Goal: Information Seeking & Learning: Learn about a topic

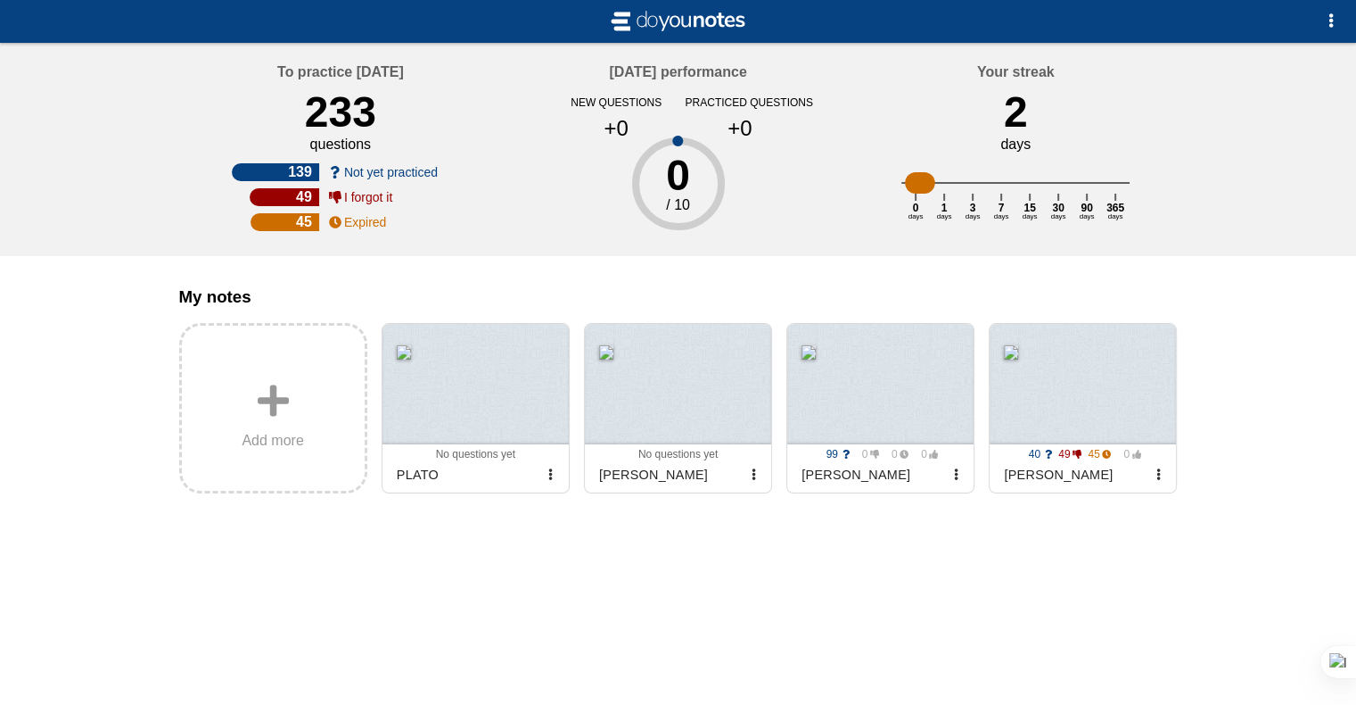
click at [1291, 615] on div "No documents to study yet Add my notes or try with example notes To practice to…" at bounding box center [678, 352] width 1356 height 705
click at [963, 491] on button "button" at bounding box center [956, 475] width 36 height 36
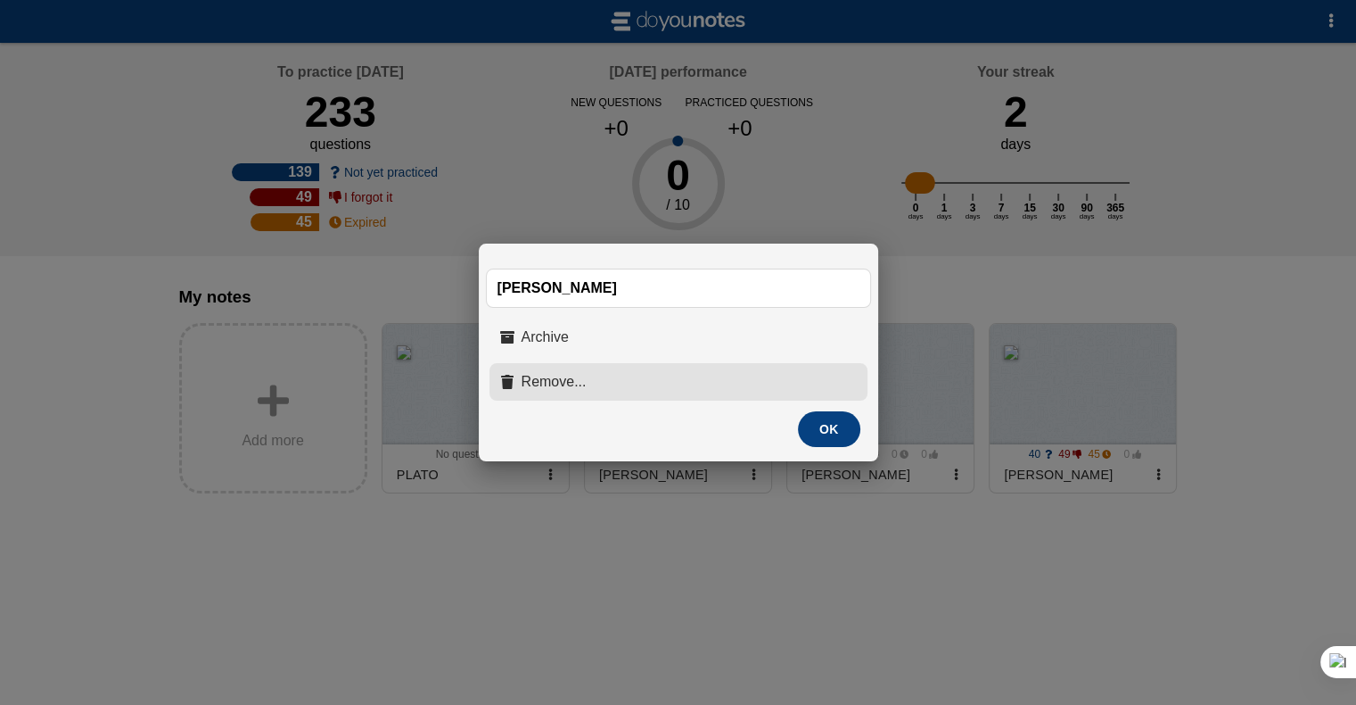
click at [678, 374] on button "Remove..." at bounding box center [679, 381] width 378 height 37
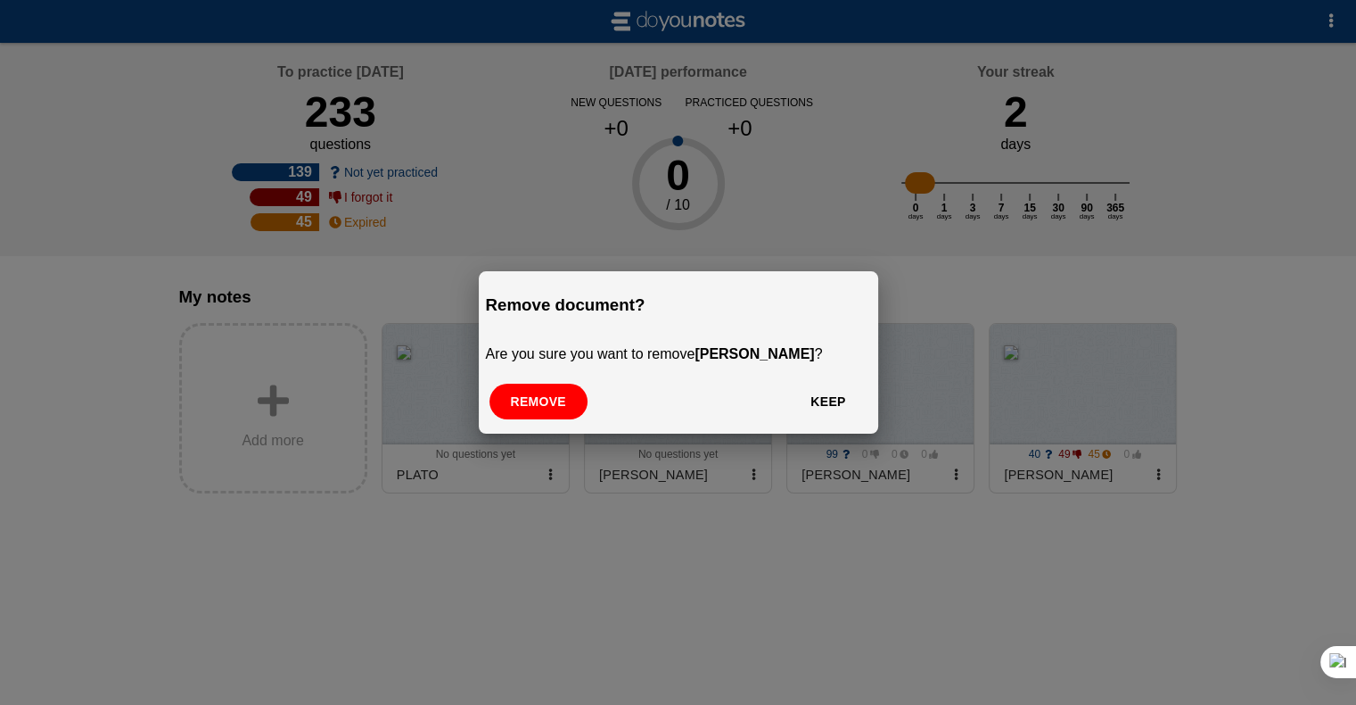
click at [518, 402] on button "Remove" at bounding box center [539, 401] width 98 height 36
click at [518, 402] on div at bounding box center [476, 384] width 186 height 120
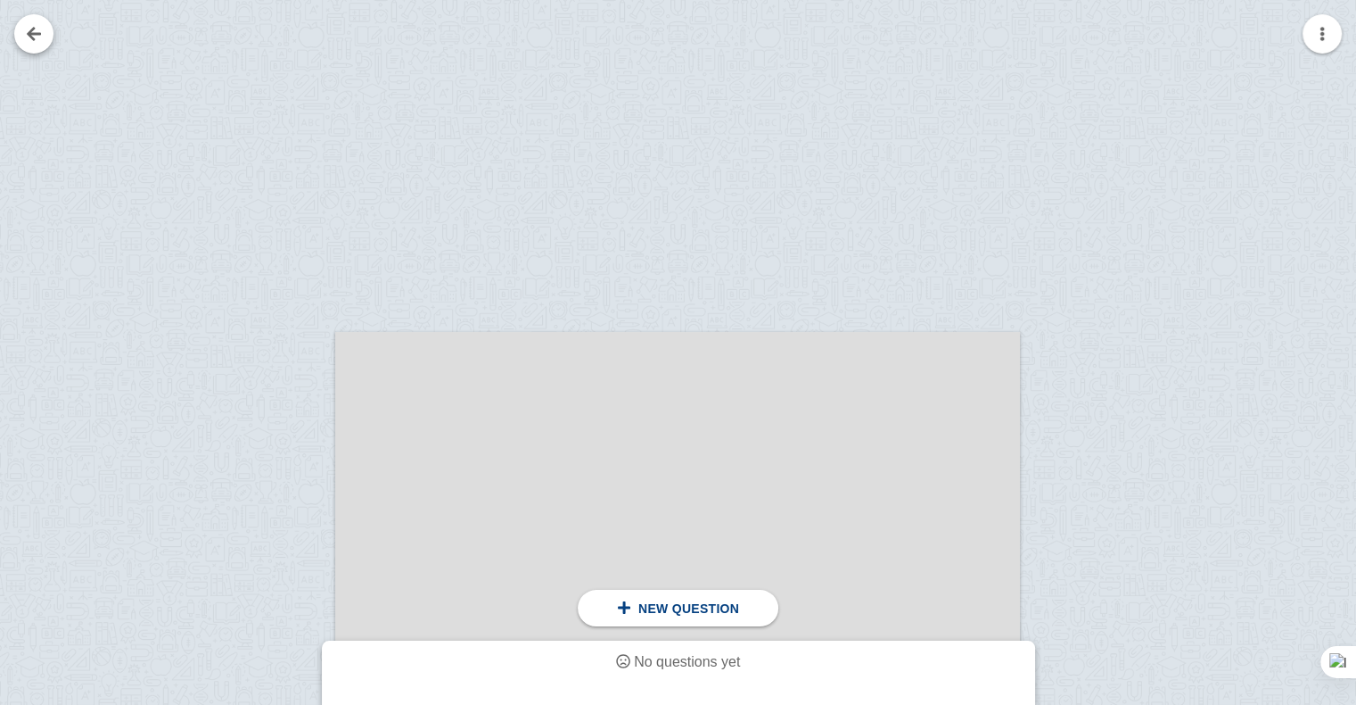
click at [29, 33] on link at bounding box center [33, 33] width 39 height 39
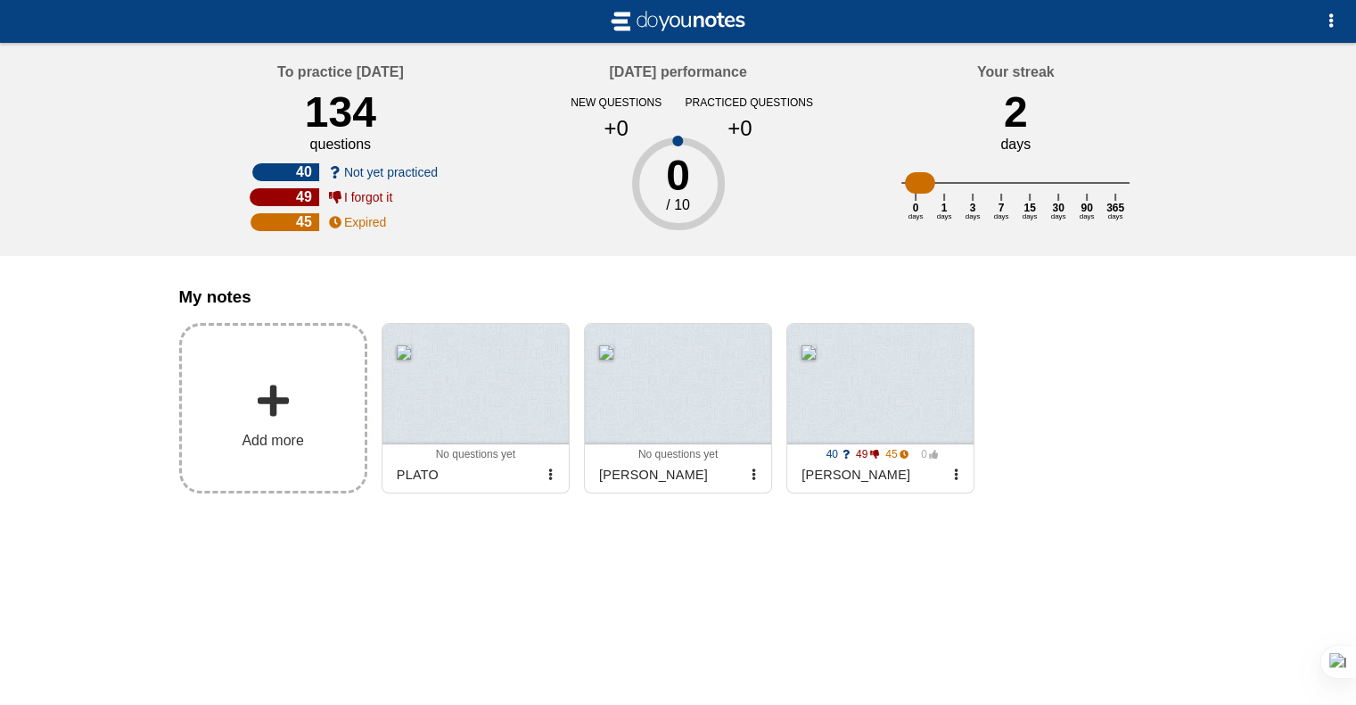
click at [290, 418] on span at bounding box center [273, 401] width 36 height 36
click at [0, 0] on input "Add my notes" at bounding box center [0, 0] width 0 height 0
click at [741, 672] on div "No documents to study yet Add my notes or try with example notes To practice to…" at bounding box center [678, 352] width 1356 height 705
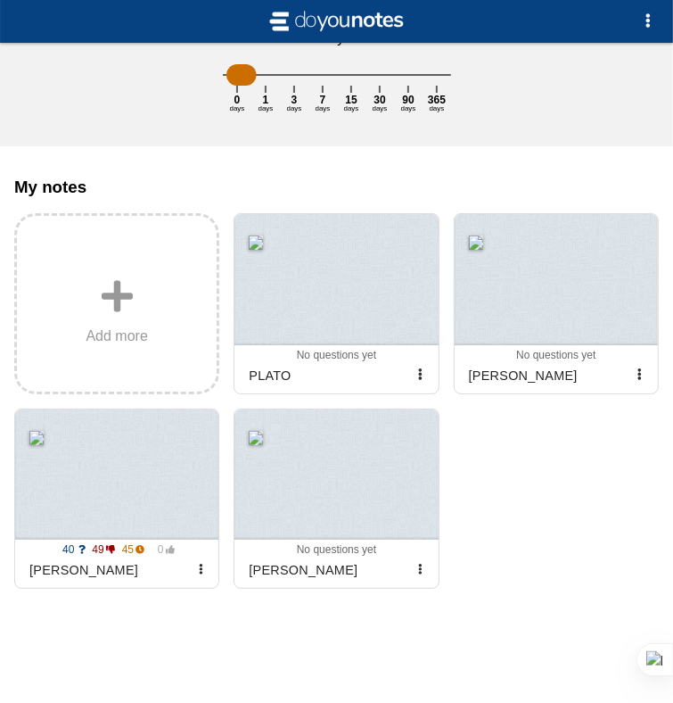
scroll to position [350, 0]
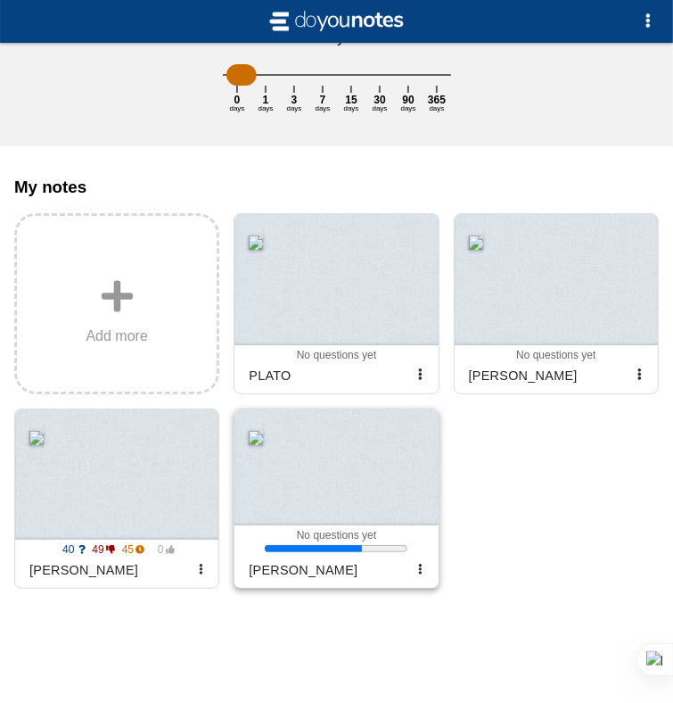
click at [275, 481] on div at bounding box center [336, 467] width 203 height 116
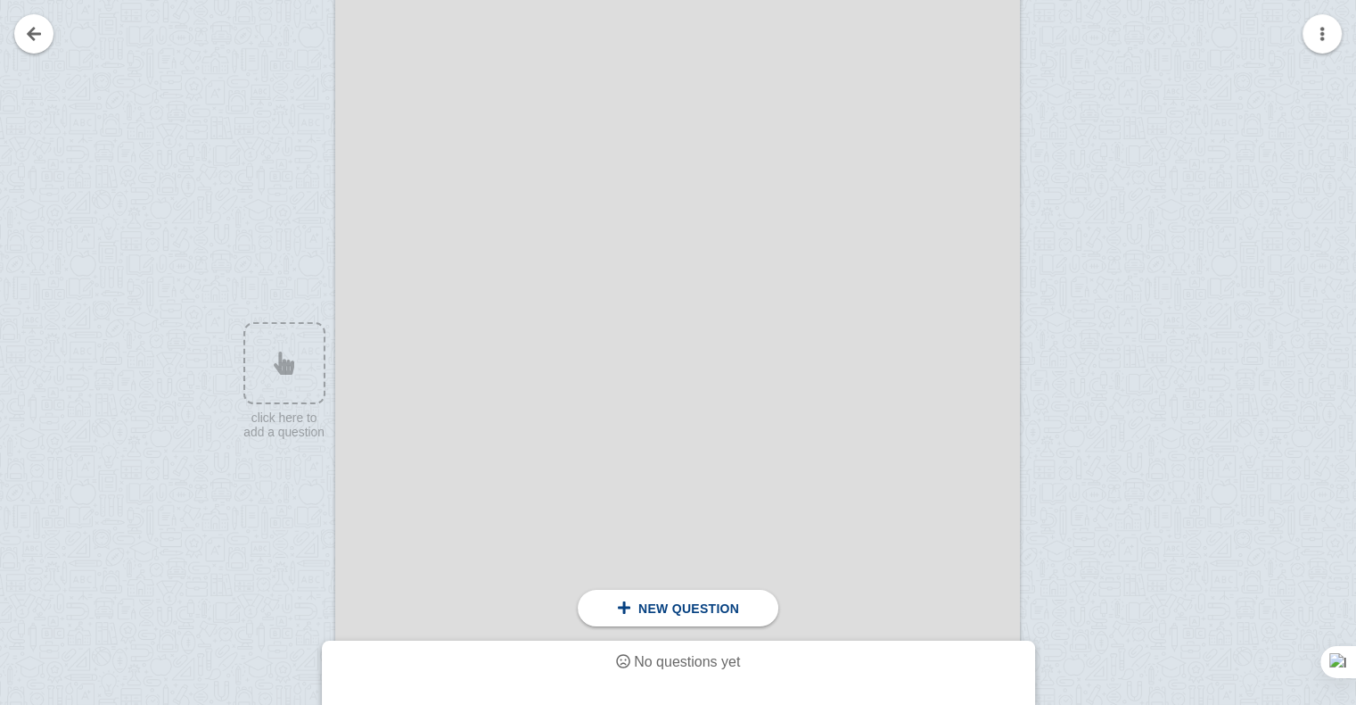
scroll to position [524, 0]
click at [289, 117] on div at bounding box center [276, 308] width 120 height 969
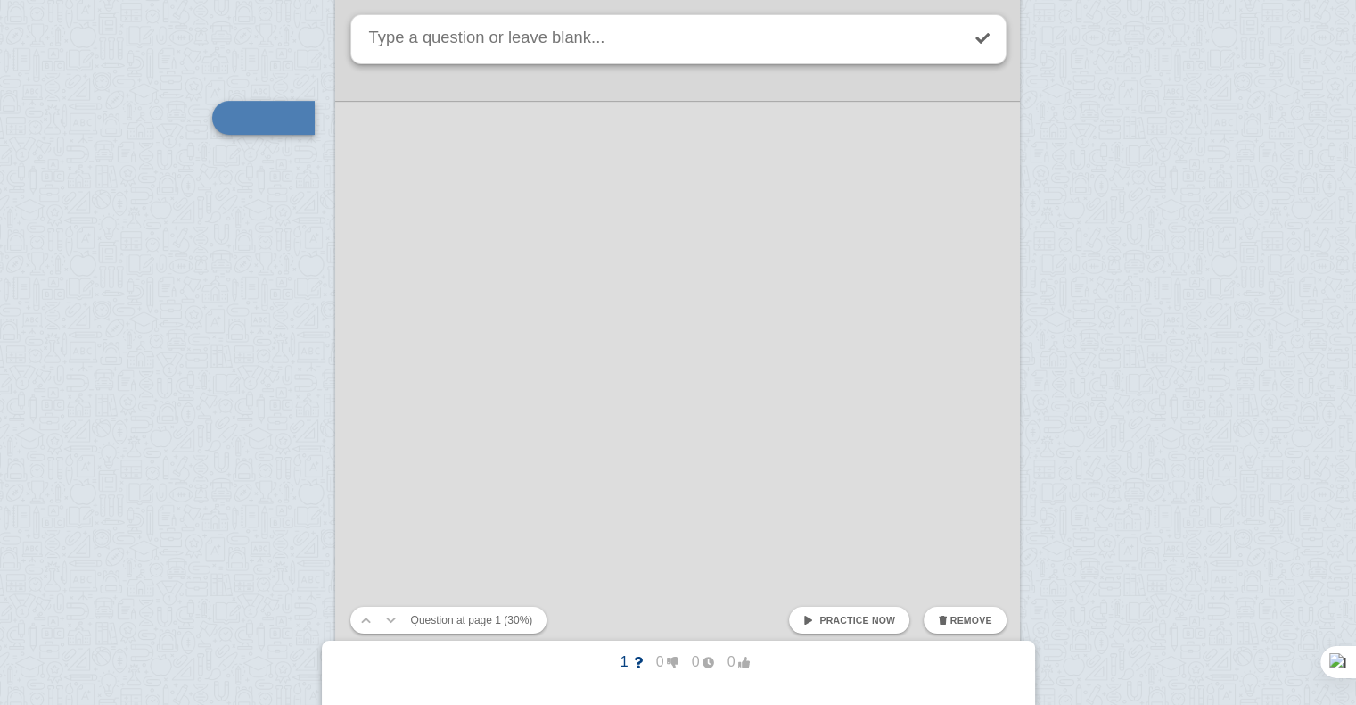
scroll to position [392, 0]
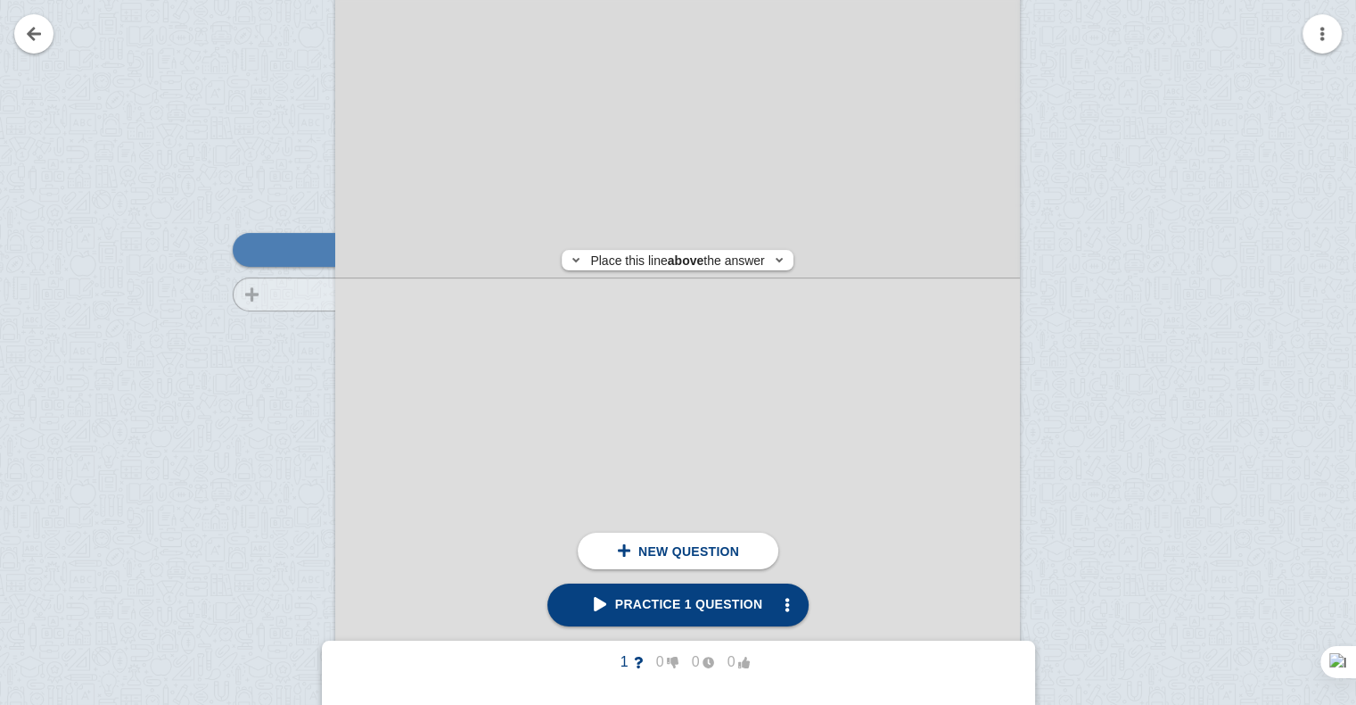
click at [309, 294] on div at bounding box center [276, 440] width 120 height 969
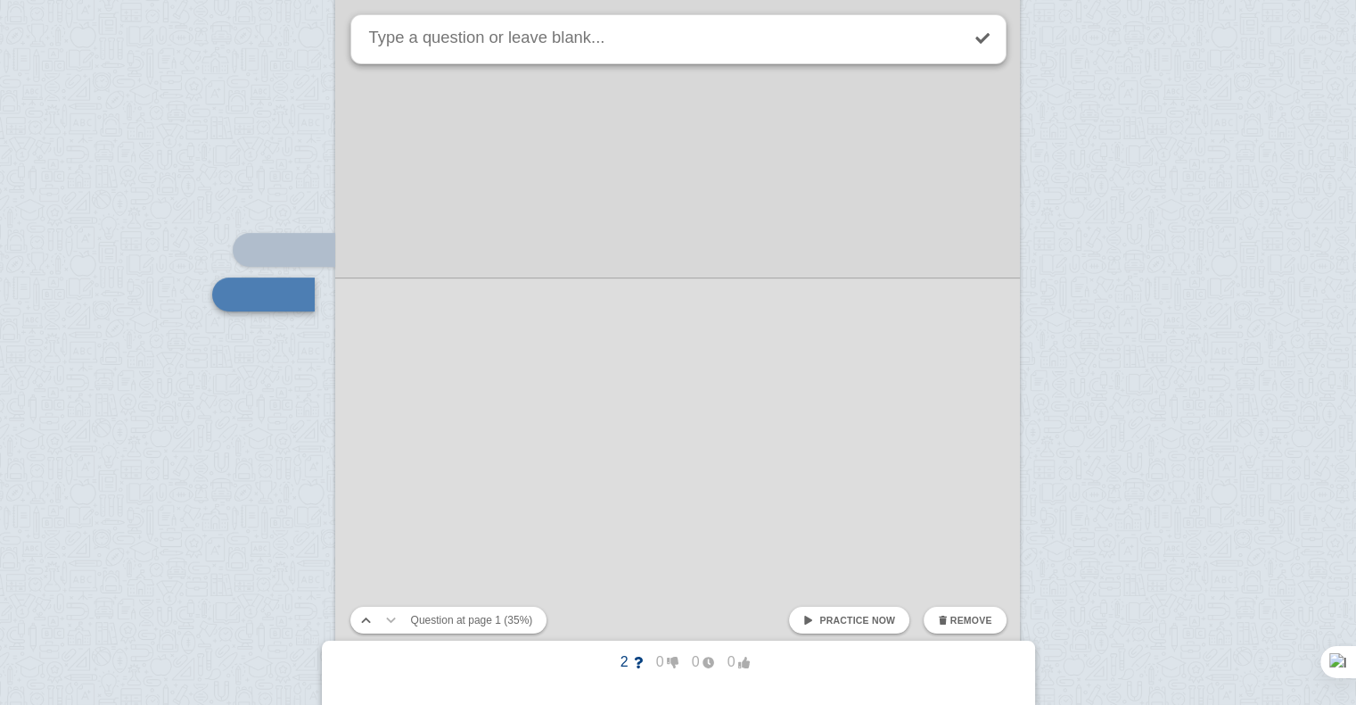
scroll to position [436, 0]
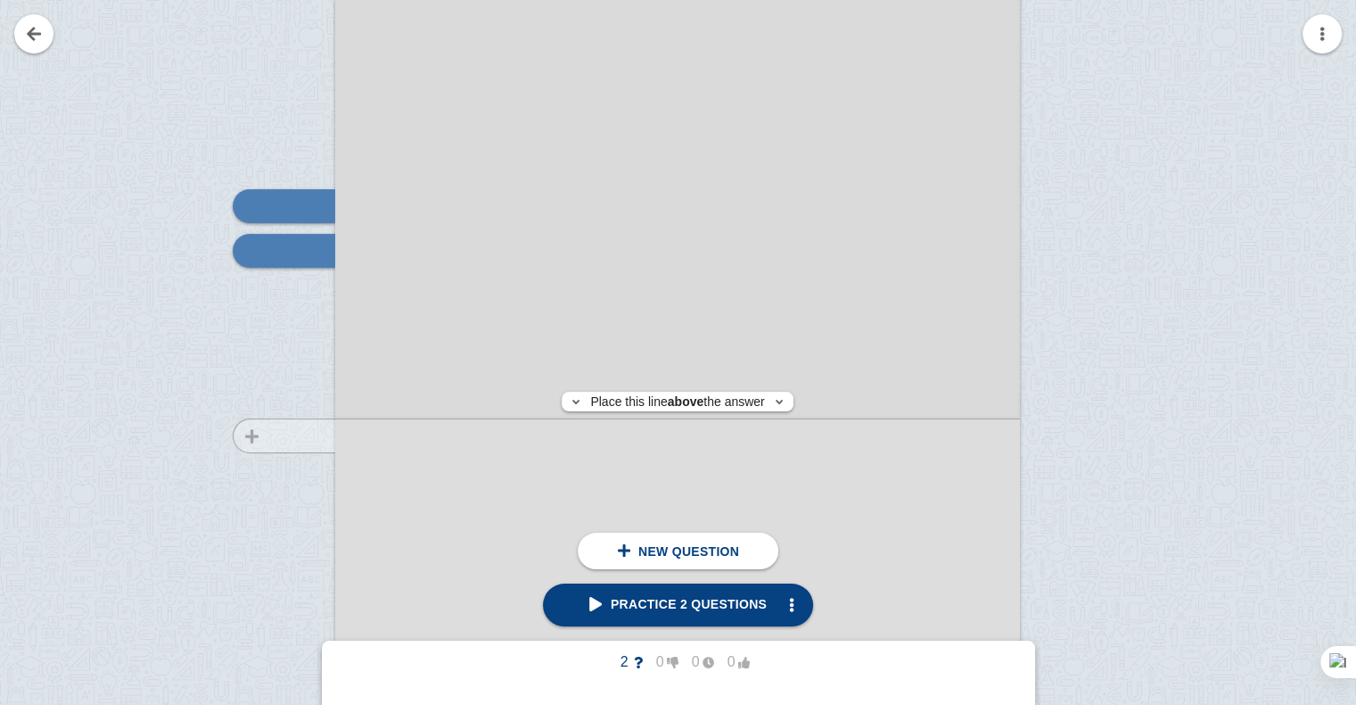
click at [321, 435] on div at bounding box center [276, 397] width 120 height 969
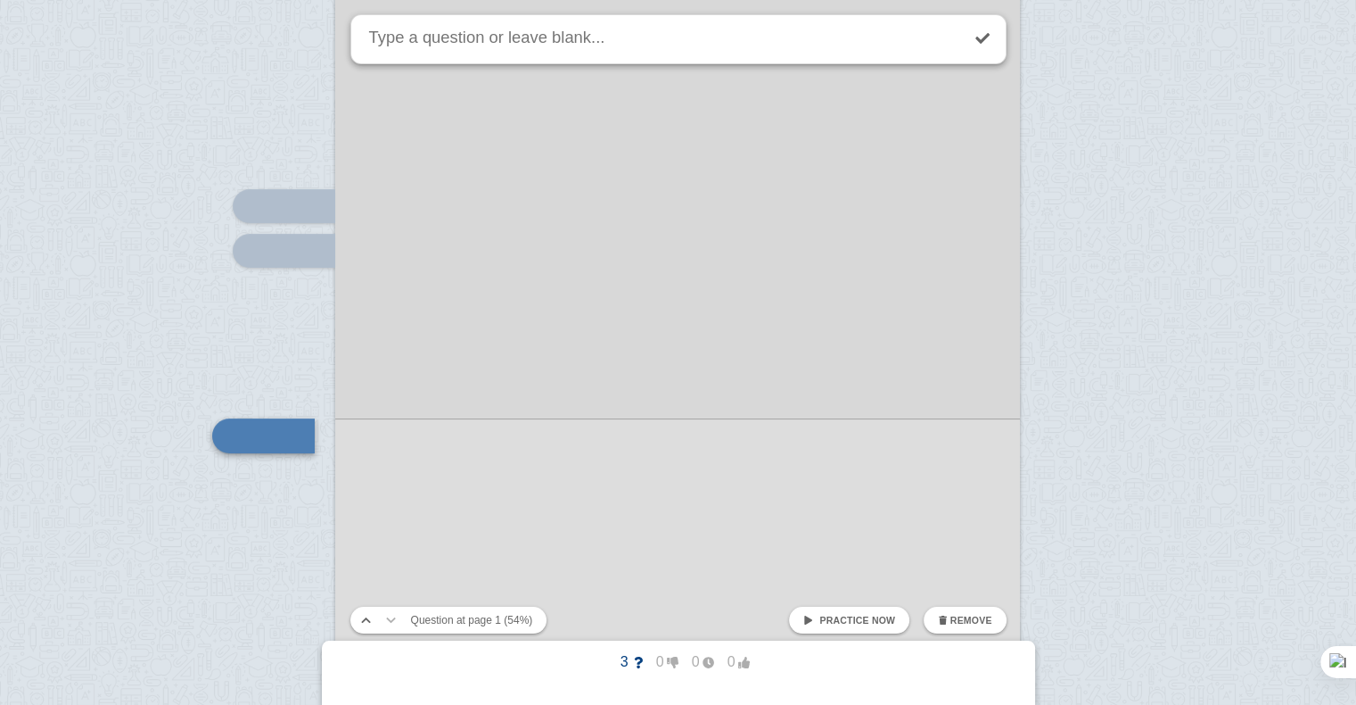
scroll to position [622, 0]
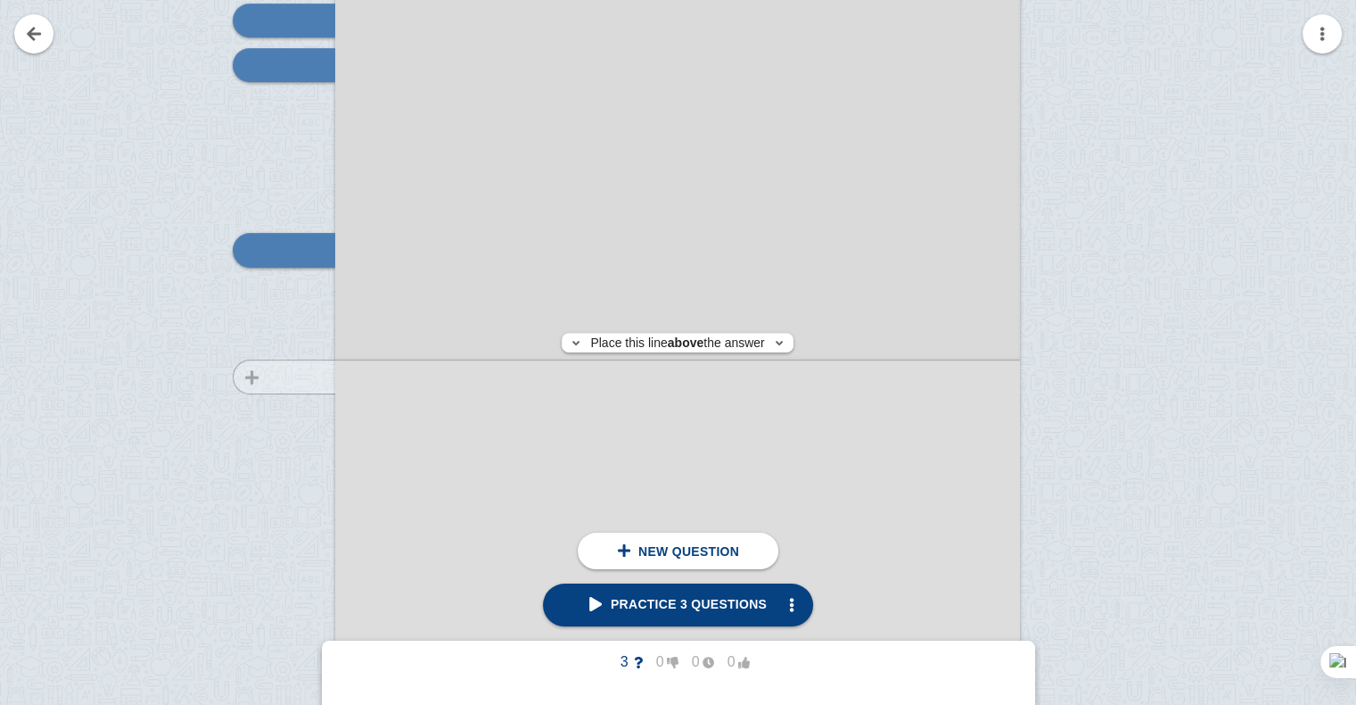
click at [296, 376] on div at bounding box center [276, 211] width 120 height 969
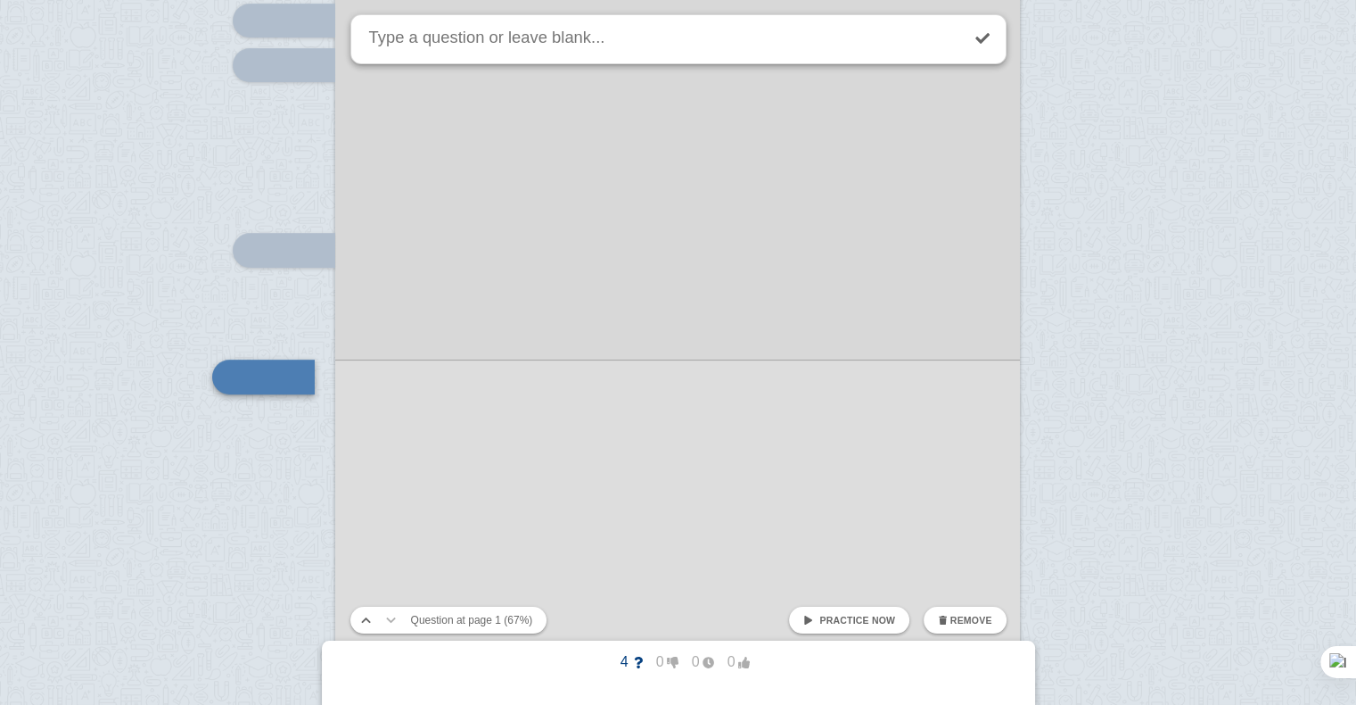
scroll to position [748, 0]
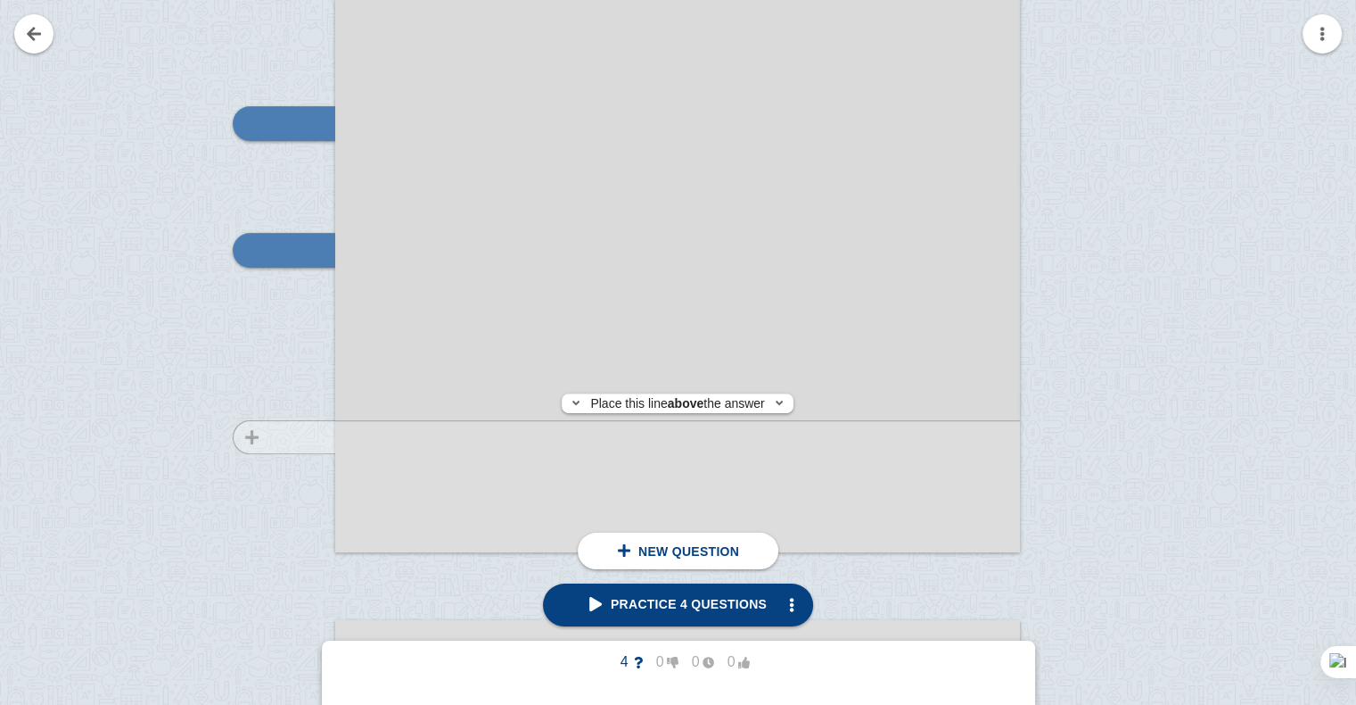
click at [303, 437] on div at bounding box center [276, 84] width 120 height 969
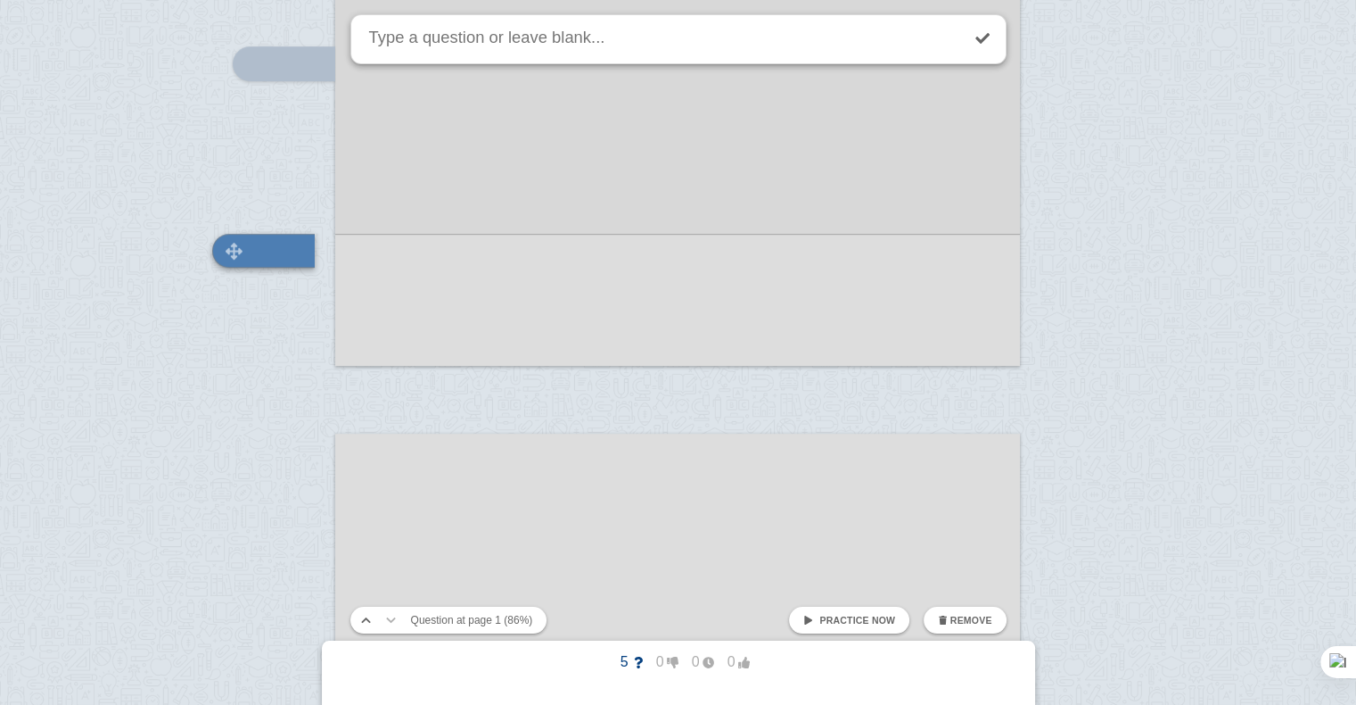
click at [276, 253] on div at bounding box center [263, 251] width 103 height 34
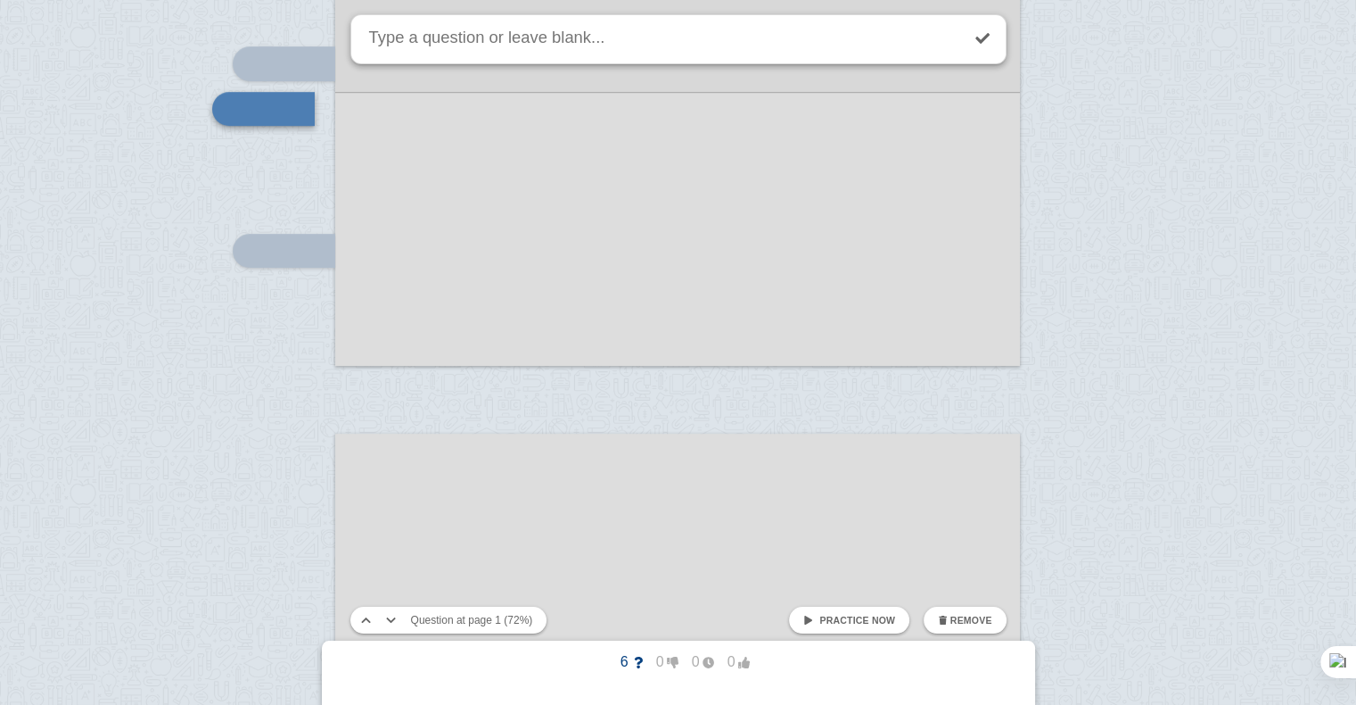
scroll to position [793, 0]
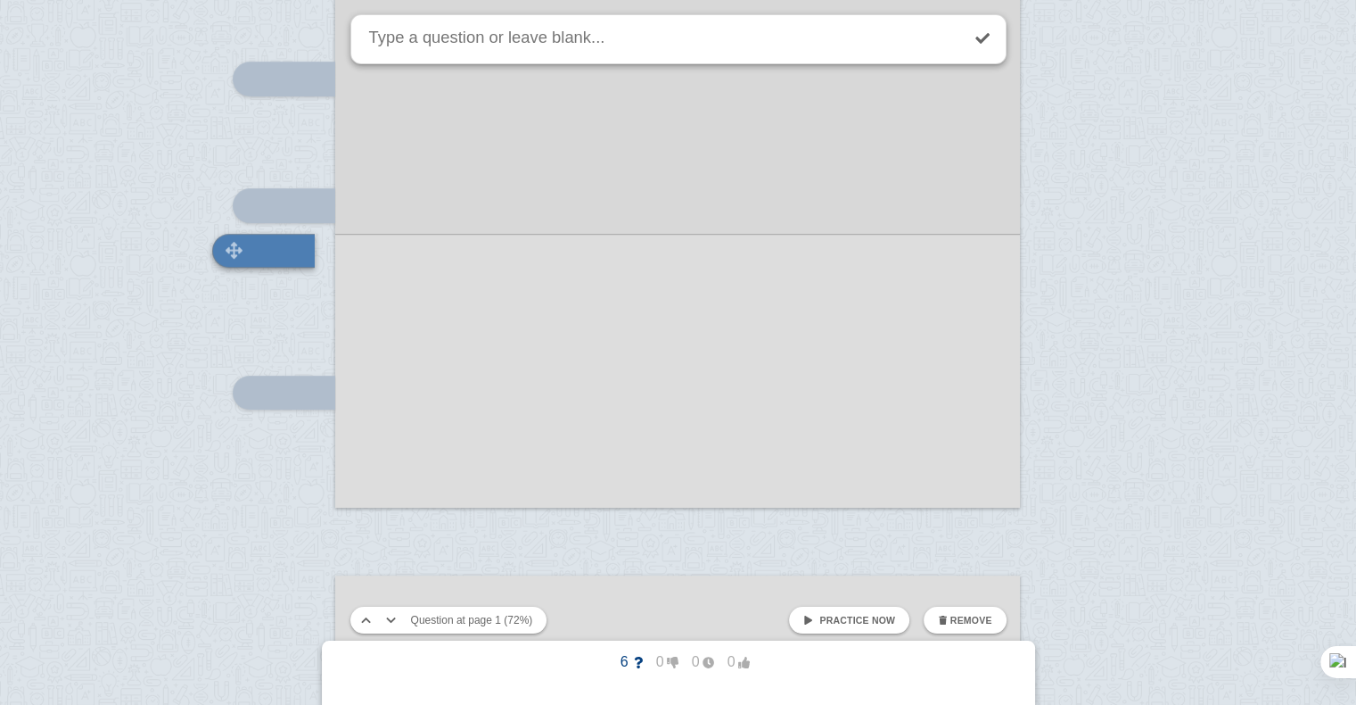
click at [293, 234] on div at bounding box center [263, 251] width 103 height 34
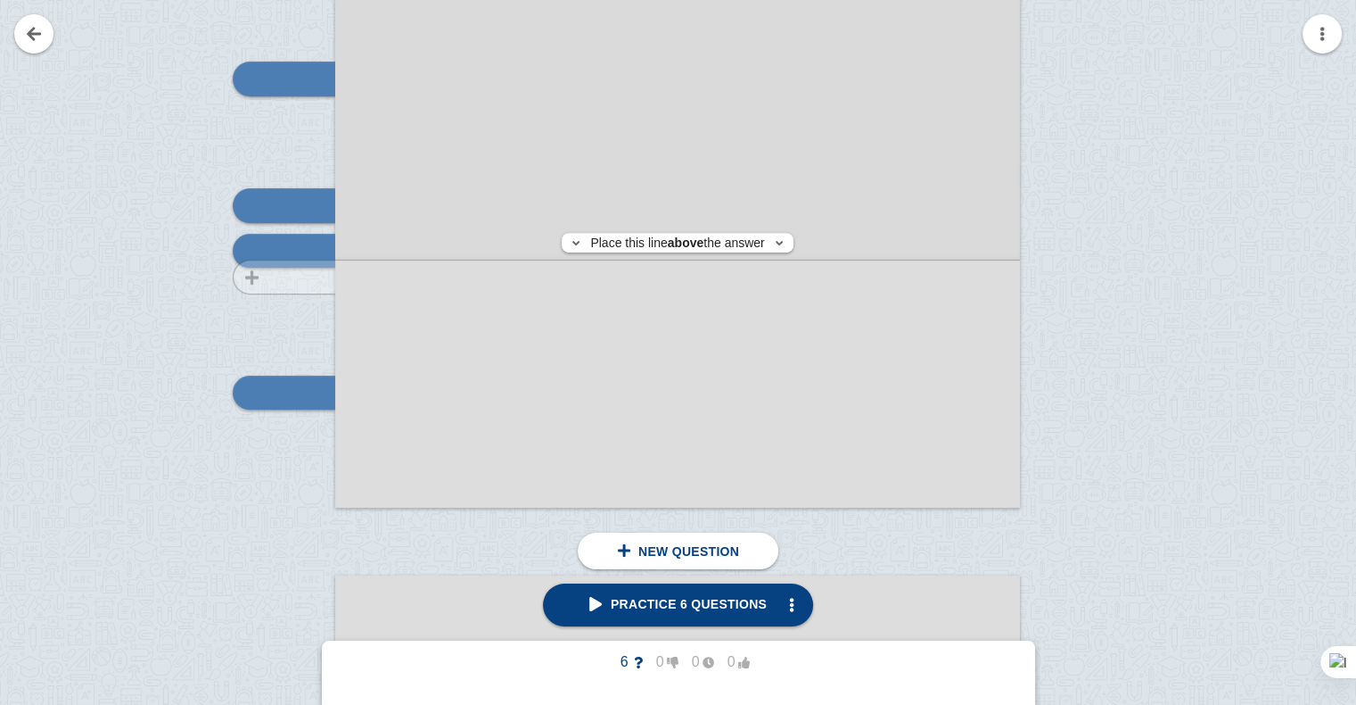
click at [301, 276] on div at bounding box center [276, 40] width 120 height 969
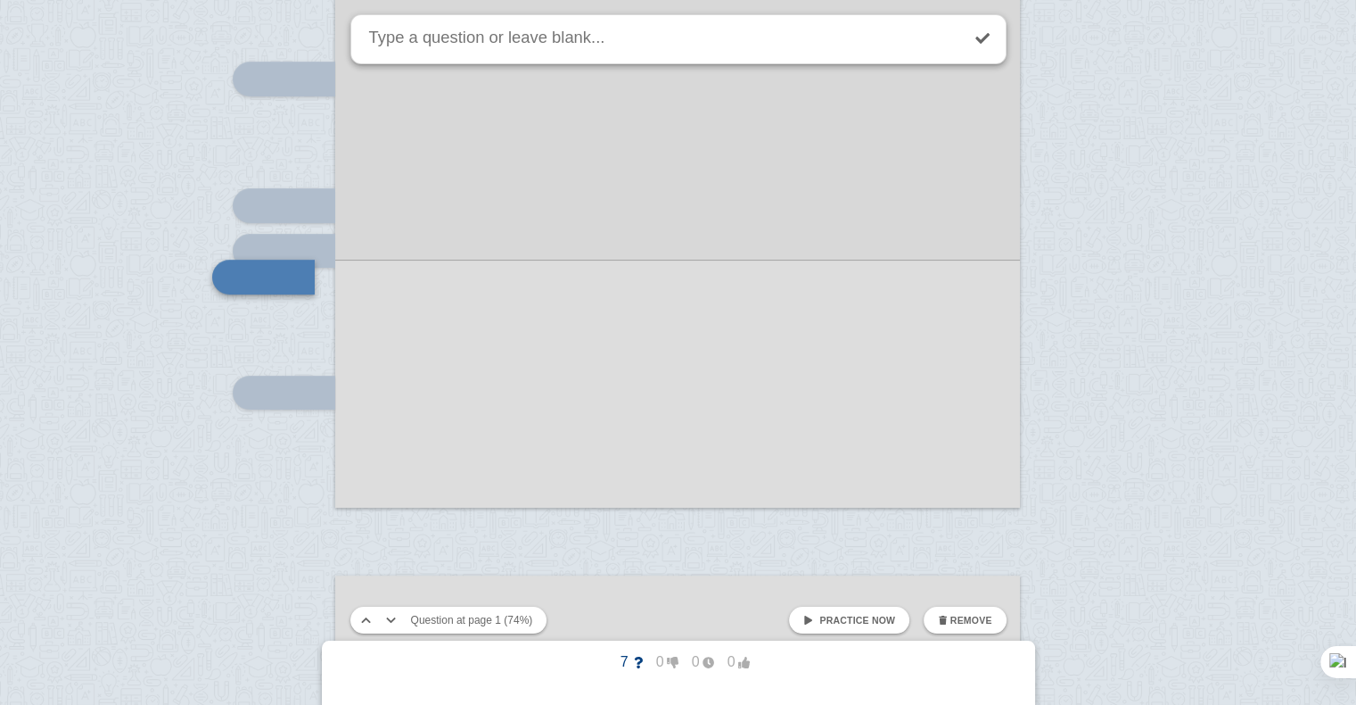
scroll to position [820, 0]
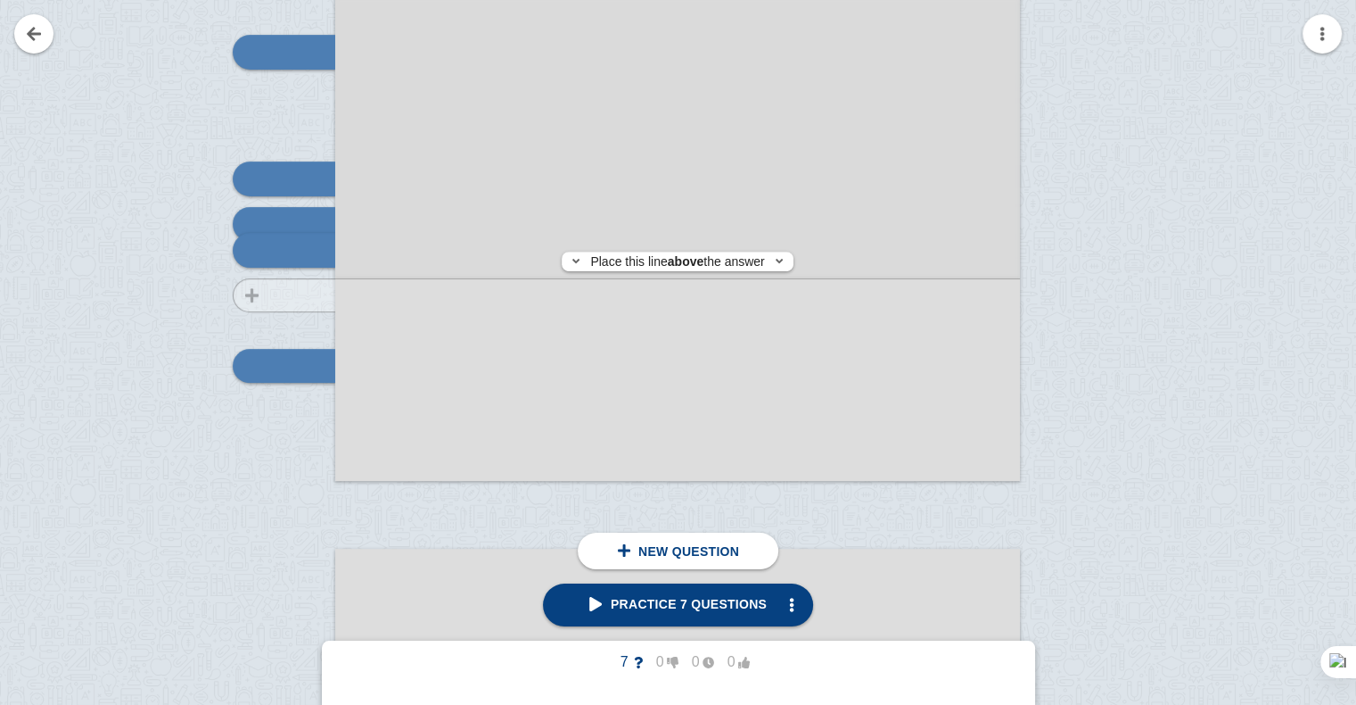
click at [310, 295] on div at bounding box center [276, 13] width 120 height 969
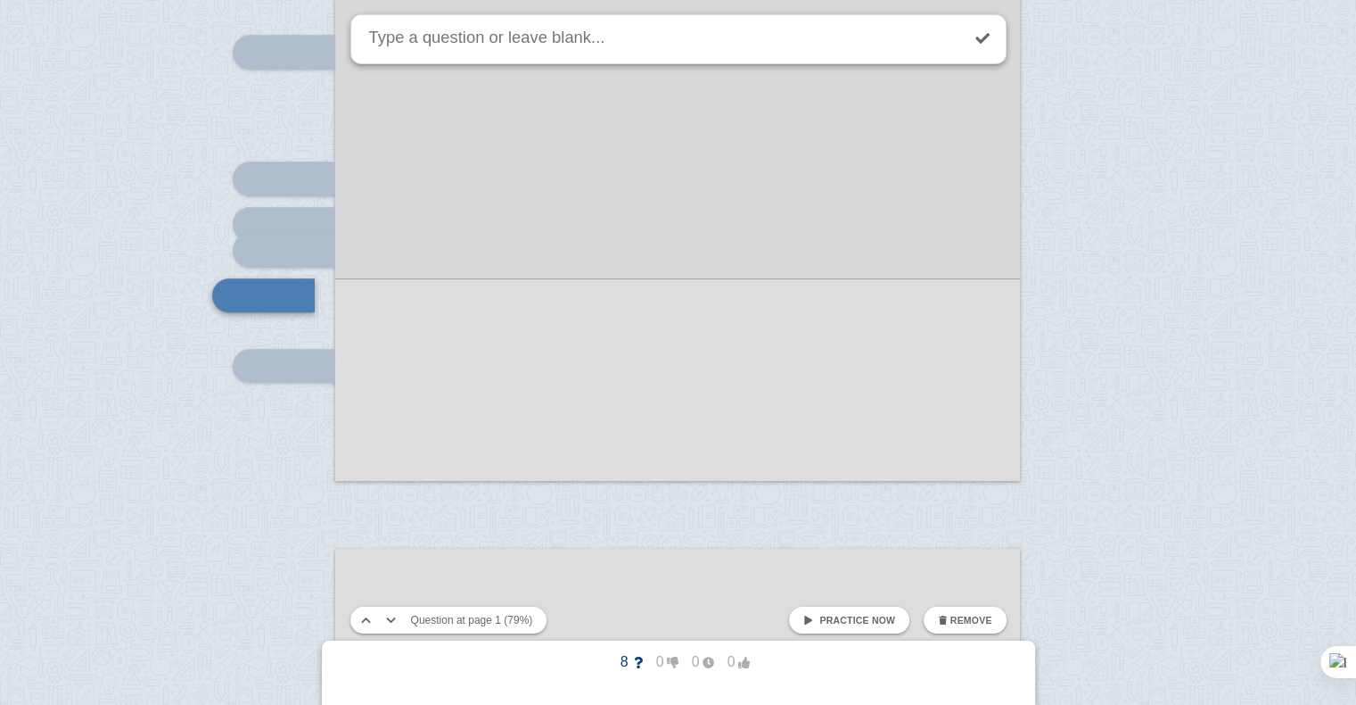
scroll to position [865, 0]
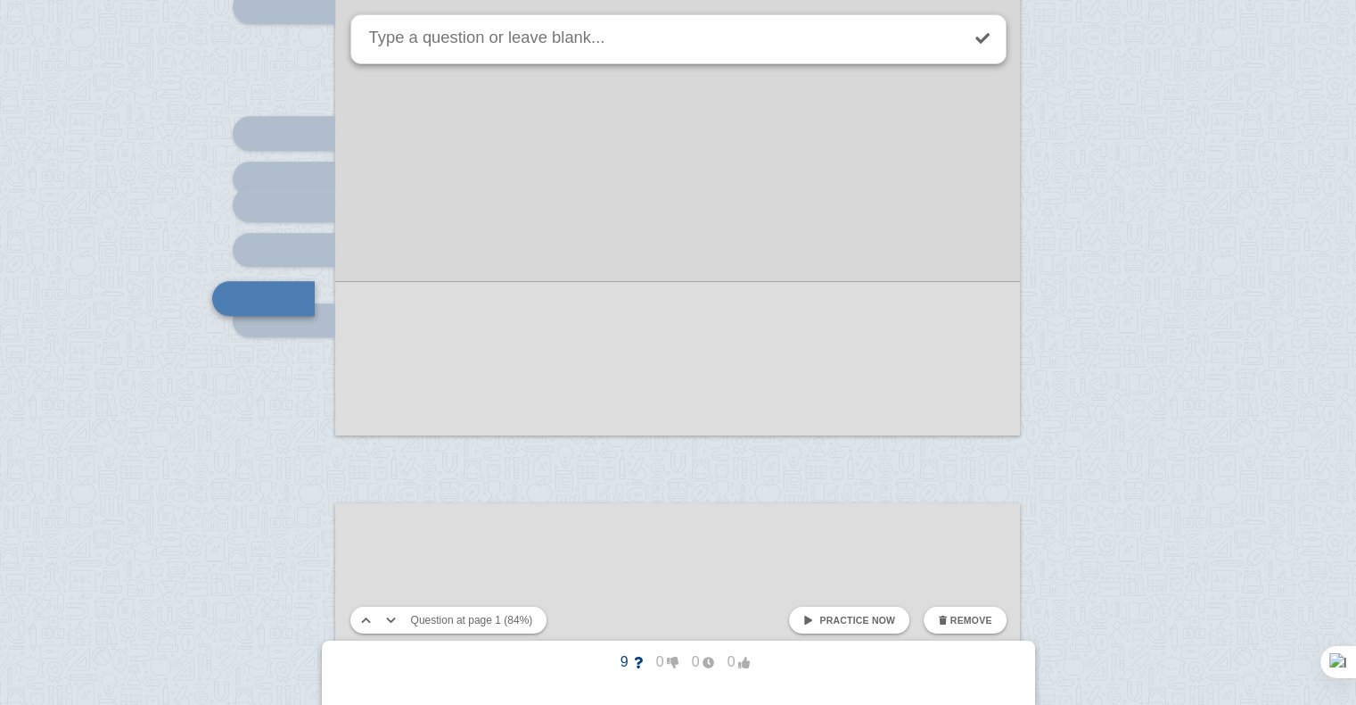
scroll to position [913, 0]
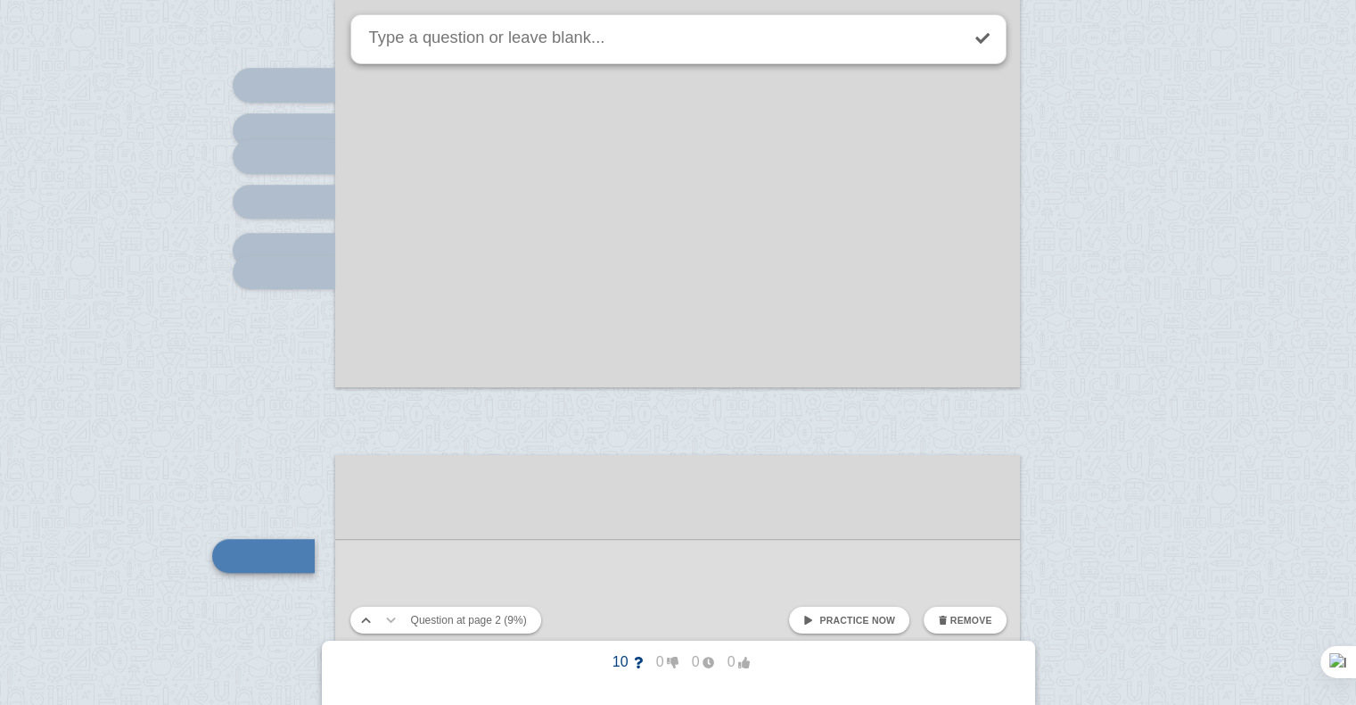
scroll to position [1219, 0]
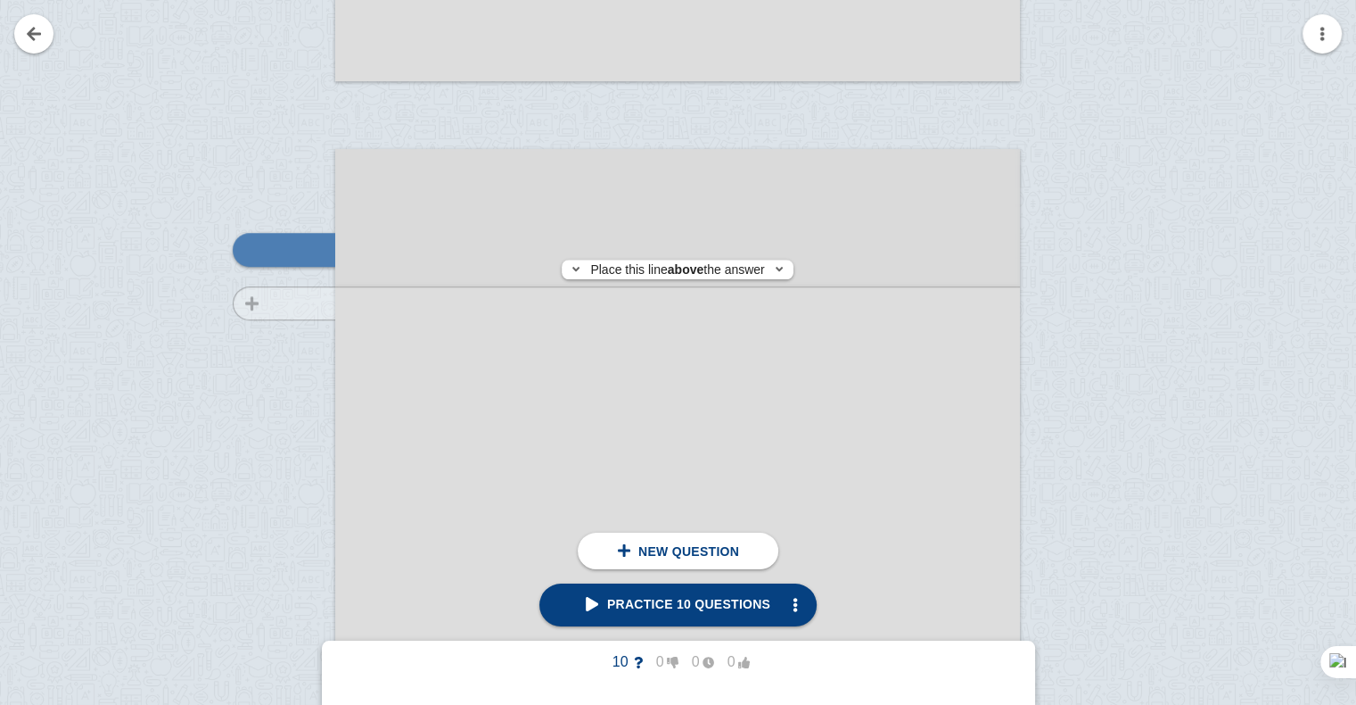
click at [314, 303] on div at bounding box center [276, 650] width 120 height 969
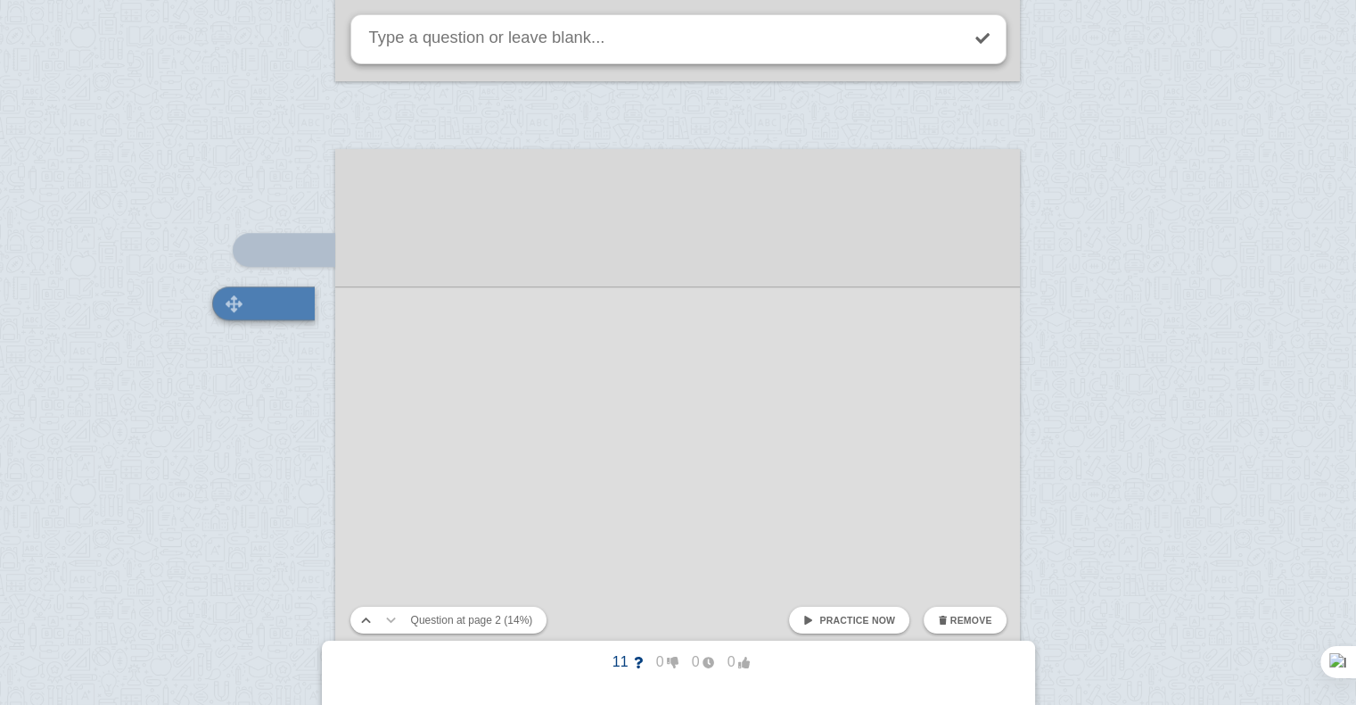
scroll to position [1273, 0]
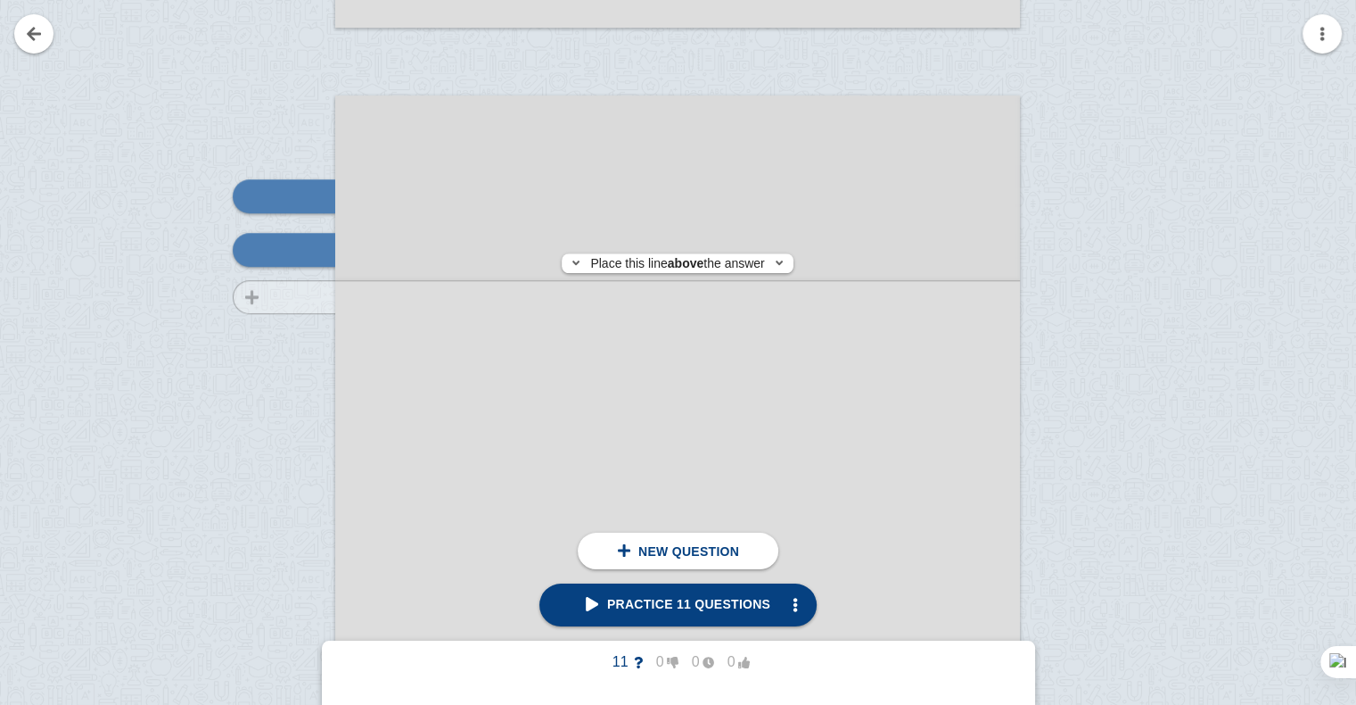
click at [298, 297] on div at bounding box center [276, 596] width 120 height 969
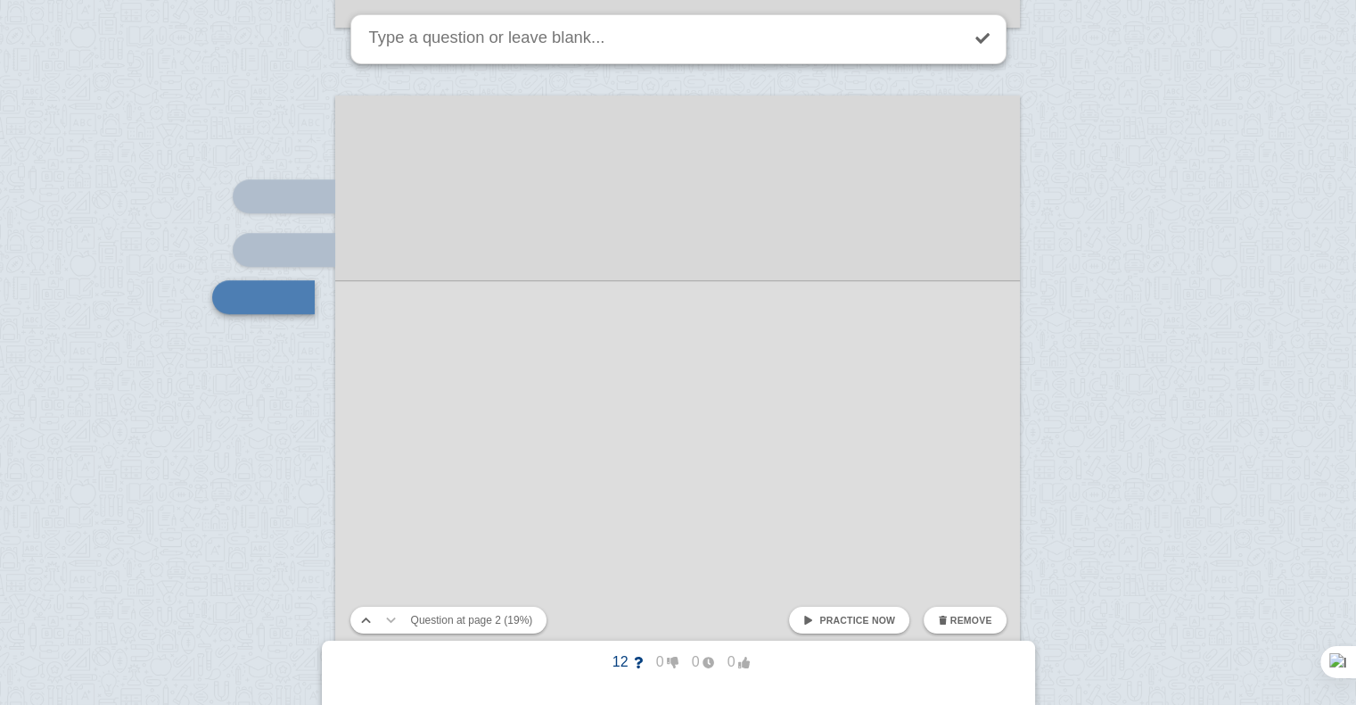
scroll to position [1320, 0]
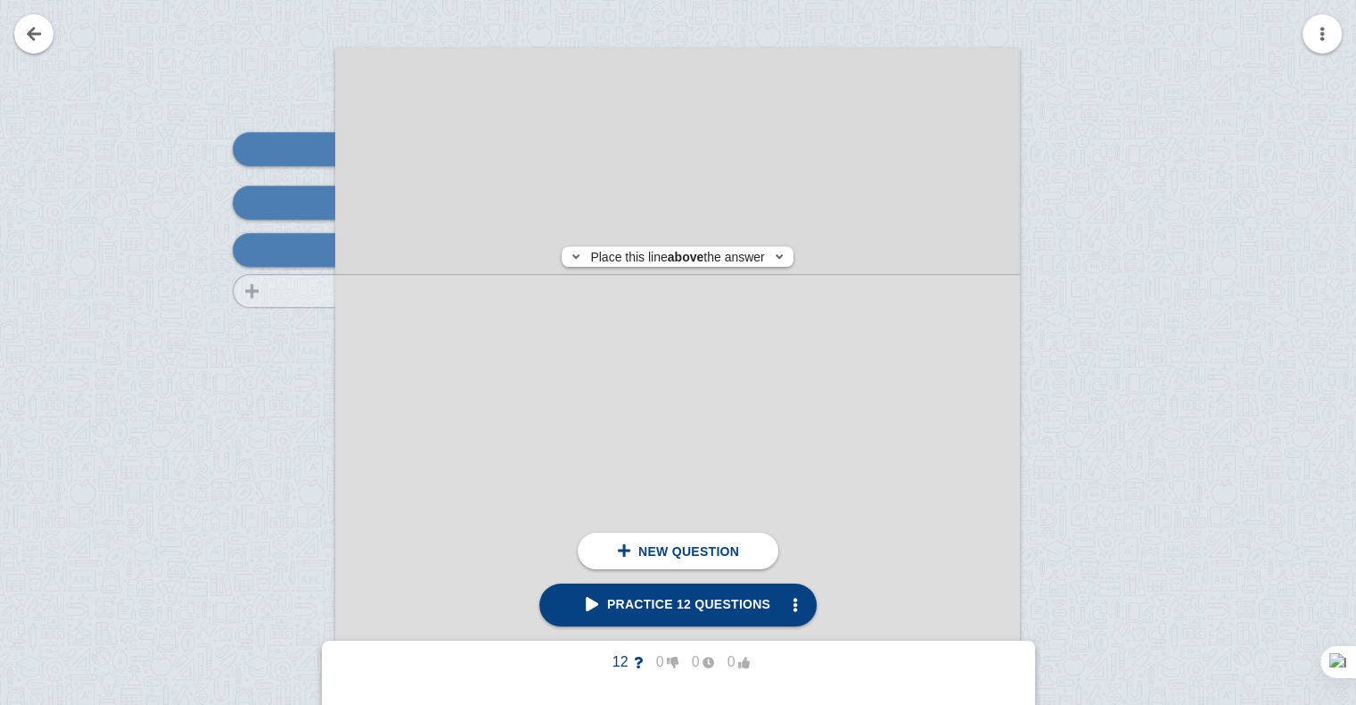
click at [303, 291] on div at bounding box center [276, 549] width 120 height 969
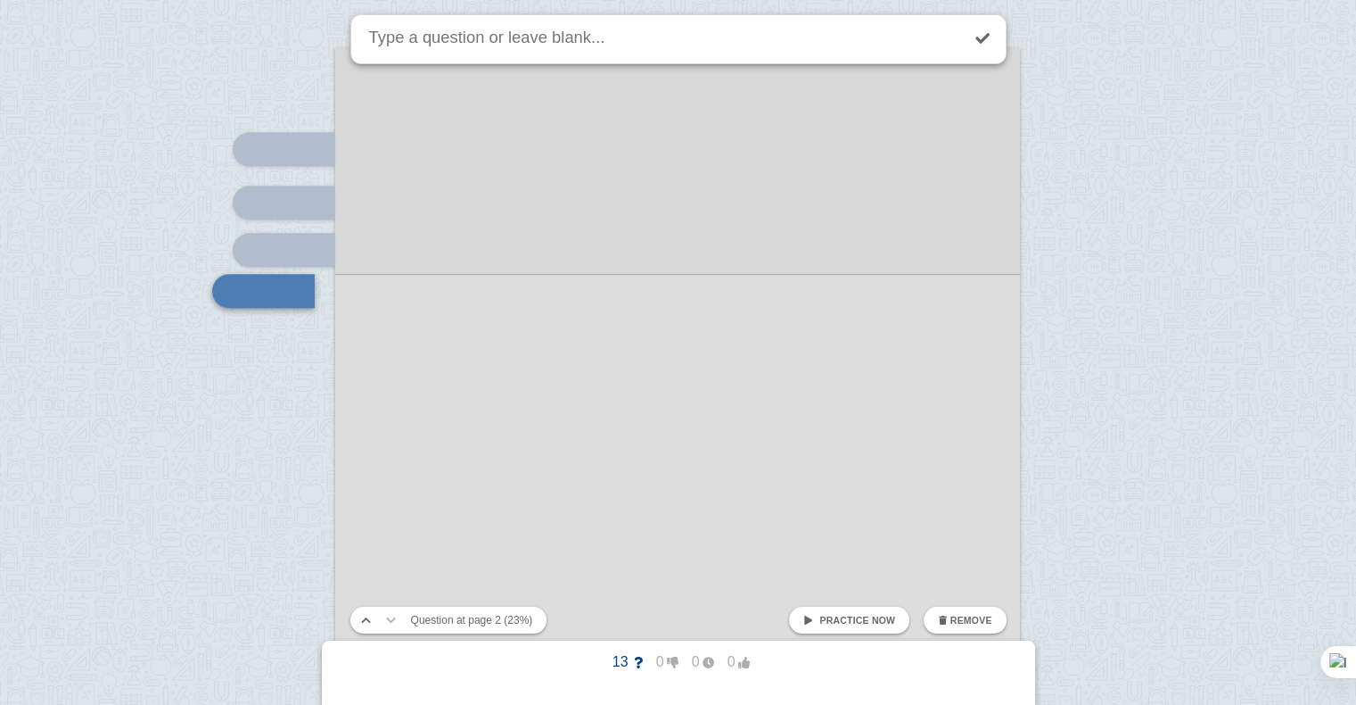
scroll to position [1360, 0]
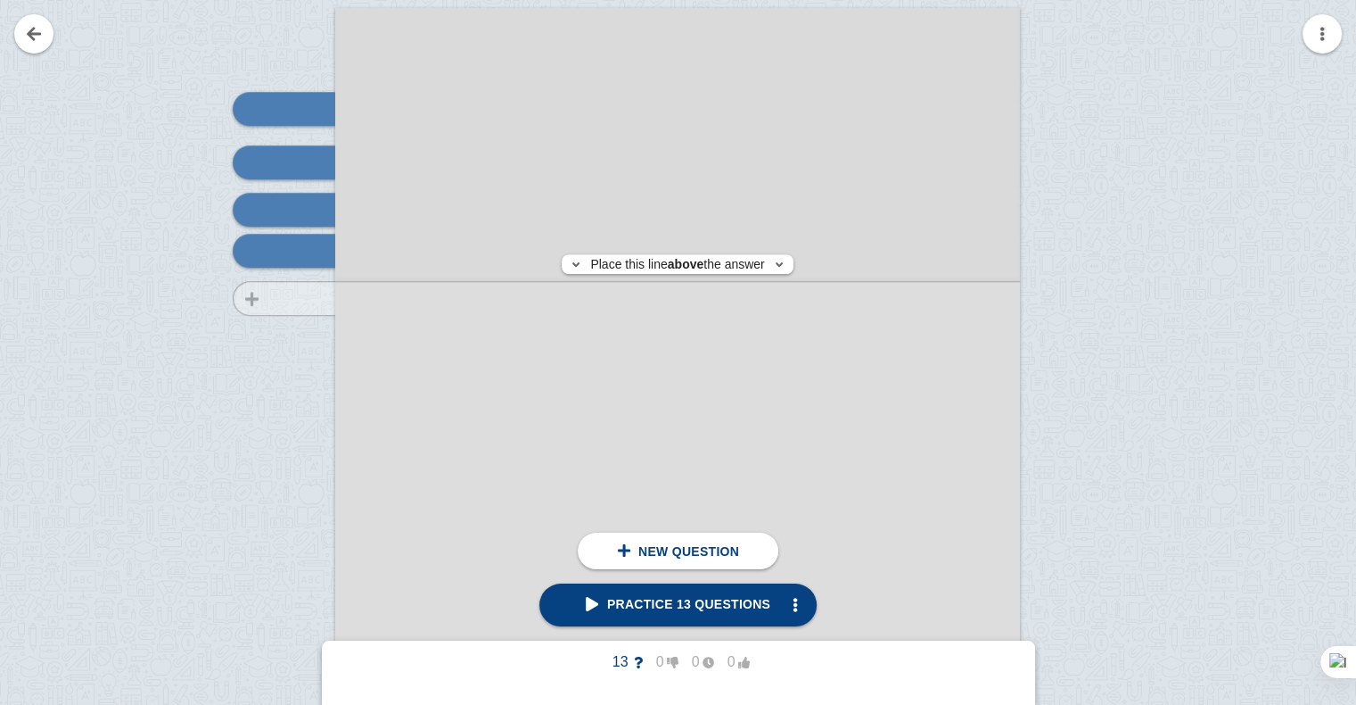
click at [303, 298] on div at bounding box center [276, 509] width 120 height 969
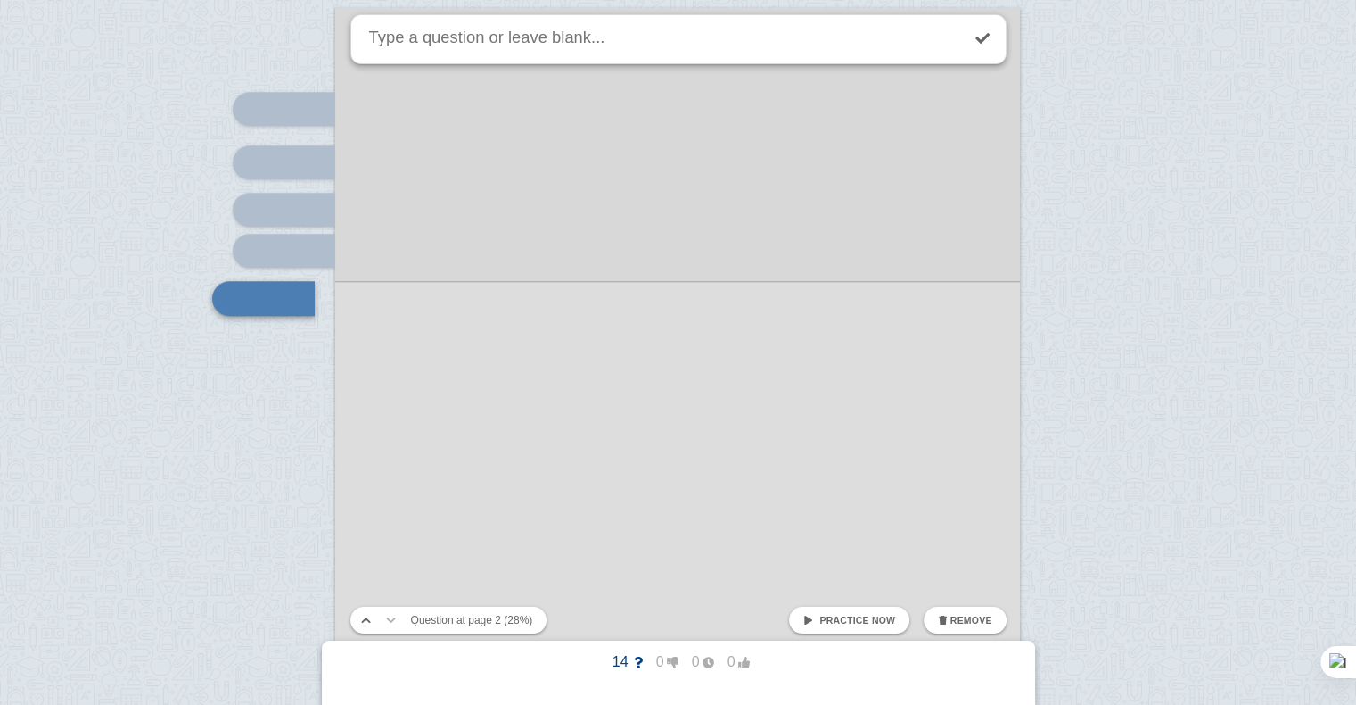
scroll to position [1408, 0]
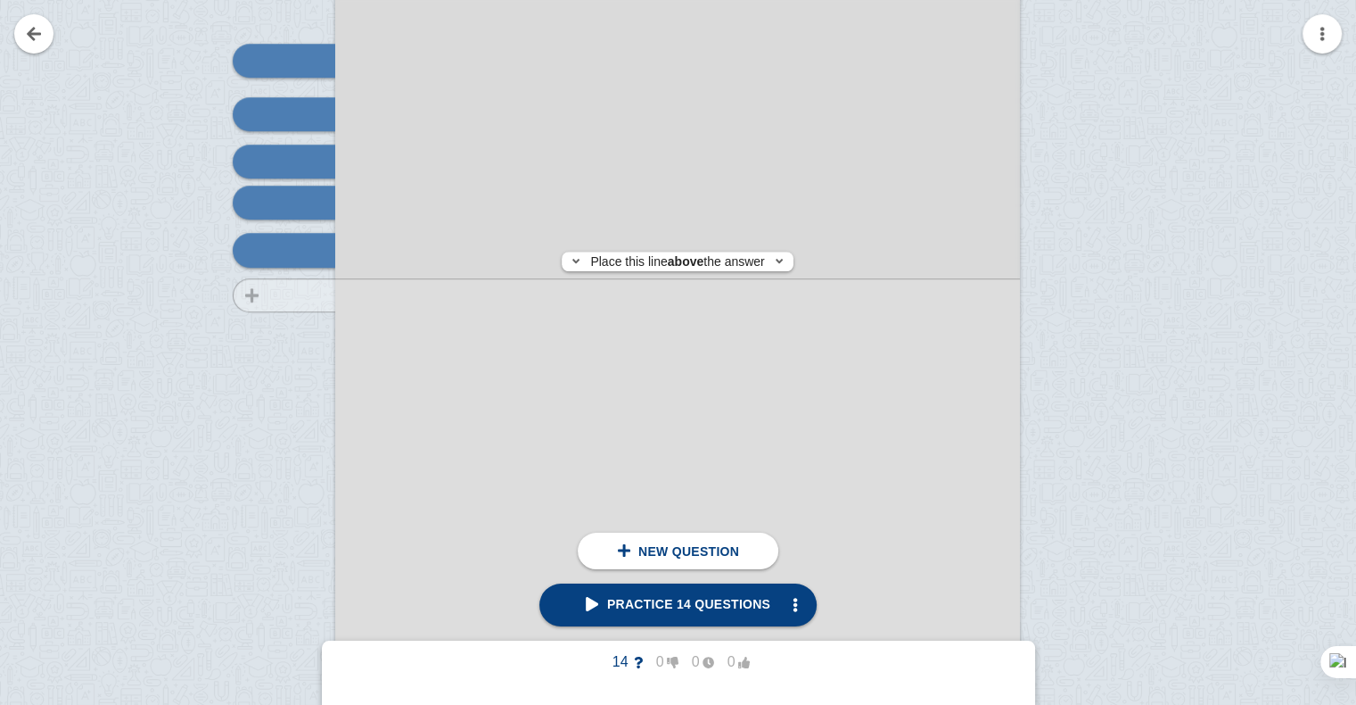
click at [306, 295] on div at bounding box center [276, 461] width 120 height 969
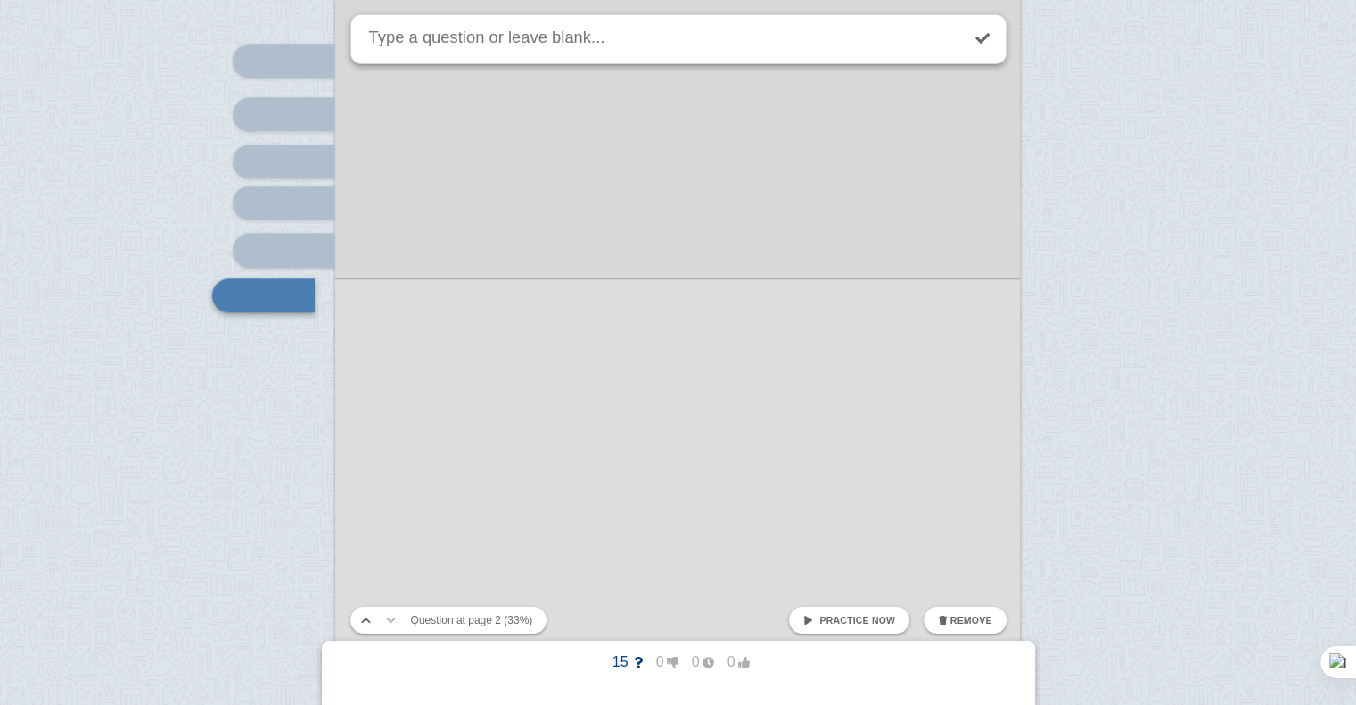
scroll to position [1454, 0]
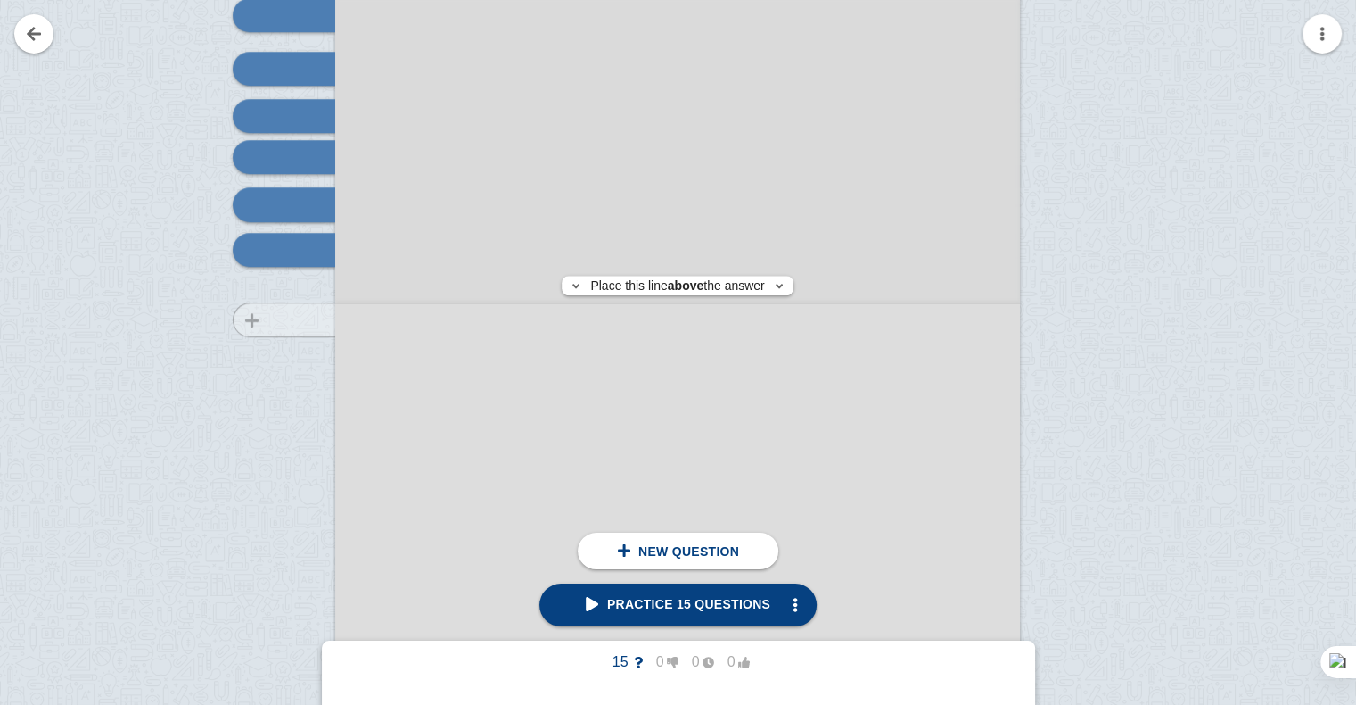
click at [313, 319] on div at bounding box center [276, 415] width 120 height 969
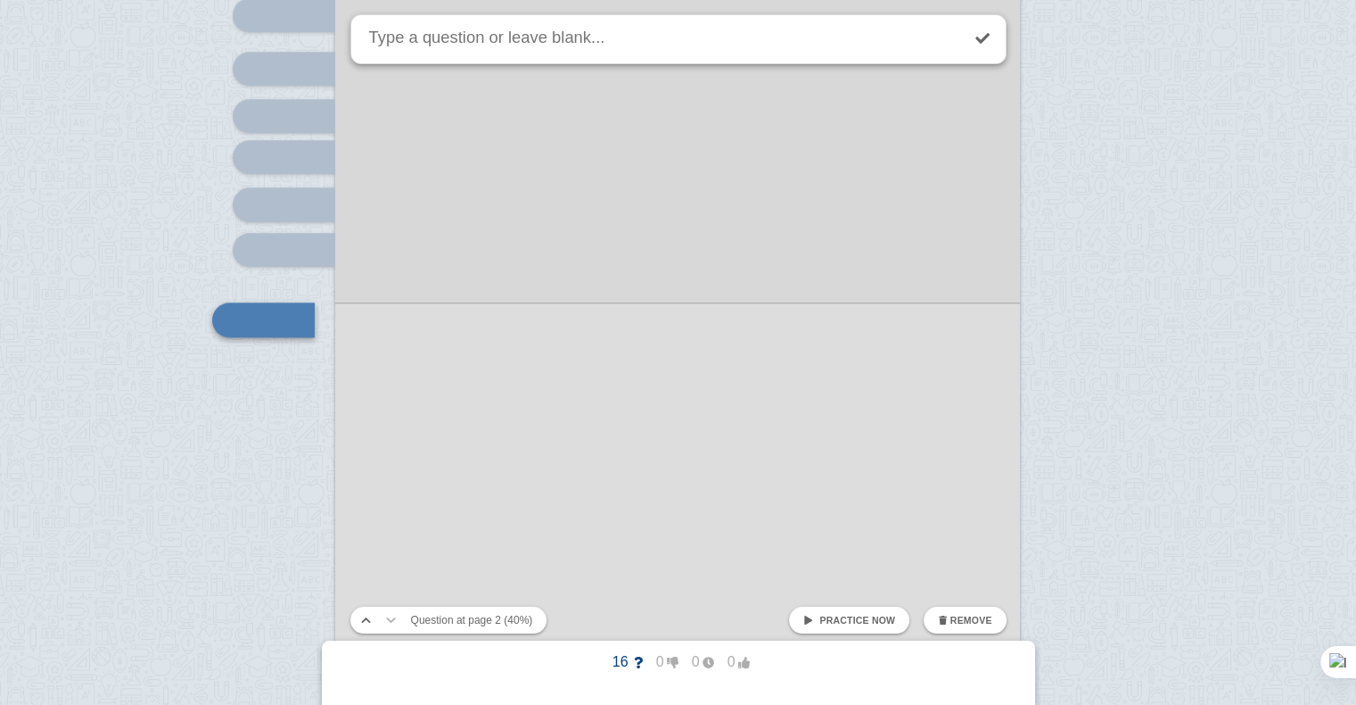
scroll to position [1523, 0]
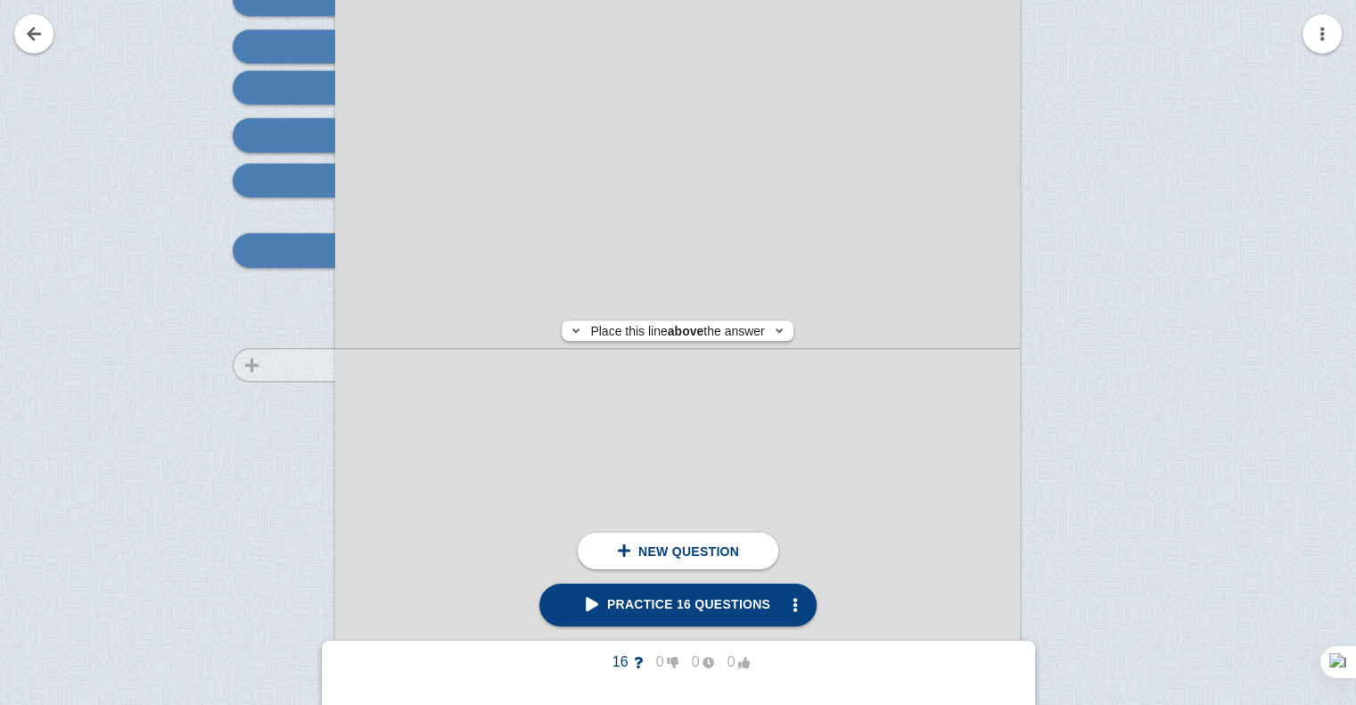
click at [311, 365] on div at bounding box center [276, 346] width 120 height 969
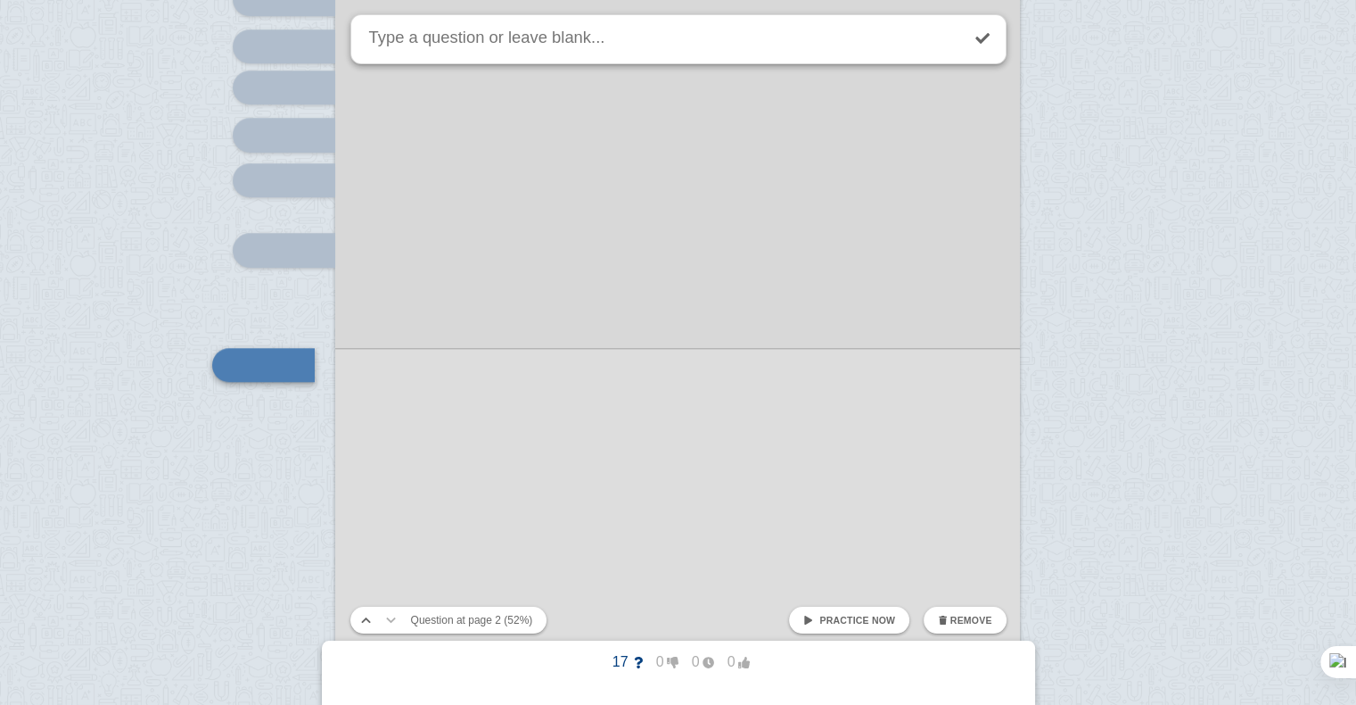
scroll to position [1637, 0]
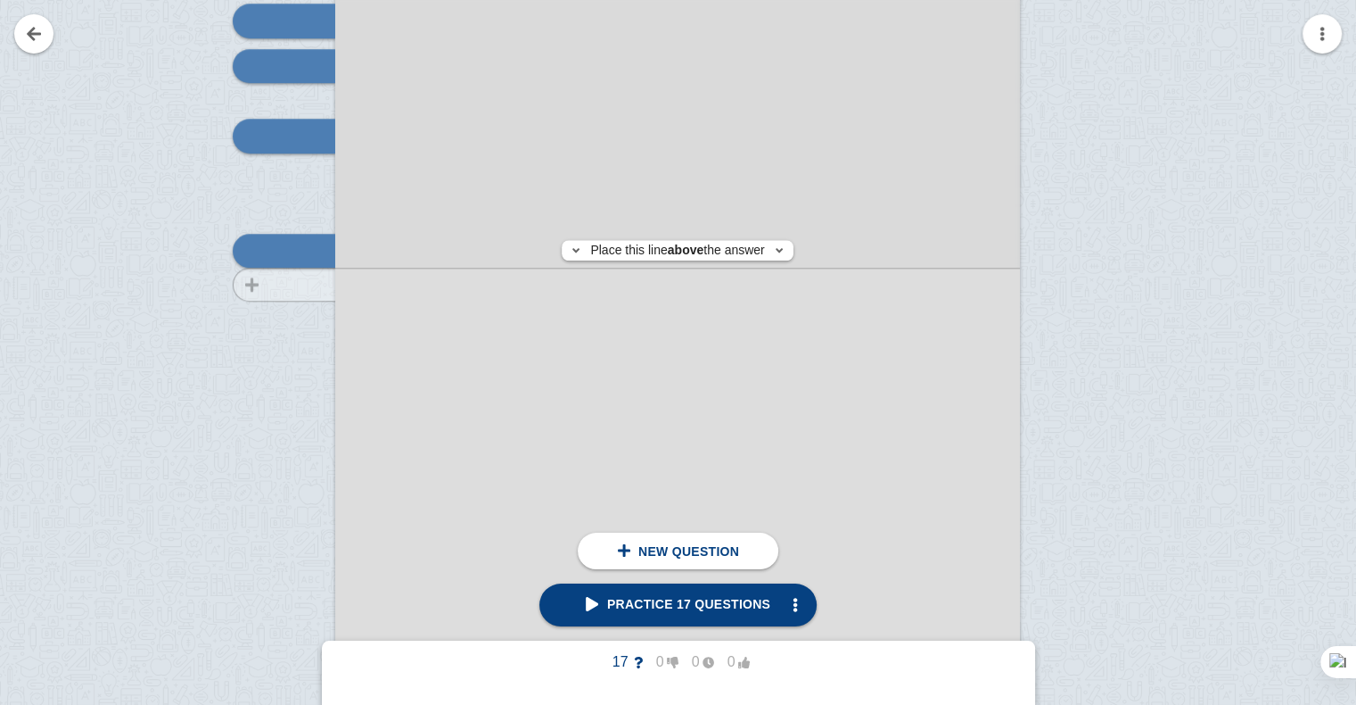
click at [297, 284] on div at bounding box center [276, 232] width 120 height 969
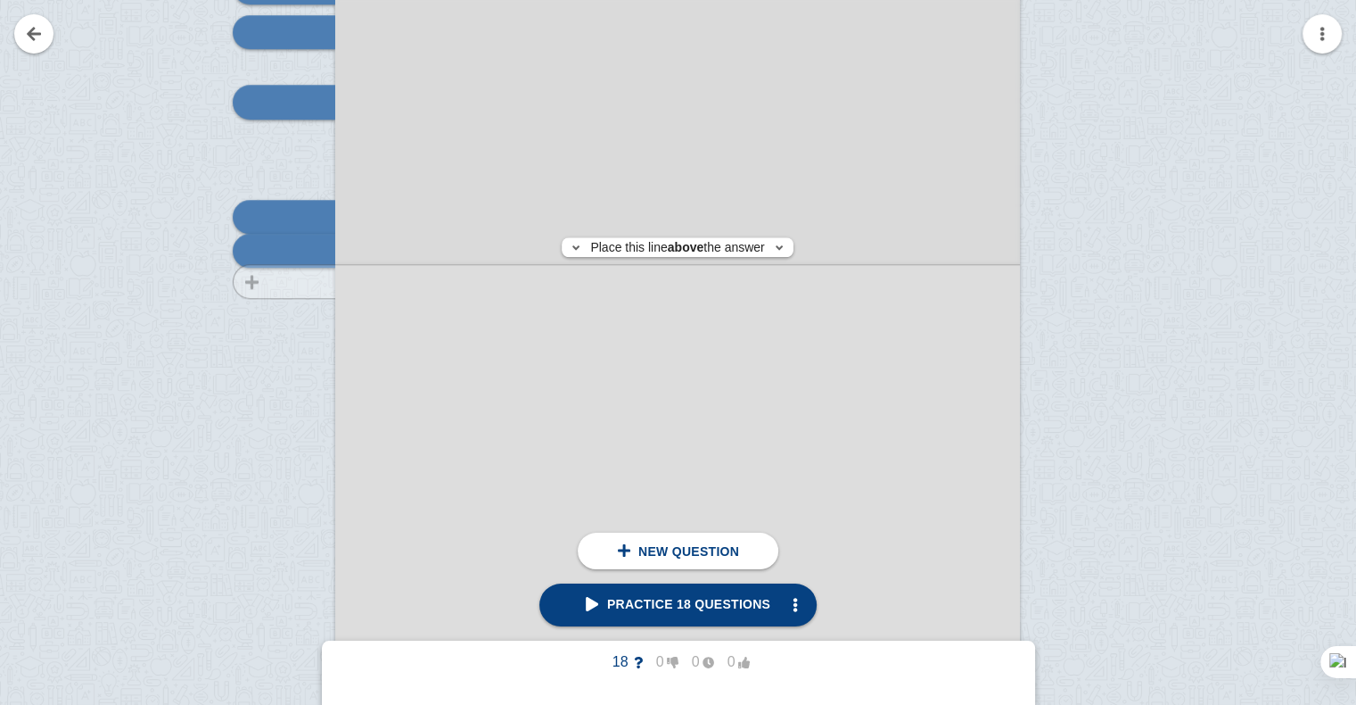
click at [300, 281] on div at bounding box center [276, 198] width 120 height 969
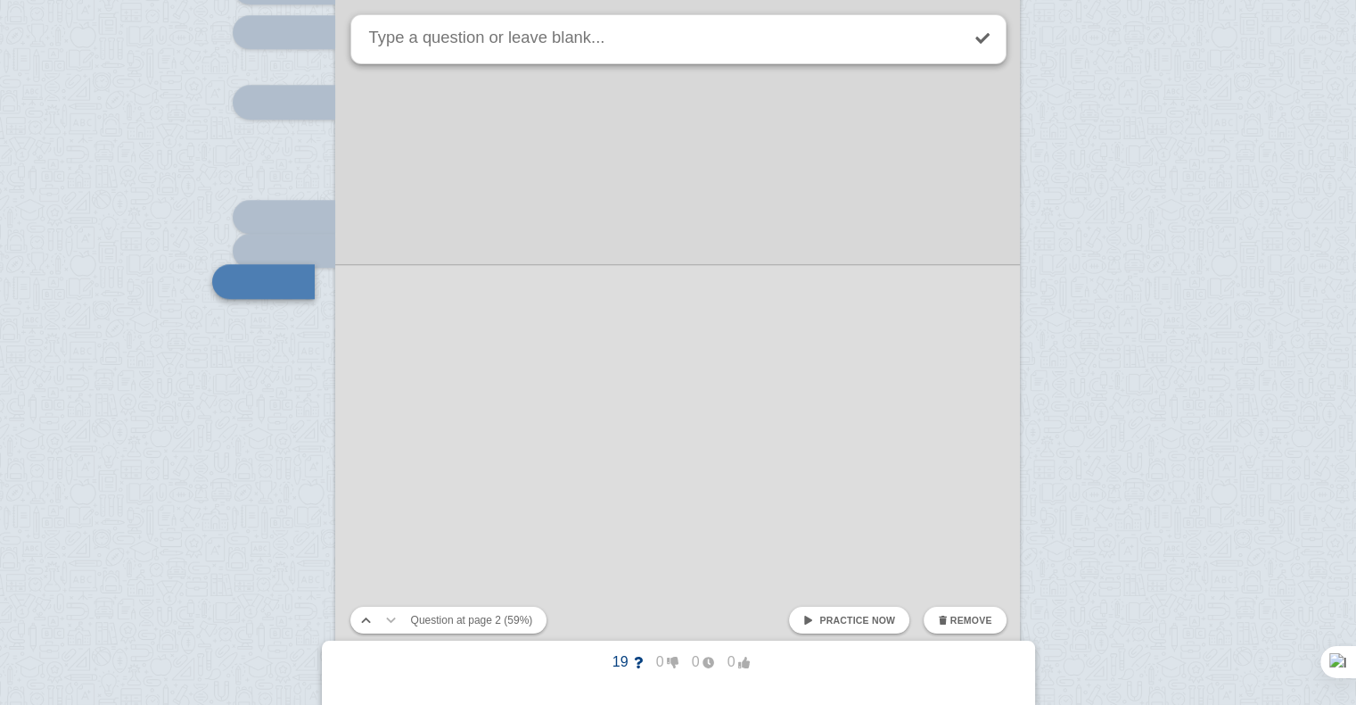
scroll to position [1702, 0]
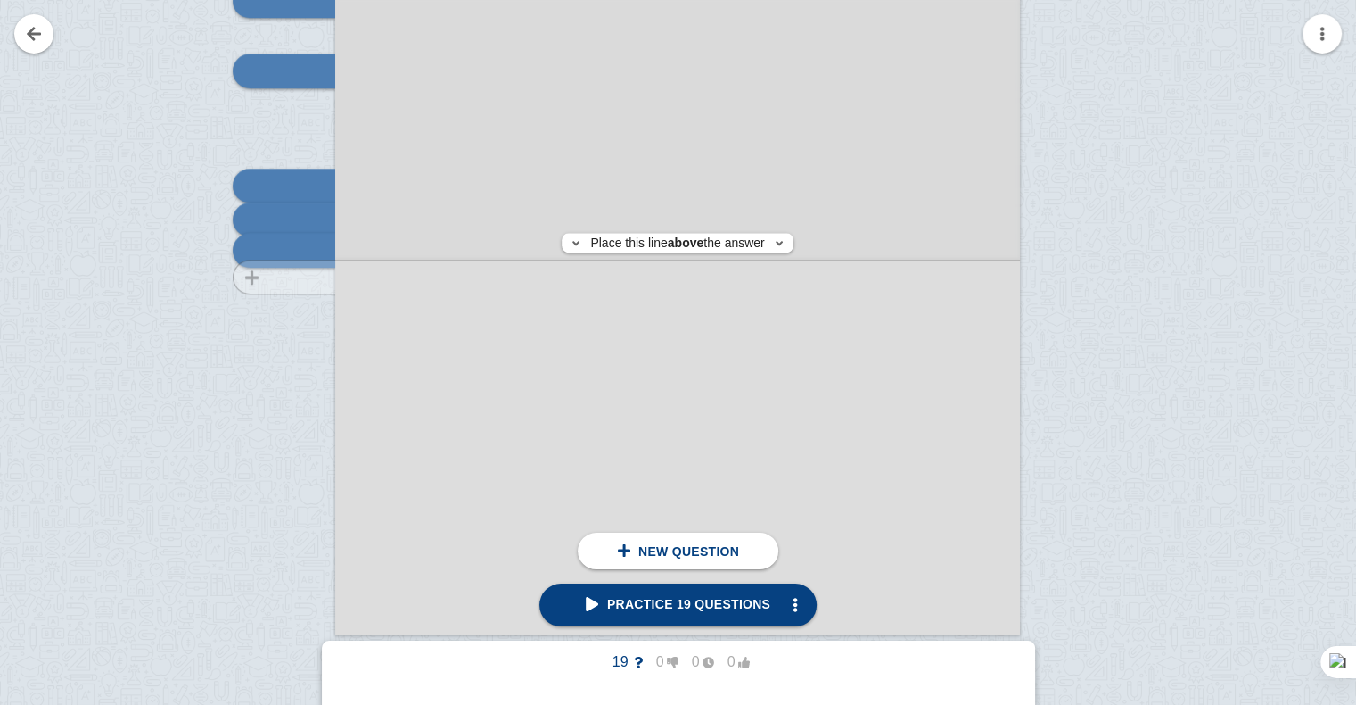
click at [307, 276] on div at bounding box center [276, 167] width 120 height 969
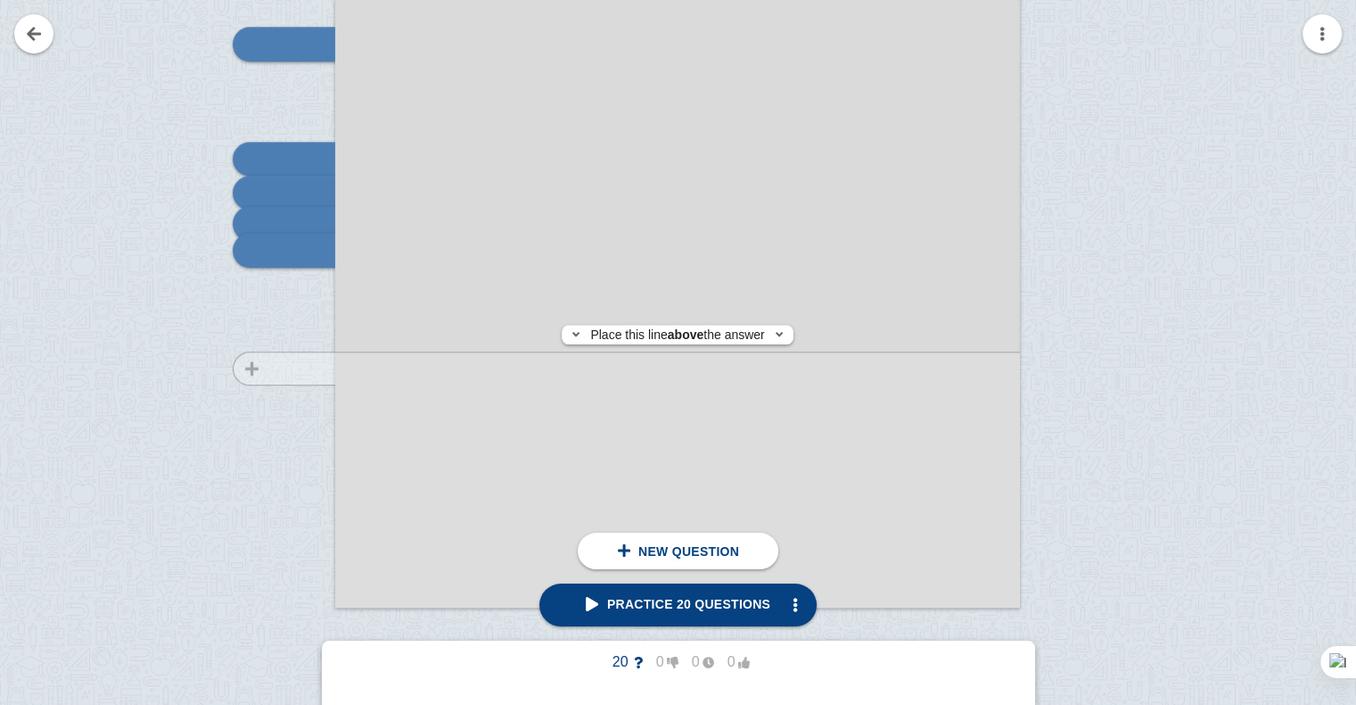
click at [299, 368] on div at bounding box center [276, 140] width 120 height 969
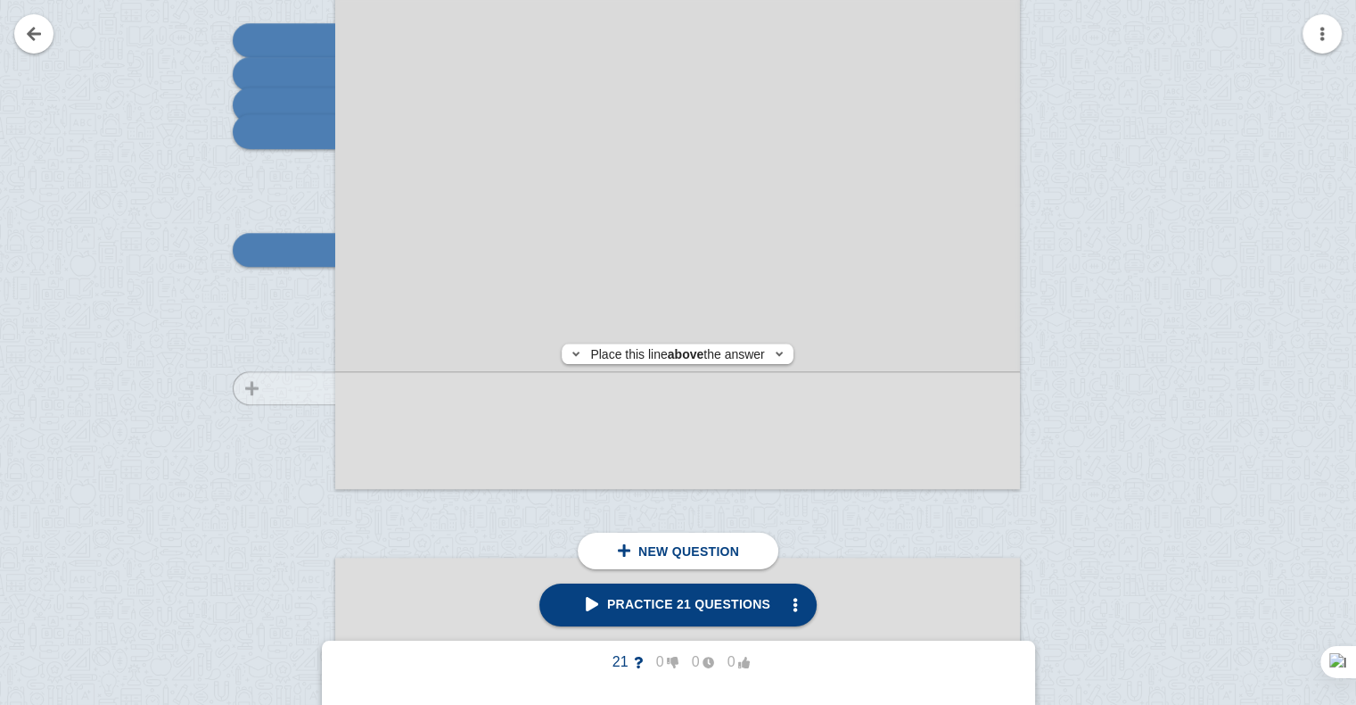
click at [302, 388] on div at bounding box center [276, 21] width 120 height 969
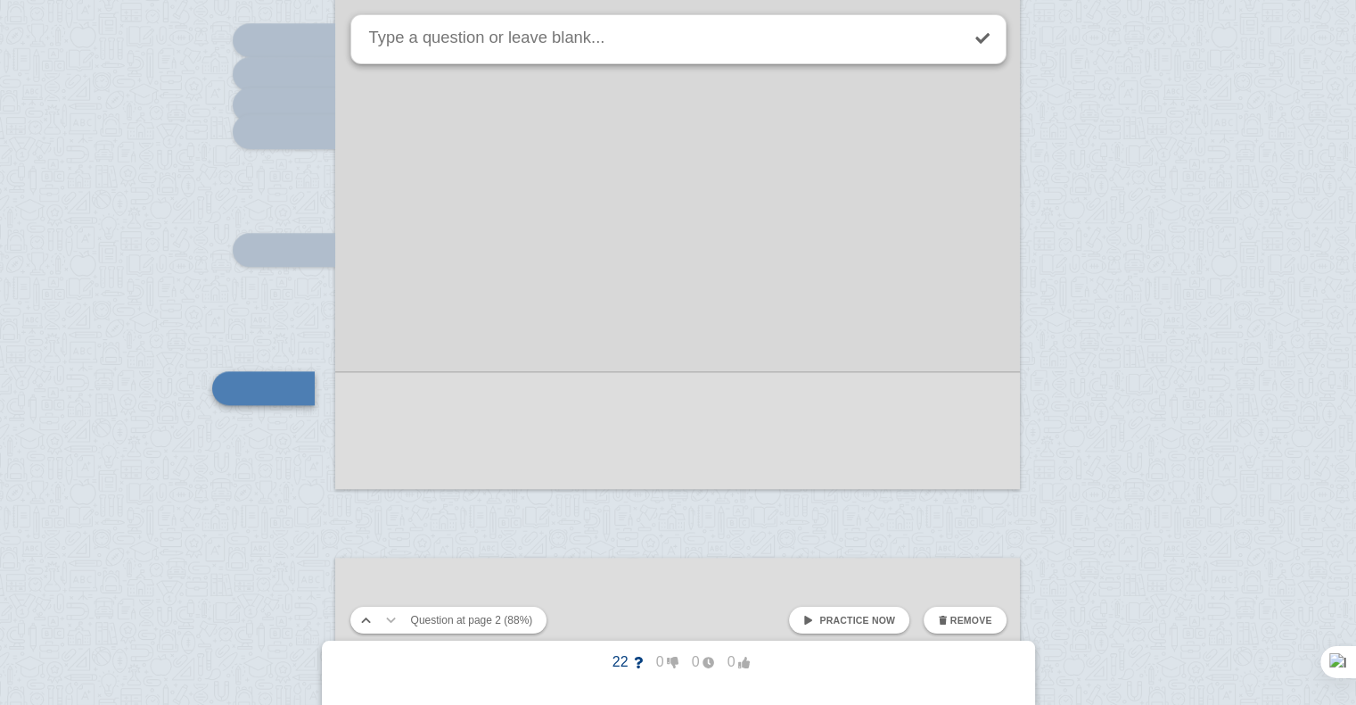
scroll to position [1986, 0]
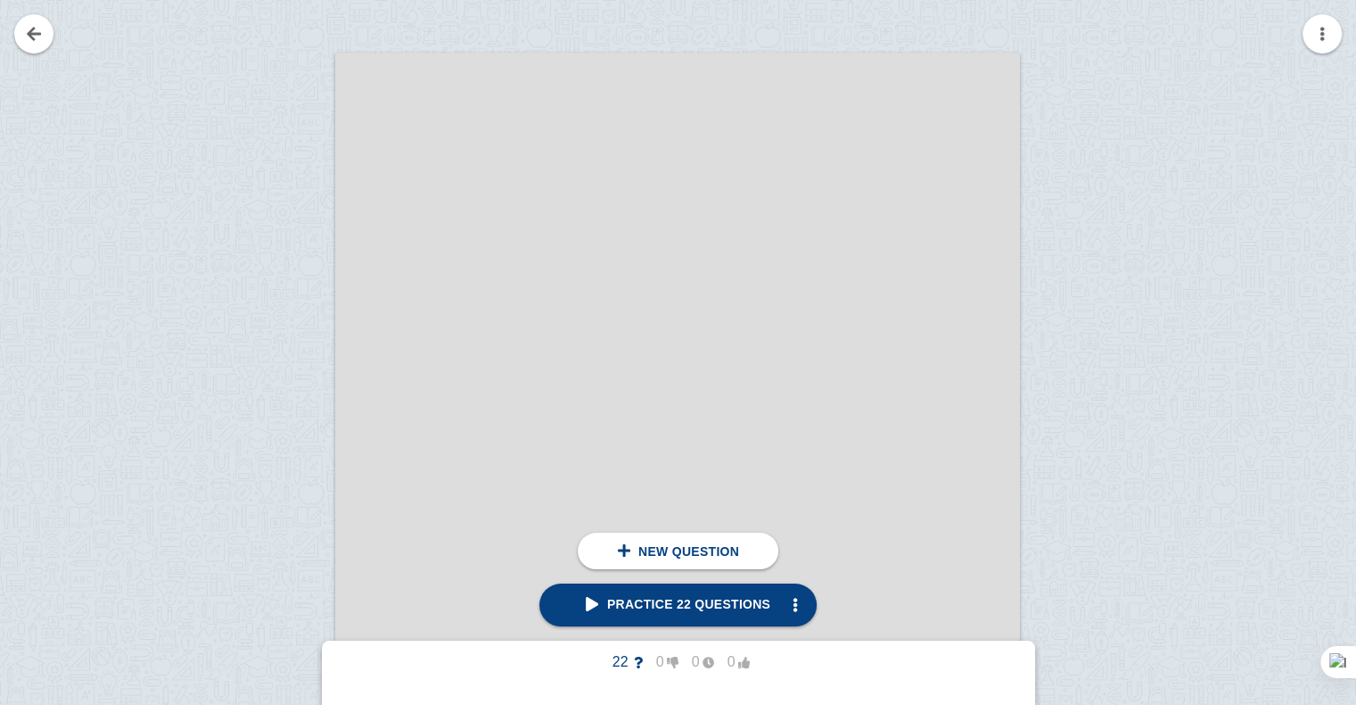
scroll to position [2404, 0]
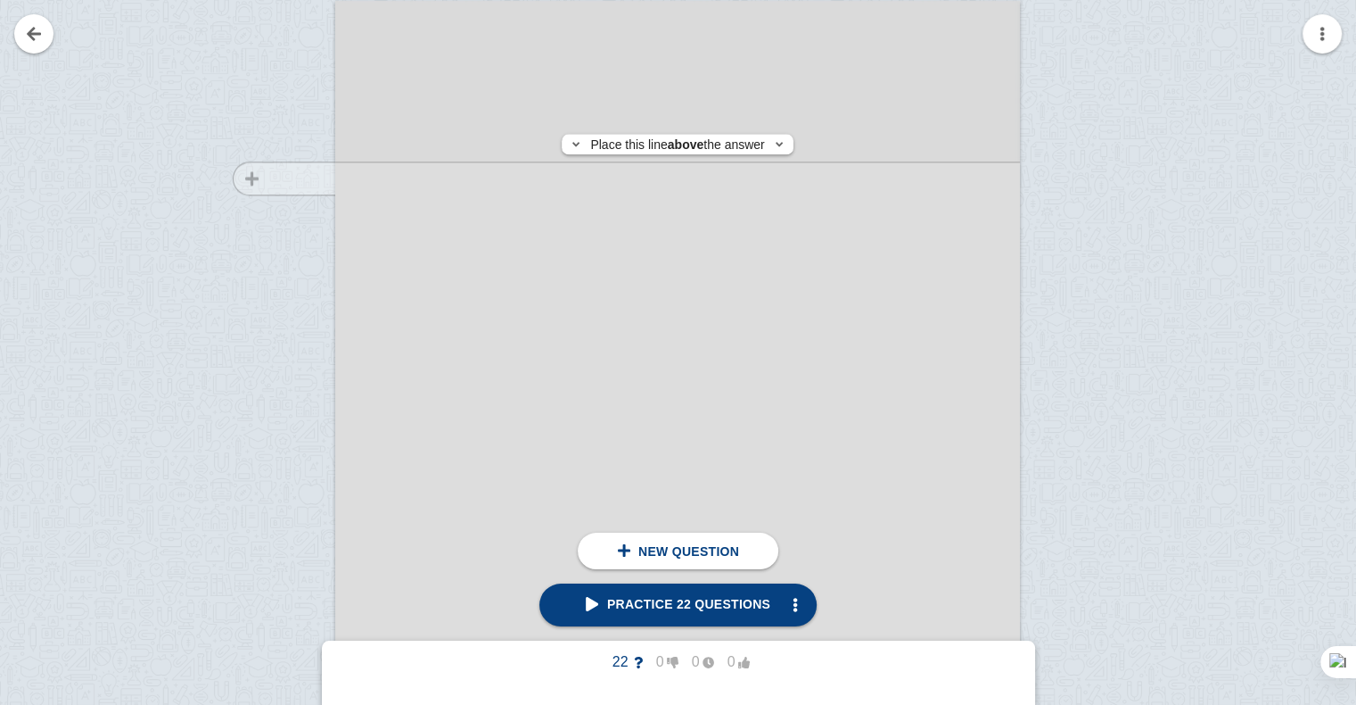
click at [259, 178] on div at bounding box center [276, 502] width 120 height 969
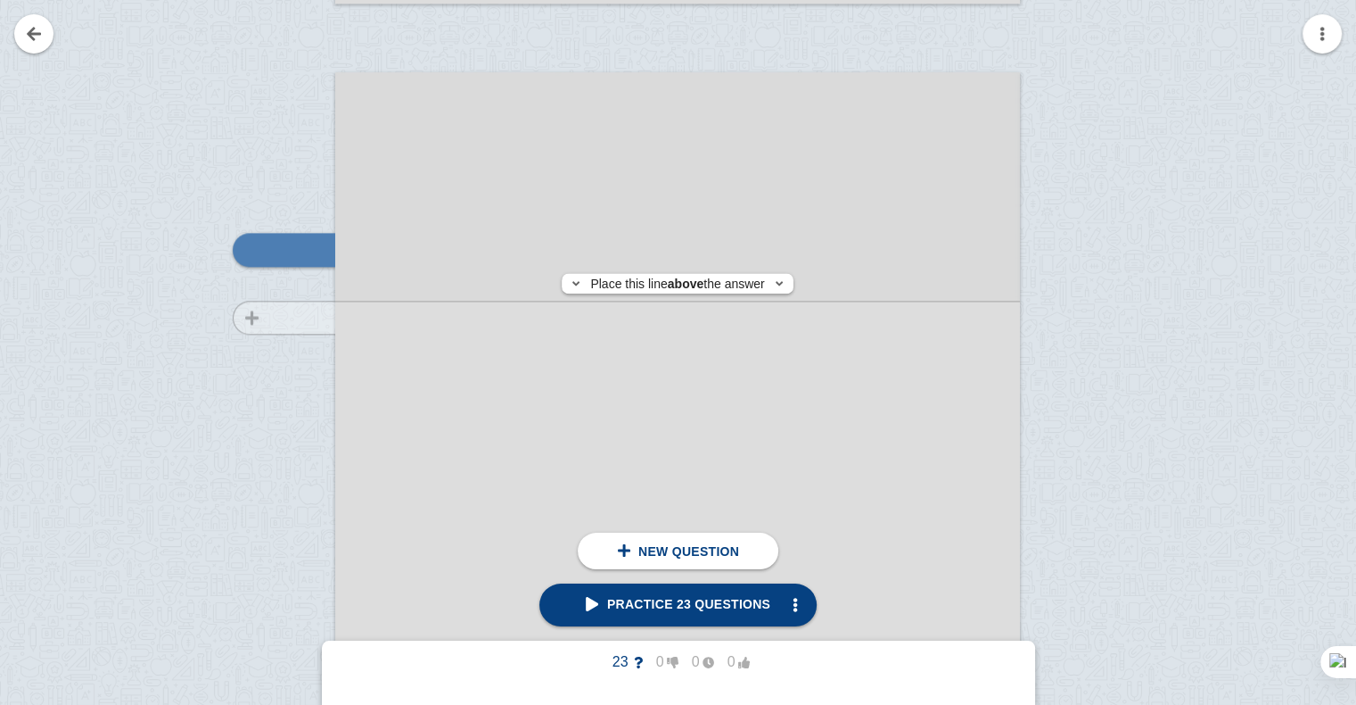
click at [302, 317] on div at bounding box center [276, 573] width 120 height 969
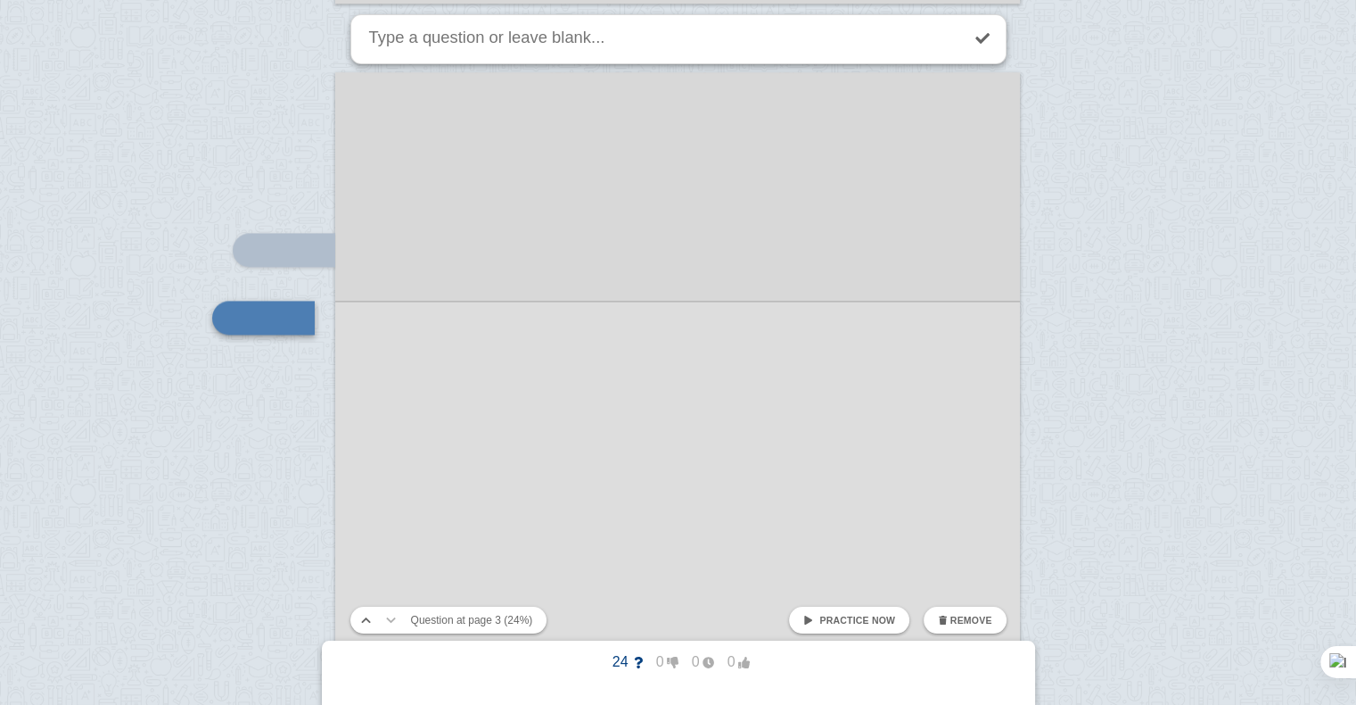
scroll to position [2401, 0]
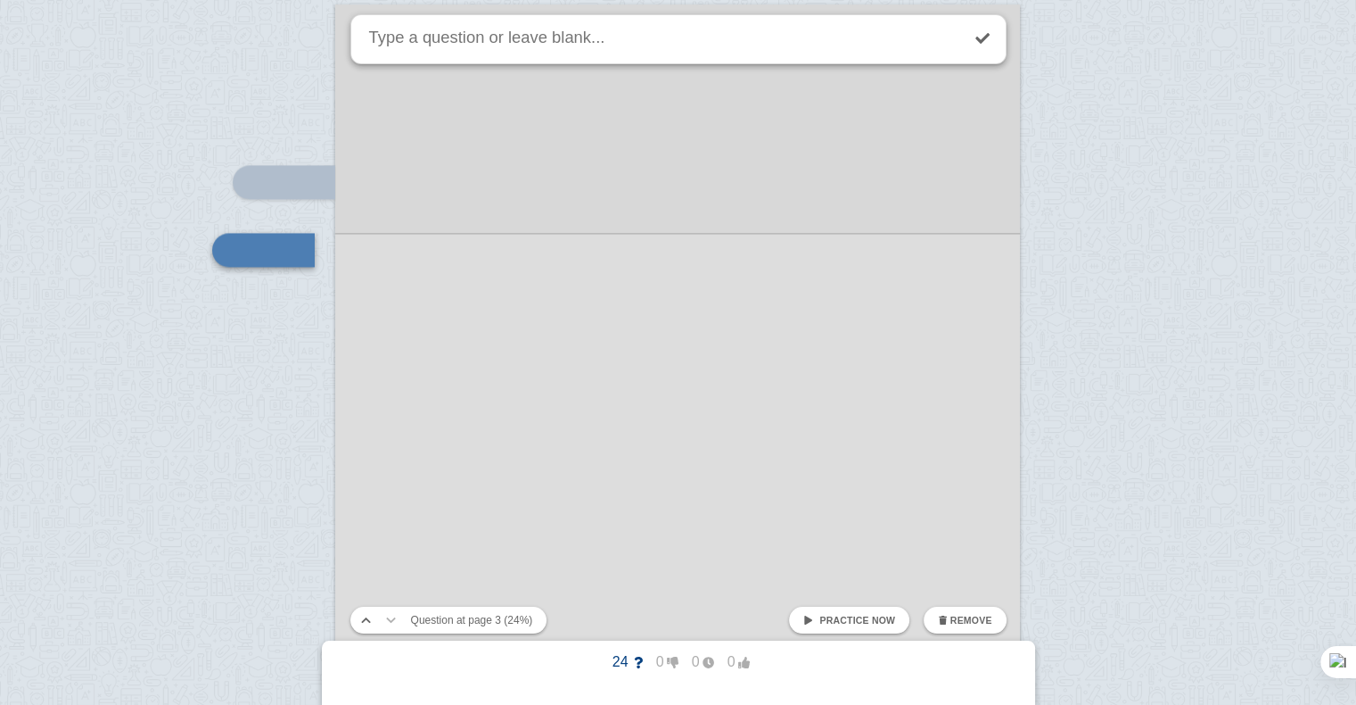
drag, startPoint x: 302, startPoint y: 317, endPoint x: 304, endPoint y: 269, distance: 48.2
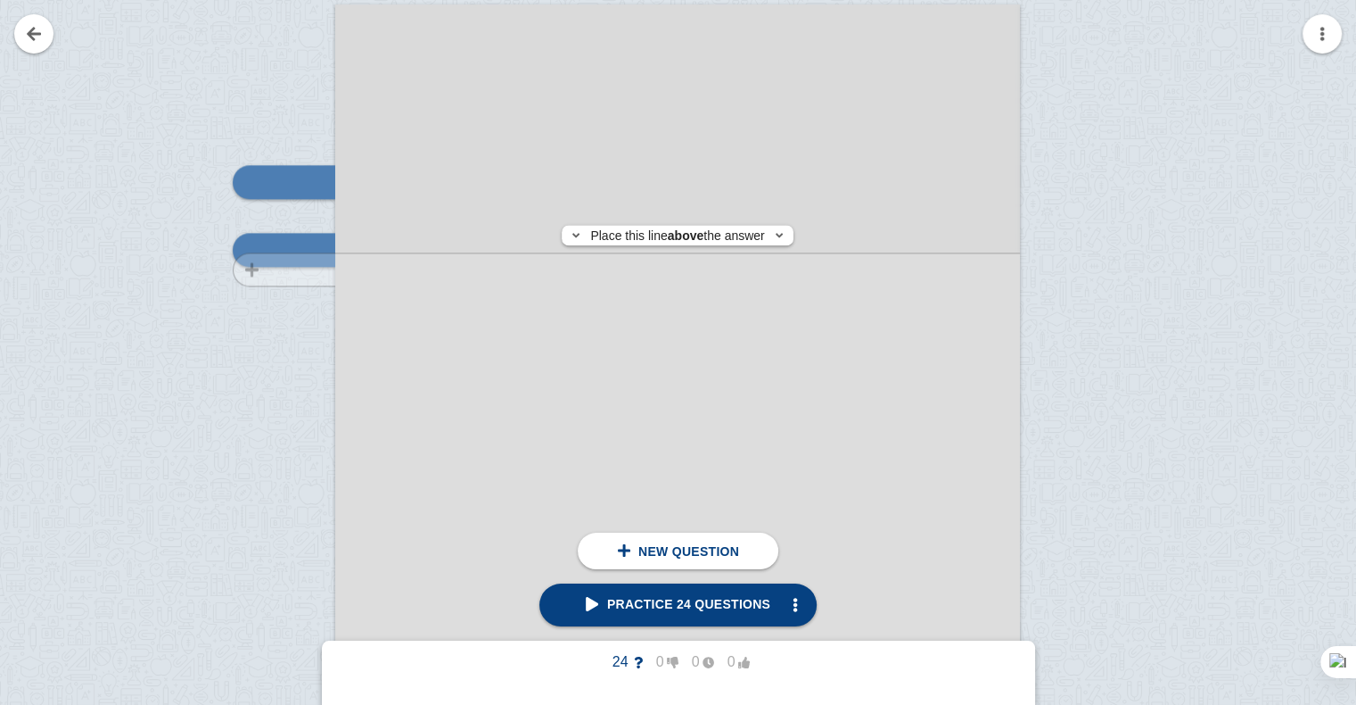
click at [304, 269] on div at bounding box center [276, 505] width 120 height 969
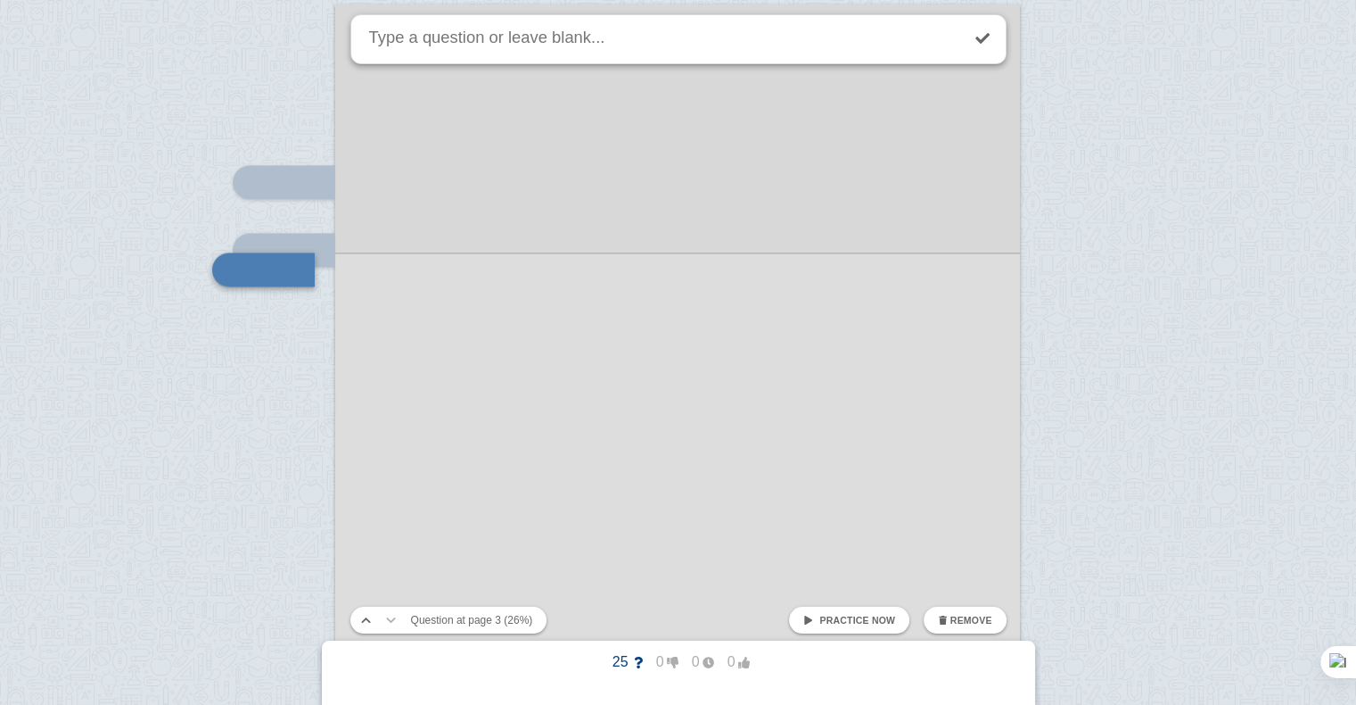
scroll to position [2420, 0]
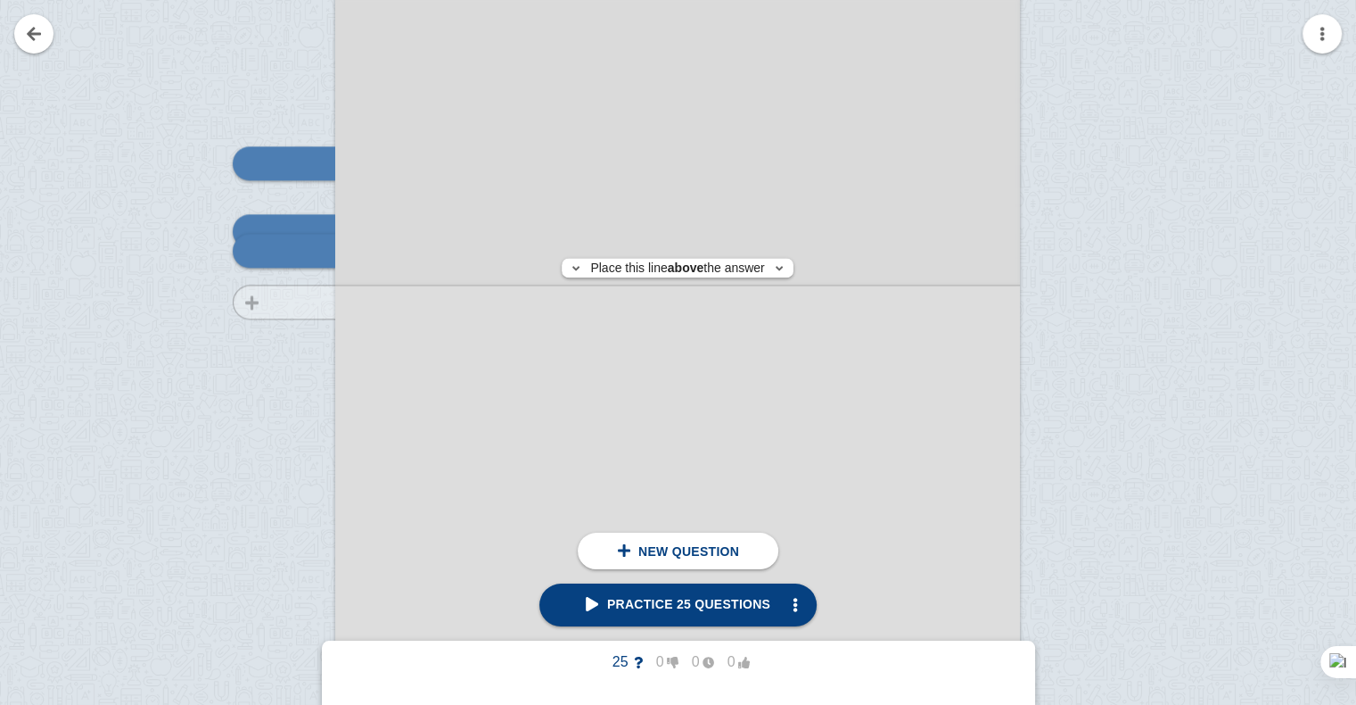
click at [304, 301] on div at bounding box center [276, 487] width 120 height 969
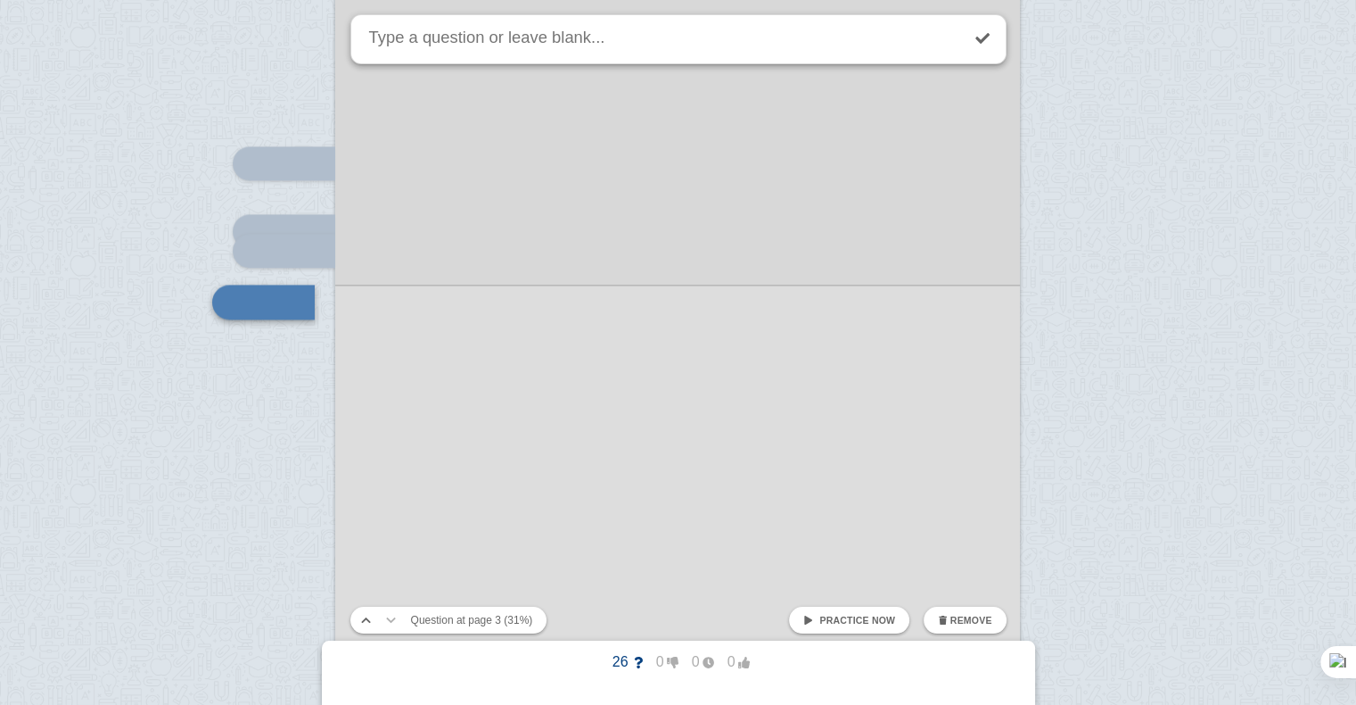
scroll to position [2471, 0]
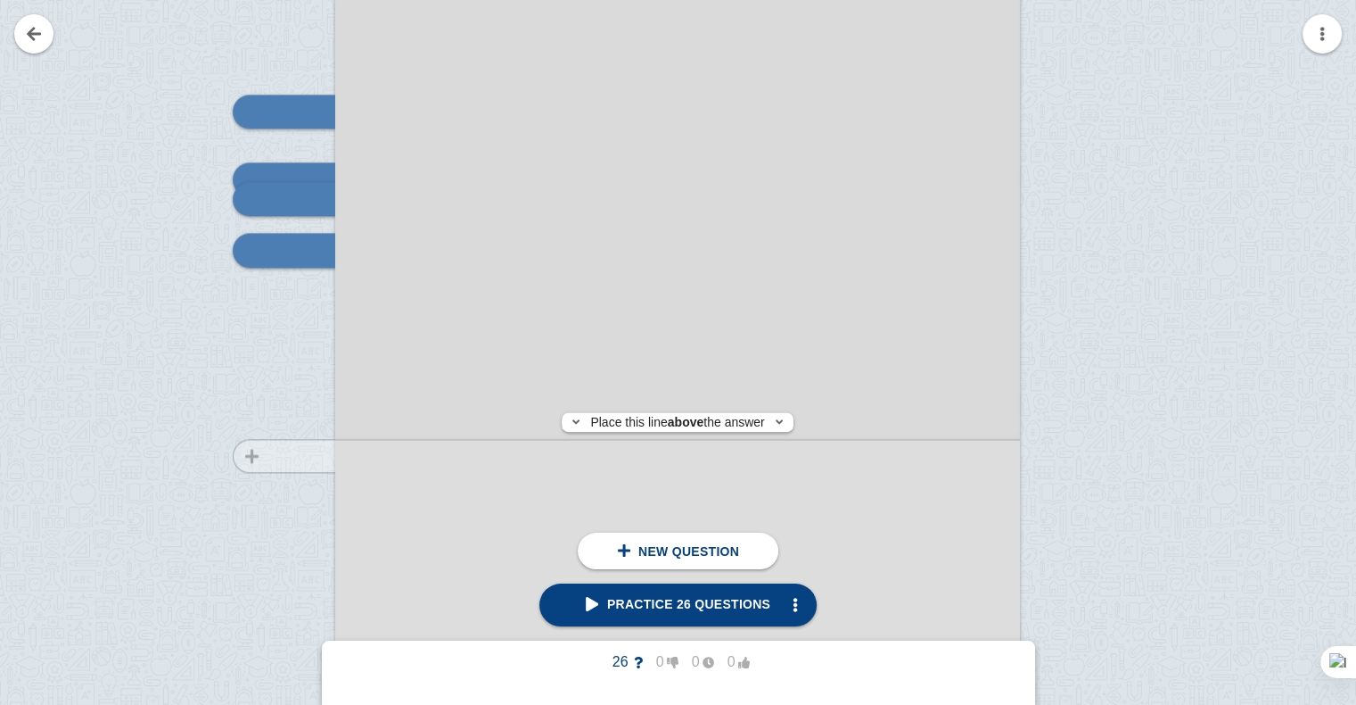
click at [282, 456] on div at bounding box center [276, 435] width 120 height 969
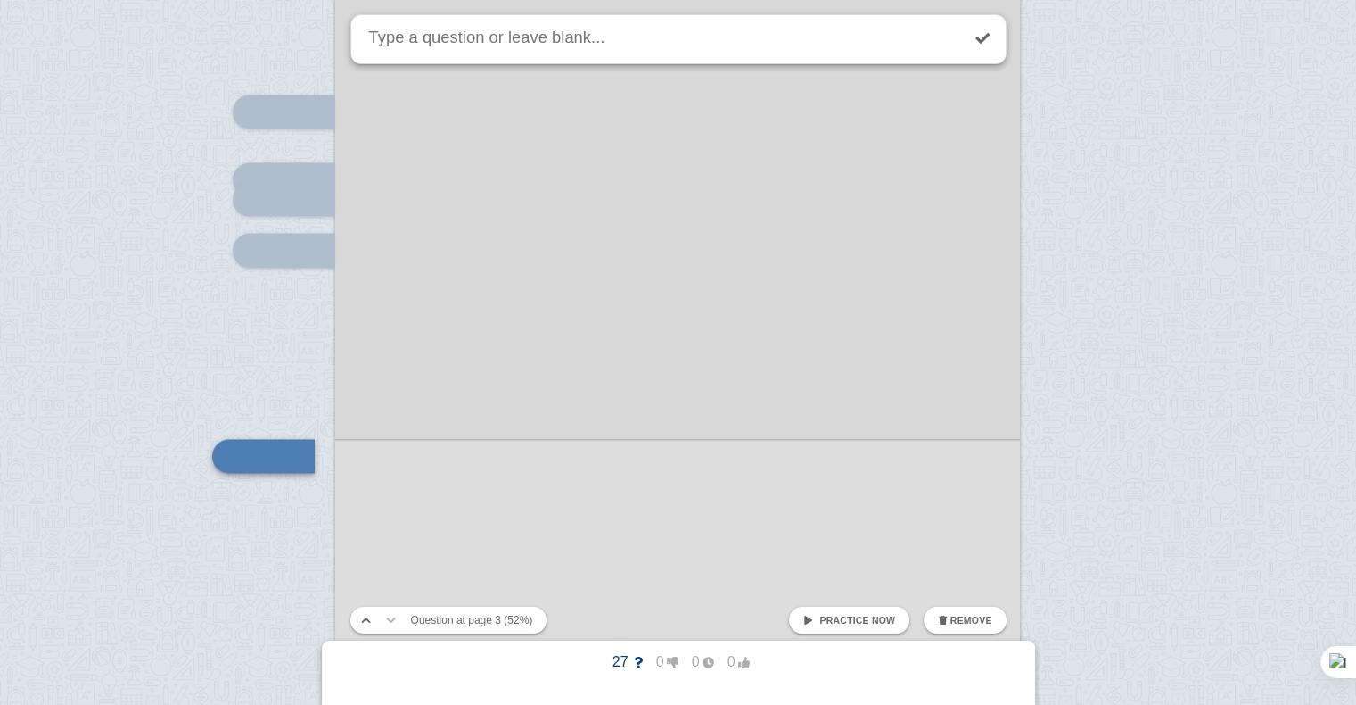
scroll to position [2677, 0]
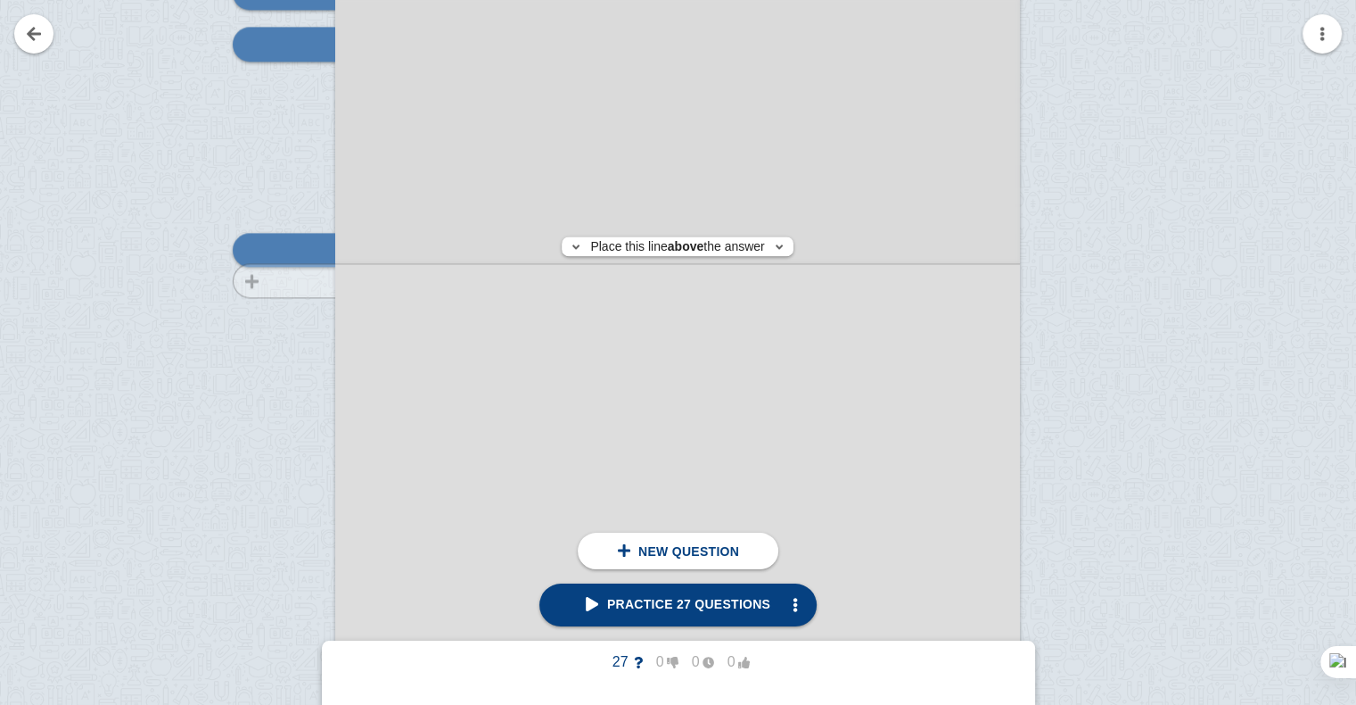
click at [298, 280] on div at bounding box center [276, 229] width 120 height 969
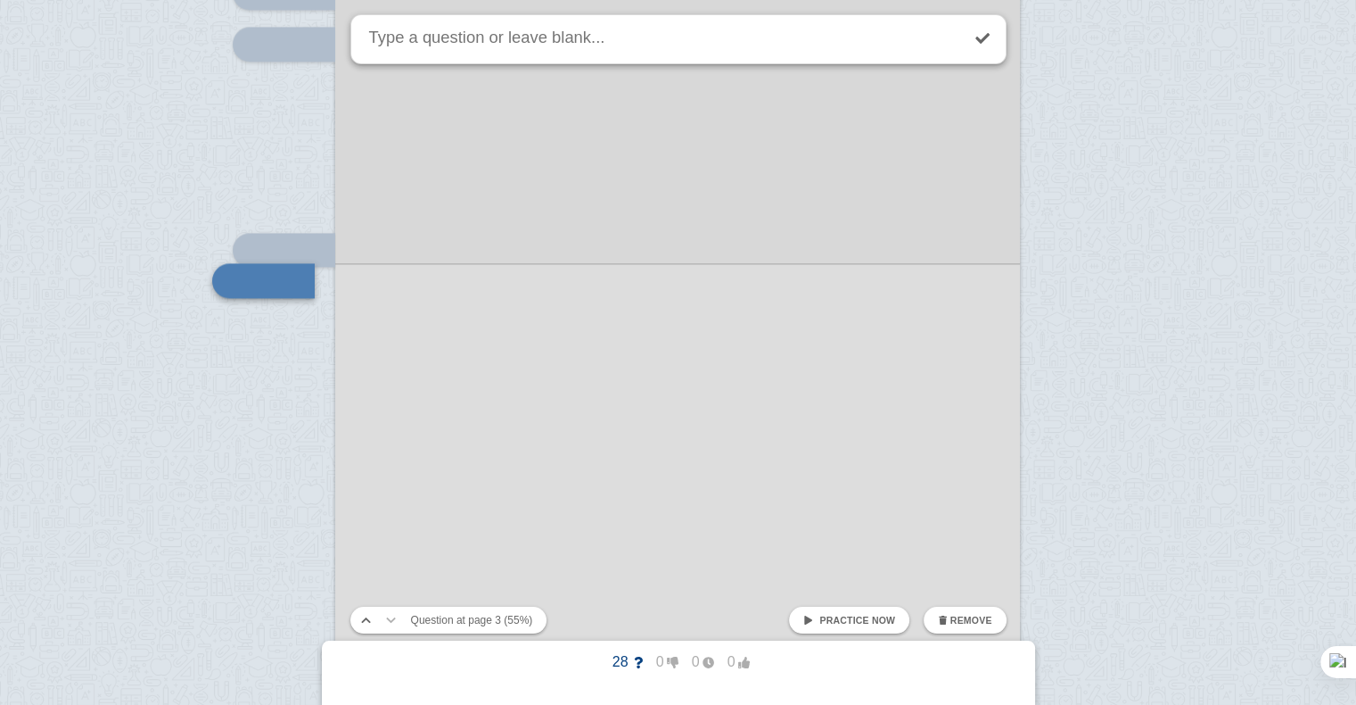
scroll to position [2708, 0]
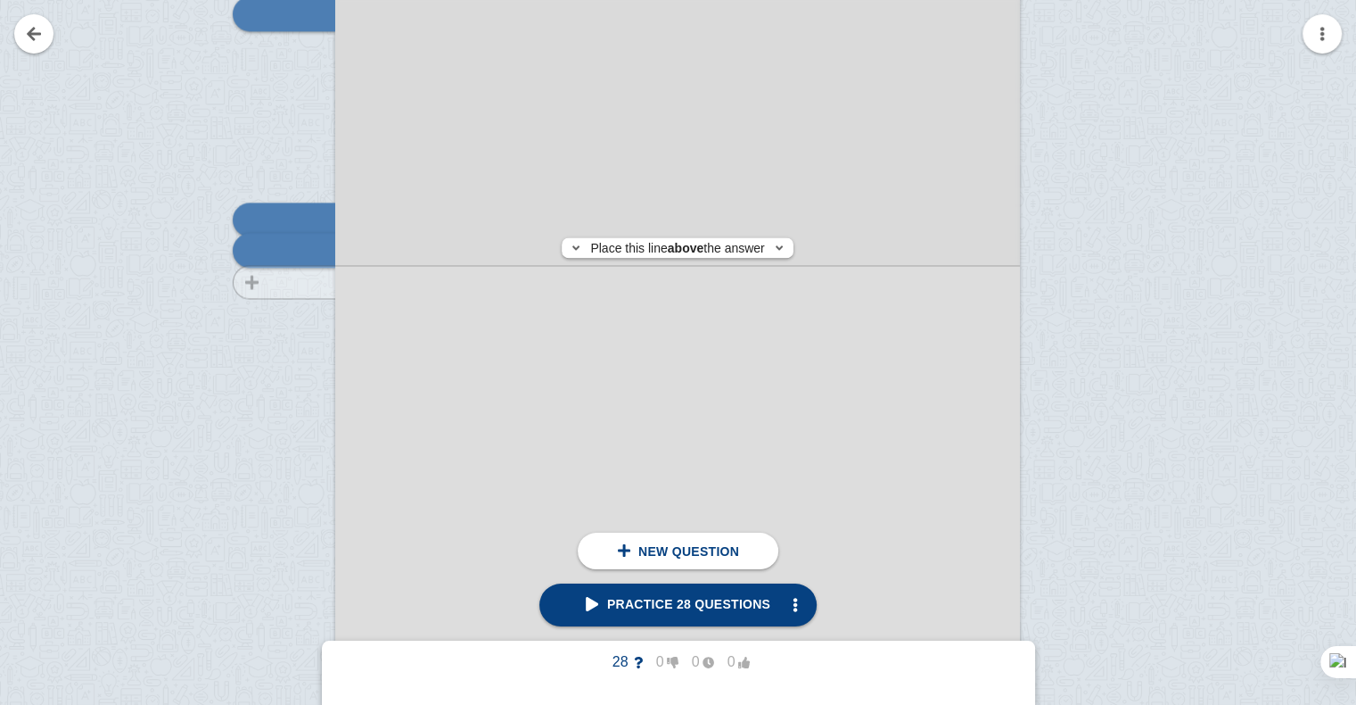
click at [303, 282] on div at bounding box center [276, 199] width 120 height 969
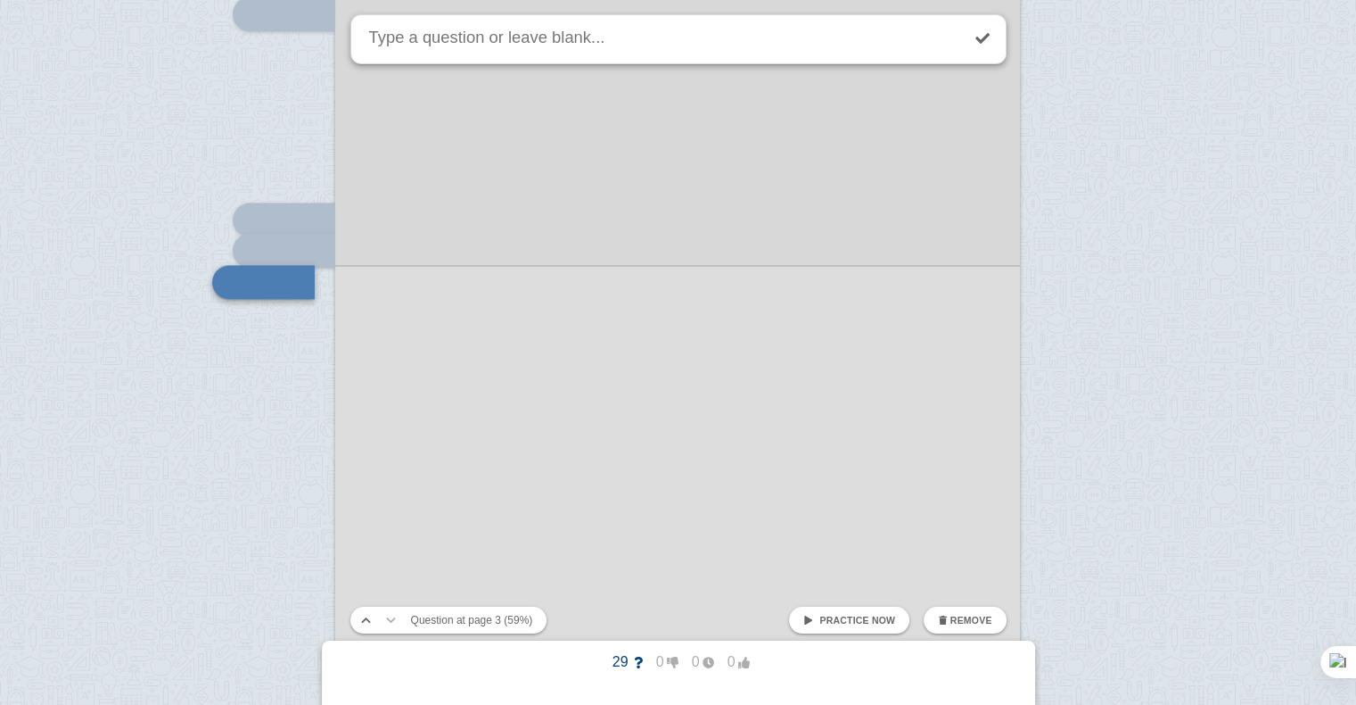
scroll to position [2740, 0]
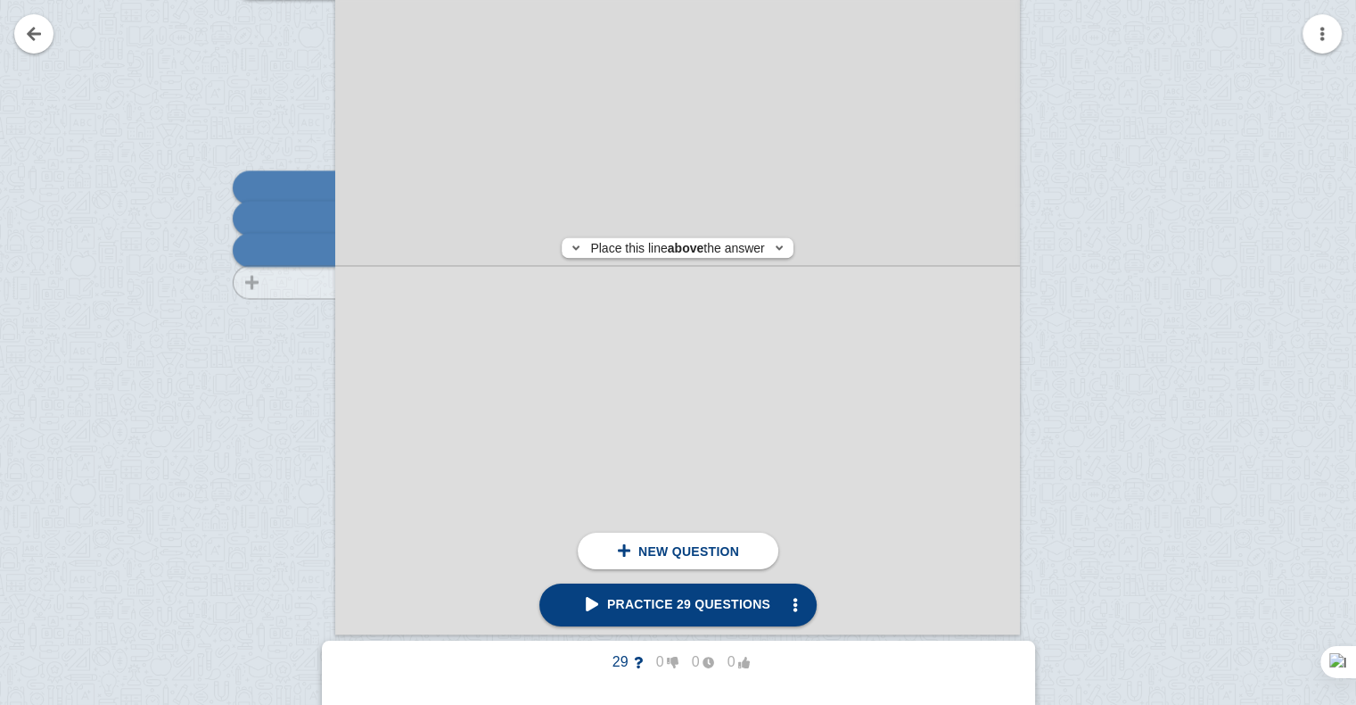
click at [311, 282] on div at bounding box center [276, 167] width 120 height 969
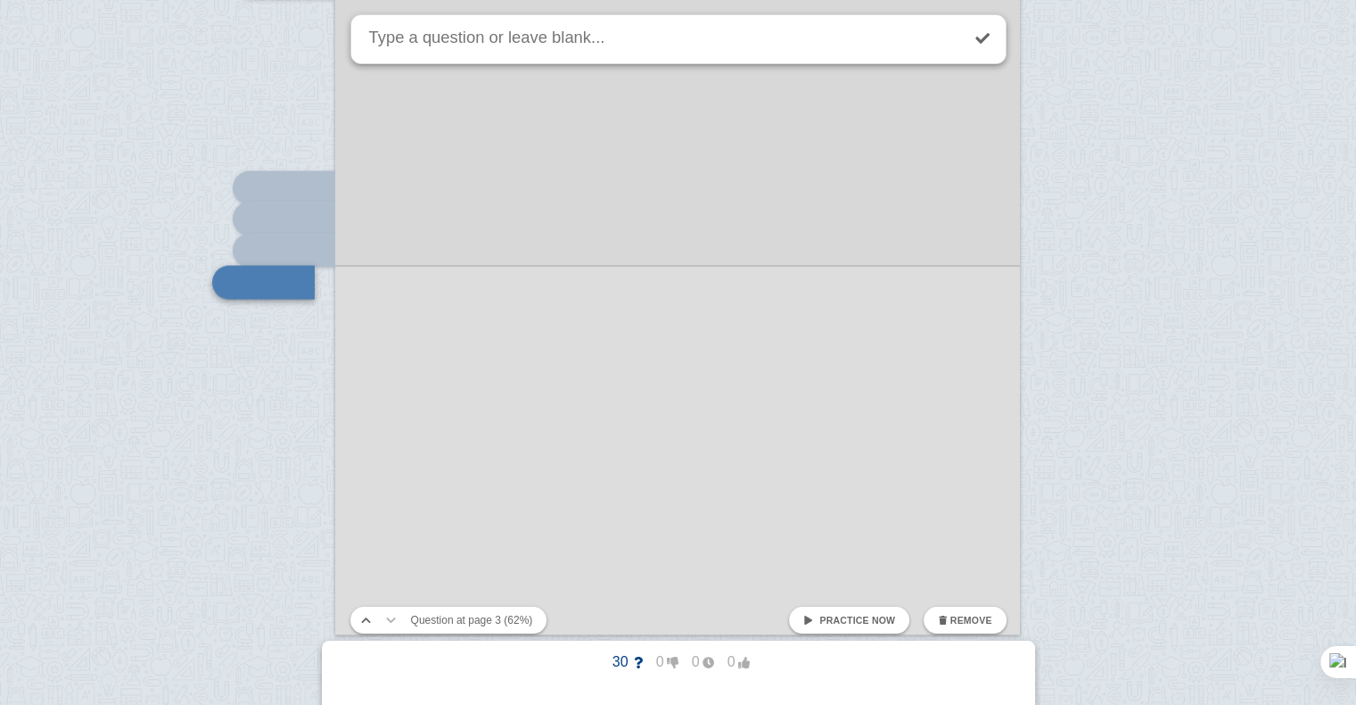
scroll to position [2772, 0]
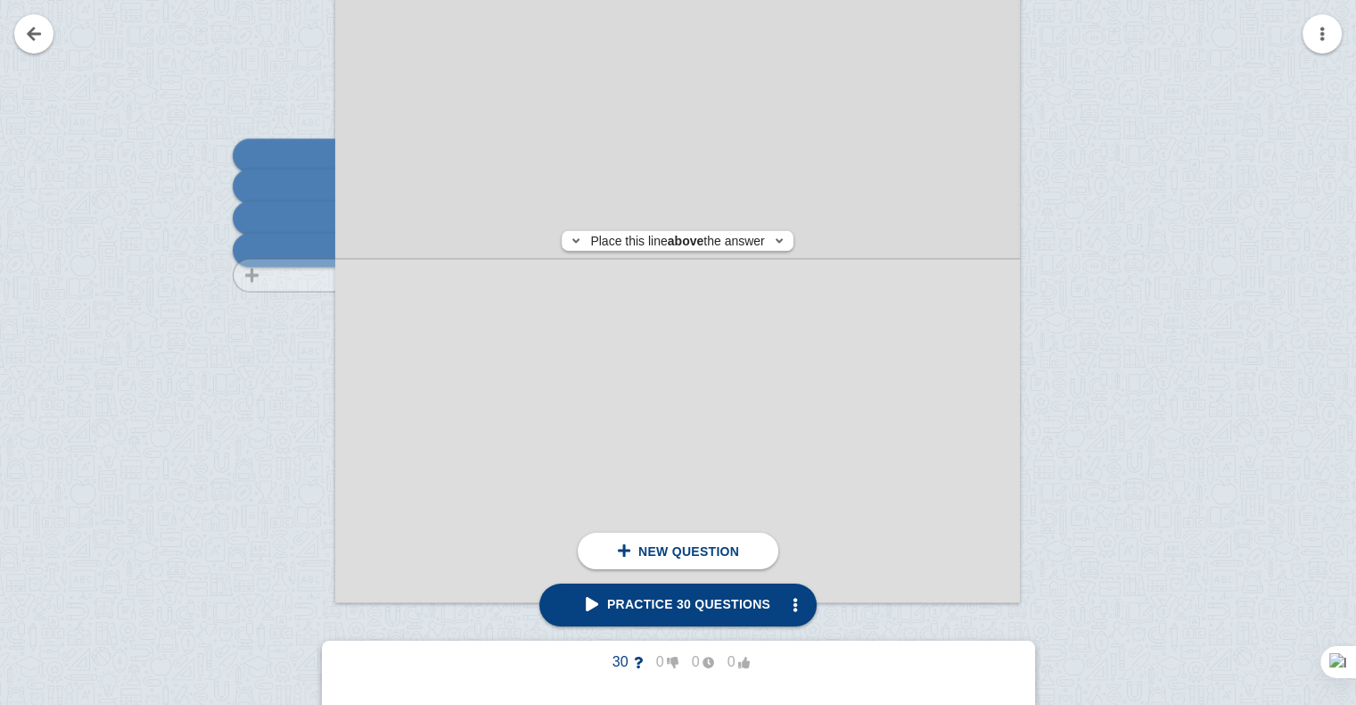
click at [314, 275] on div at bounding box center [276, 134] width 120 height 969
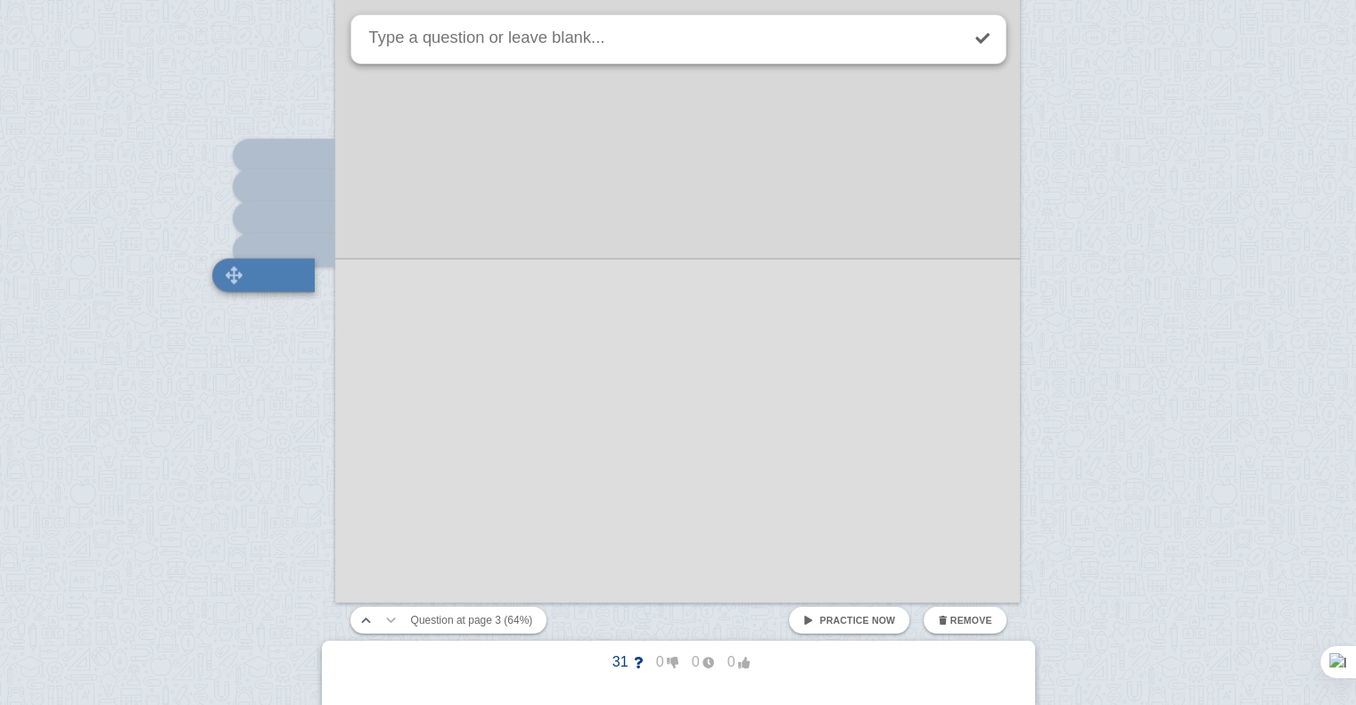
scroll to position [2797, 0]
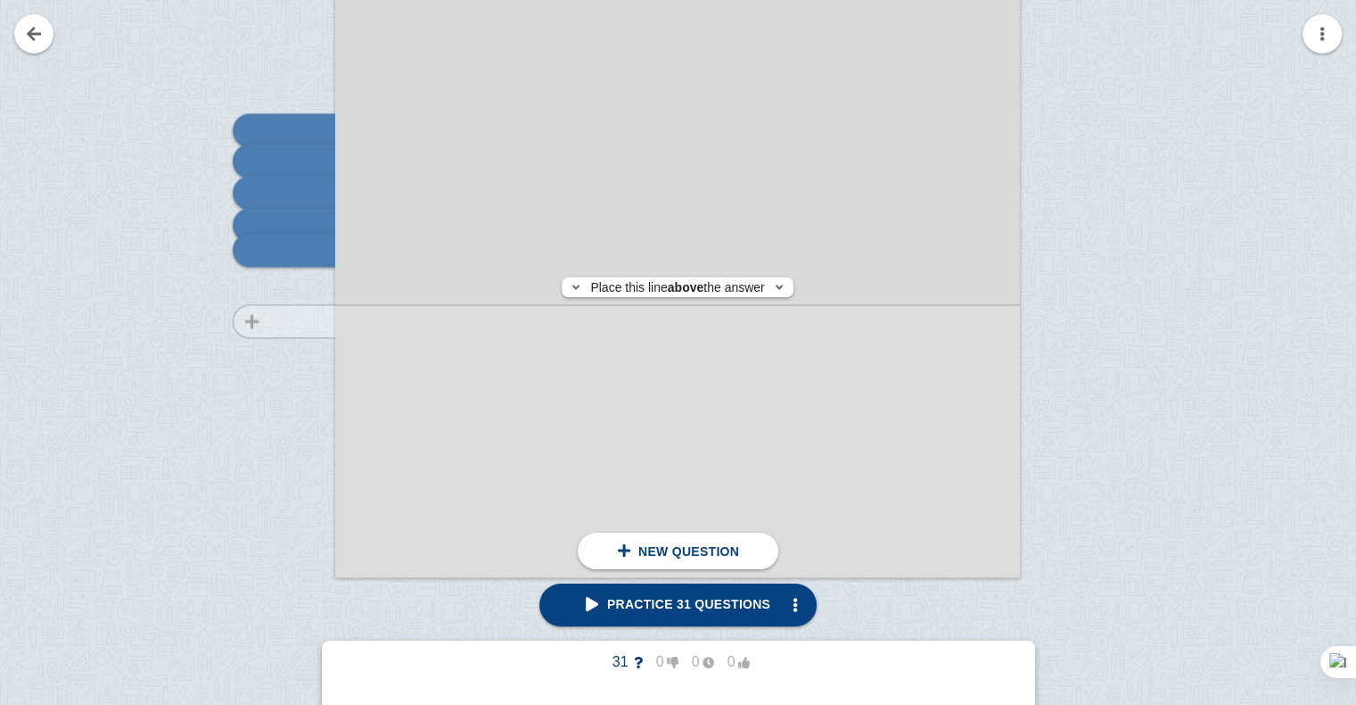
click at [308, 321] on div at bounding box center [276, 109] width 120 height 969
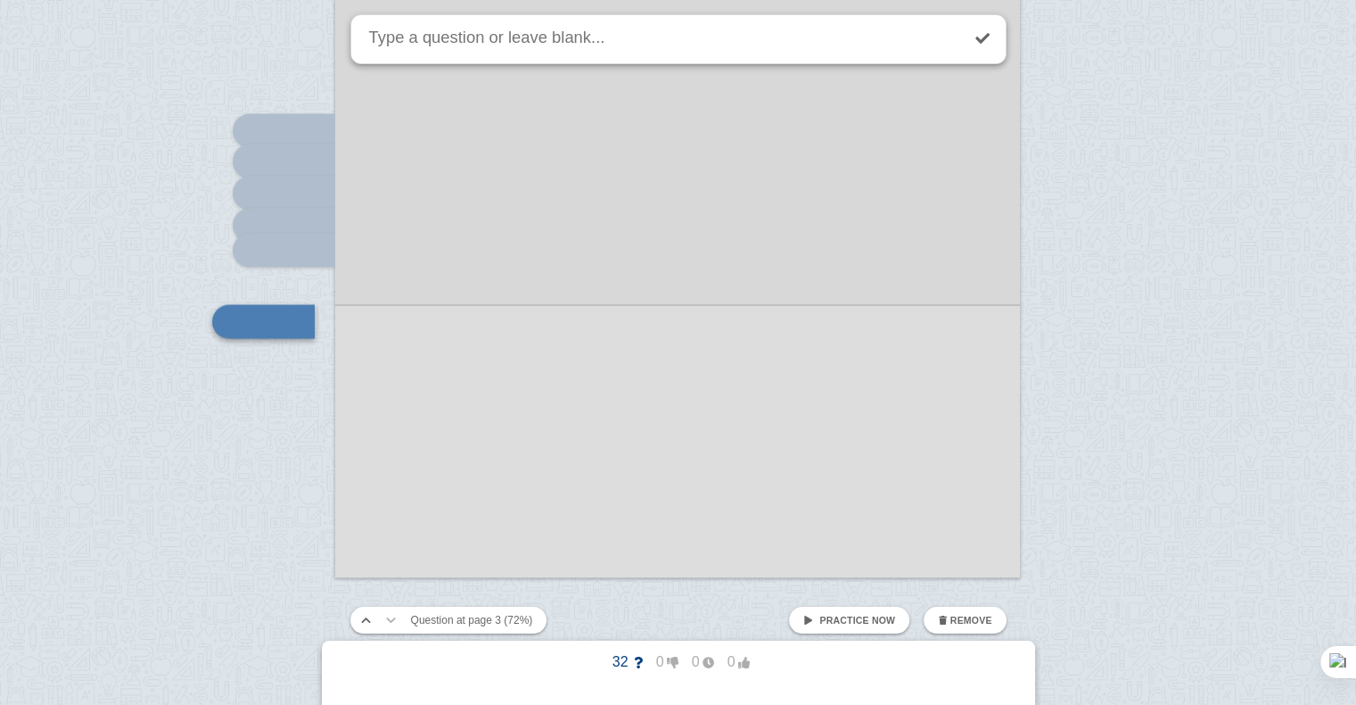
scroll to position [2868, 0]
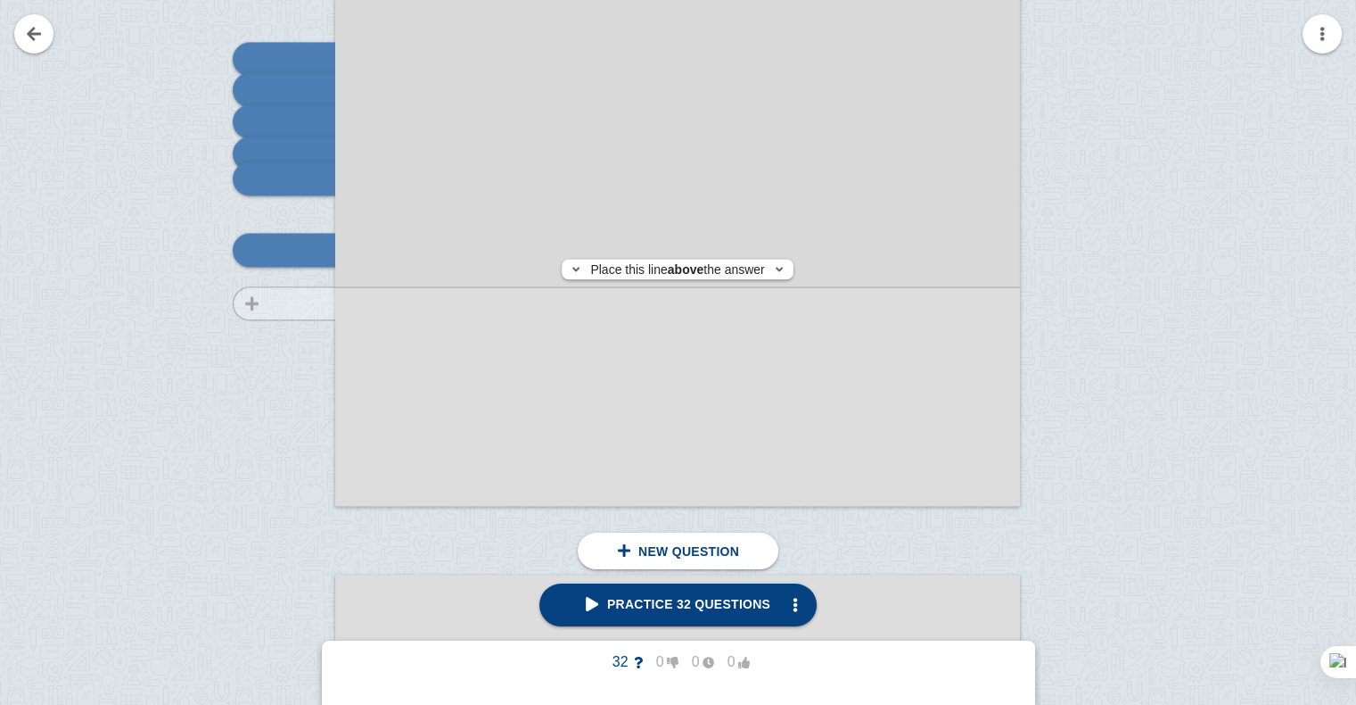
click at [305, 303] on div at bounding box center [276, 38] width 120 height 969
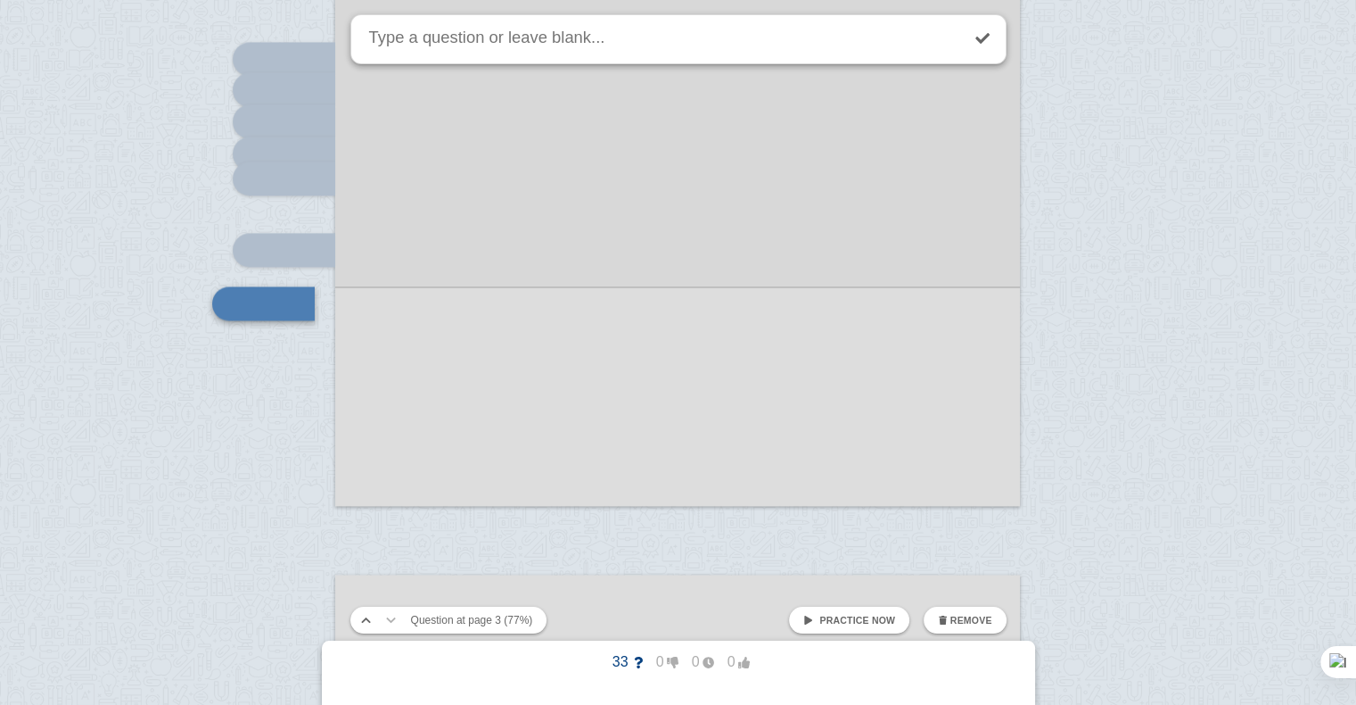
scroll to position [2922, 0]
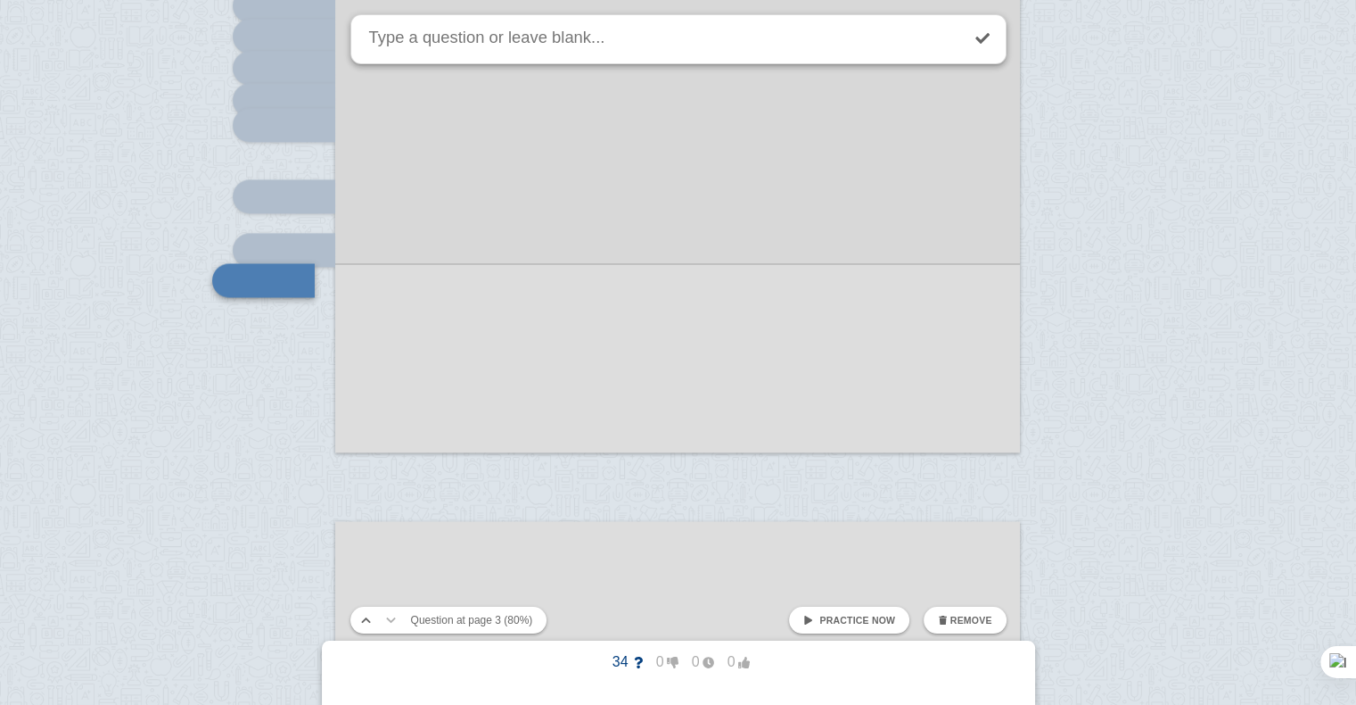
scroll to position [2951, 0]
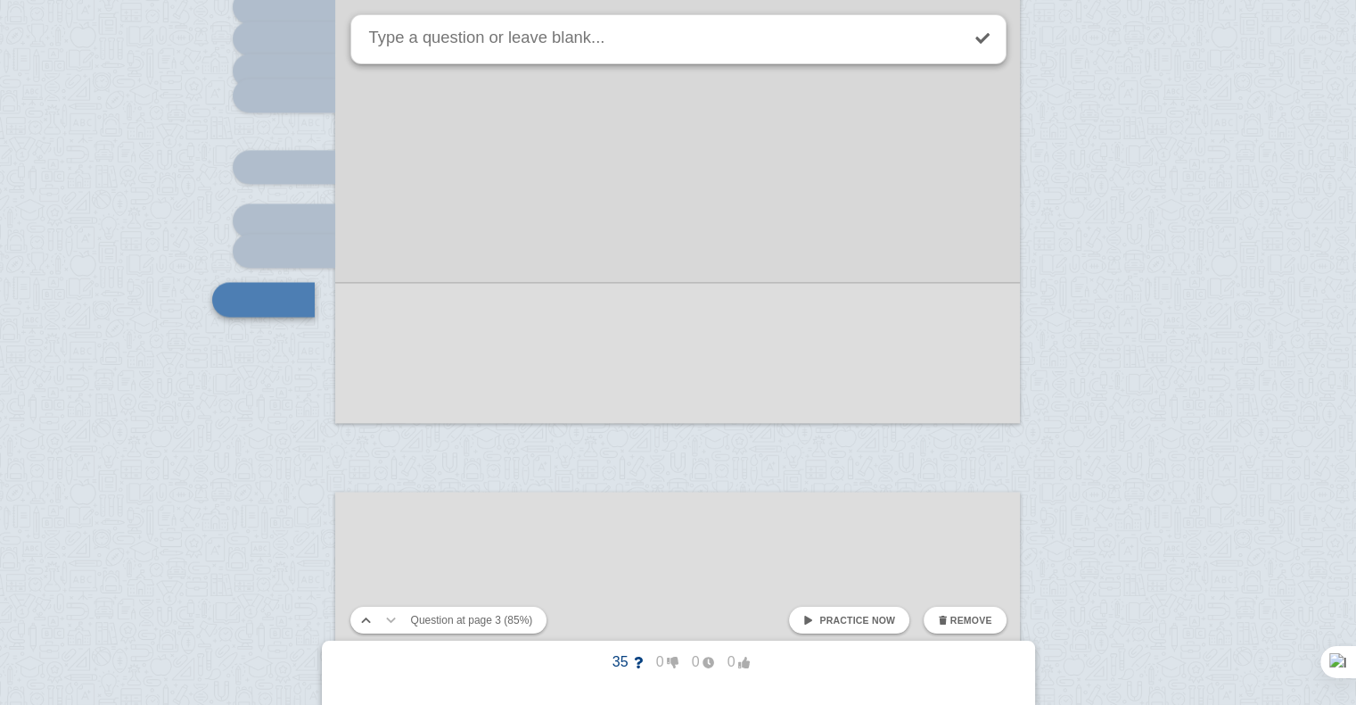
scroll to position [3000, 0]
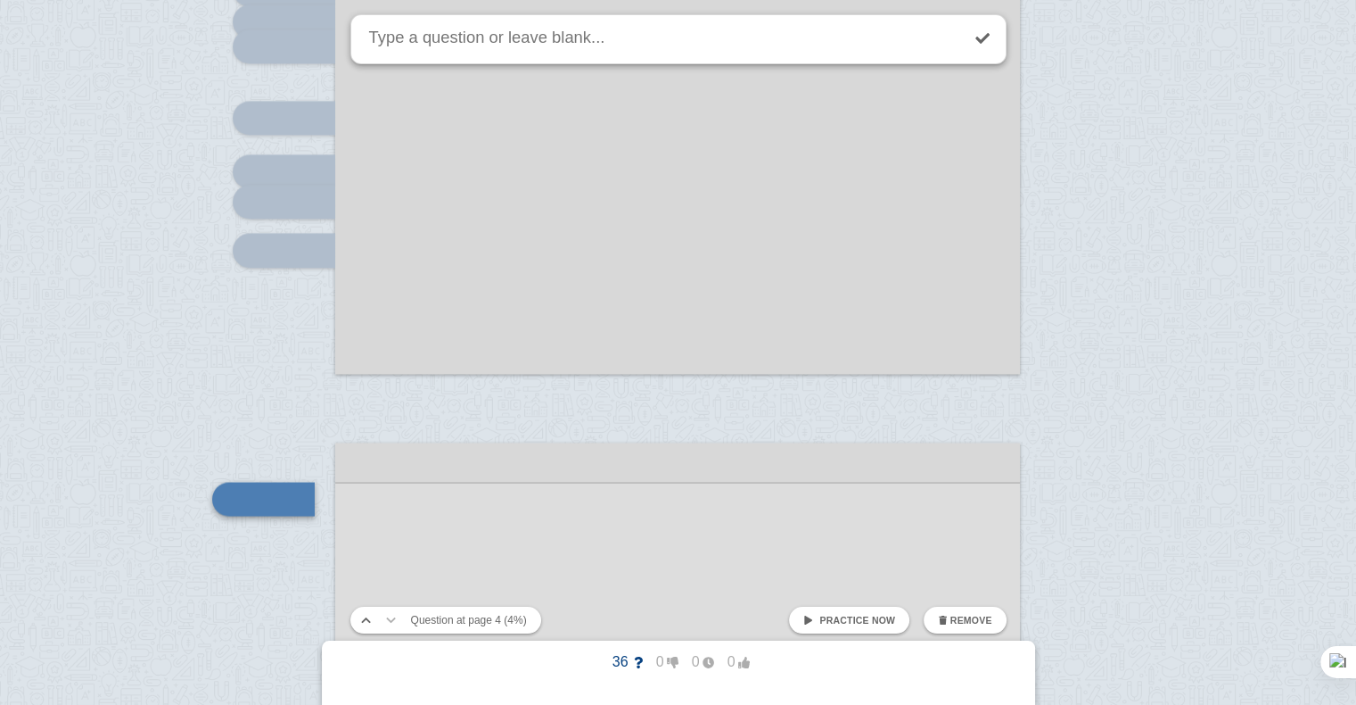
scroll to position [3248, 0]
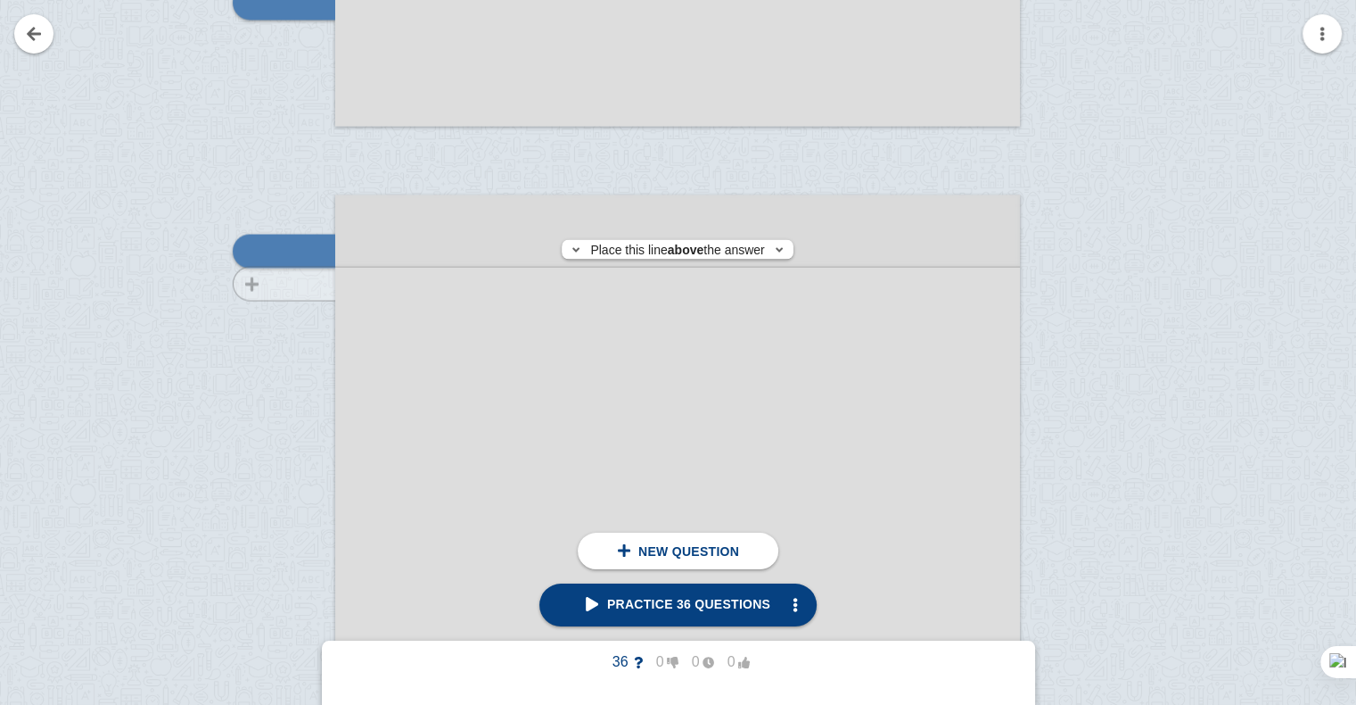
click at [313, 283] on div at bounding box center [276, 695] width 120 height 969
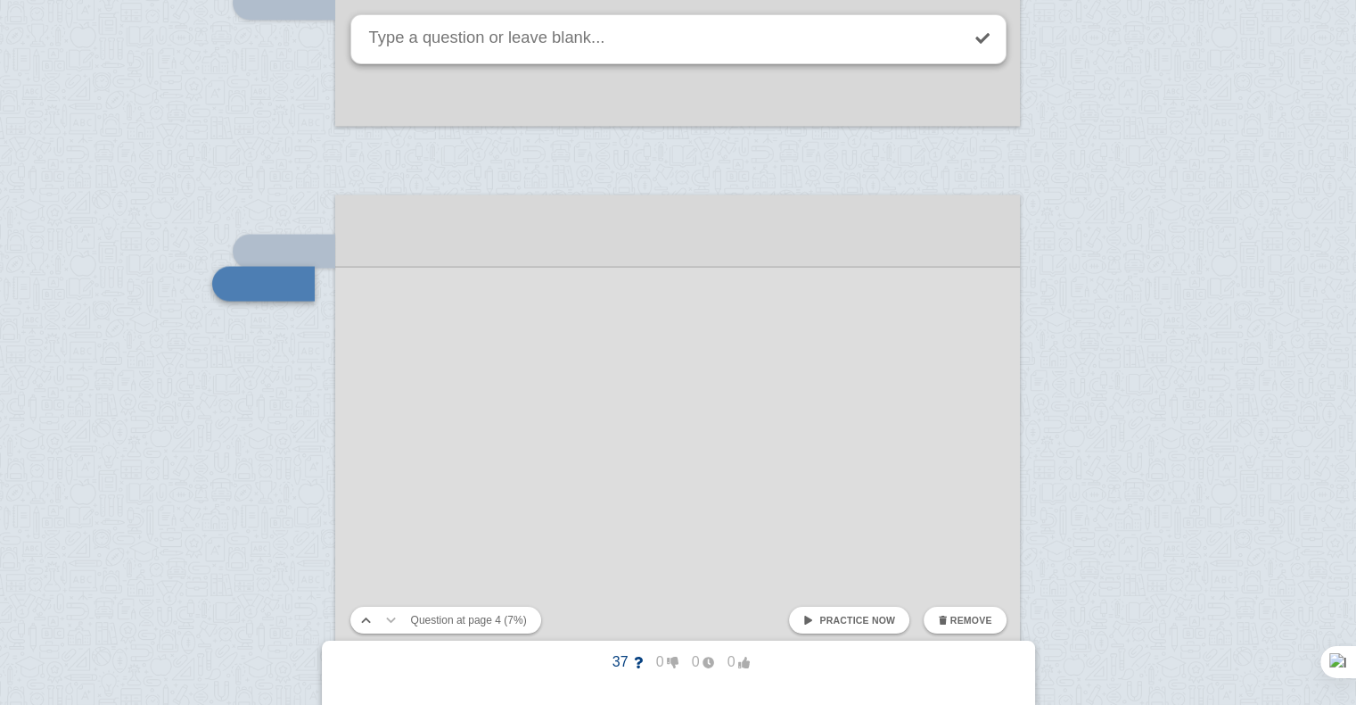
scroll to position [3281, 0]
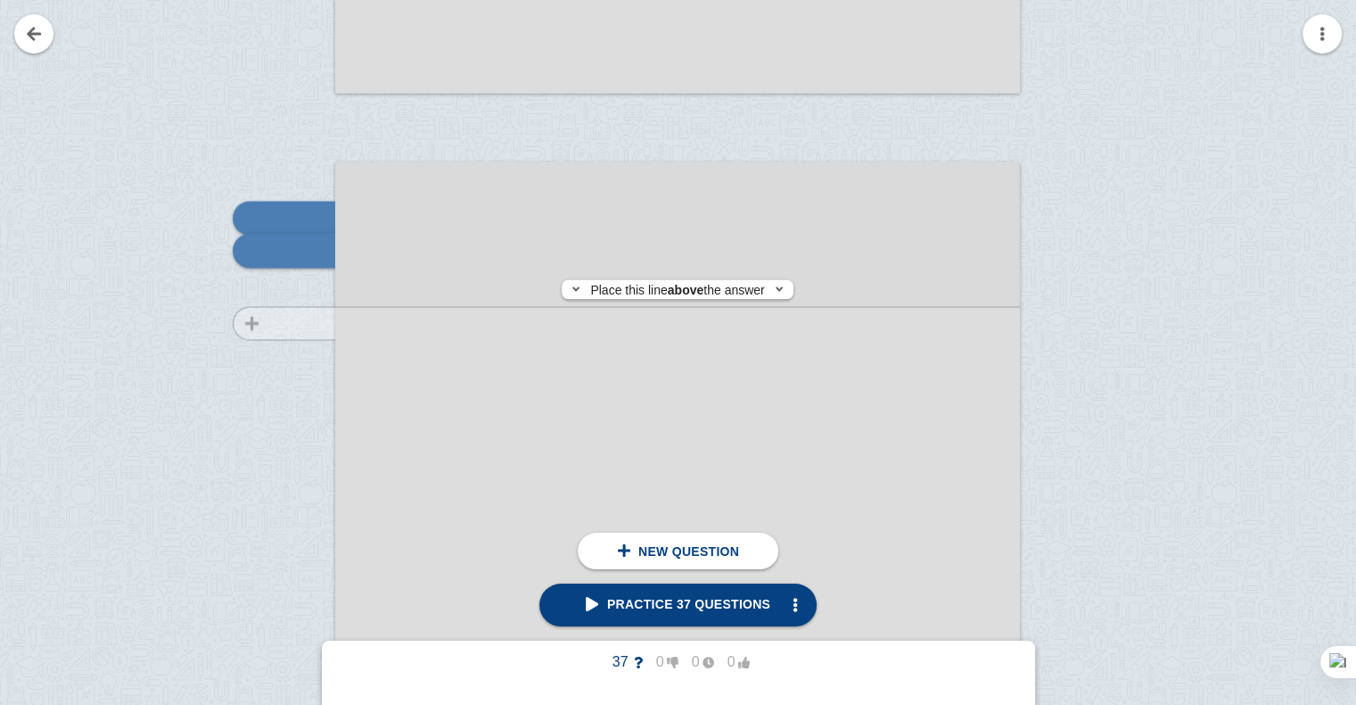
click at [317, 323] on div at bounding box center [276, 662] width 120 height 969
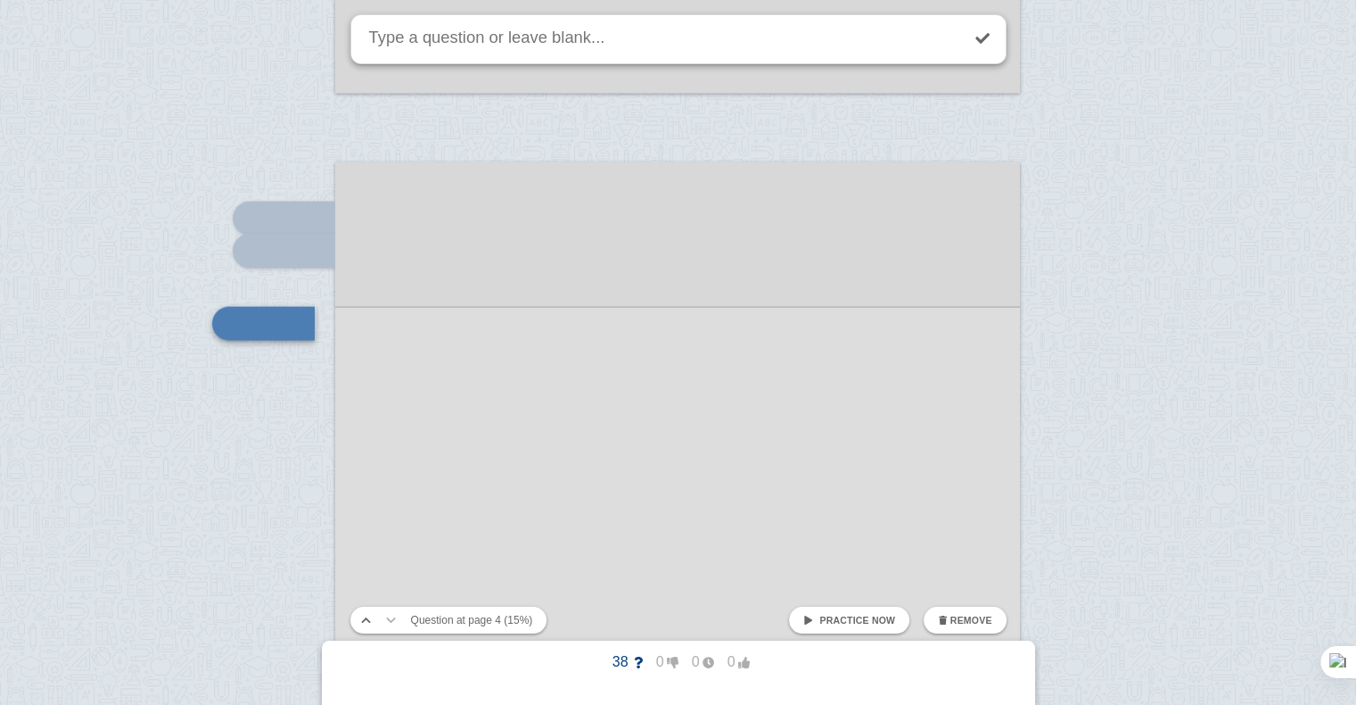
scroll to position [3353, 0]
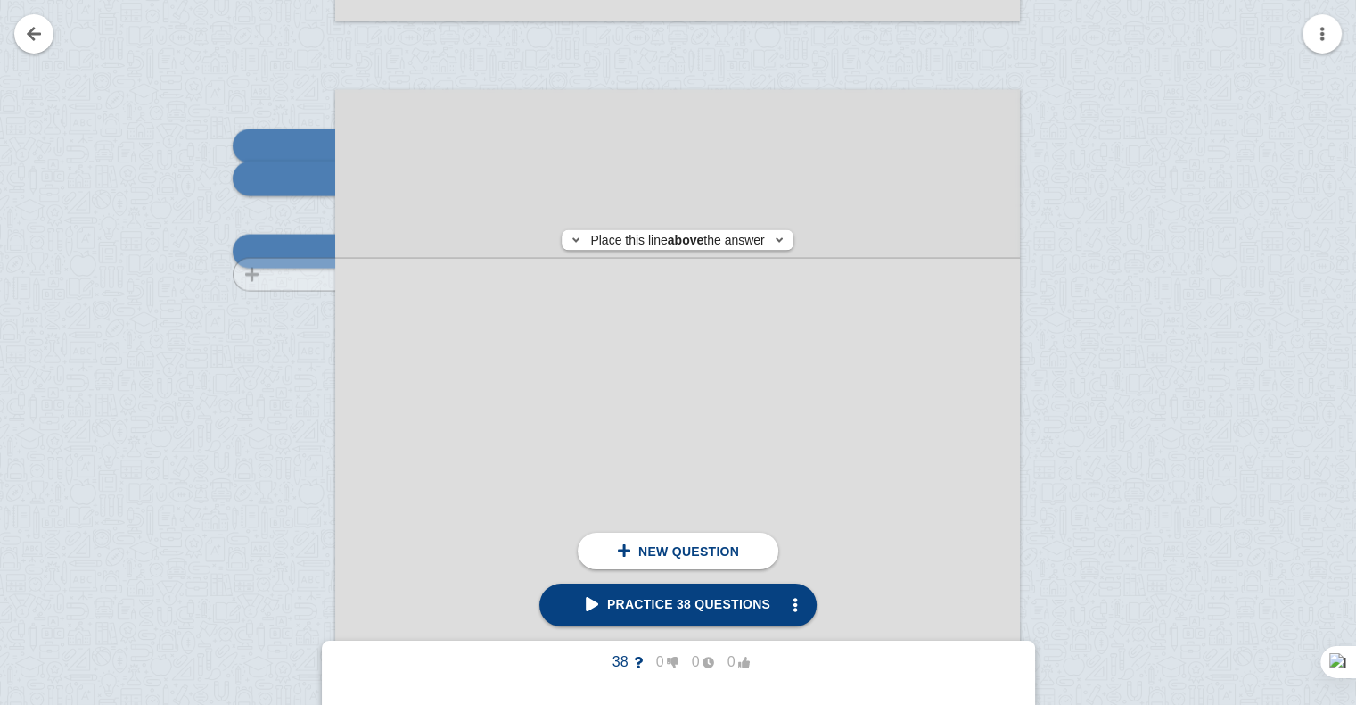
click at [309, 273] on div at bounding box center [276, 590] width 120 height 969
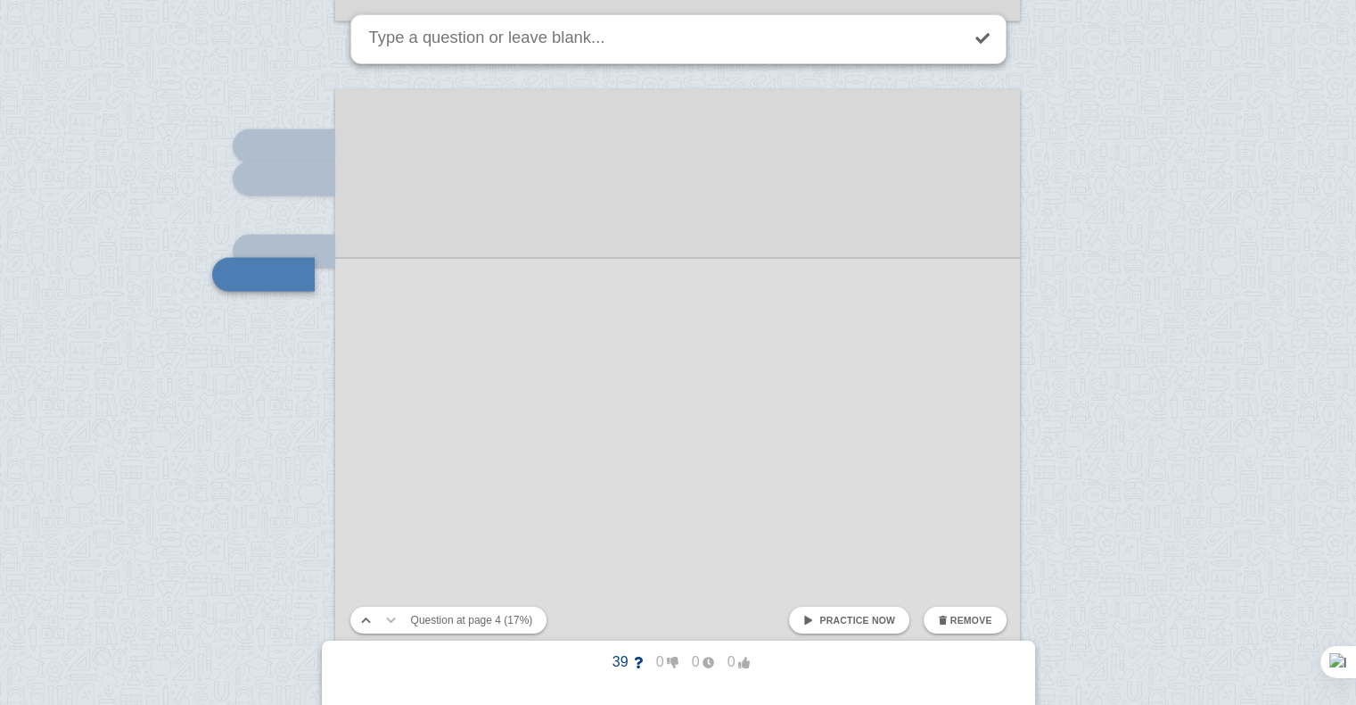
scroll to position [3376, 0]
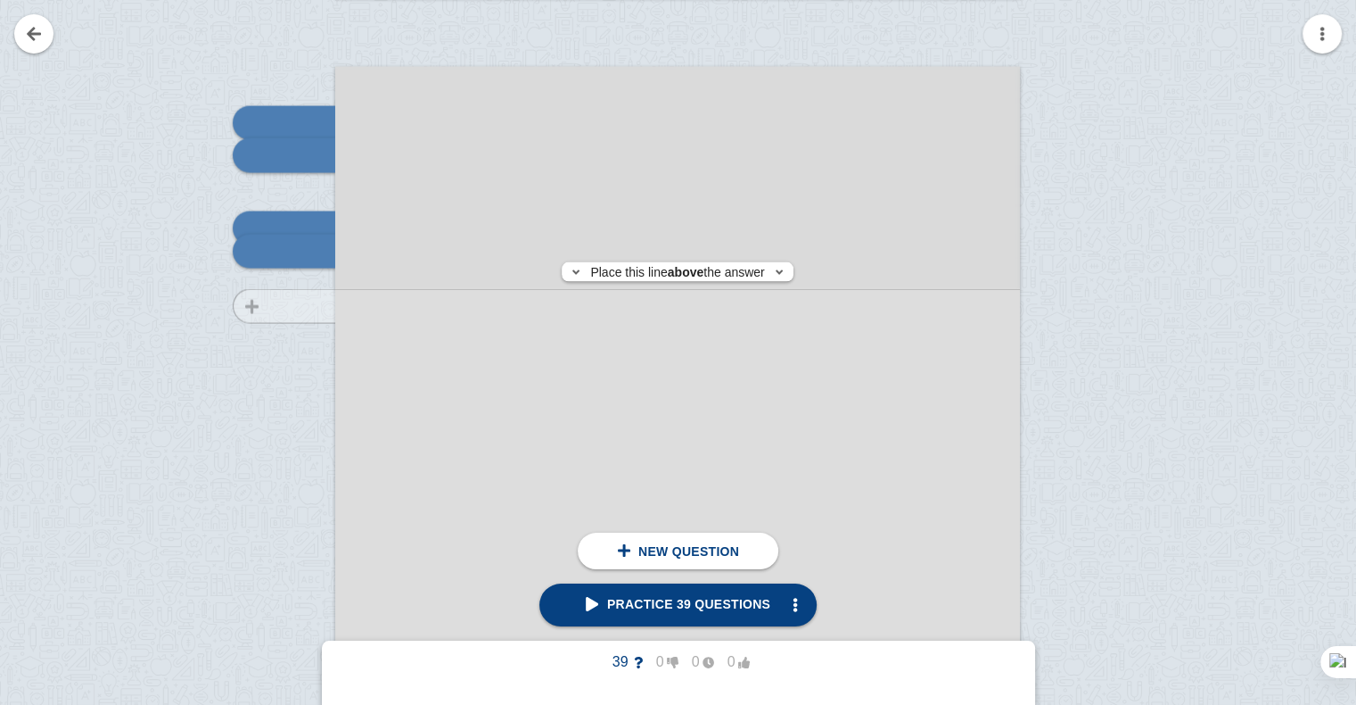
click at [317, 305] on div at bounding box center [276, 567] width 120 height 969
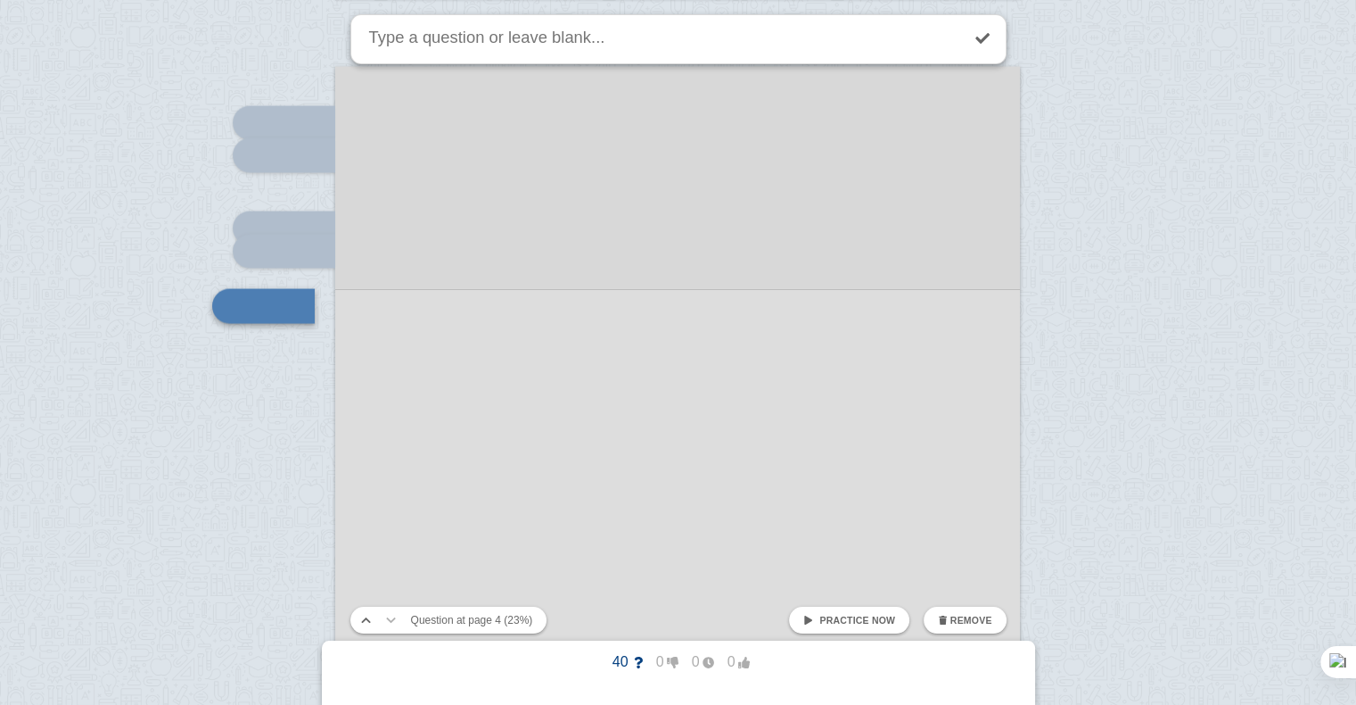
scroll to position [3432, 0]
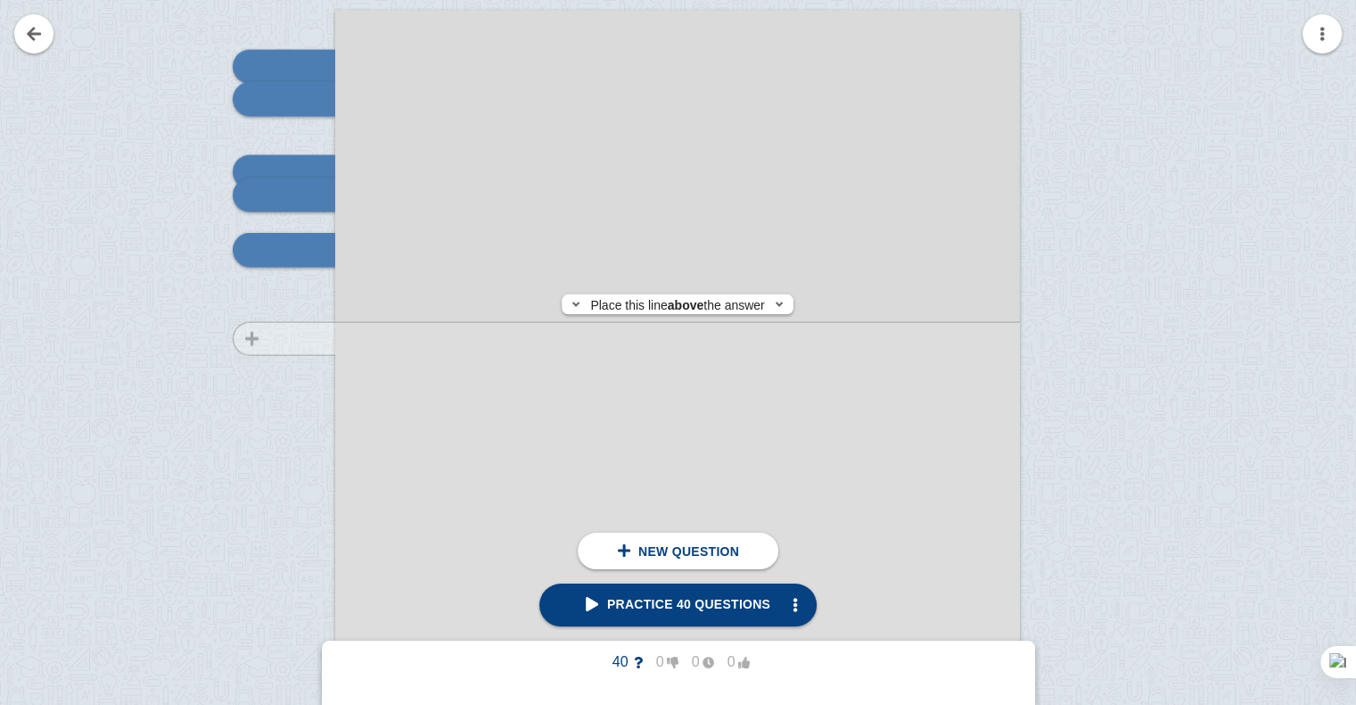
click at [285, 339] on div at bounding box center [276, 512] width 120 height 969
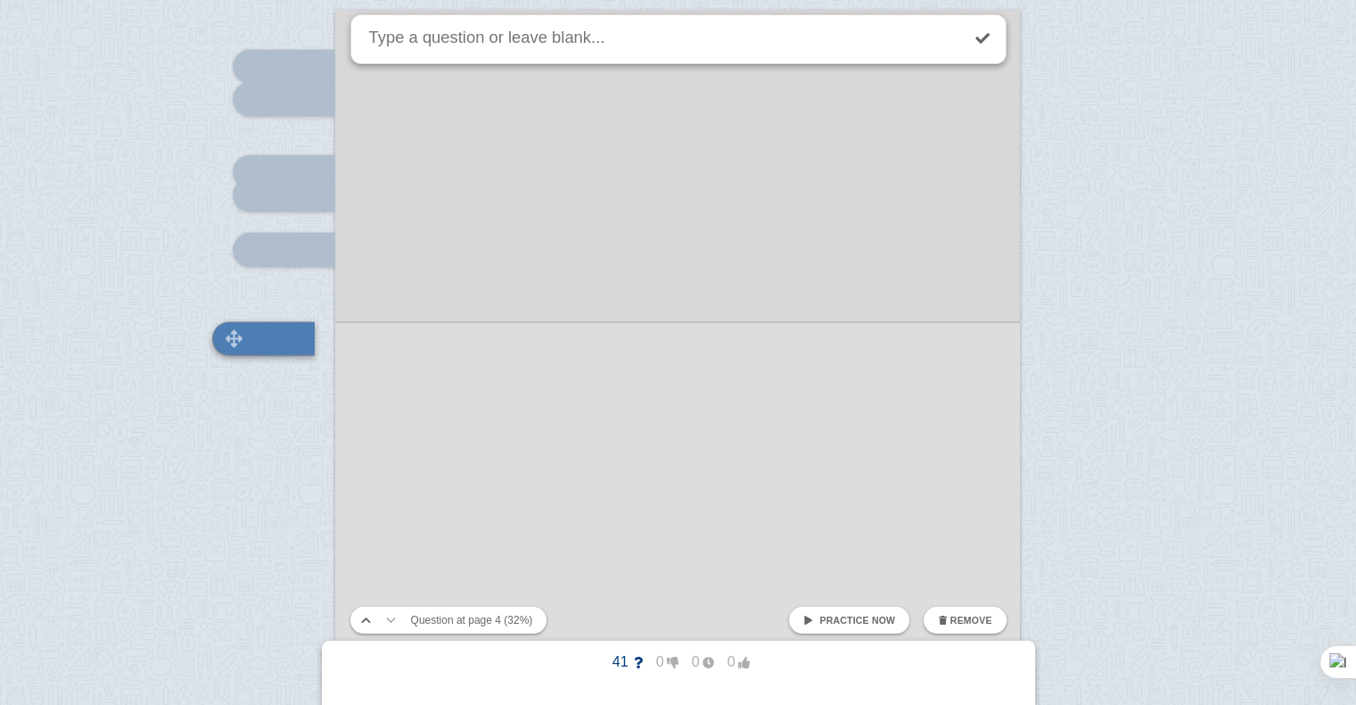
scroll to position [3521, 0]
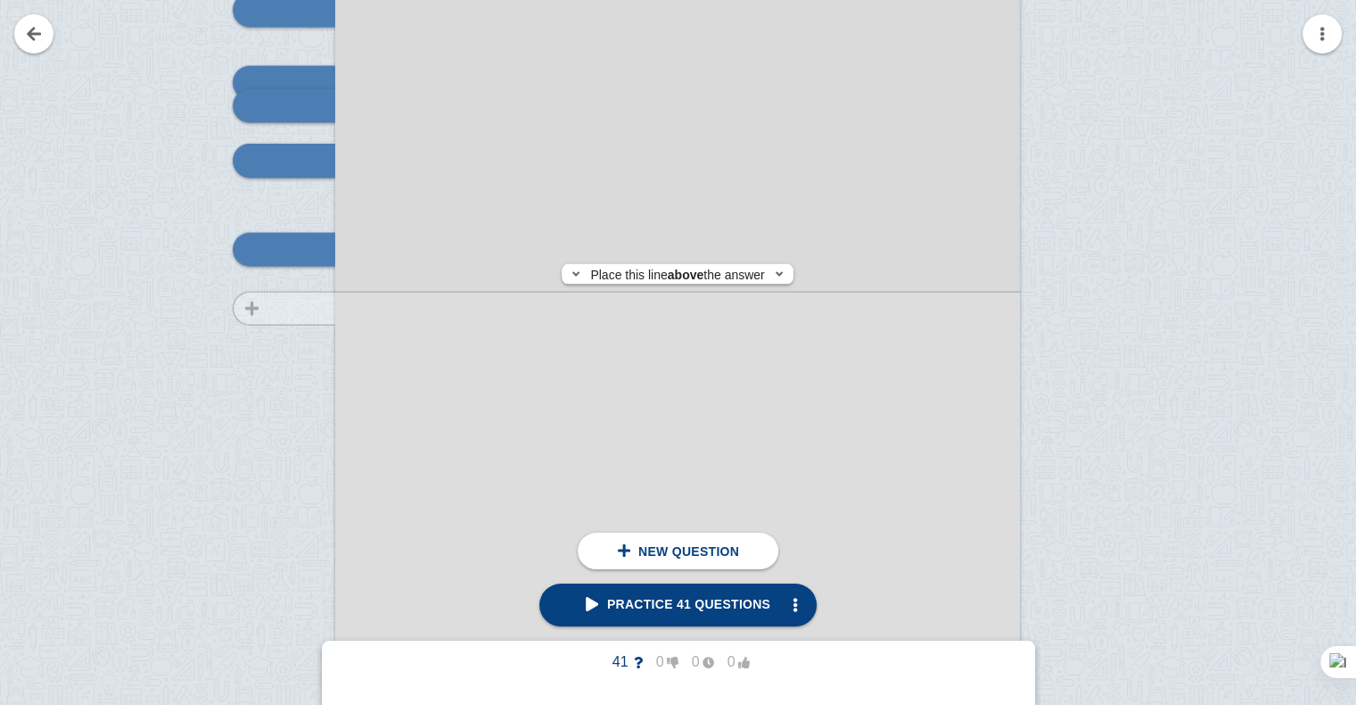
click at [291, 309] on div at bounding box center [276, 422] width 120 height 969
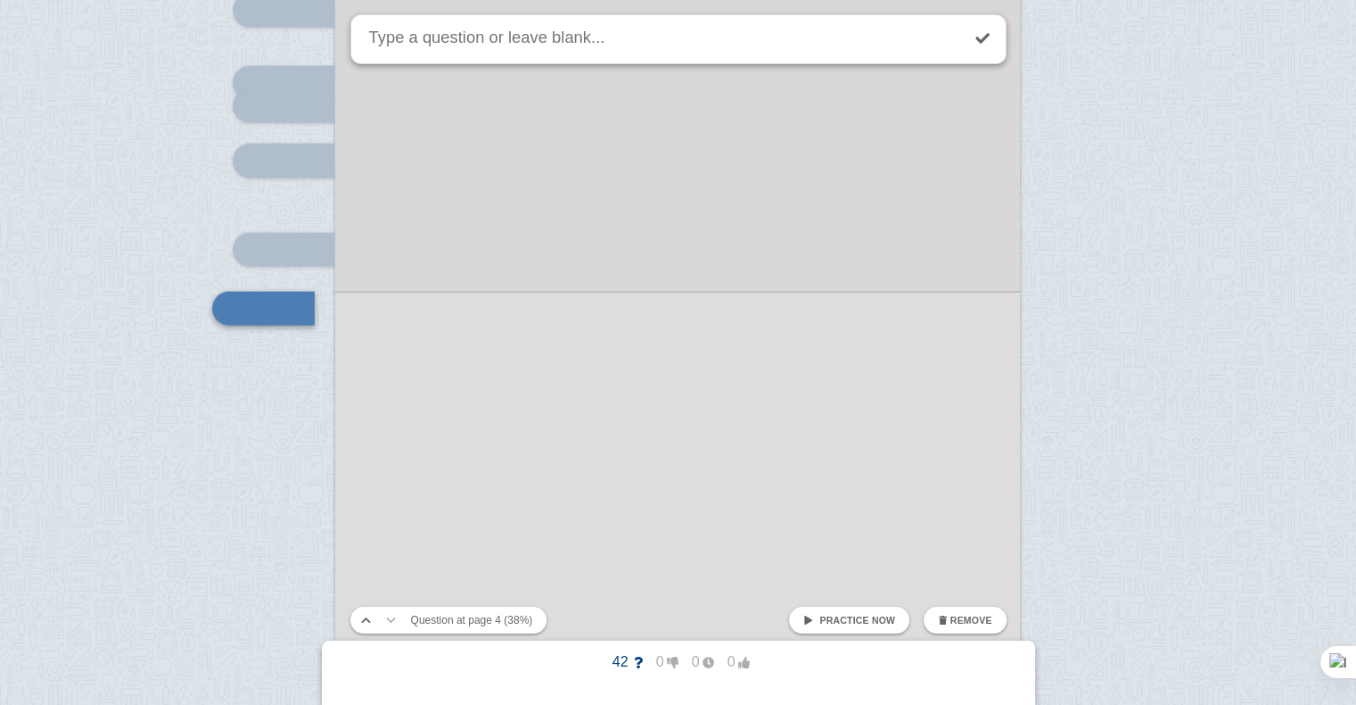
scroll to position [3579, 0]
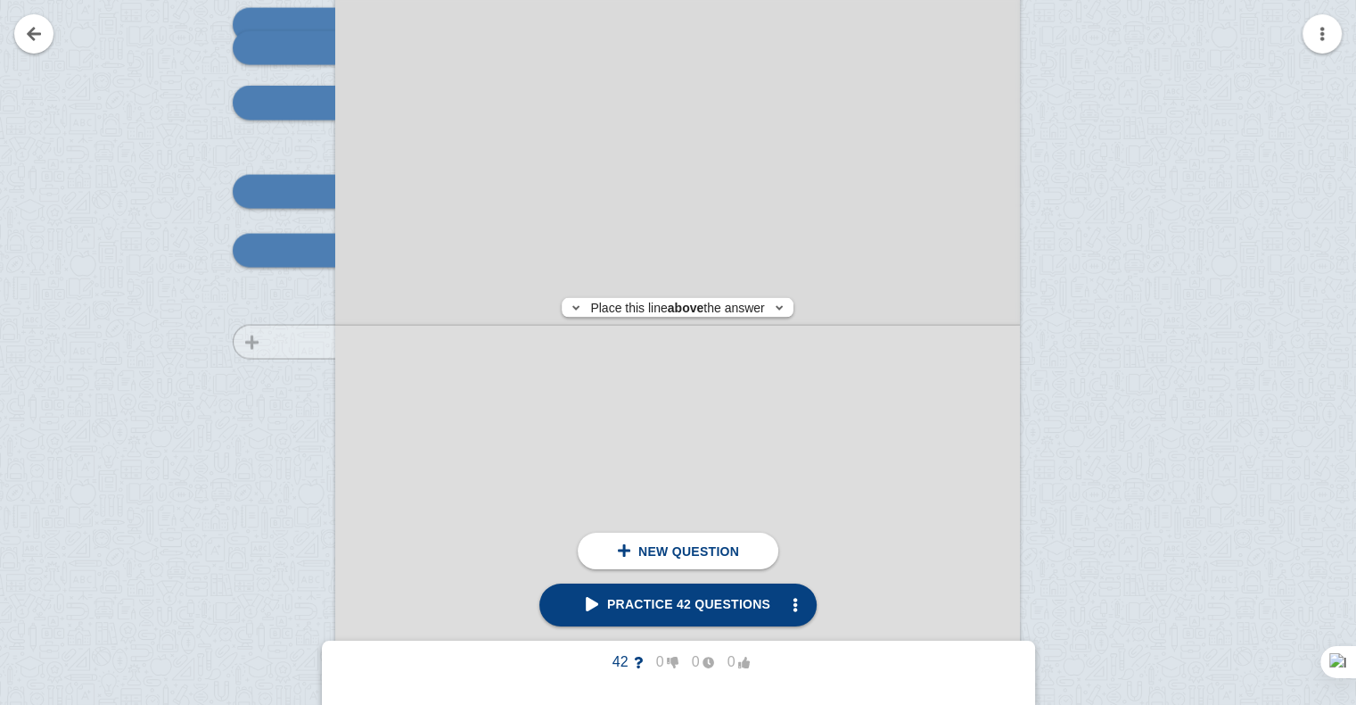
click at [309, 342] on div at bounding box center [276, 364] width 120 height 969
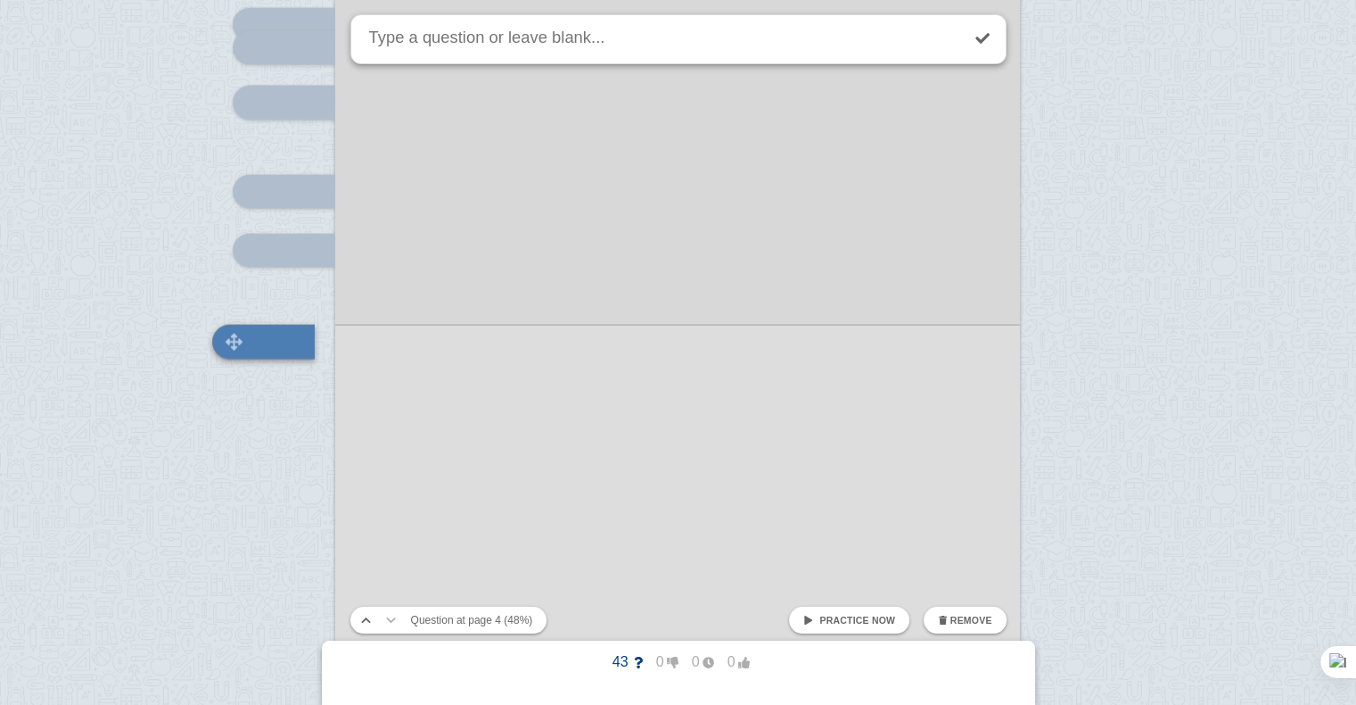
scroll to position [3671, 0]
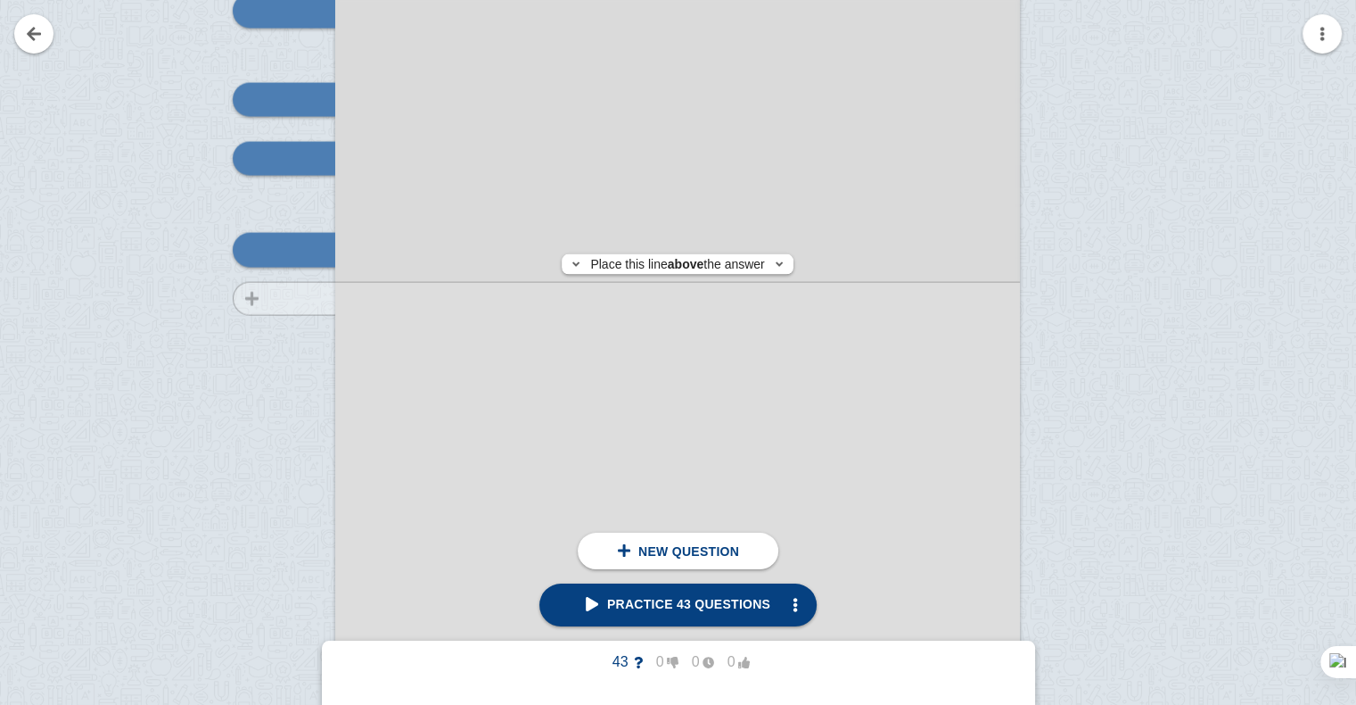
click at [317, 298] on div at bounding box center [276, 273] width 120 height 969
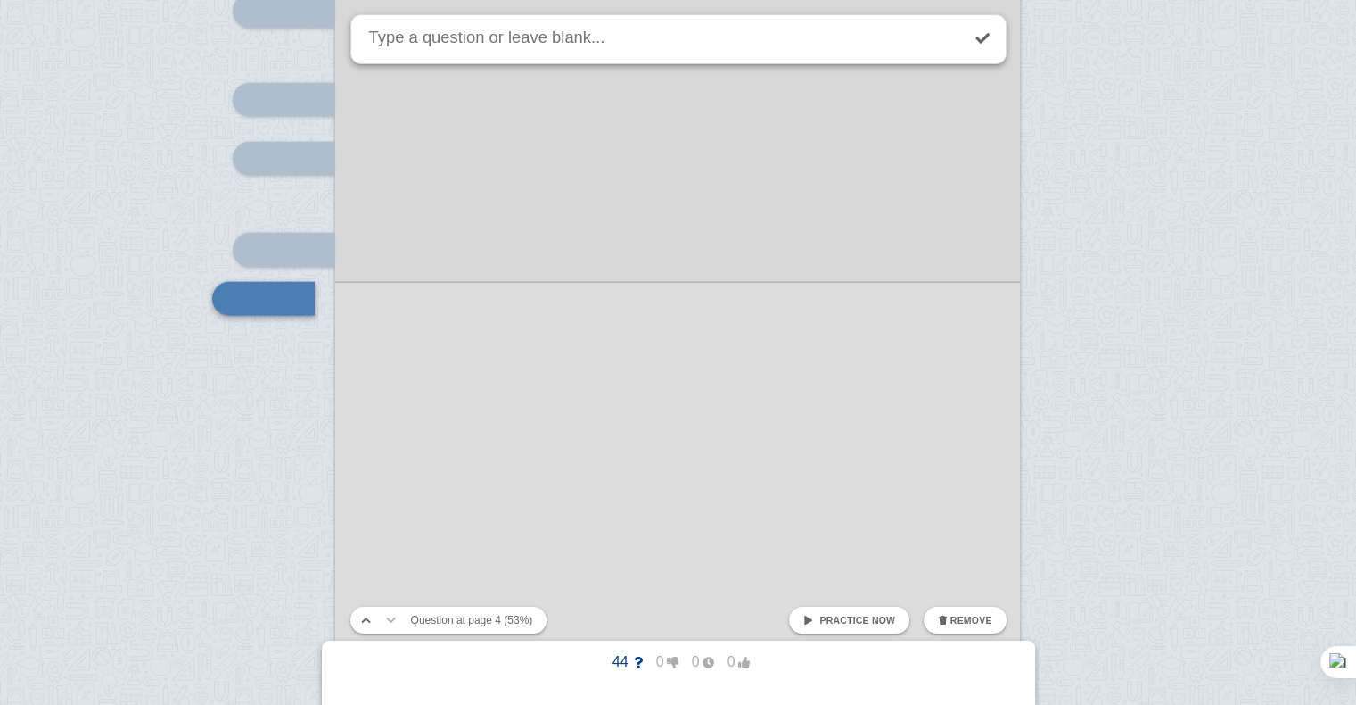
scroll to position [3719, 0]
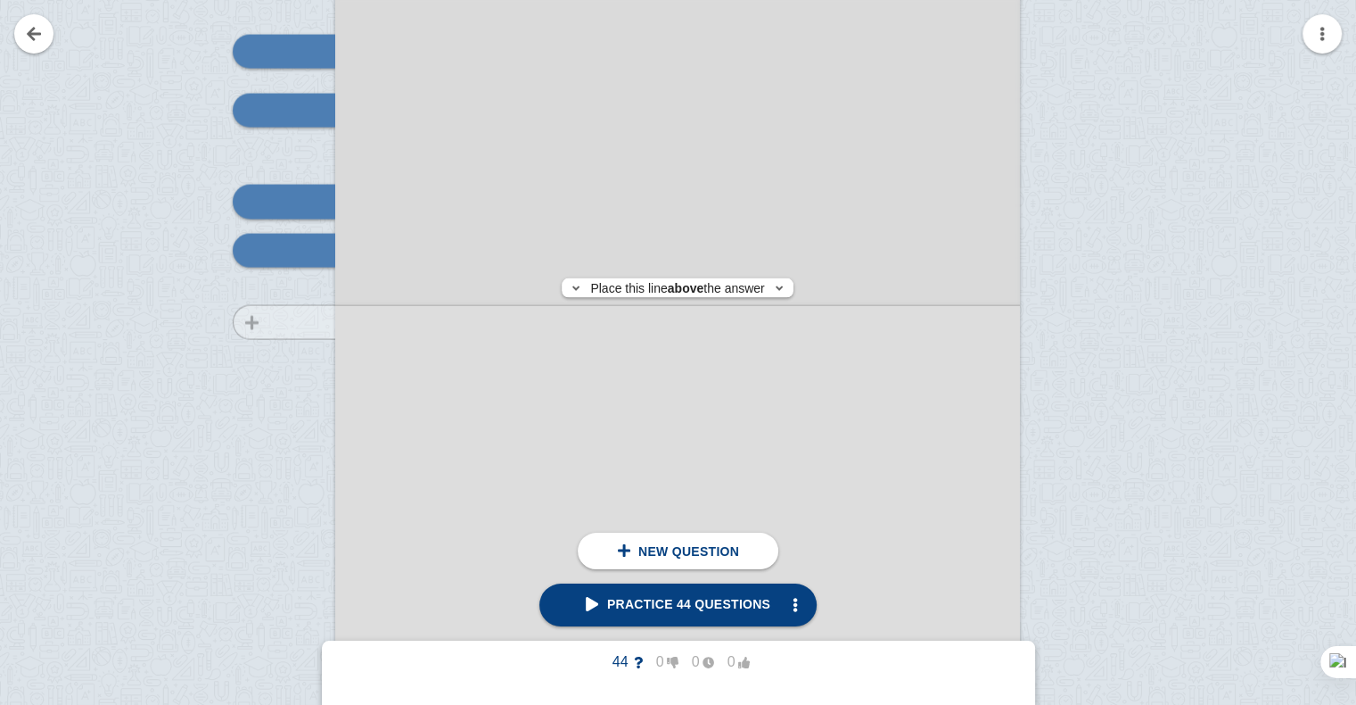
click at [314, 322] on div at bounding box center [276, 224] width 120 height 969
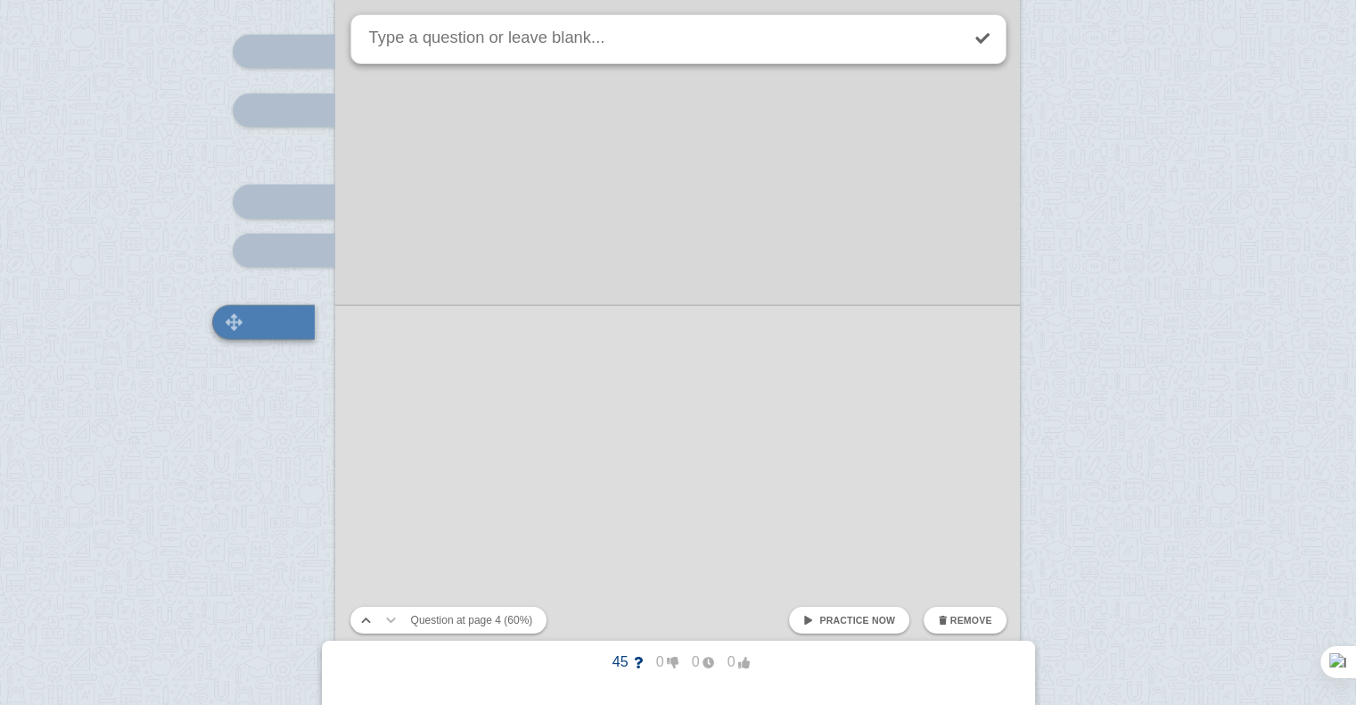
scroll to position [3791, 0]
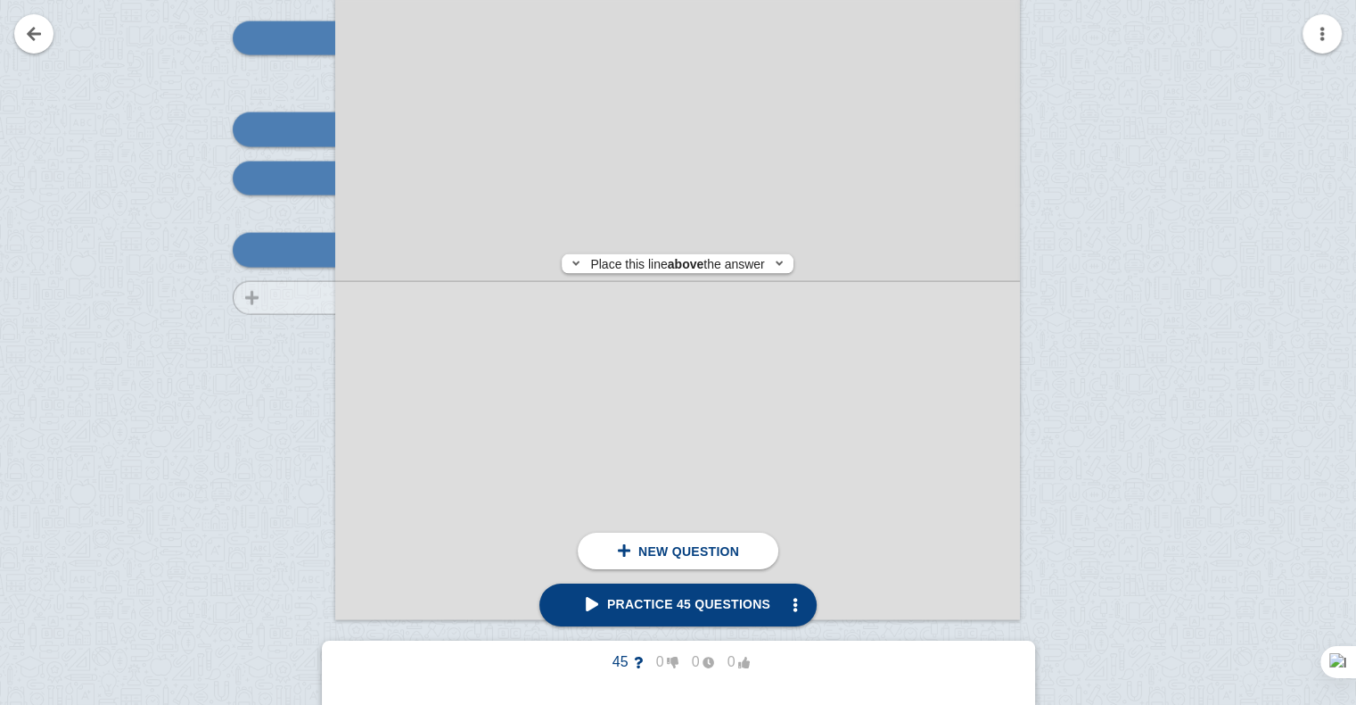
click at [314, 298] on div at bounding box center [276, 152] width 120 height 969
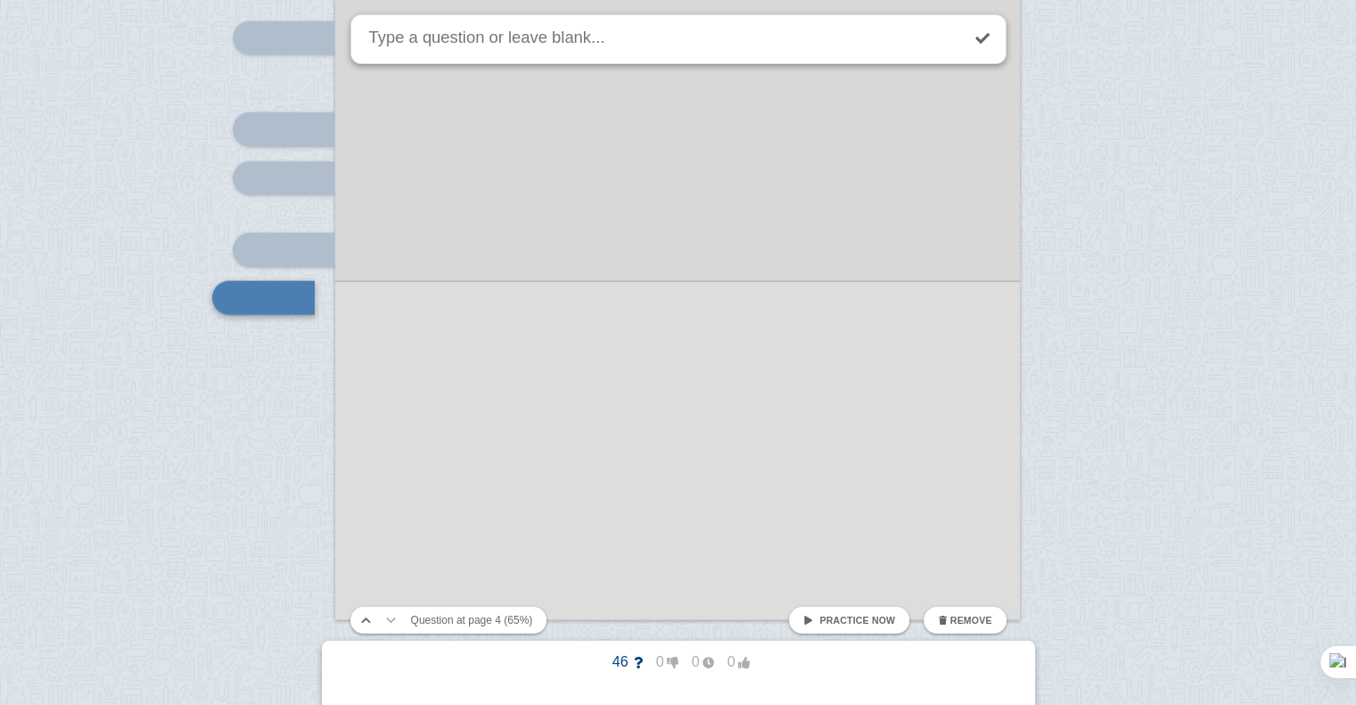
scroll to position [3838, 0]
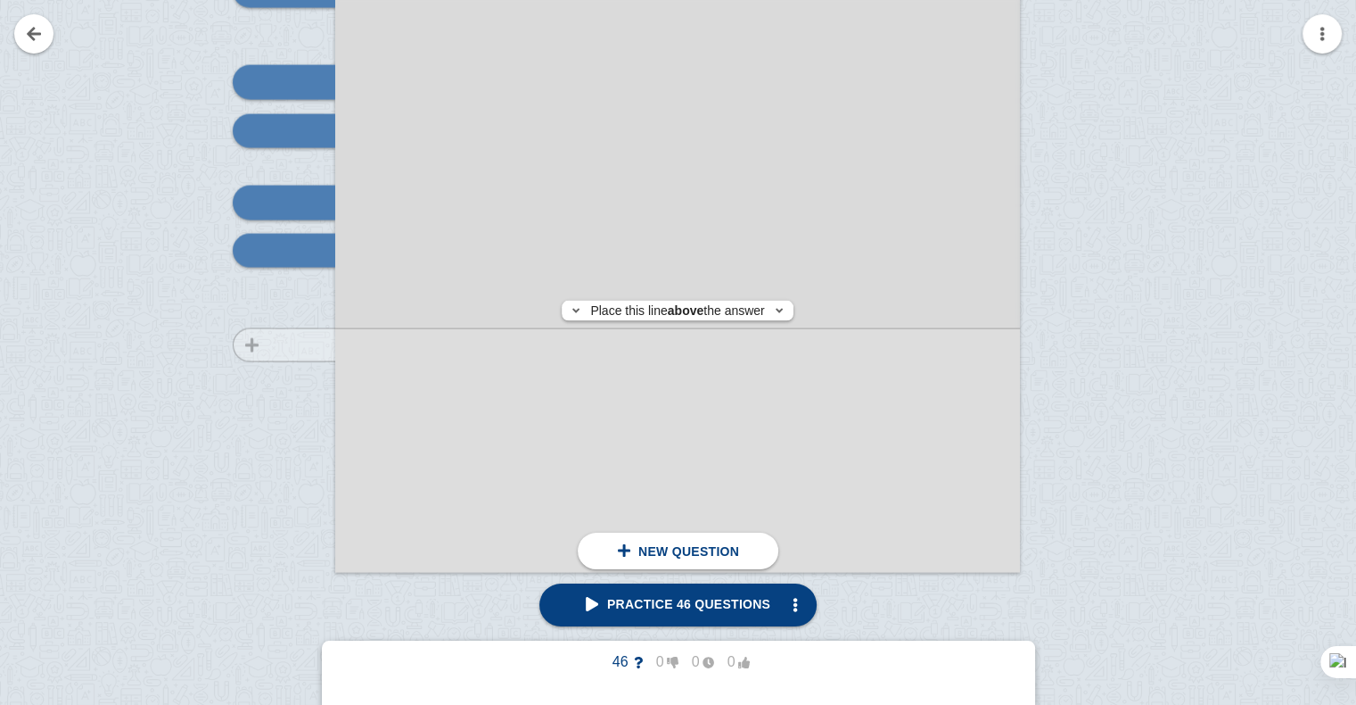
click at [302, 344] on div at bounding box center [276, 105] width 120 height 969
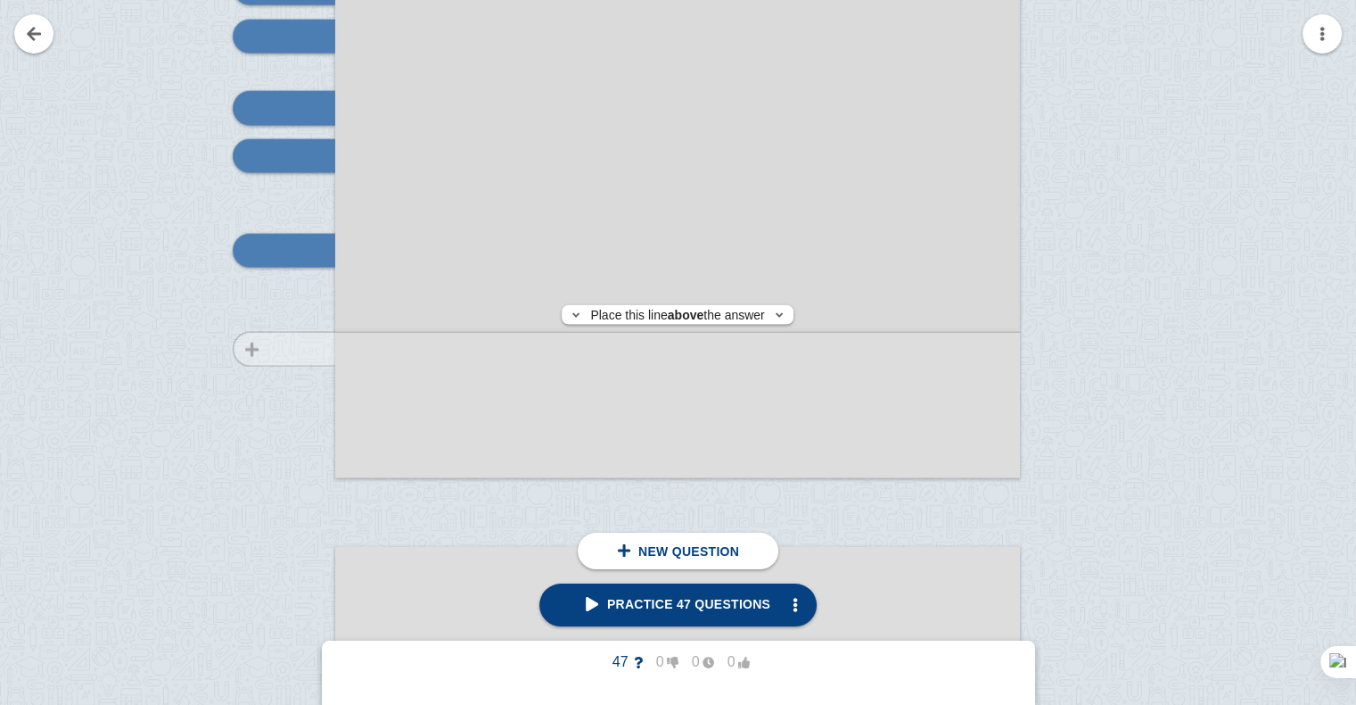
click at [302, 349] on div at bounding box center [276, 10] width 120 height 969
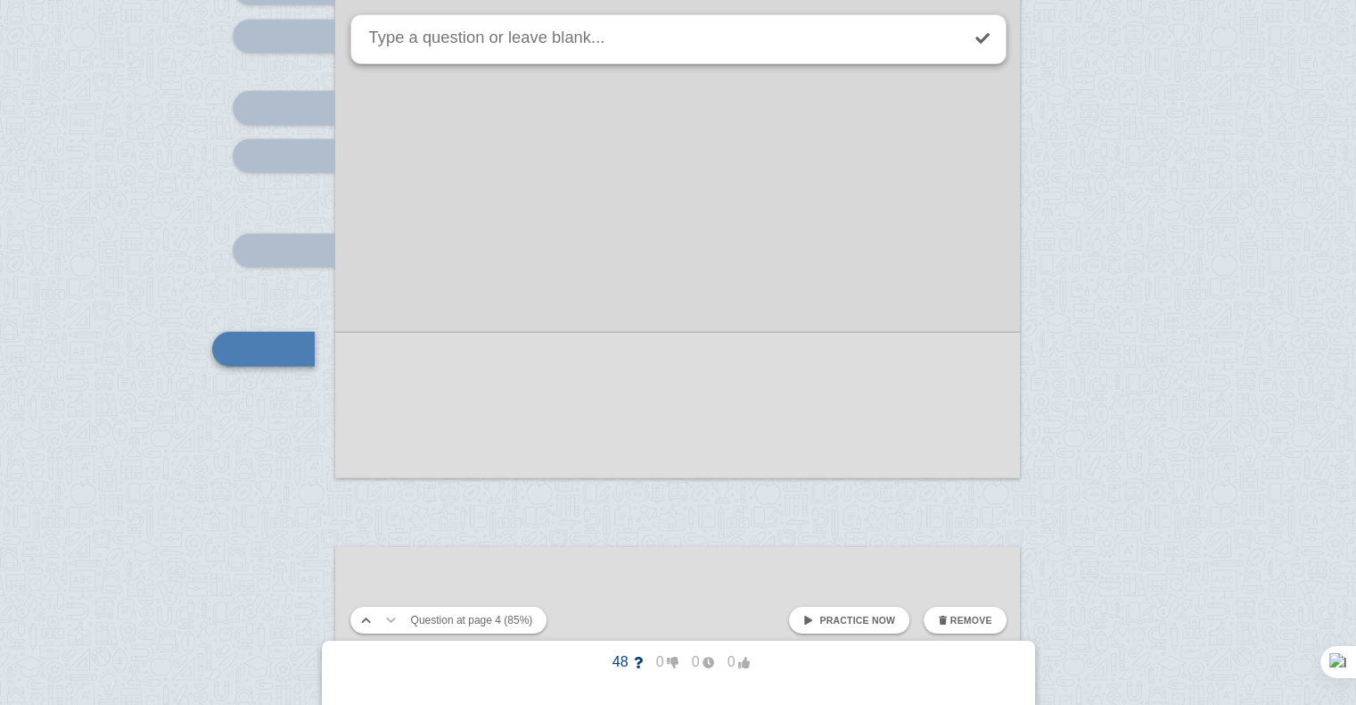
scroll to position [4032, 0]
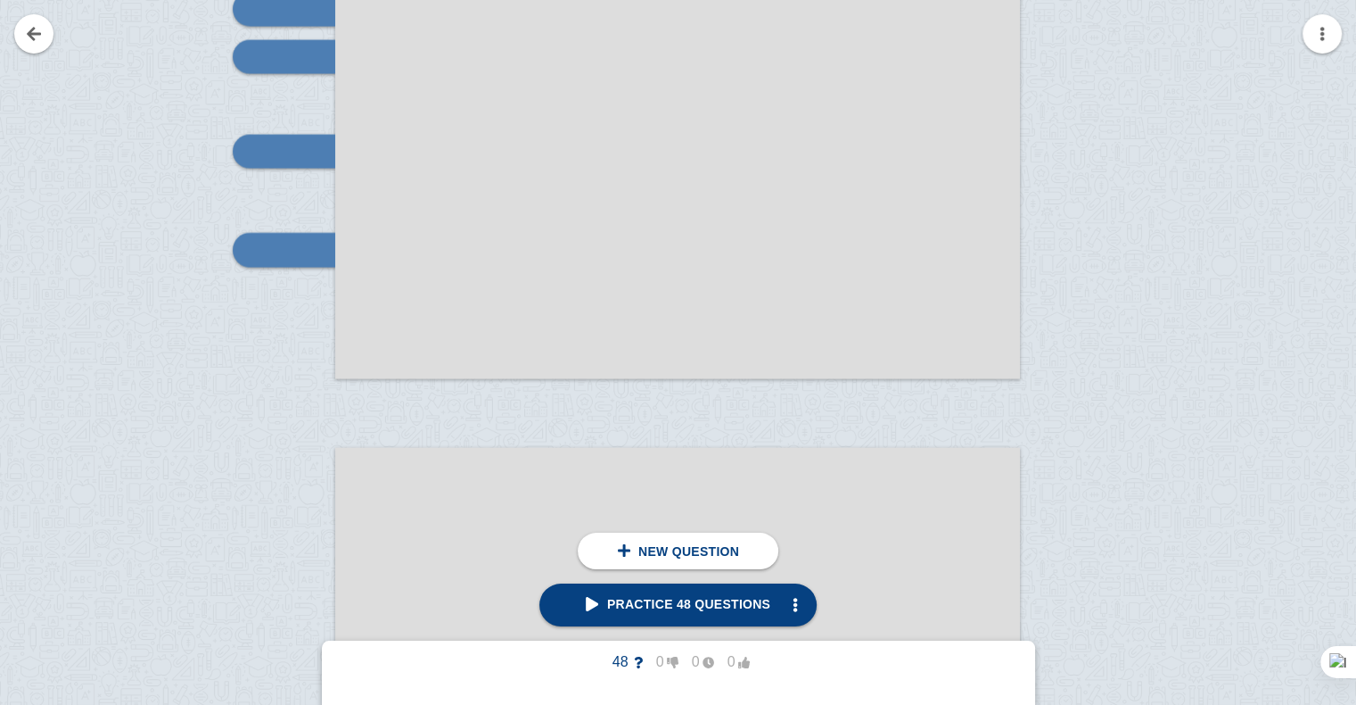
scroll to position [4249, 0]
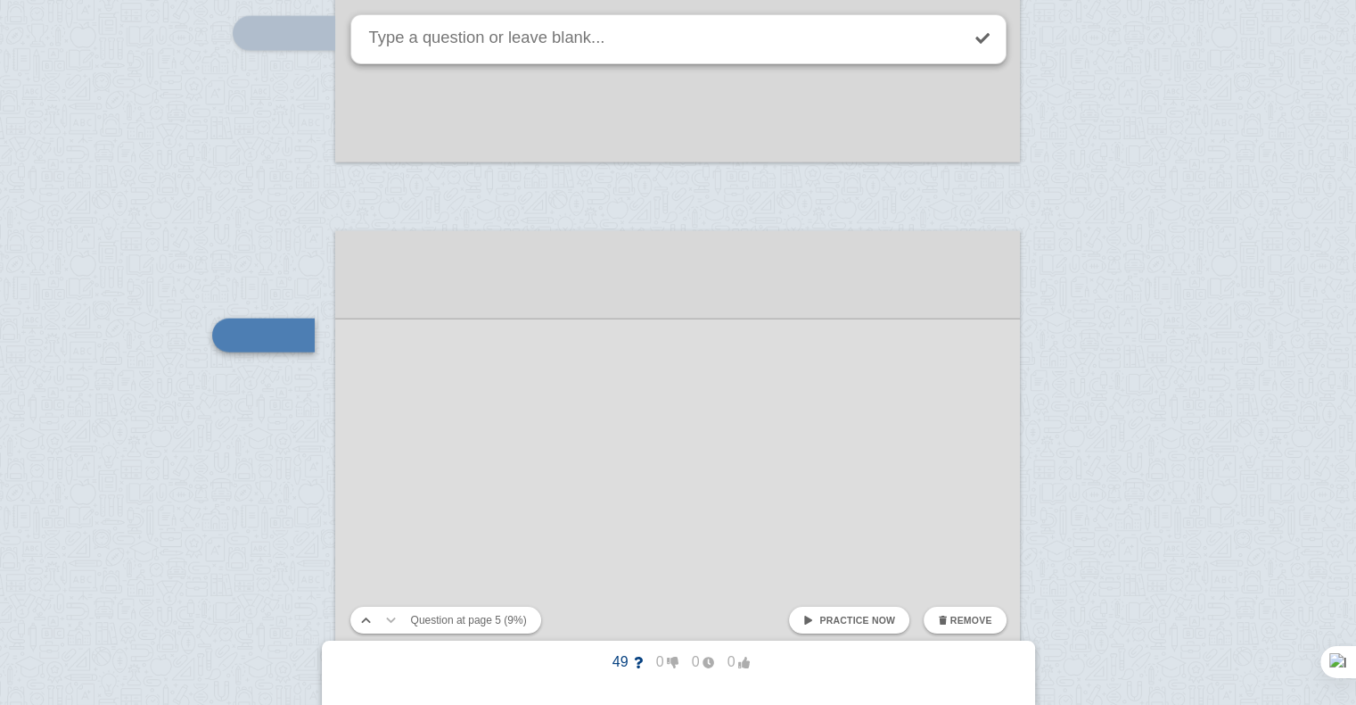
scroll to position [4334, 0]
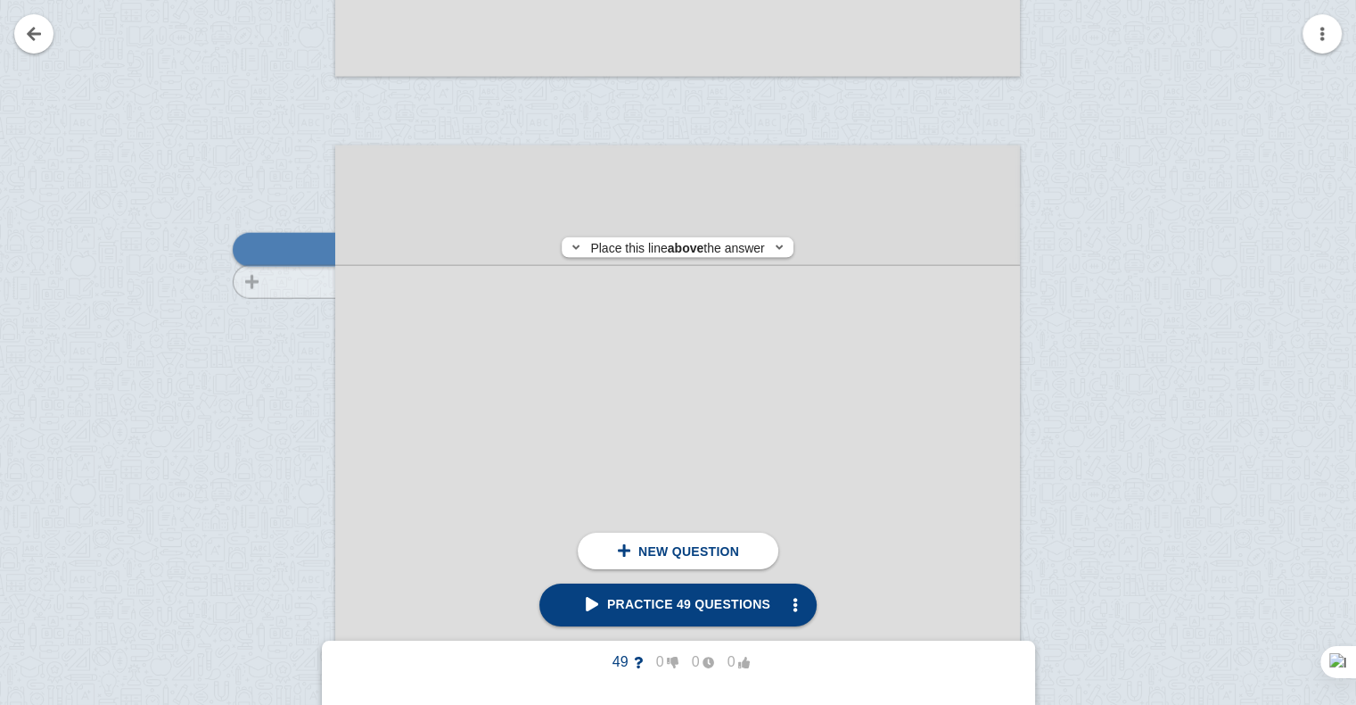
click at [293, 282] on div at bounding box center [276, 646] width 120 height 969
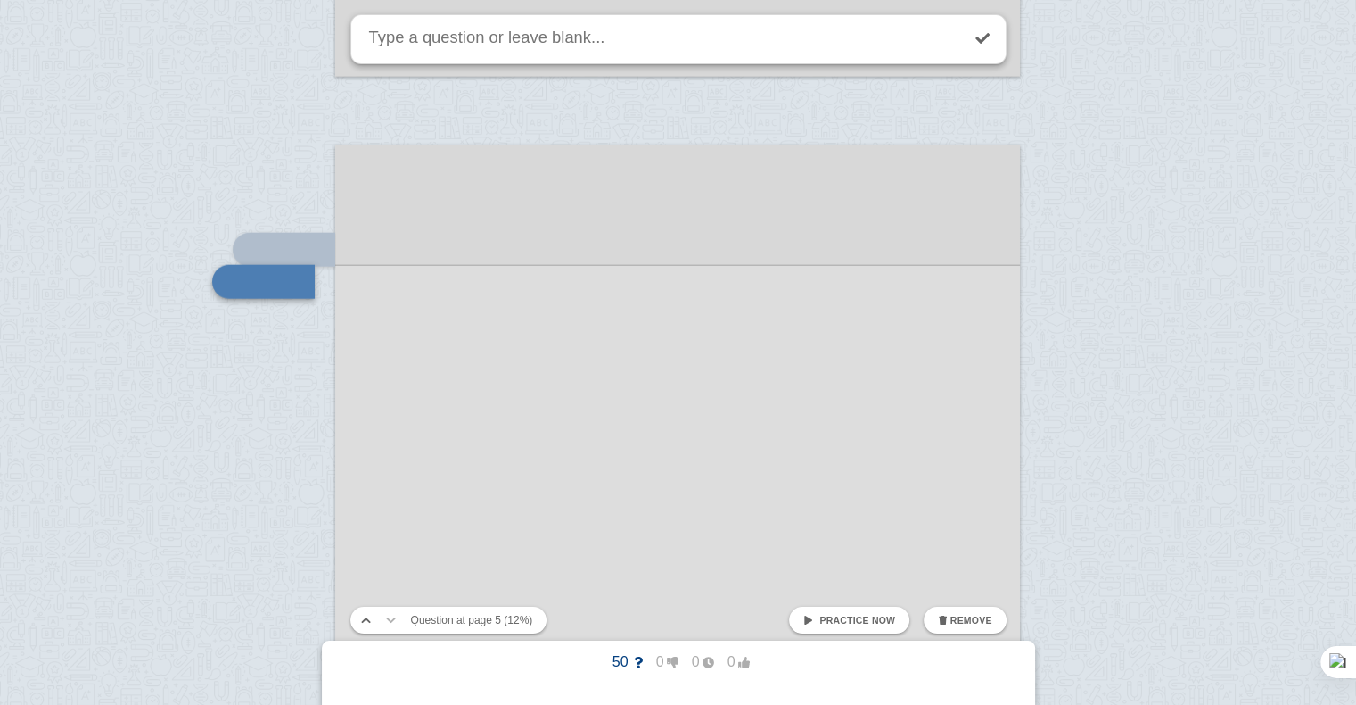
scroll to position [4366, 0]
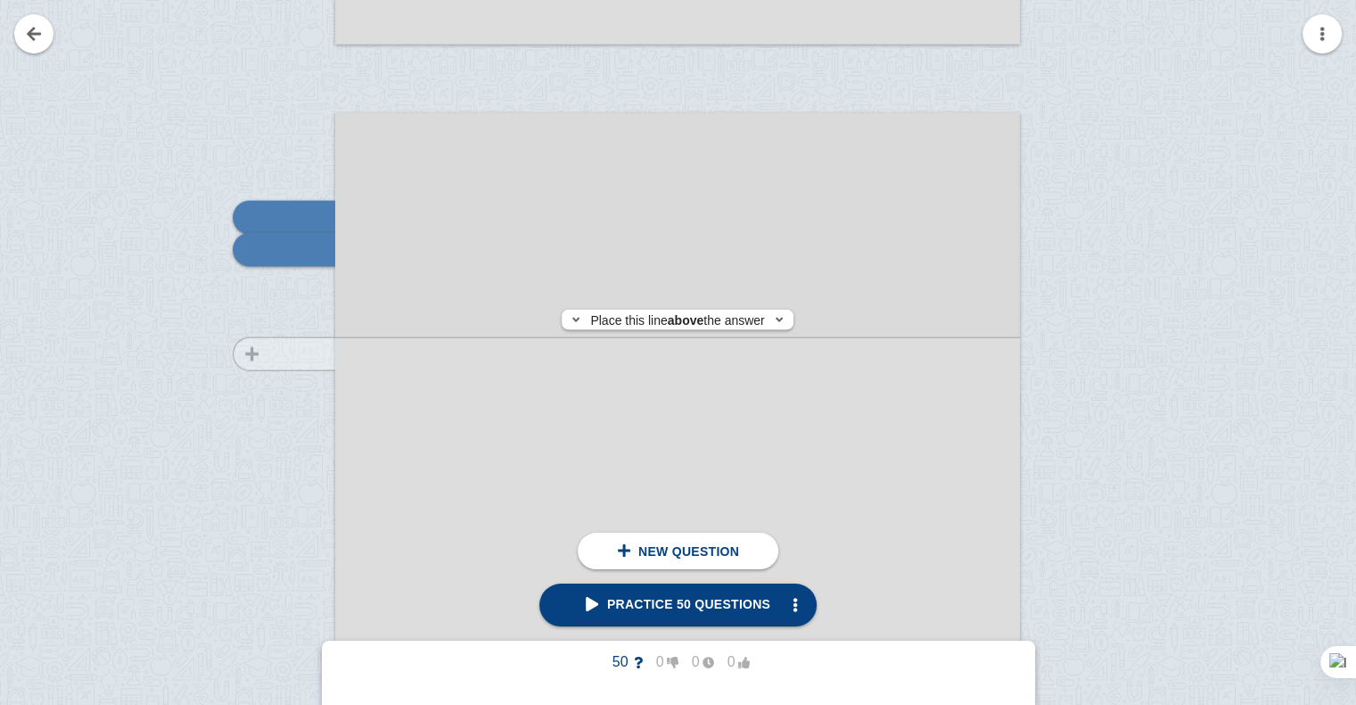
click at [283, 354] on div at bounding box center [276, 614] width 120 height 969
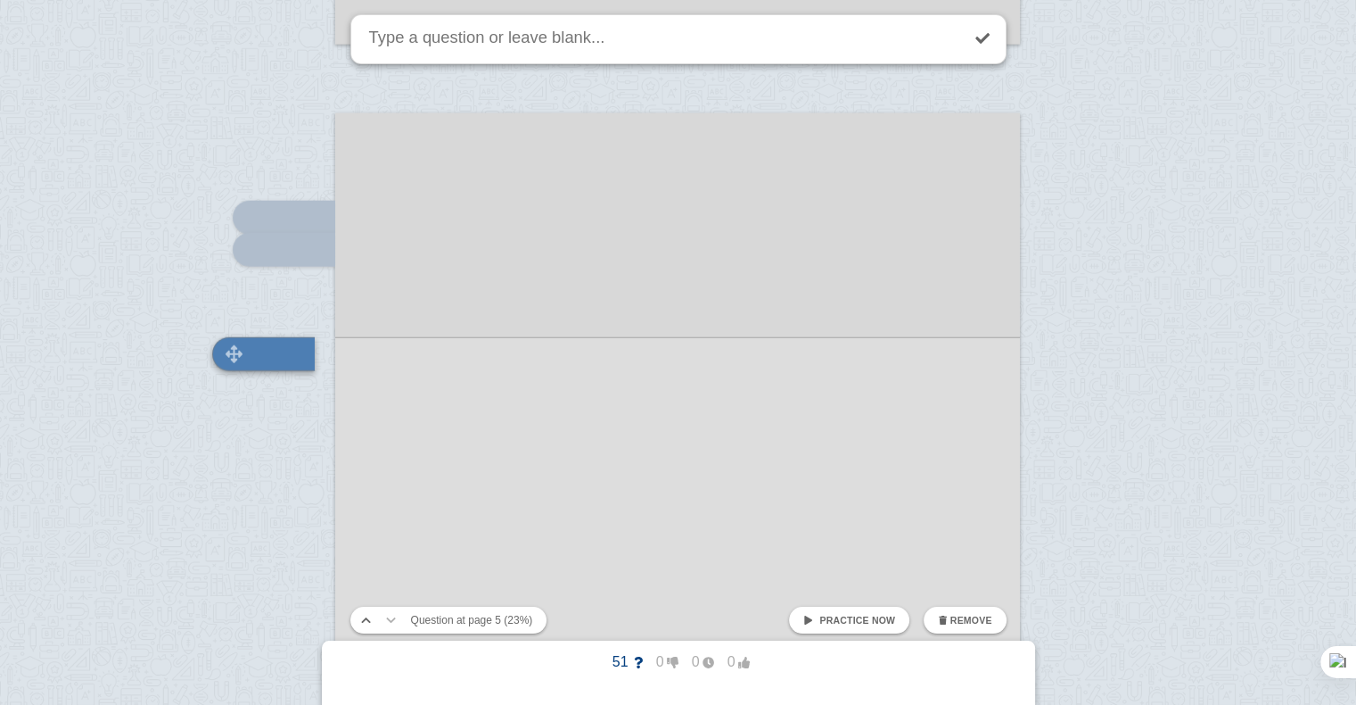
scroll to position [4470, 0]
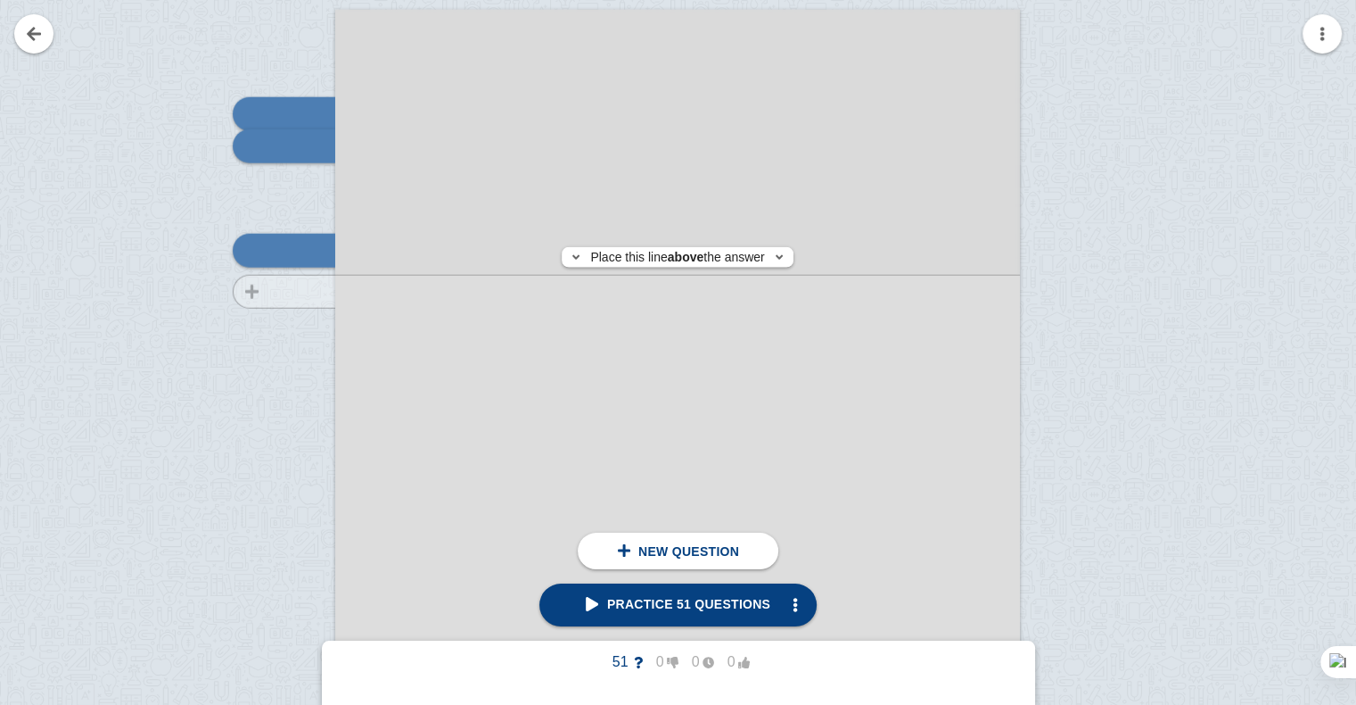
click at [298, 291] on div at bounding box center [276, 511] width 120 height 969
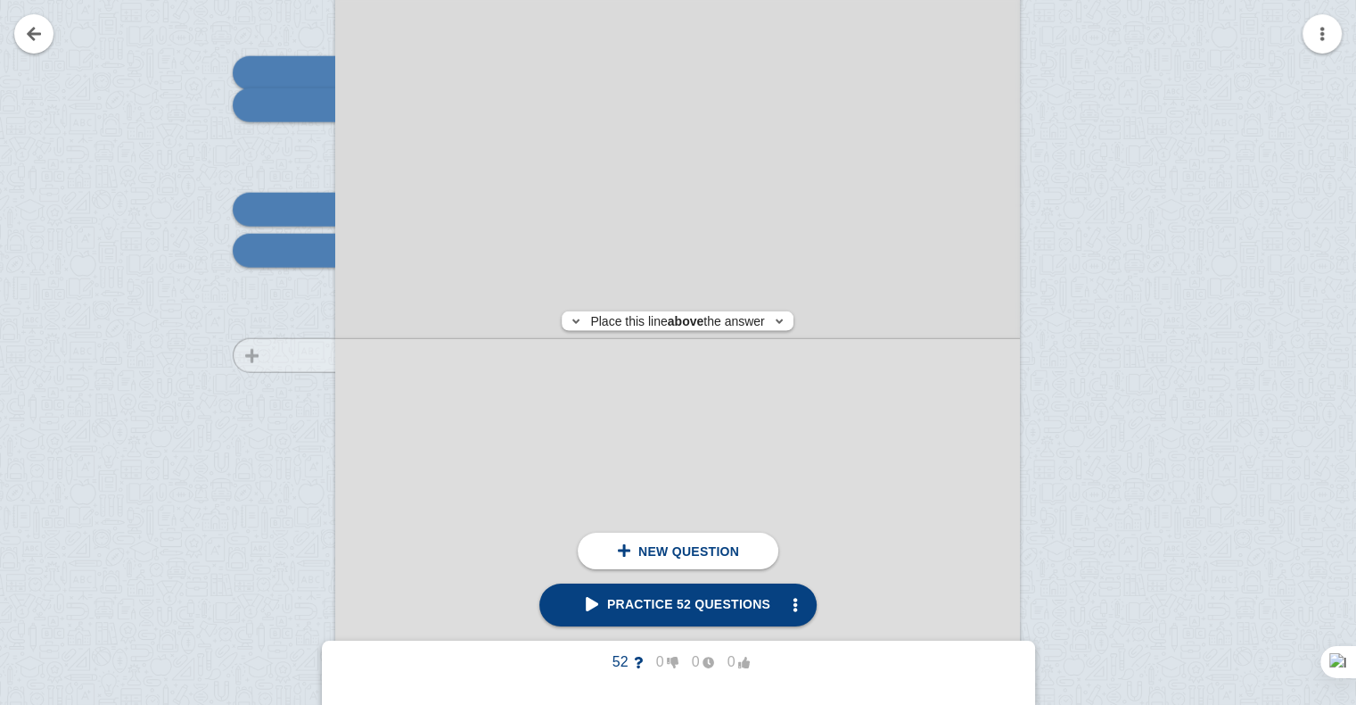
click at [297, 355] on div at bounding box center [276, 470] width 120 height 969
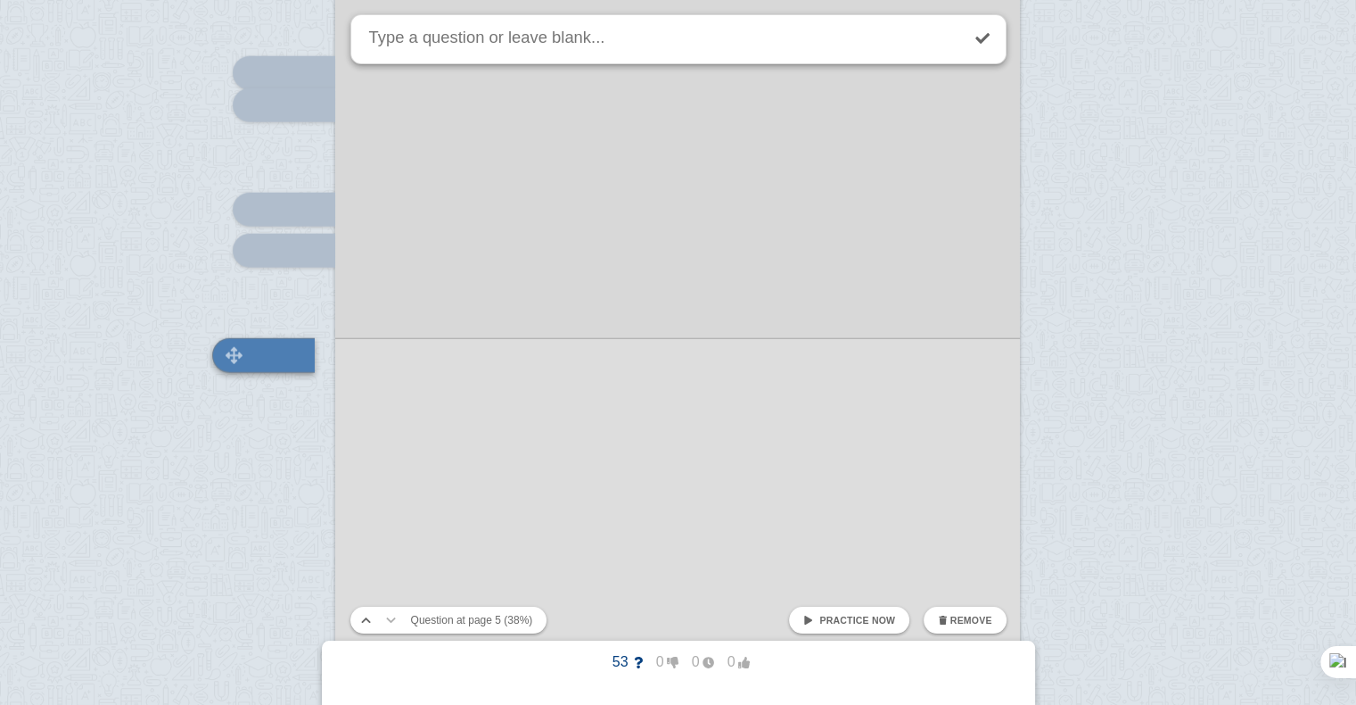
scroll to position [4616, 0]
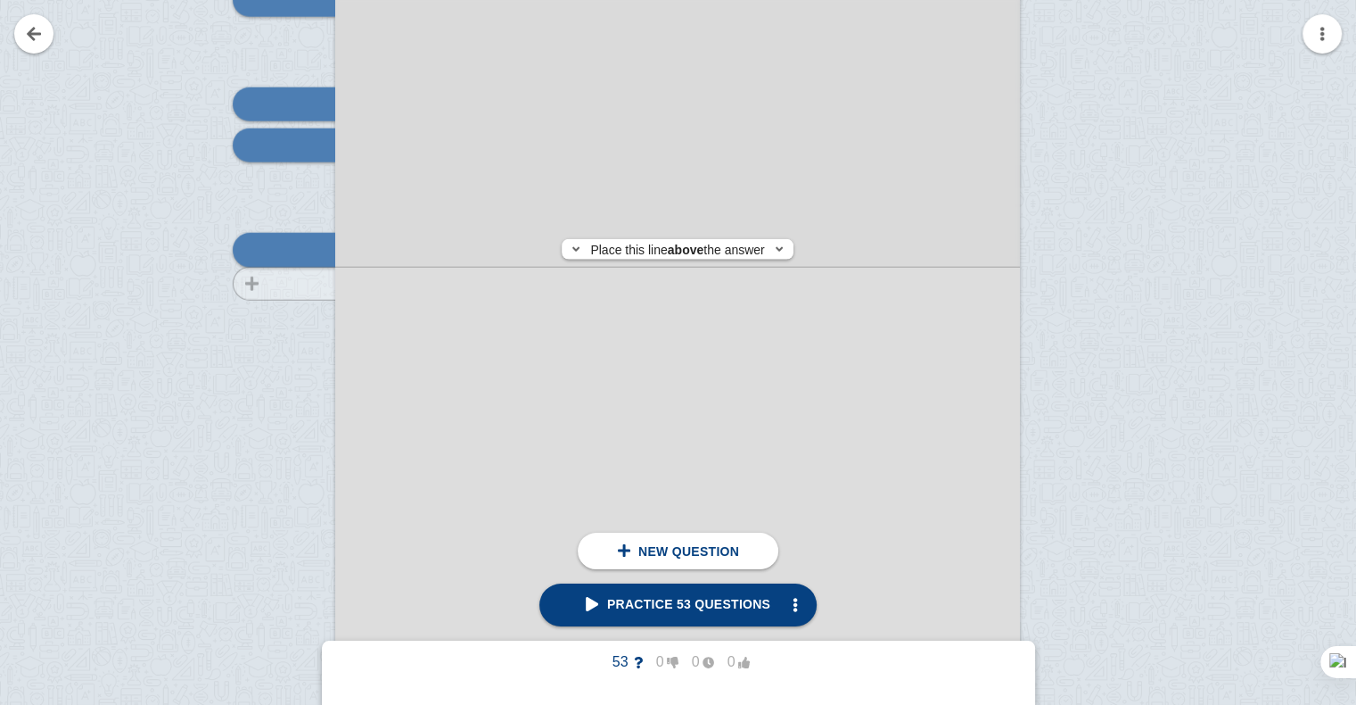
click at [309, 284] on div at bounding box center [276, 364] width 120 height 969
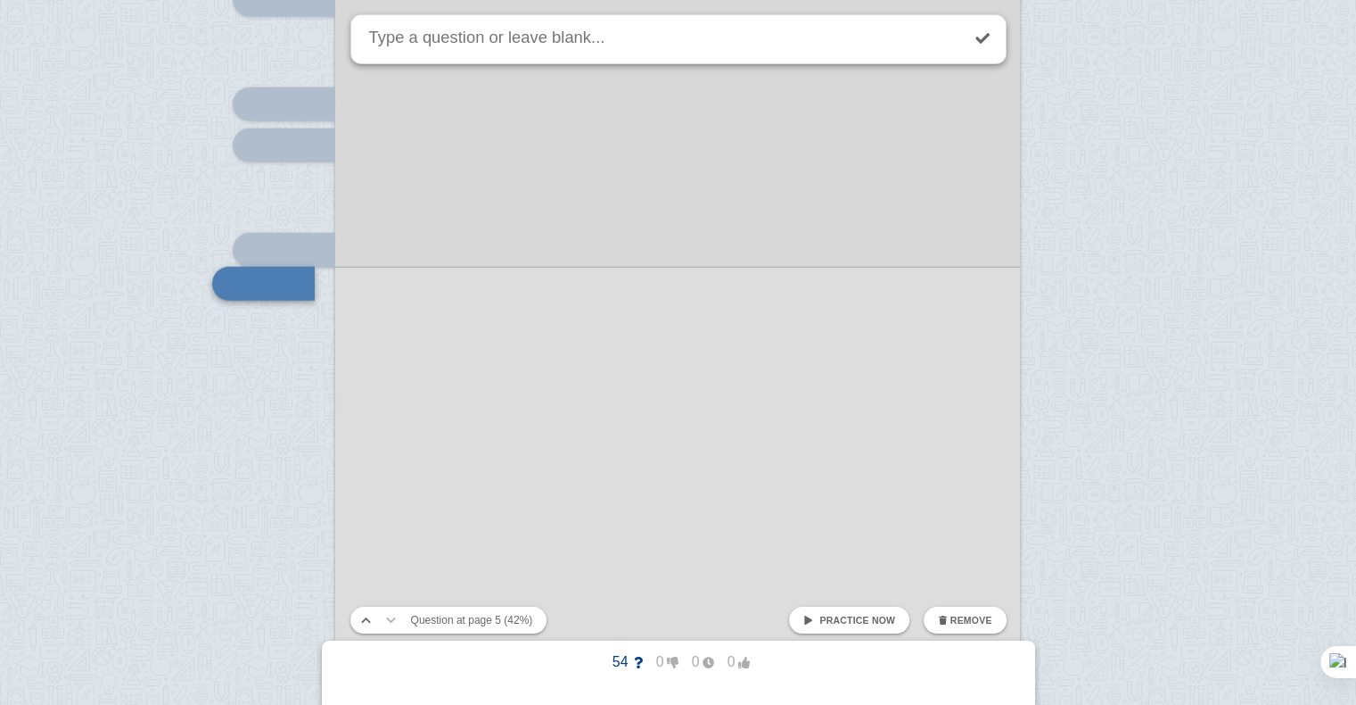
scroll to position [4649, 0]
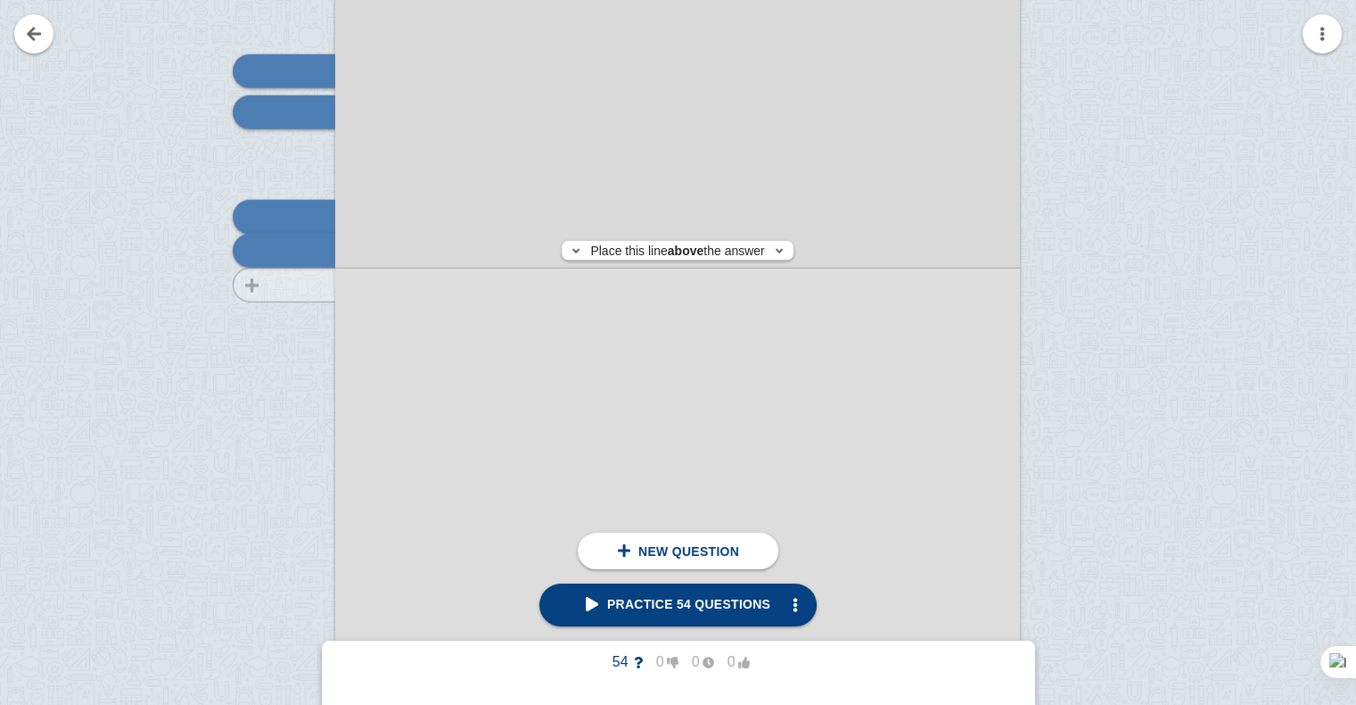
click at [318, 284] on div at bounding box center [276, 331] width 120 height 969
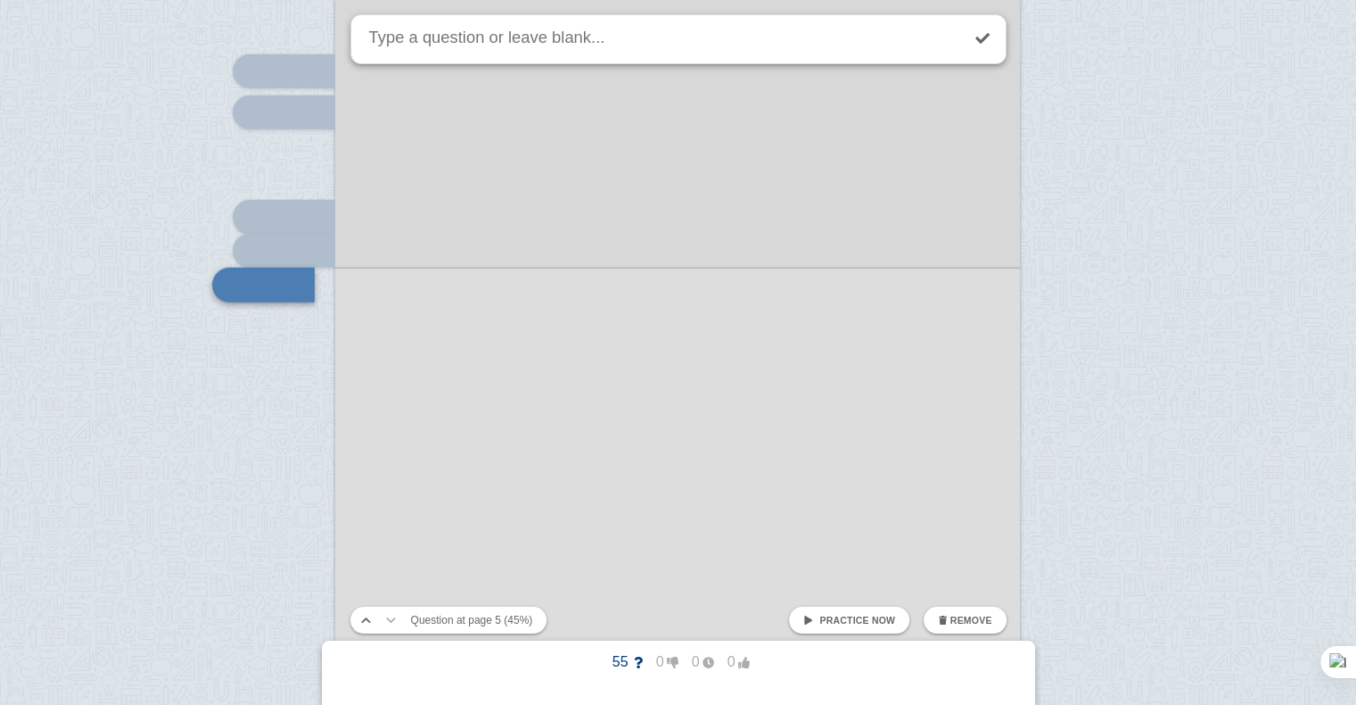
scroll to position [4684, 0]
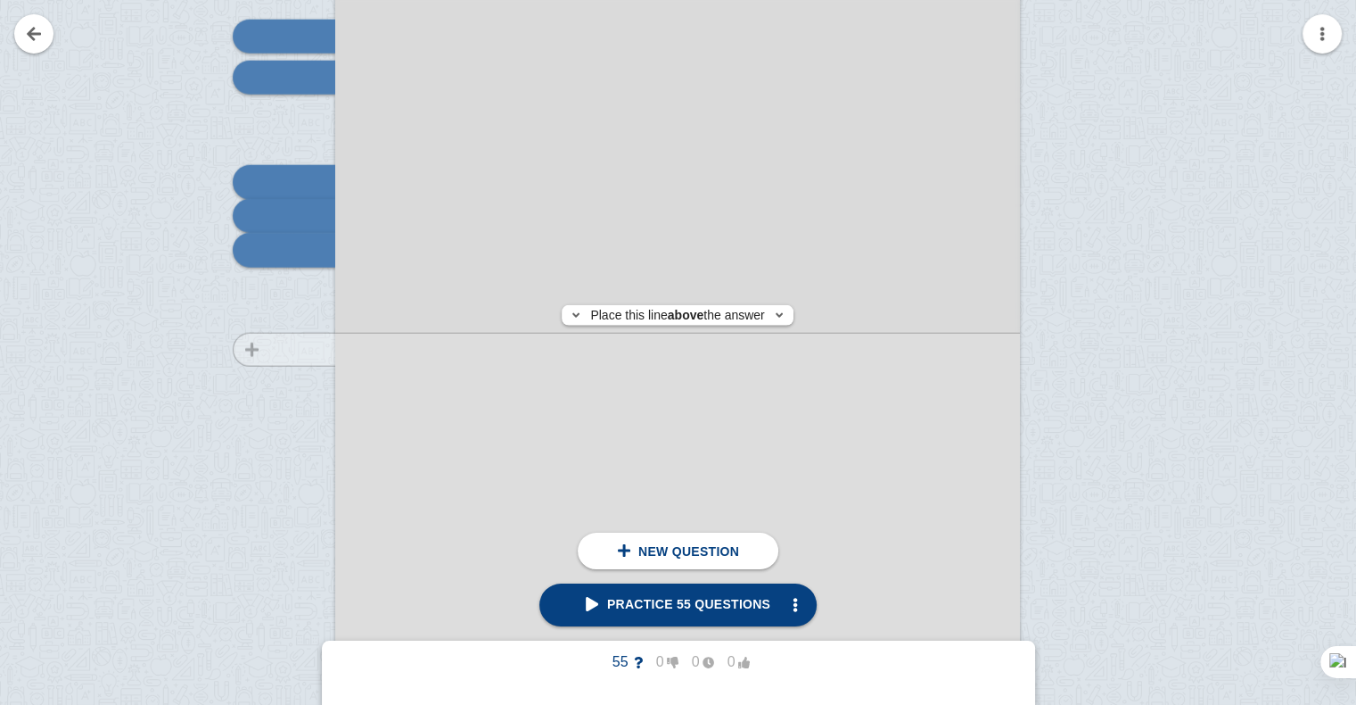
click at [291, 349] on div at bounding box center [276, 297] width 120 height 969
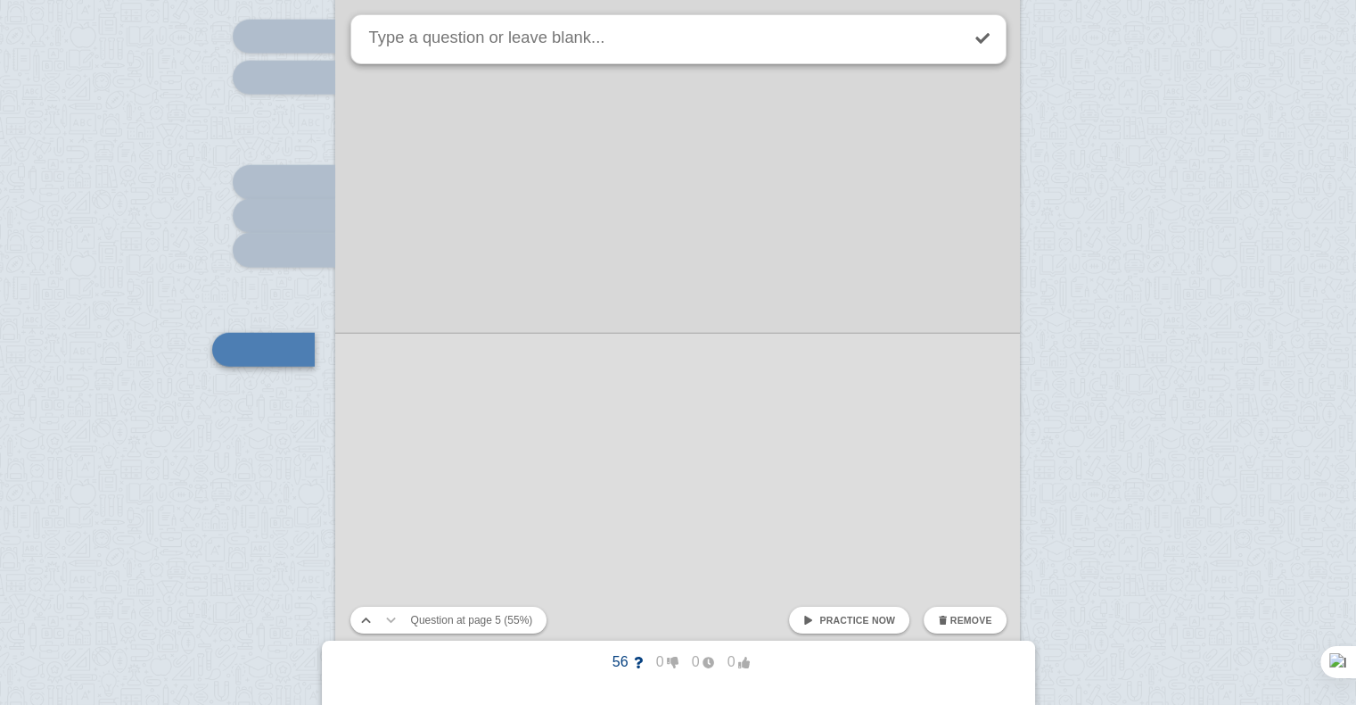
scroll to position [4784, 0]
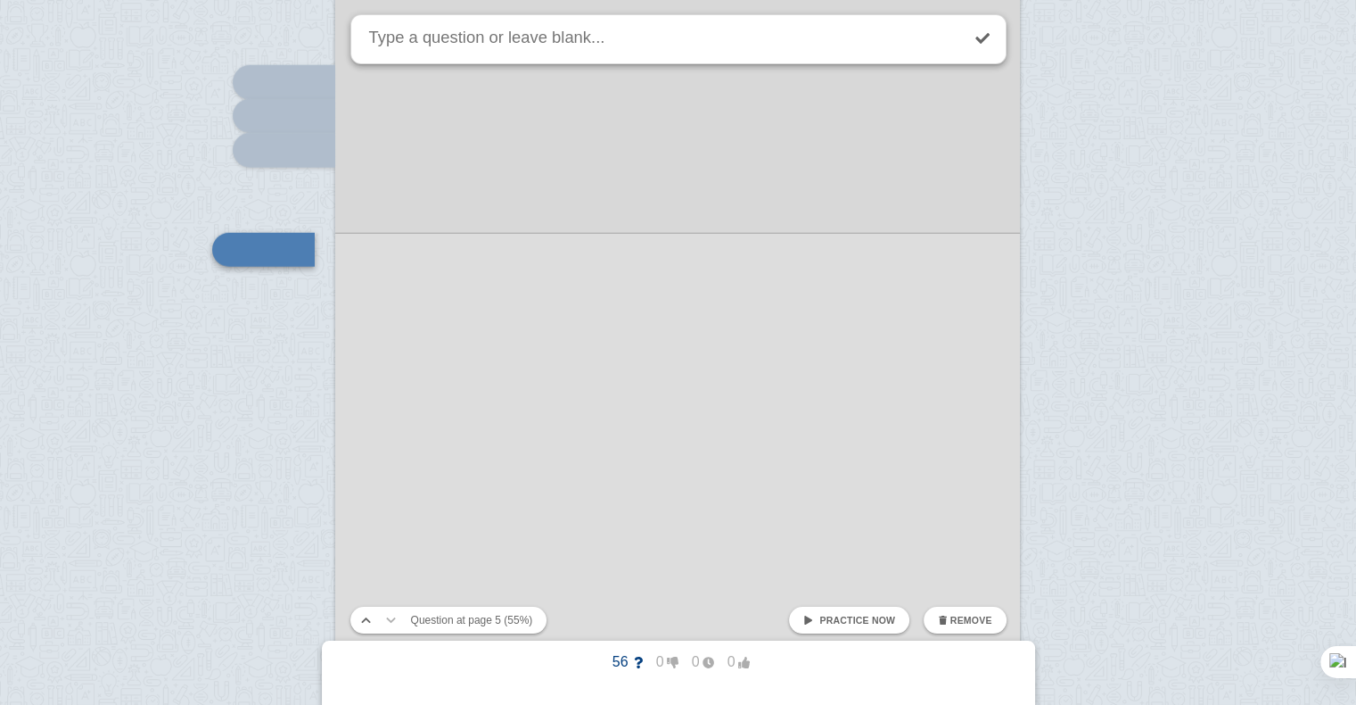
click at [342, 348] on div at bounding box center [677, 180] width 685 height 969
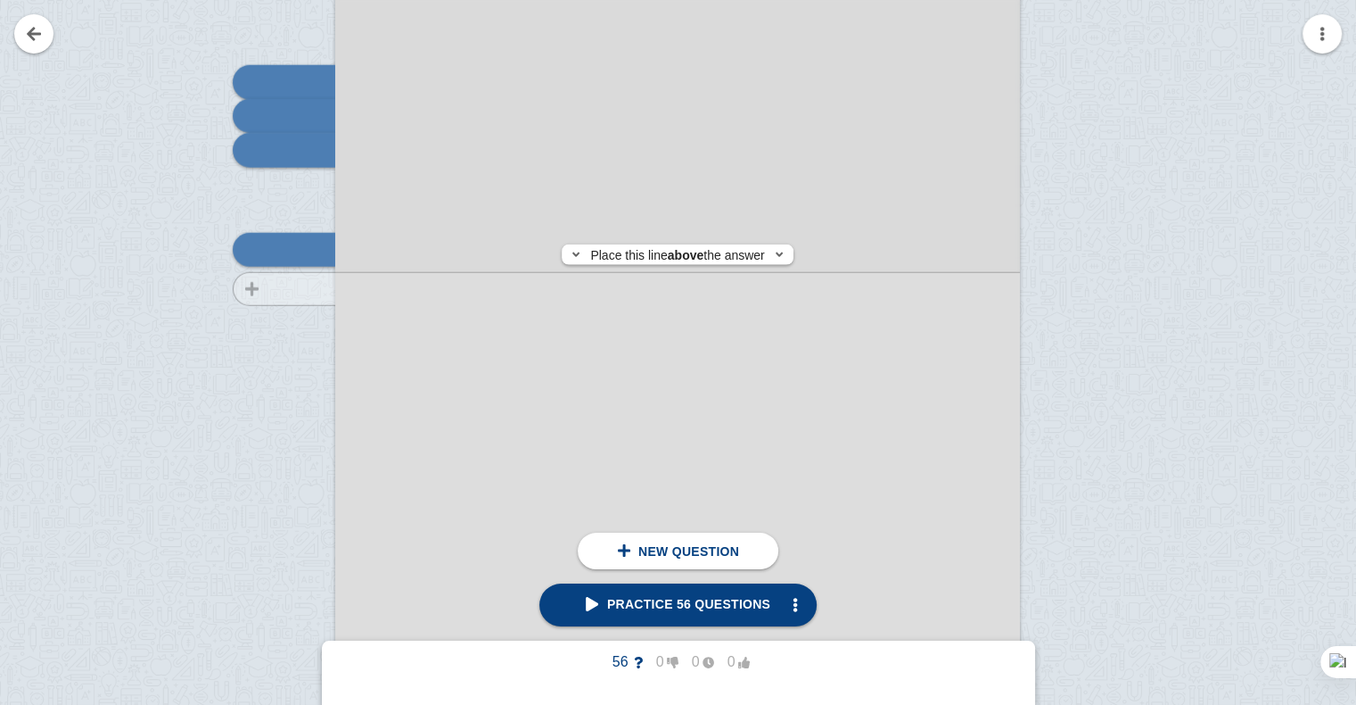
click at [284, 289] on div at bounding box center [276, 197] width 120 height 969
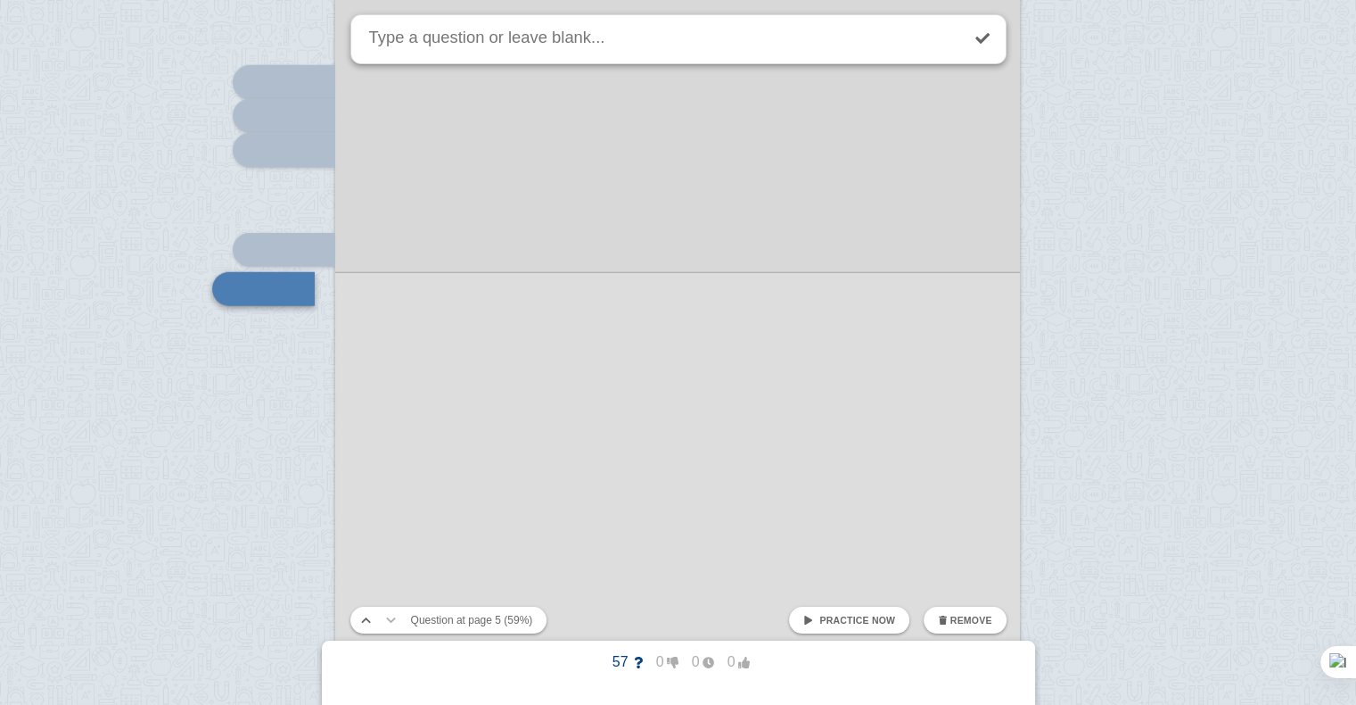
scroll to position [4823, 0]
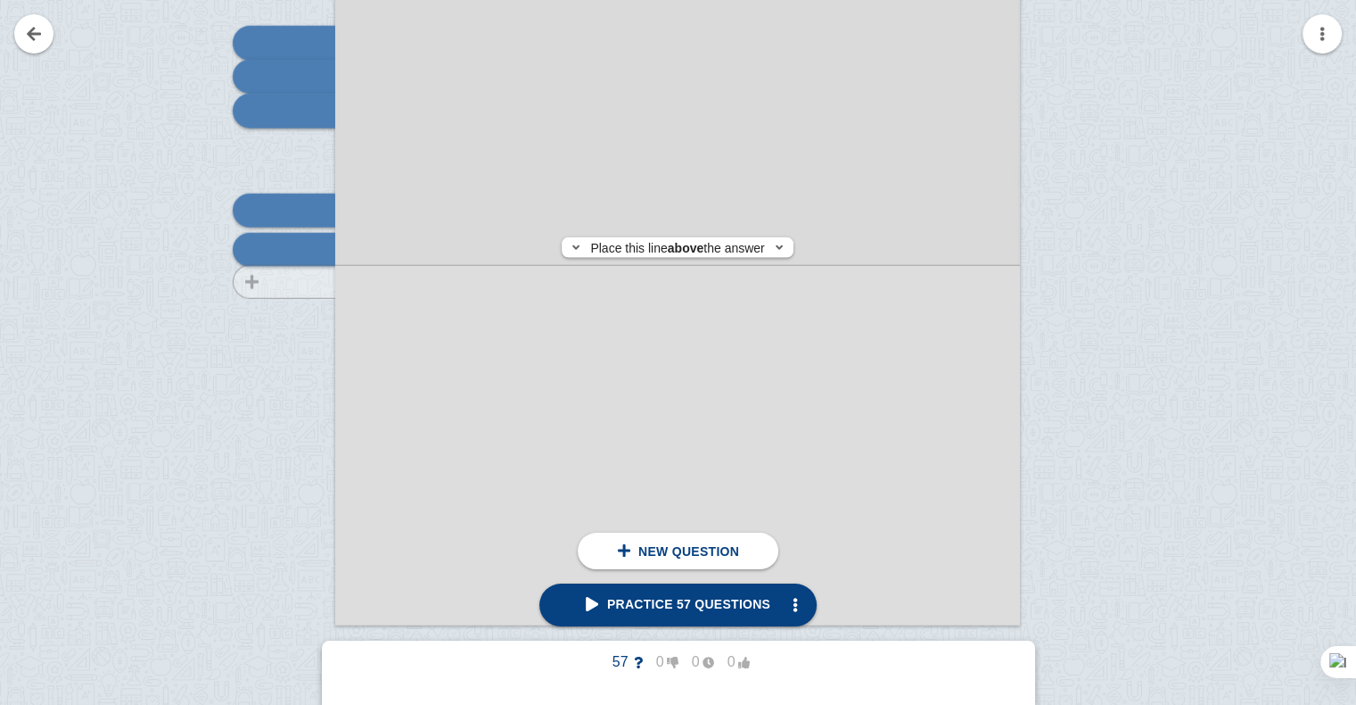
click at [303, 282] on div at bounding box center [276, 158] width 120 height 969
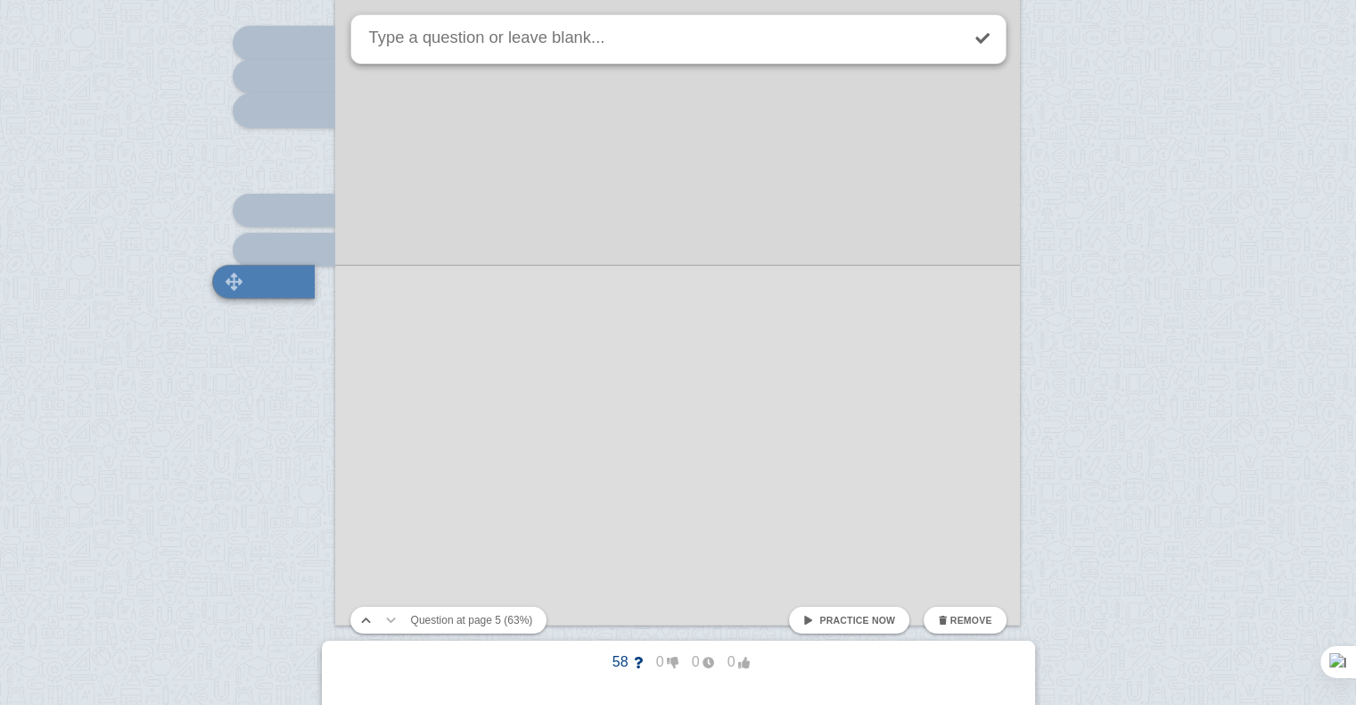
scroll to position [4855, 0]
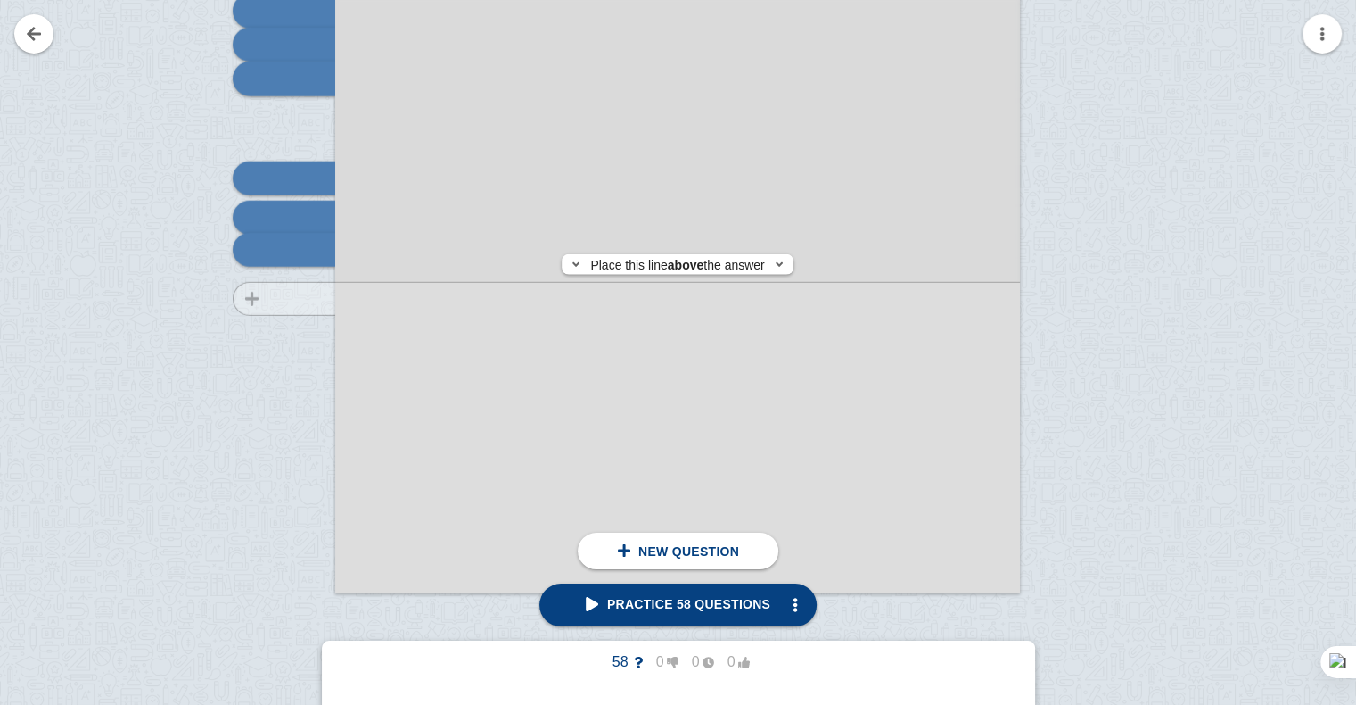
click at [302, 299] on div at bounding box center [276, 125] width 120 height 969
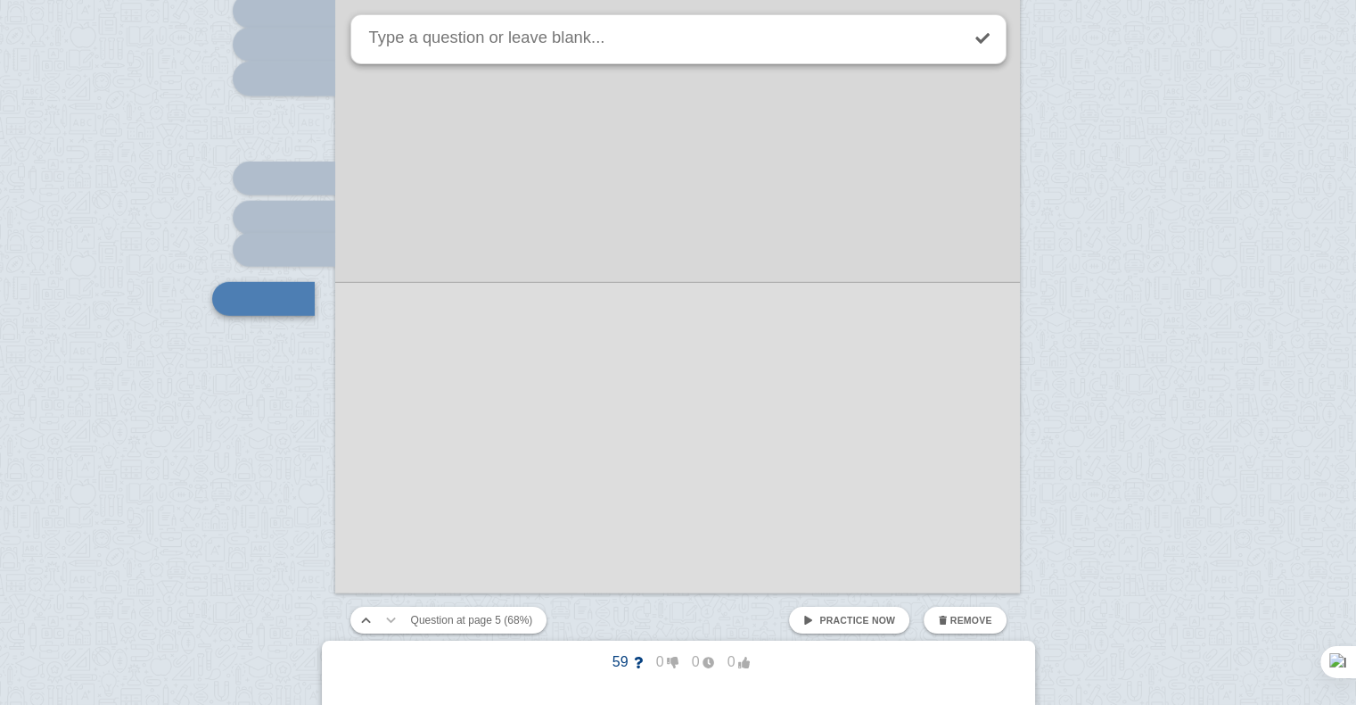
scroll to position [4904, 0]
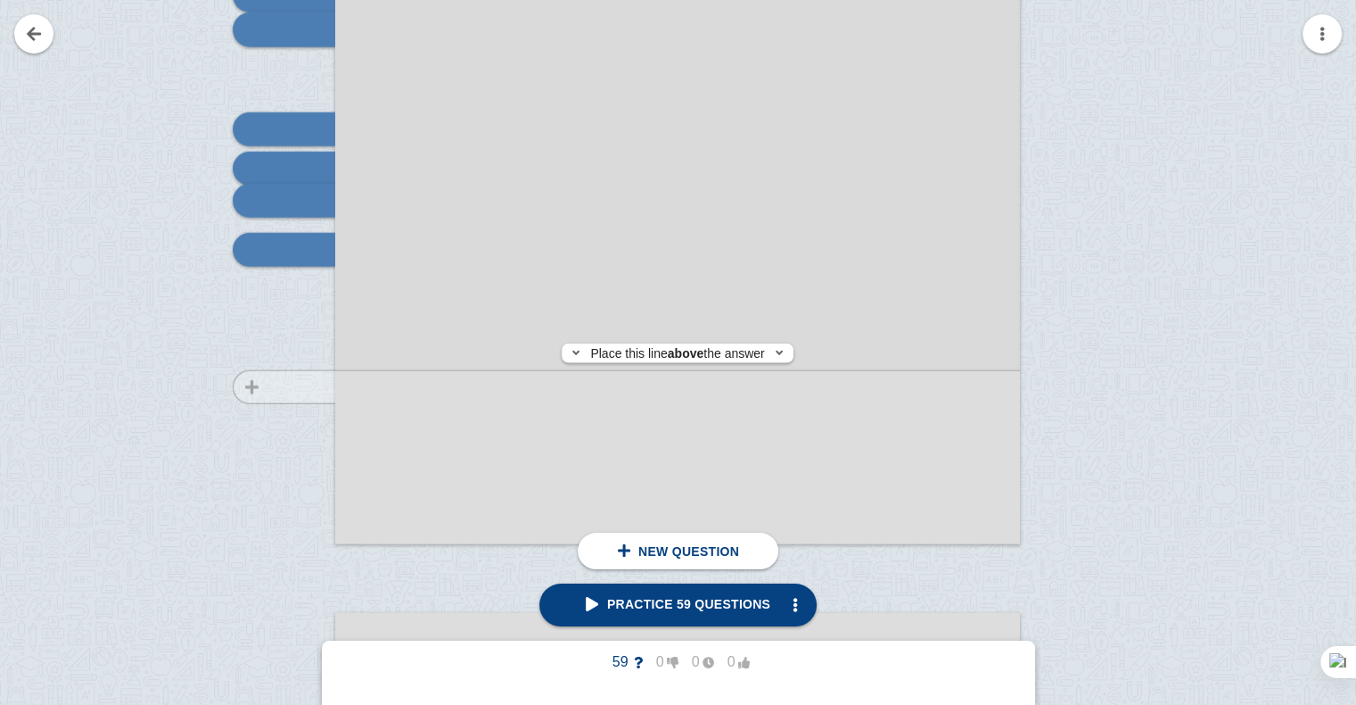
click at [304, 387] on div at bounding box center [276, 76] width 120 height 969
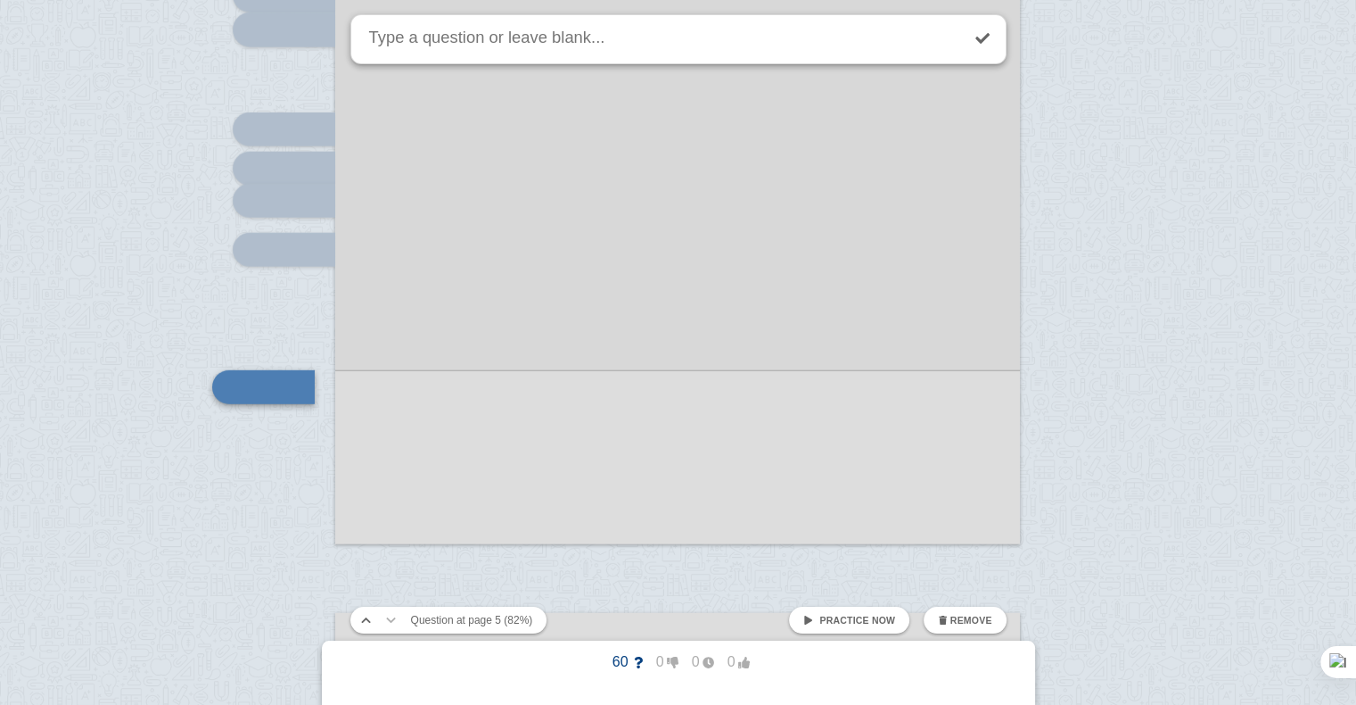
scroll to position [5041, 0]
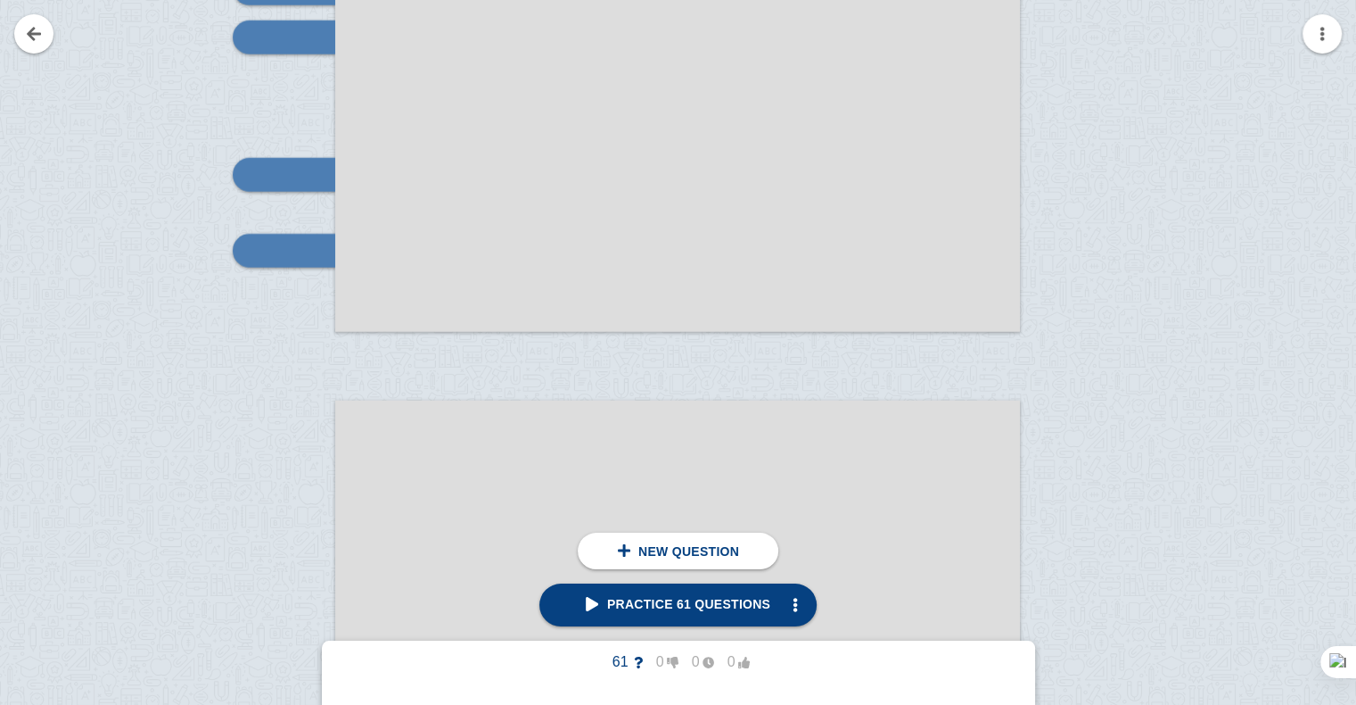
scroll to position [5306, 0]
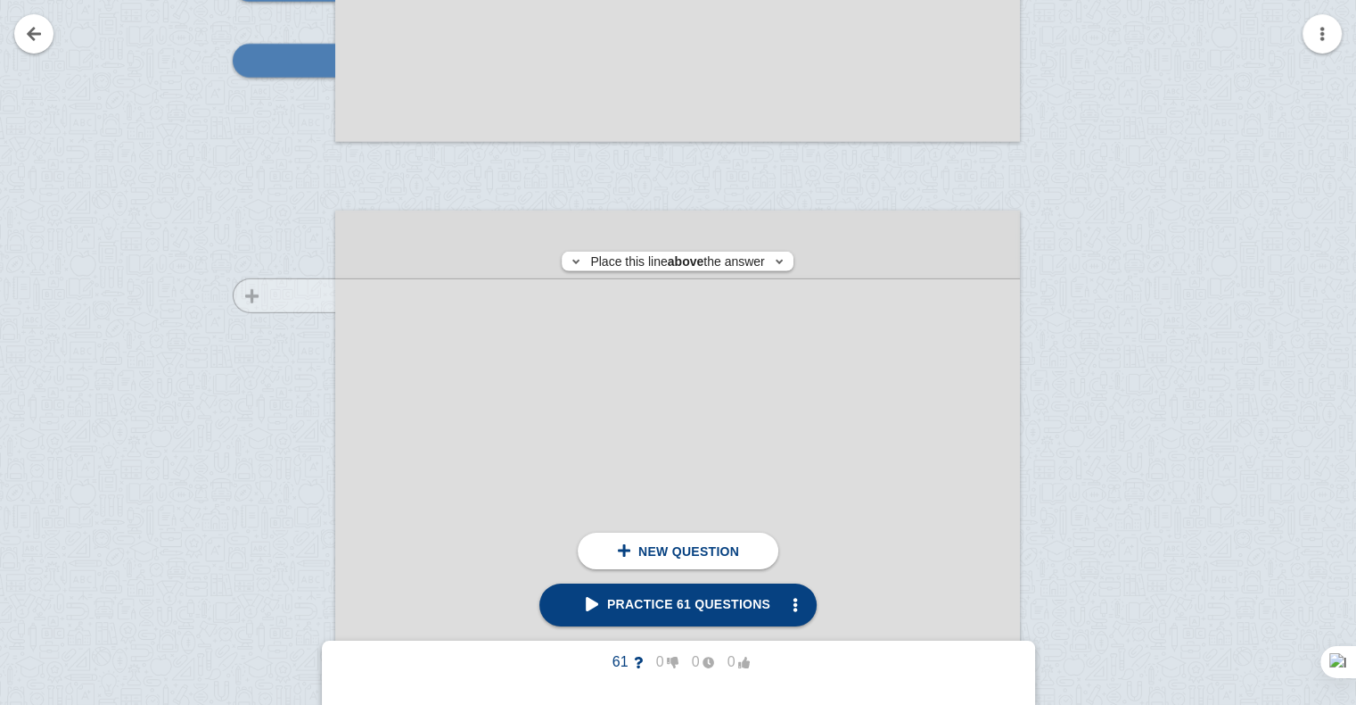
click at [300, 295] on div at bounding box center [276, 711] width 120 height 969
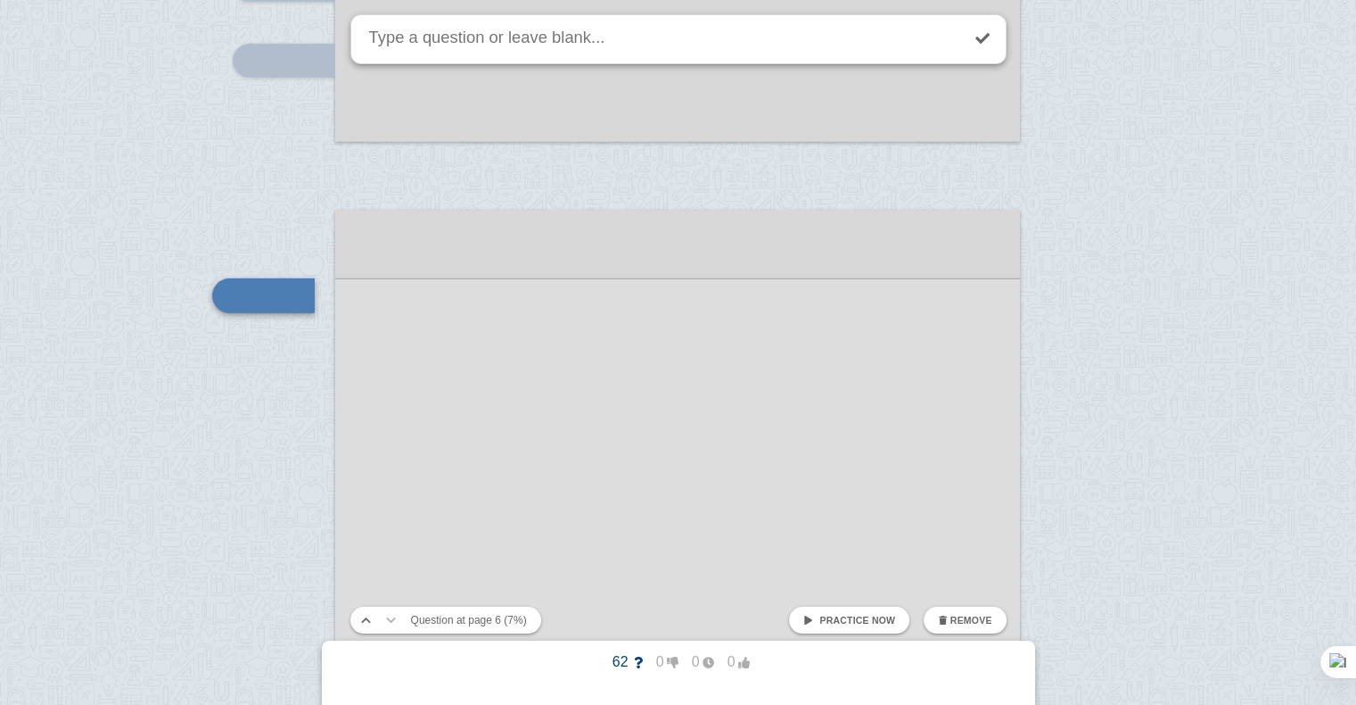
scroll to position [5352, 0]
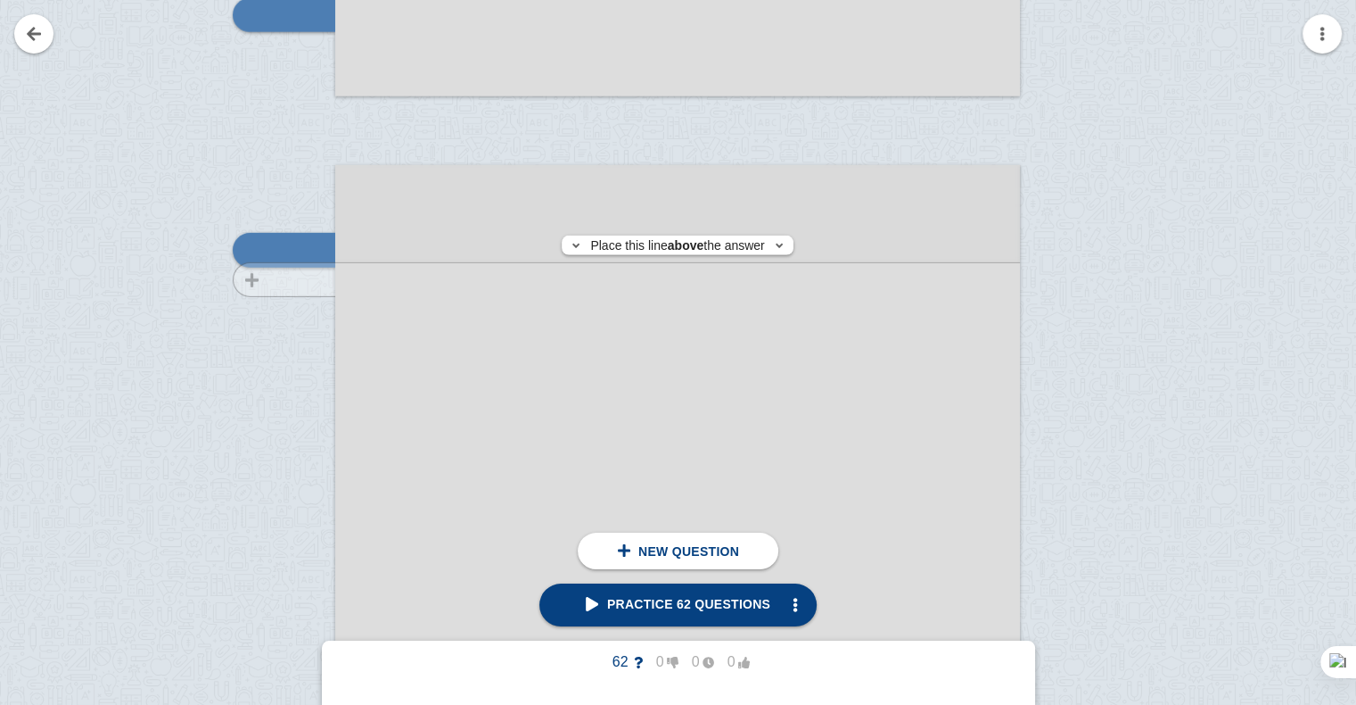
click at [314, 279] on div at bounding box center [276, 666] width 120 height 969
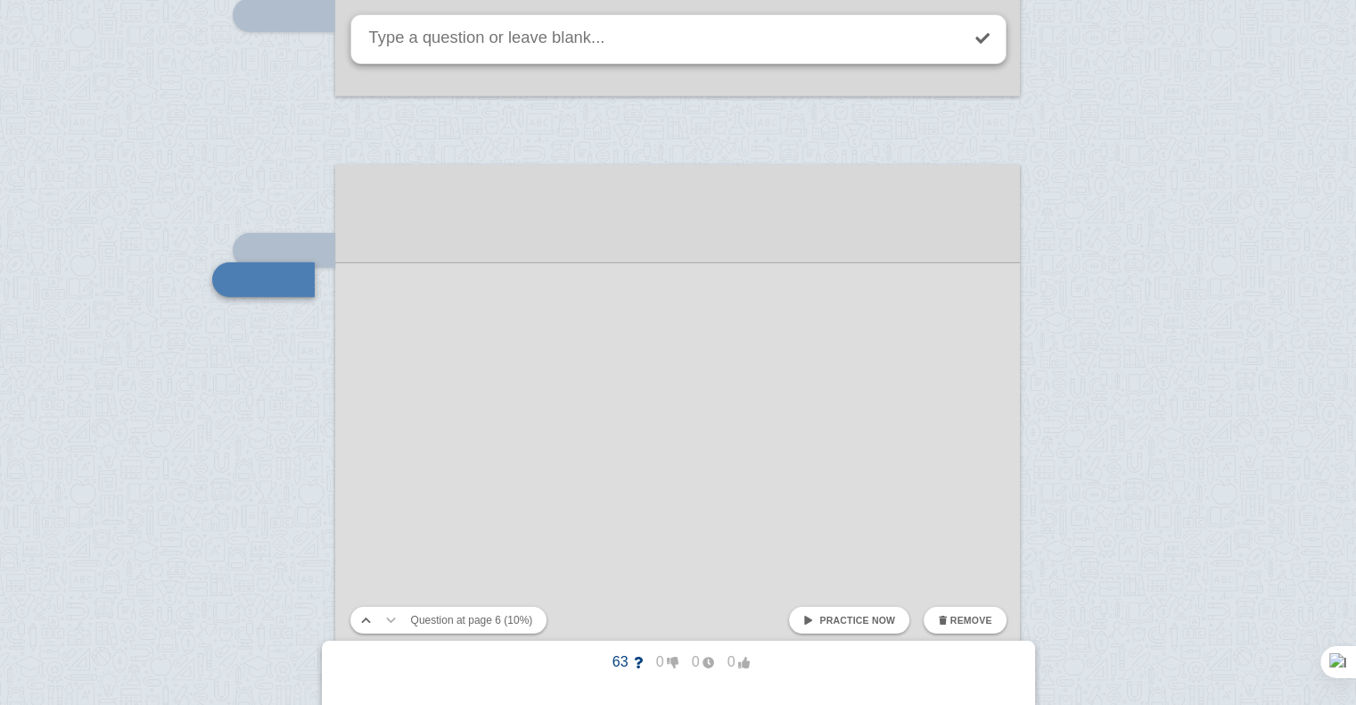
scroll to position [5381, 0]
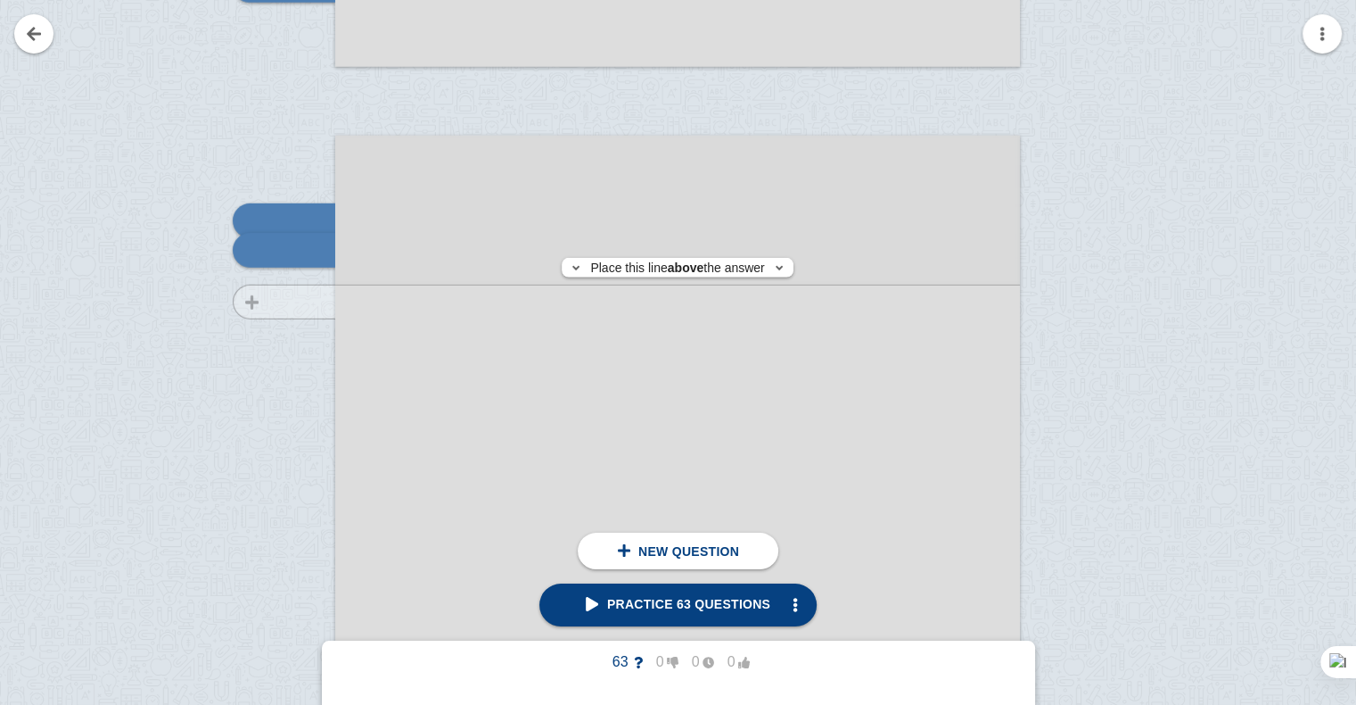
click at [312, 301] on div at bounding box center [276, 637] width 120 height 969
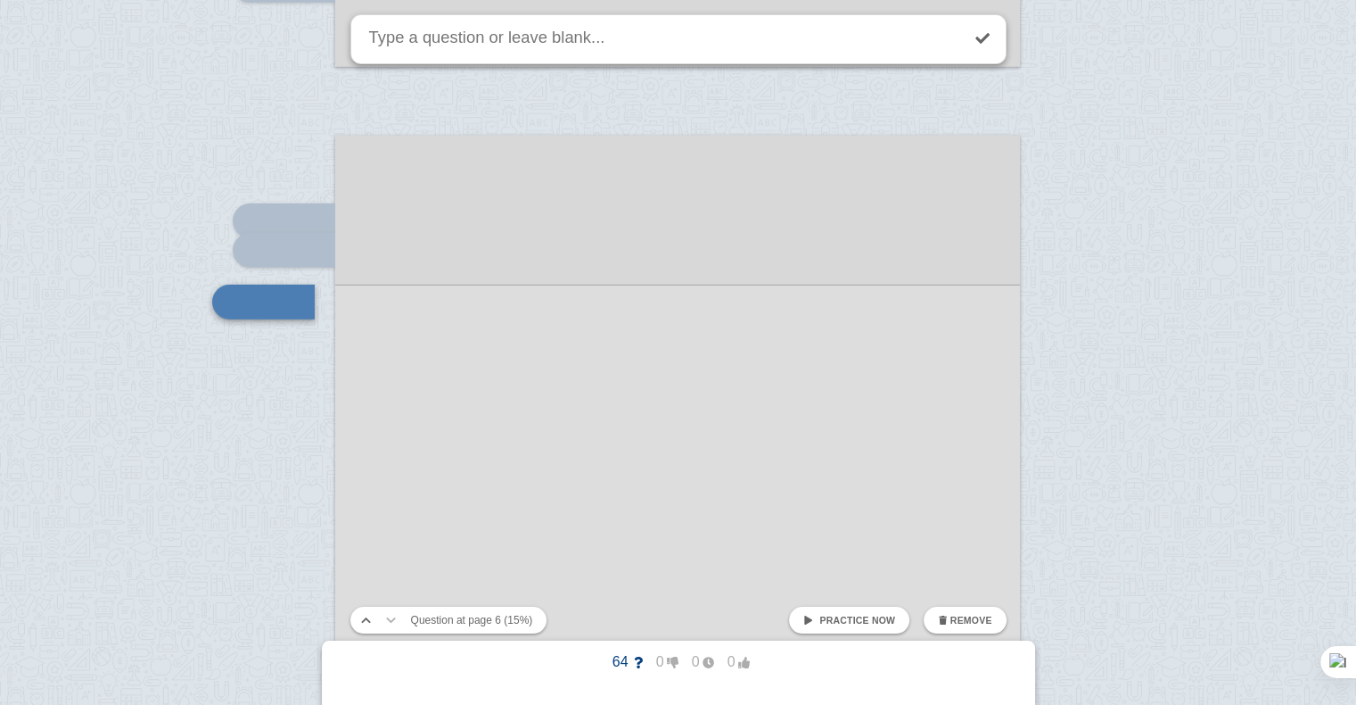
scroll to position [5433, 0]
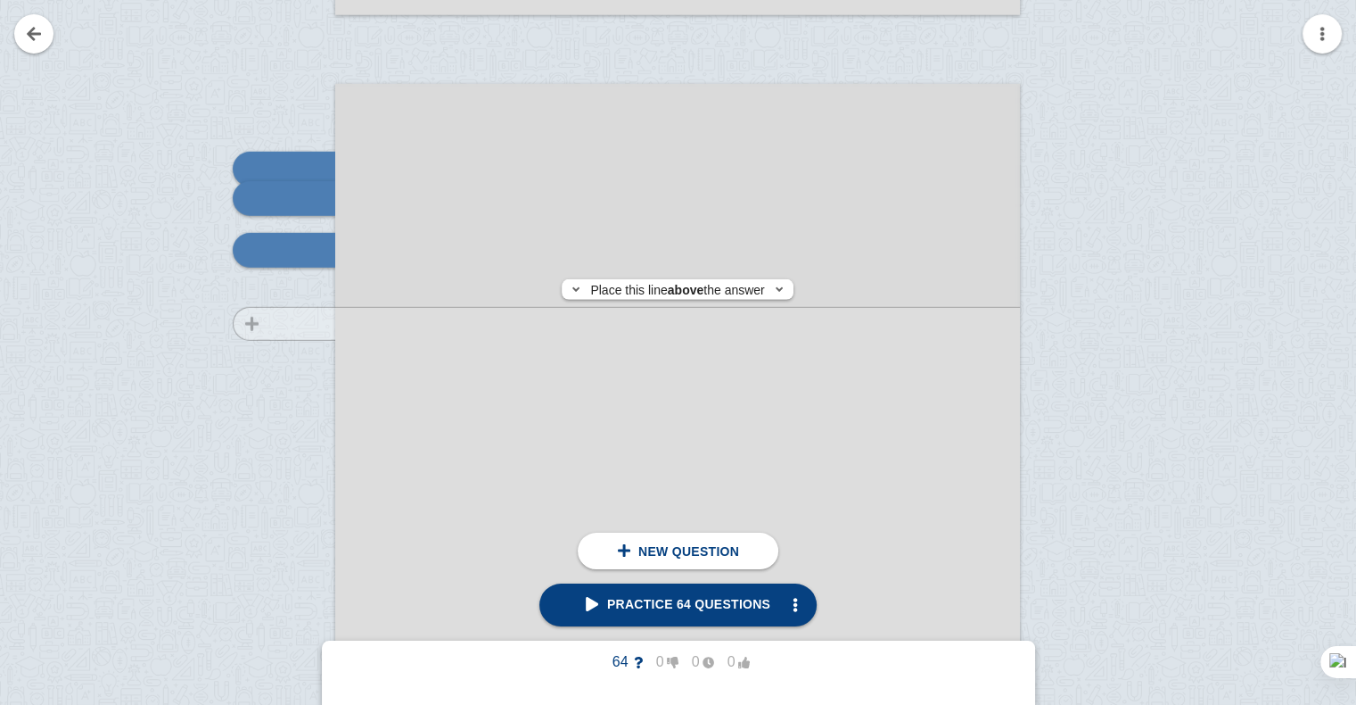
click at [330, 324] on div at bounding box center [276, 585] width 120 height 969
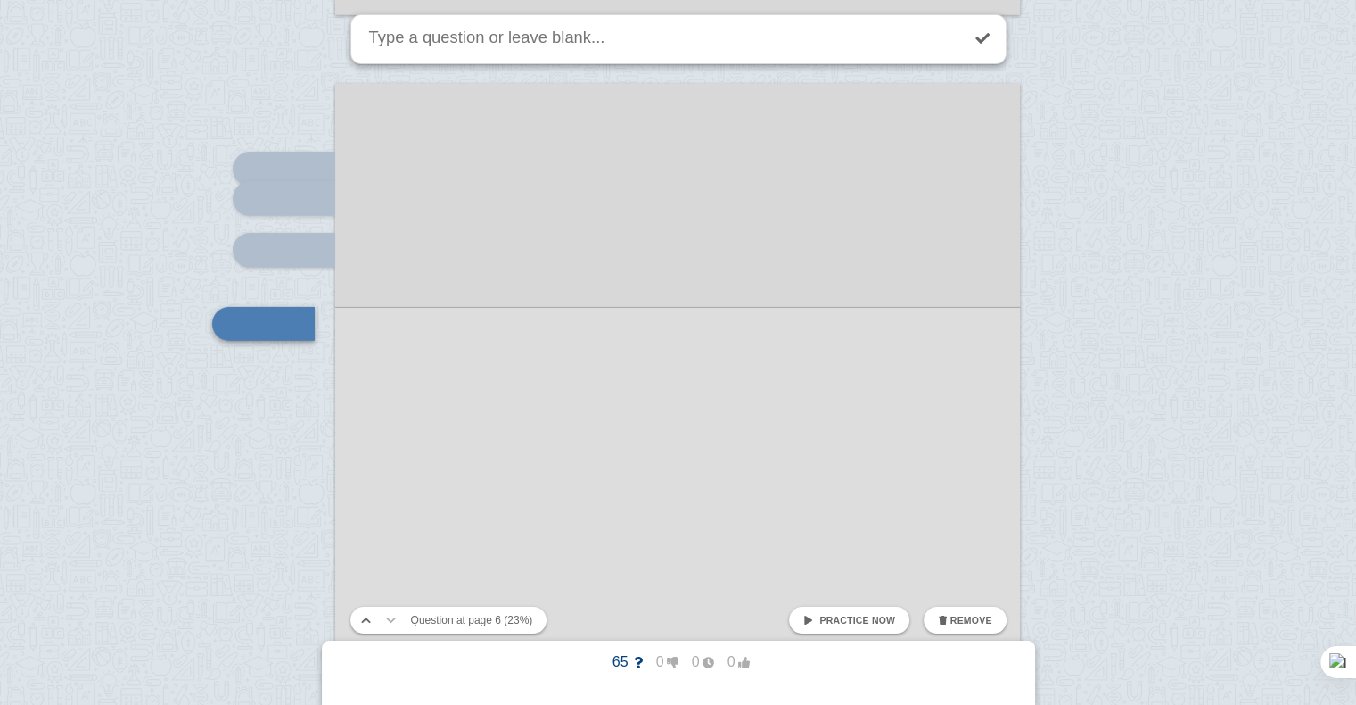
scroll to position [5507, 0]
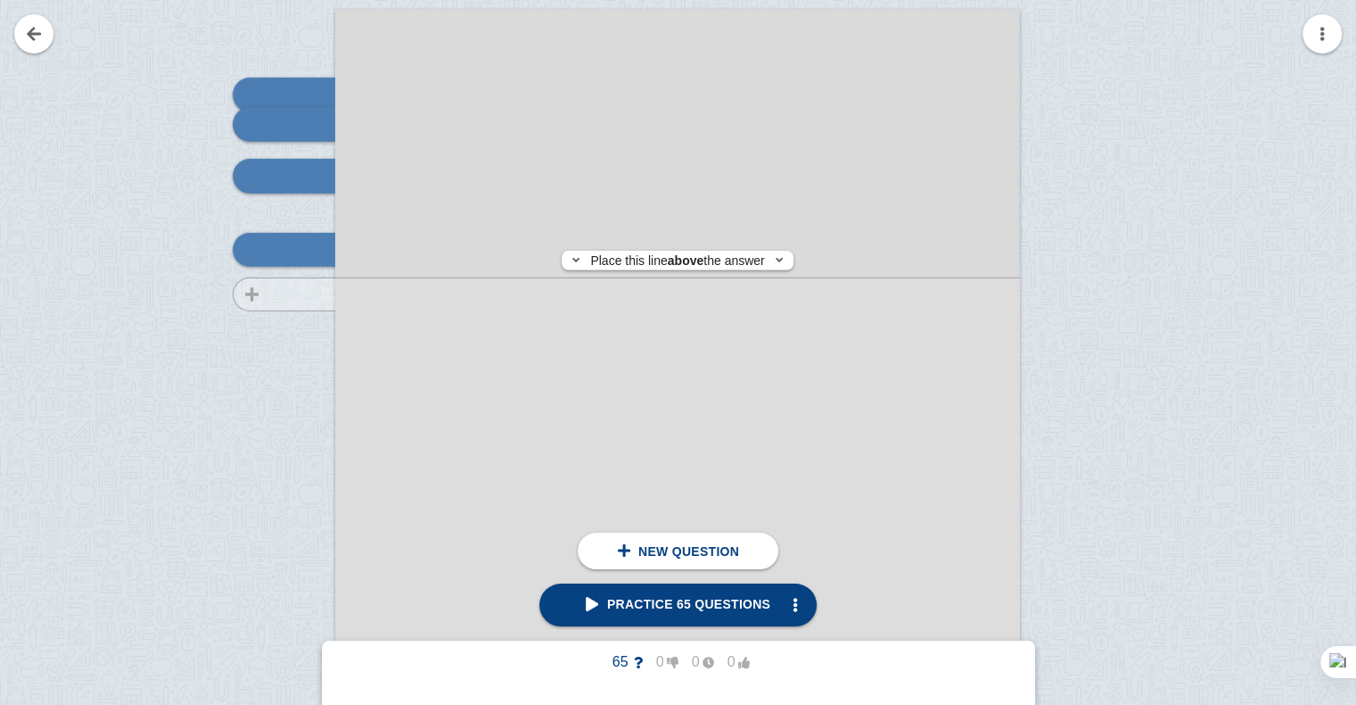
click at [303, 294] on div at bounding box center [276, 511] width 120 height 969
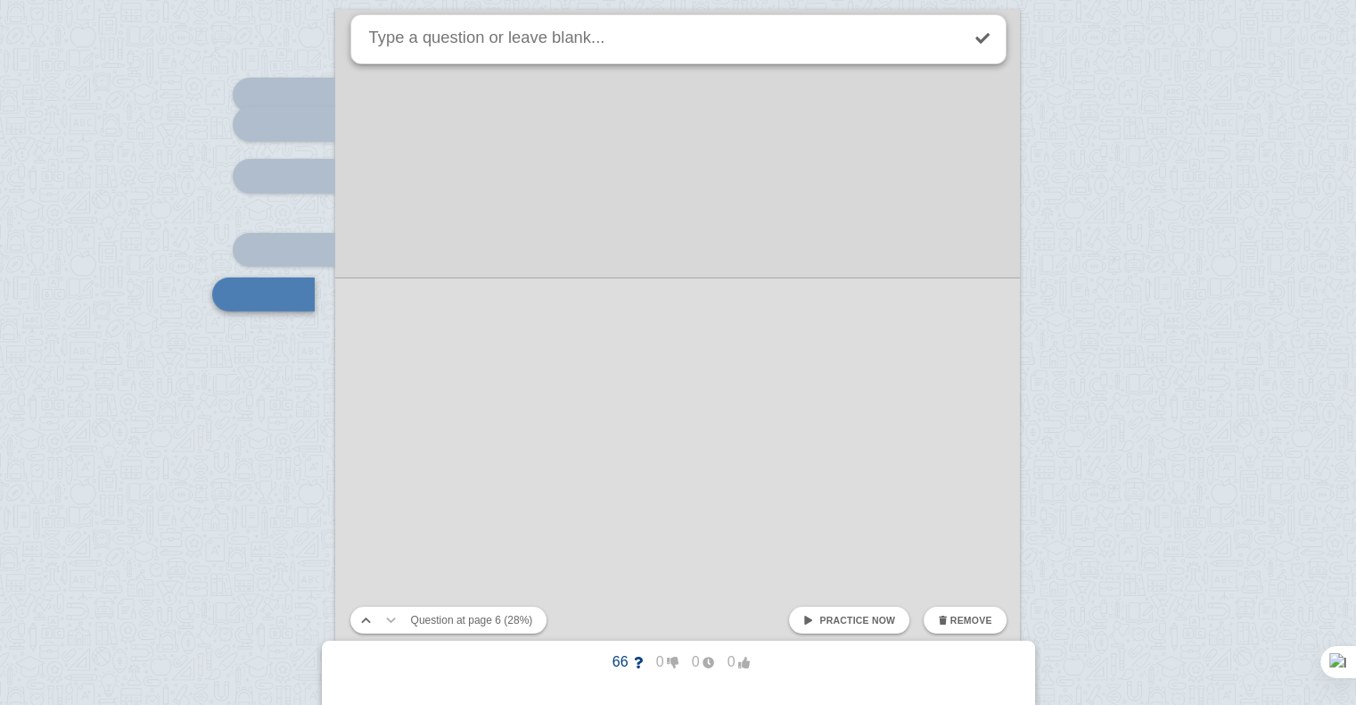
scroll to position [5551, 0]
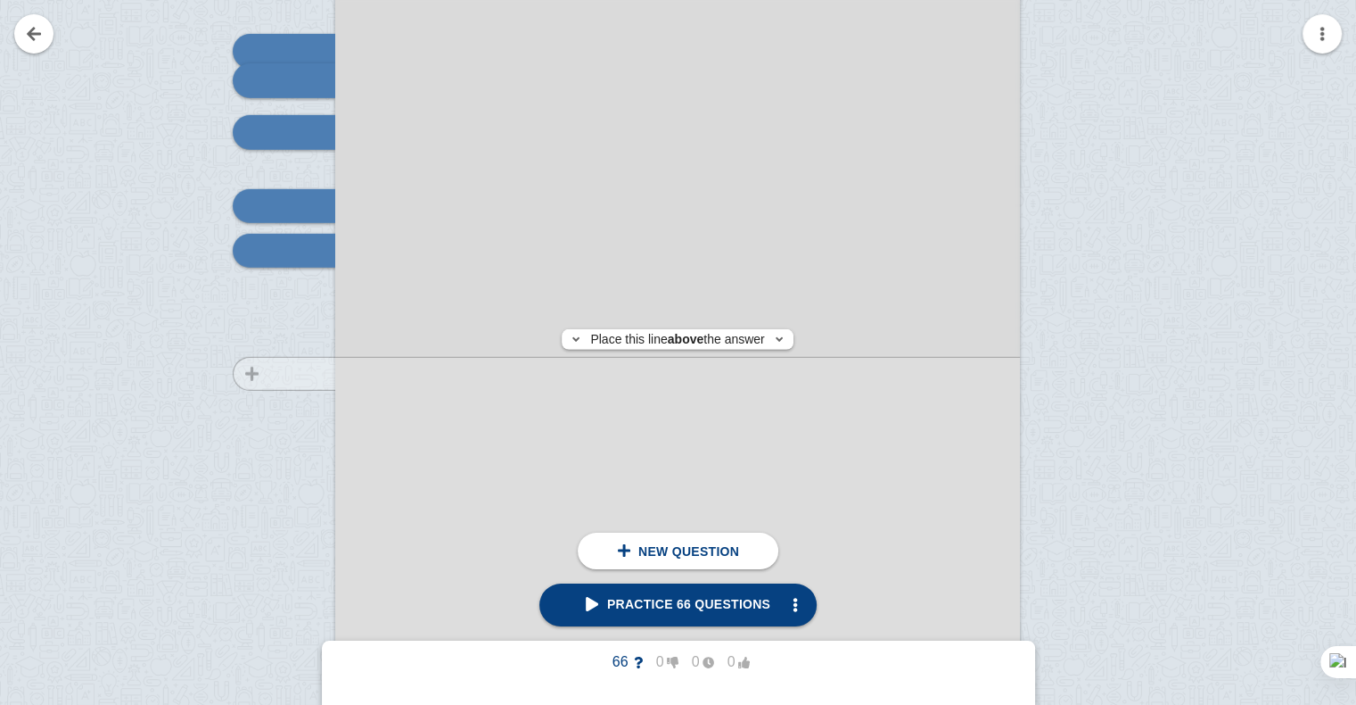
click at [280, 373] on div at bounding box center [276, 467] width 120 height 969
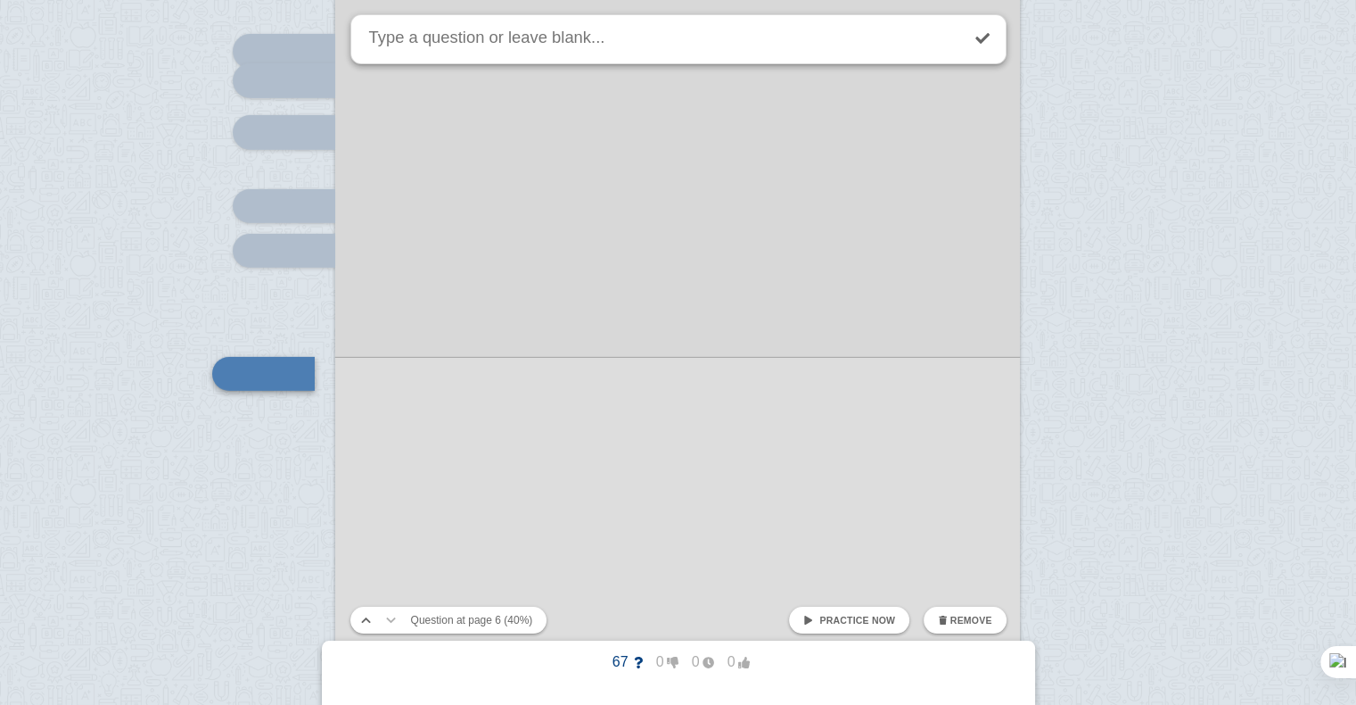
scroll to position [5674, 0]
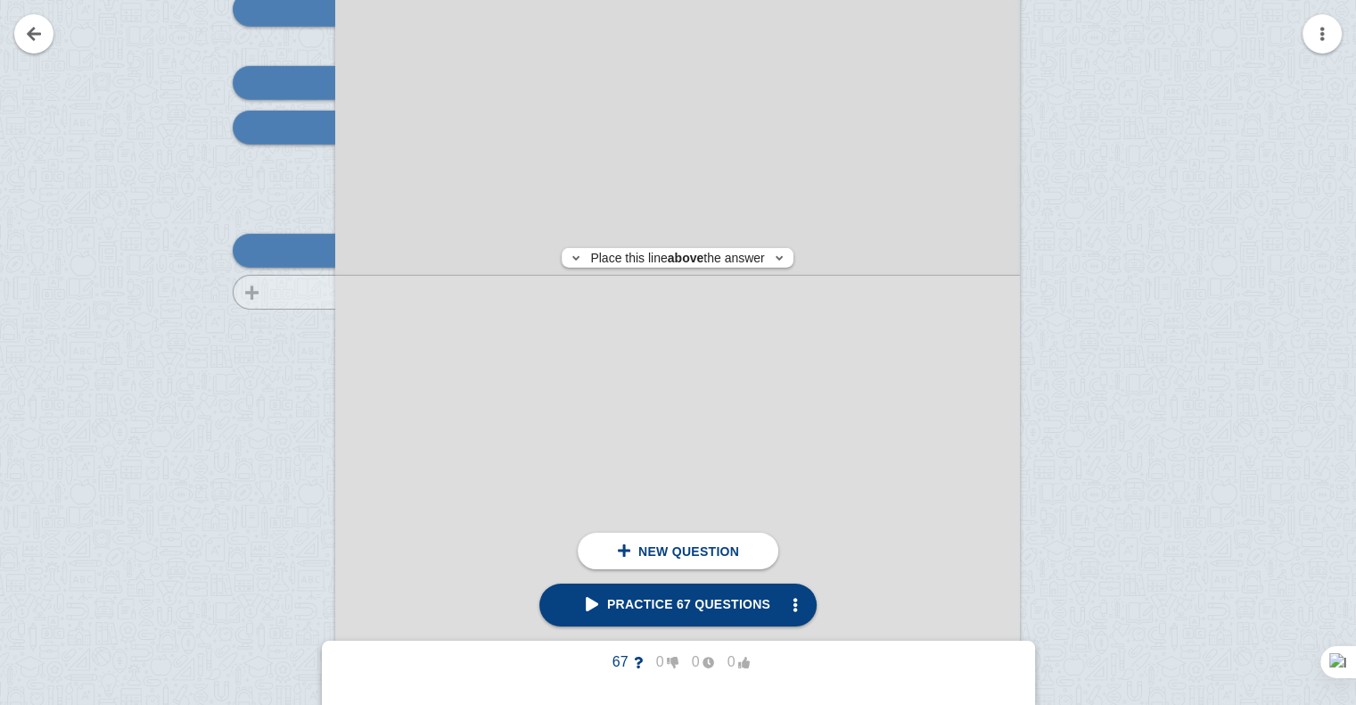
click at [291, 292] on div at bounding box center [276, 344] width 120 height 969
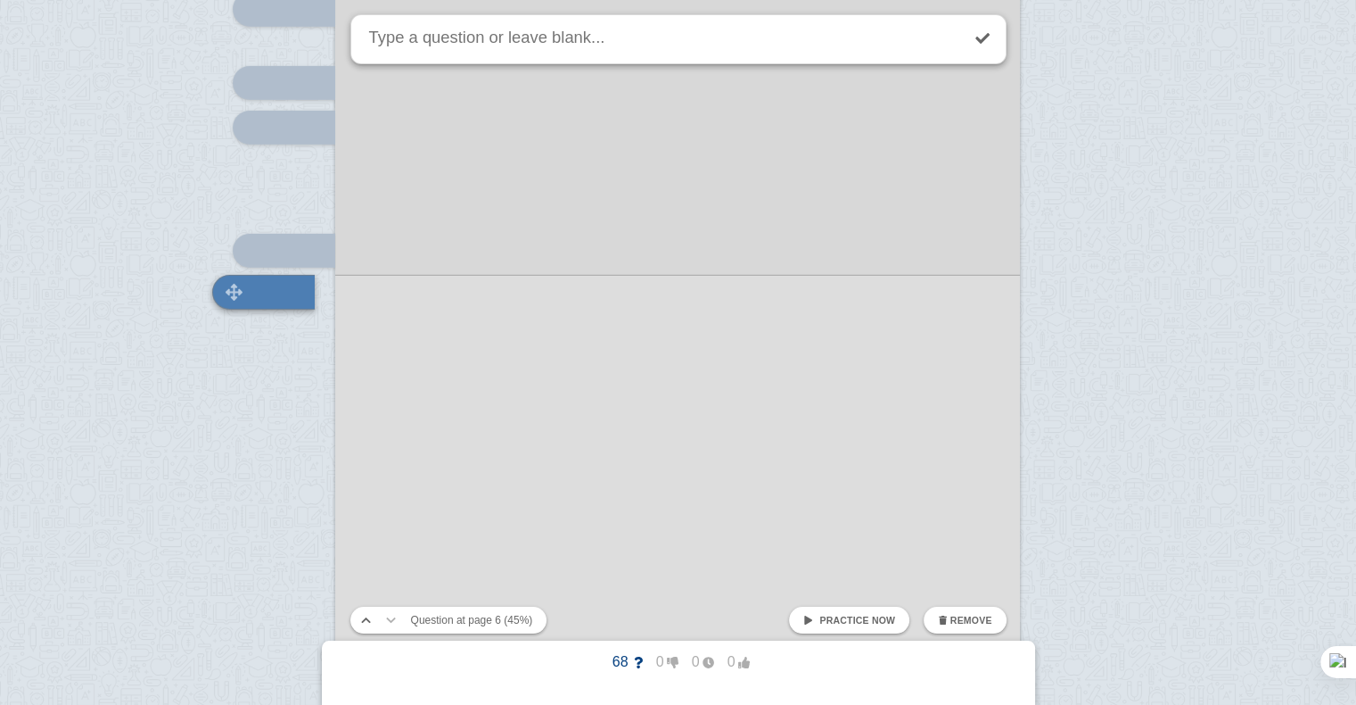
scroll to position [5716, 0]
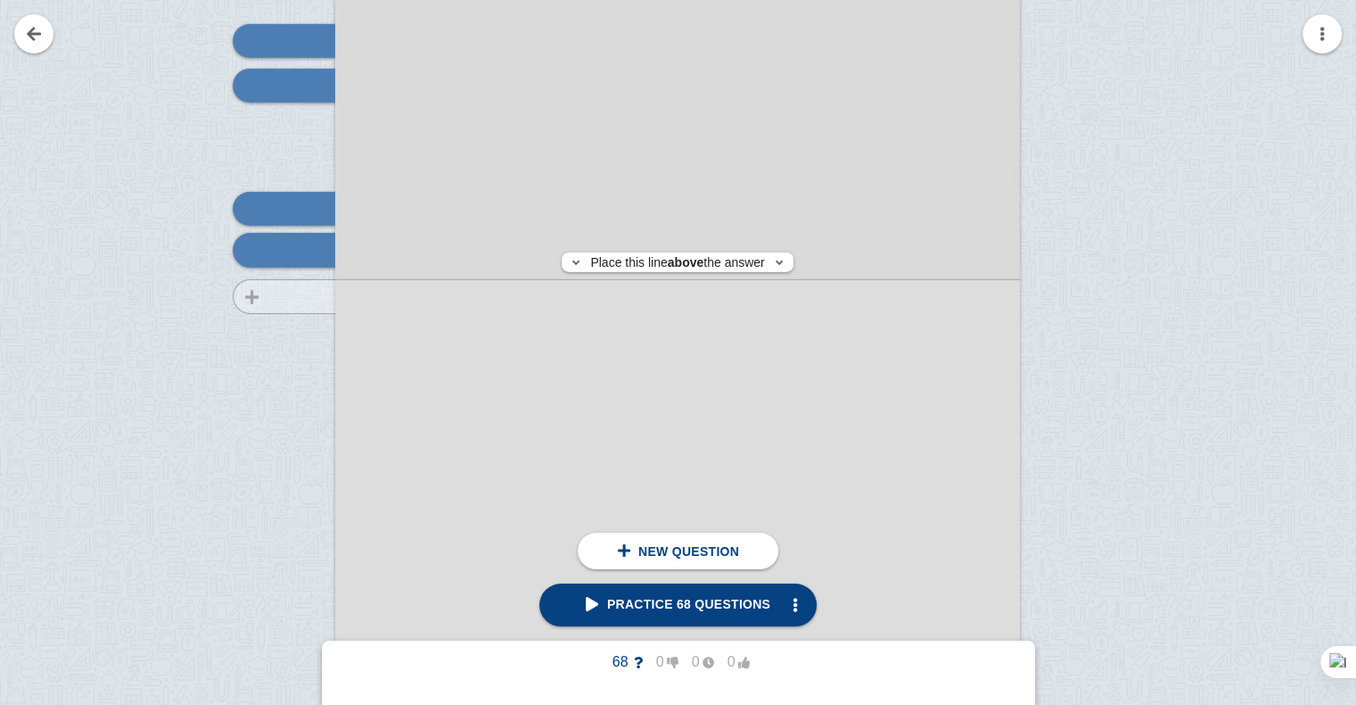
click at [296, 296] on div at bounding box center [276, 302] width 120 height 969
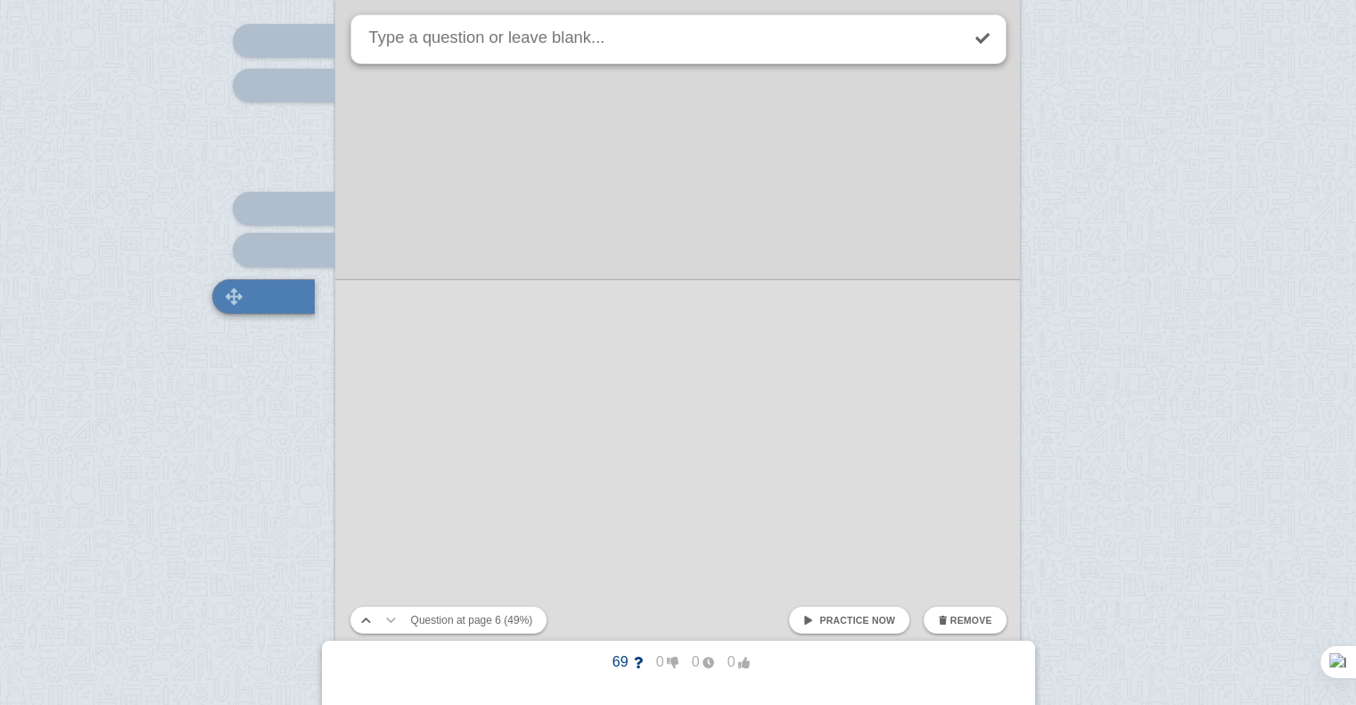
scroll to position [5762, 0]
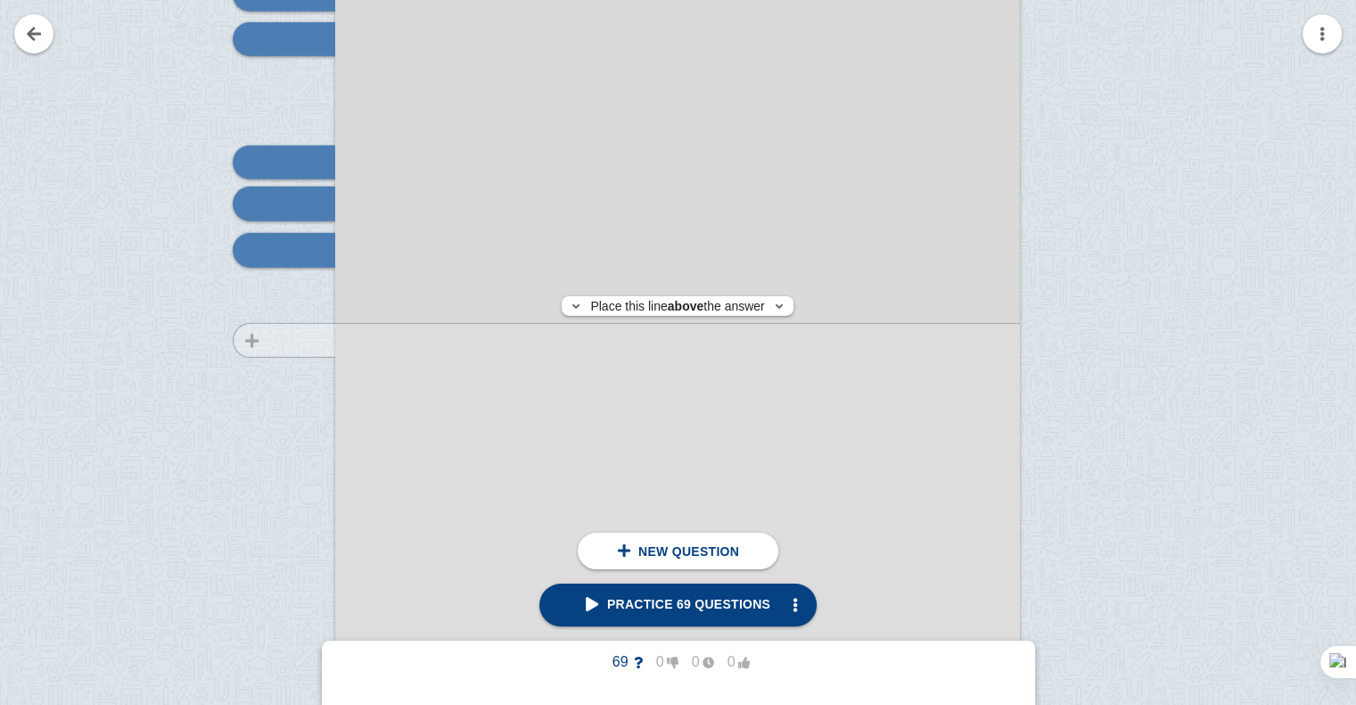
click at [297, 340] on div at bounding box center [276, 256] width 120 height 969
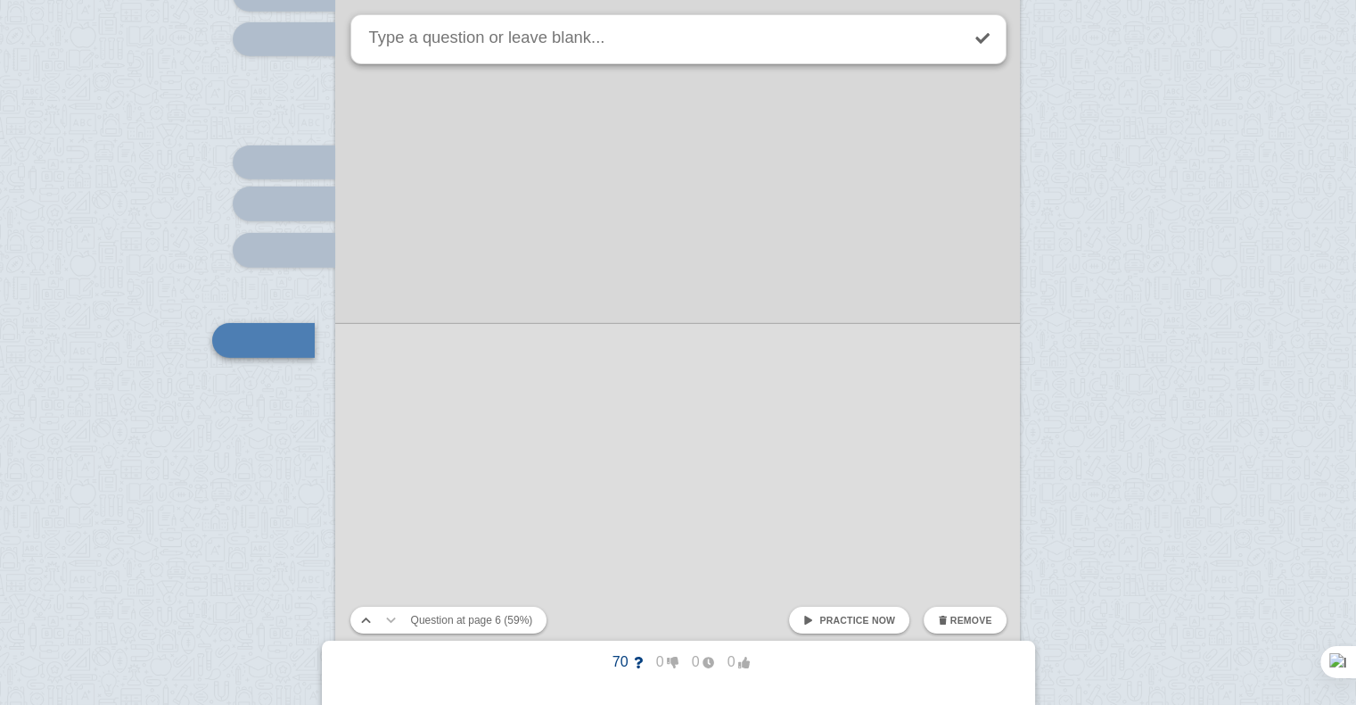
scroll to position [5852, 0]
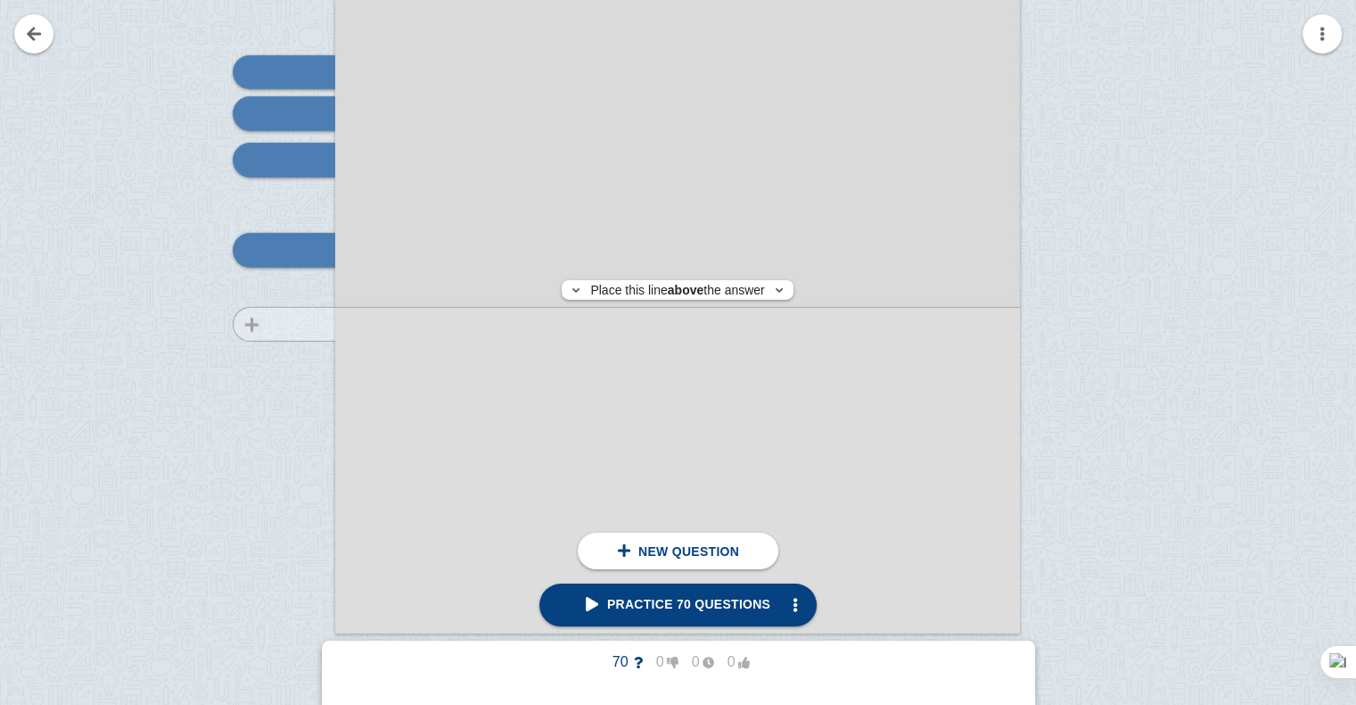
click at [305, 324] on div at bounding box center [276, 166] width 120 height 969
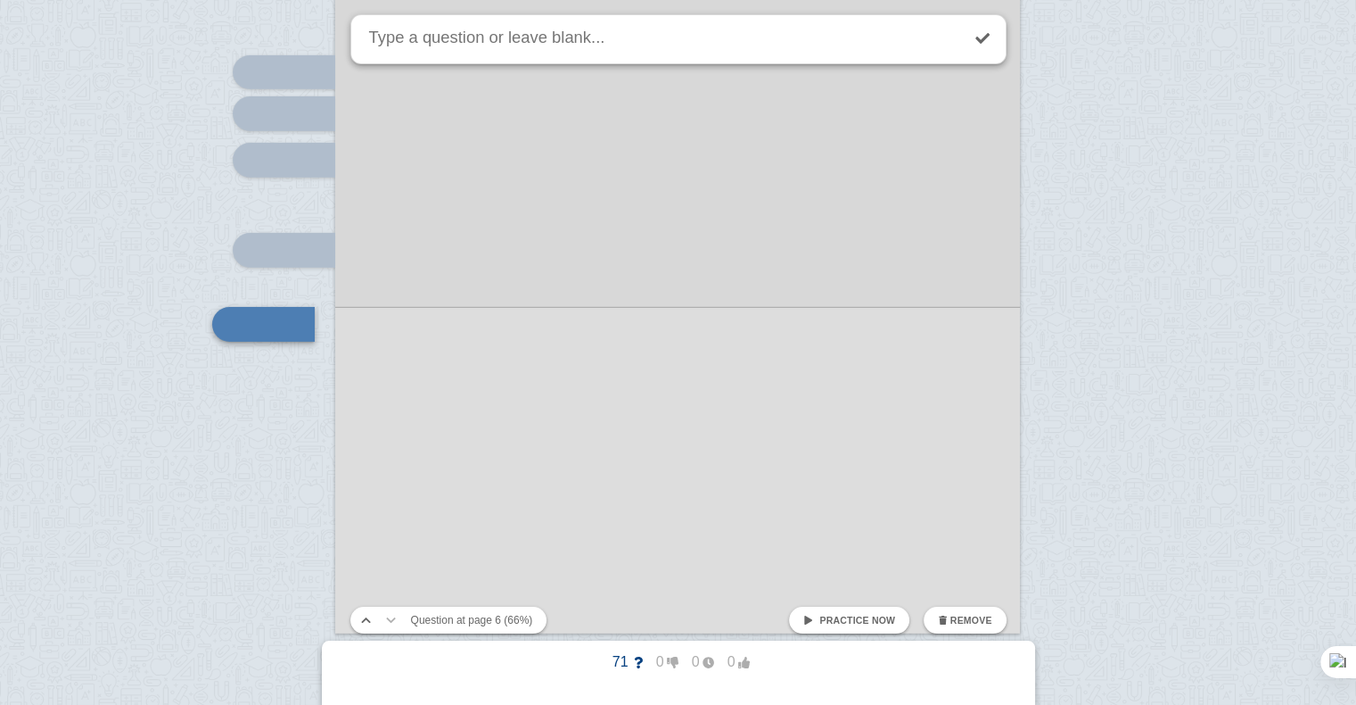
scroll to position [5926, 0]
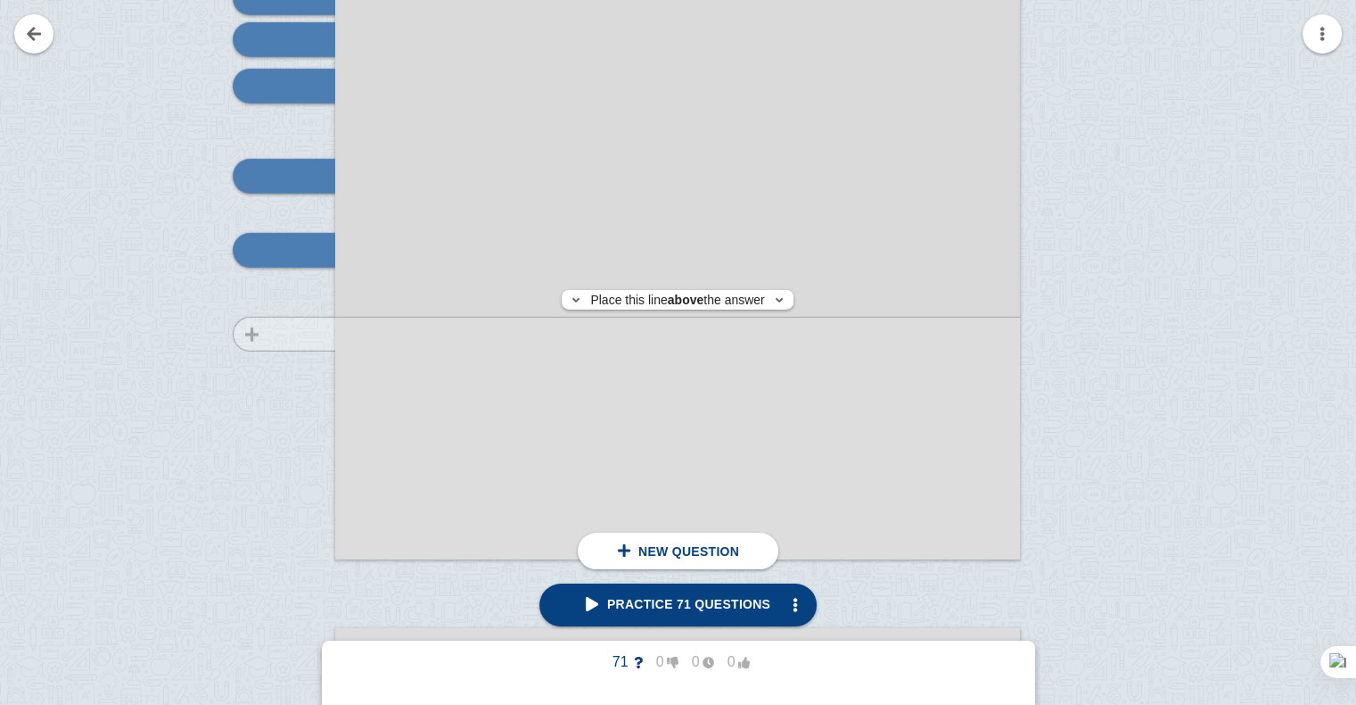
click at [301, 334] on div at bounding box center [276, 92] width 120 height 969
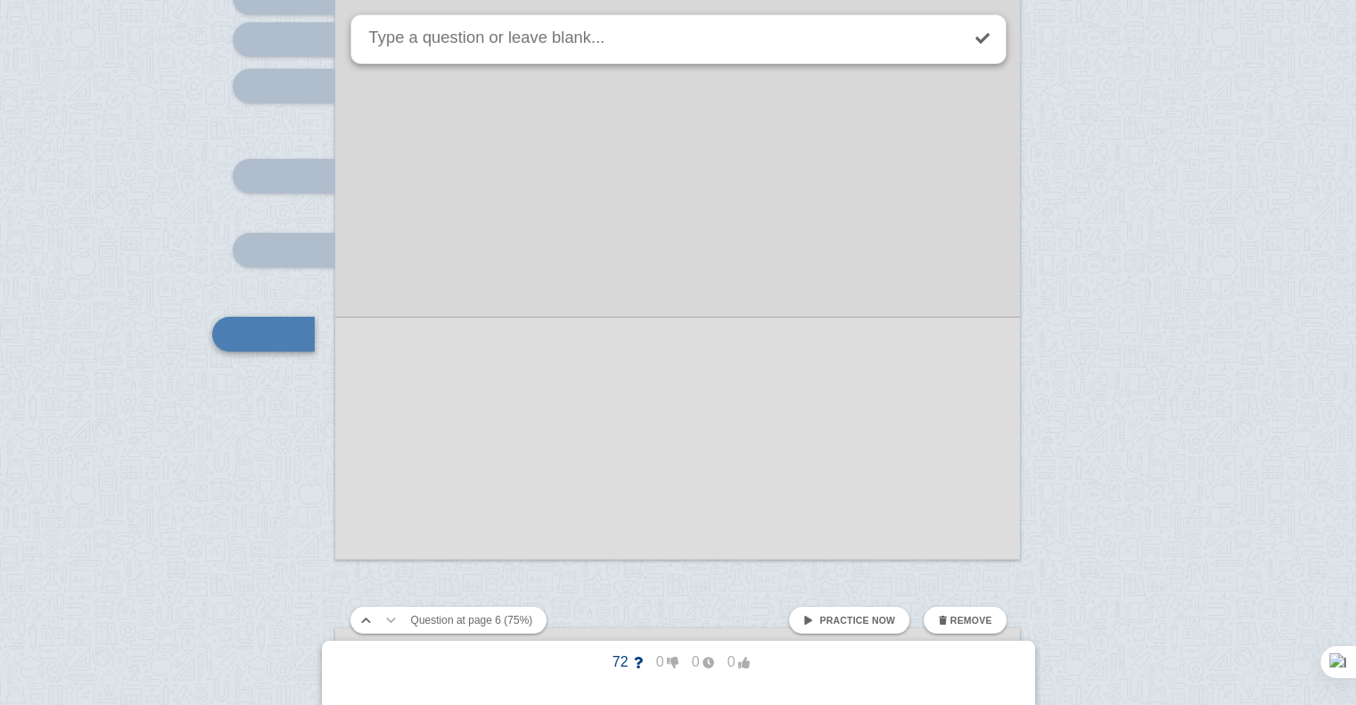
scroll to position [6010, 0]
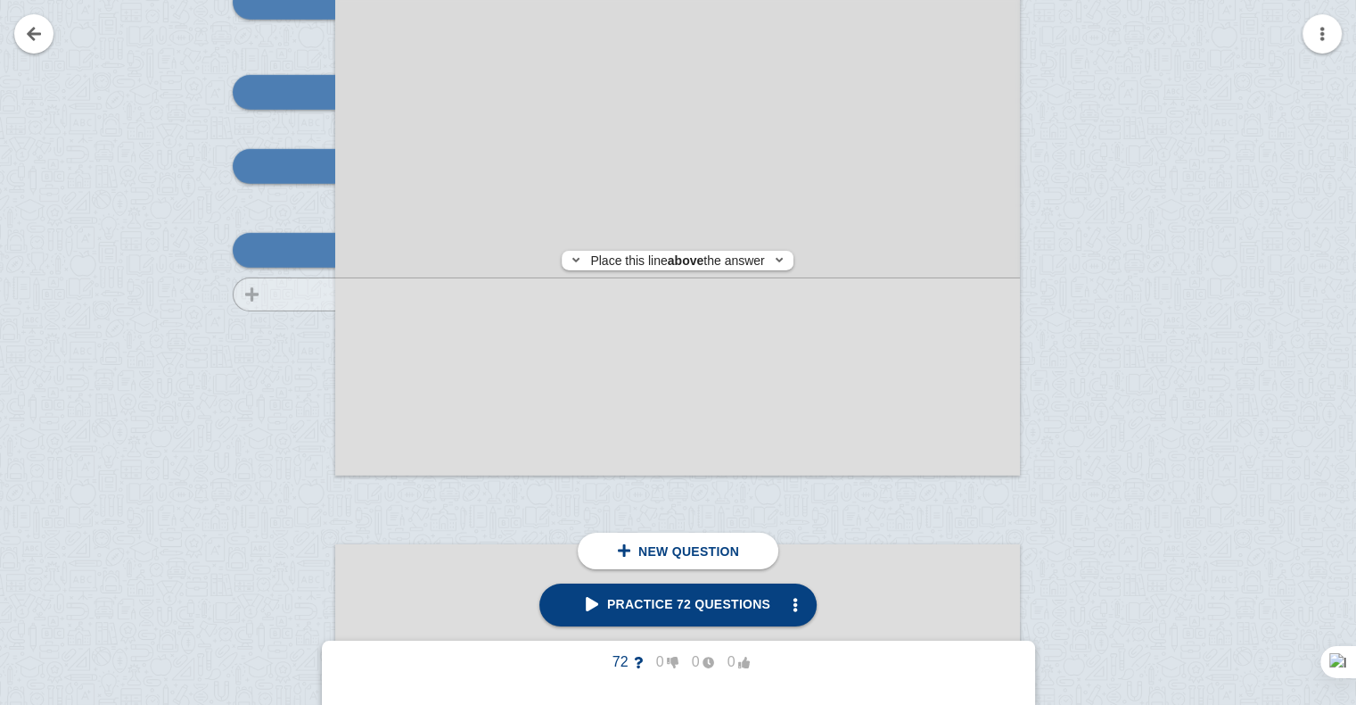
click at [285, 294] on div at bounding box center [276, 8] width 120 height 969
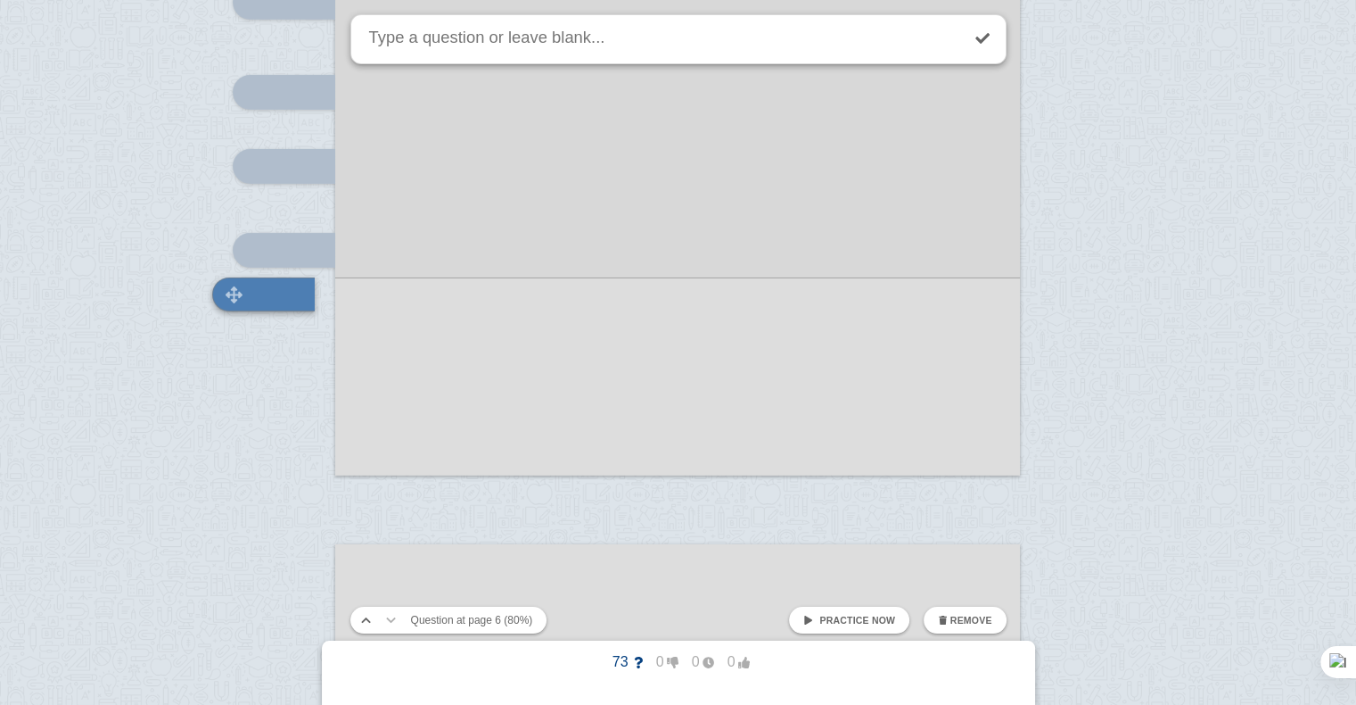
scroll to position [6054, 0]
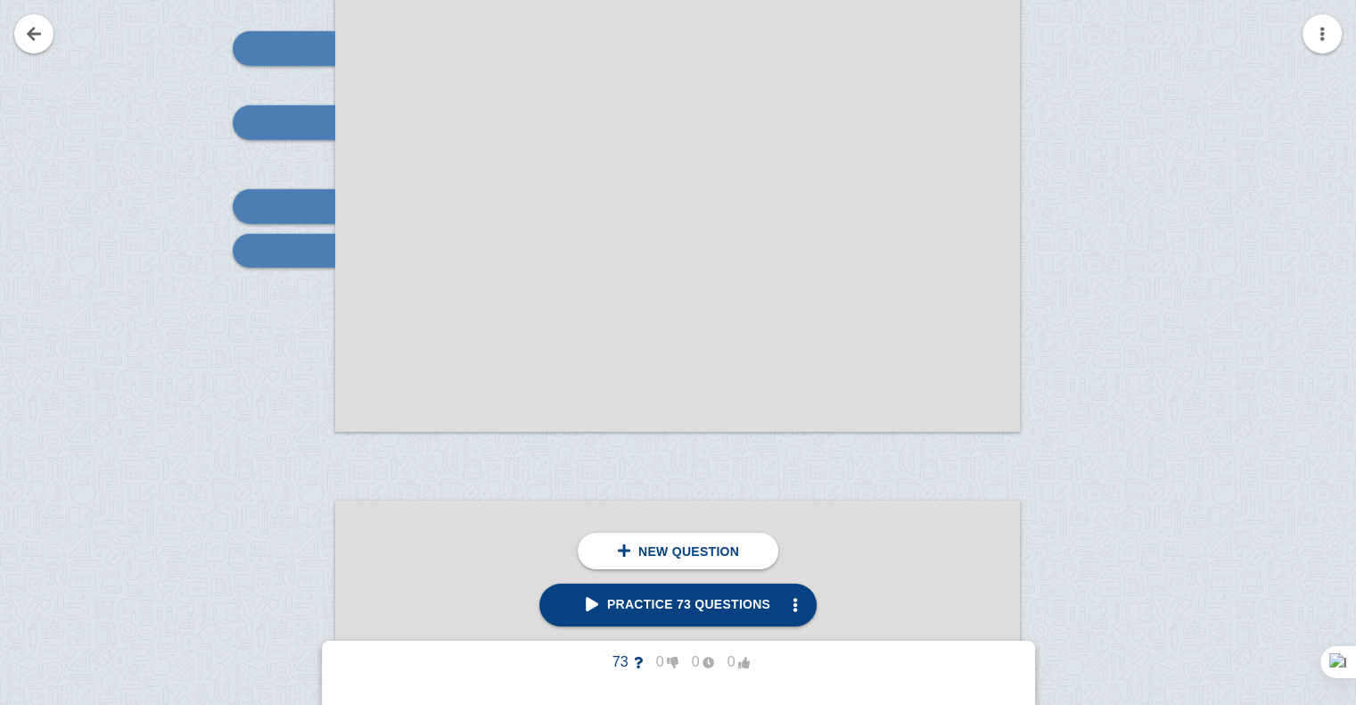
scroll to position [6466, 0]
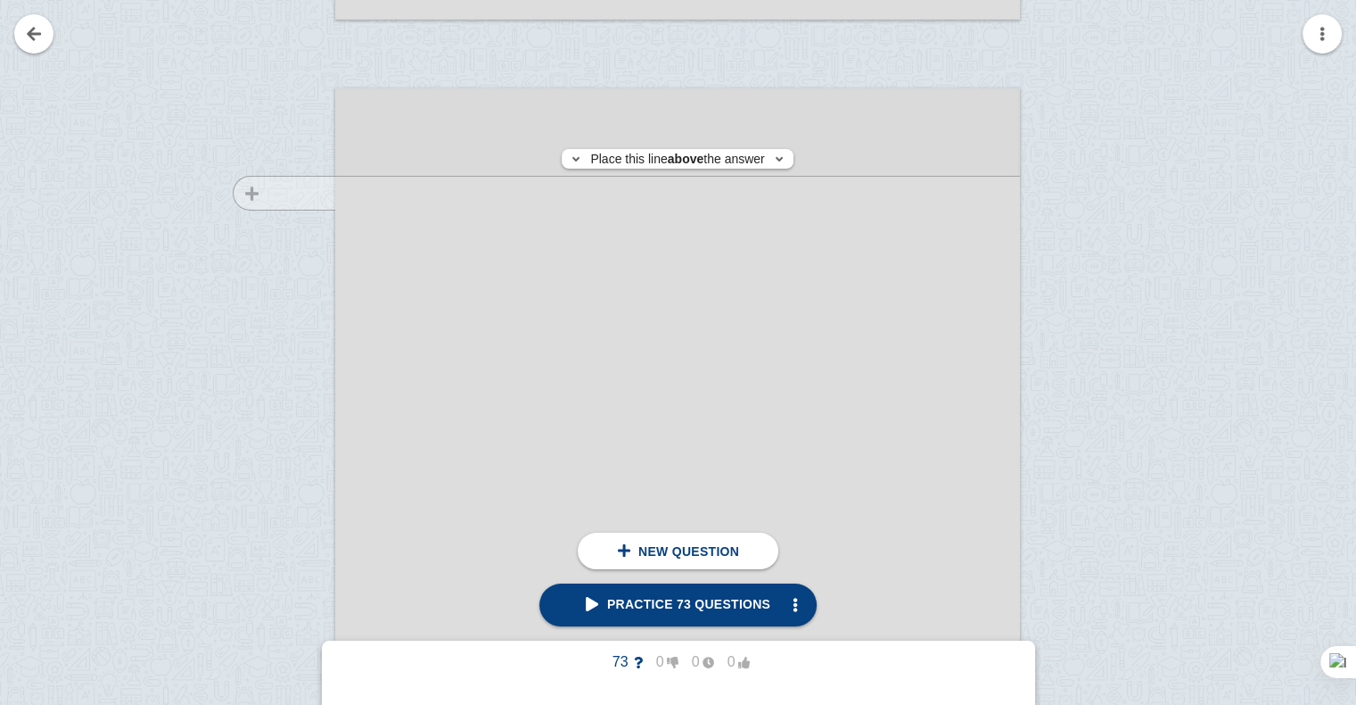
click at [288, 193] on div at bounding box center [276, 589] width 120 height 969
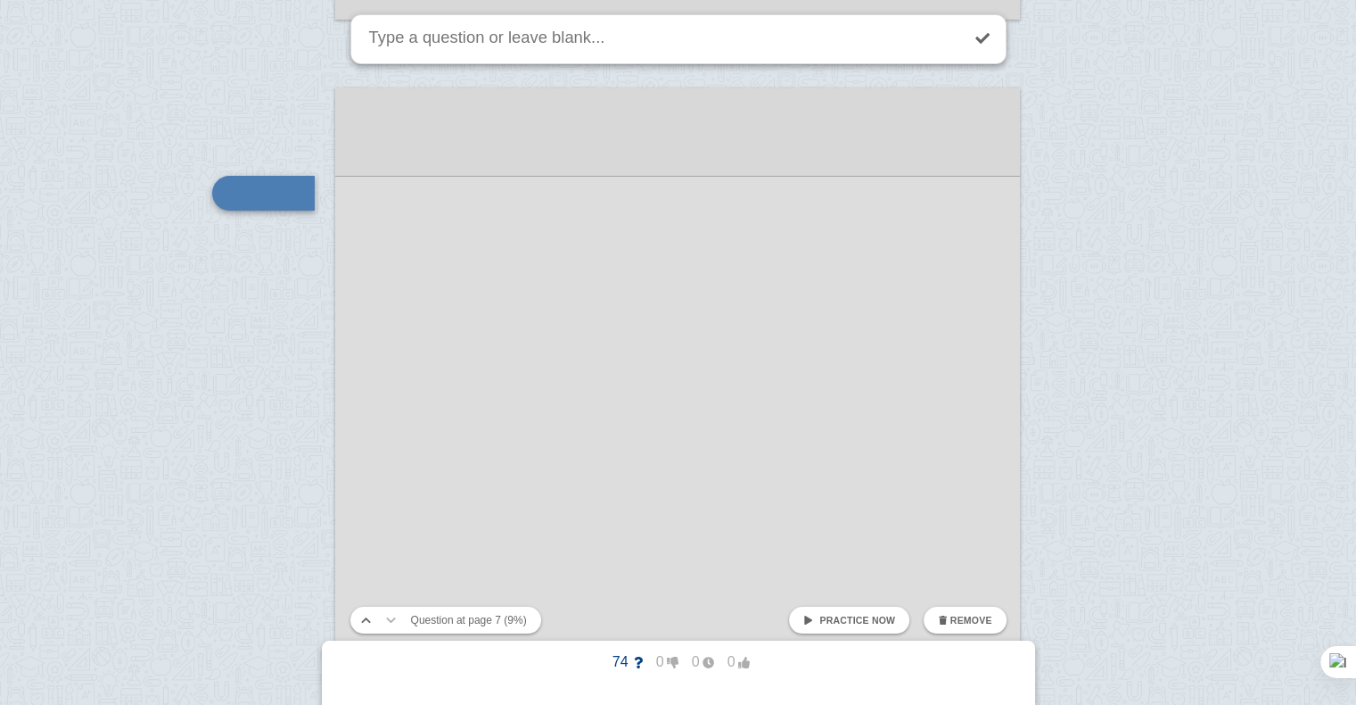
scroll to position [6409, 0]
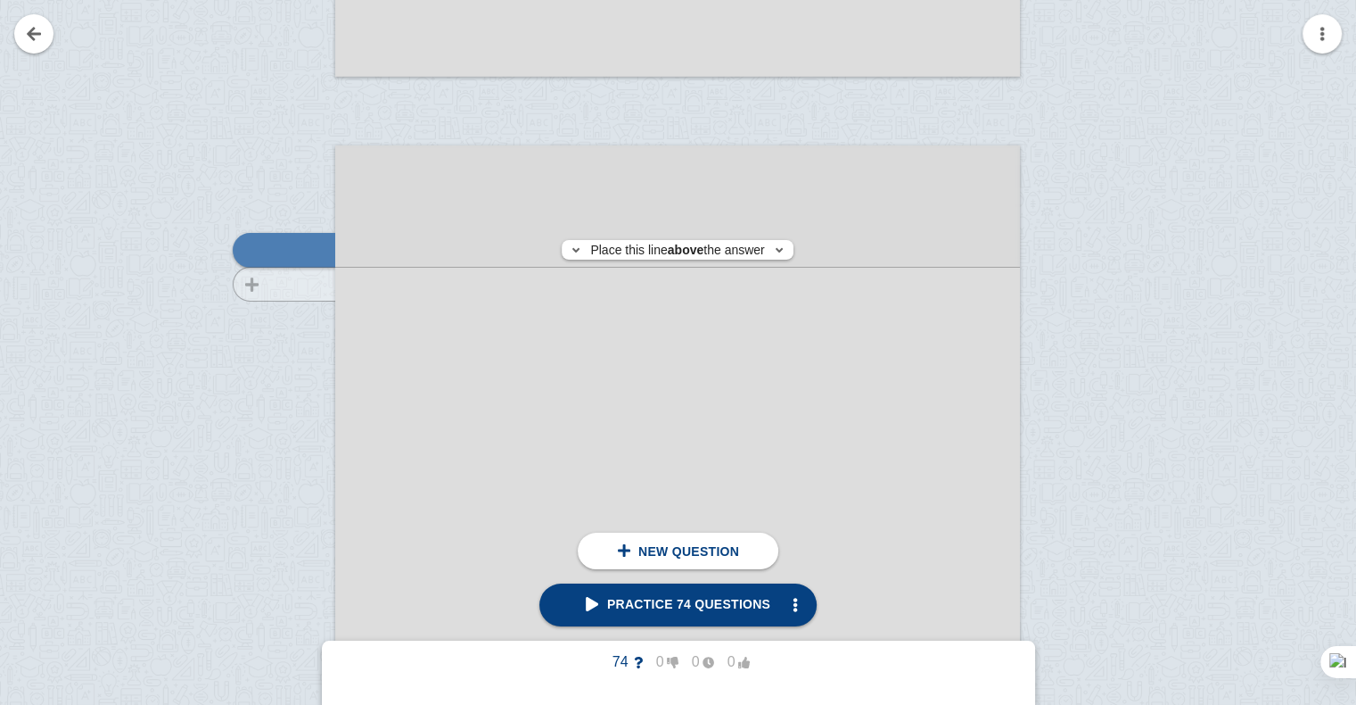
click at [301, 284] on div at bounding box center [276, 646] width 120 height 969
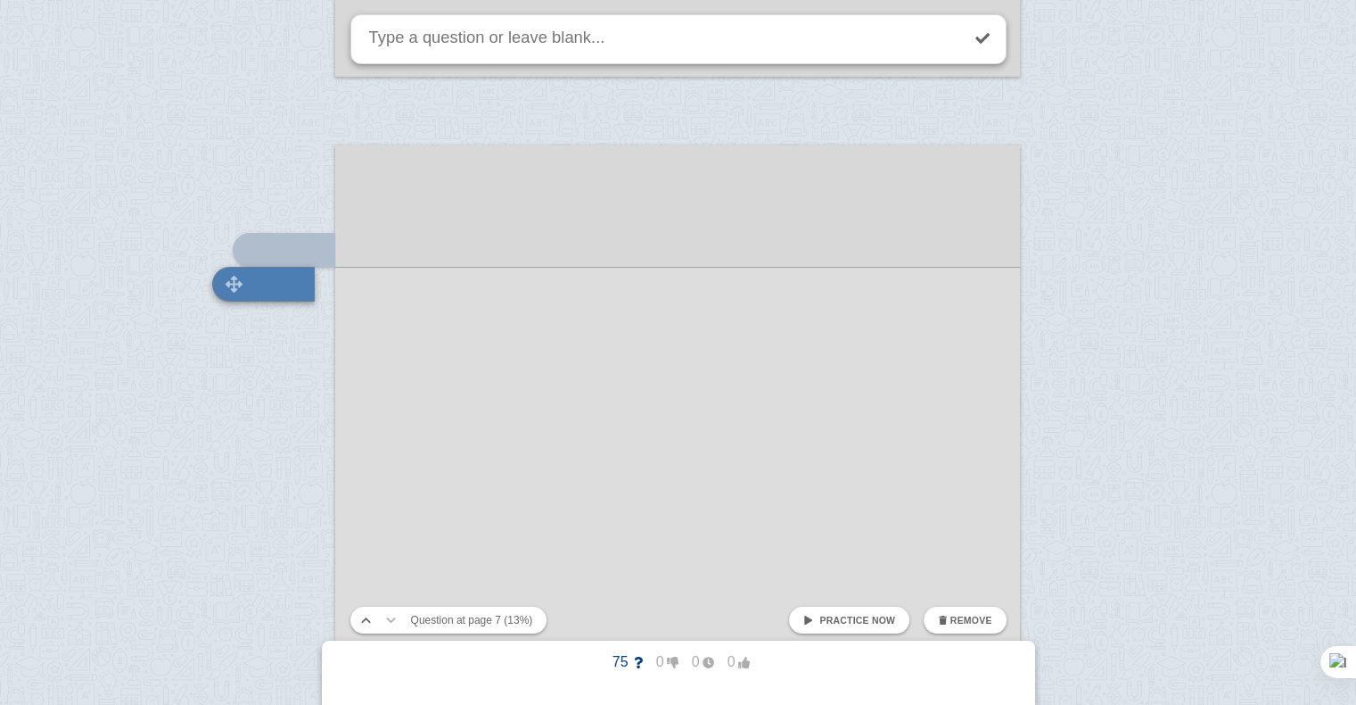
scroll to position [6443, 0]
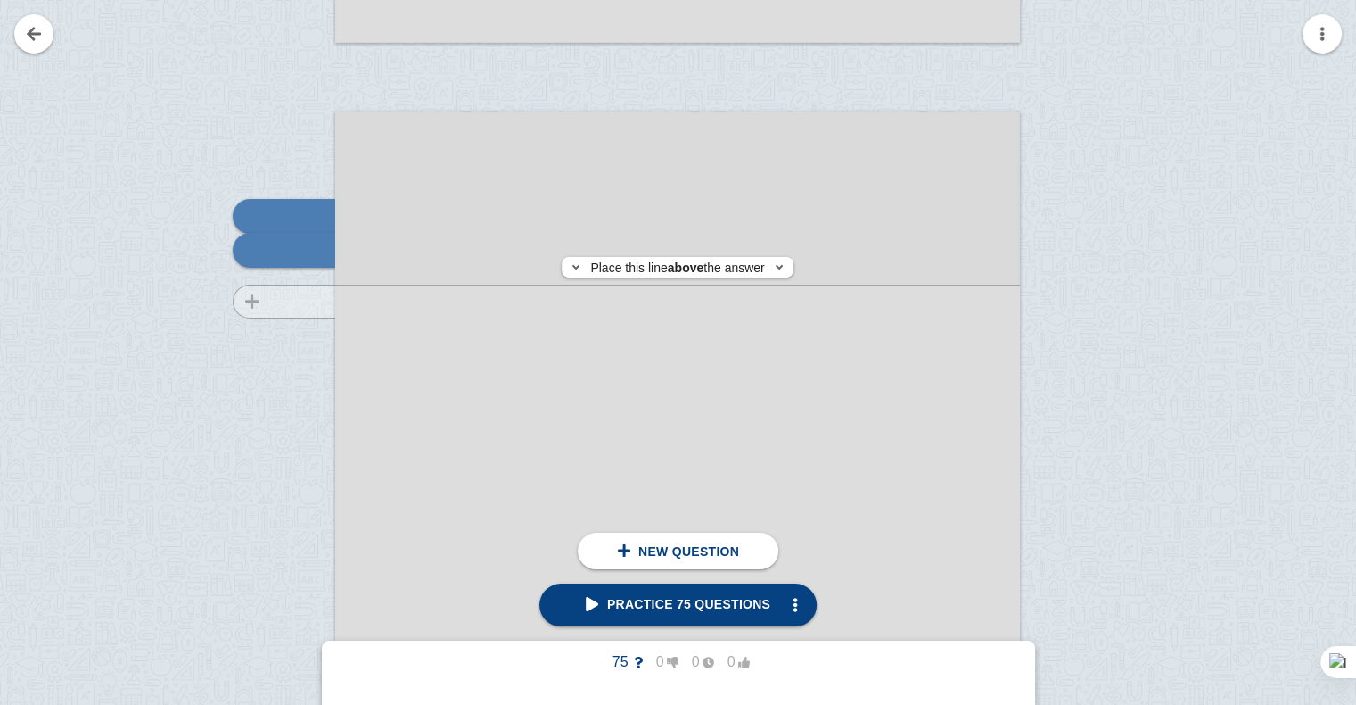
click at [315, 301] on div at bounding box center [276, 612] width 120 height 969
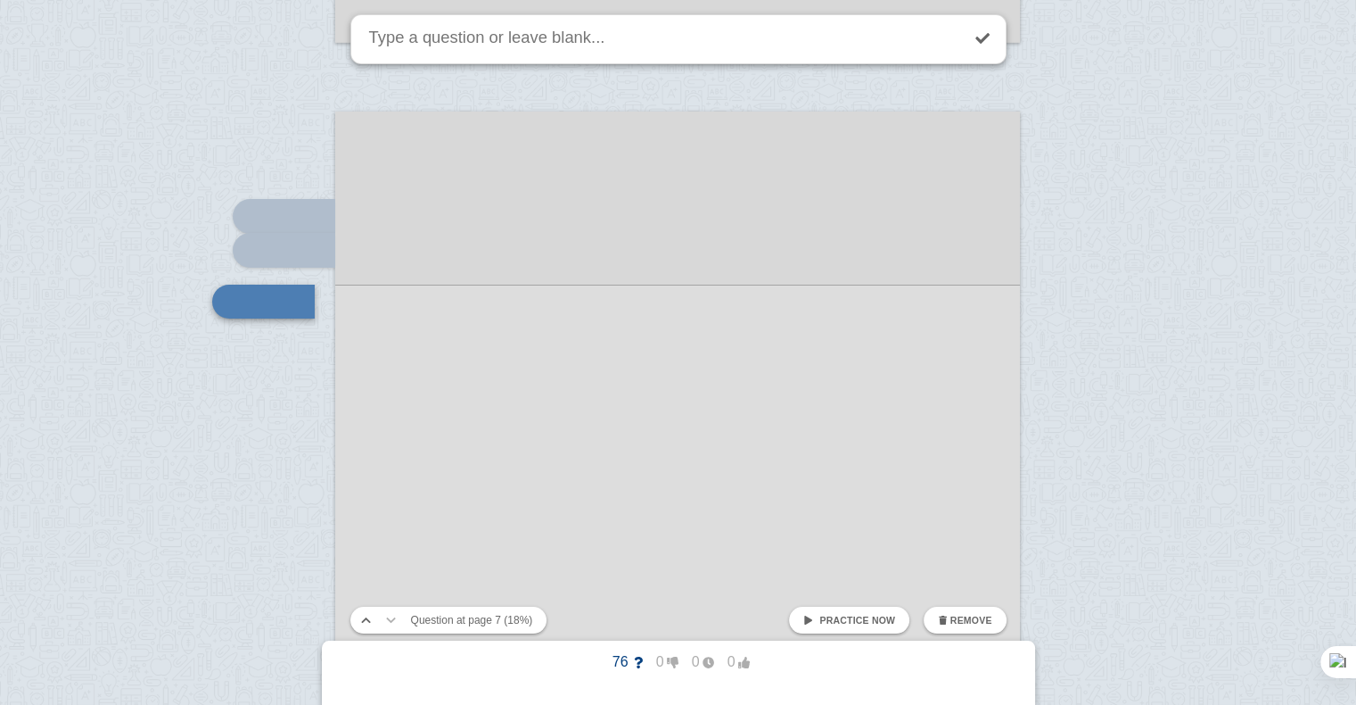
scroll to position [6493, 0]
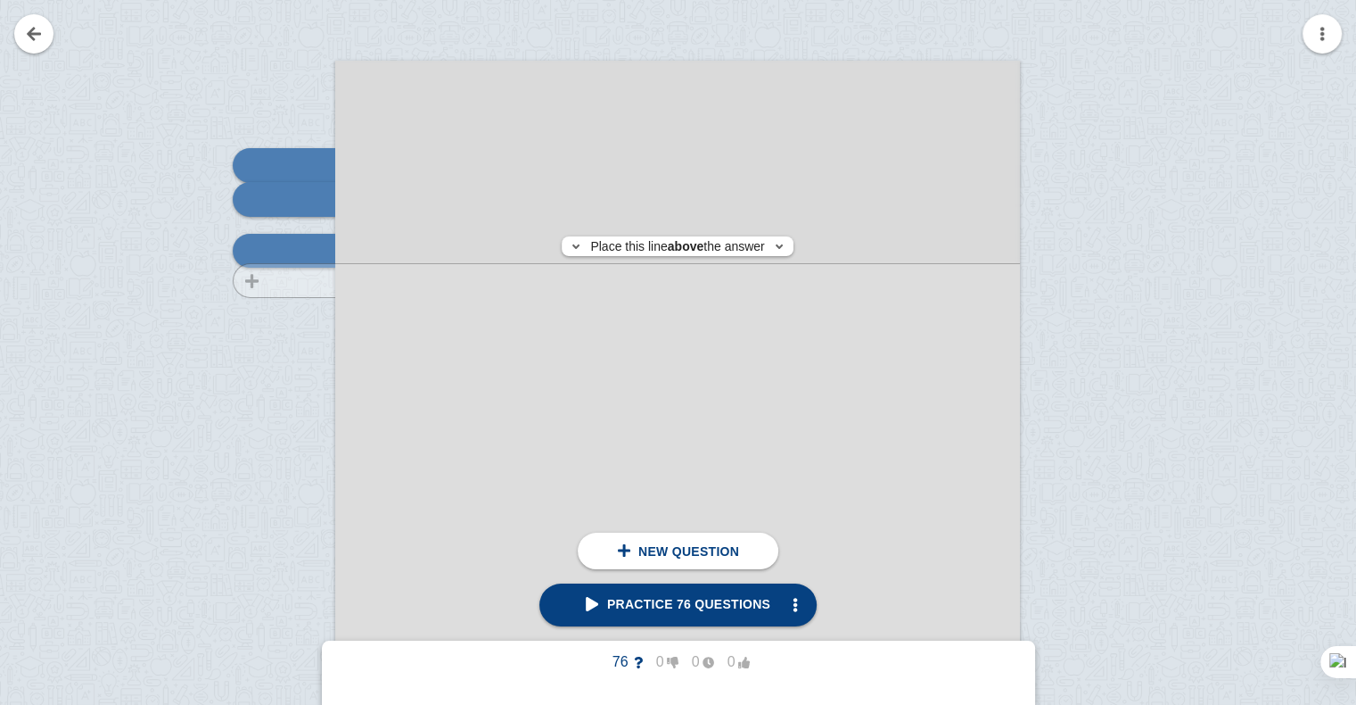
scroll to position [6493, 0]
click at [316, 287] on div at bounding box center [276, 562] width 120 height 969
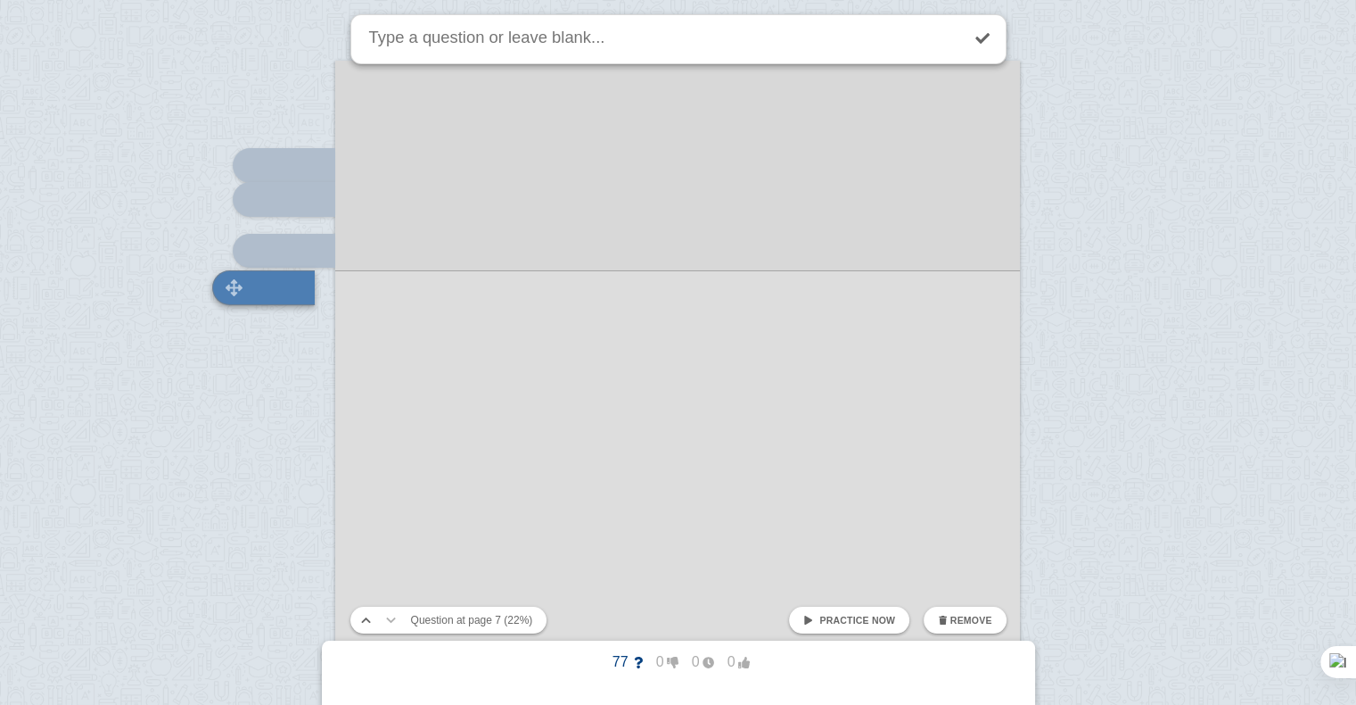
scroll to position [6531, 0]
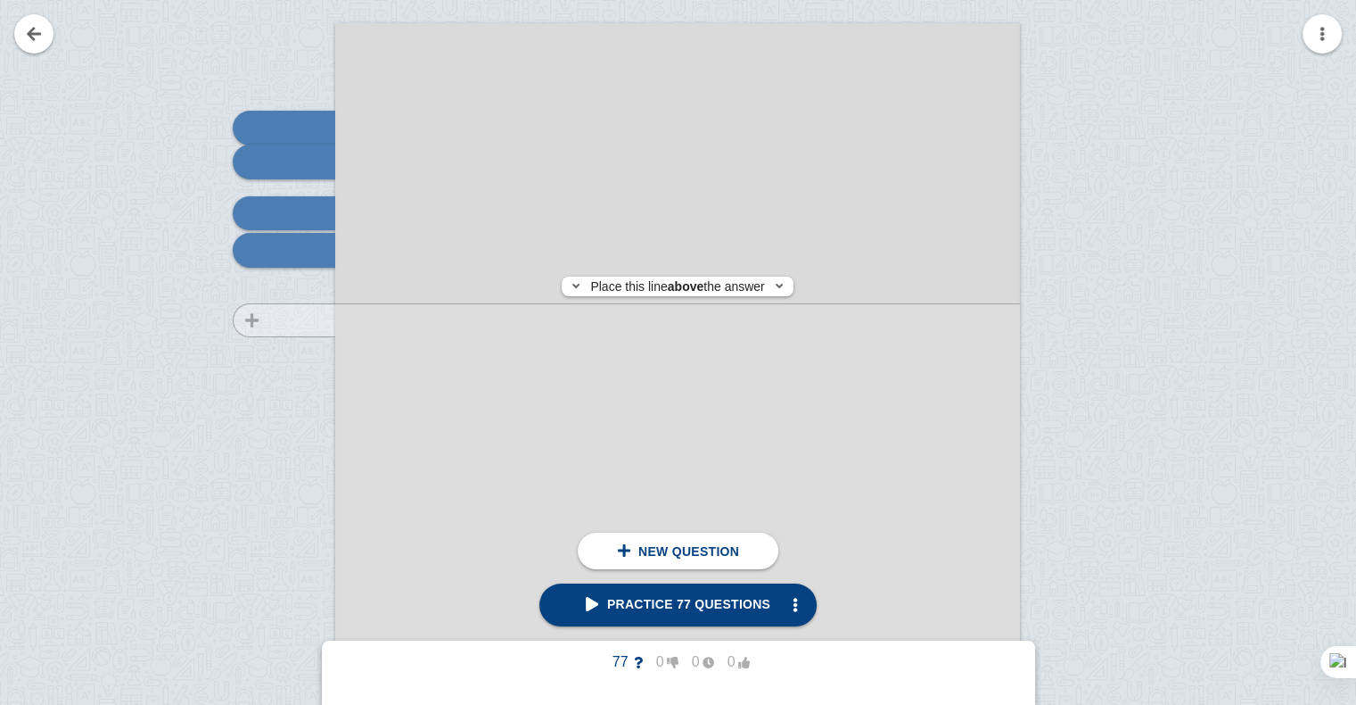
click at [301, 320] on div at bounding box center [276, 524] width 120 height 969
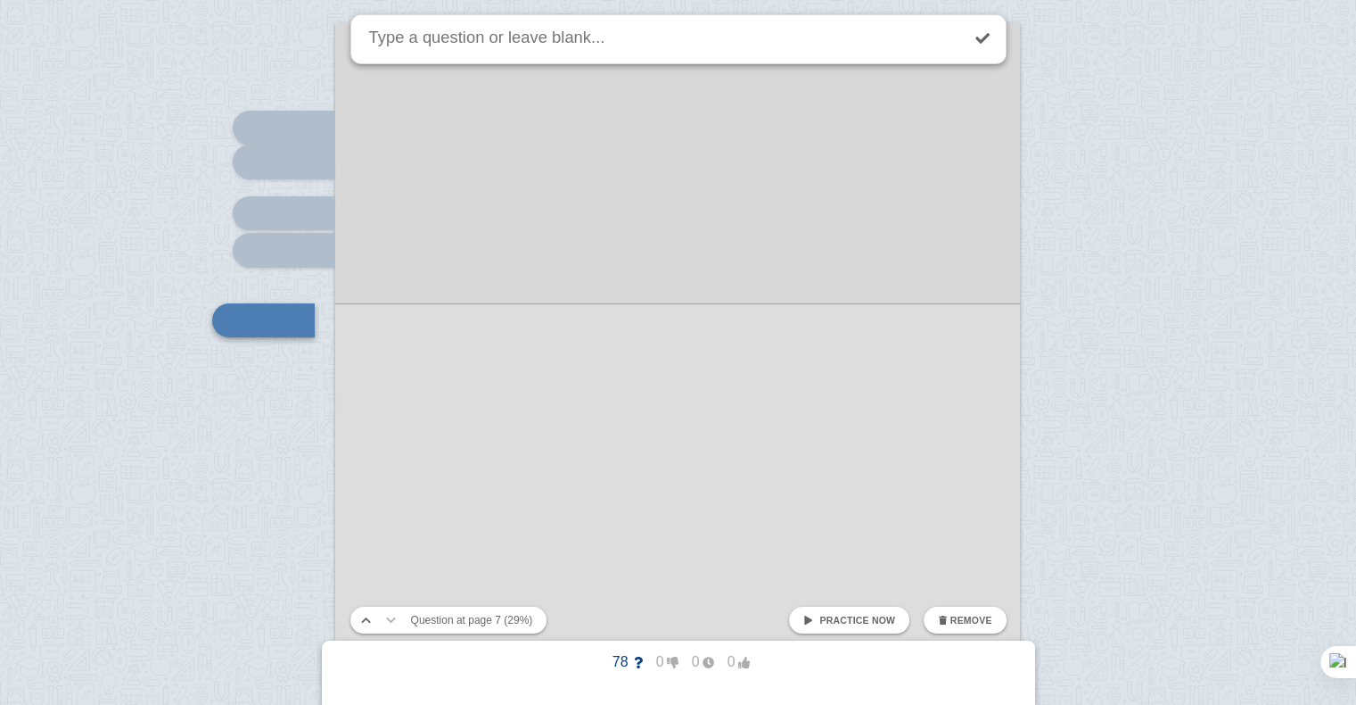
scroll to position [6601, 0]
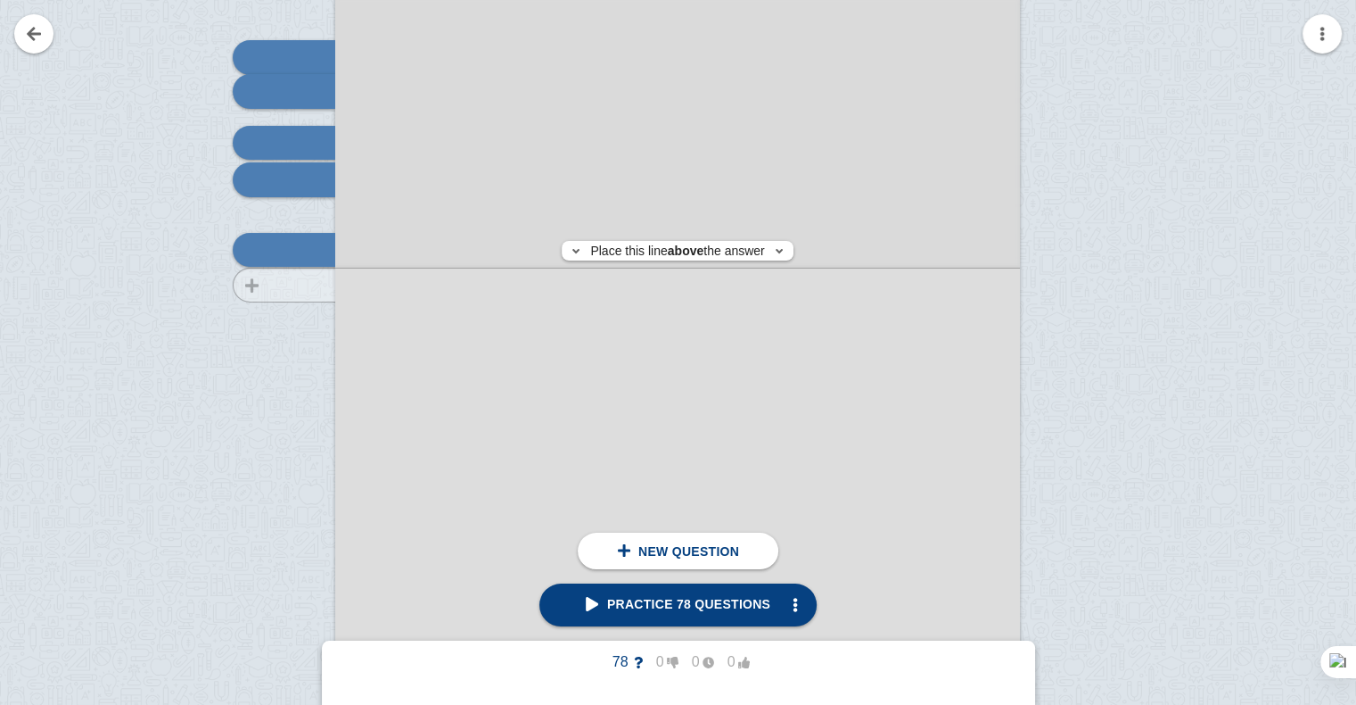
click at [302, 284] on div at bounding box center [276, 454] width 120 height 969
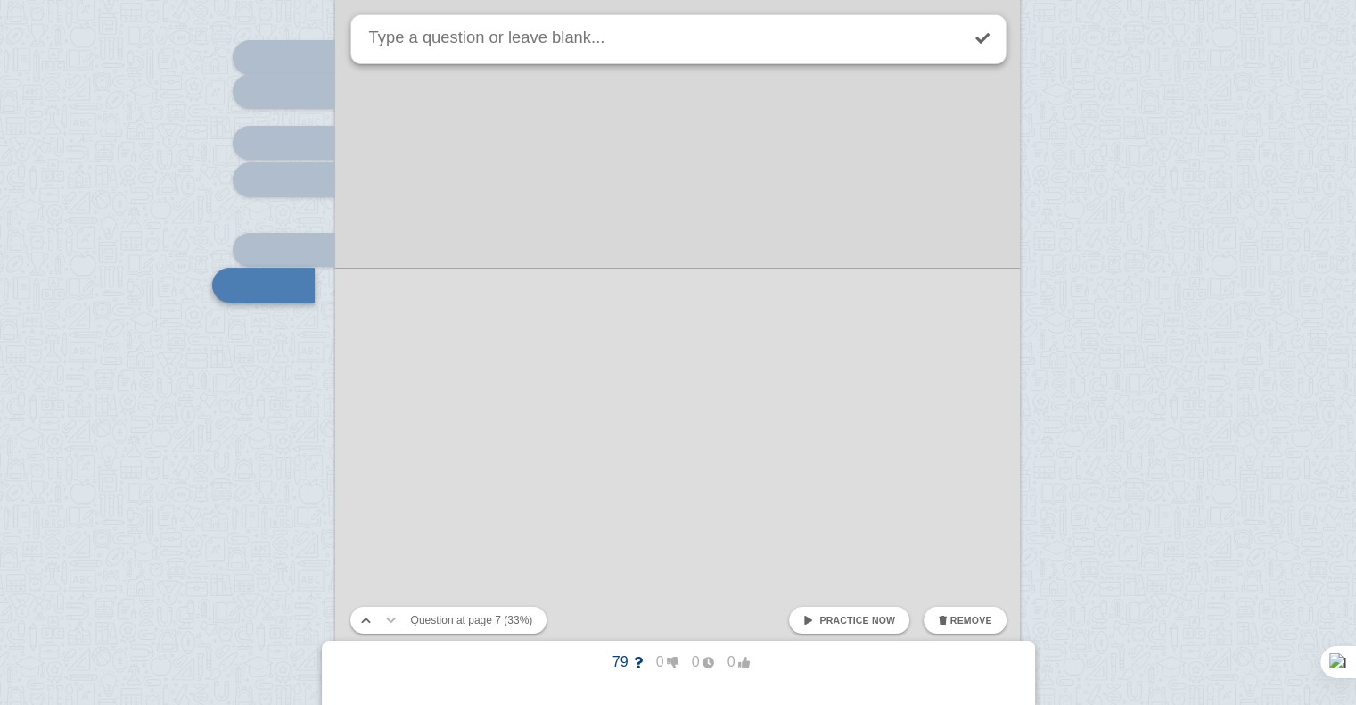
scroll to position [6636, 0]
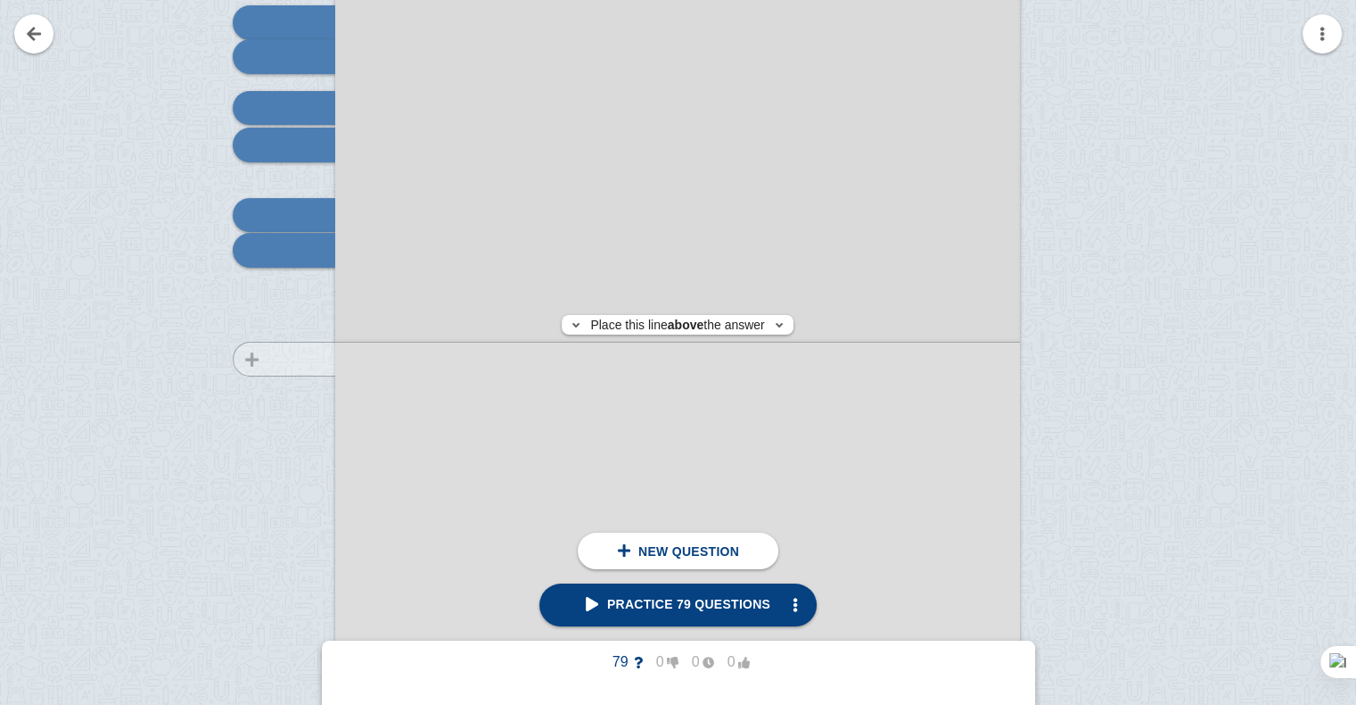
click at [293, 359] on div at bounding box center [276, 419] width 120 height 969
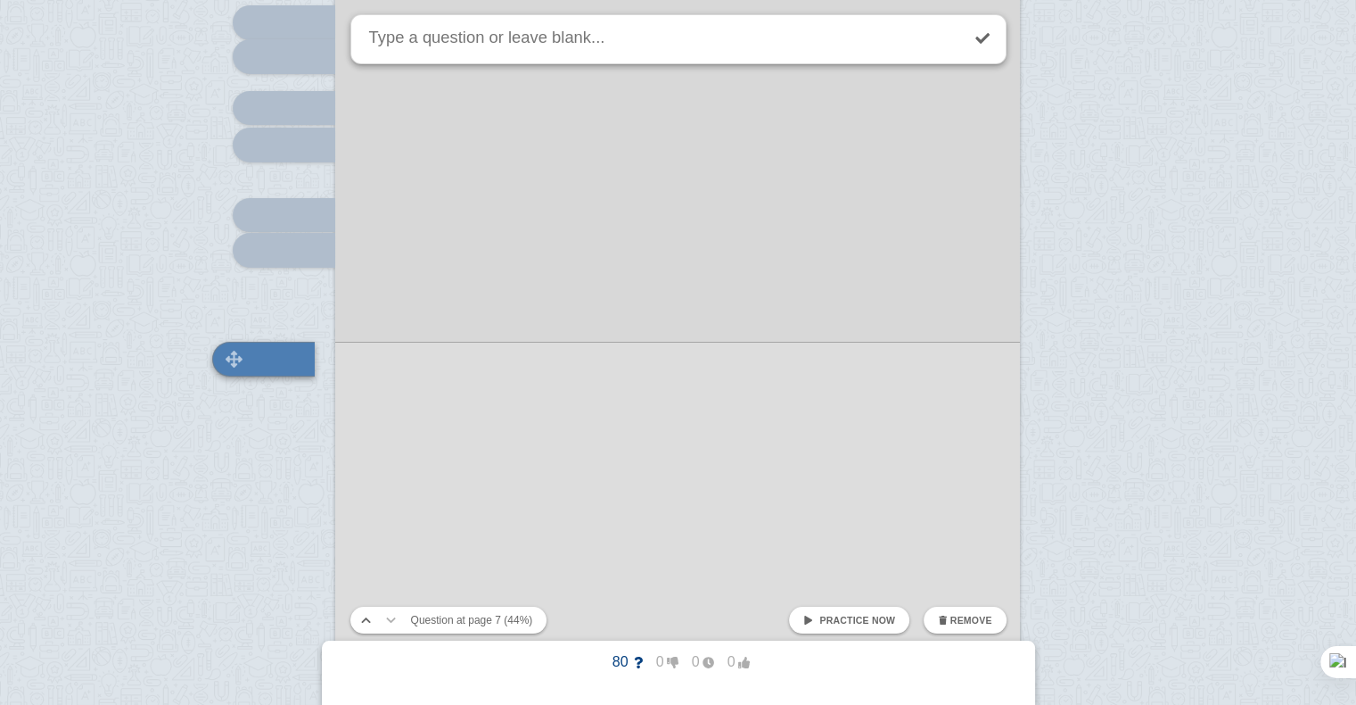
scroll to position [6745, 0]
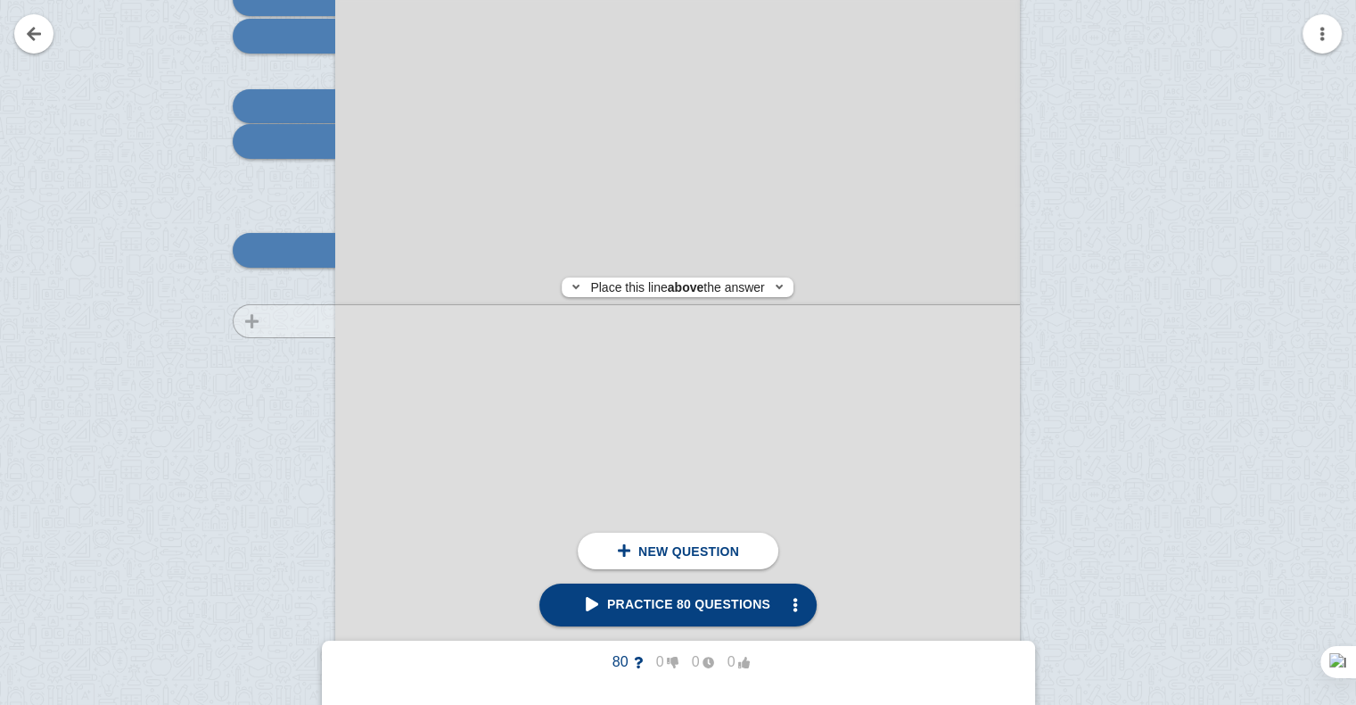
click at [308, 321] on div at bounding box center [276, 310] width 120 height 969
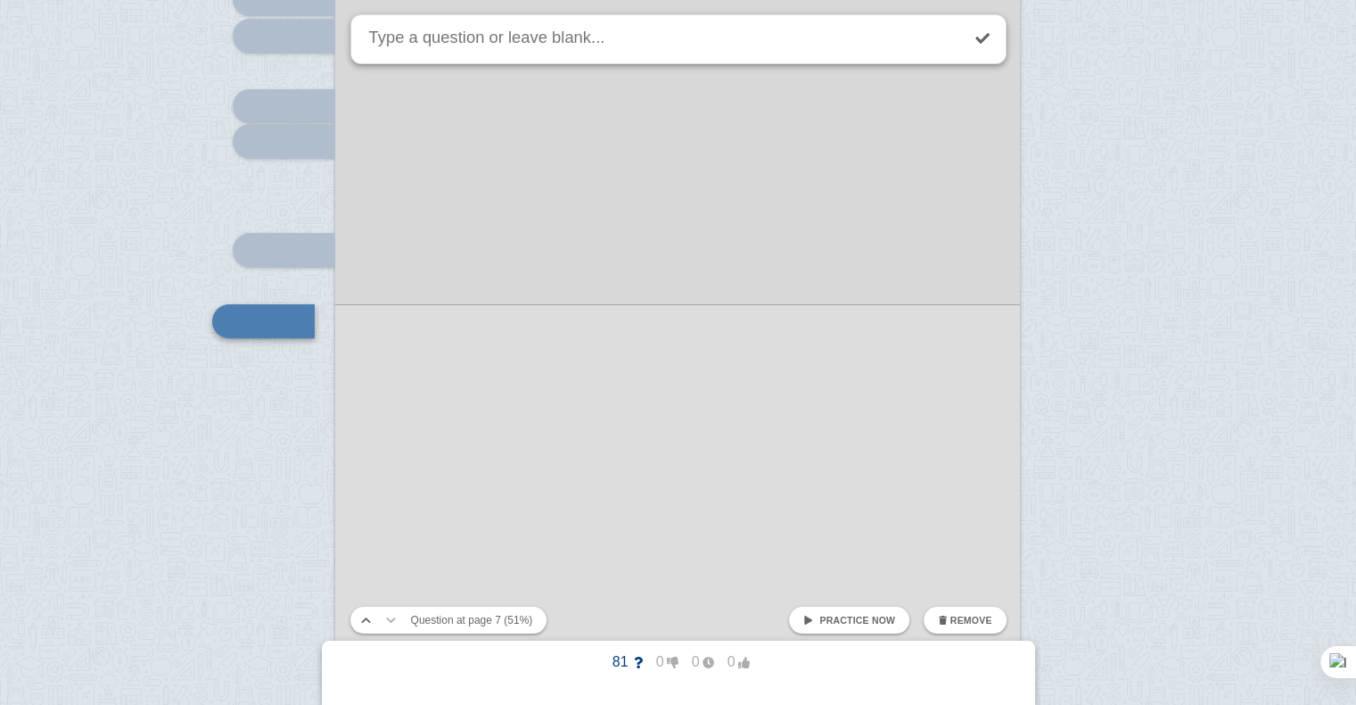
scroll to position [6816, 0]
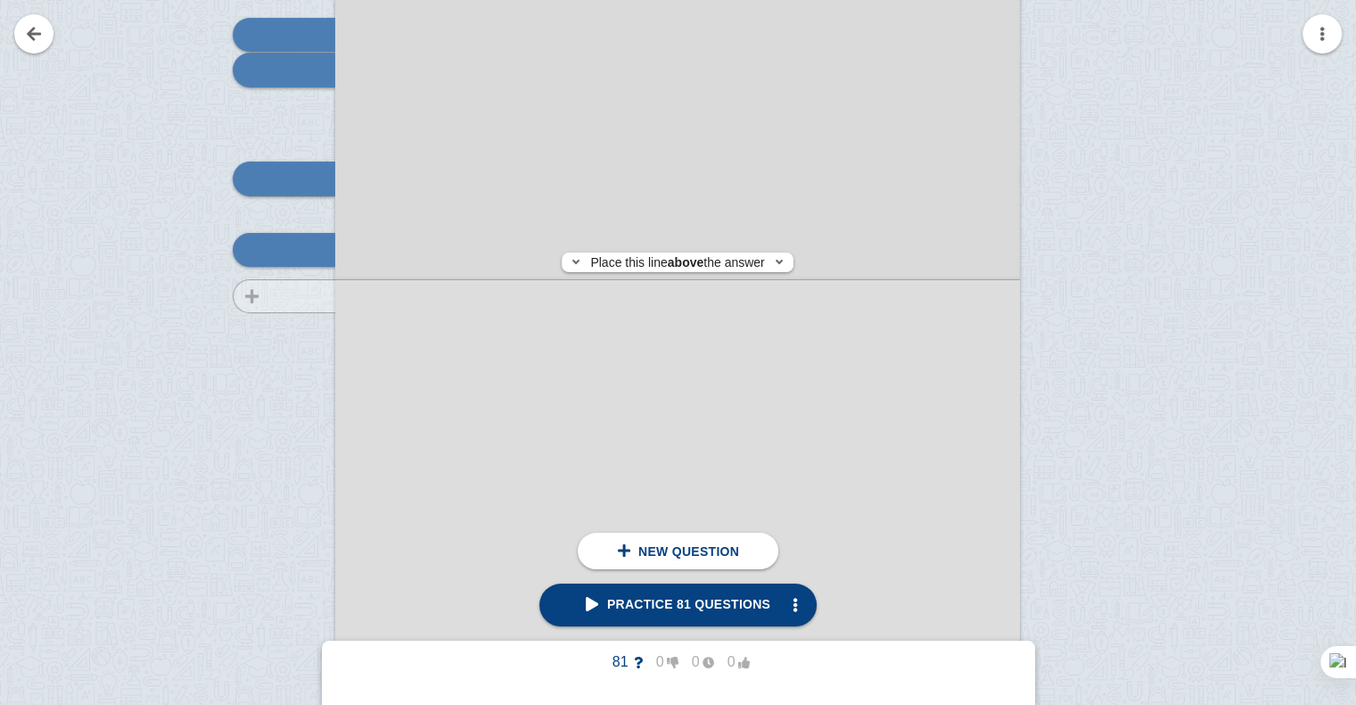
click at [279, 296] on div at bounding box center [276, 239] width 120 height 969
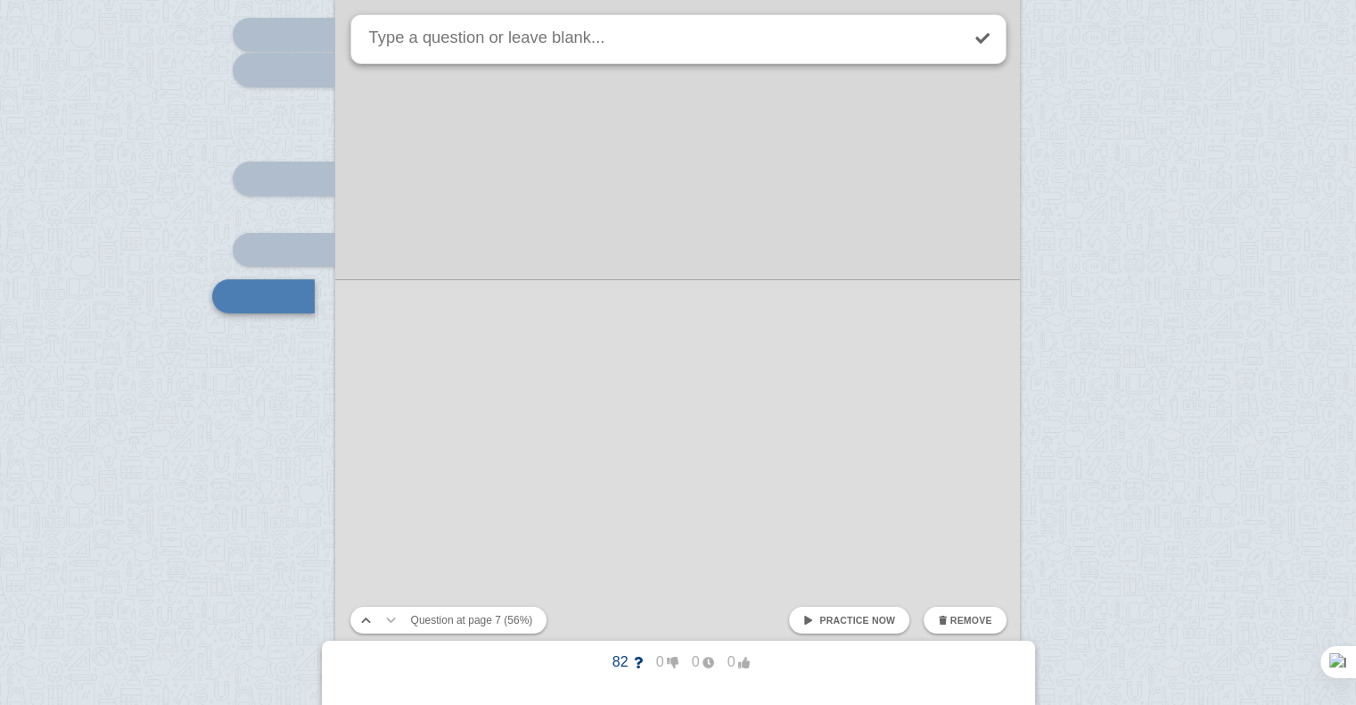
scroll to position [6863, 0]
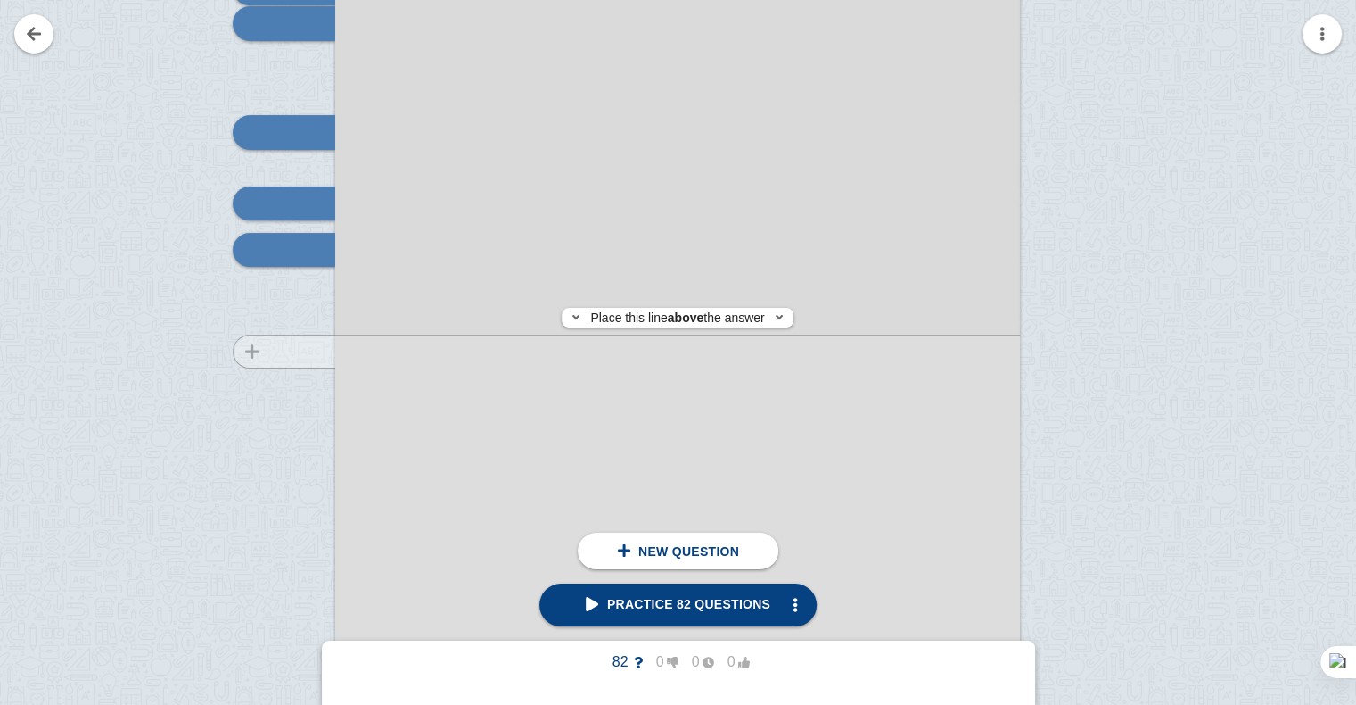
click at [300, 351] on div at bounding box center [276, 192] width 120 height 969
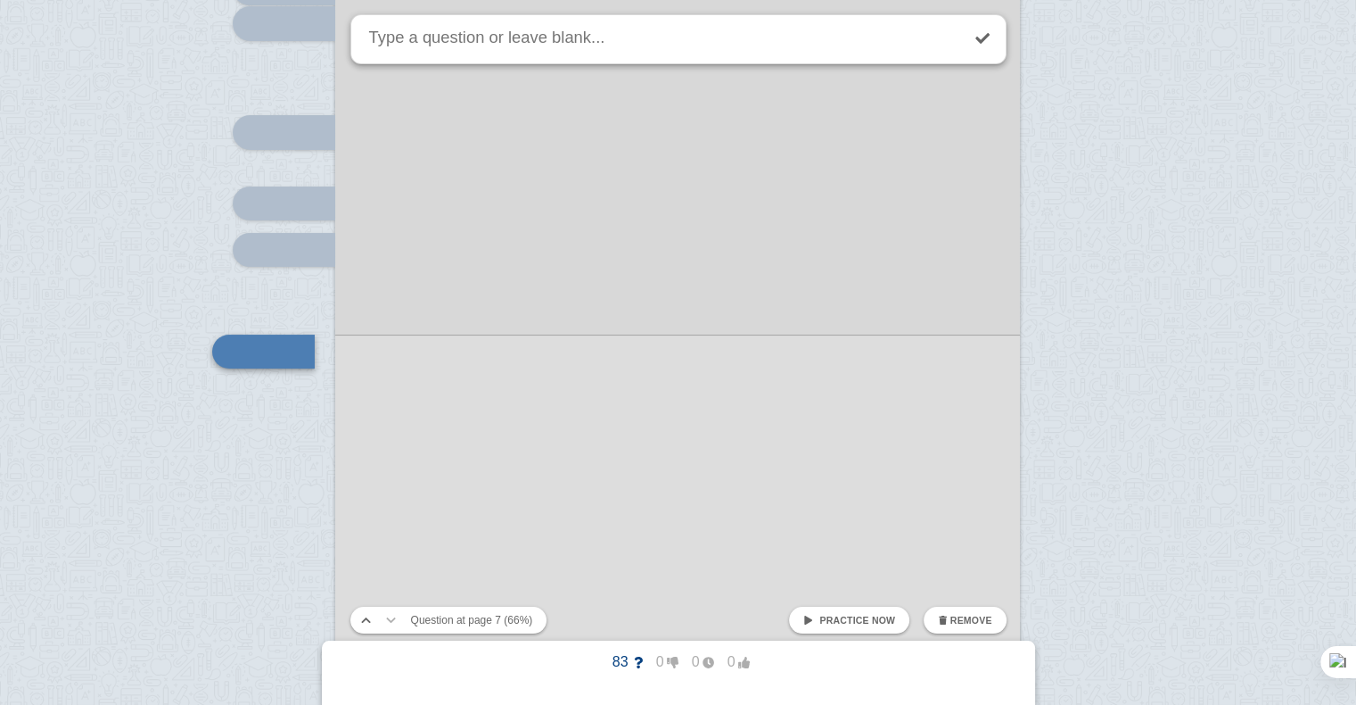
scroll to position [6963, 0]
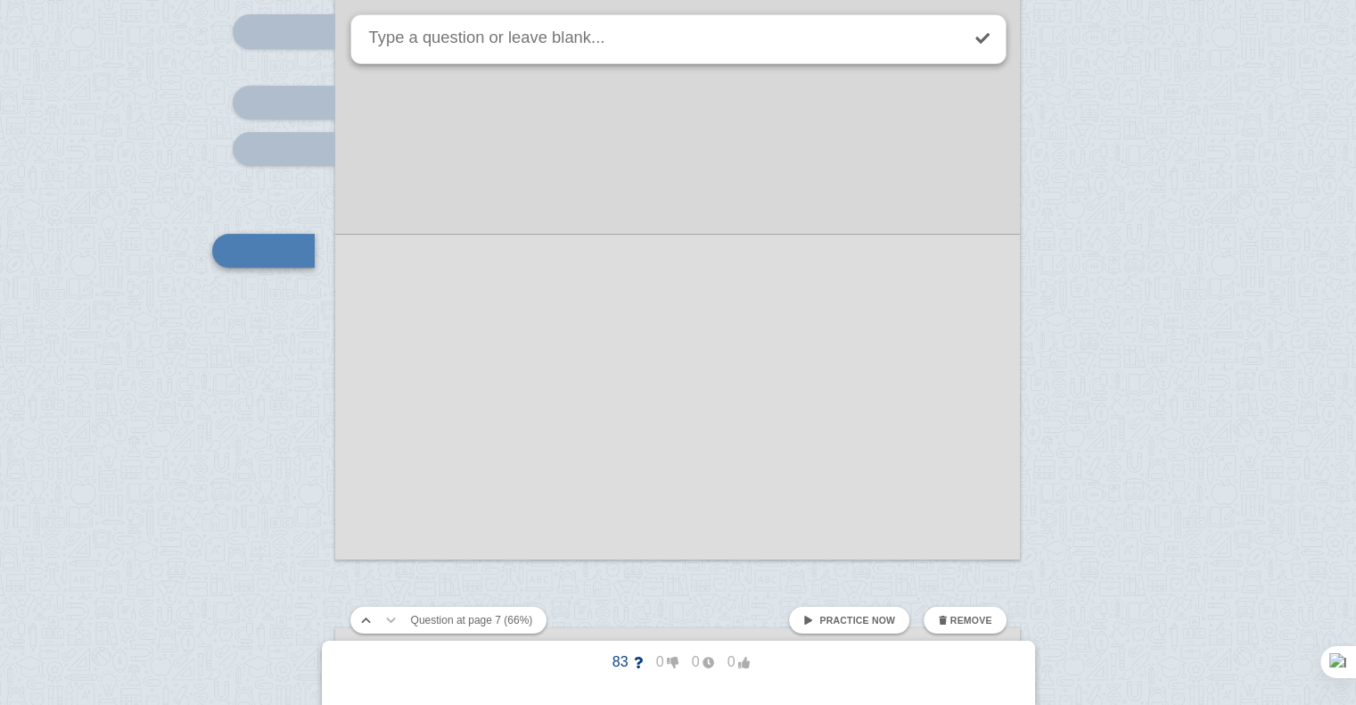
click at [339, 303] on div at bounding box center [677, 75] width 685 height 969
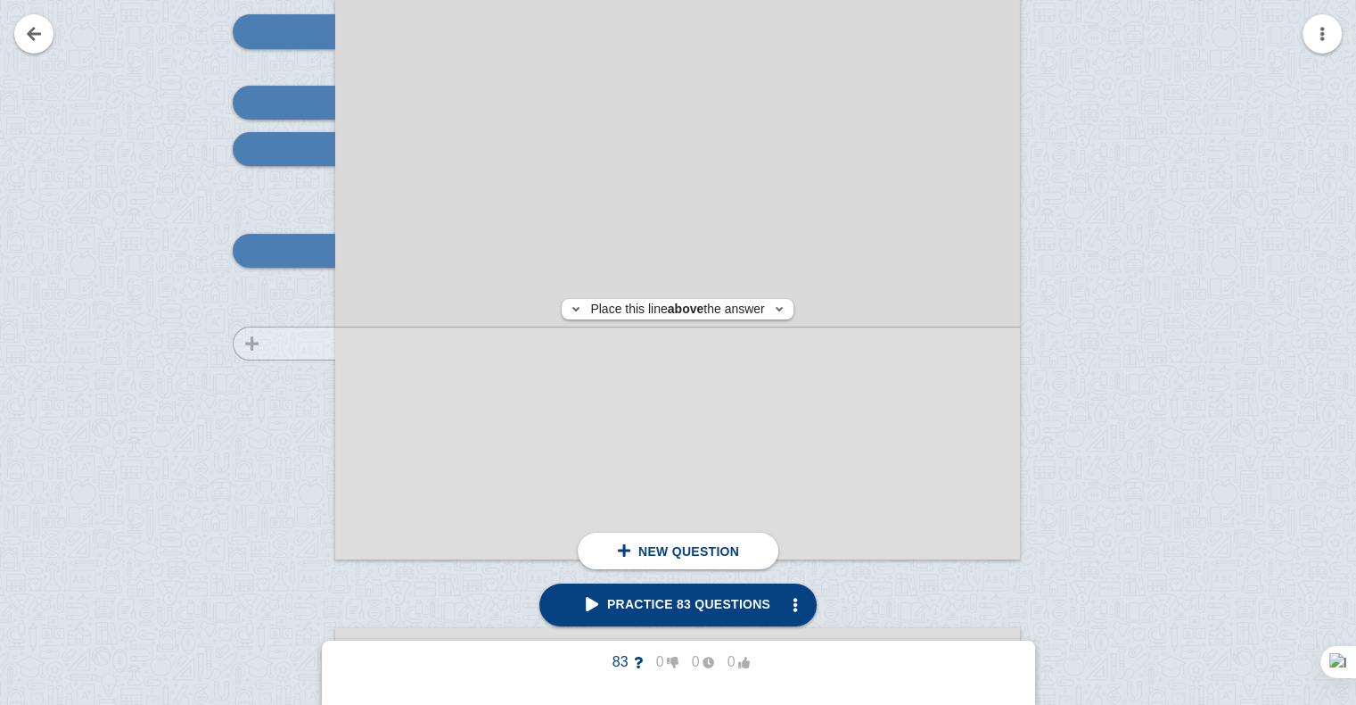
click at [276, 342] on div at bounding box center [276, 92] width 120 height 969
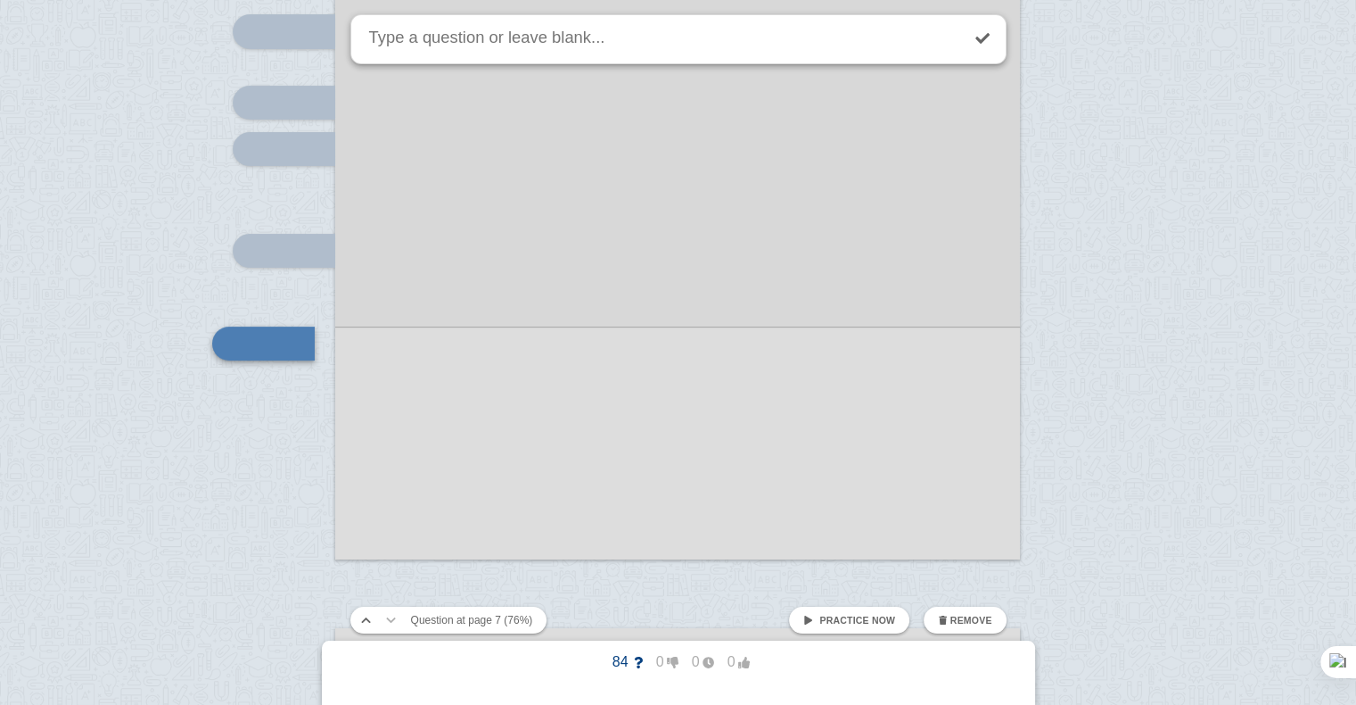
scroll to position [7056, 0]
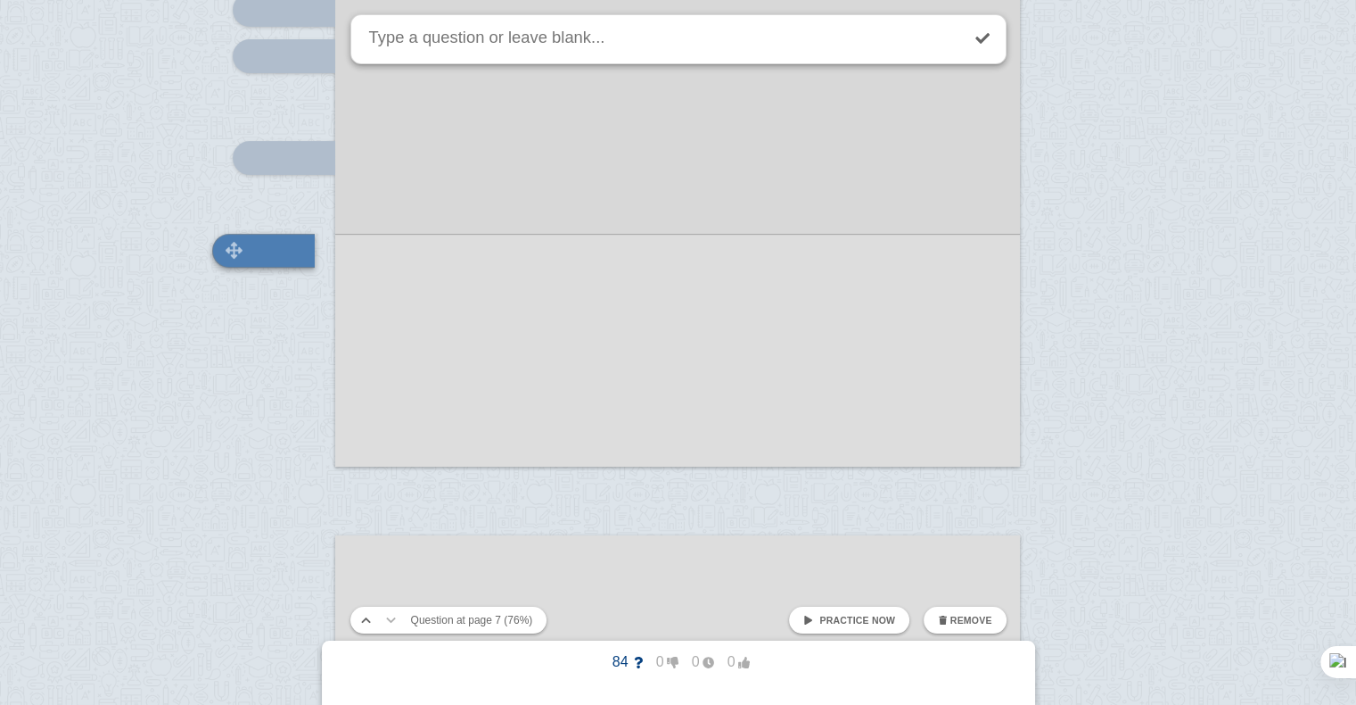
click at [294, 248] on div at bounding box center [263, 251] width 103 height 34
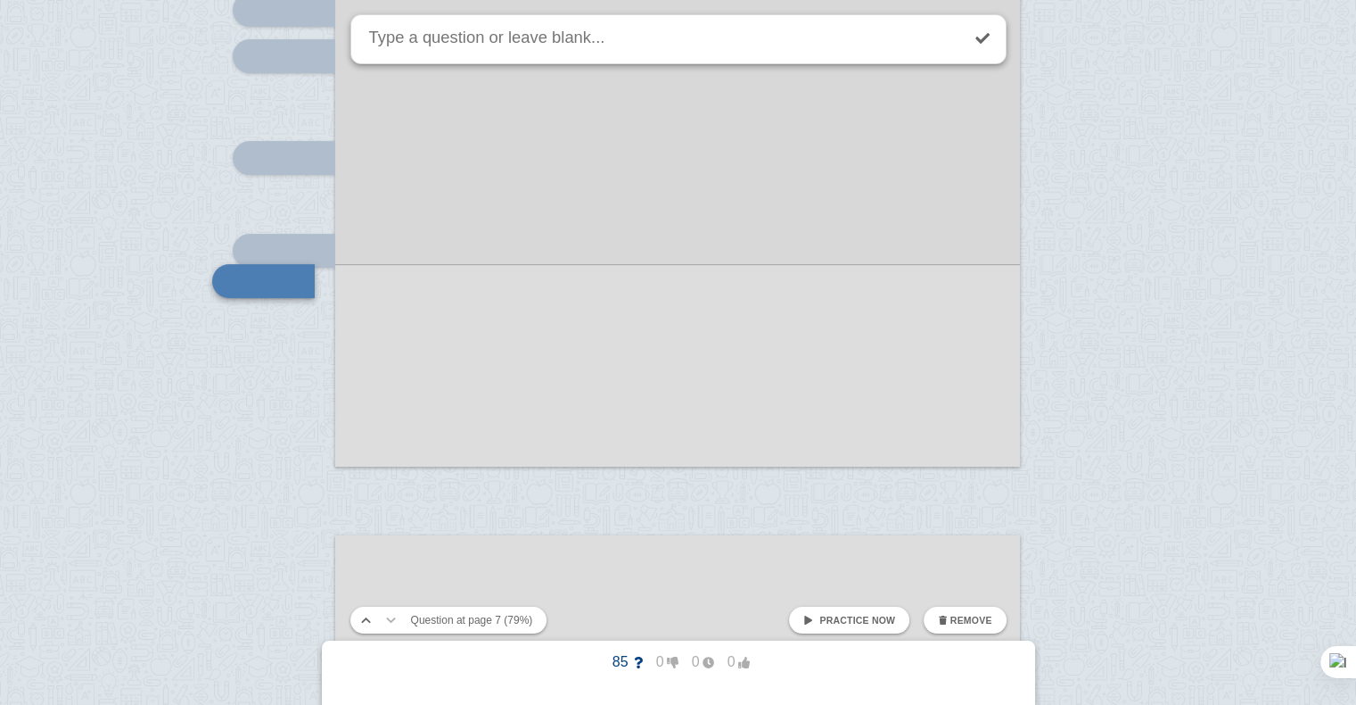
scroll to position [7086, 0]
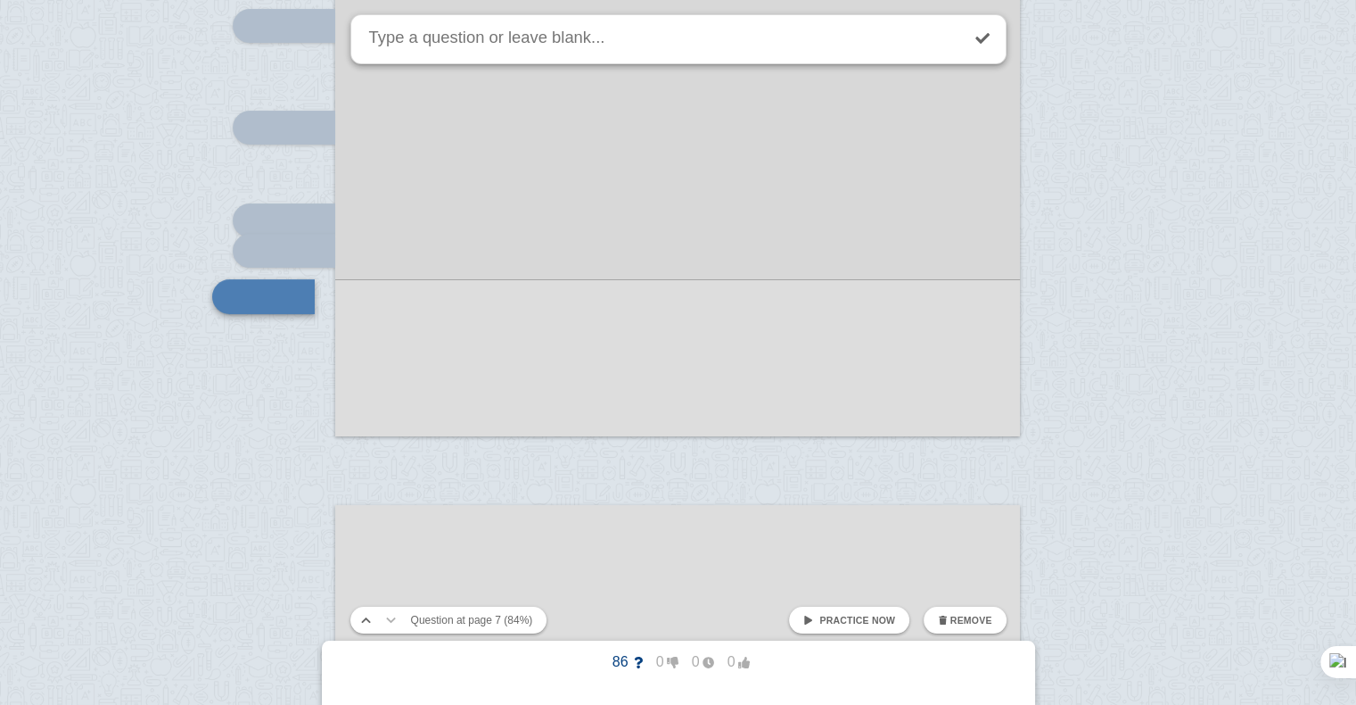
scroll to position [7133, 0]
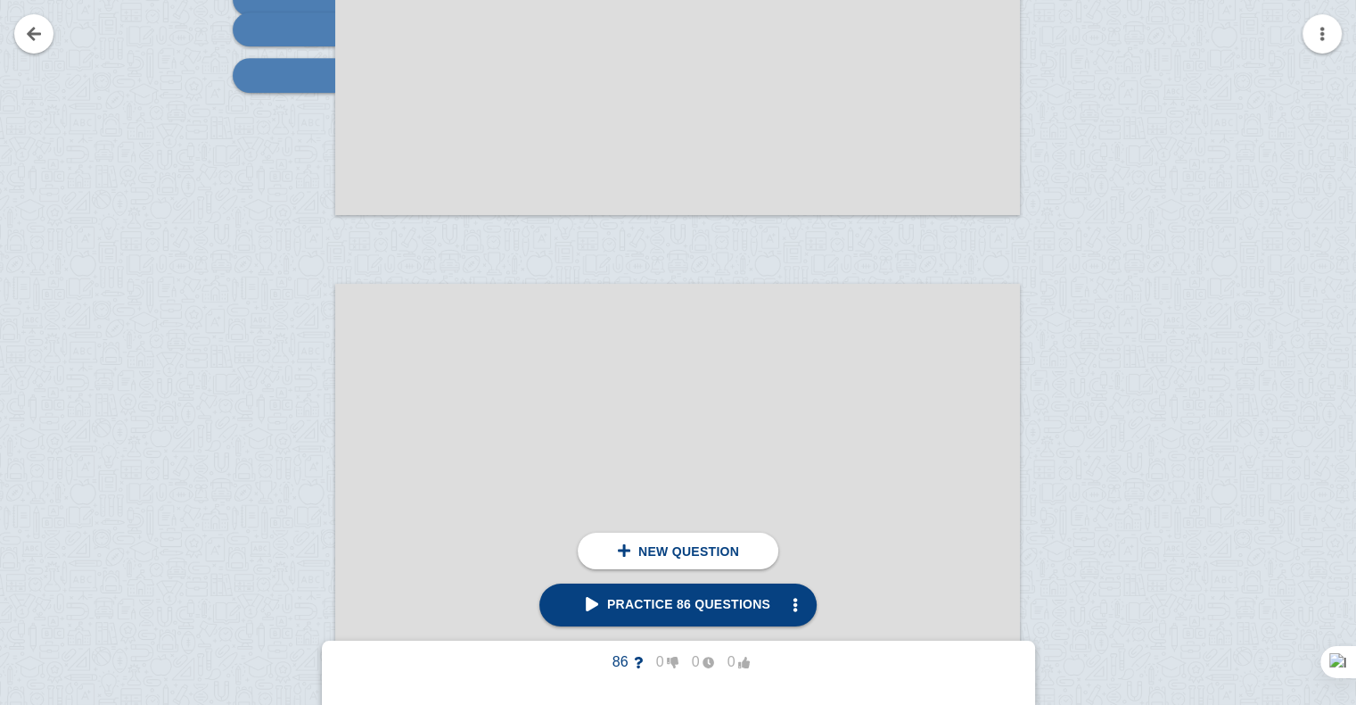
scroll to position [7405, 0]
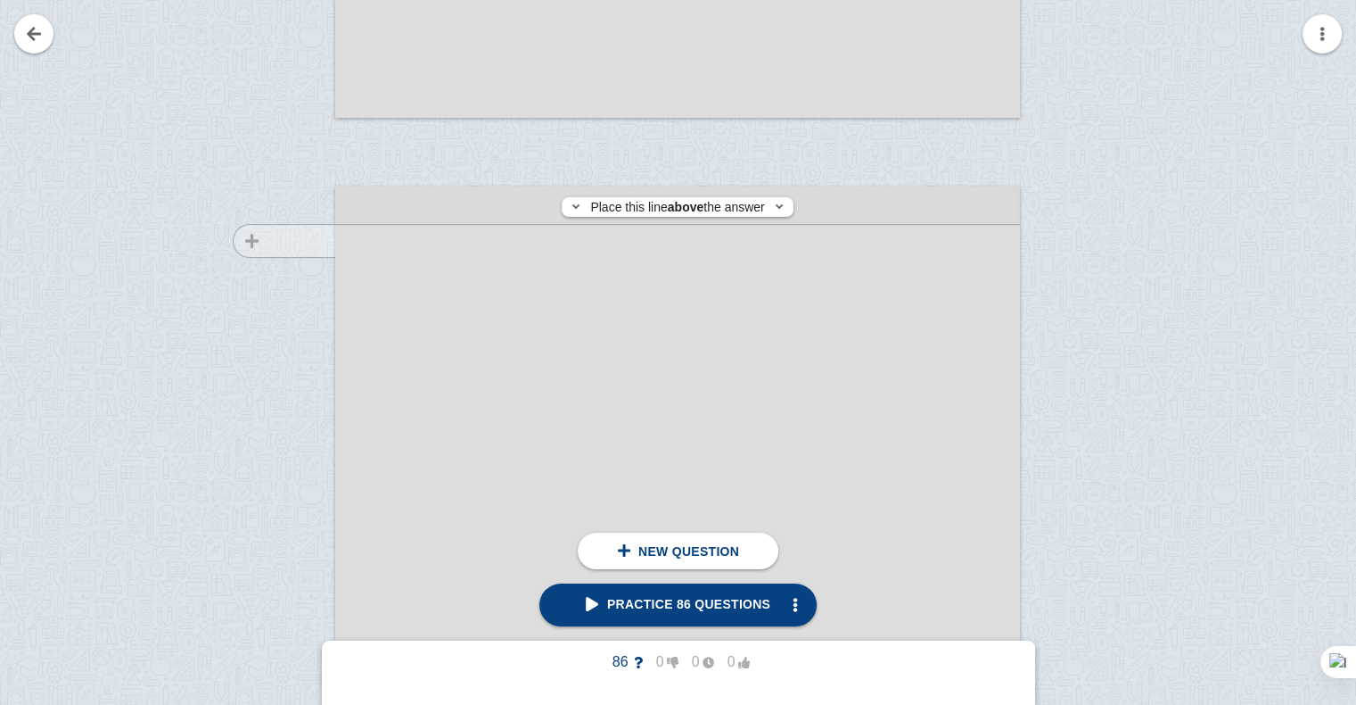
click at [285, 241] on div at bounding box center [276, 687] width 120 height 969
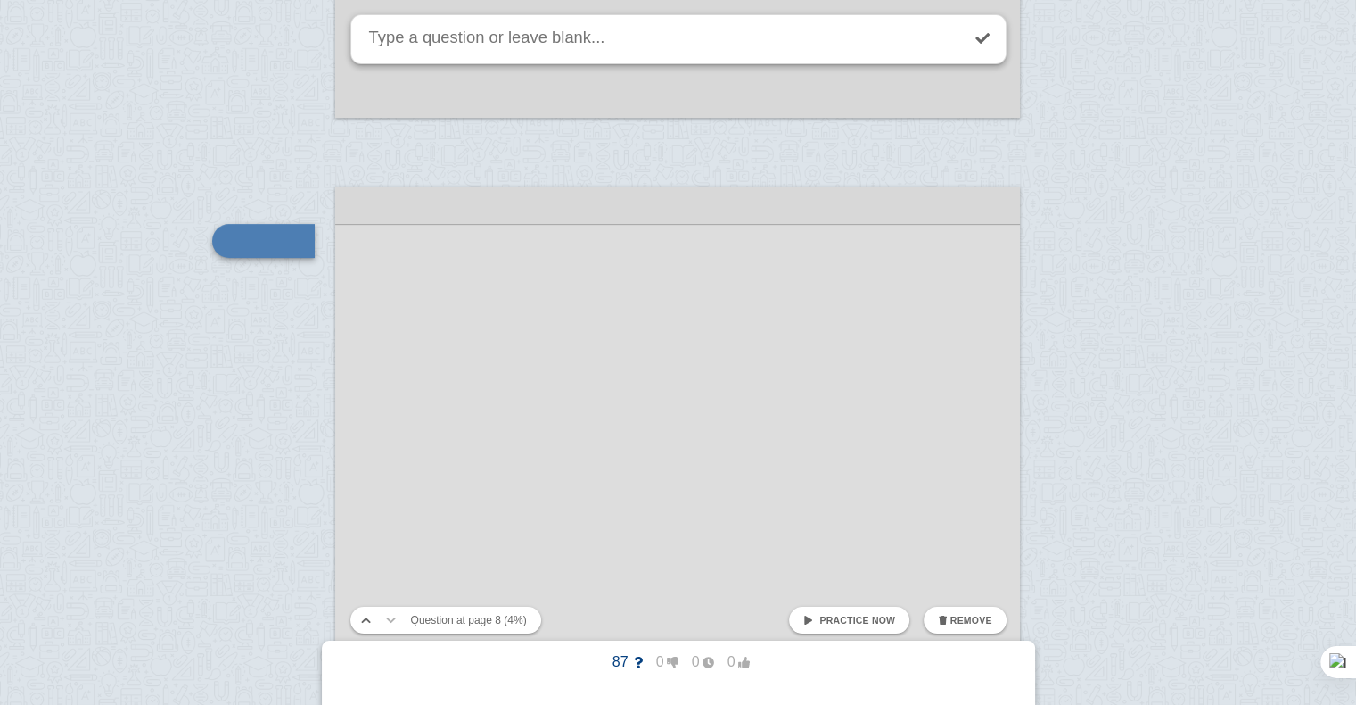
scroll to position [7395, 0]
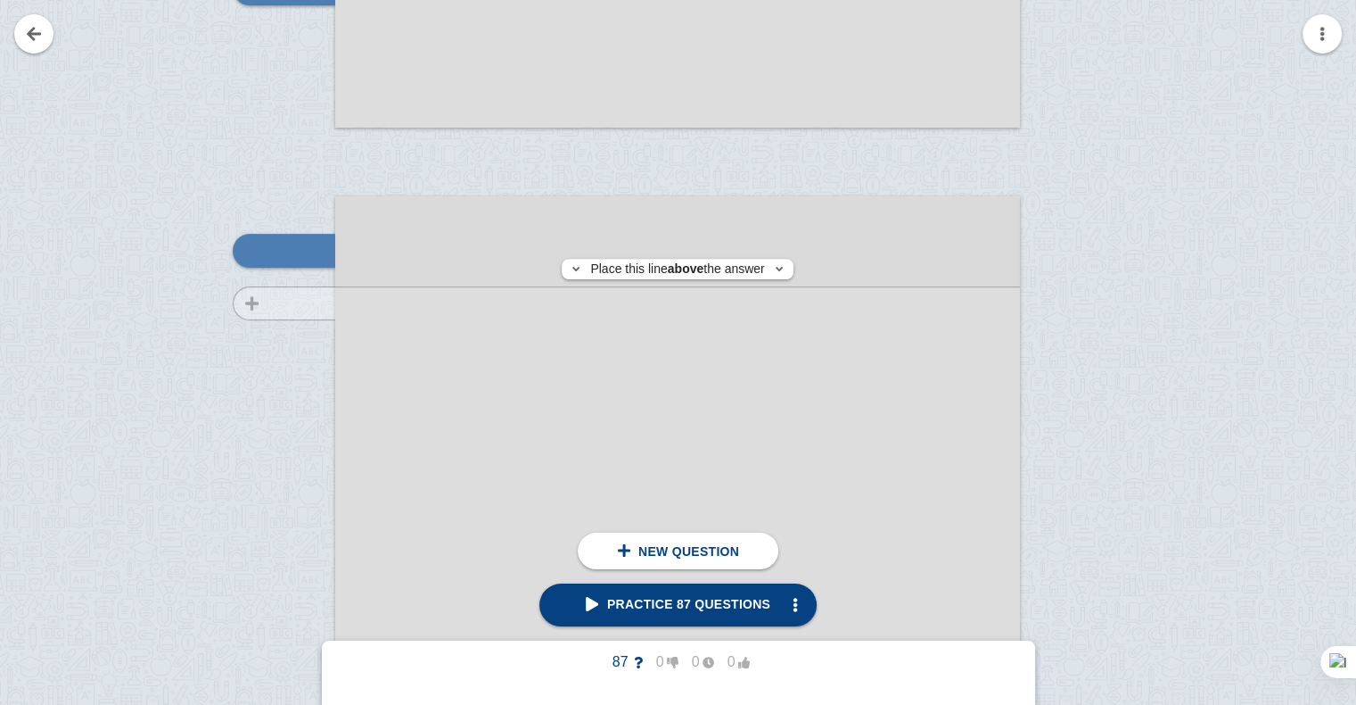
click at [301, 302] on div at bounding box center [276, 697] width 120 height 969
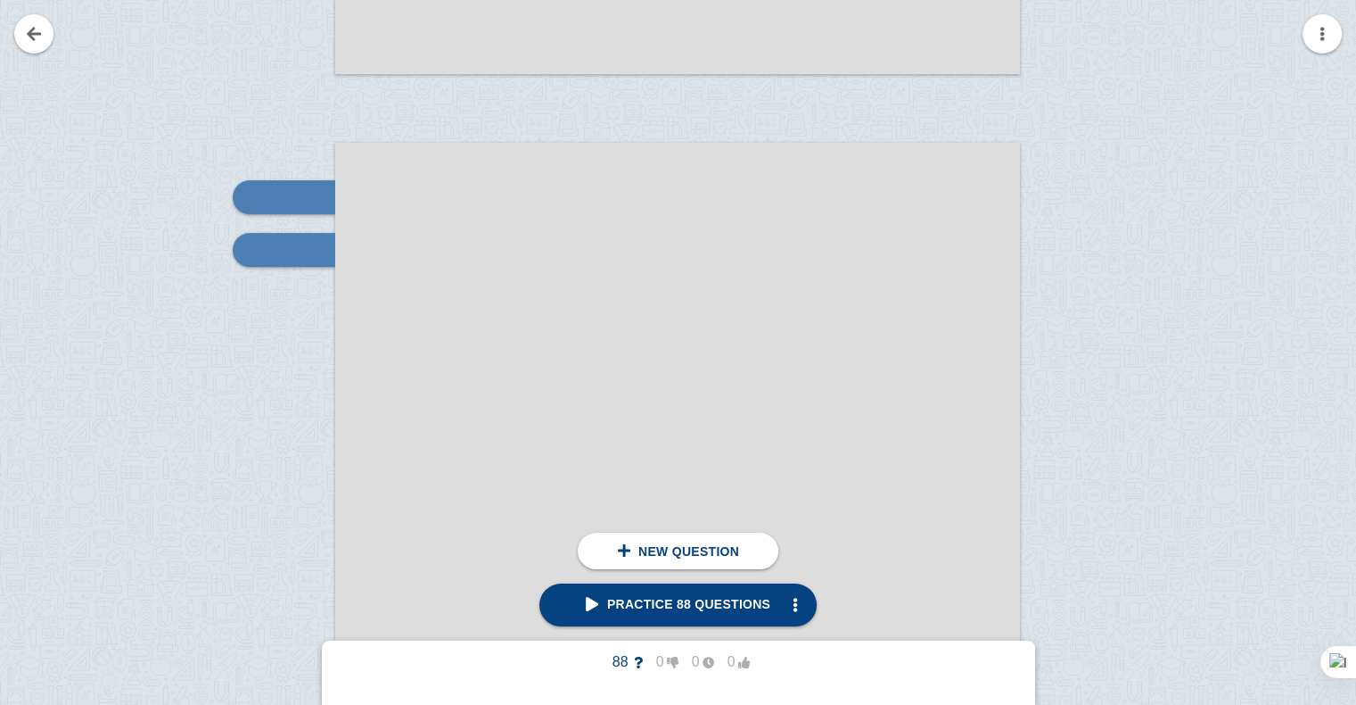
scroll to position [7588, 0]
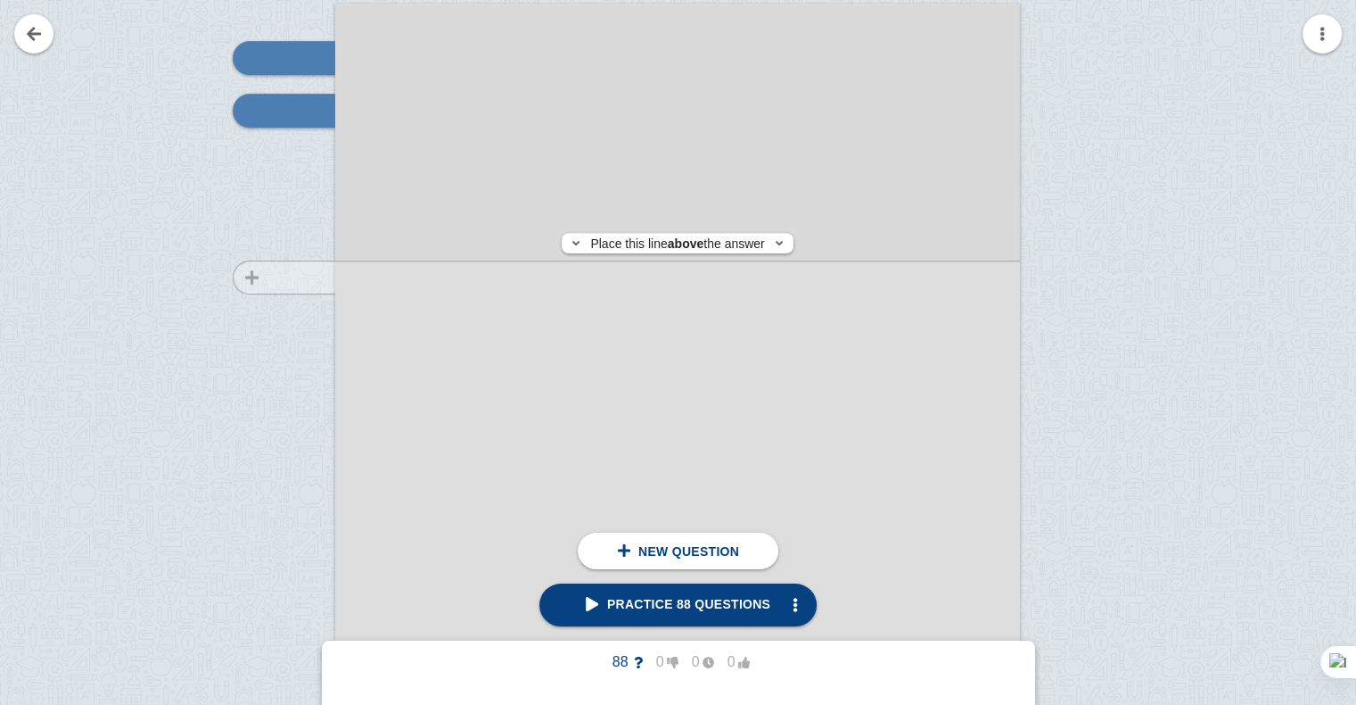
click at [305, 277] on div at bounding box center [276, 505] width 120 height 969
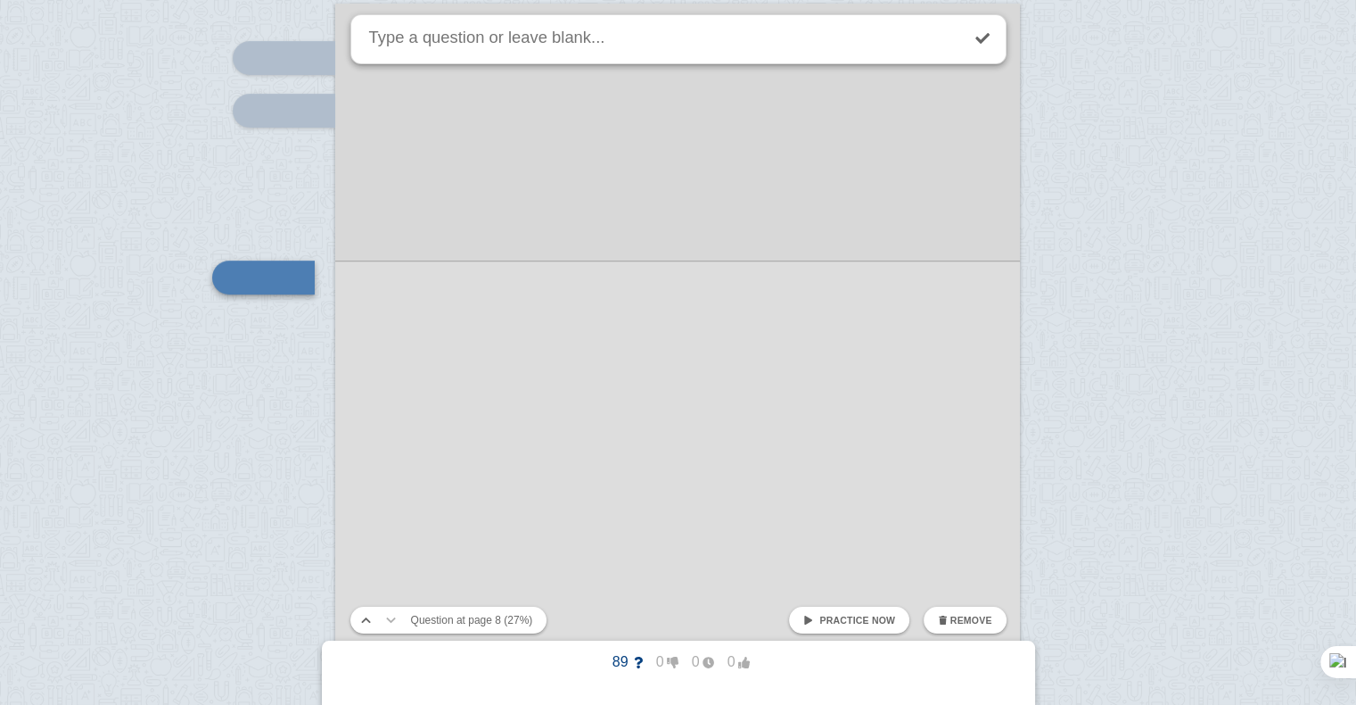
scroll to position [7615, 0]
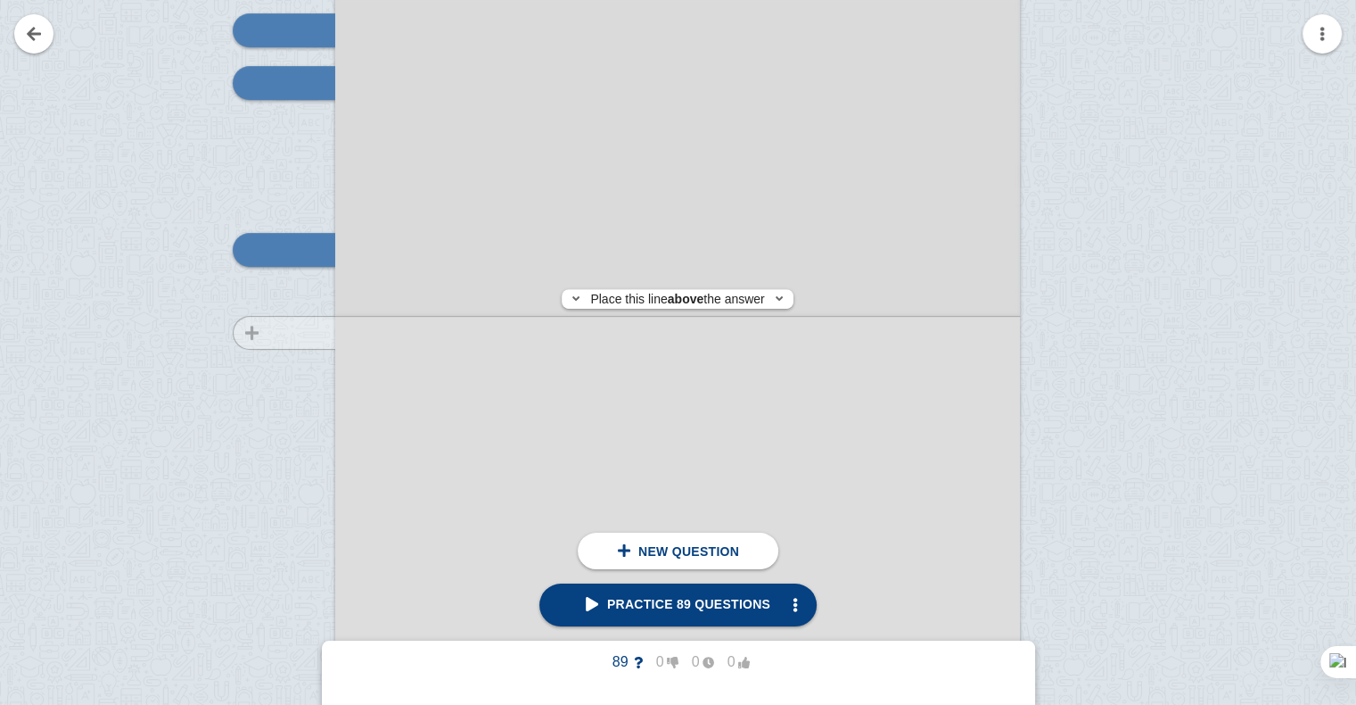
click at [302, 333] on div at bounding box center [276, 477] width 120 height 969
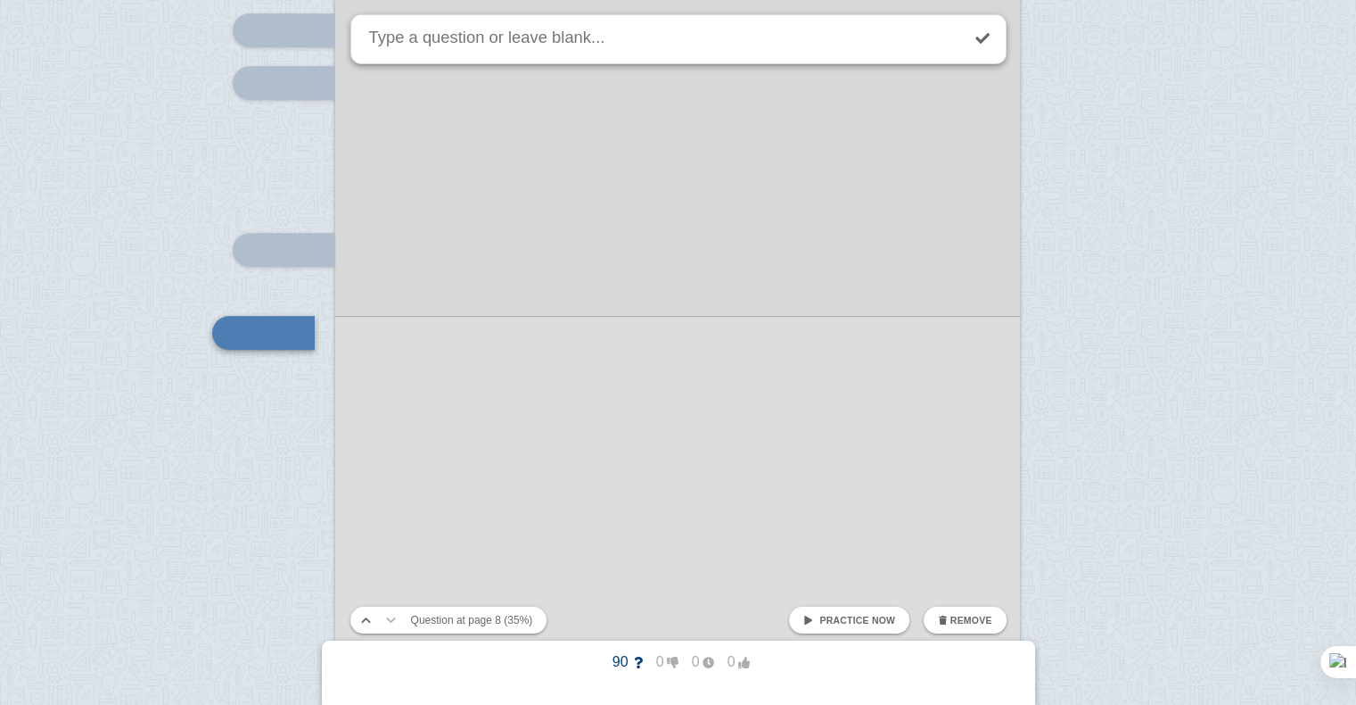
scroll to position [7698, 0]
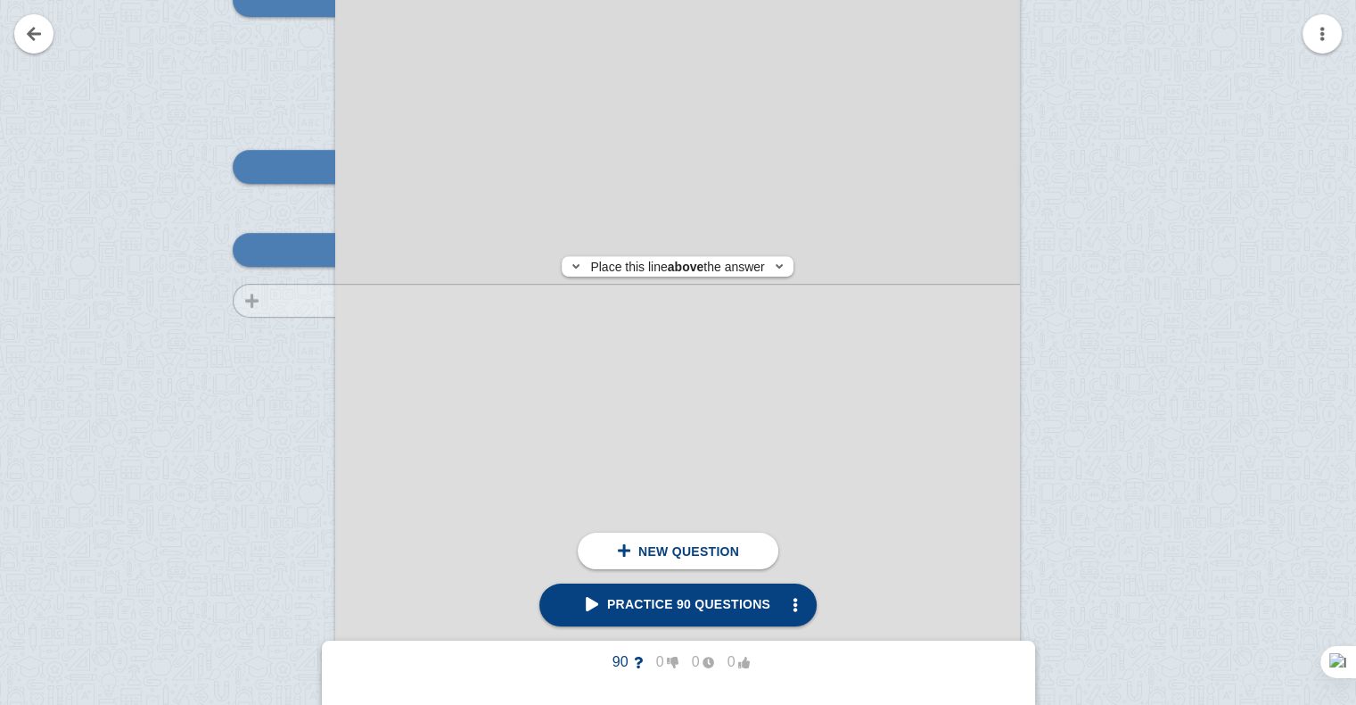
click at [302, 301] on div at bounding box center [276, 394] width 120 height 969
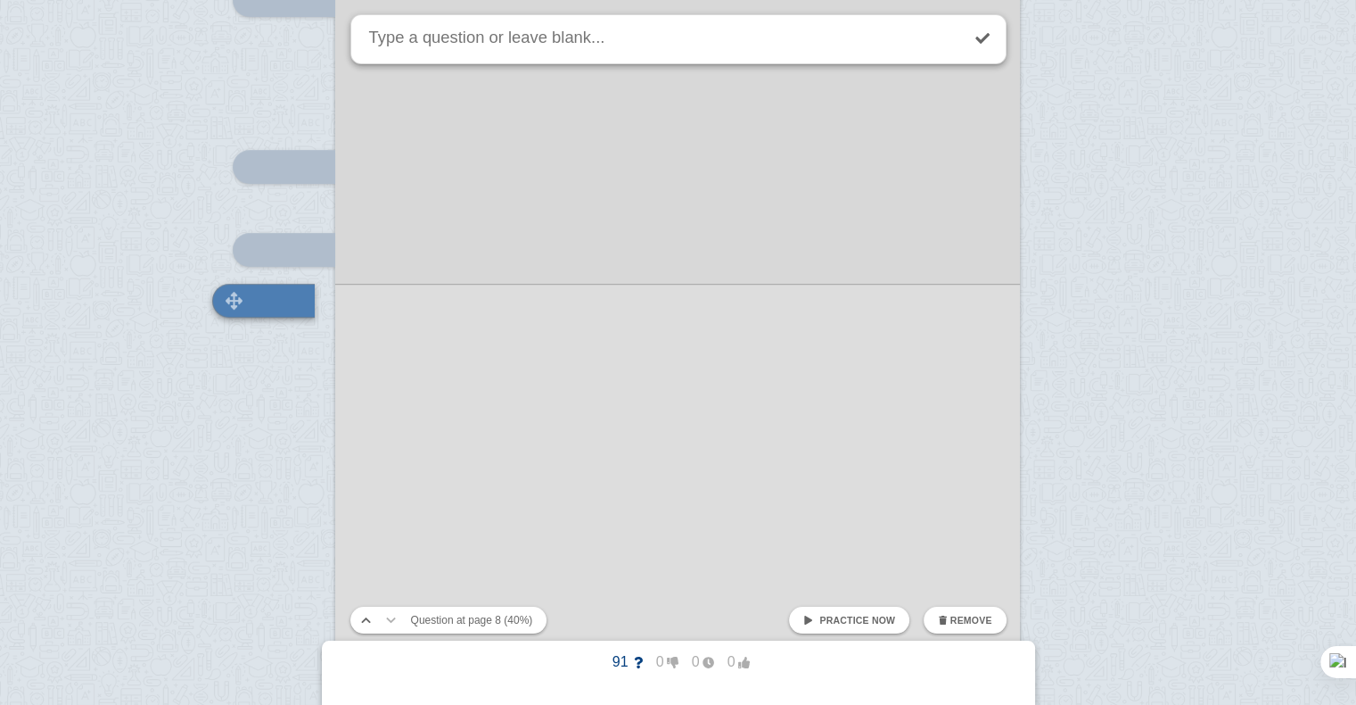
scroll to position [7748, 0]
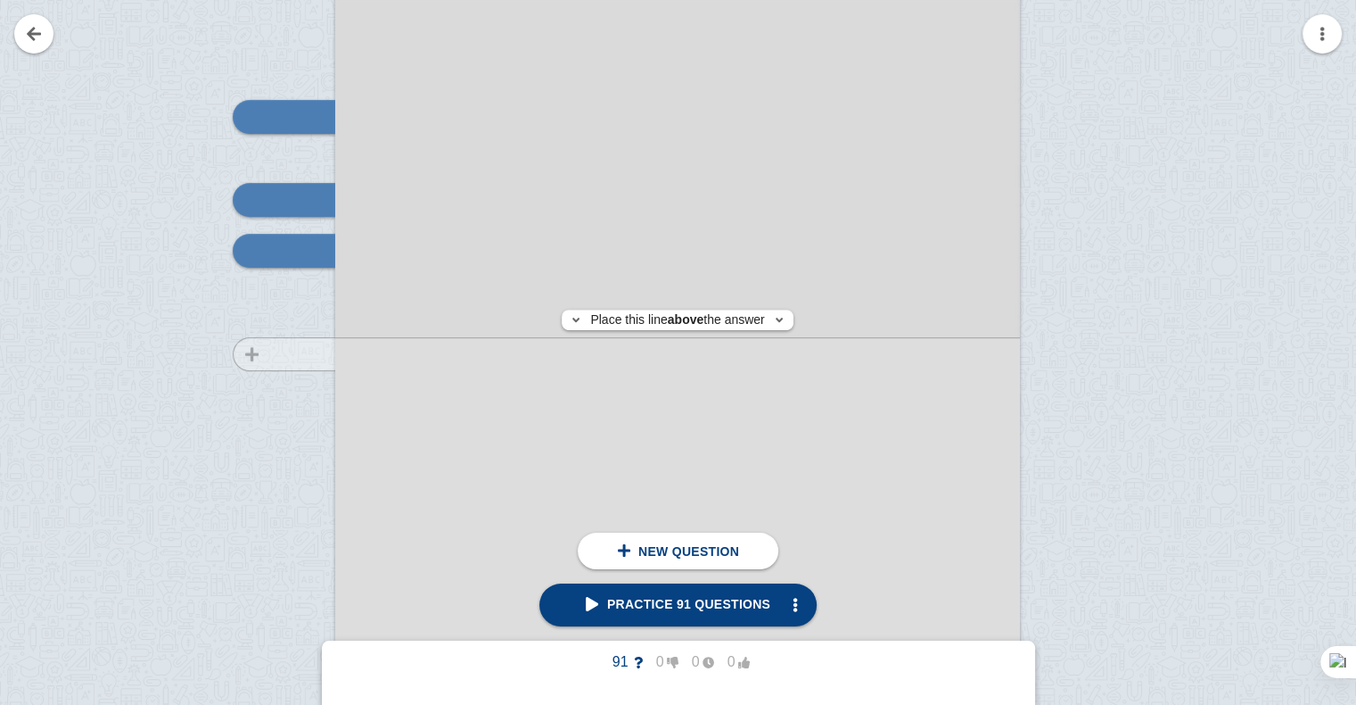
click at [291, 353] on div at bounding box center [276, 344] width 120 height 969
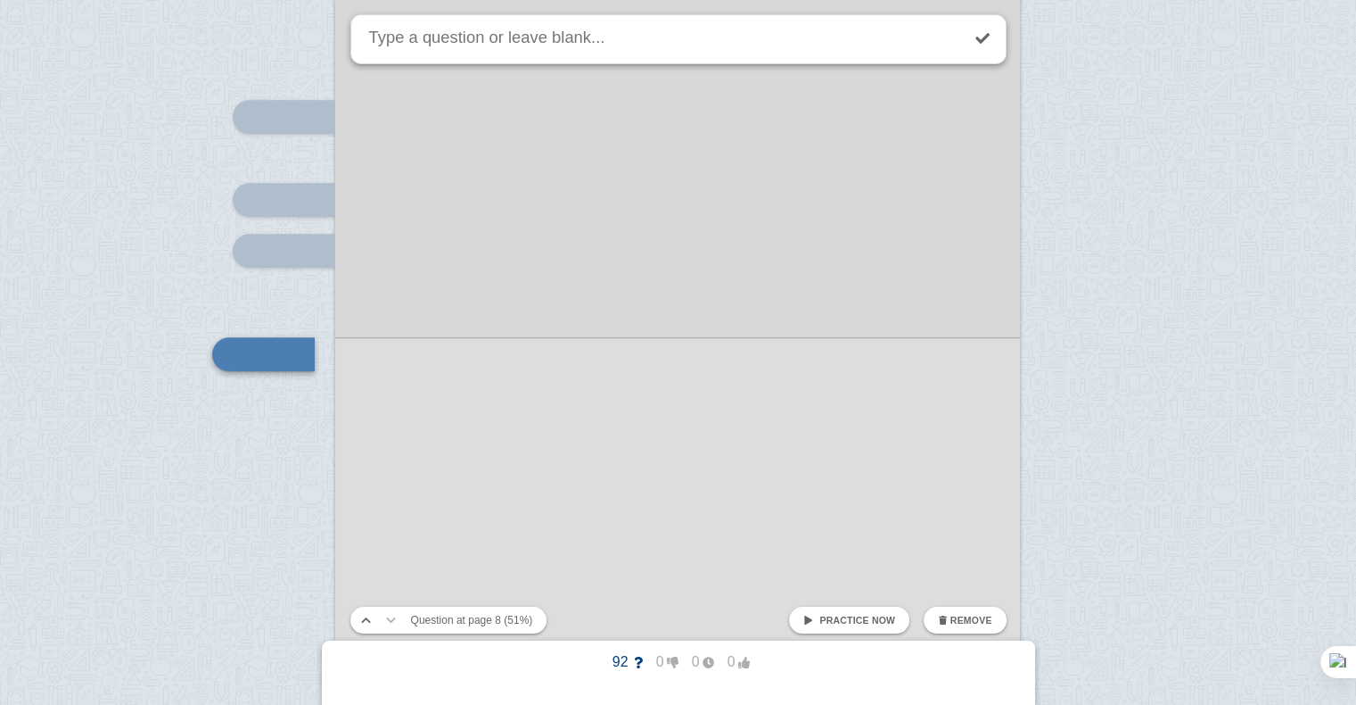
scroll to position [7852, 0]
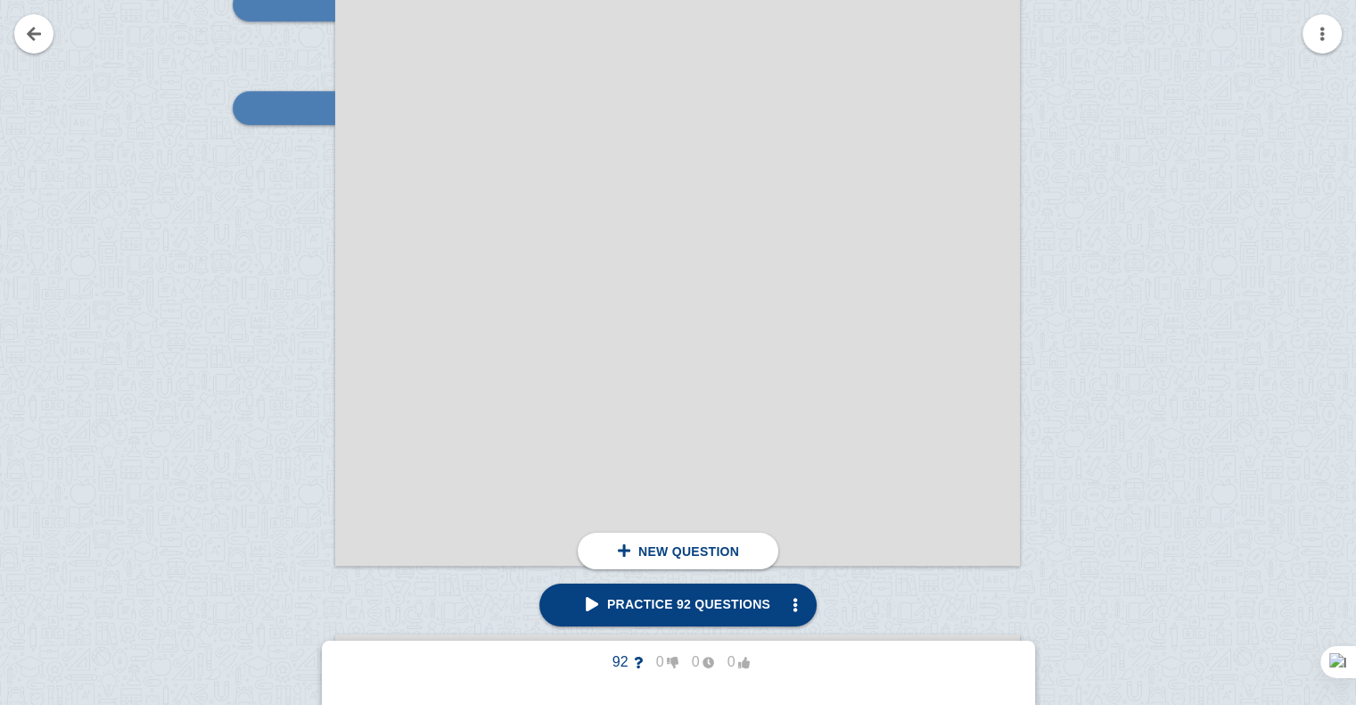
scroll to position [7994, 0]
click at [265, 306] on div at bounding box center [276, 98] width 120 height 969
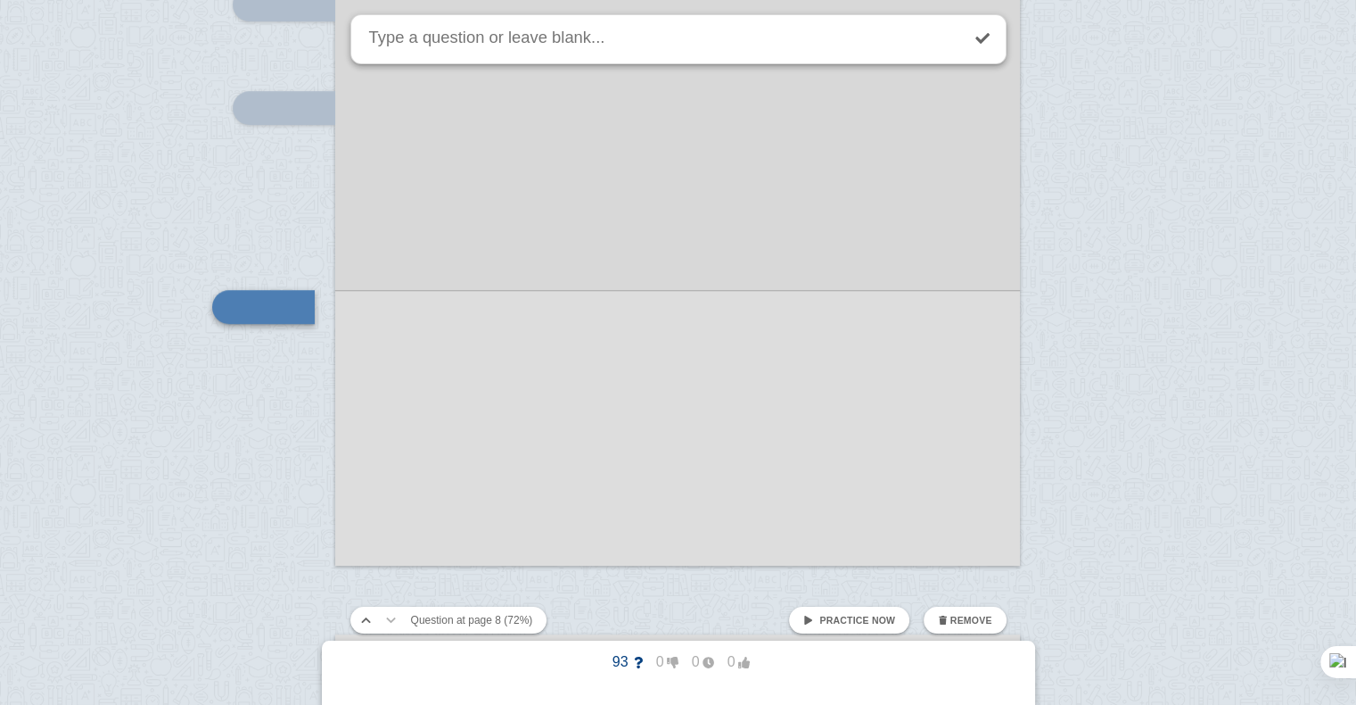
scroll to position [8051, 0]
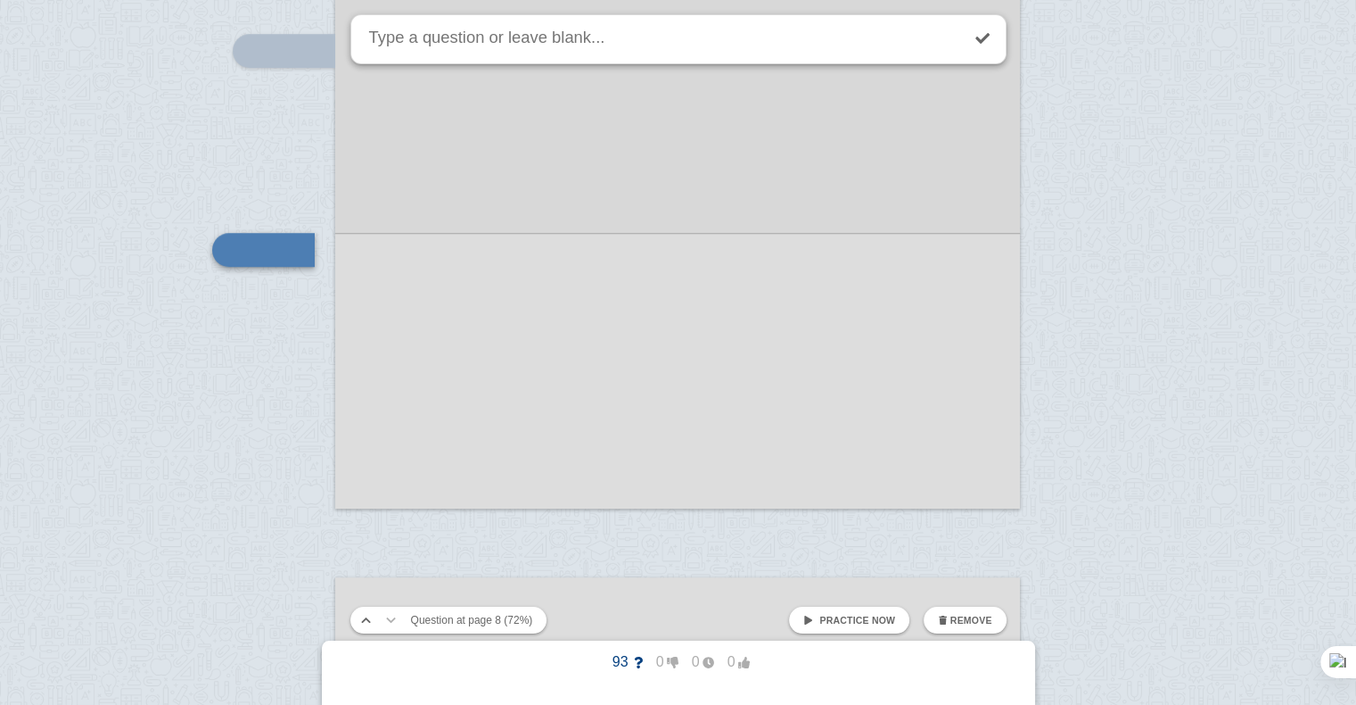
click at [363, 305] on div at bounding box center [677, 24] width 685 height 969
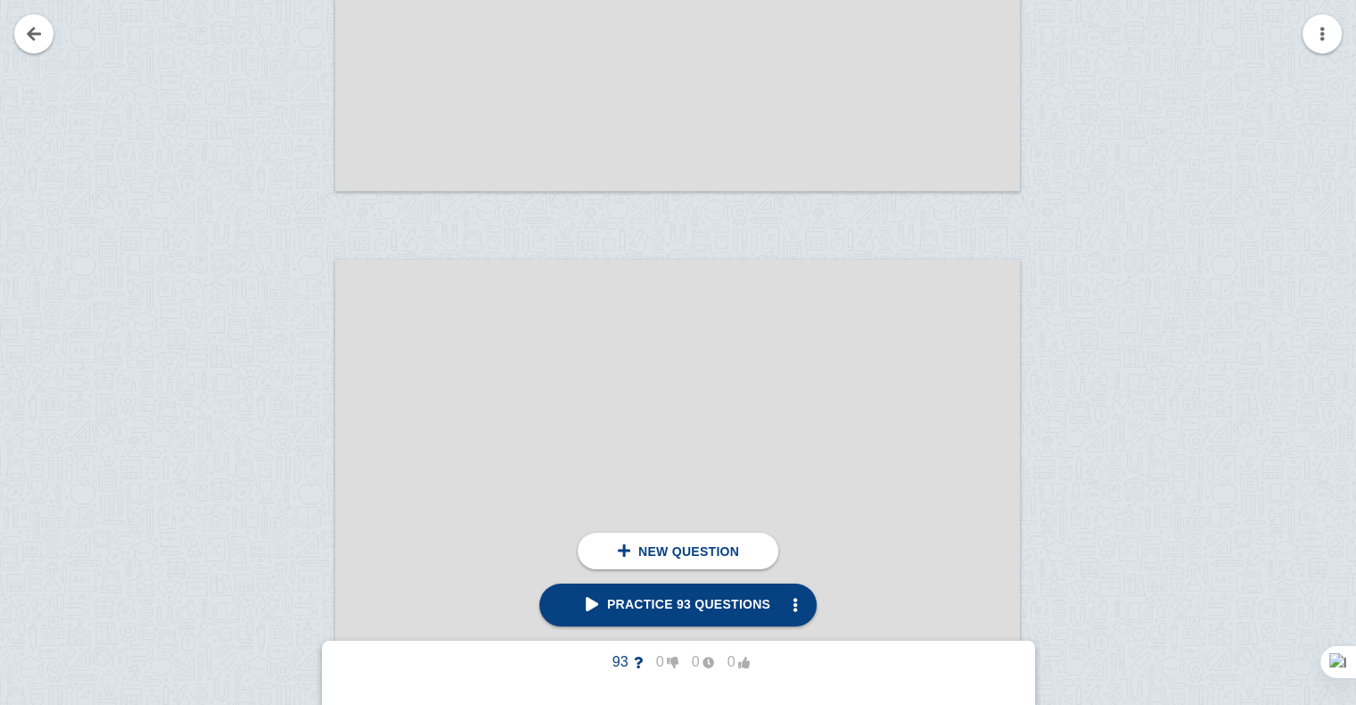
scroll to position [8372, 0]
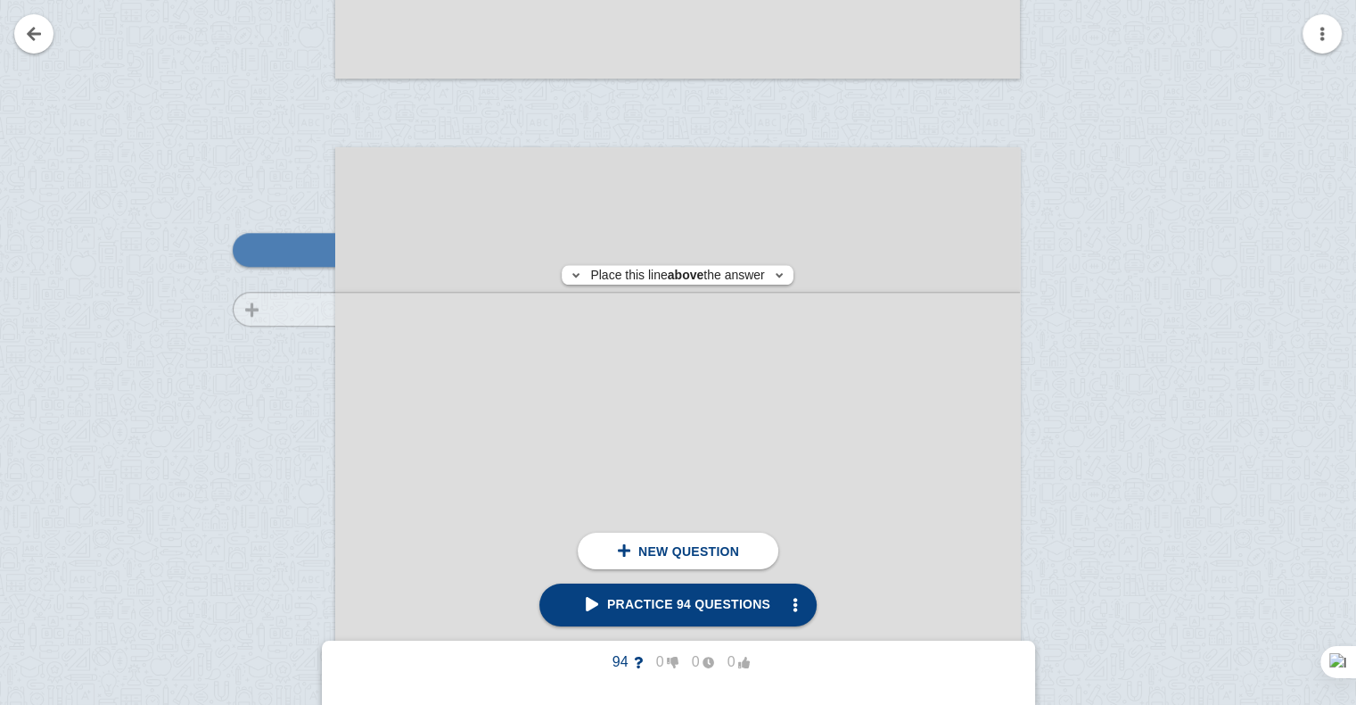
click at [309, 309] on div at bounding box center [276, 648] width 120 height 969
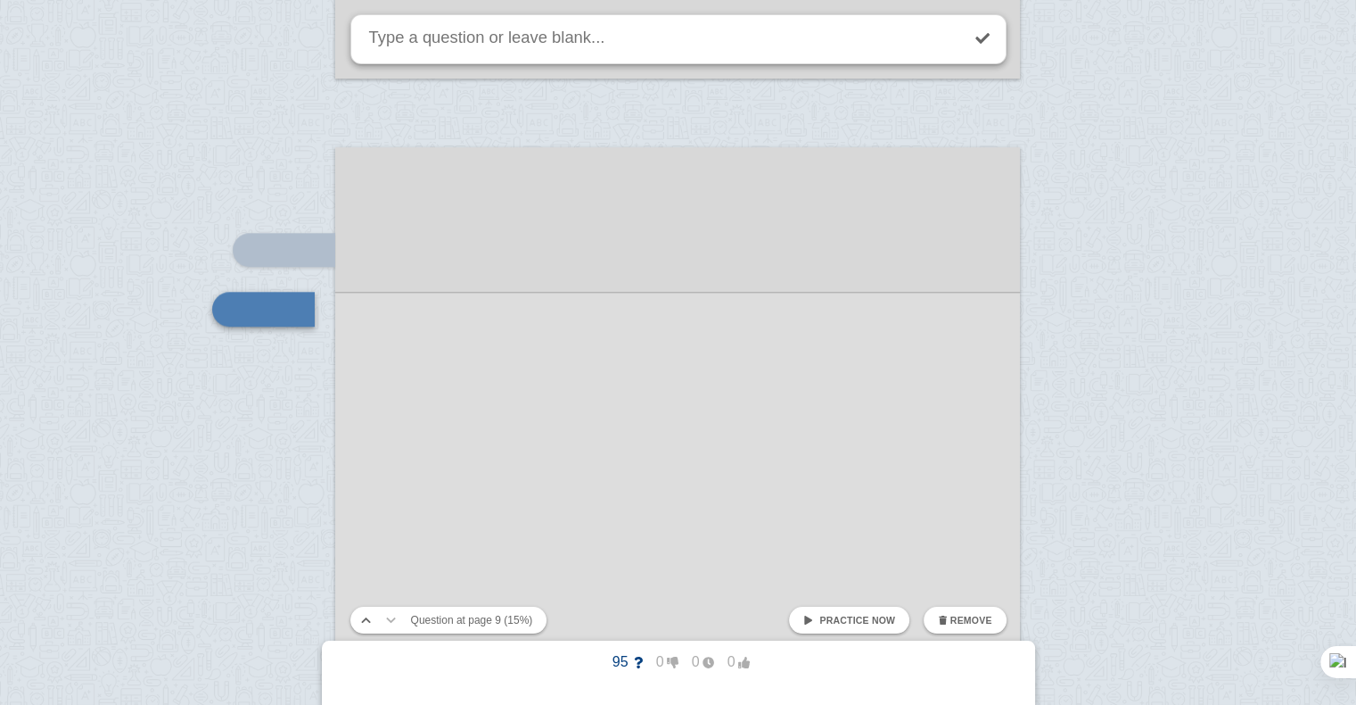
scroll to position [8540, 0]
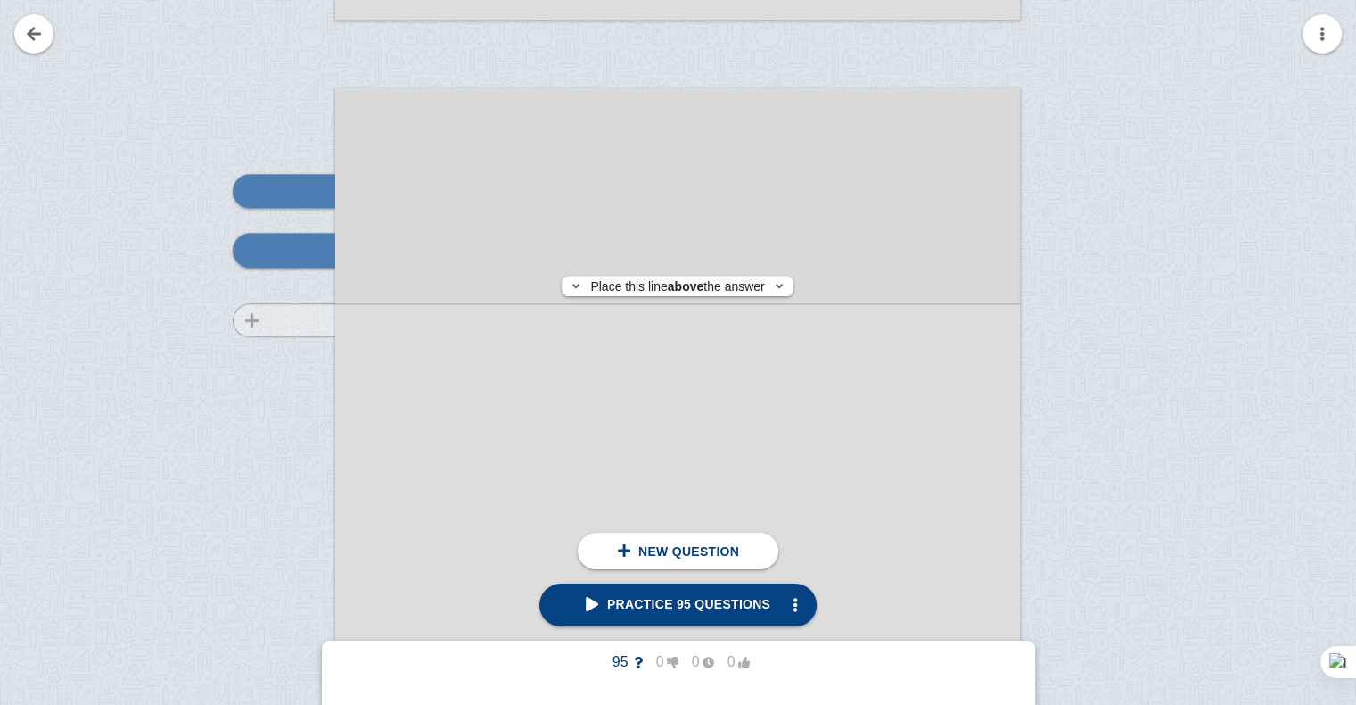
click at [293, 320] on div at bounding box center [276, 589] width 120 height 969
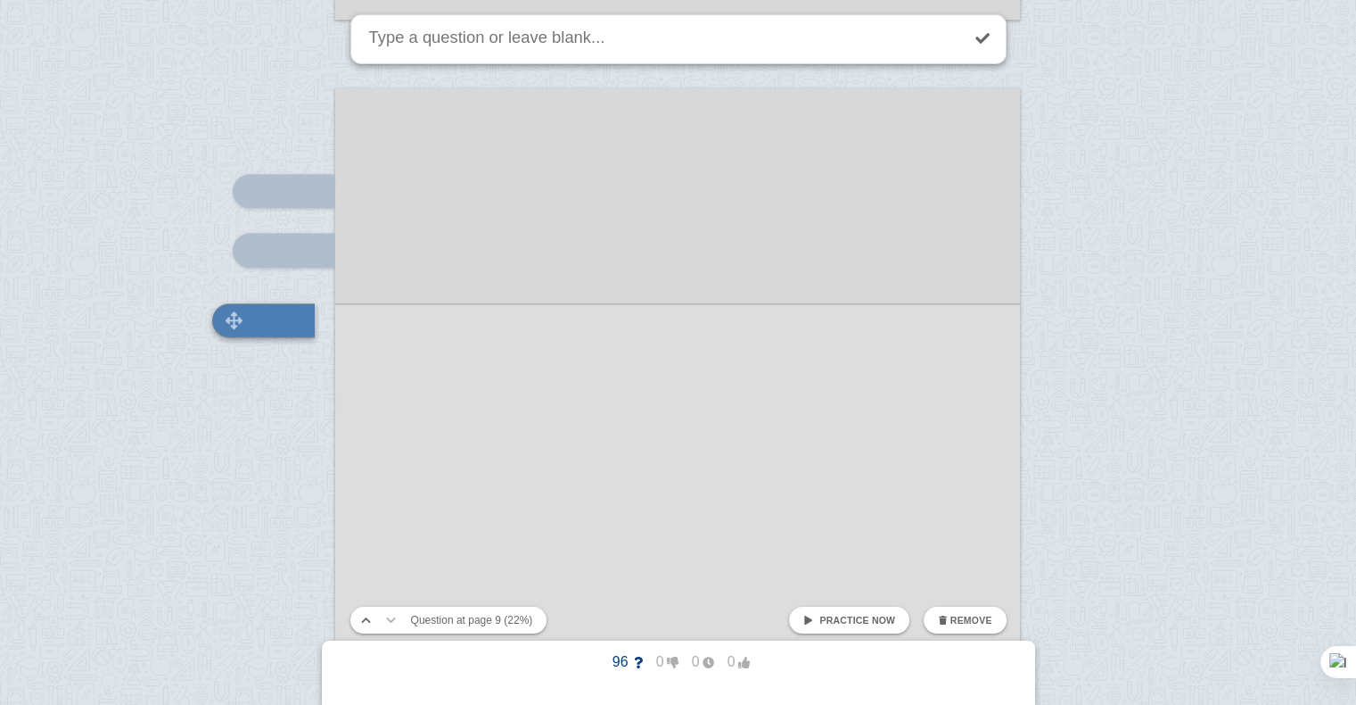
scroll to position [8611, 0]
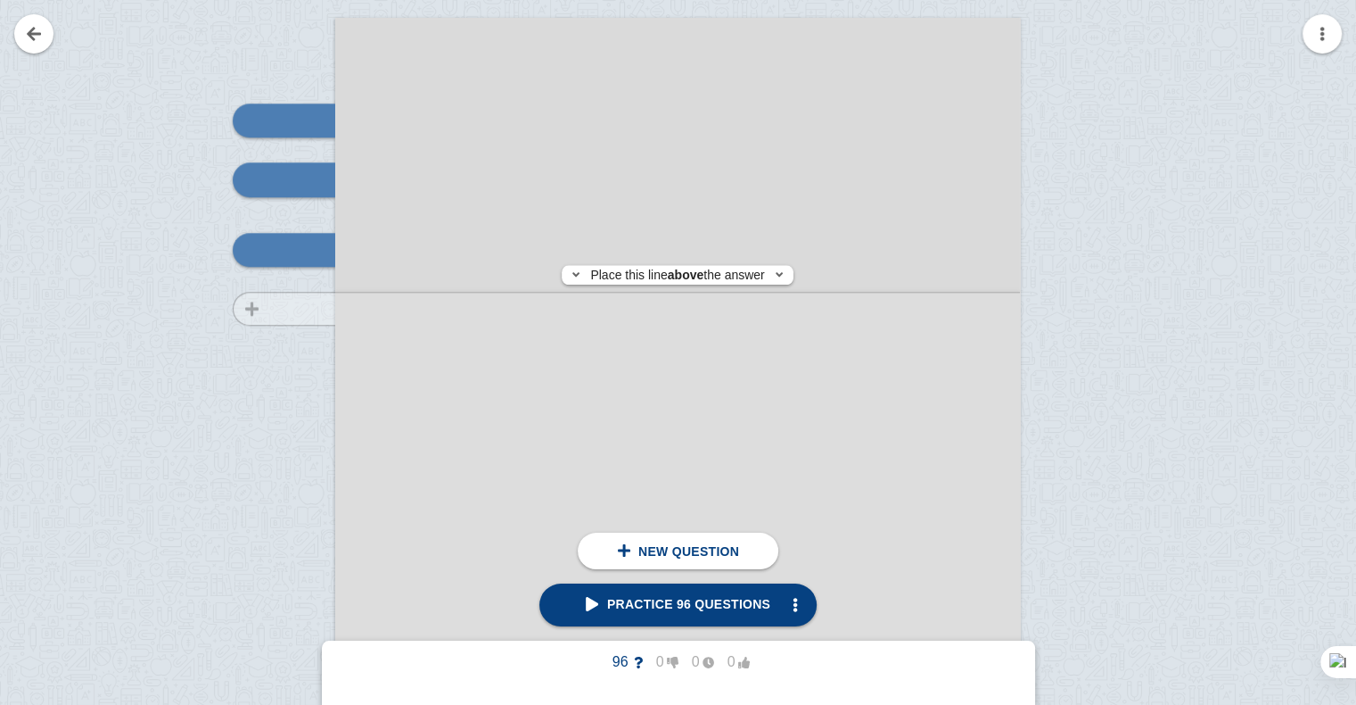
click at [295, 309] on div at bounding box center [276, 519] width 120 height 969
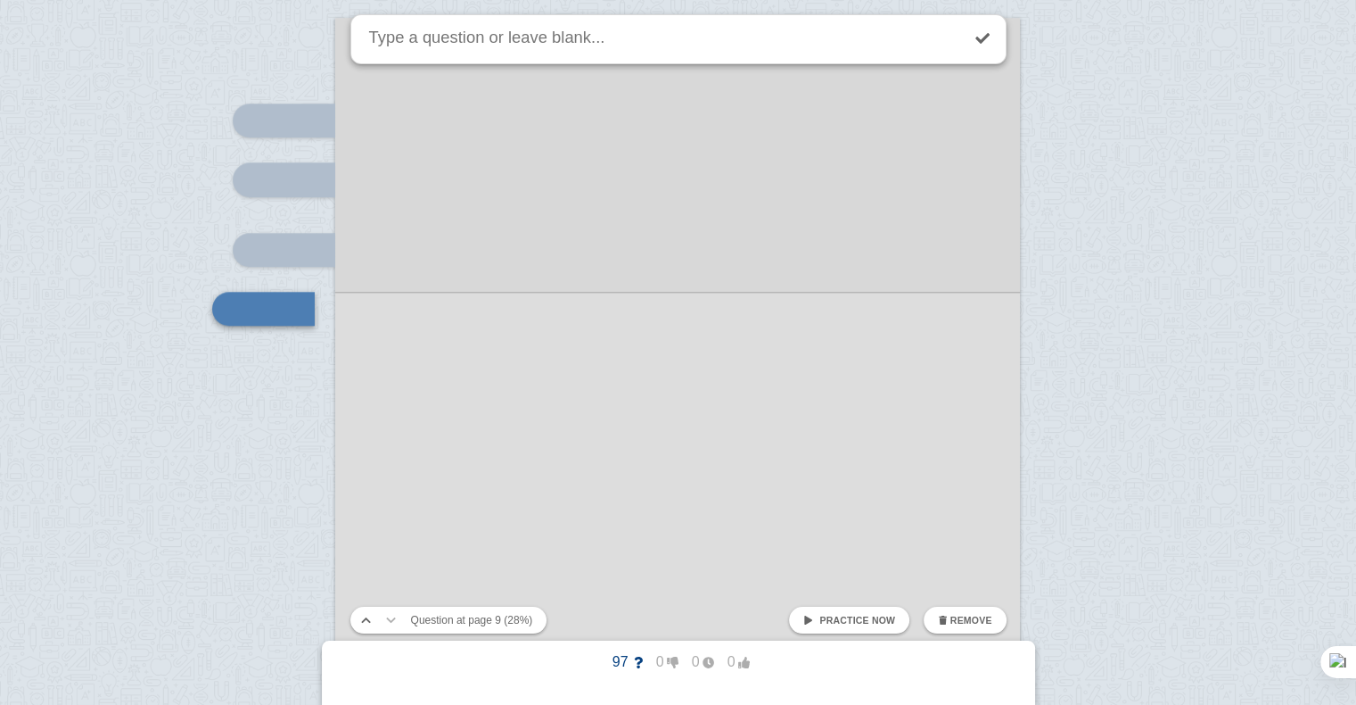
scroll to position [8668, 0]
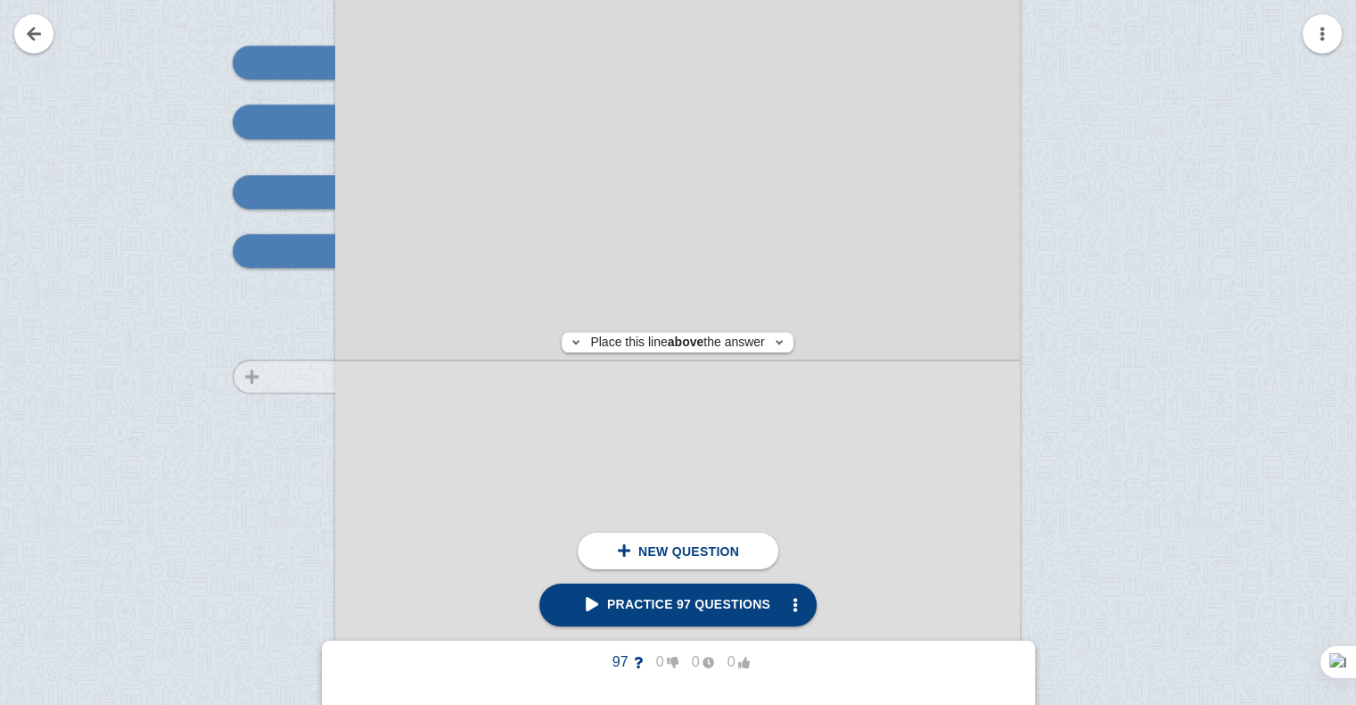
click at [299, 375] on div at bounding box center [276, 461] width 120 height 969
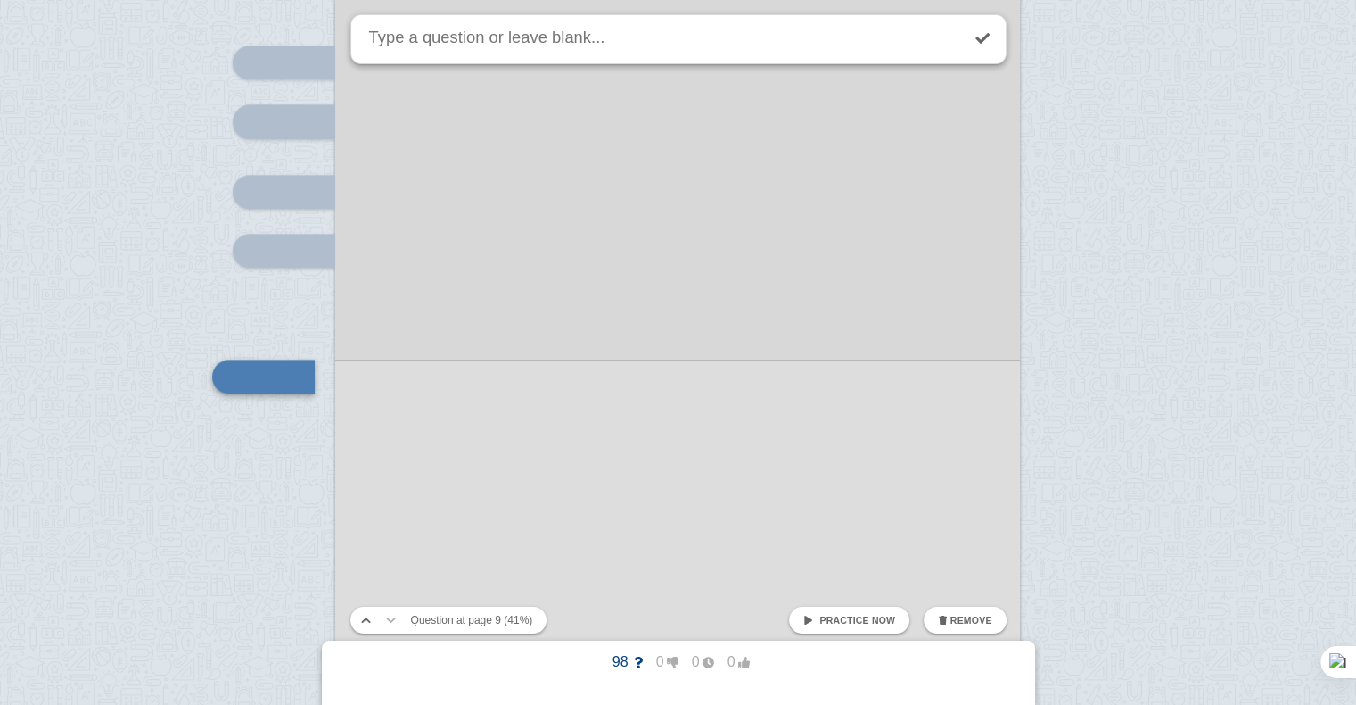
scroll to position [8794, 0]
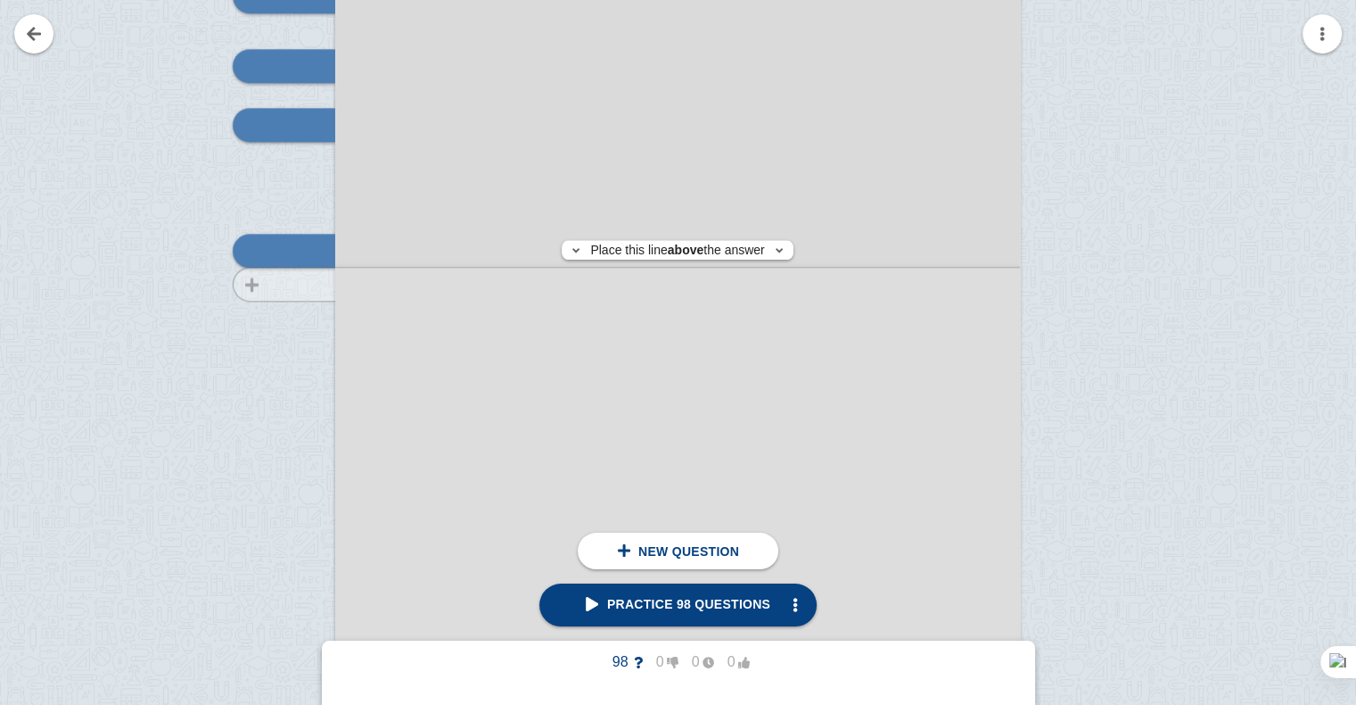
click at [319, 284] on div at bounding box center [276, 335] width 120 height 969
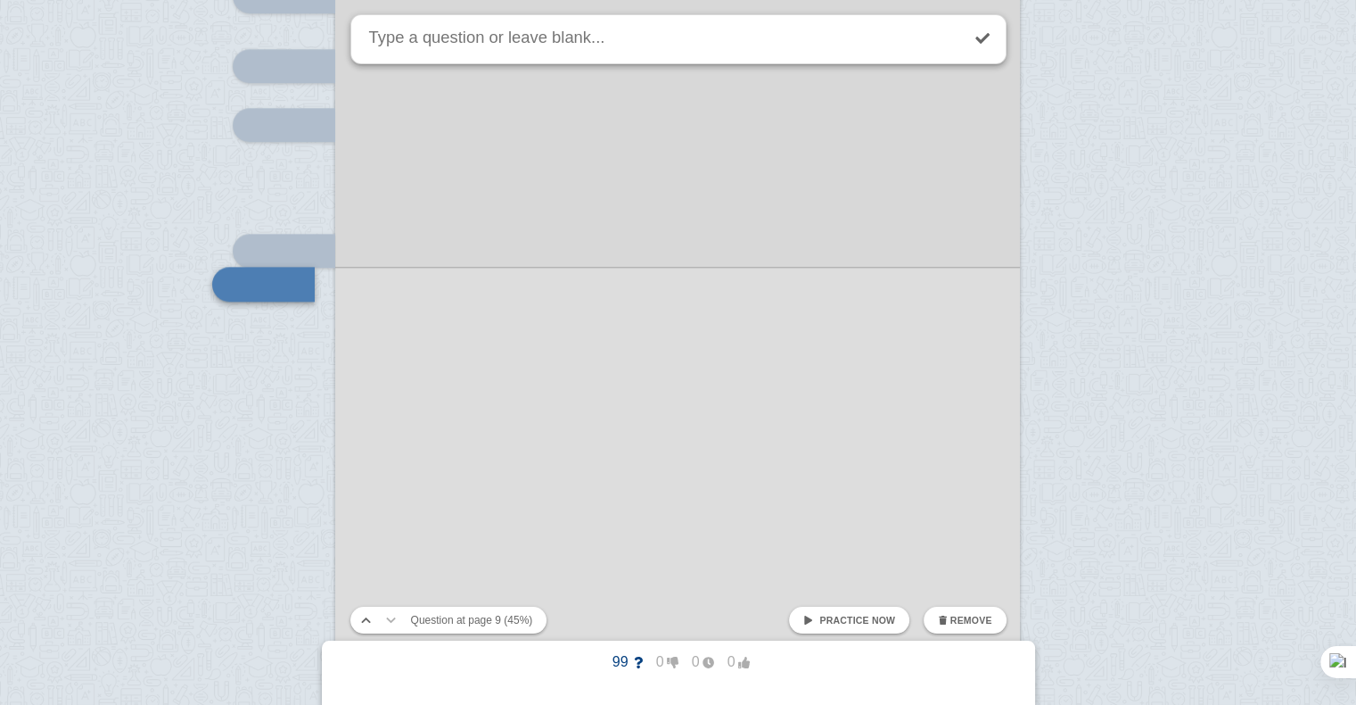
scroll to position [8828, 0]
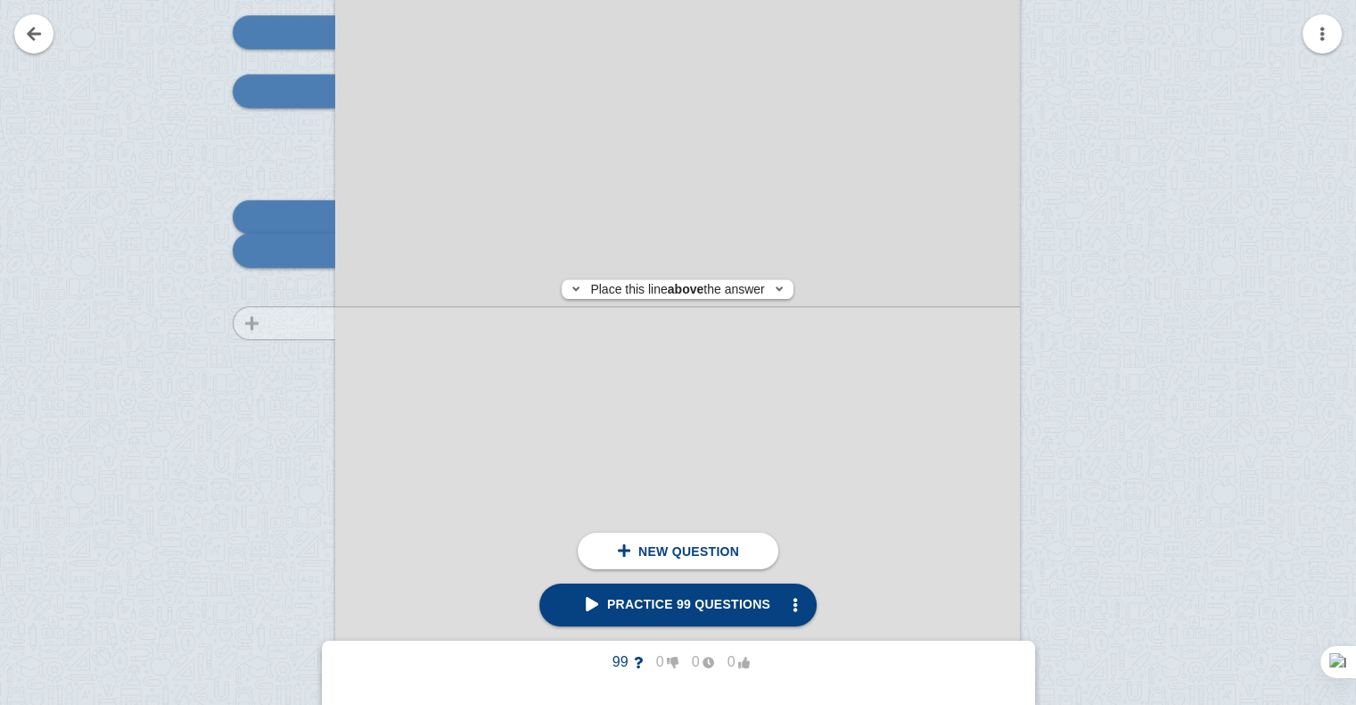
click at [309, 323] on div at bounding box center [276, 301] width 120 height 969
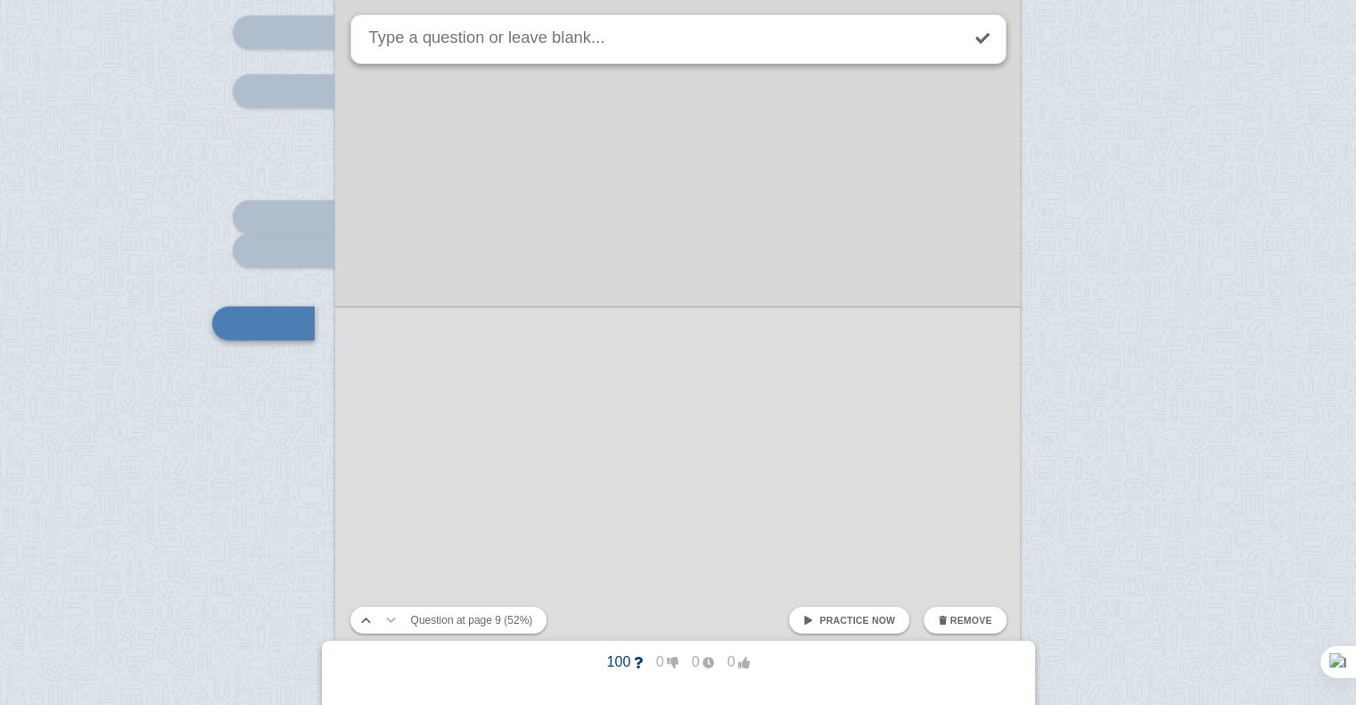
scroll to position [8900, 0]
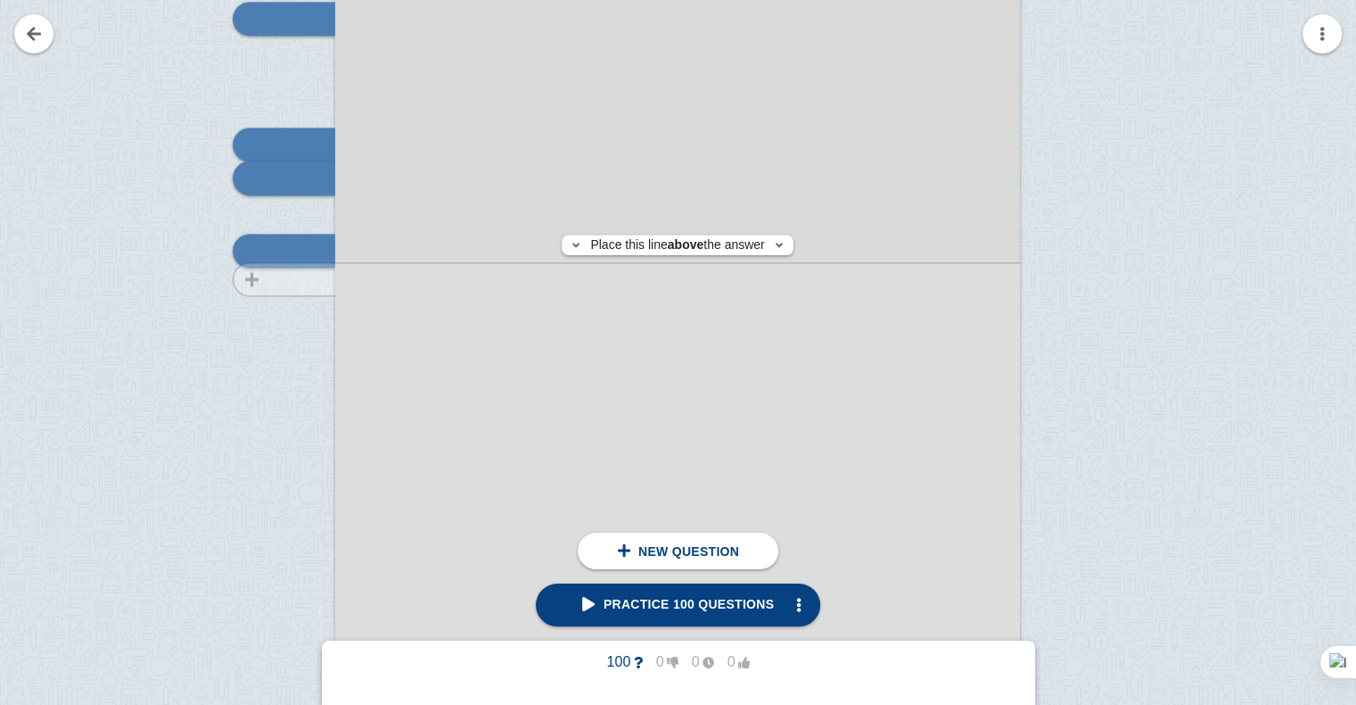
click at [308, 278] on div at bounding box center [276, 229] width 120 height 969
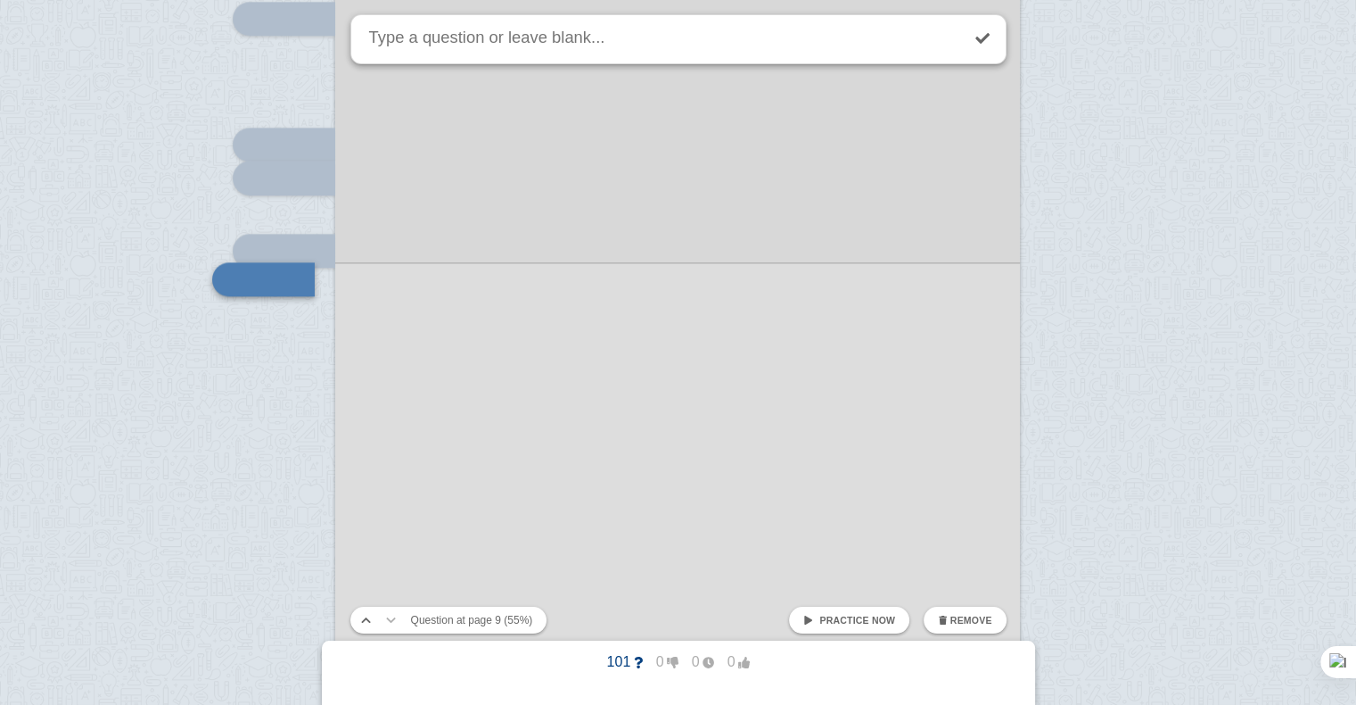
scroll to position [8929, 0]
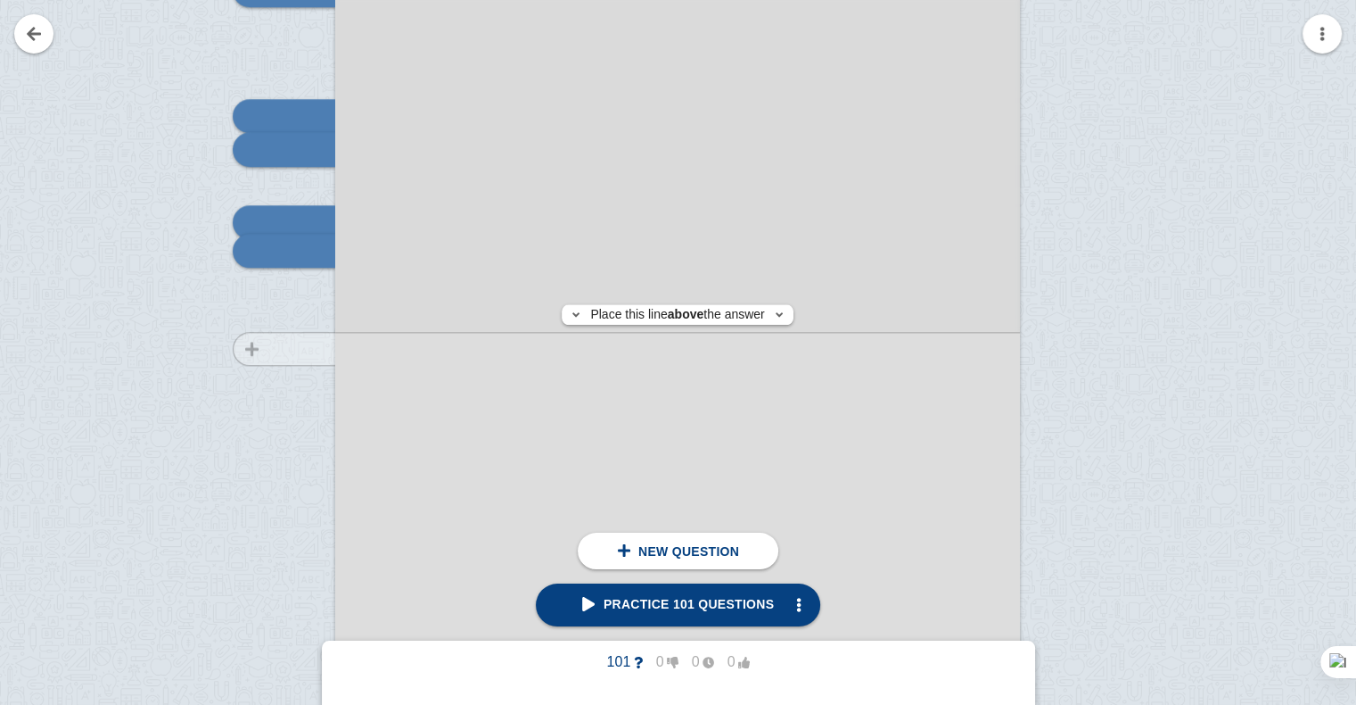
click at [294, 348] on div at bounding box center [276, 200] width 120 height 969
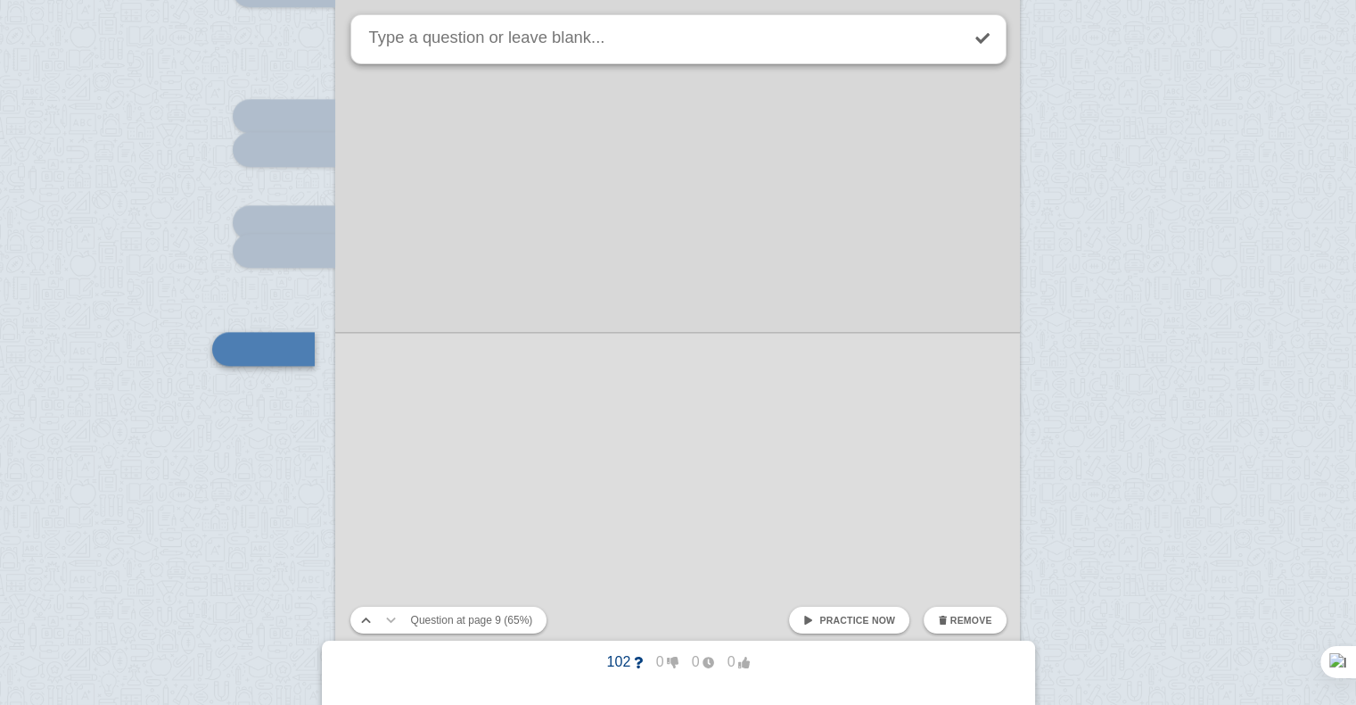
scroll to position [9027, 0]
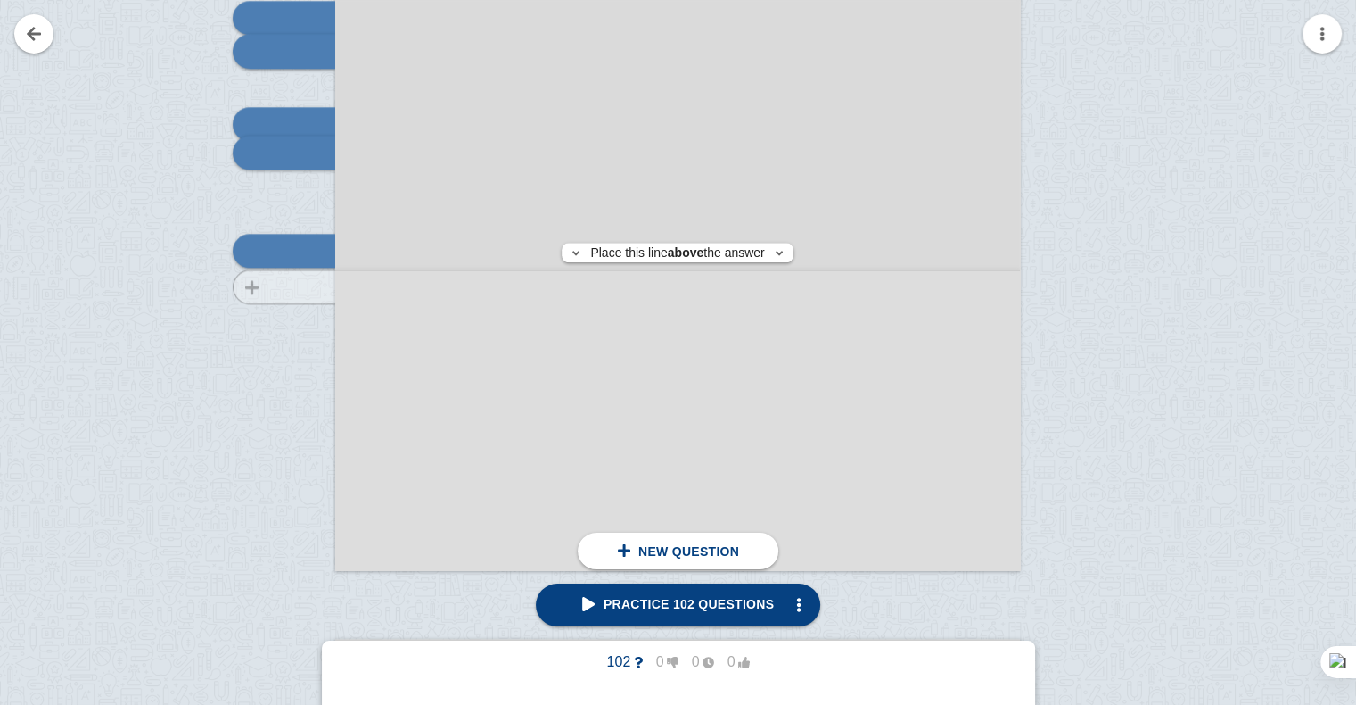
click at [305, 286] on div at bounding box center [276, 102] width 120 height 969
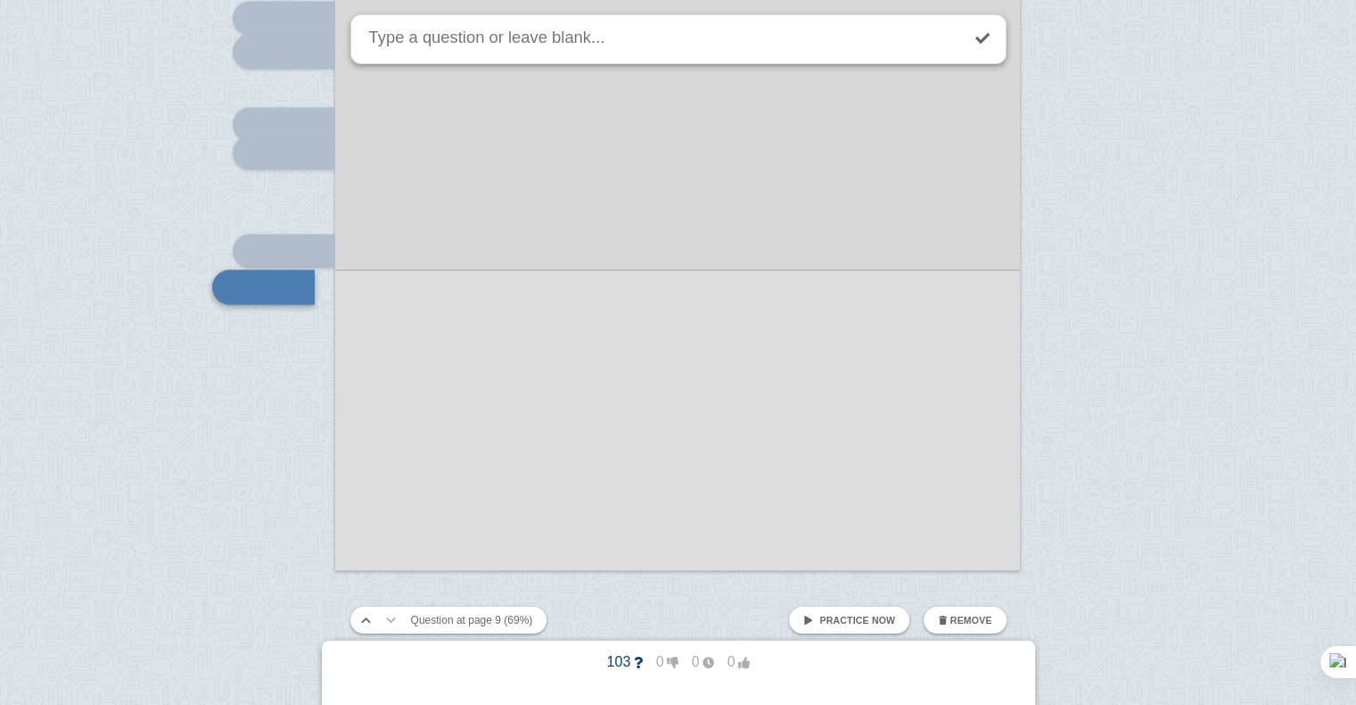
scroll to position [9064, 0]
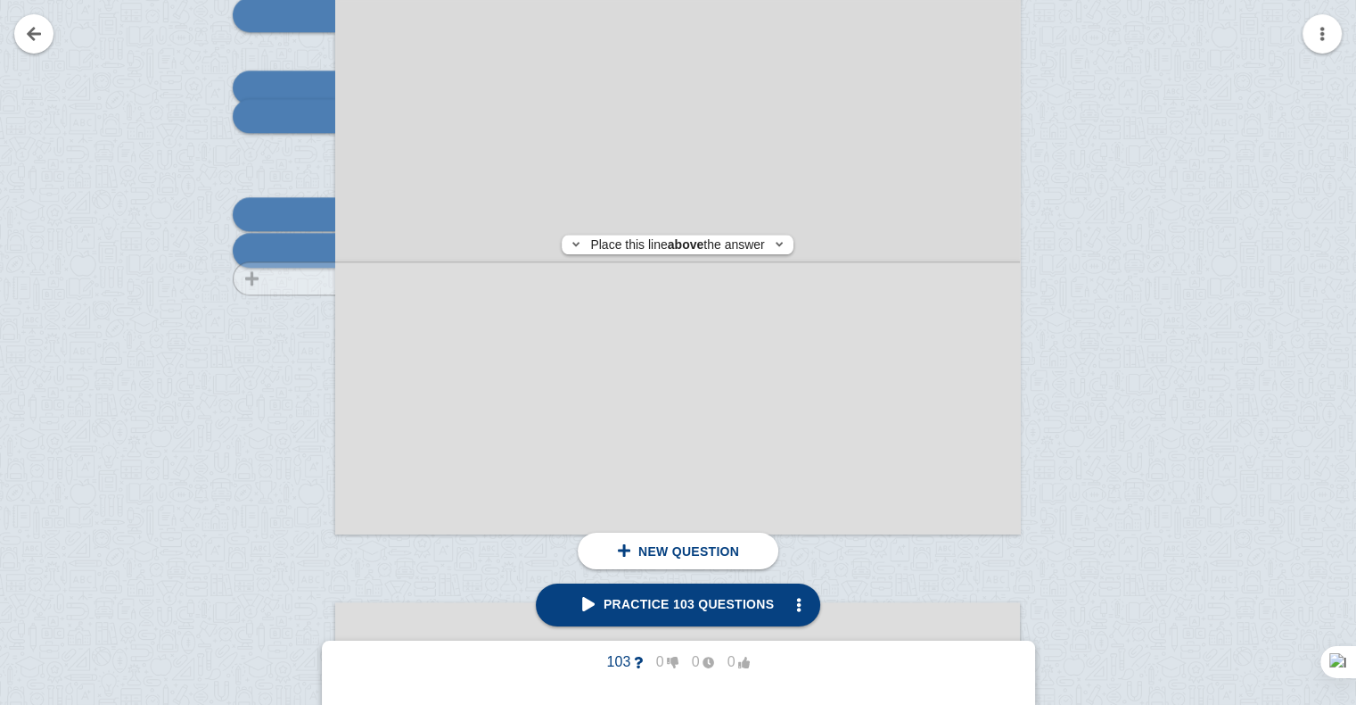
click at [289, 278] on div at bounding box center [276, 66] width 120 height 969
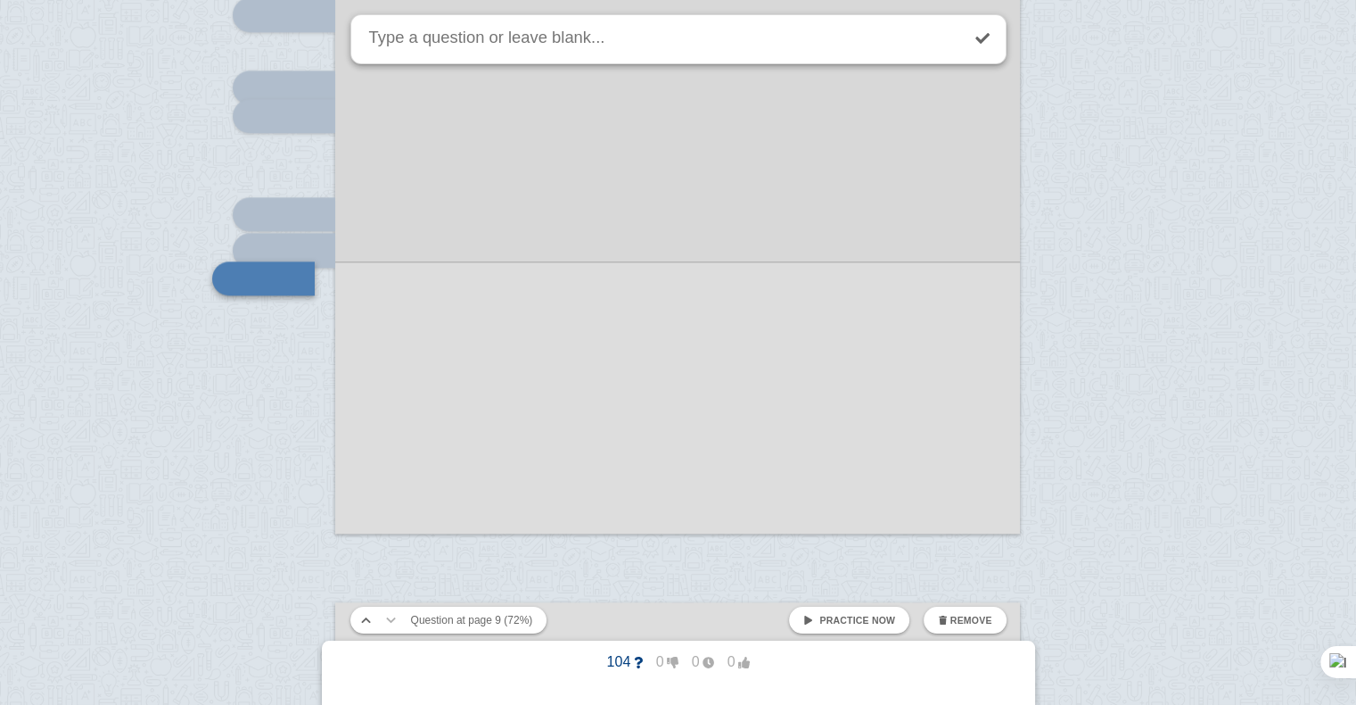
scroll to position [9092, 0]
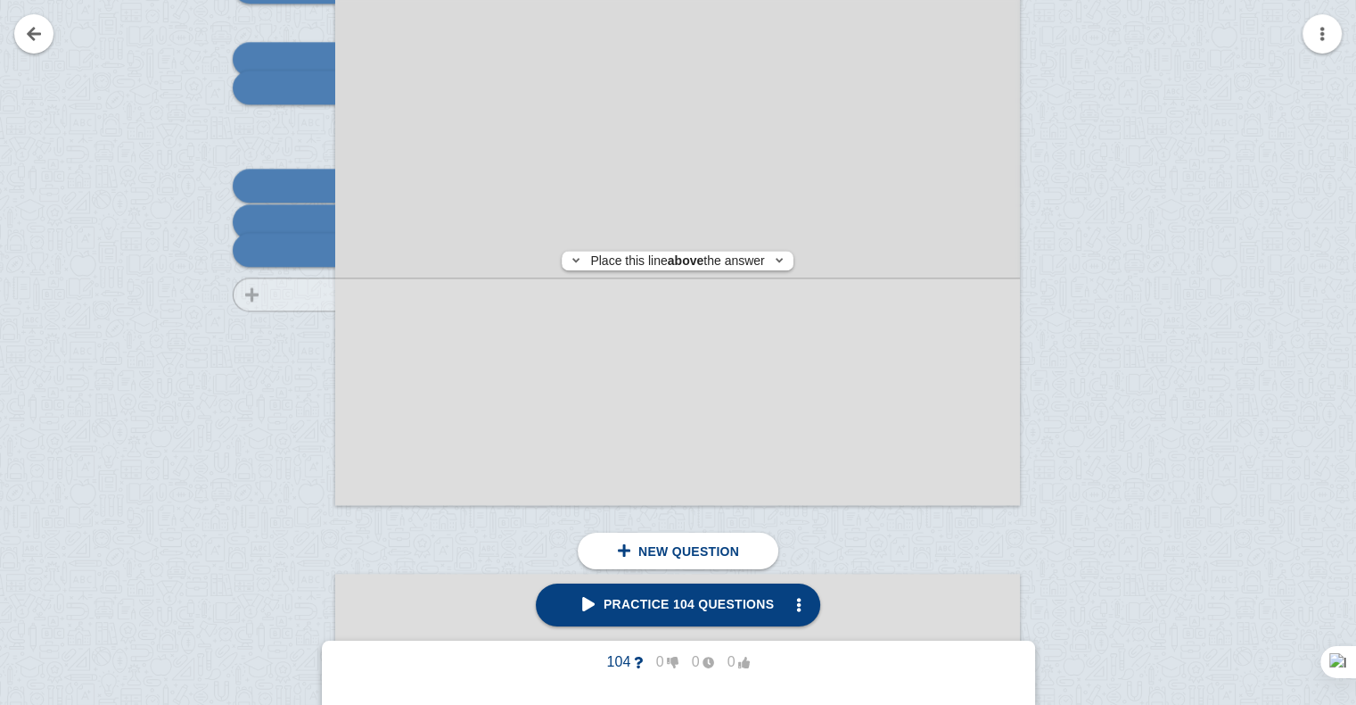
click at [307, 294] on div at bounding box center [276, 37] width 120 height 969
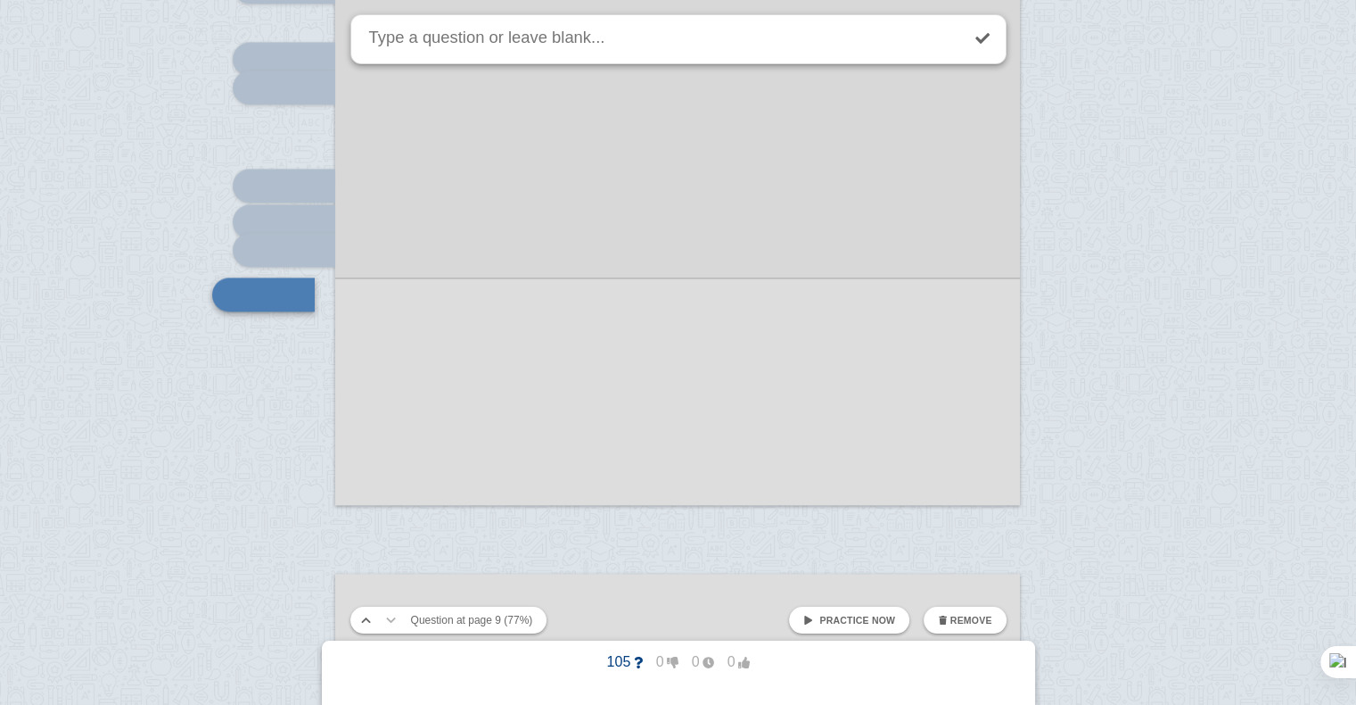
scroll to position [9136, 0]
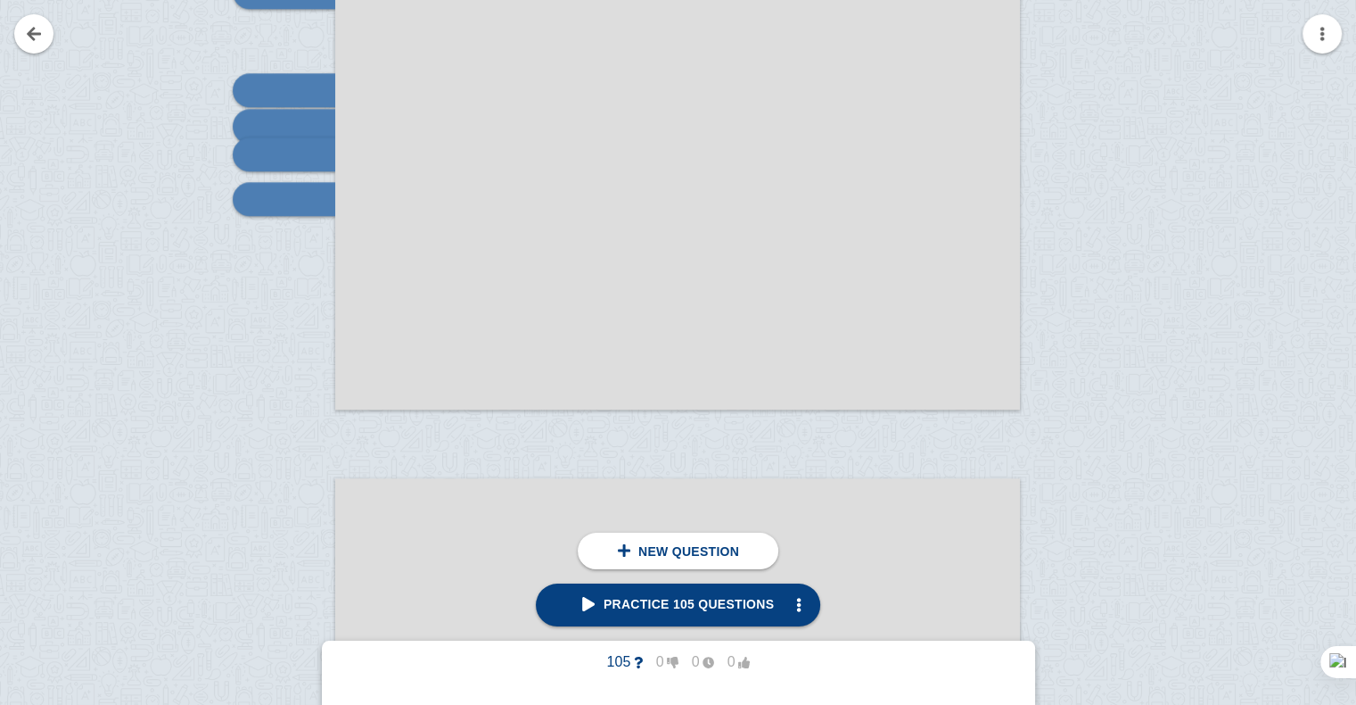
scroll to position [9297, 0]
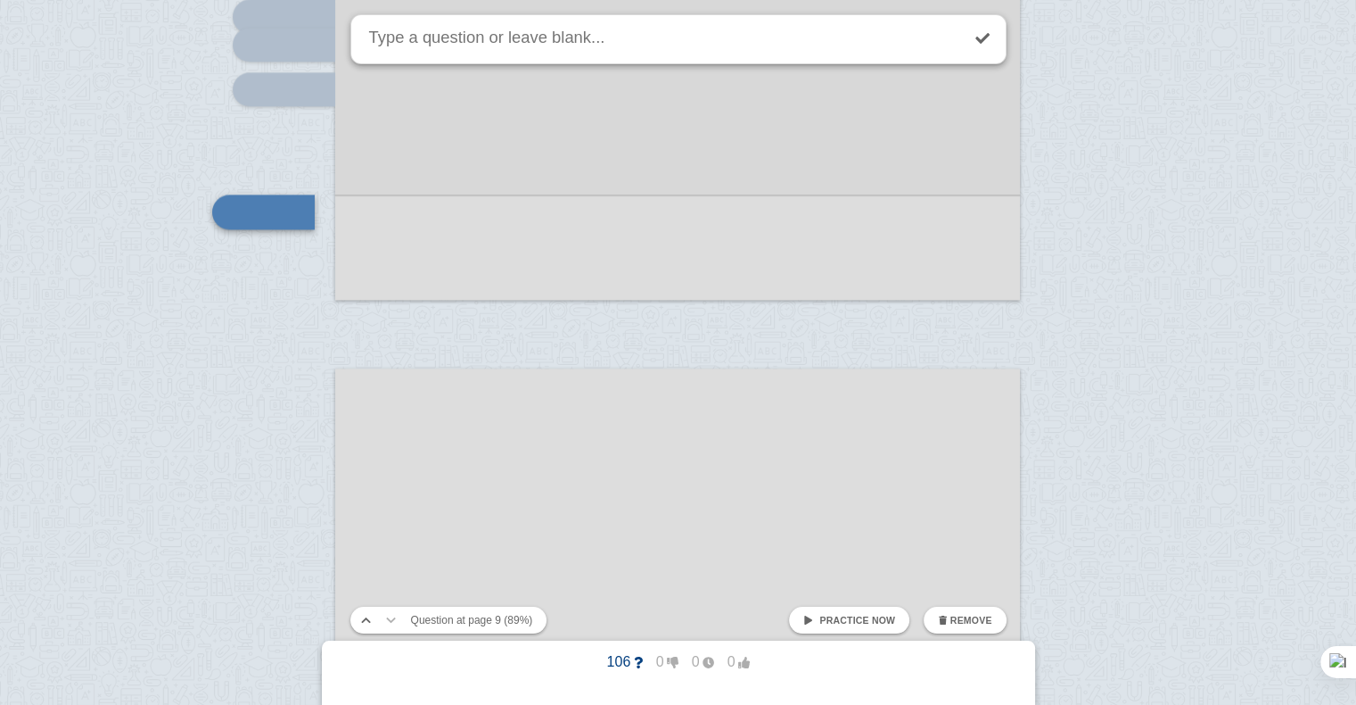
scroll to position [9259, 0]
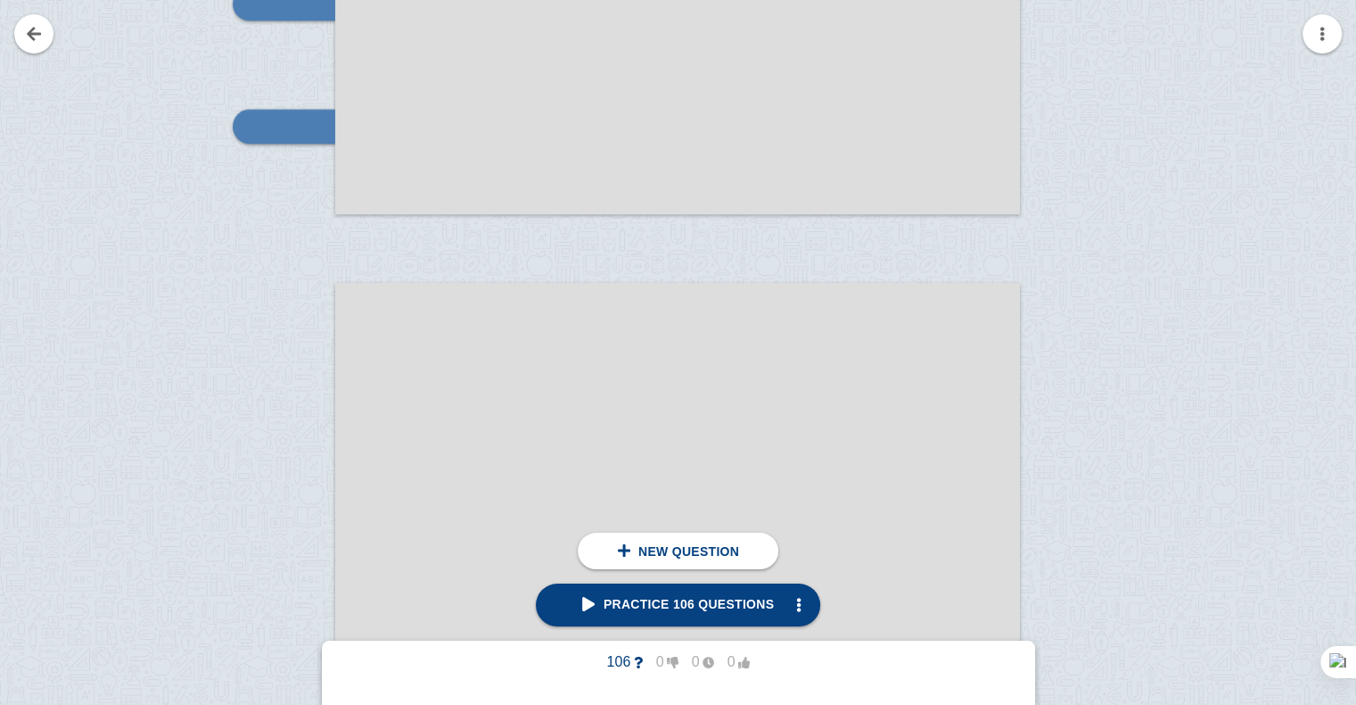
scroll to position [9480, 0]
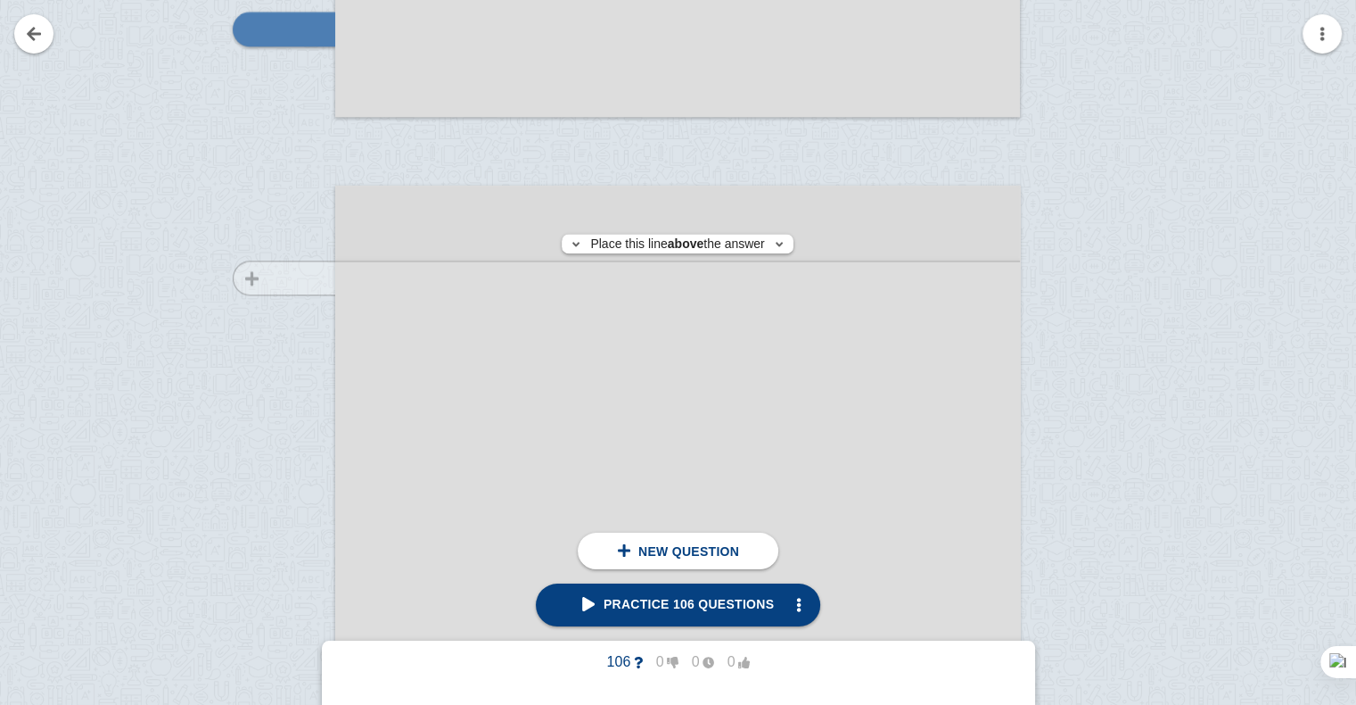
click at [294, 277] on div at bounding box center [276, 686] width 120 height 969
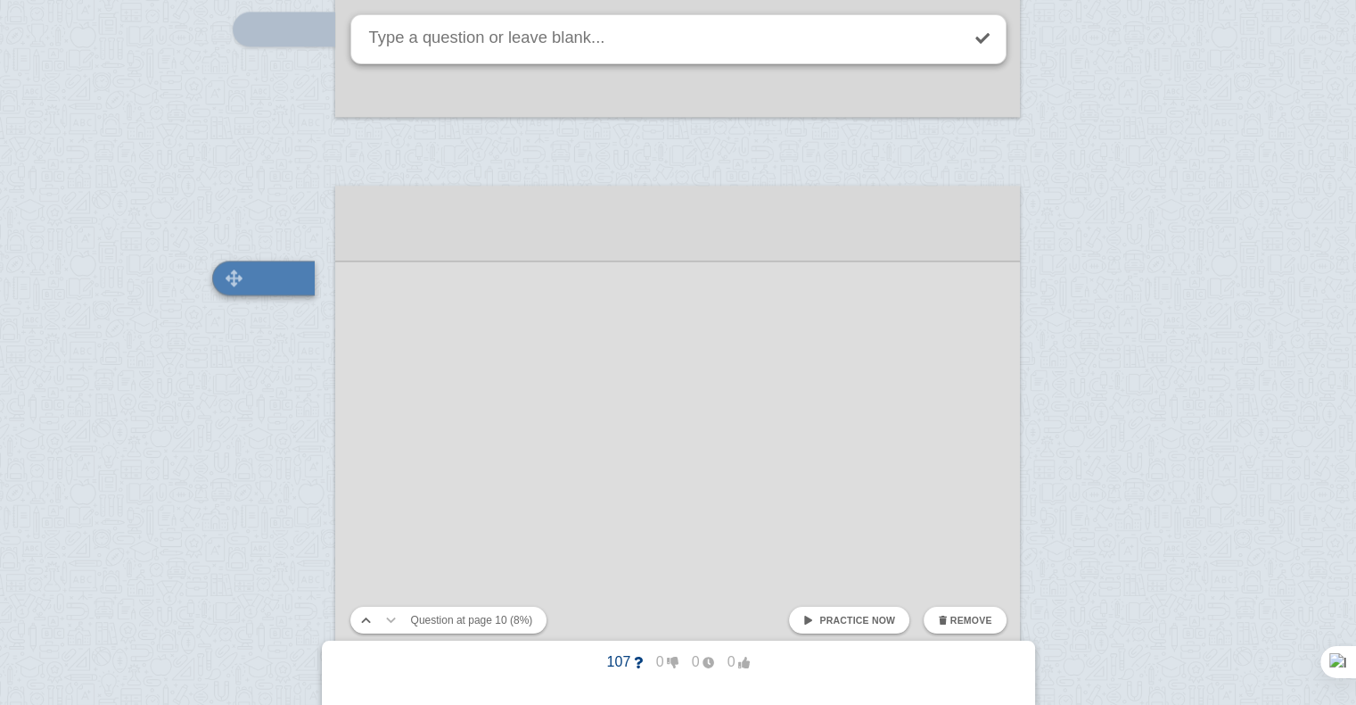
scroll to position [9508, 0]
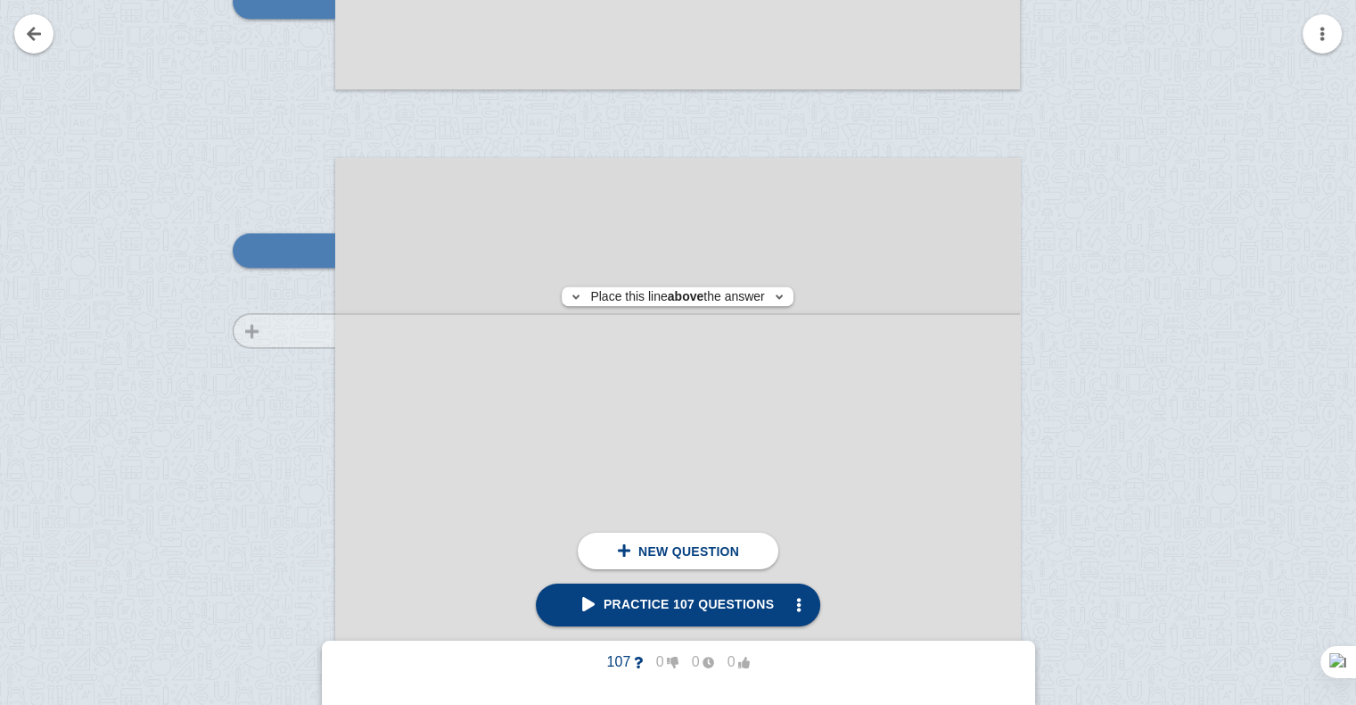
click at [282, 330] on div at bounding box center [276, 659] width 120 height 969
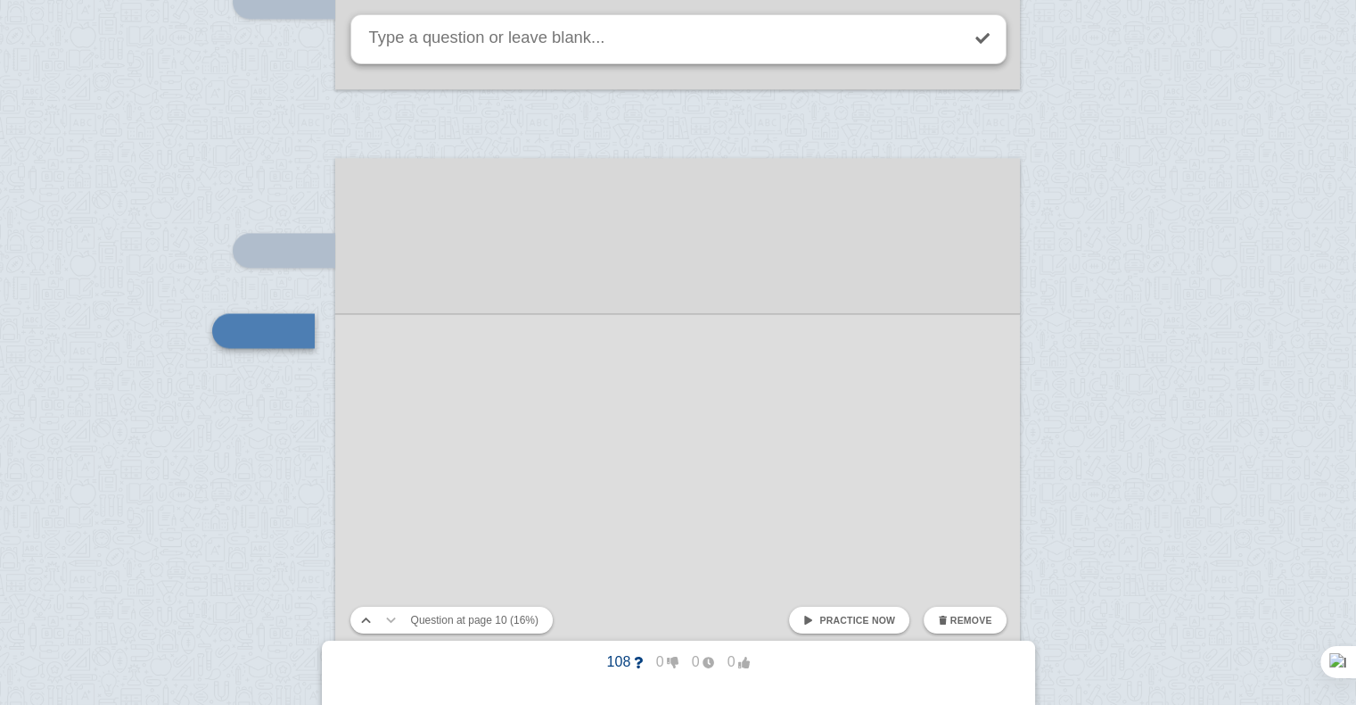
scroll to position [9588, 0]
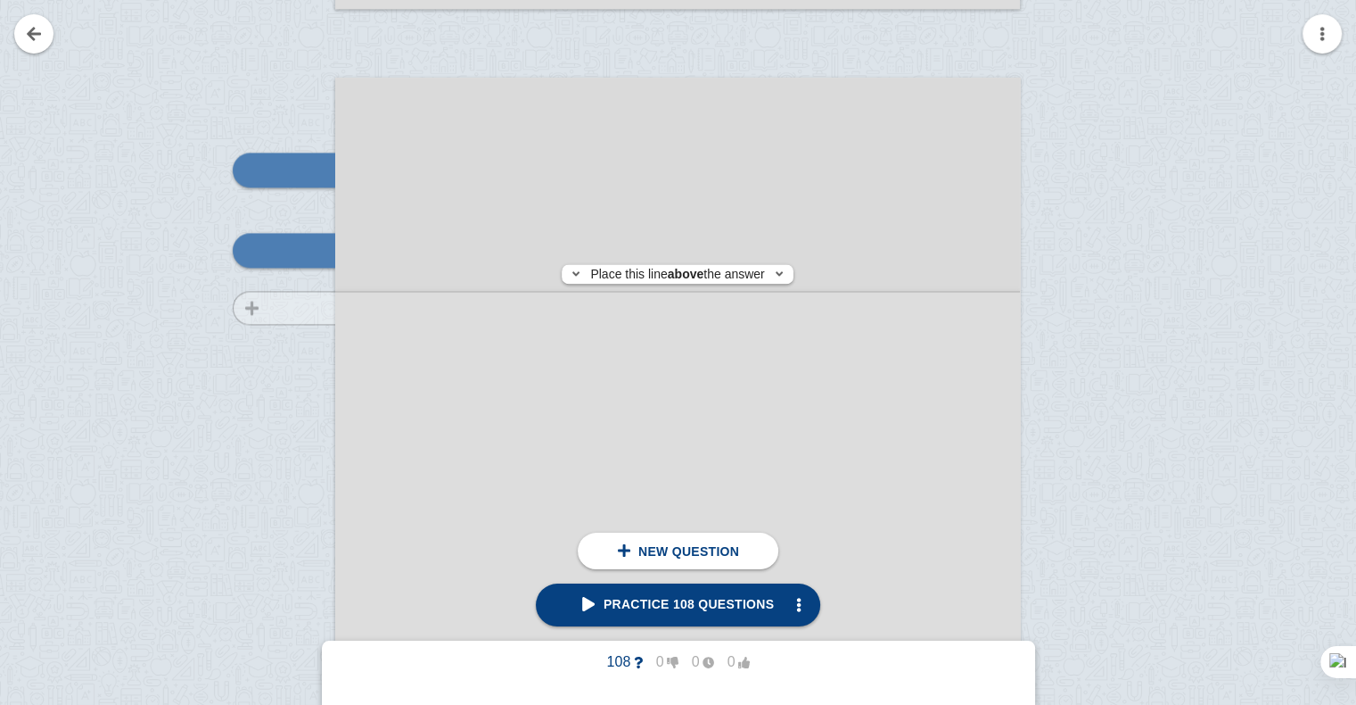
click at [302, 308] on div at bounding box center [276, 579] width 120 height 969
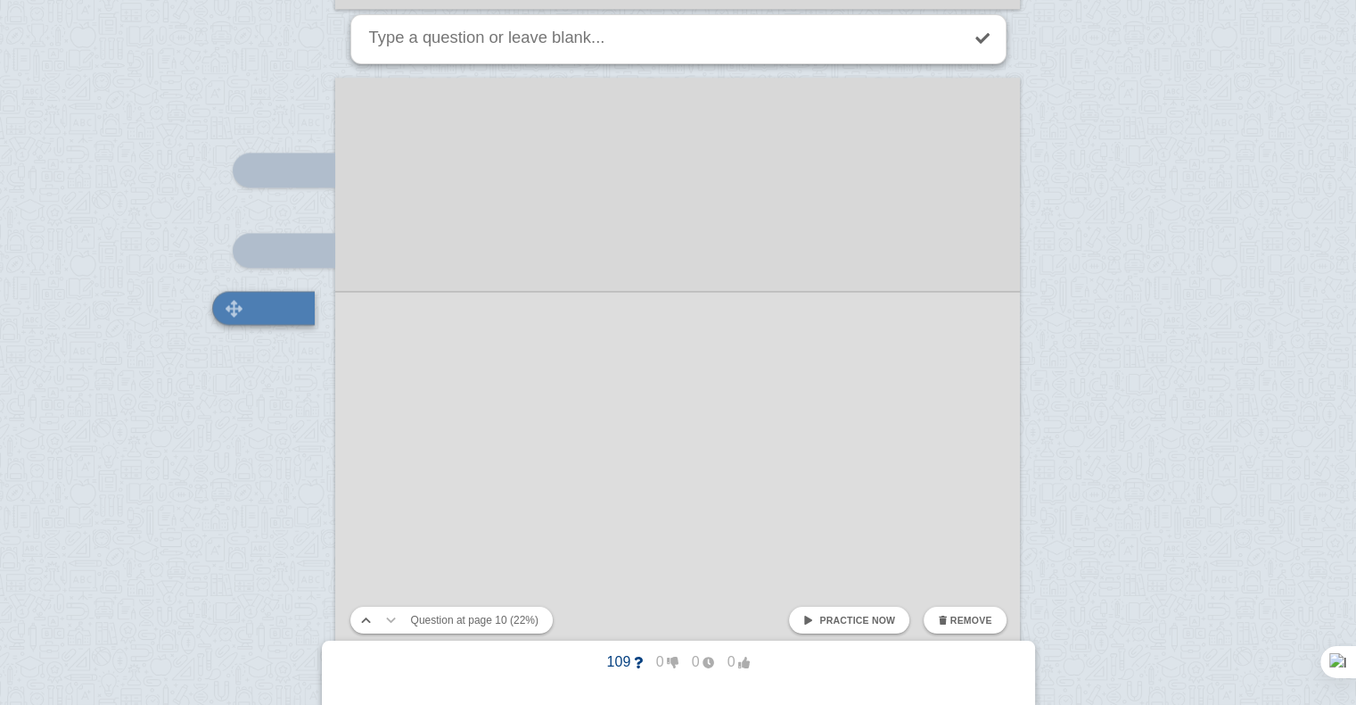
scroll to position [9646, 0]
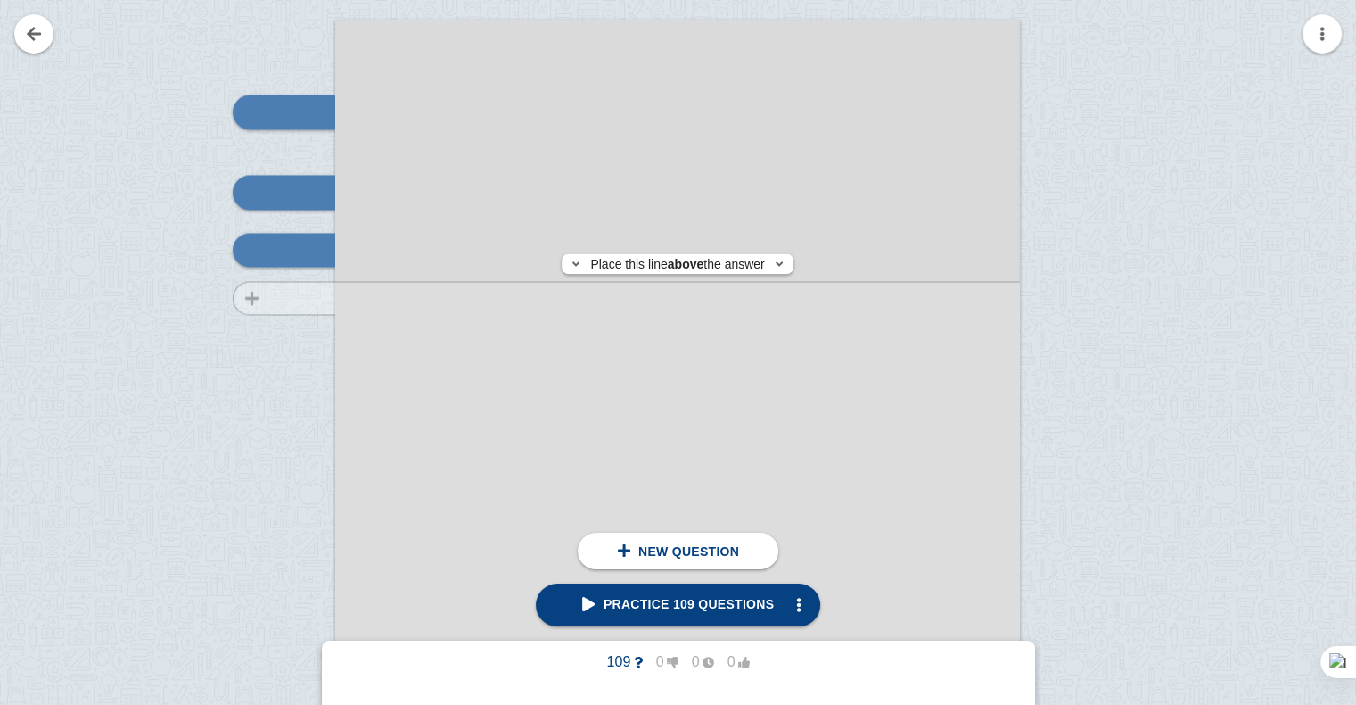
click at [302, 298] on div at bounding box center [276, 521] width 120 height 969
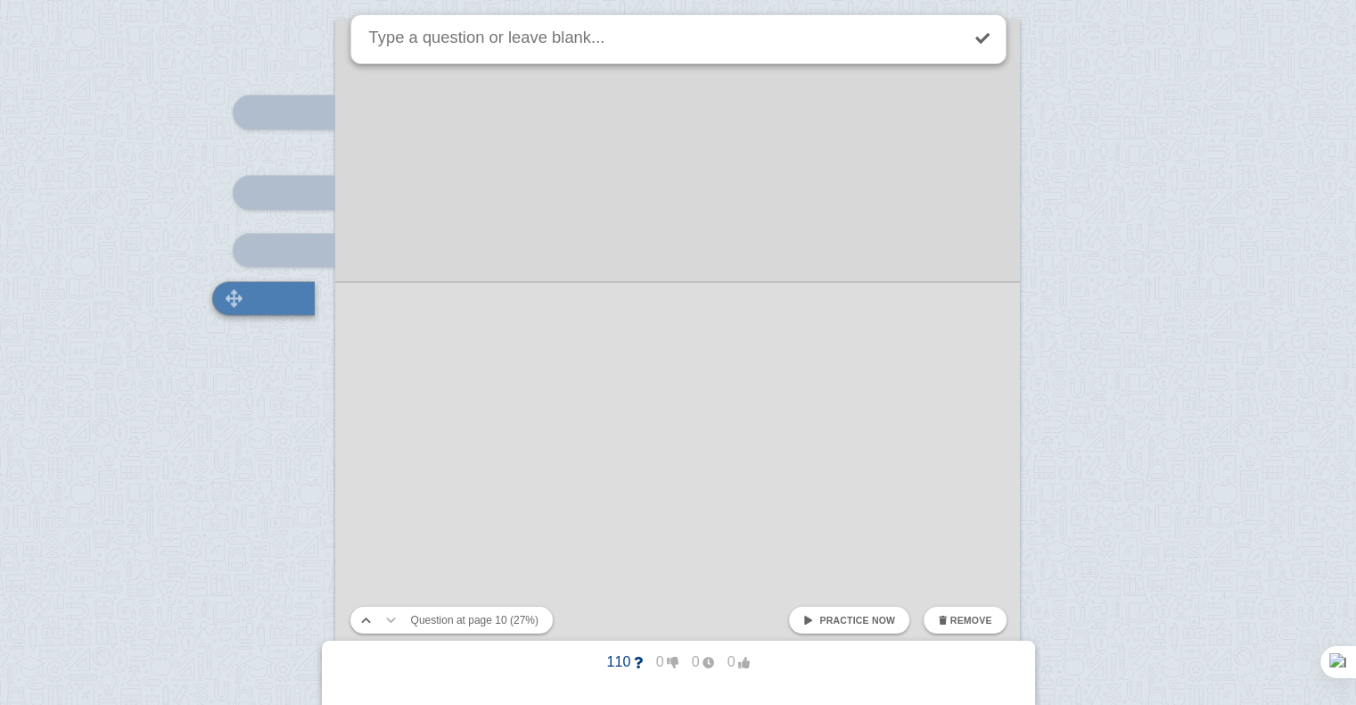
scroll to position [9693, 0]
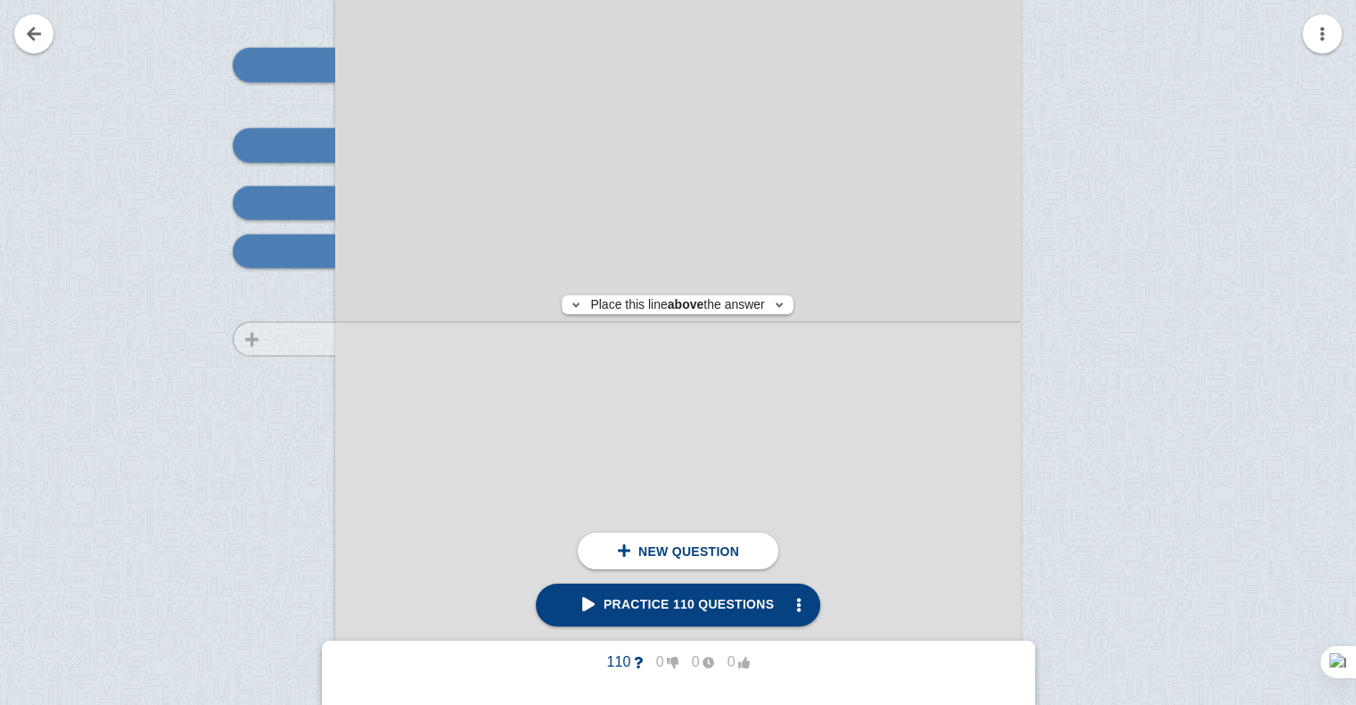
click at [289, 338] on div at bounding box center [276, 473] width 120 height 969
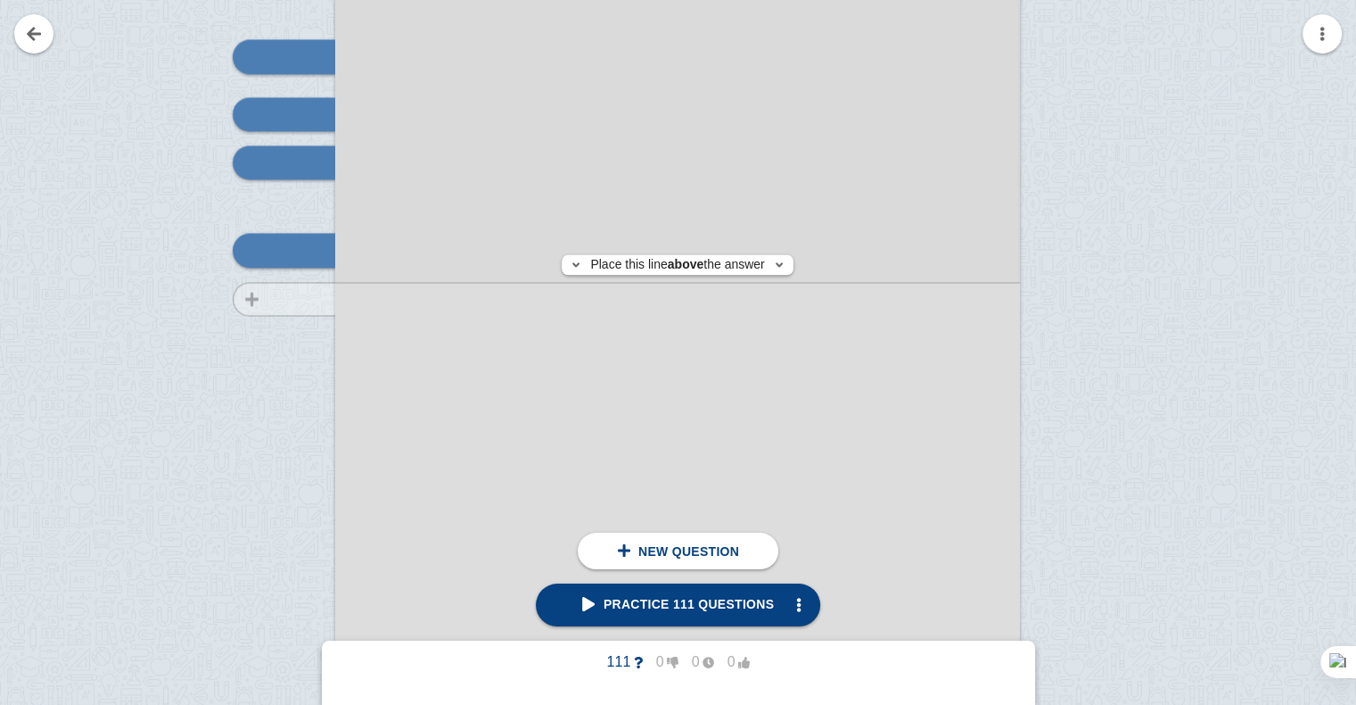
click at [296, 298] on div at bounding box center [276, 385] width 120 height 969
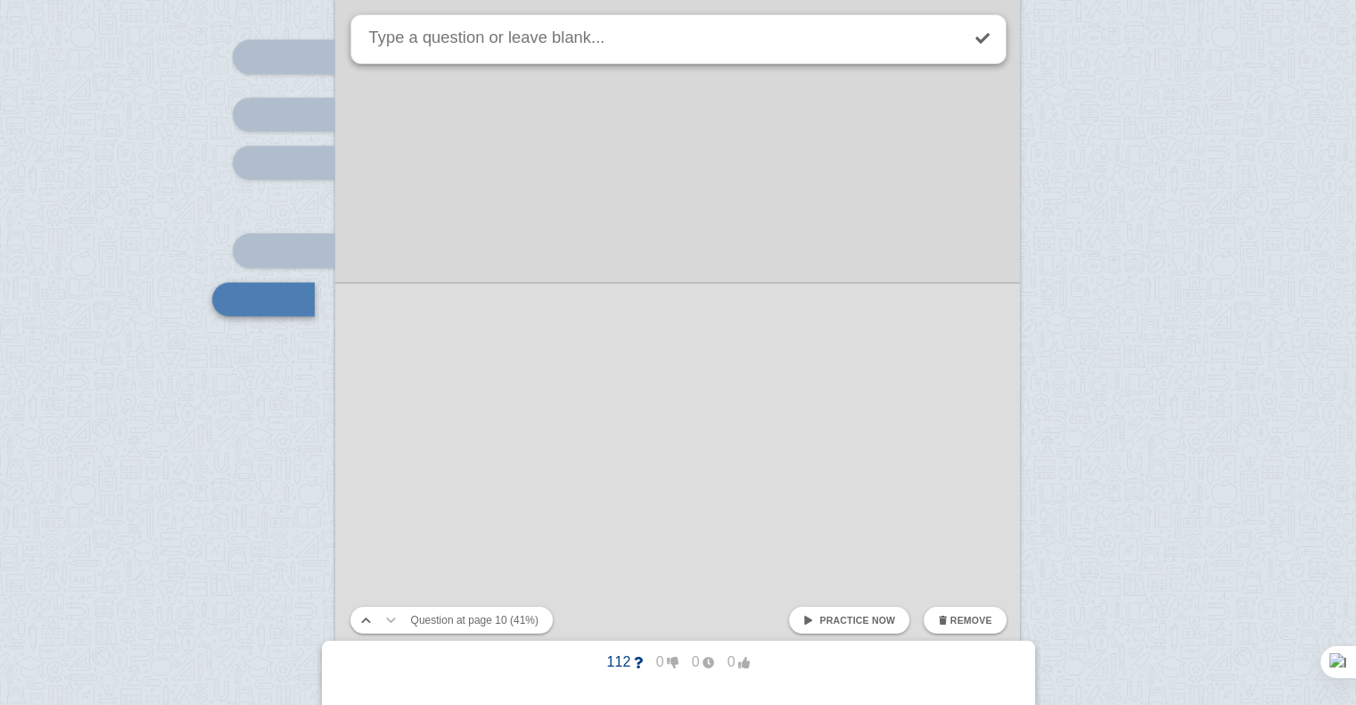
scroll to position [9830, 0]
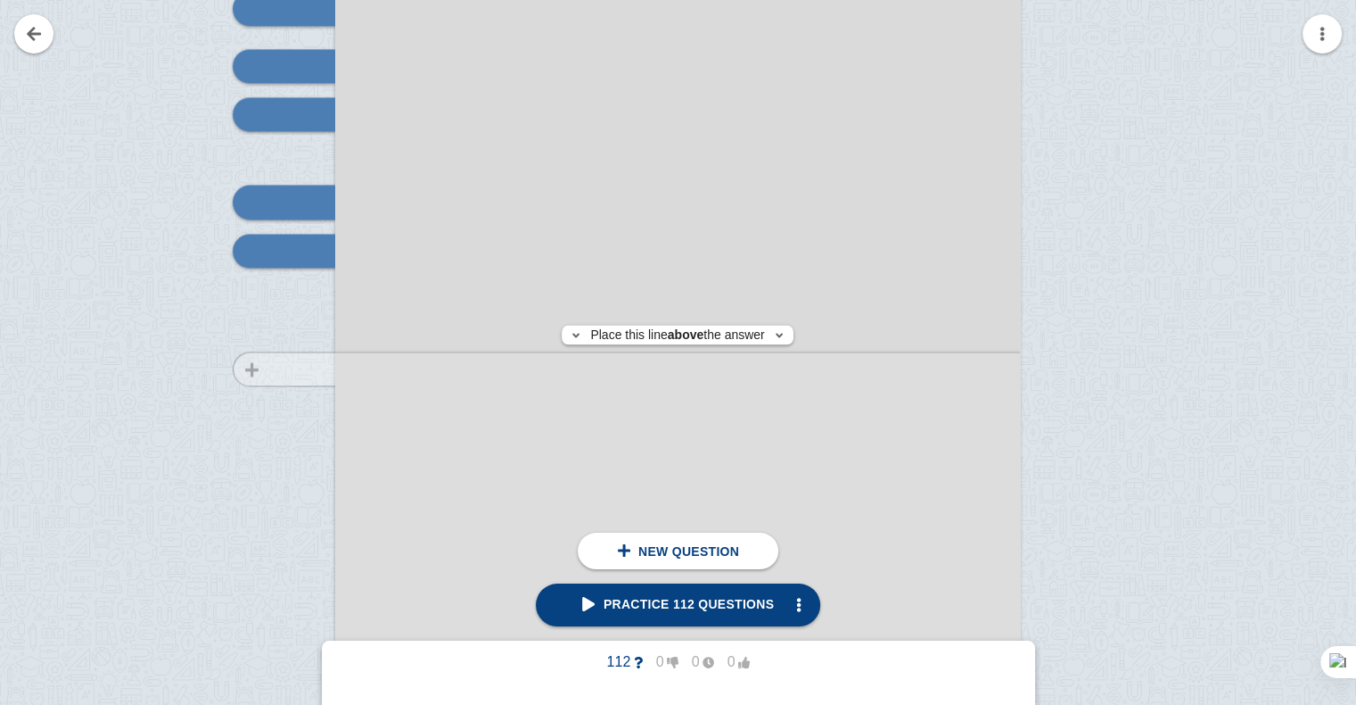
click at [278, 368] on div at bounding box center [276, 337] width 120 height 969
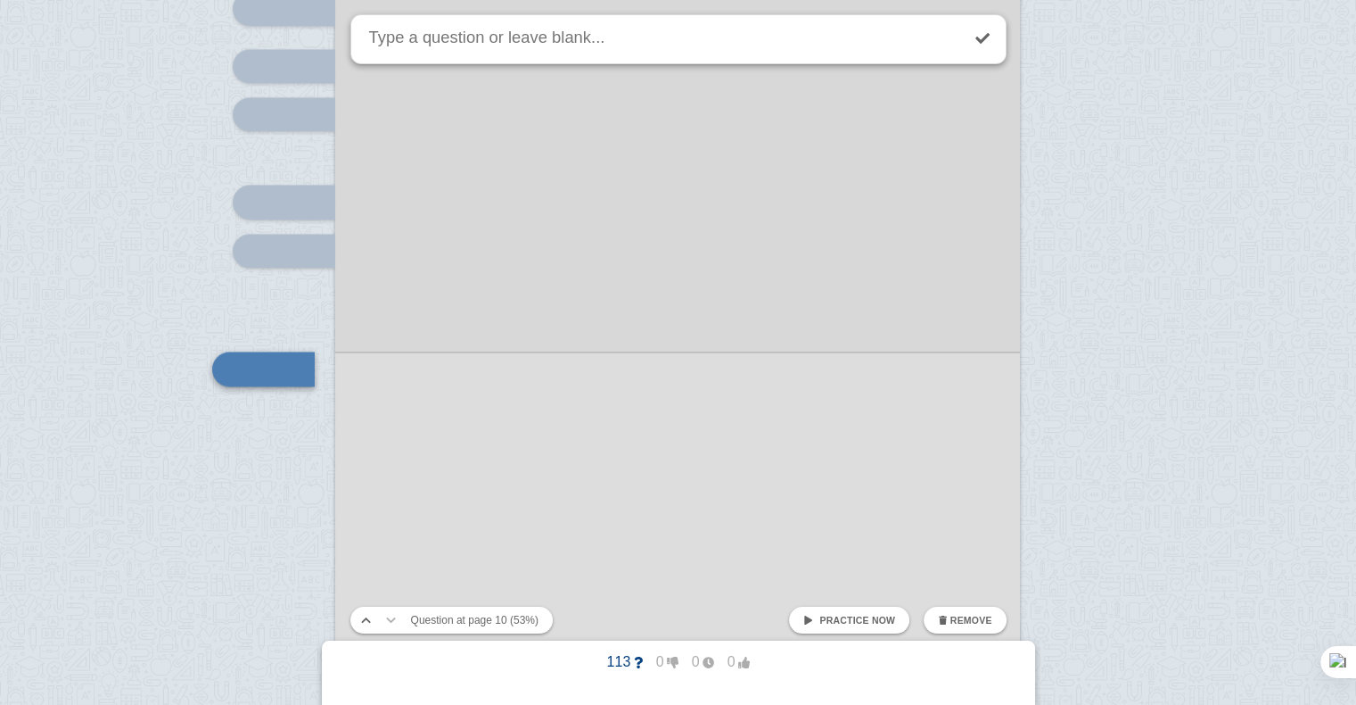
scroll to position [9948, 0]
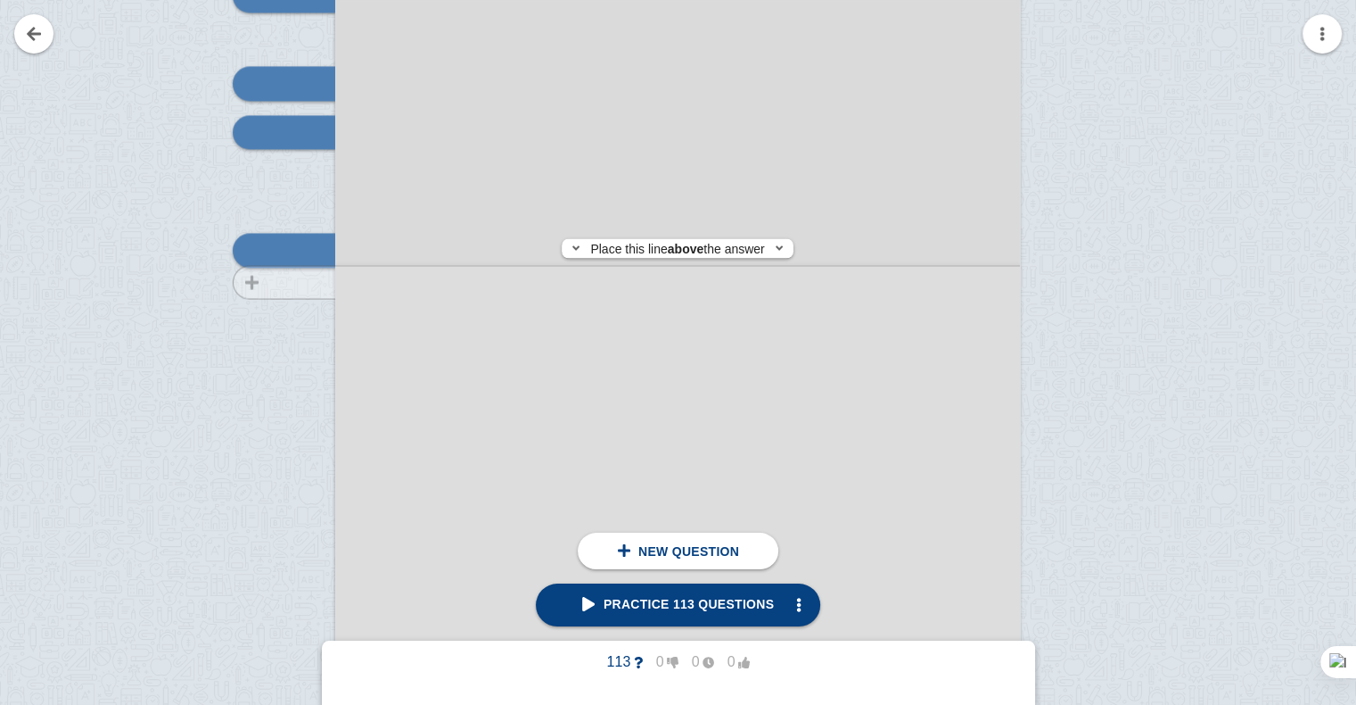
click at [303, 282] on div at bounding box center [276, 218] width 120 height 969
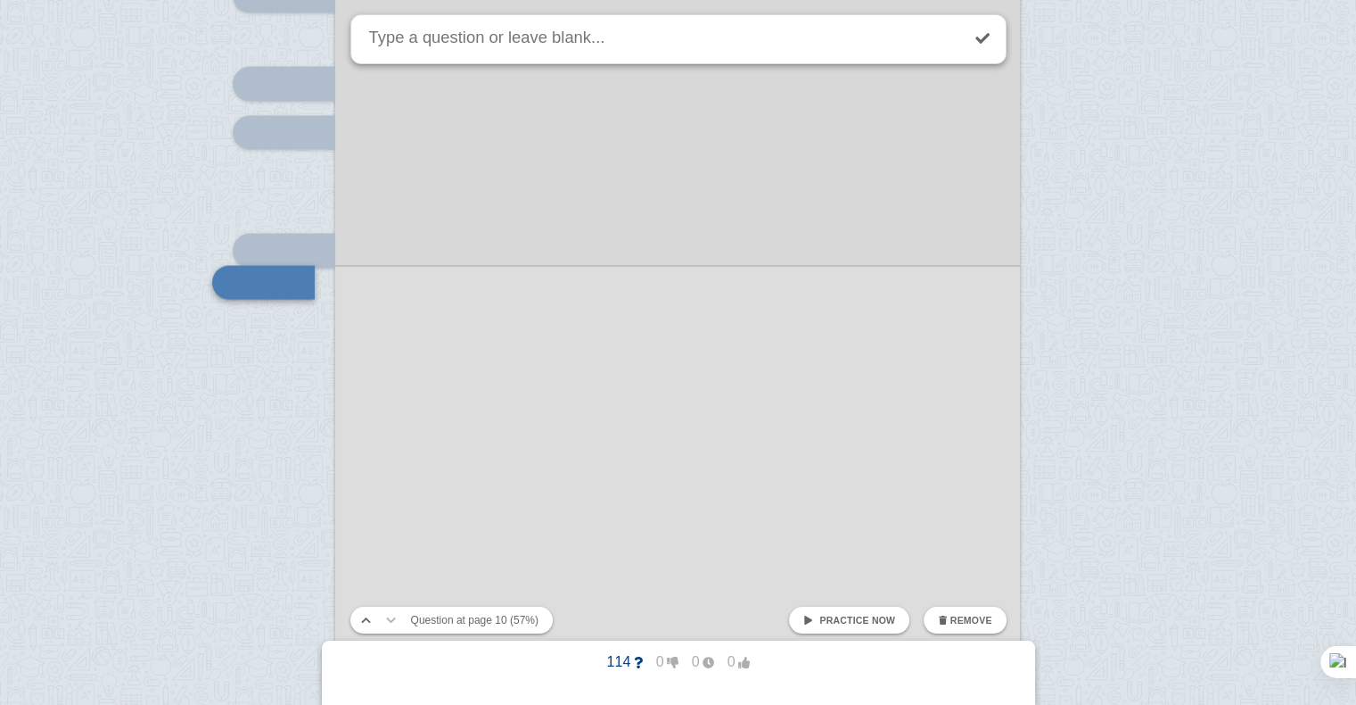
scroll to position [9980, 0]
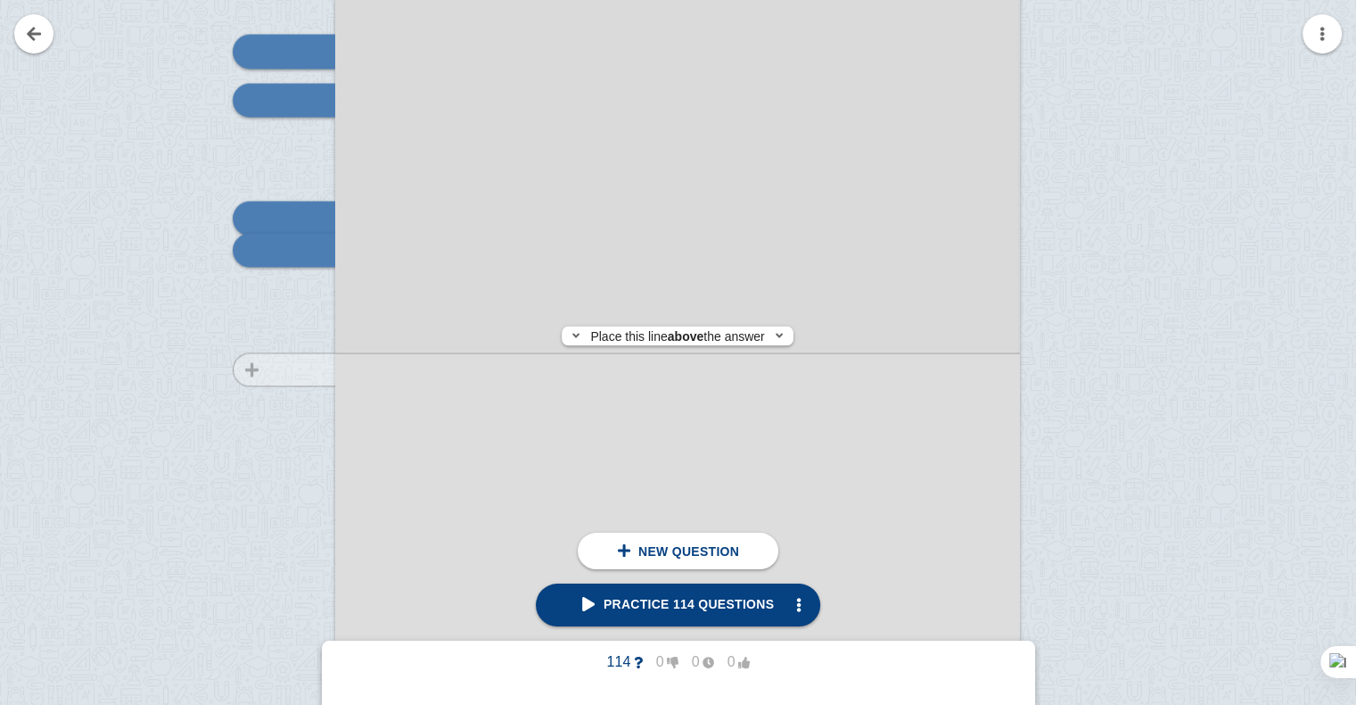
click at [293, 369] on div at bounding box center [276, 186] width 120 height 969
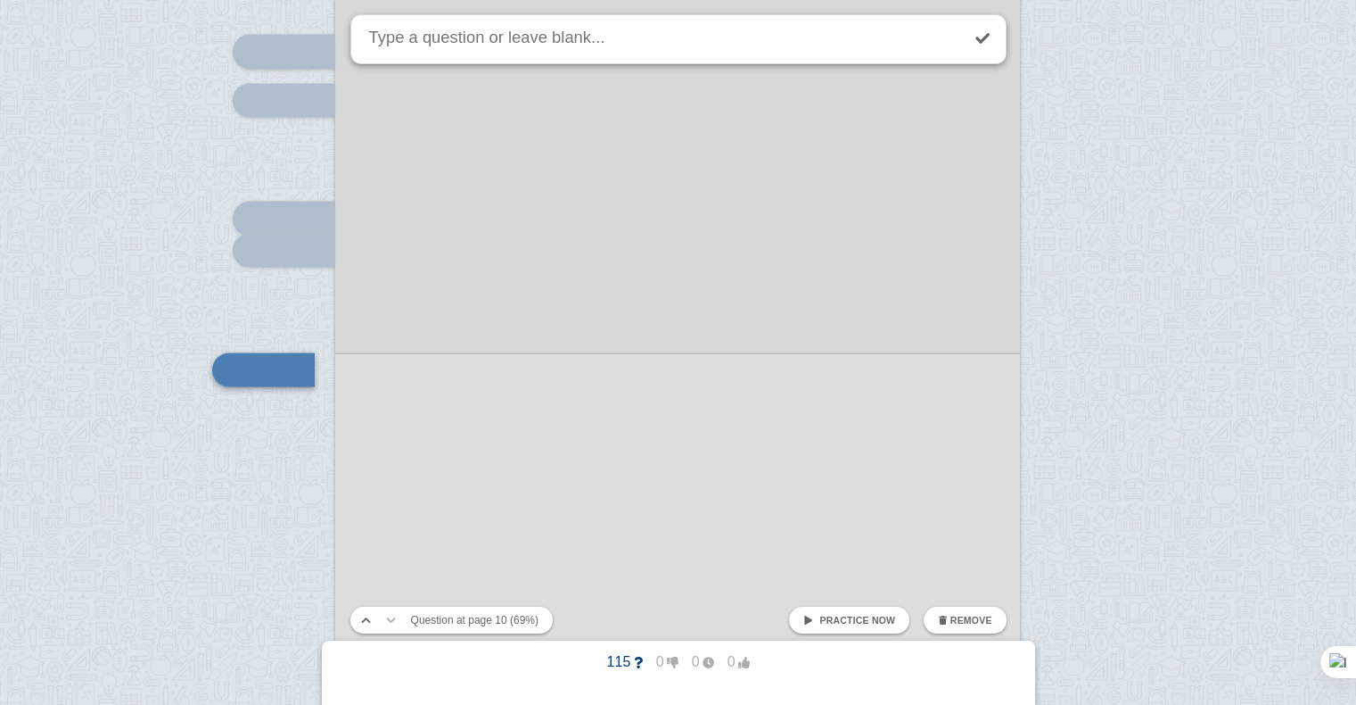
scroll to position [10099, 0]
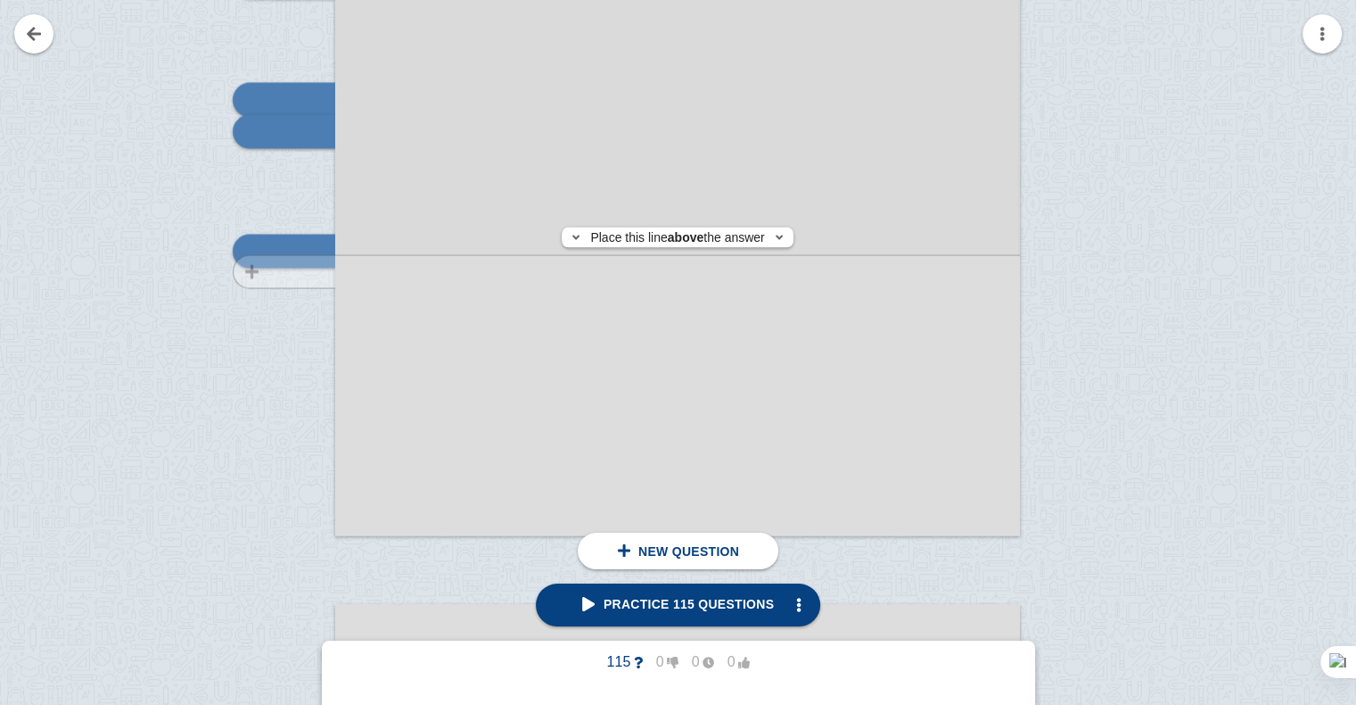
click at [304, 270] on div at bounding box center [276, 68] width 120 height 969
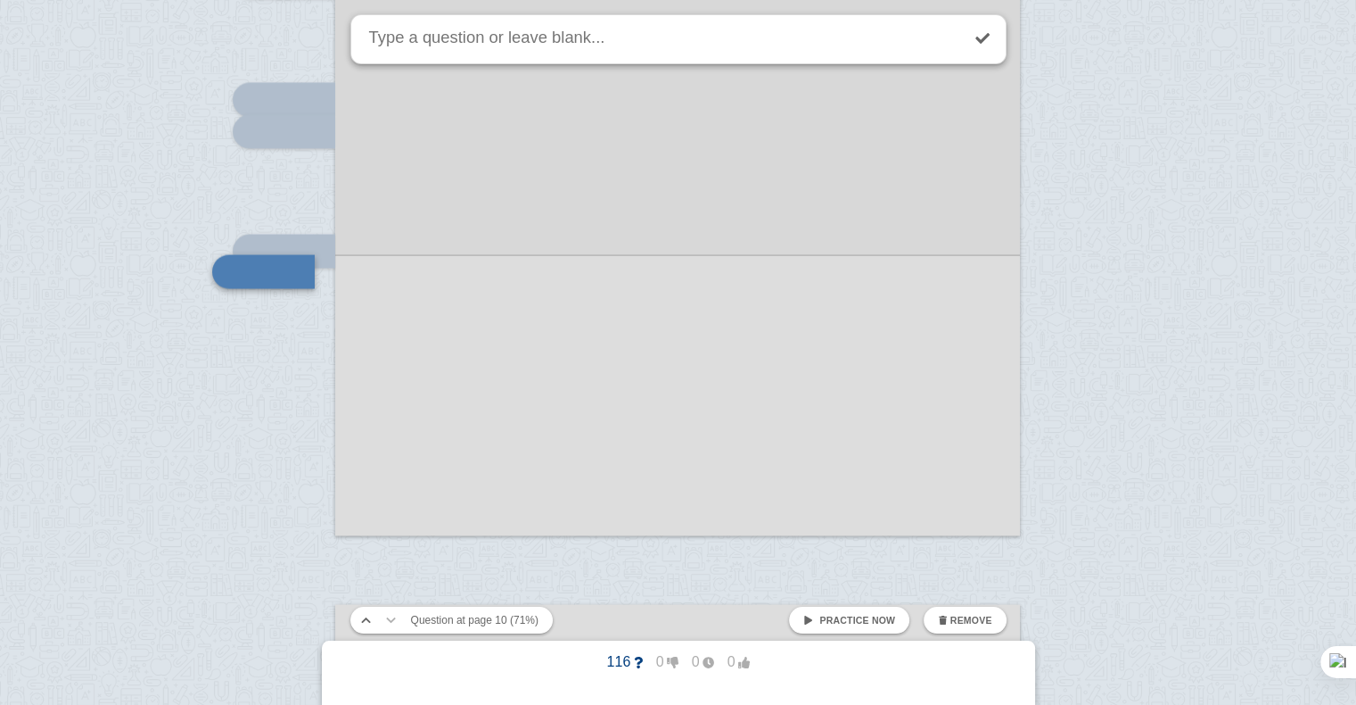
scroll to position [10120, 0]
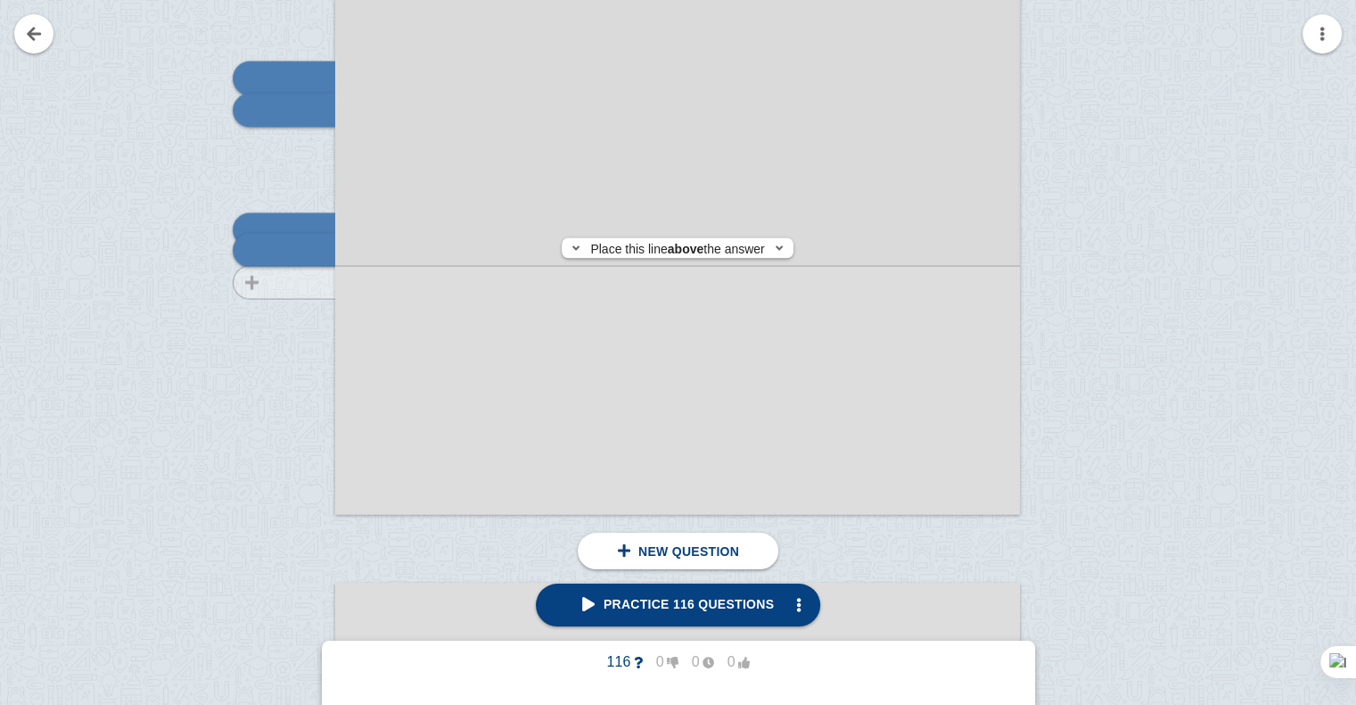
click at [299, 282] on div at bounding box center [276, 46] width 120 height 969
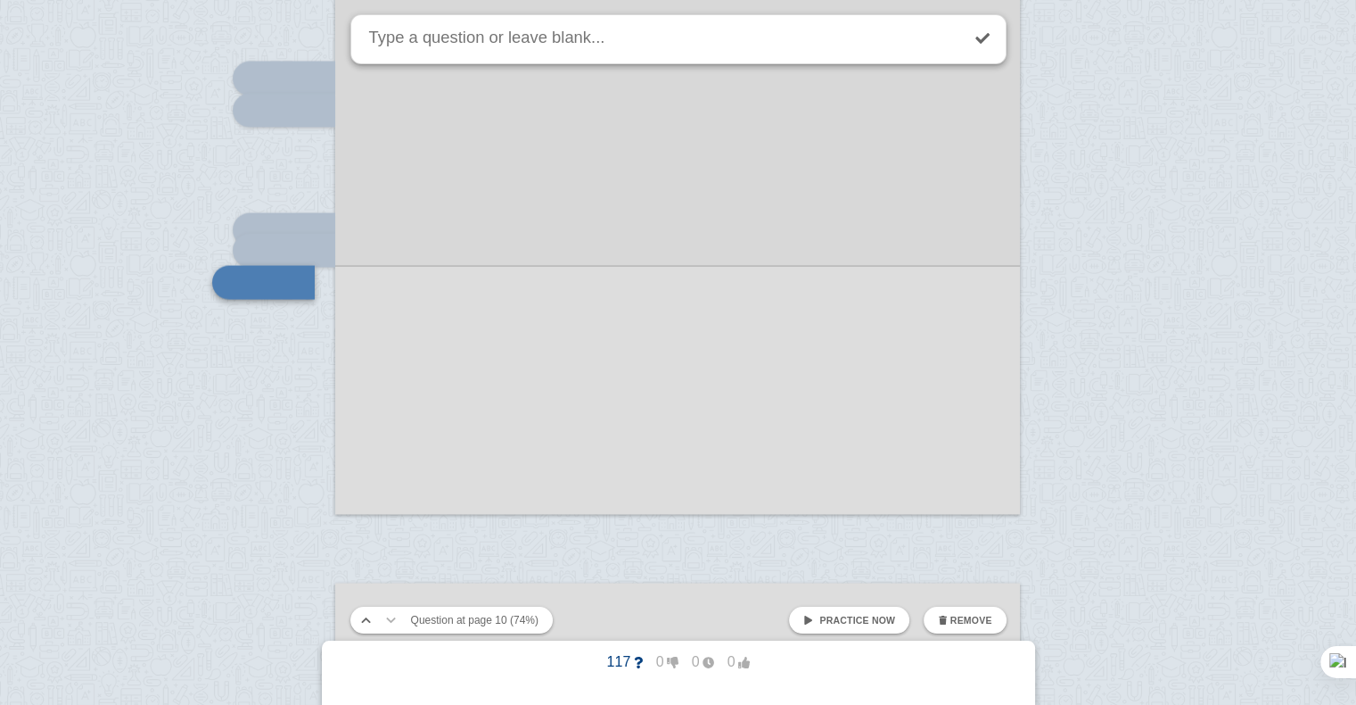
scroll to position [10152, 0]
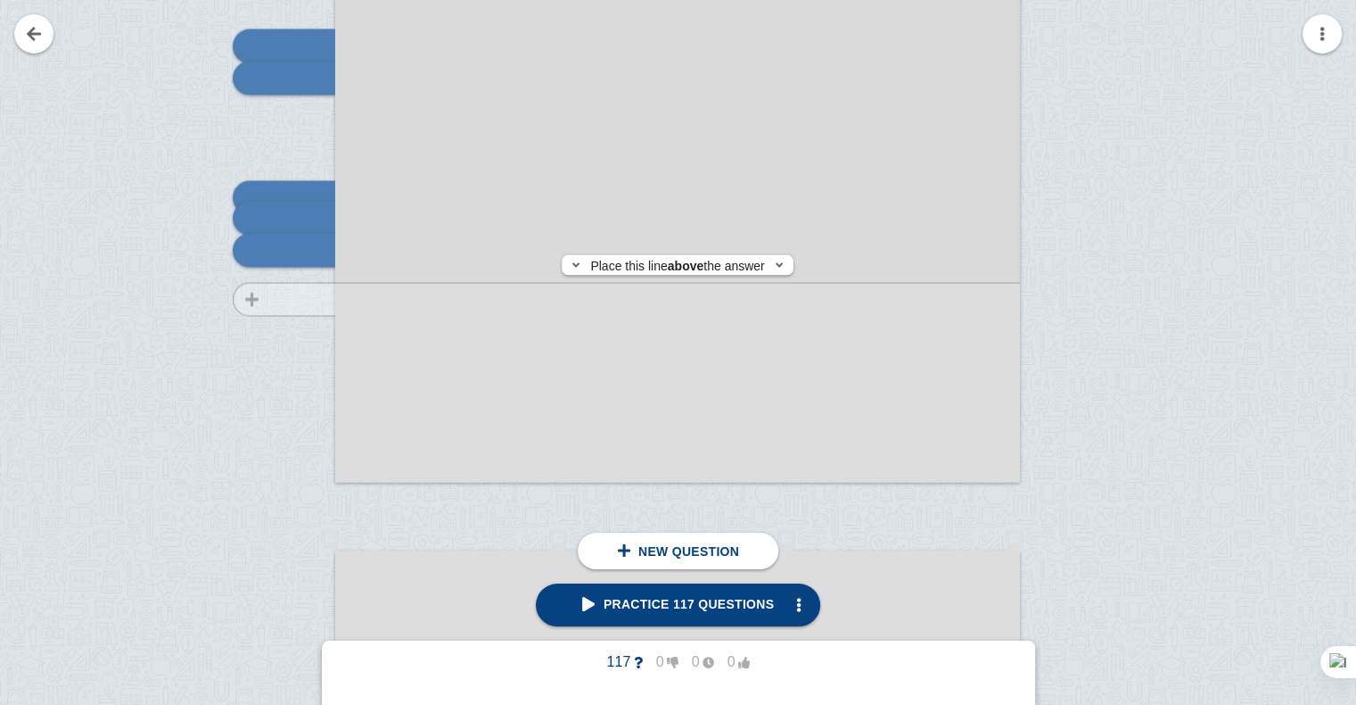
click at [295, 299] on div at bounding box center [276, 14] width 120 height 969
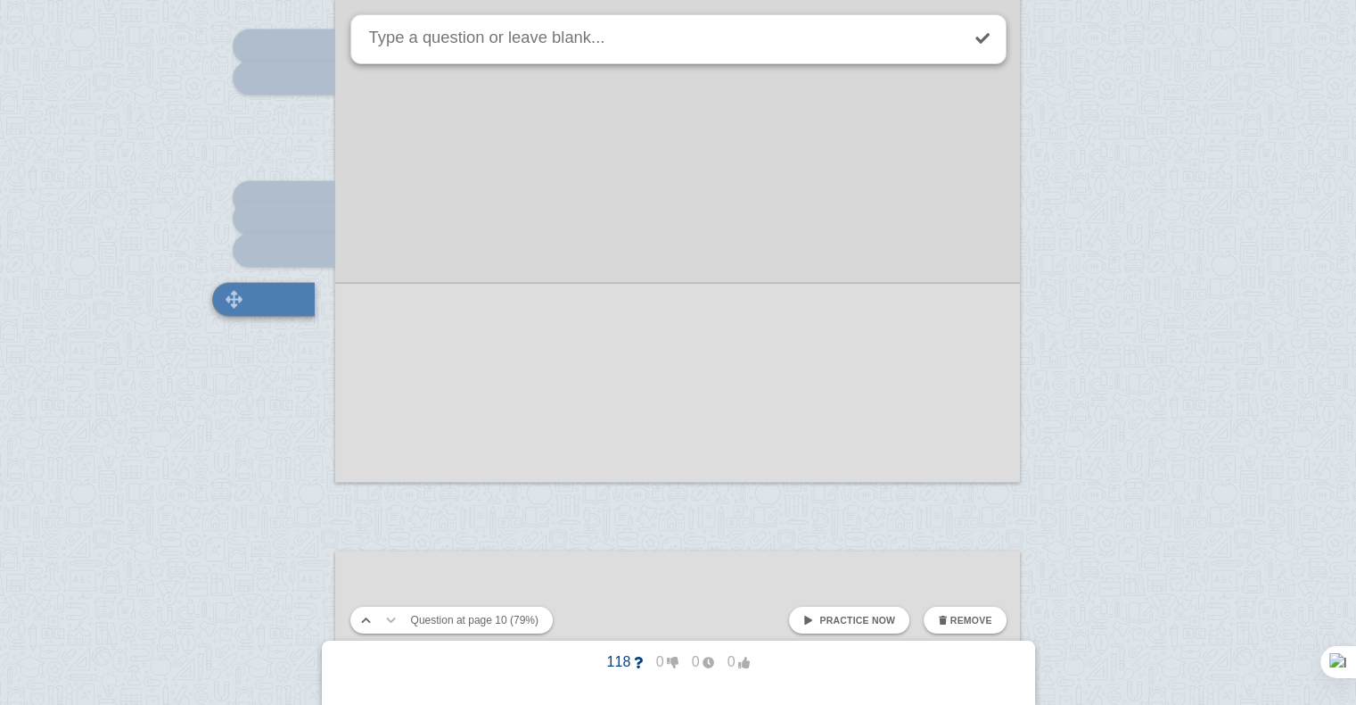
scroll to position [10202, 0]
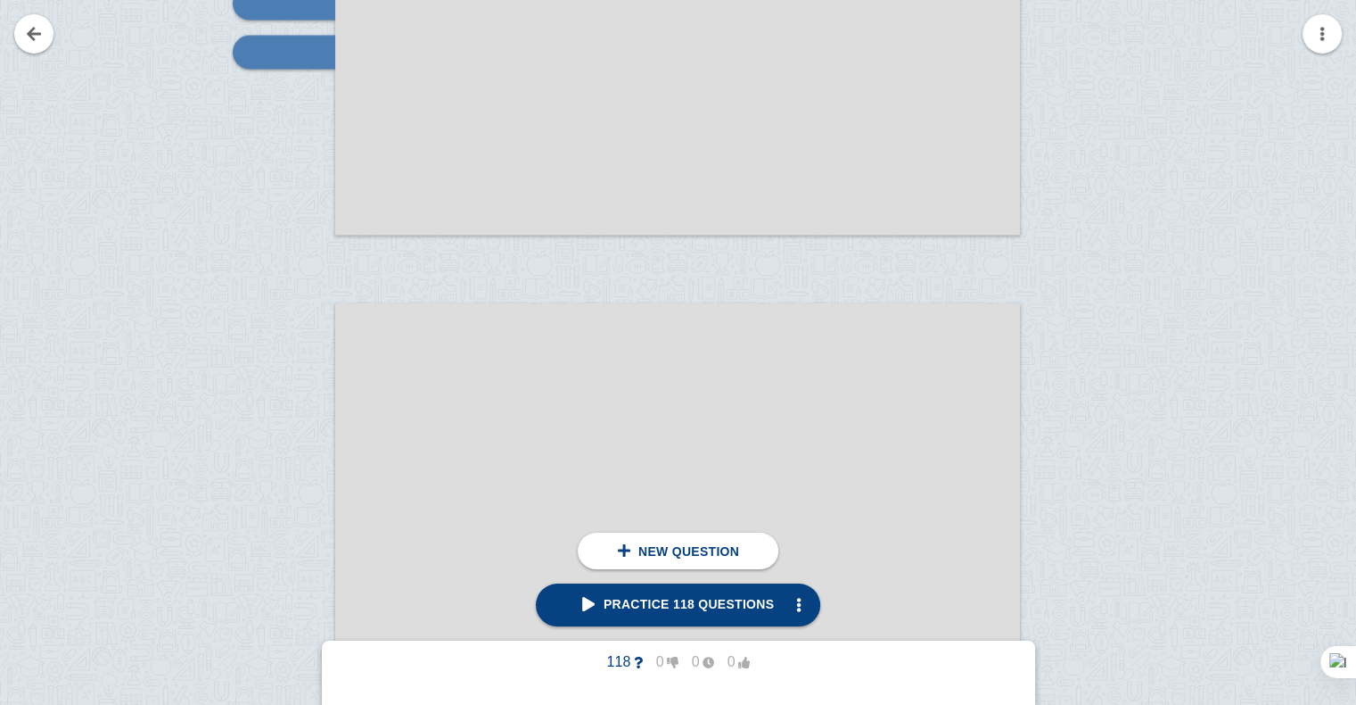
scroll to position [10613, 0]
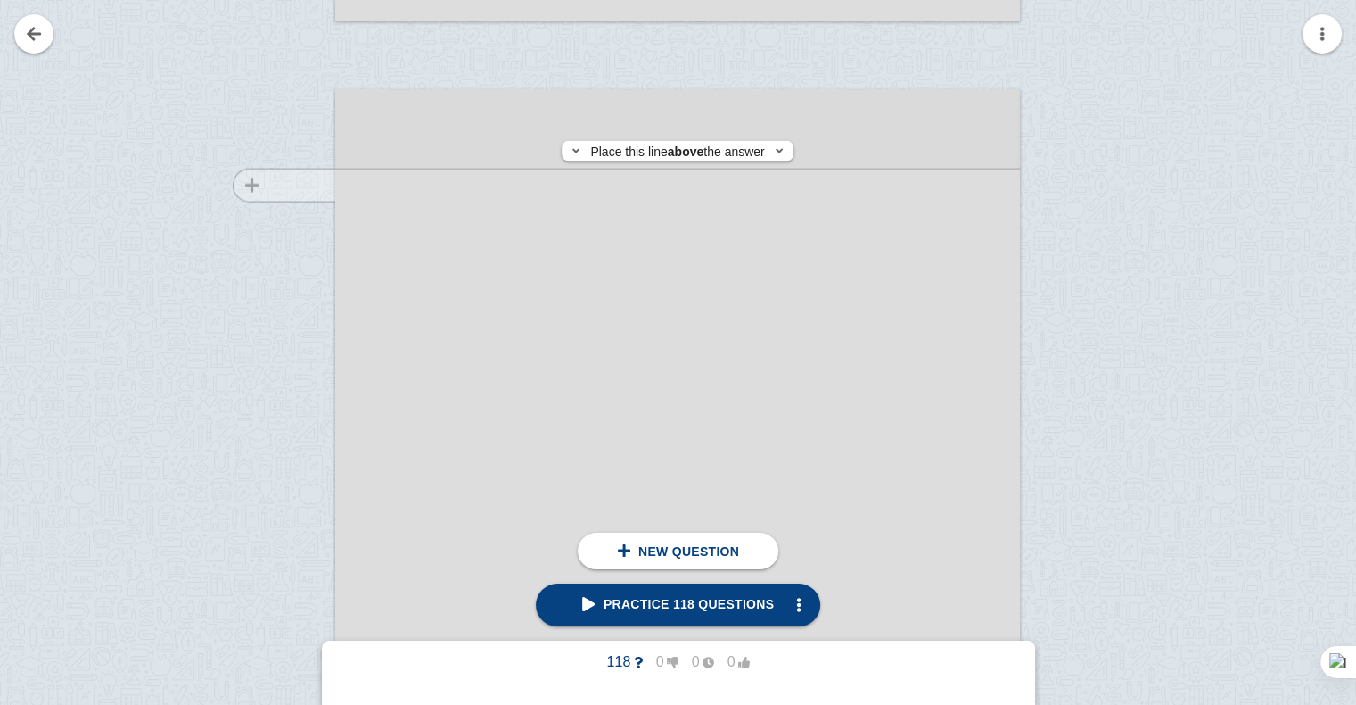
click at [275, 185] on div at bounding box center [276, 591] width 120 height 969
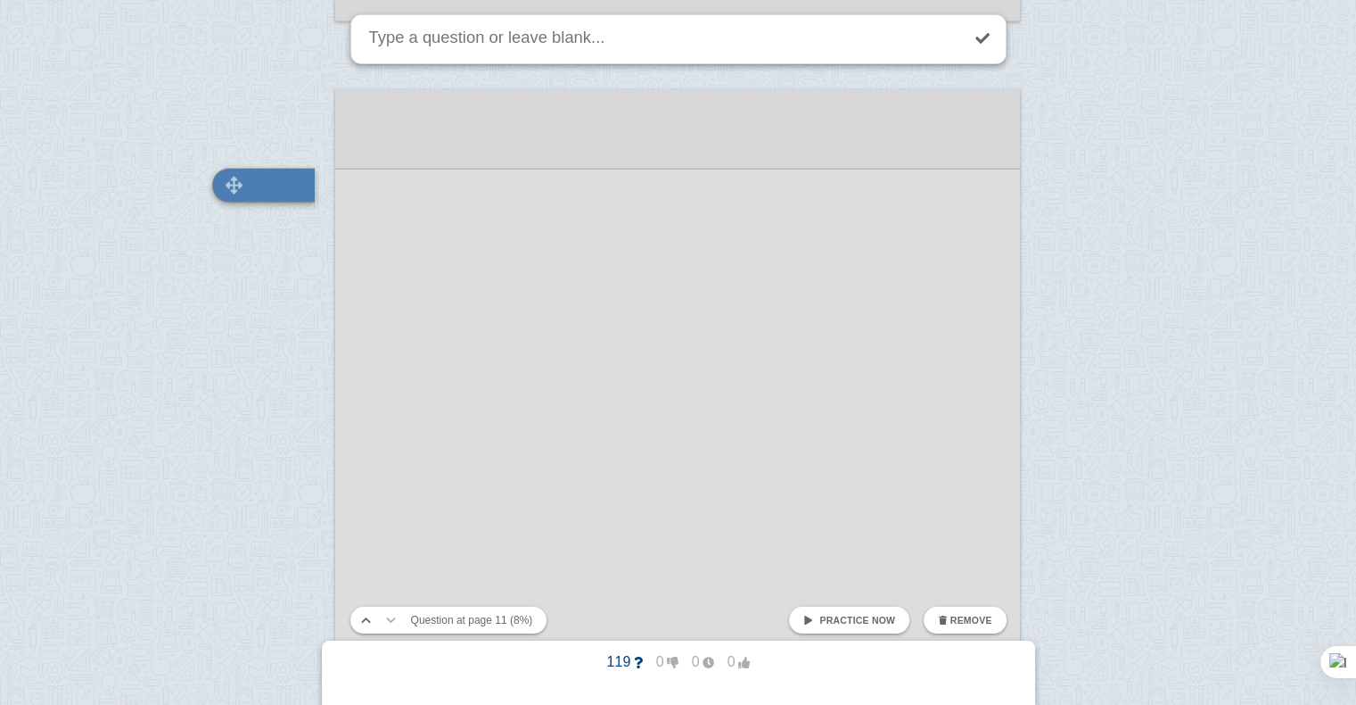
scroll to position [10548, 0]
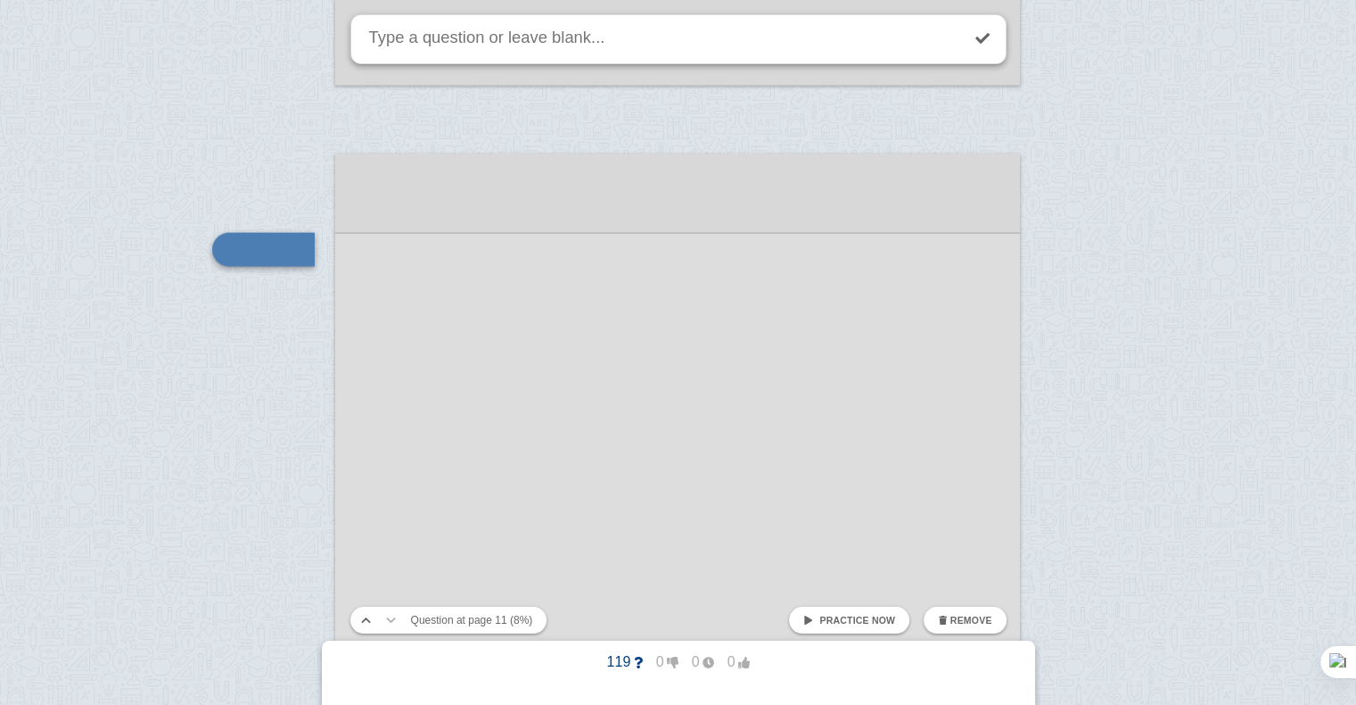
click at [275, 304] on div at bounding box center [678, 674] width 1356 height 22444
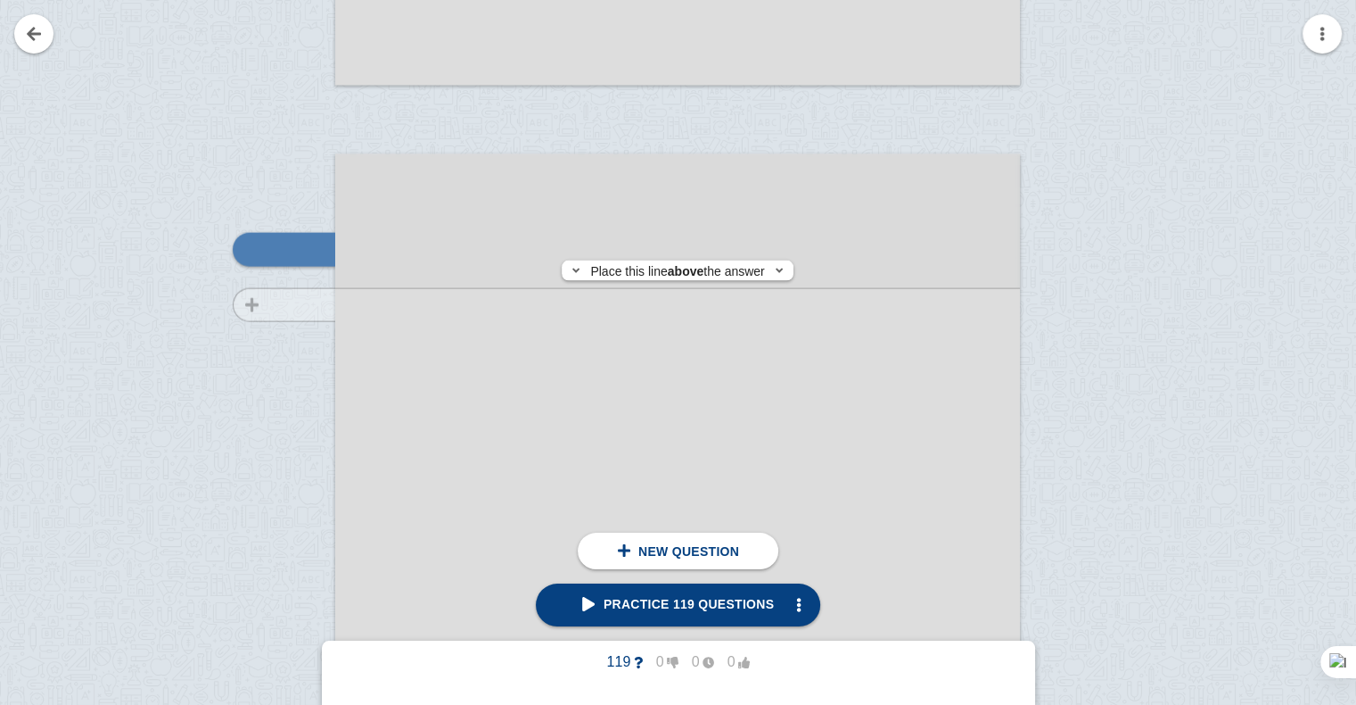
click at [290, 305] on div at bounding box center [276, 655] width 120 height 969
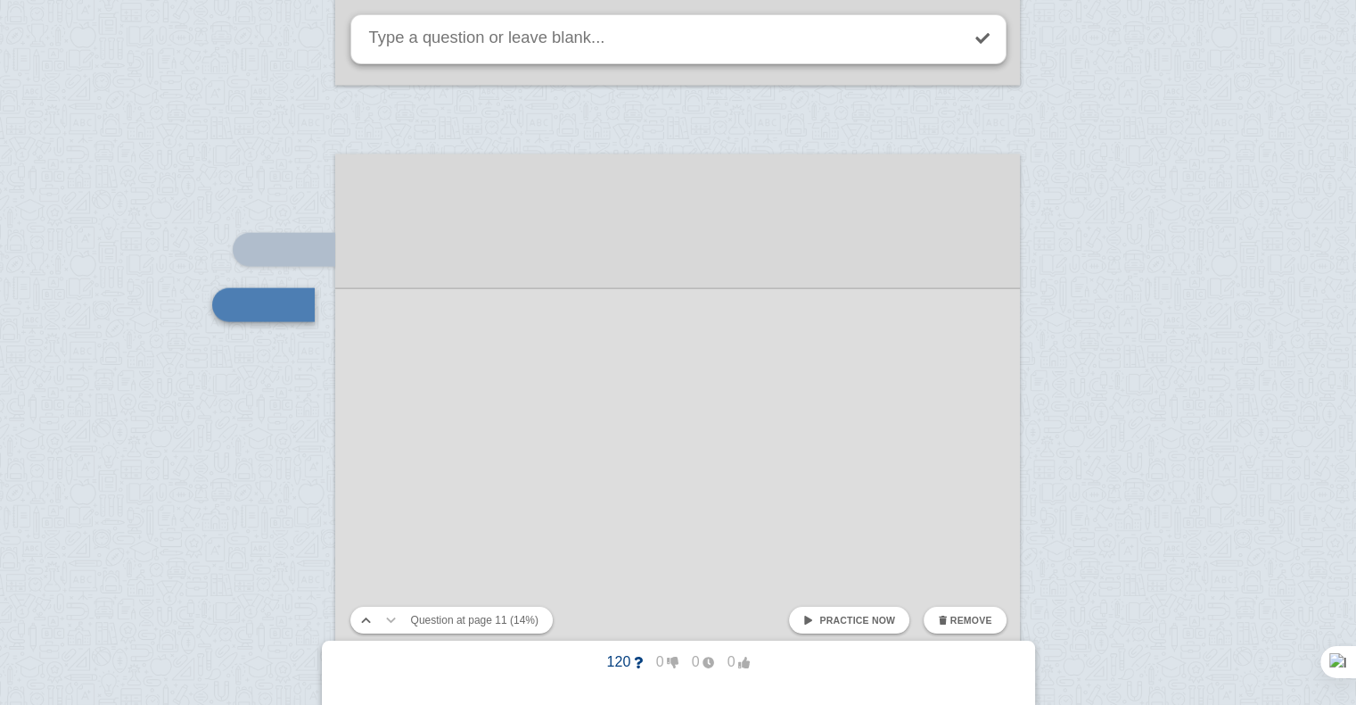
scroll to position [10603, 0]
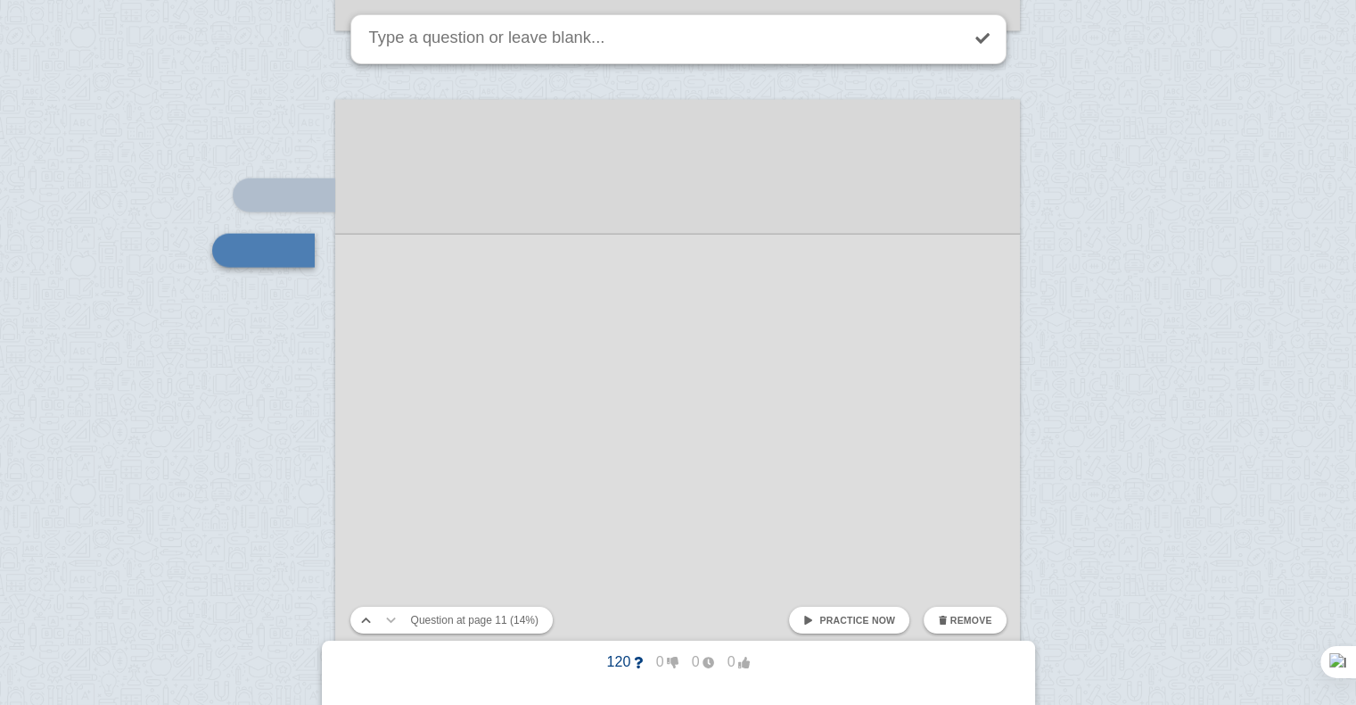
click at [281, 312] on div at bounding box center [678, 619] width 1356 height 22444
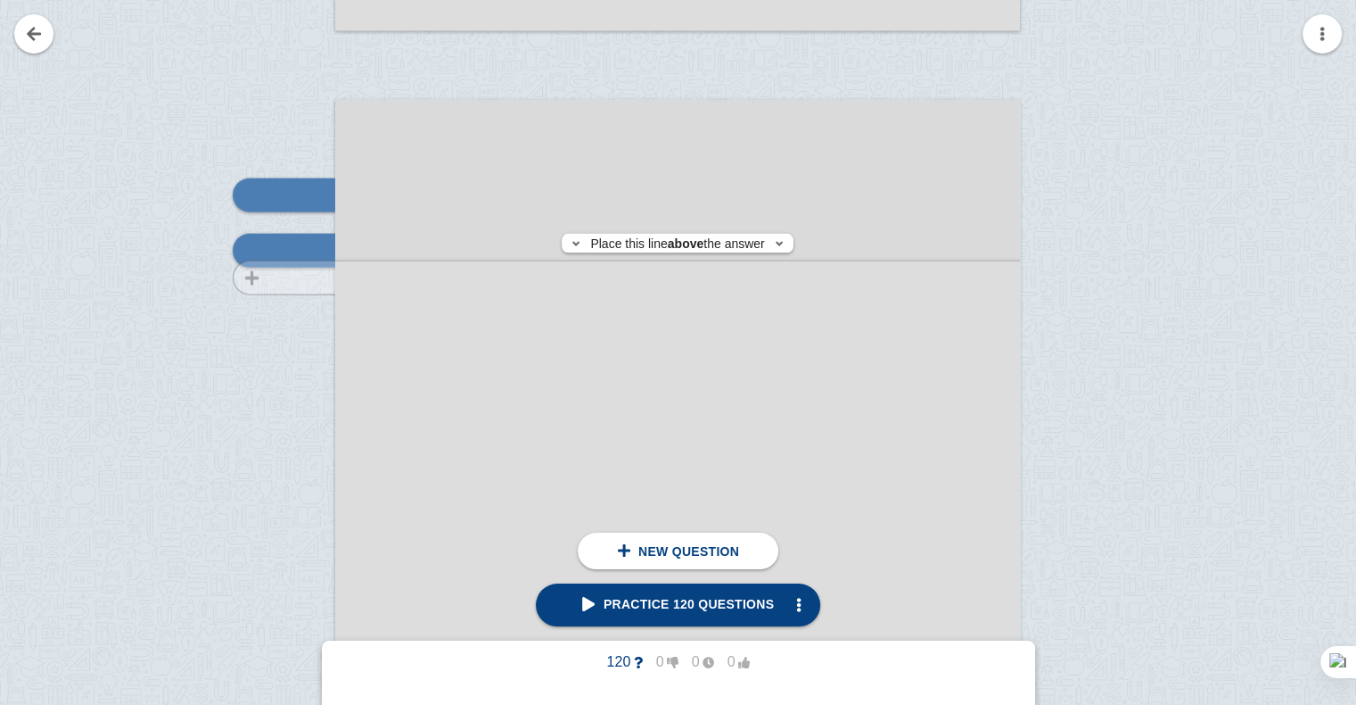
click at [300, 277] on div at bounding box center [276, 601] width 120 height 969
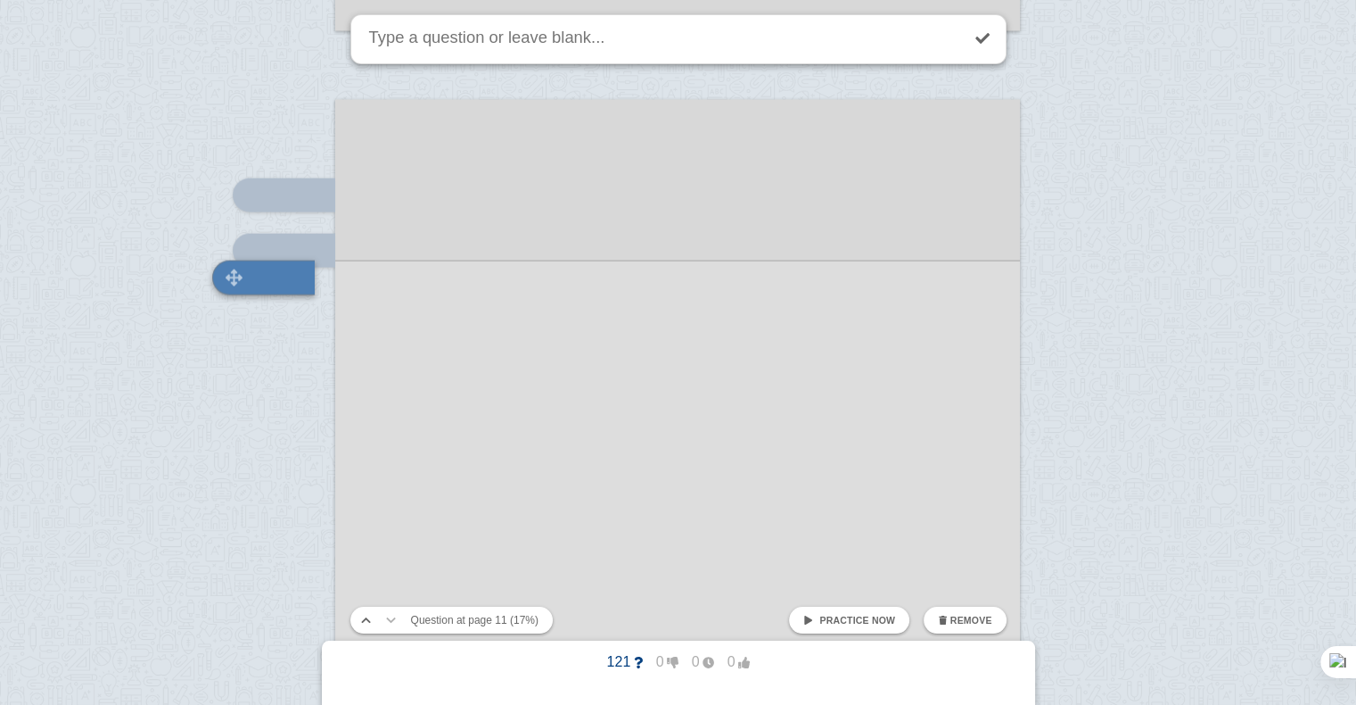
scroll to position [10630, 0]
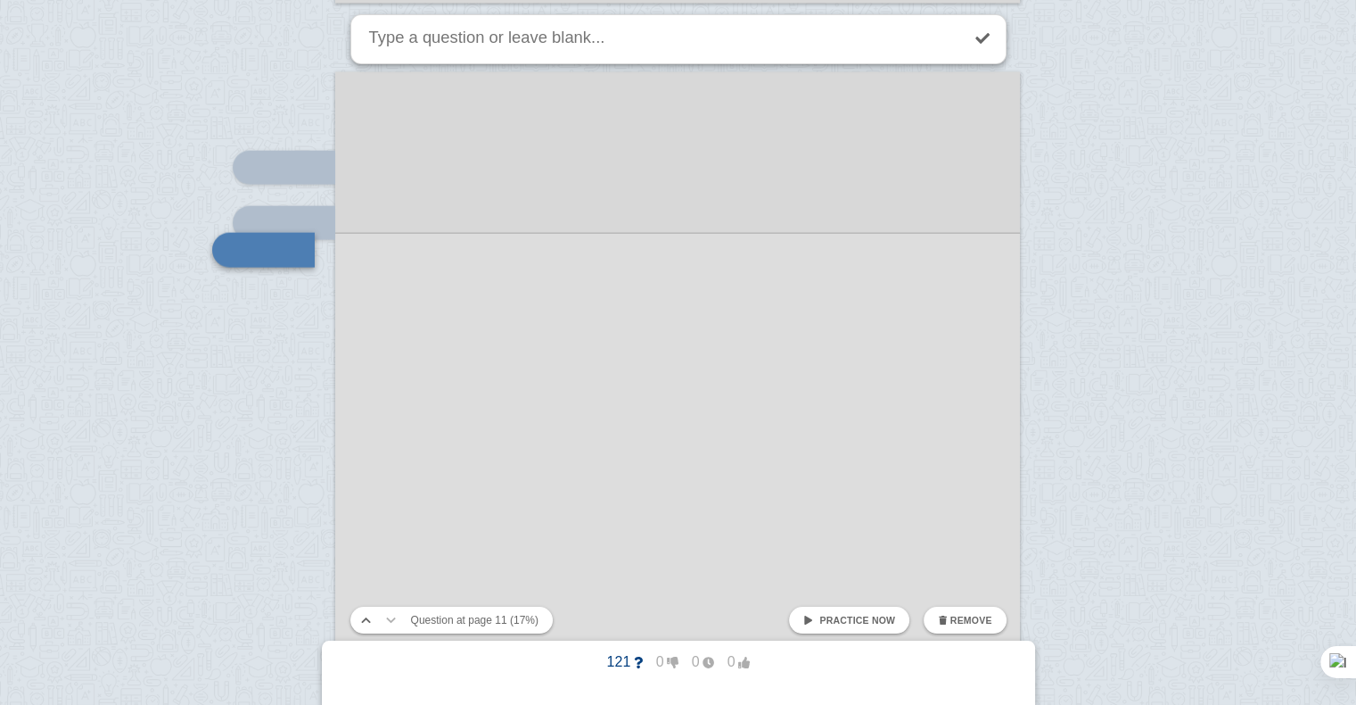
click at [300, 277] on div at bounding box center [678, 592] width 1356 height 22444
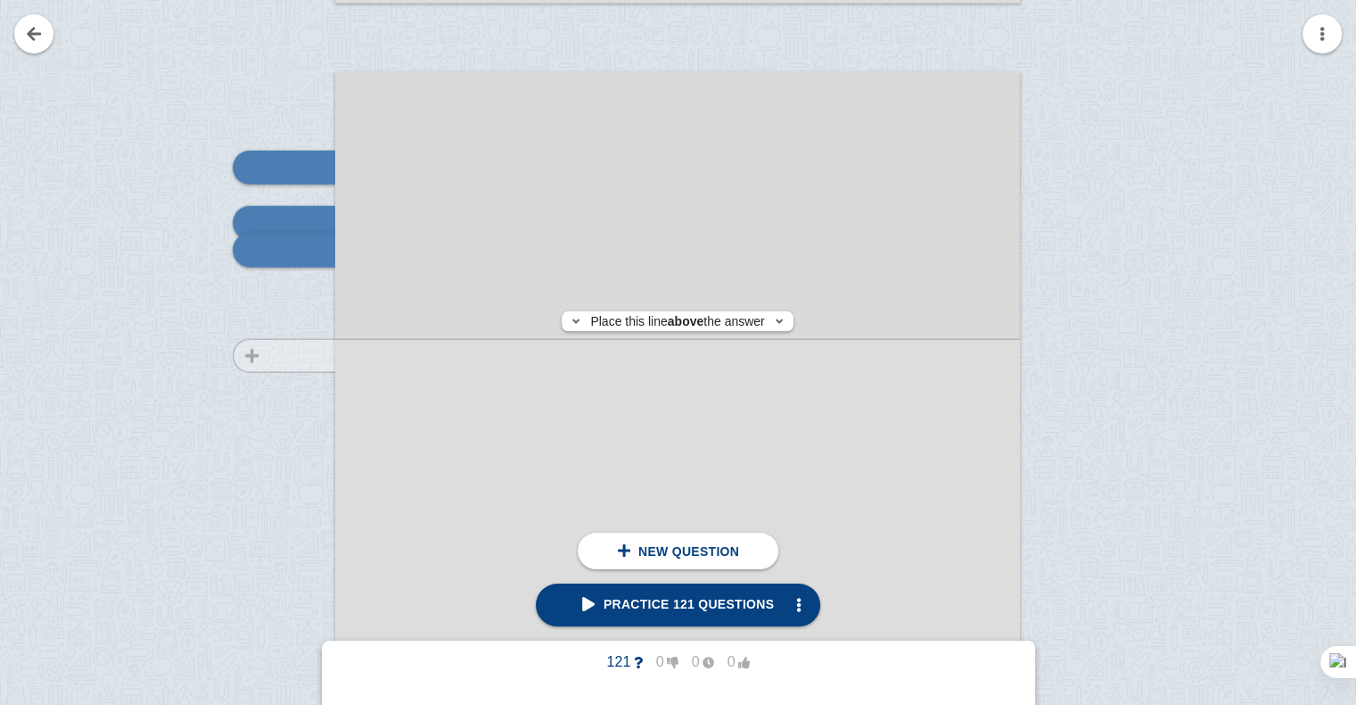
click at [284, 355] on div at bounding box center [276, 573] width 120 height 969
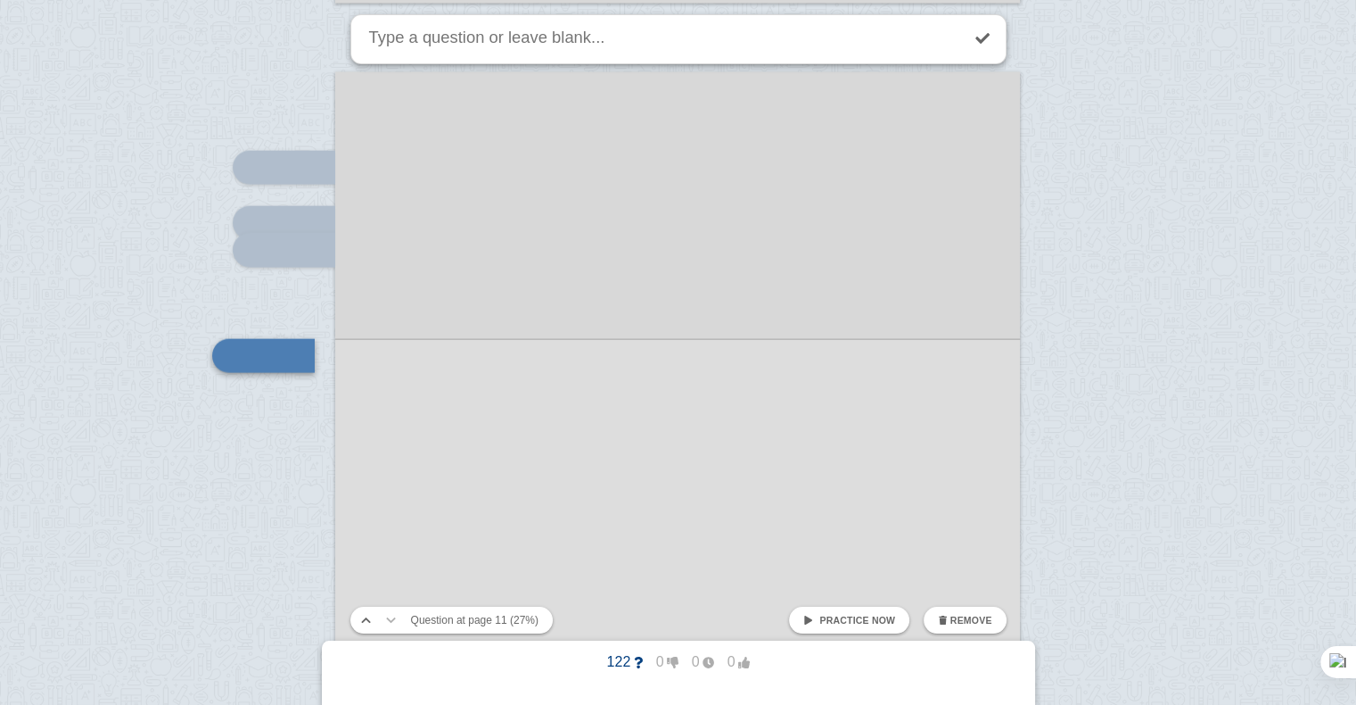
scroll to position [10736, 0]
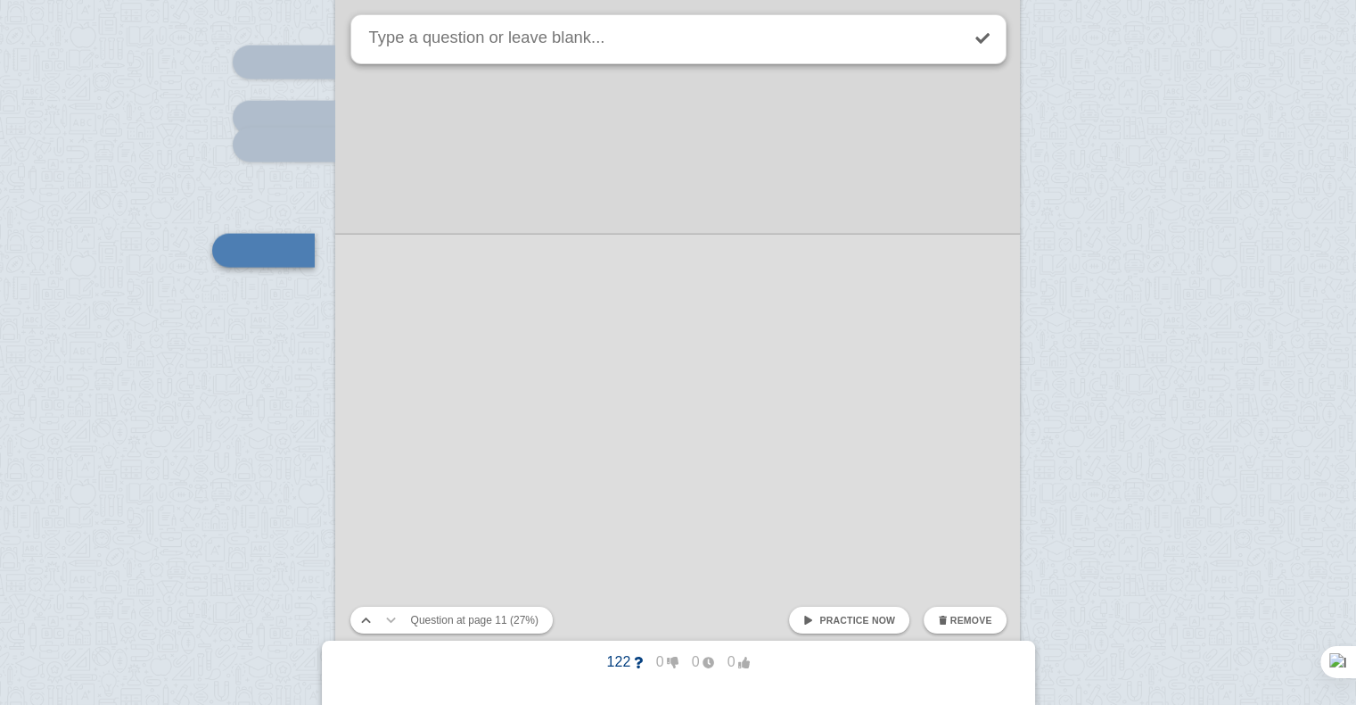
click at [289, 381] on div at bounding box center [678, 486] width 1356 height 22444
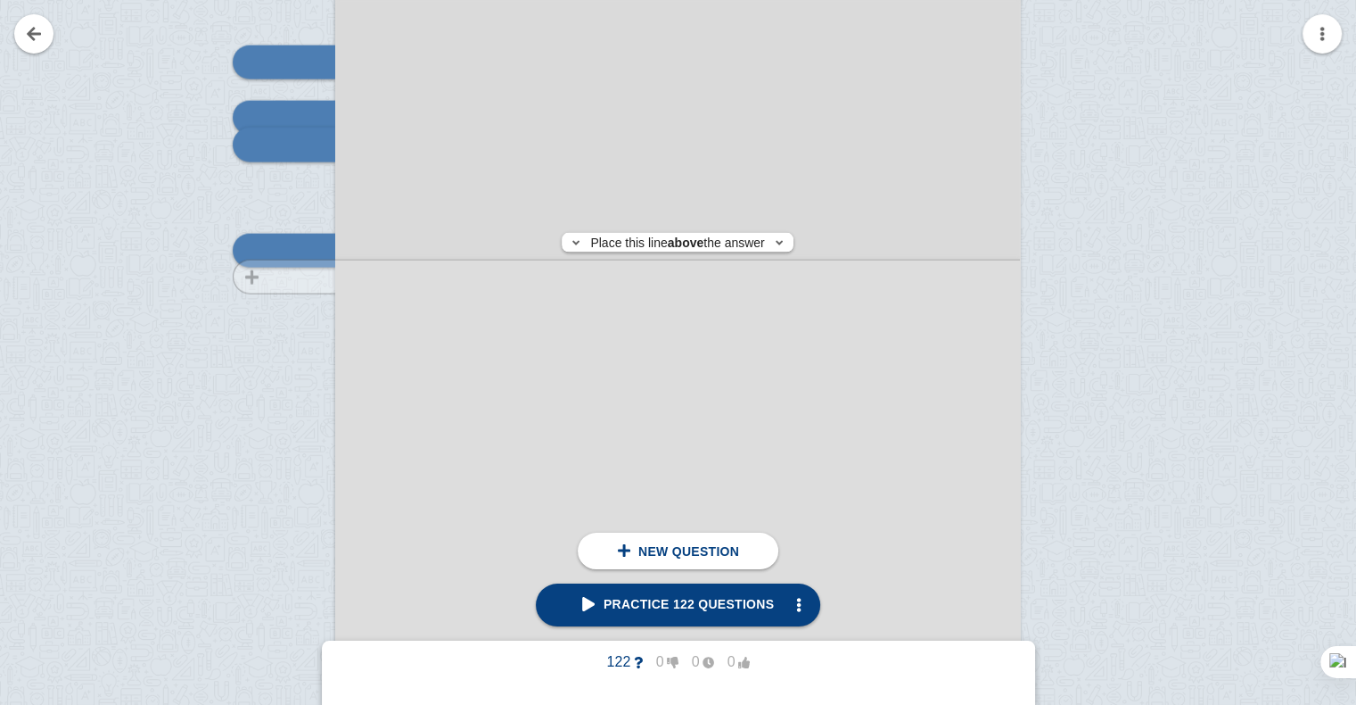
click at [300, 276] on div at bounding box center [276, 468] width 120 height 969
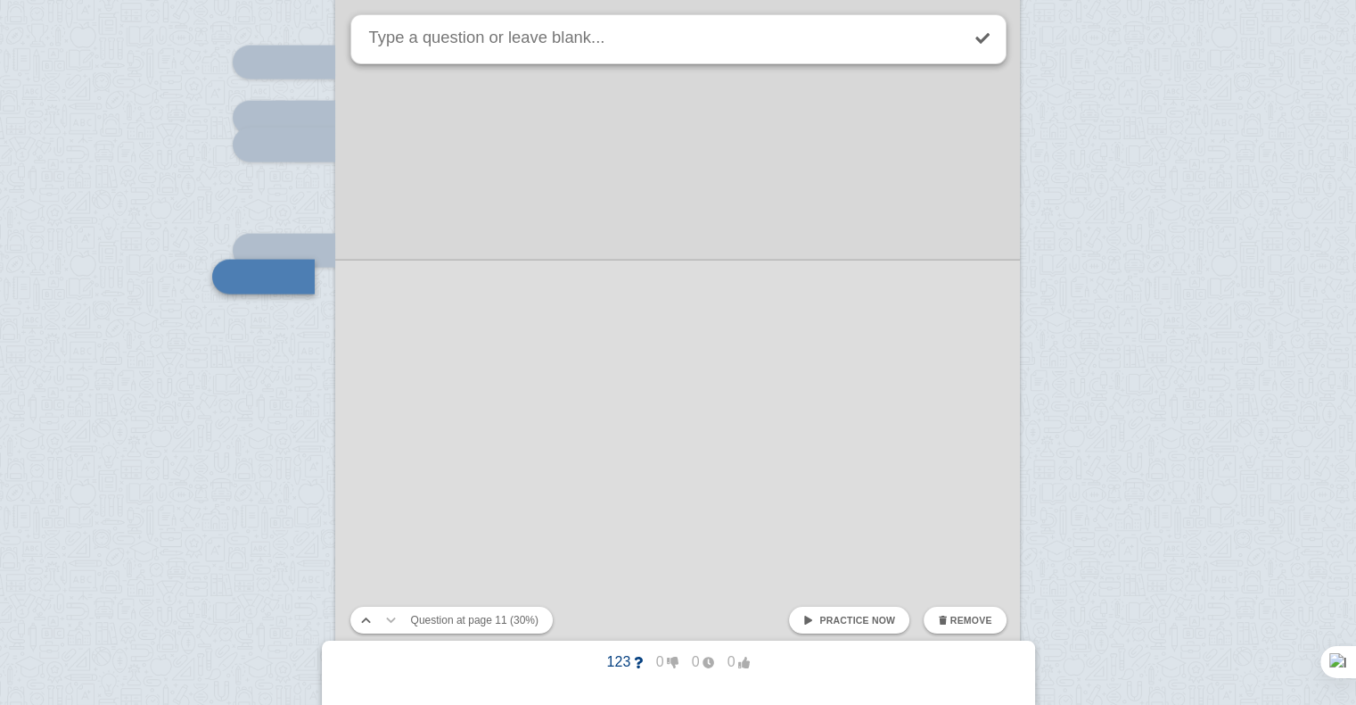
scroll to position [10762, 0]
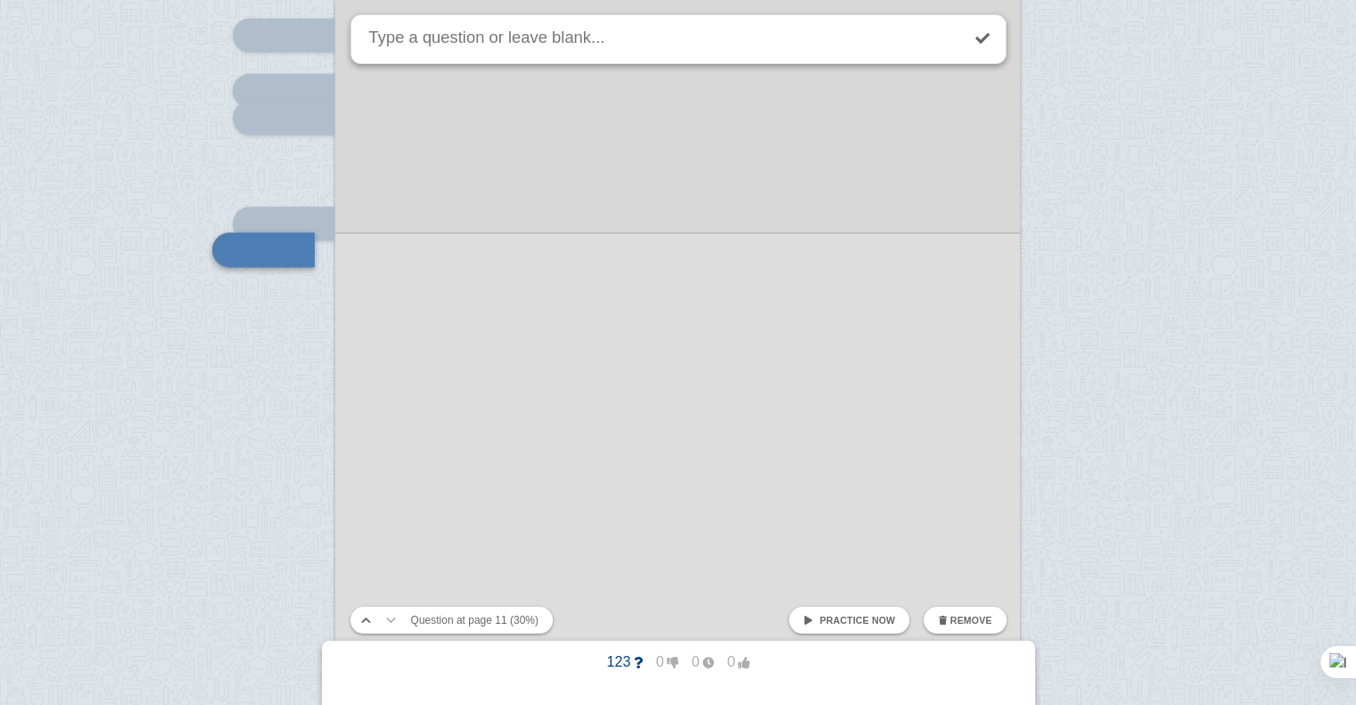
click at [295, 284] on div at bounding box center [678, 460] width 1356 height 22444
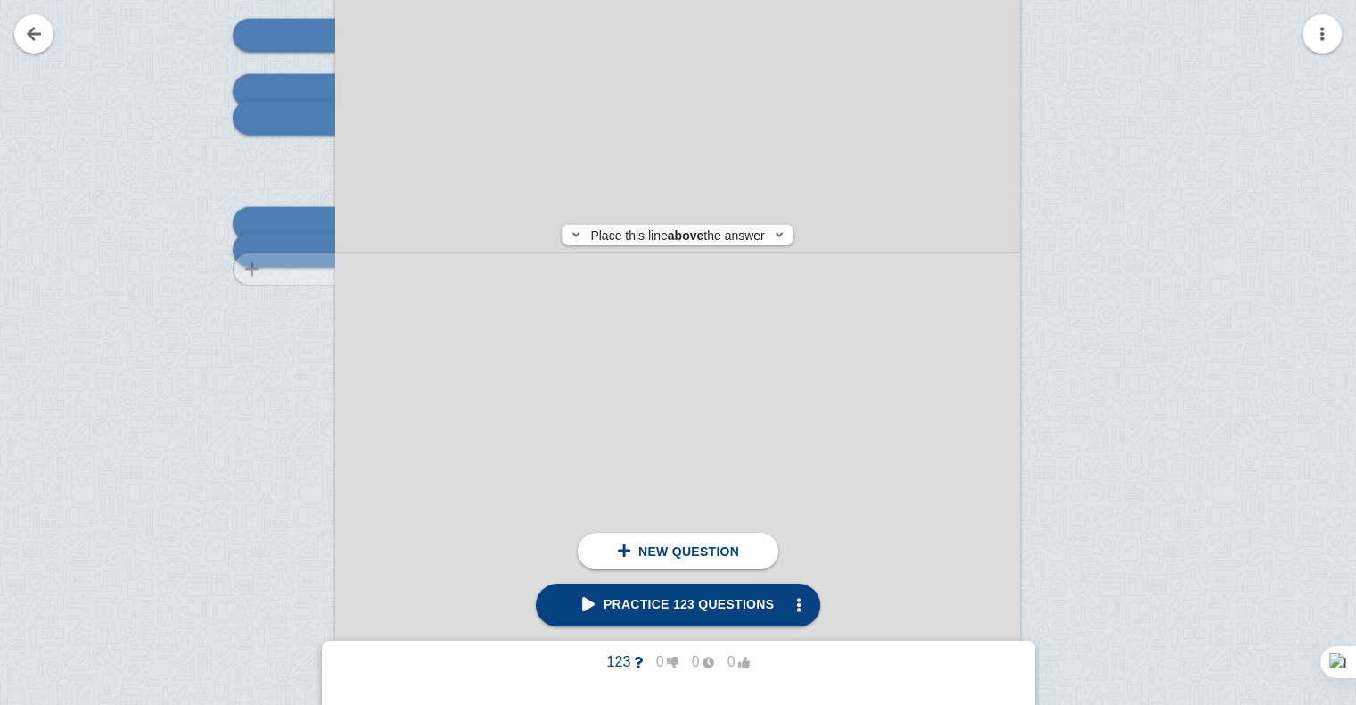
click at [300, 269] on div at bounding box center [276, 441] width 120 height 969
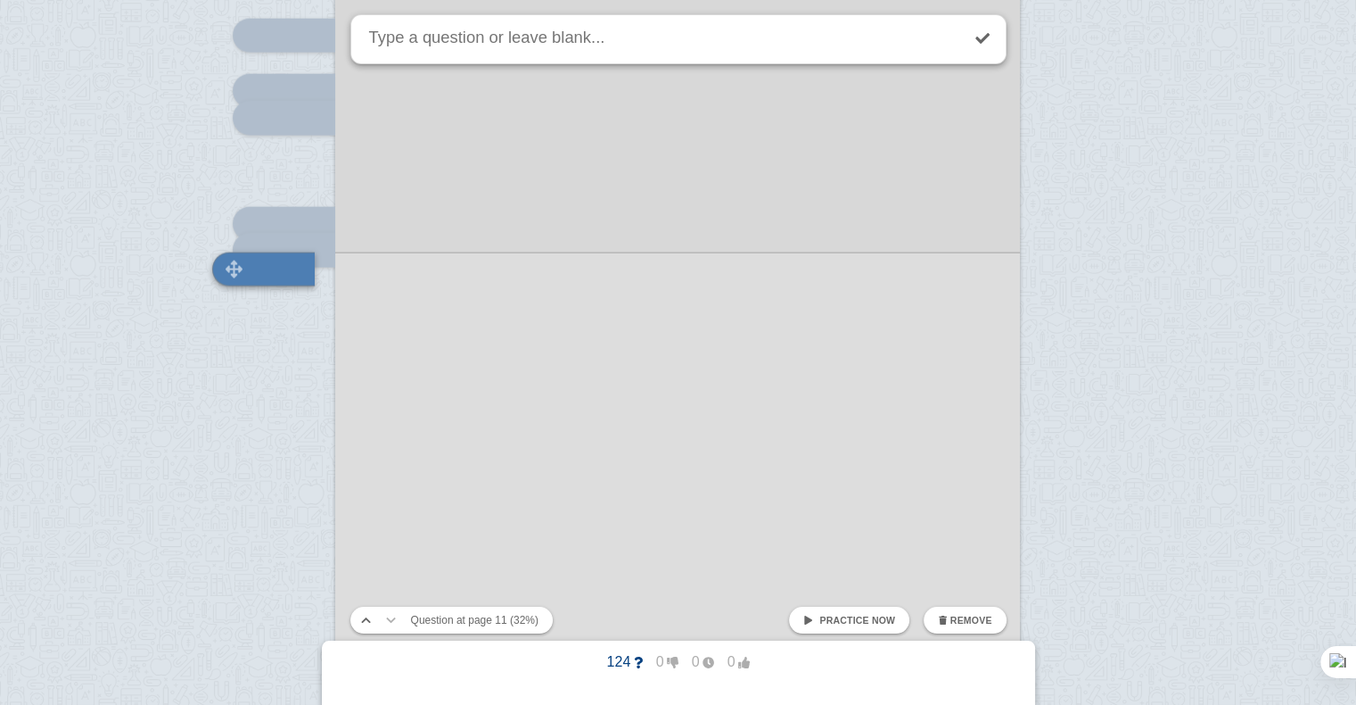
scroll to position [10781, 0]
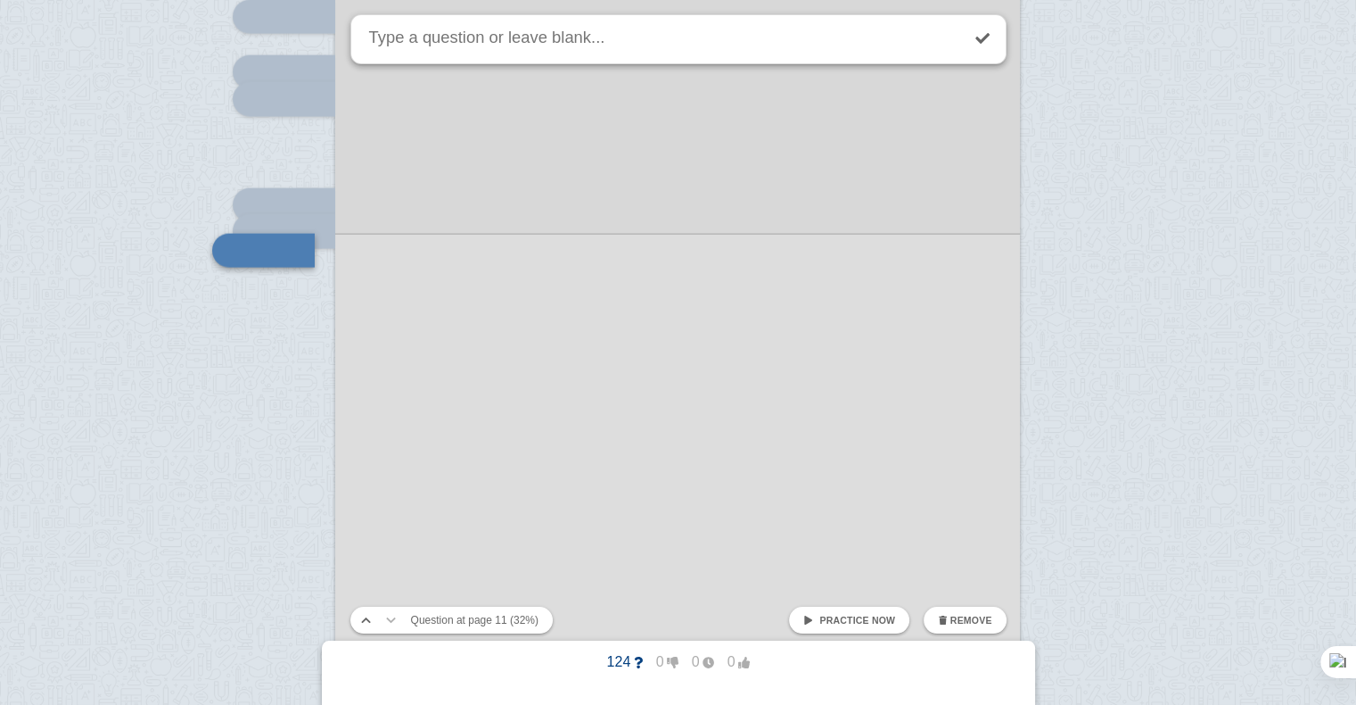
click at [303, 272] on div at bounding box center [678, 441] width 1356 height 22444
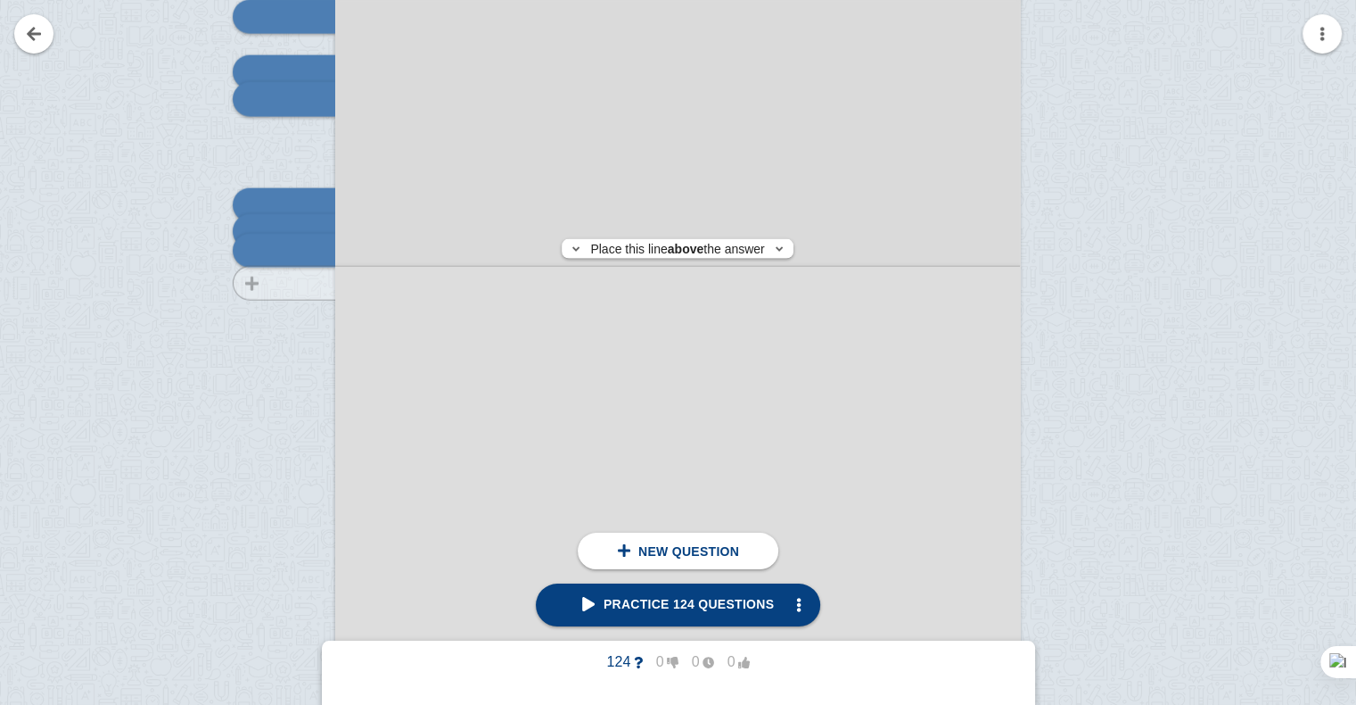
click at [296, 283] on div at bounding box center [276, 422] width 120 height 969
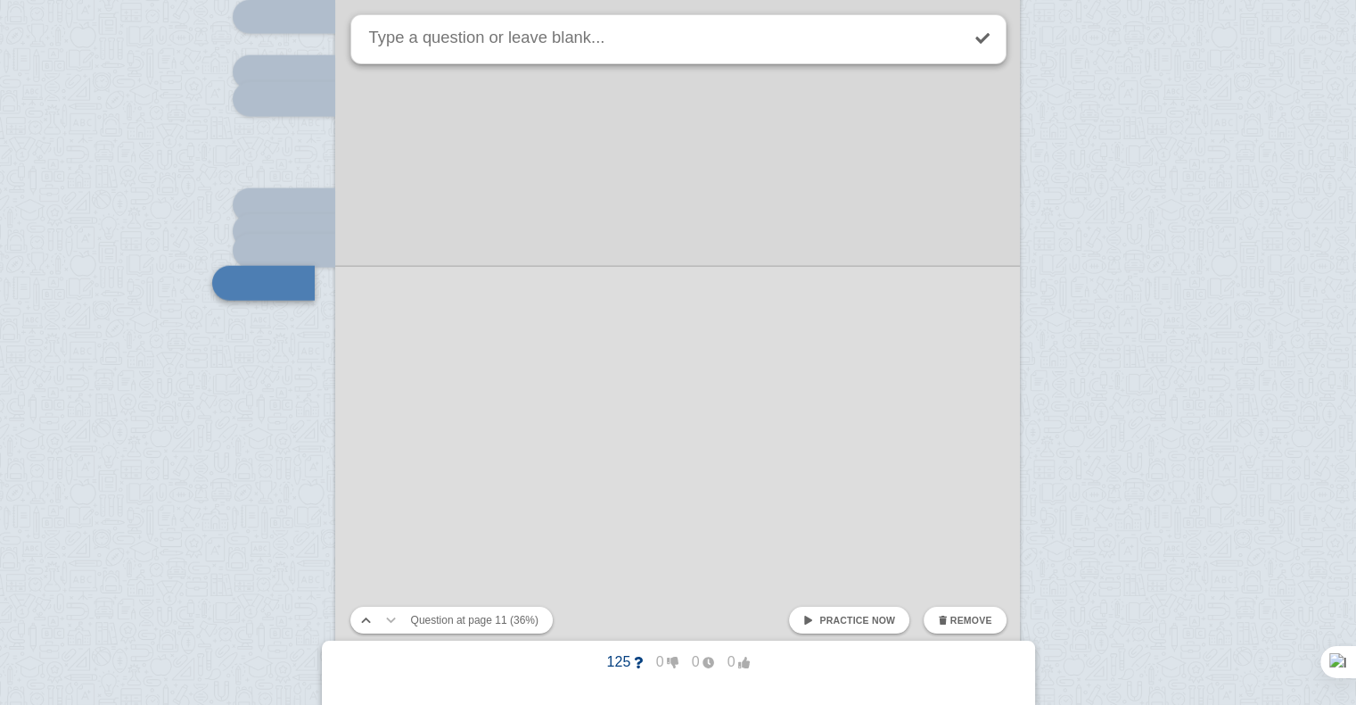
scroll to position [10814, 0]
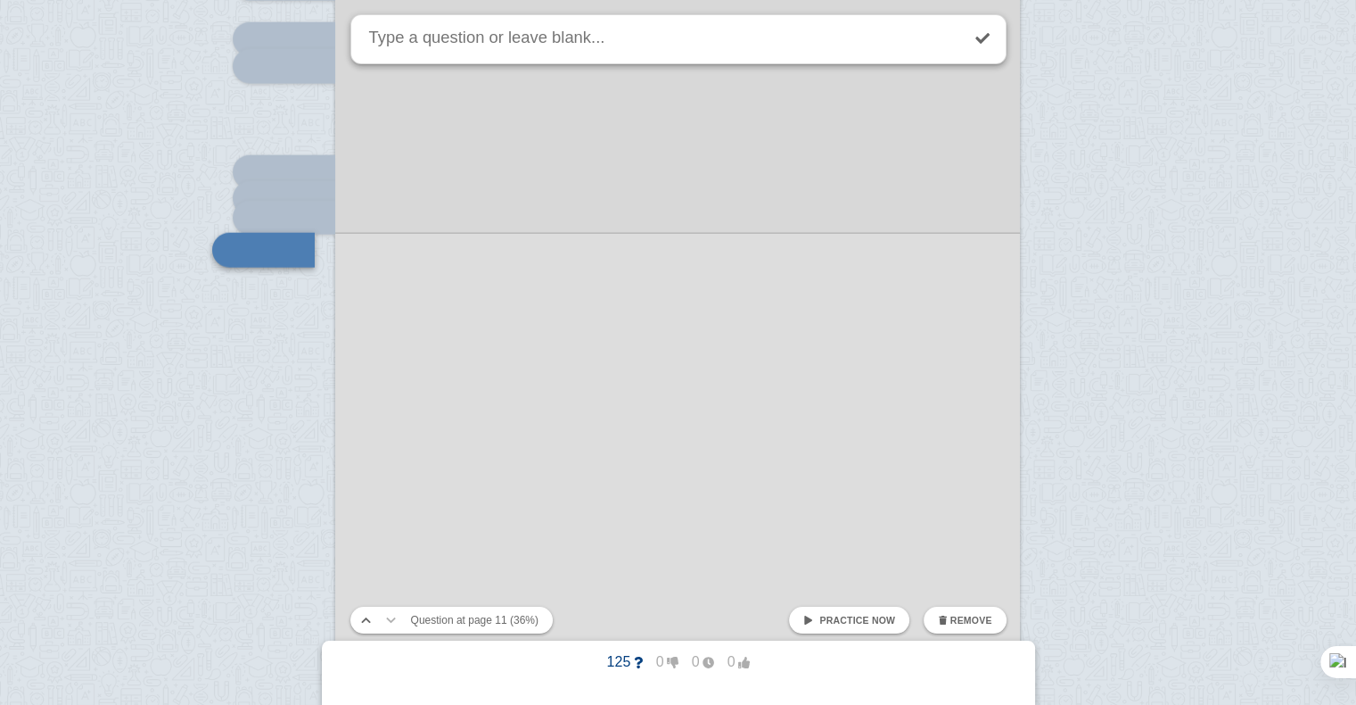
click at [310, 317] on div at bounding box center [678, 408] width 1356 height 22444
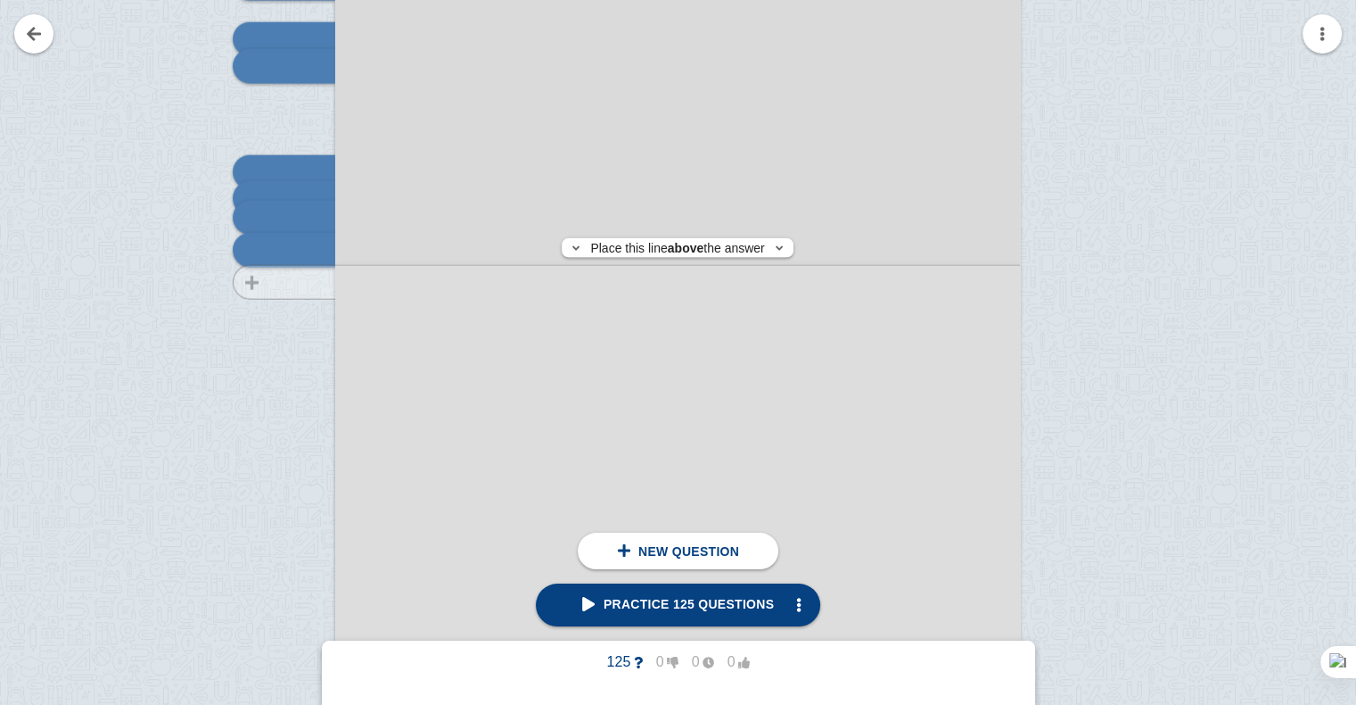
click at [310, 282] on div at bounding box center [276, 389] width 120 height 969
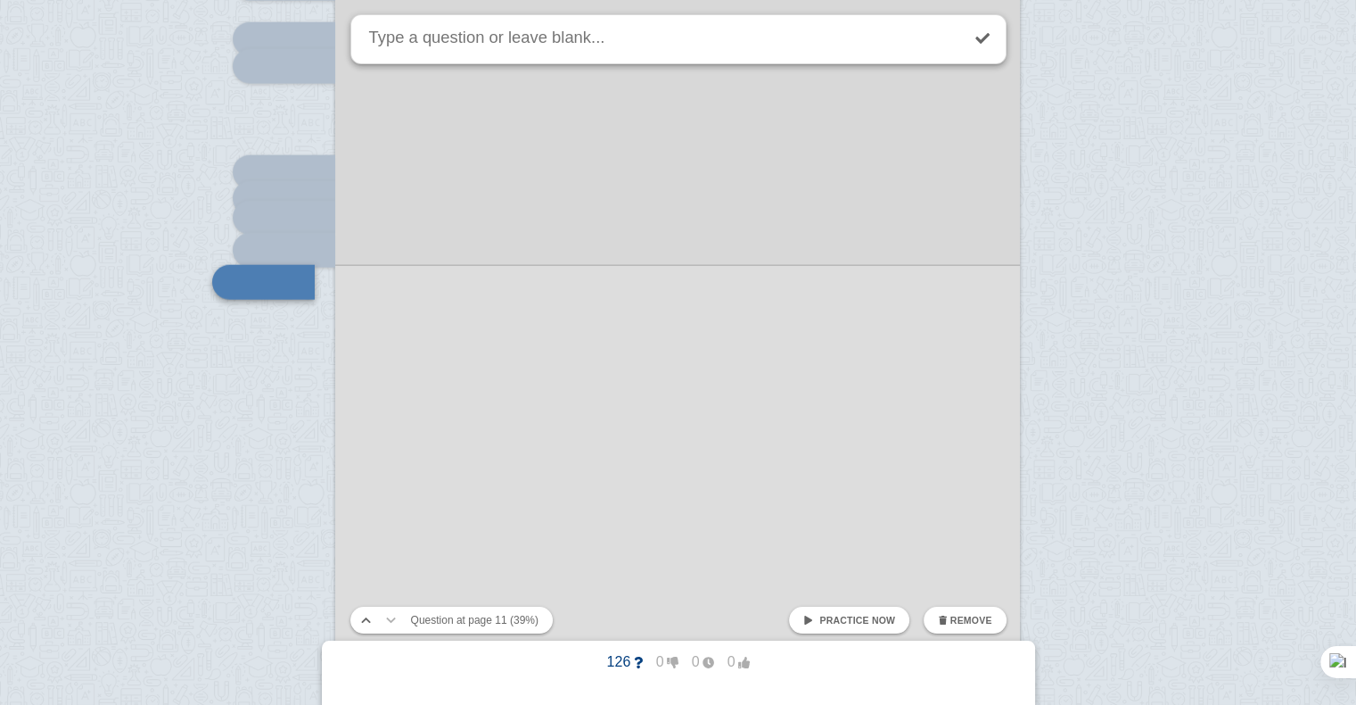
scroll to position [10846, 0]
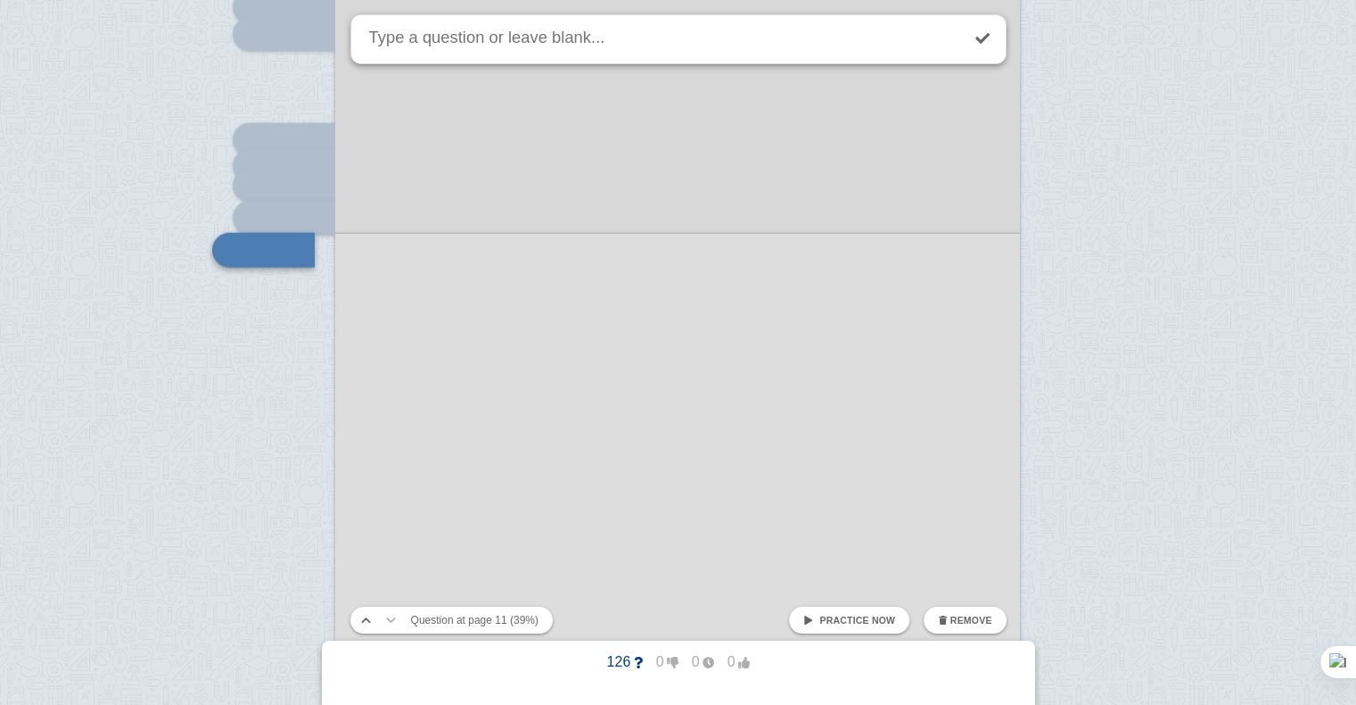
click at [310, 282] on div at bounding box center [678, 376] width 1356 height 22444
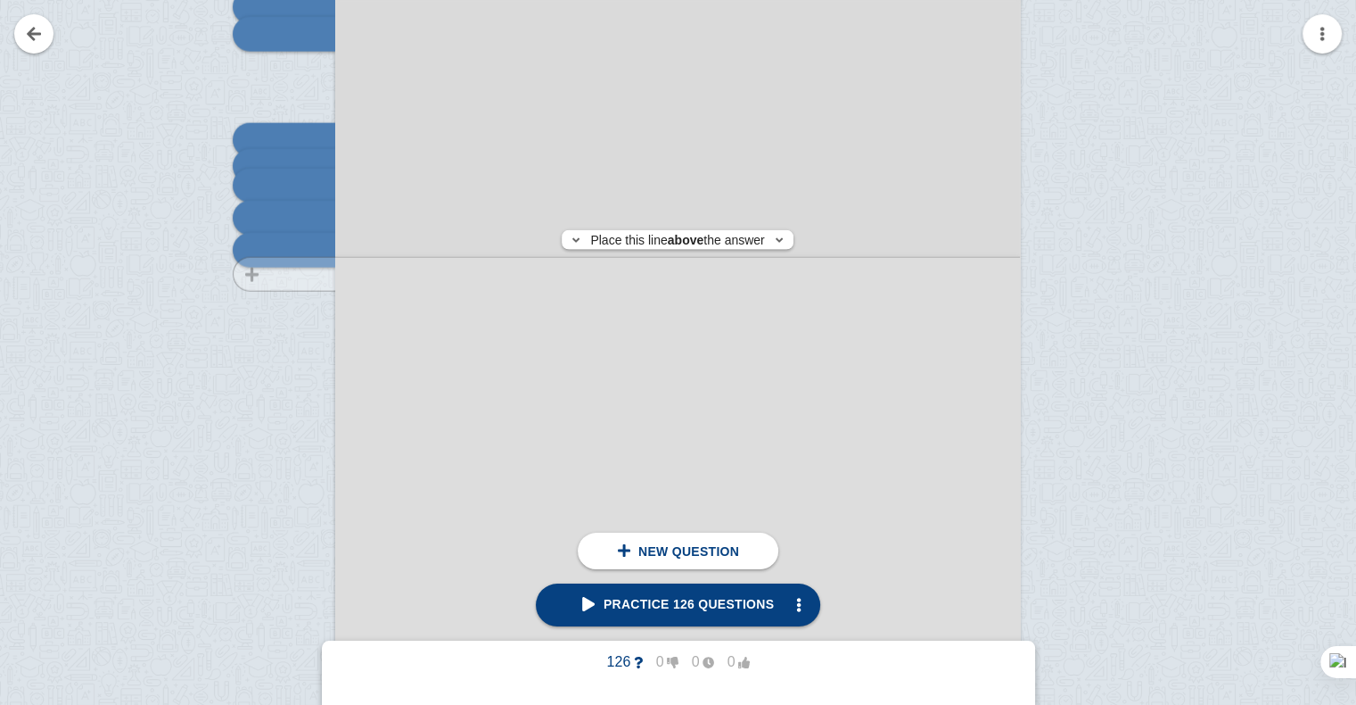
click at [304, 274] on div at bounding box center [276, 357] width 120 height 969
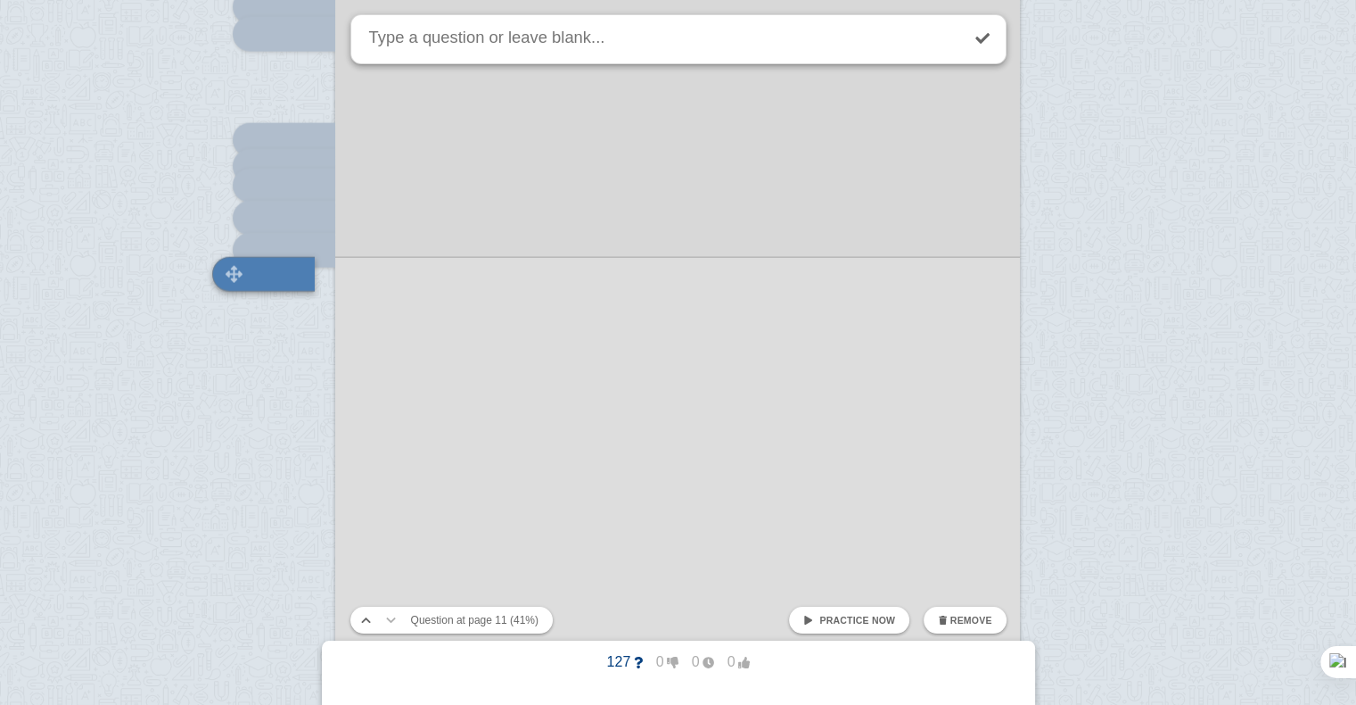
scroll to position [10870, 0]
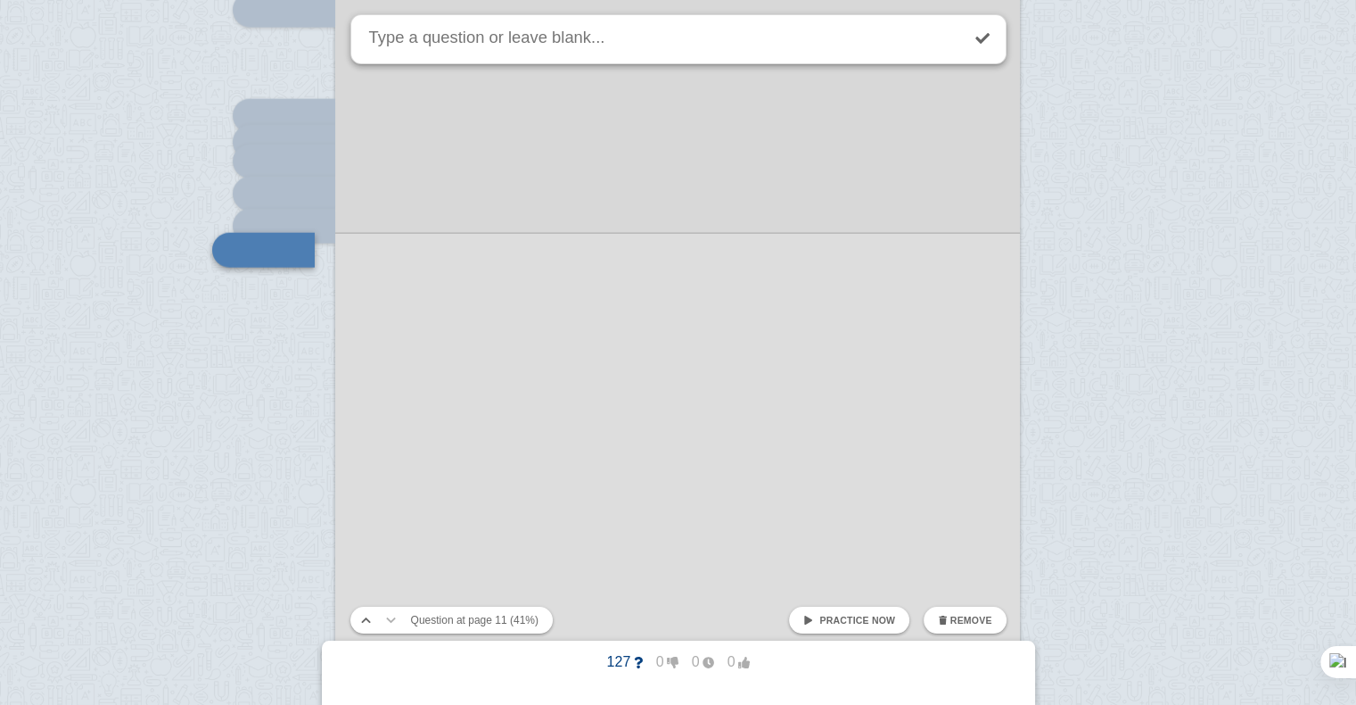
click at [302, 294] on div at bounding box center [678, 352] width 1356 height 22444
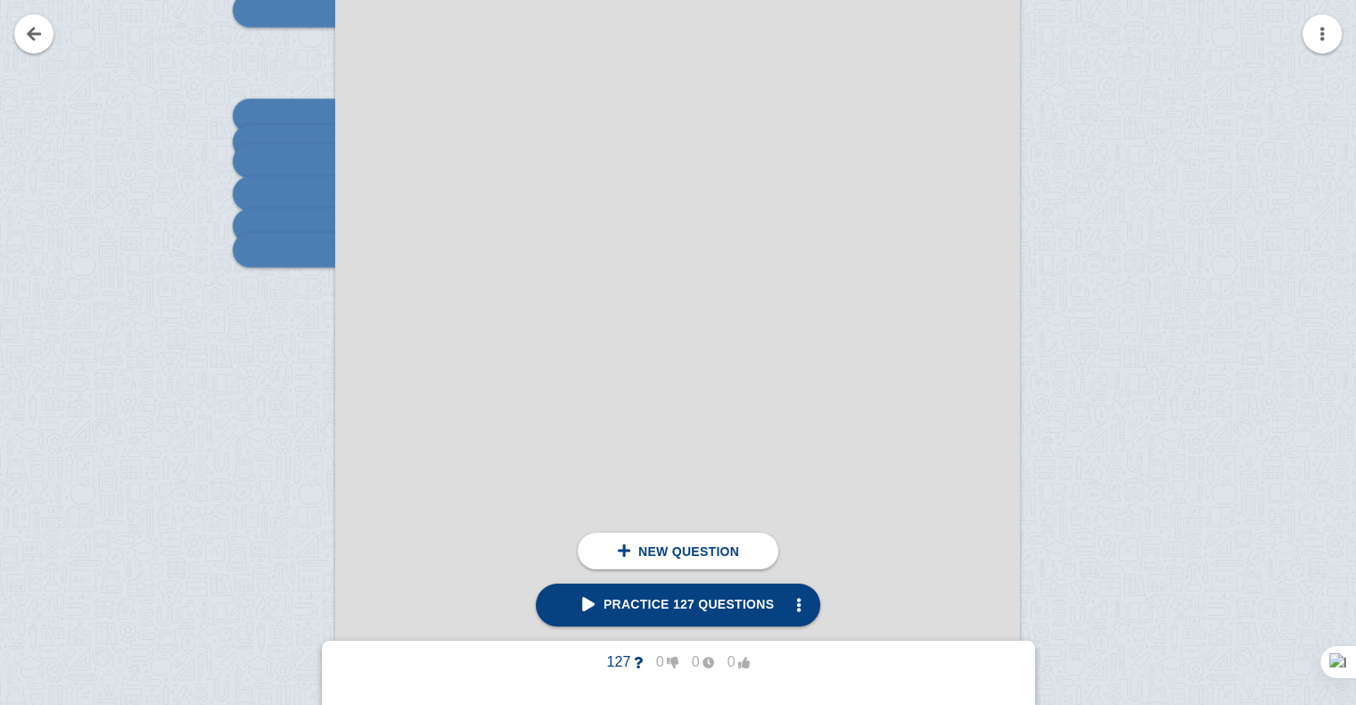
scroll to position [10924, 0]
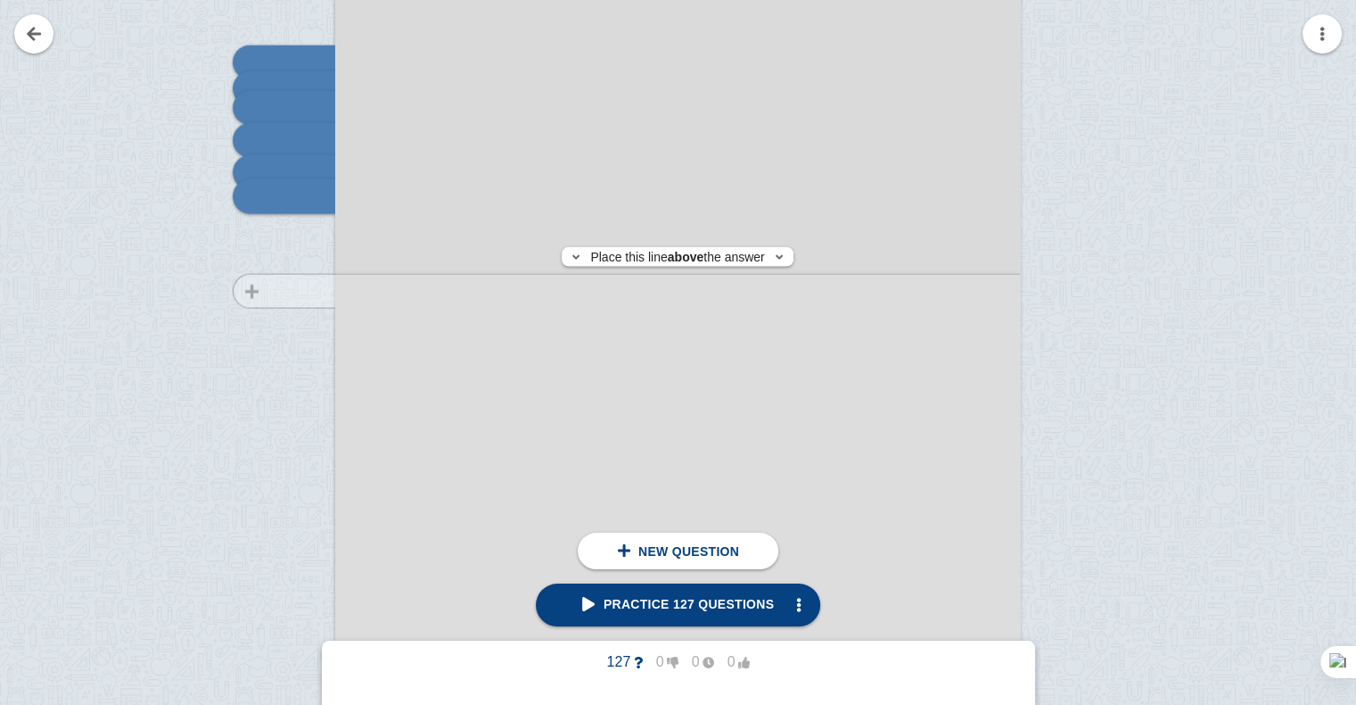
click at [298, 291] on div at bounding box center [276, 280] width 120 height 969
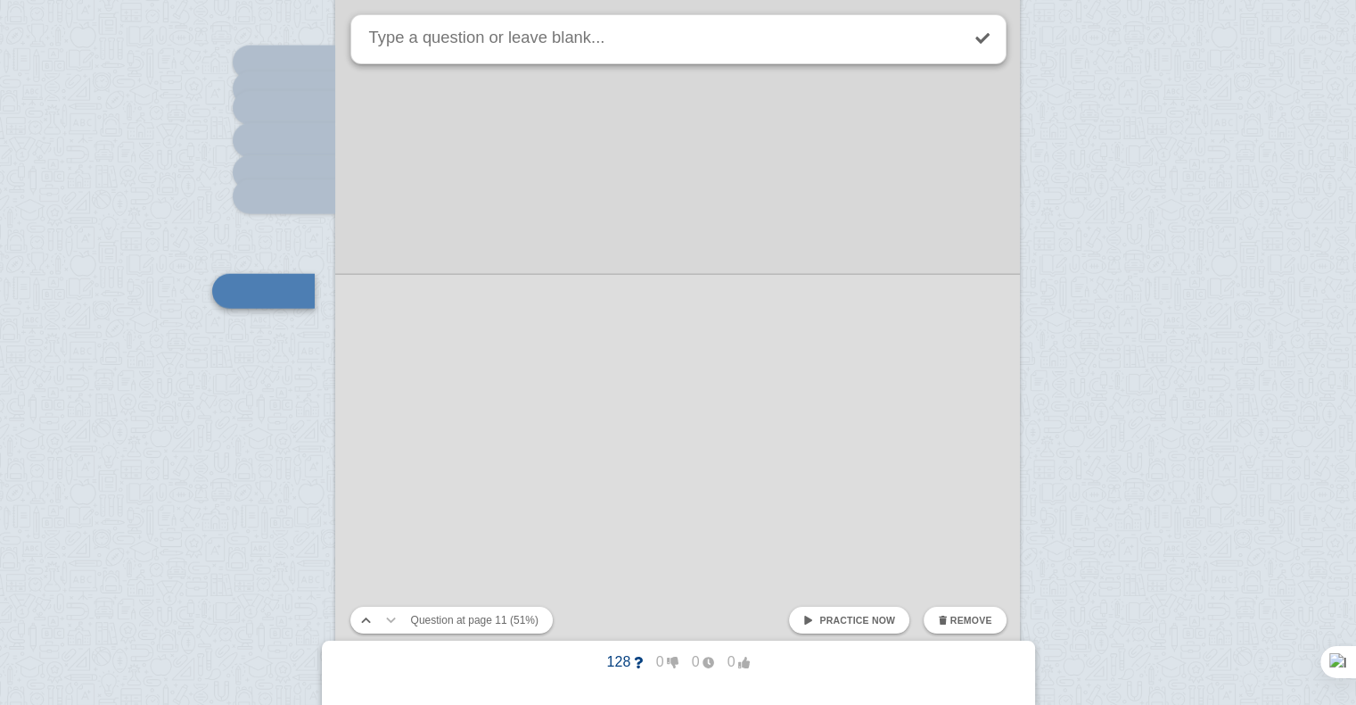
scroll to position [10965, 0]
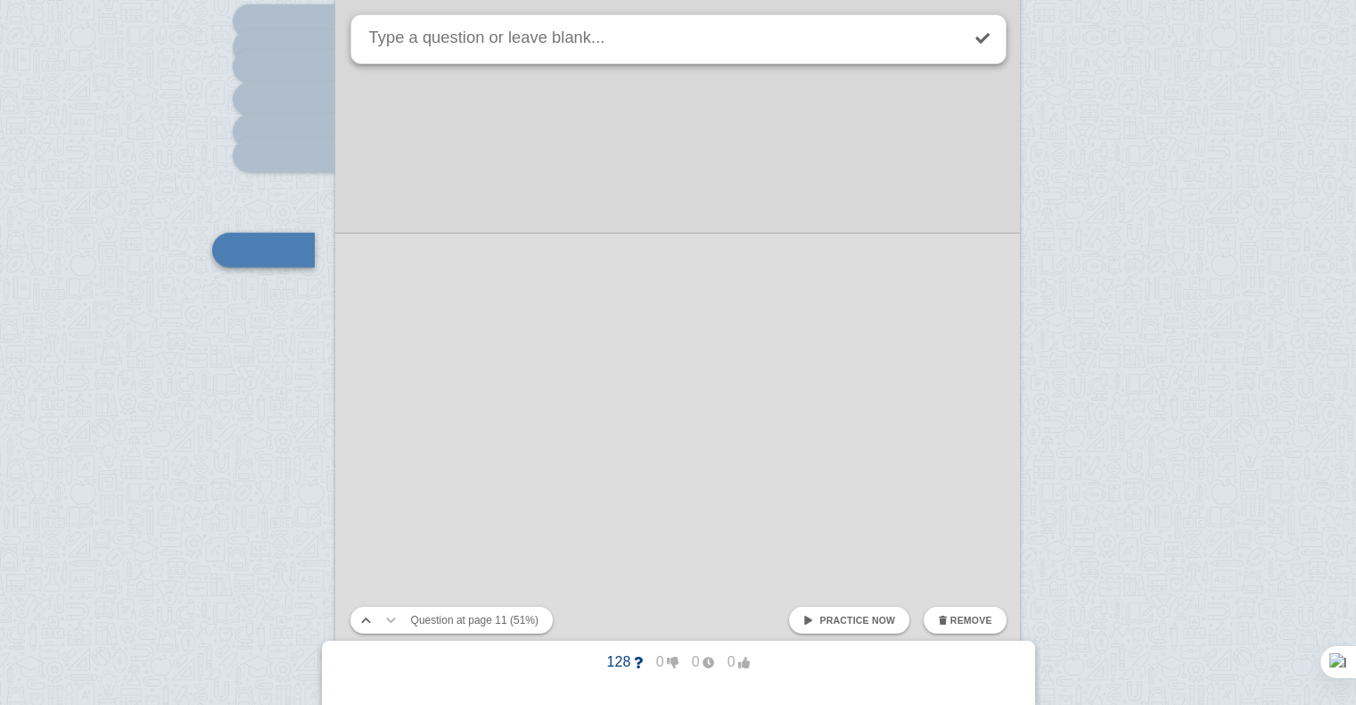
click at [298, 291] on div at bounding box center [678, 257] width 1356 height 22444
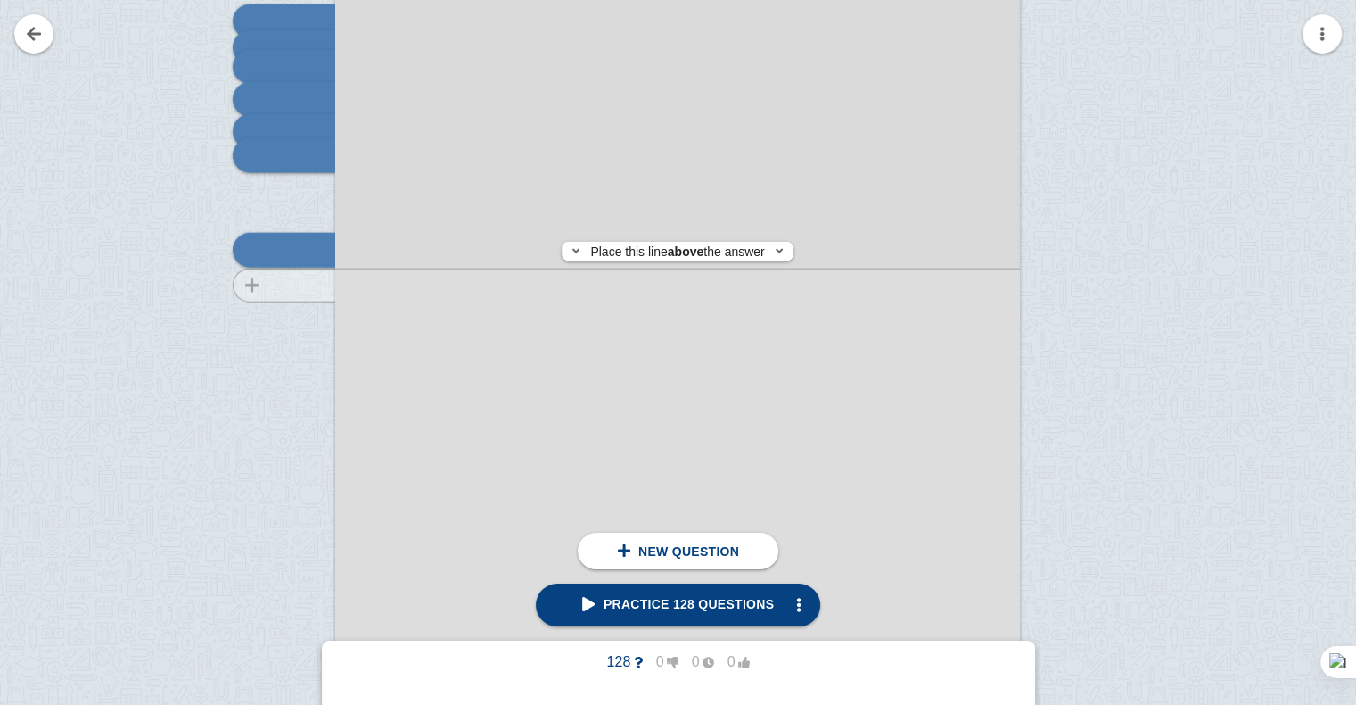
click at [310, 285] on div at bounding box center [276, 239] width 120 height 969
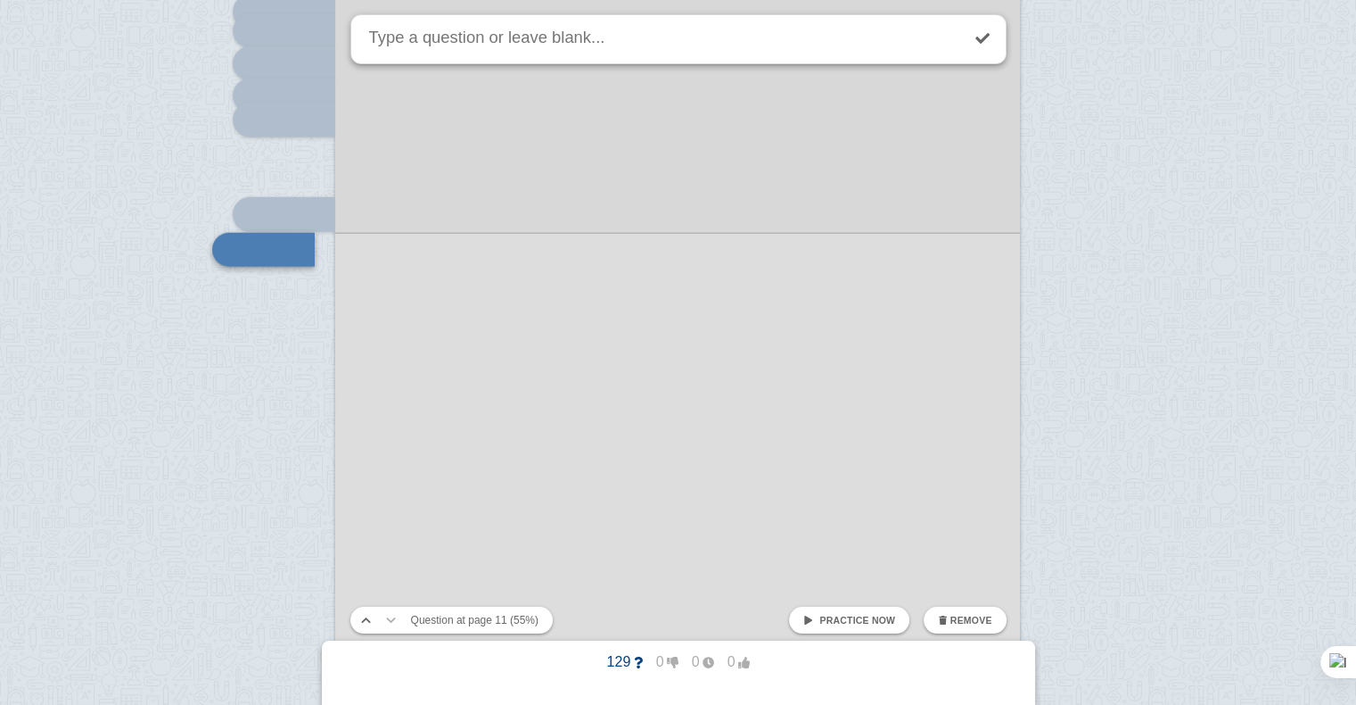
click at [310, 285] on div at bounding box center [678, 221] width 1356 height 22444
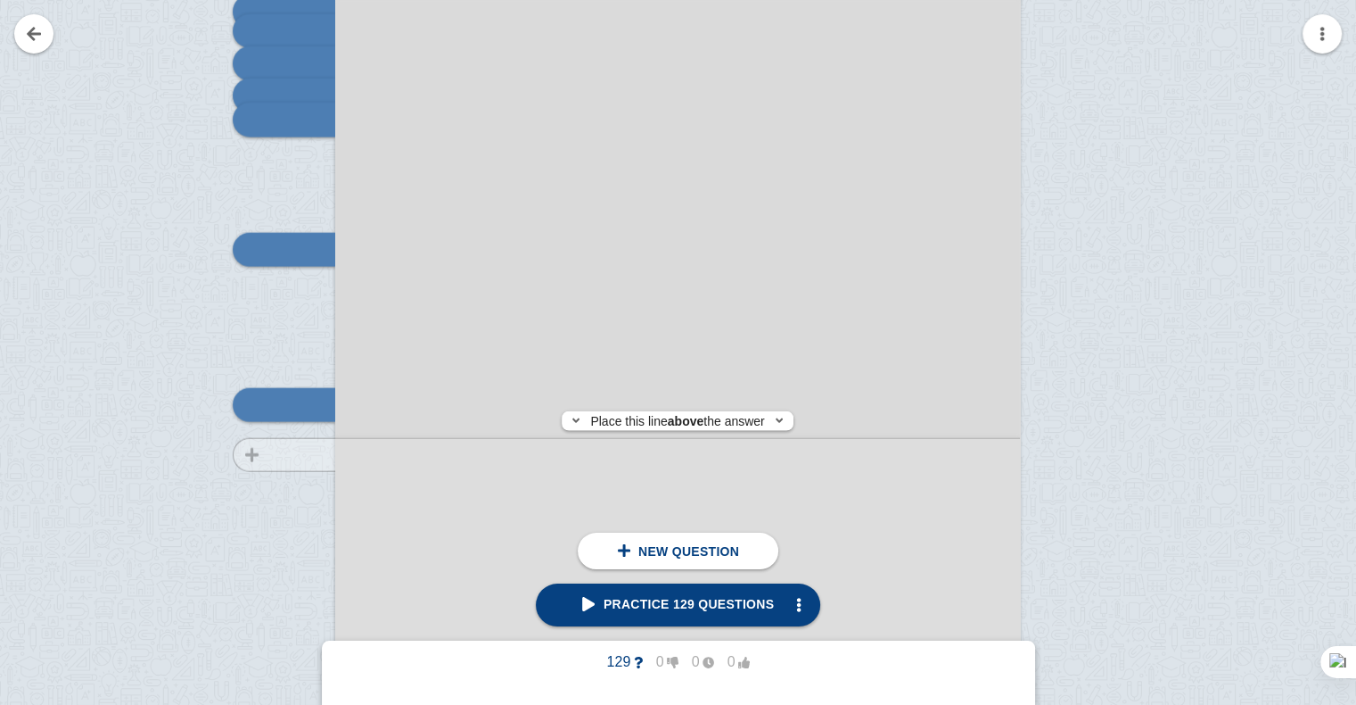
click at [305, 455] on div at bounding box center [276, 203] width 120 height 969
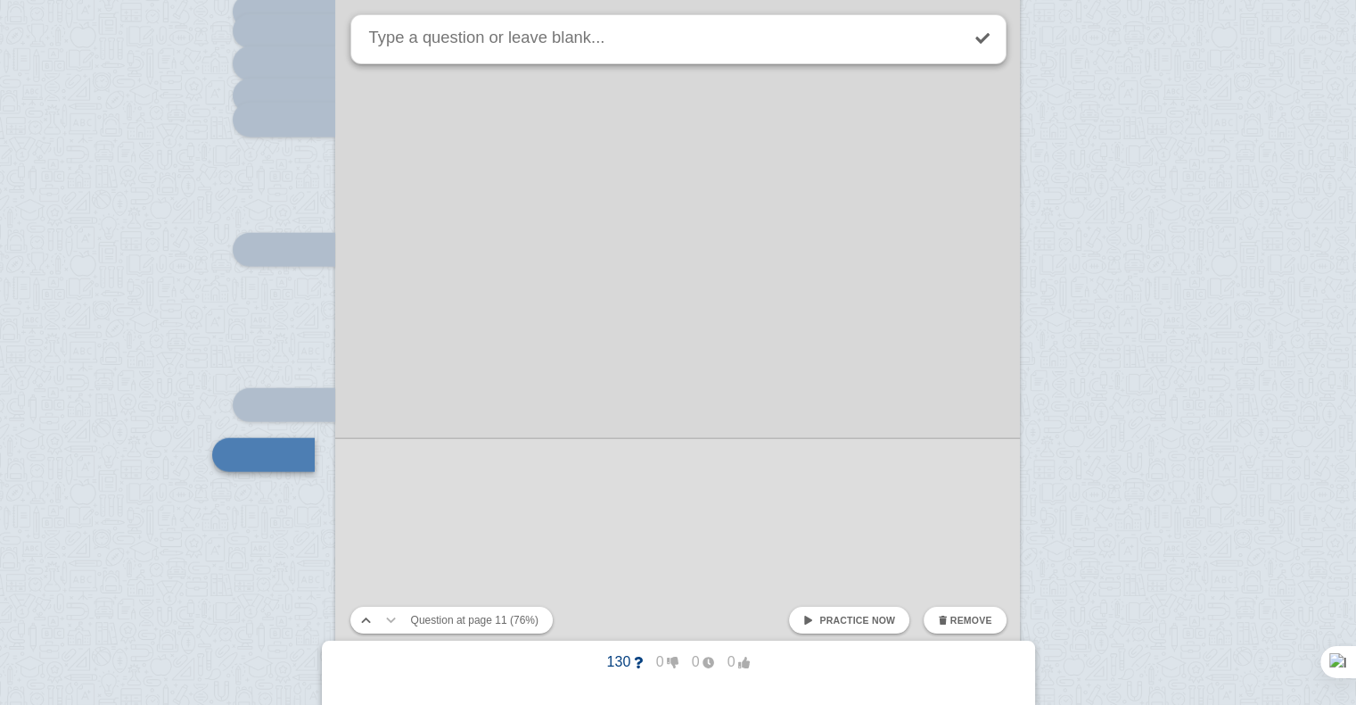
scroll to position [11205, 0]
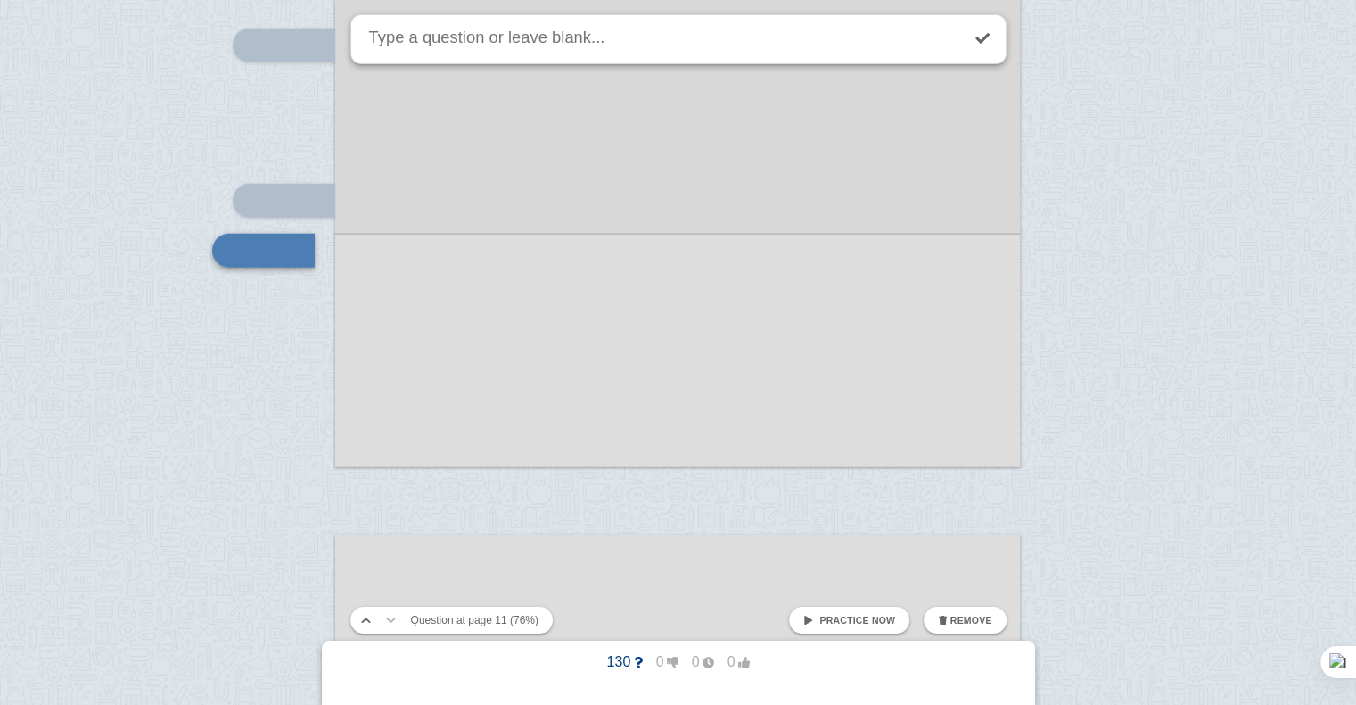
click at [305, 455] on div at bounding box center [678, 17] width 1356 height 22444
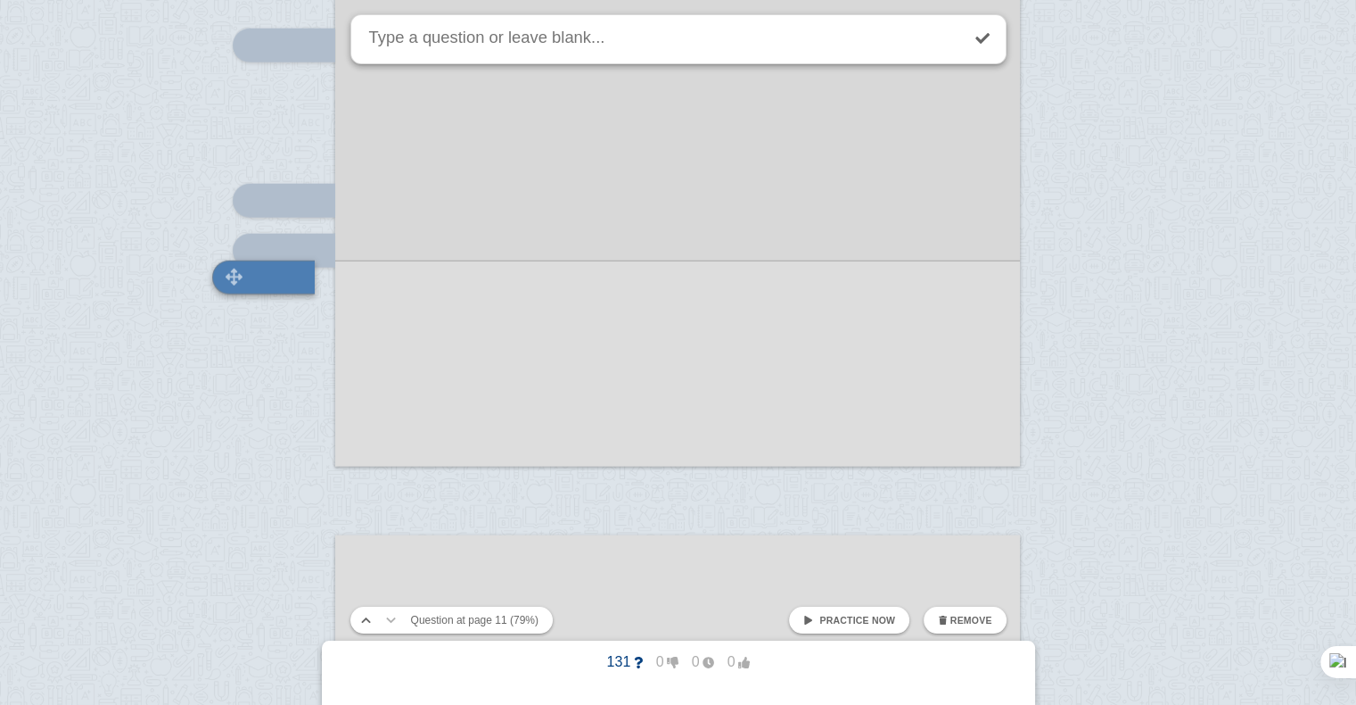
scroll to position [11232, 0]
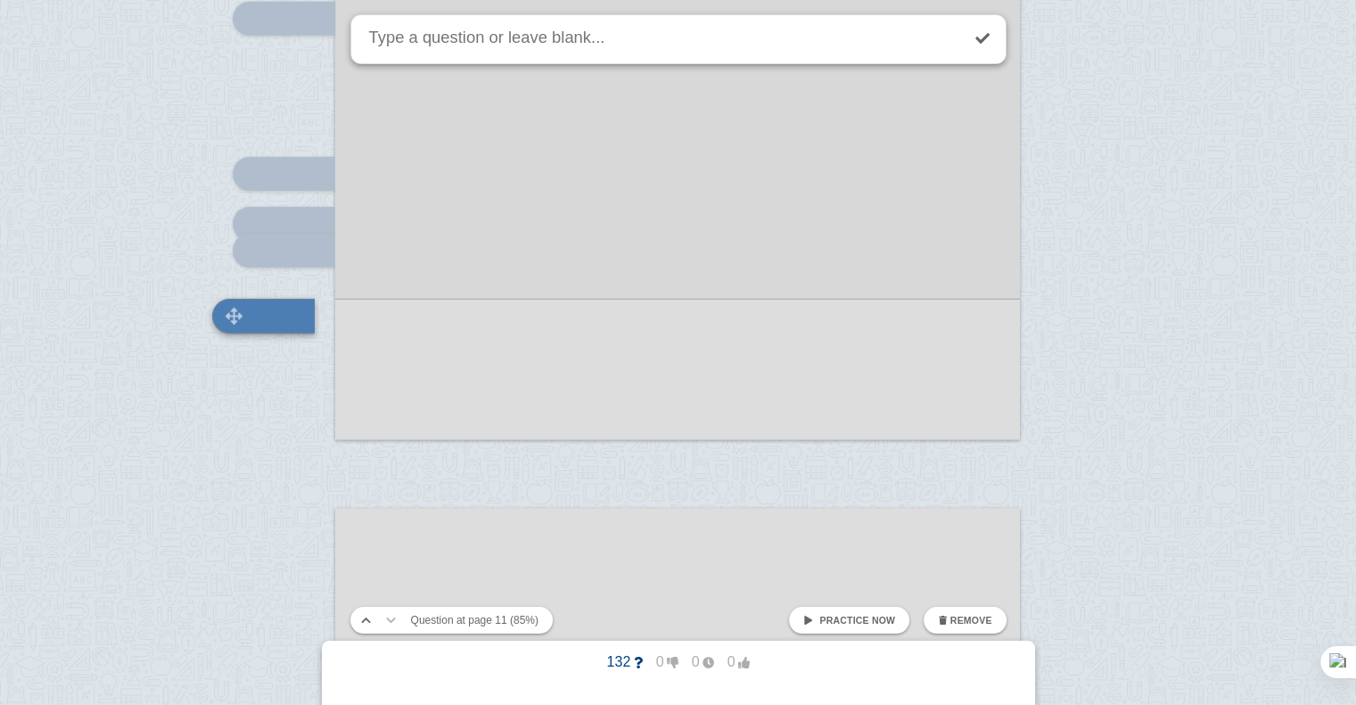
scroll to position [11298, 0]
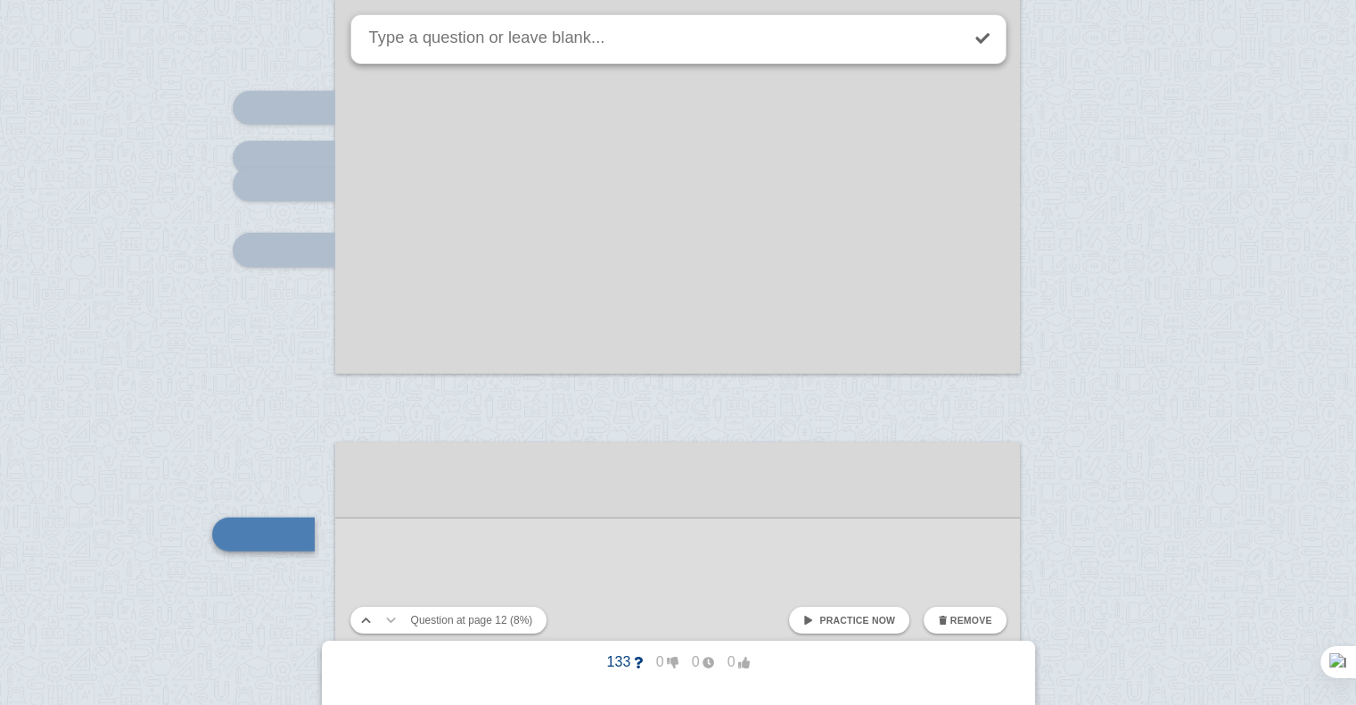
scroll to position [11582, 0]
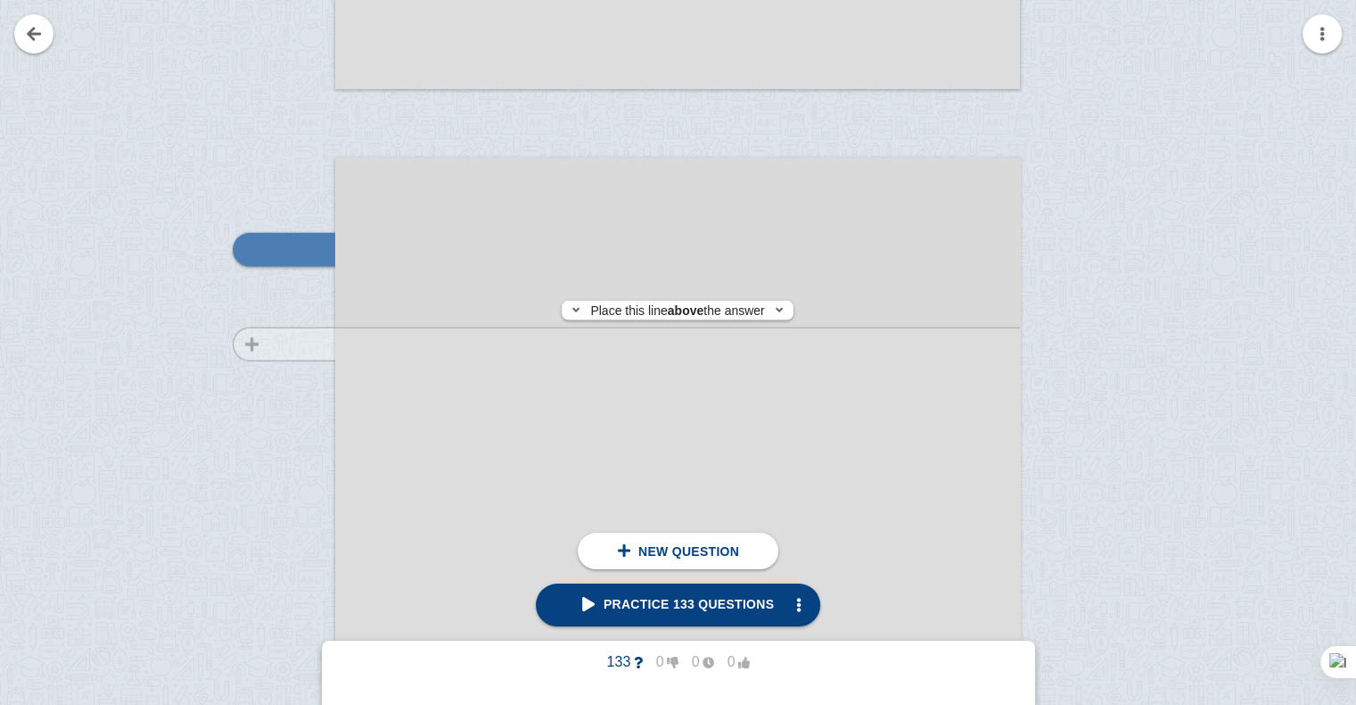
click at [311, 344] on div at bounding box center [276, 659] width 120 height 969
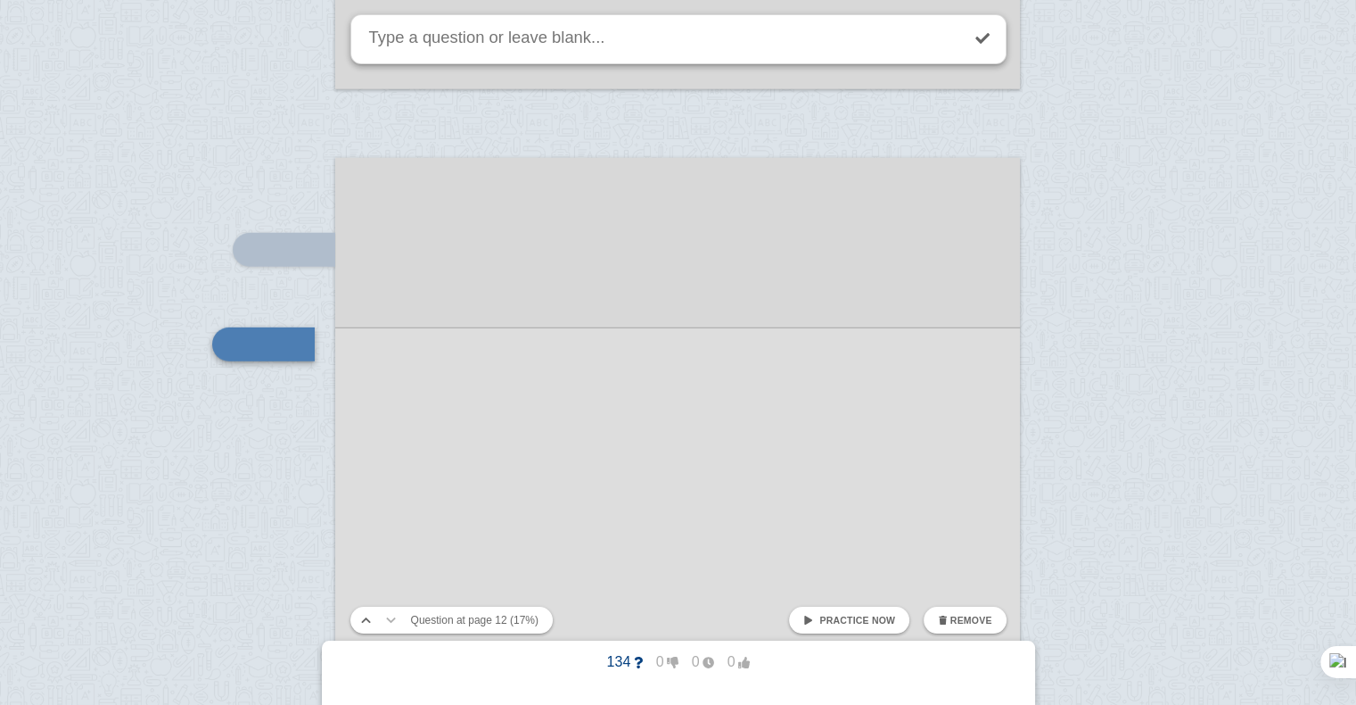
scroll to position [11676, 0]
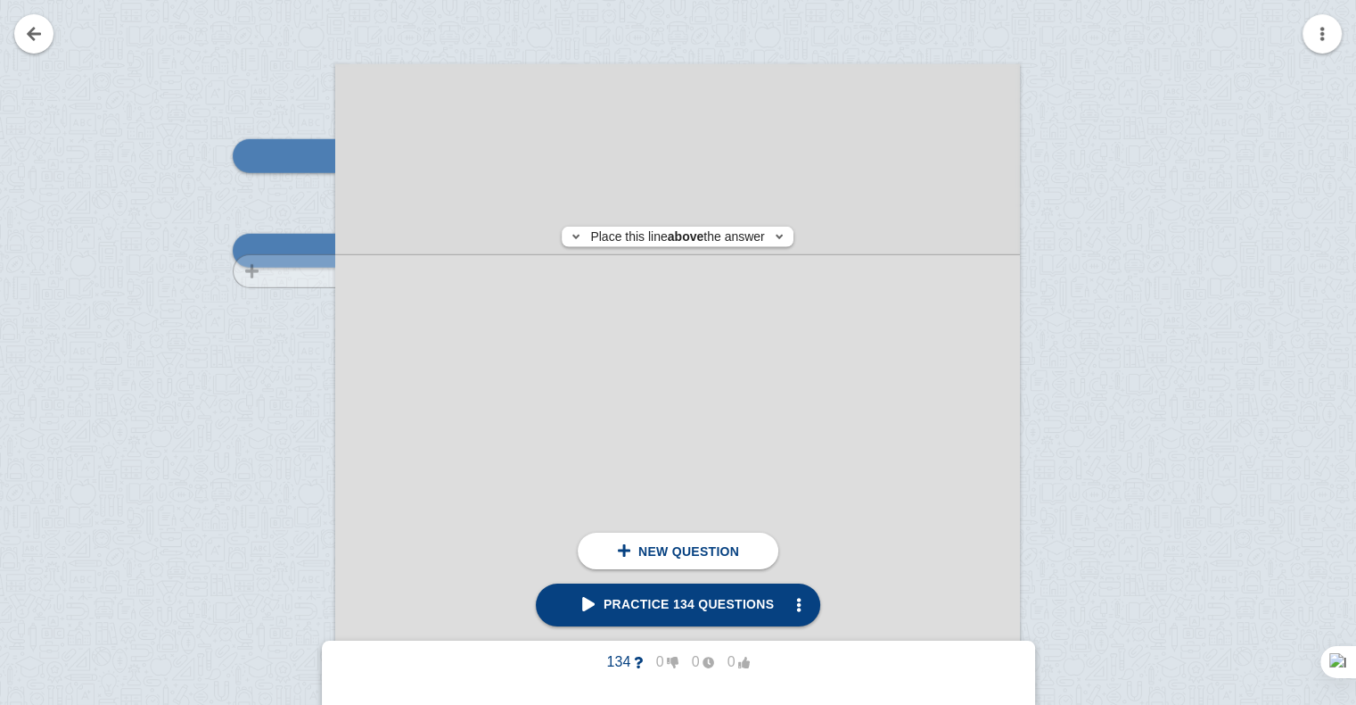
click at [310, 270] on div at bounding box center [276, 565] width 120 height 969
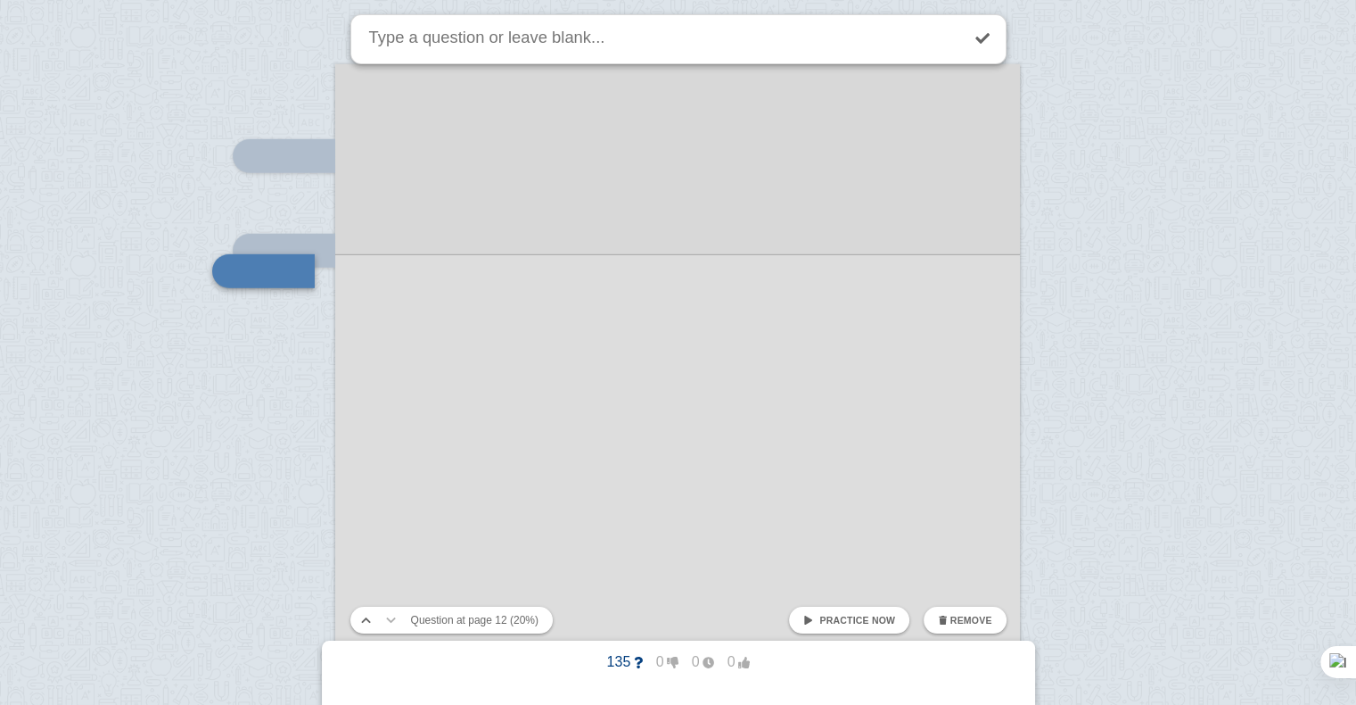
scroll to position [11697, 0]
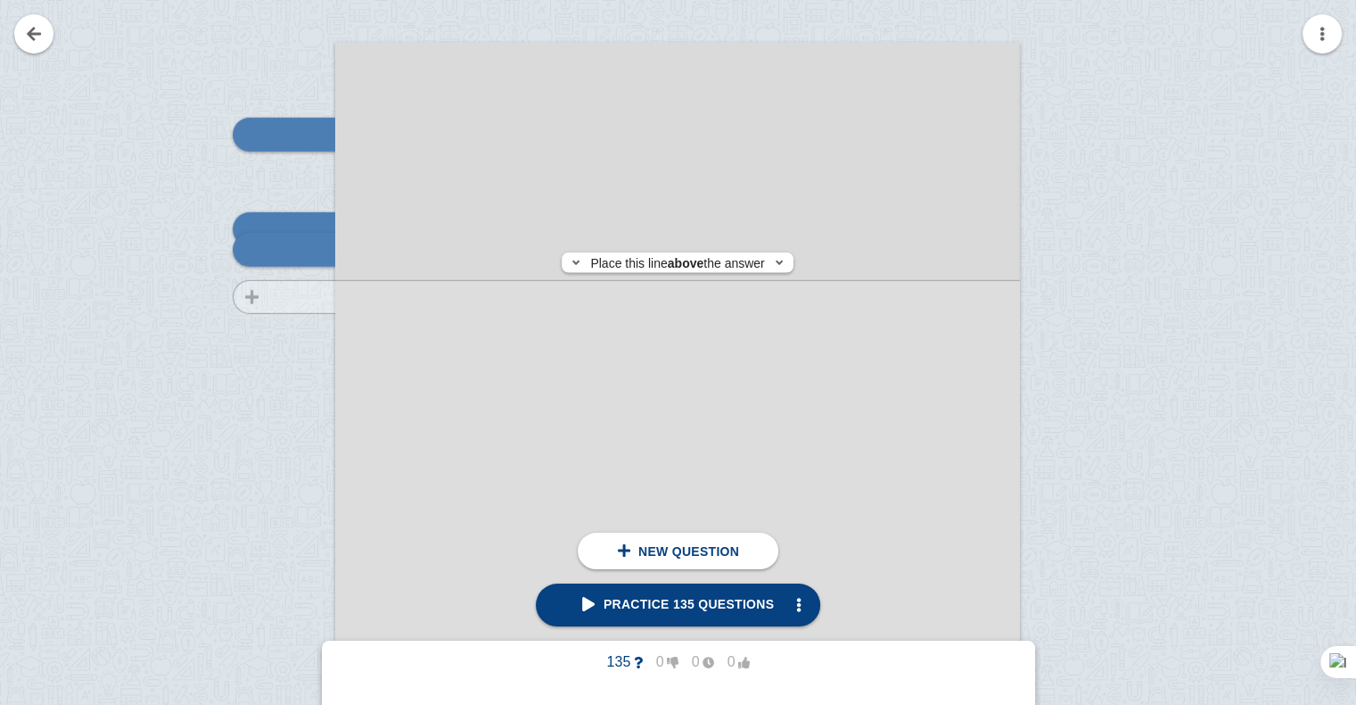
click at [317, 297] on div at bounding box center [276, 544] width 120 height 969
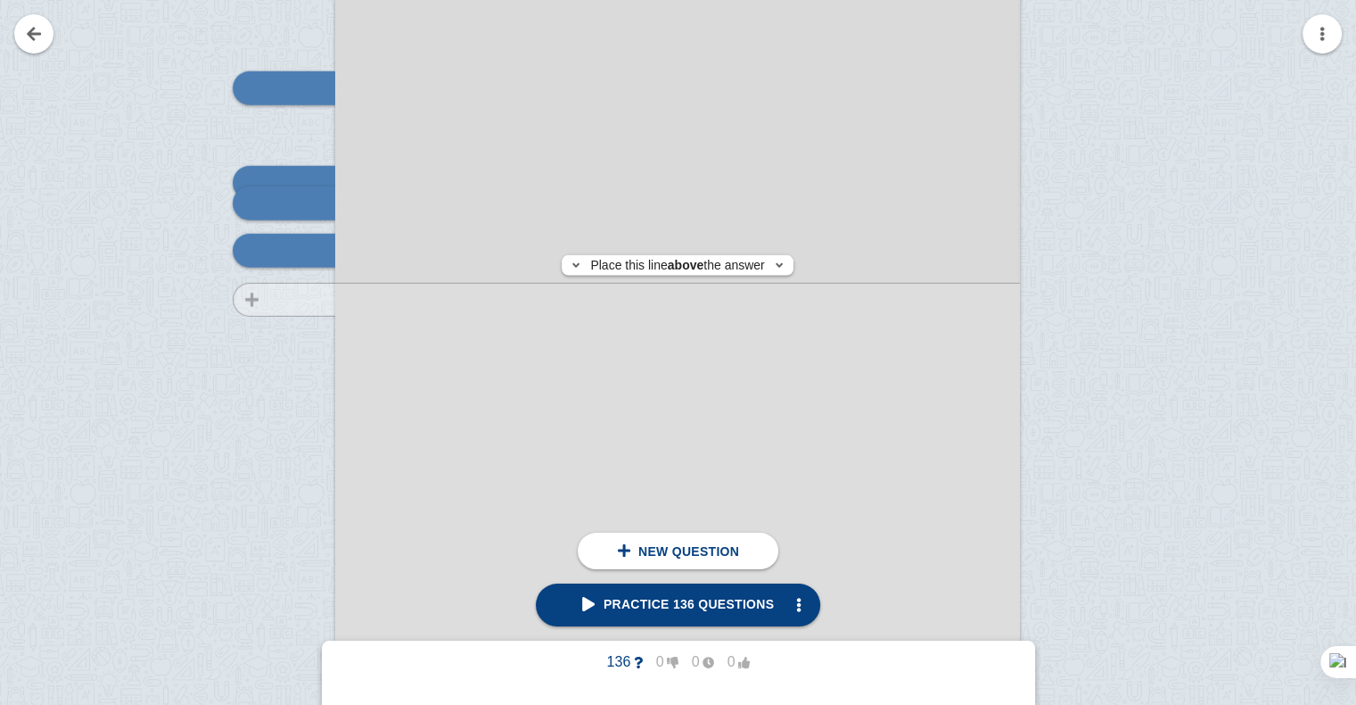
click at [297, 299] on div at bounding box center [276, 497] width 120 height 969
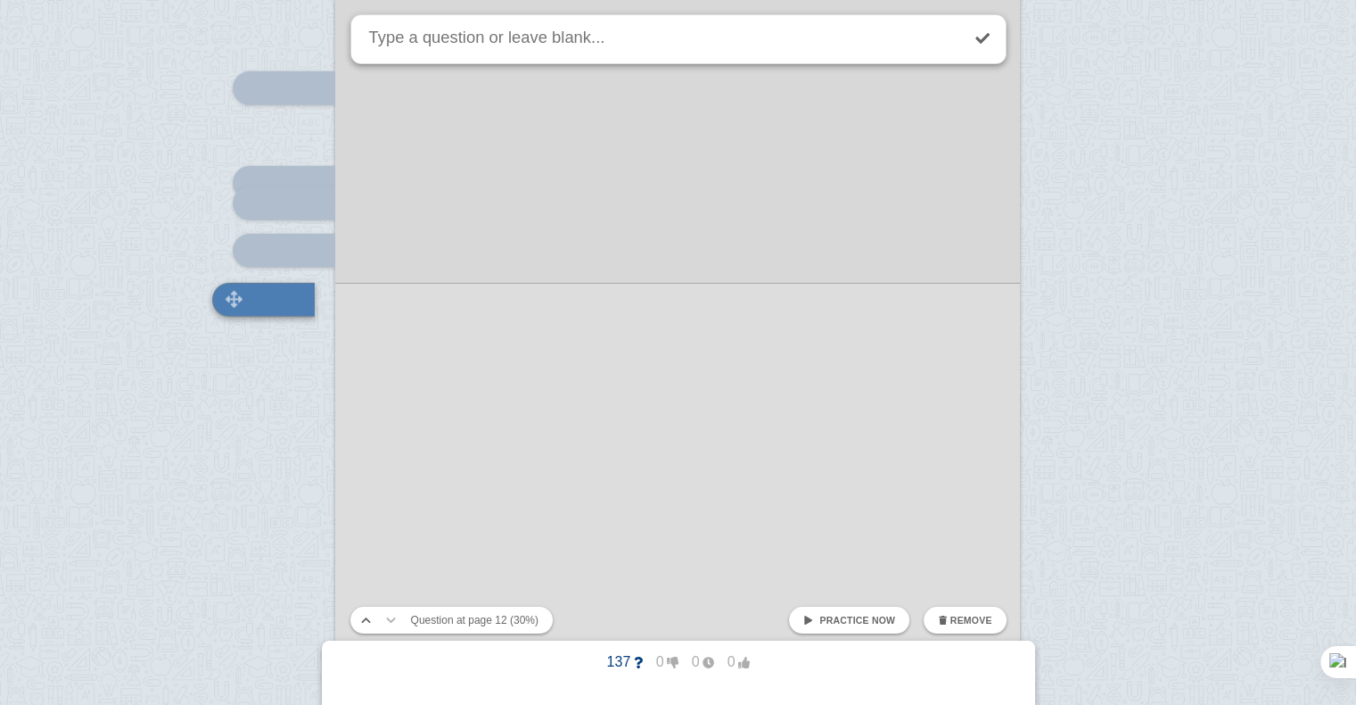
scroll to position [11793, 0]
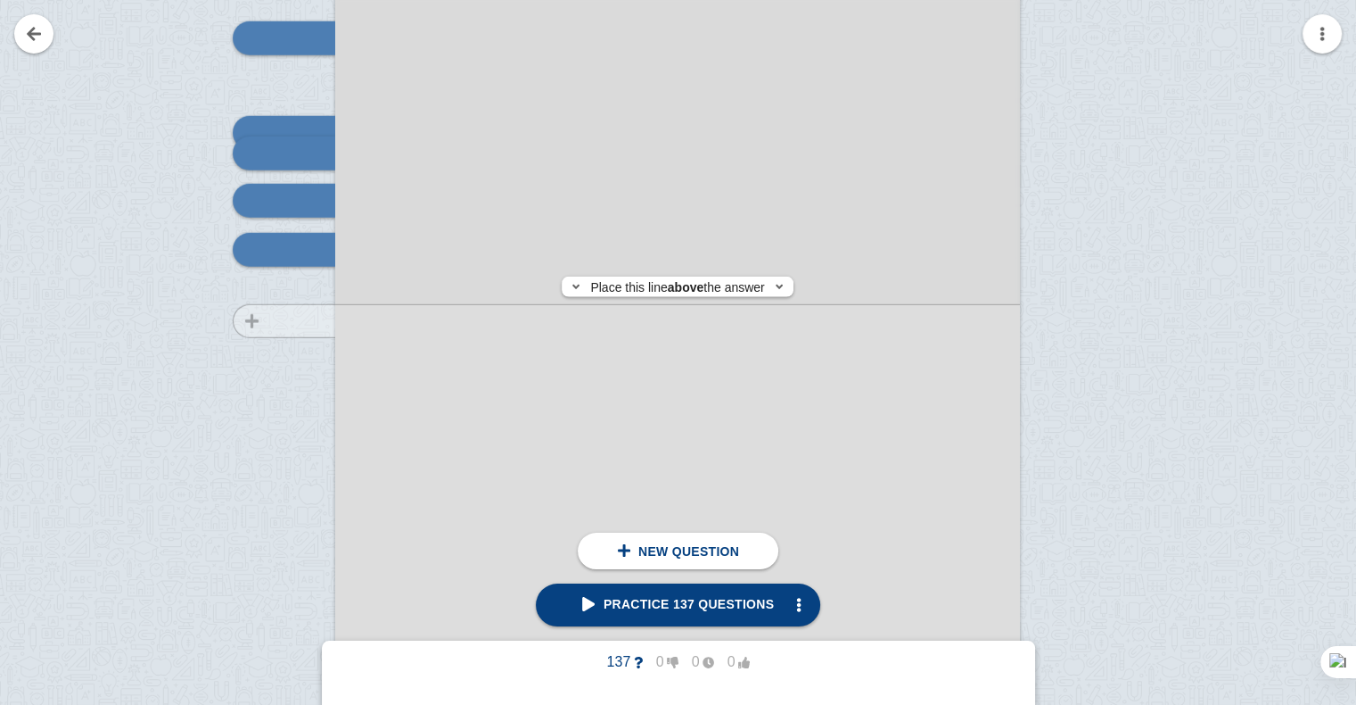
click at [289, 321] on div at bounding box center [276, 447] width 120 height 969
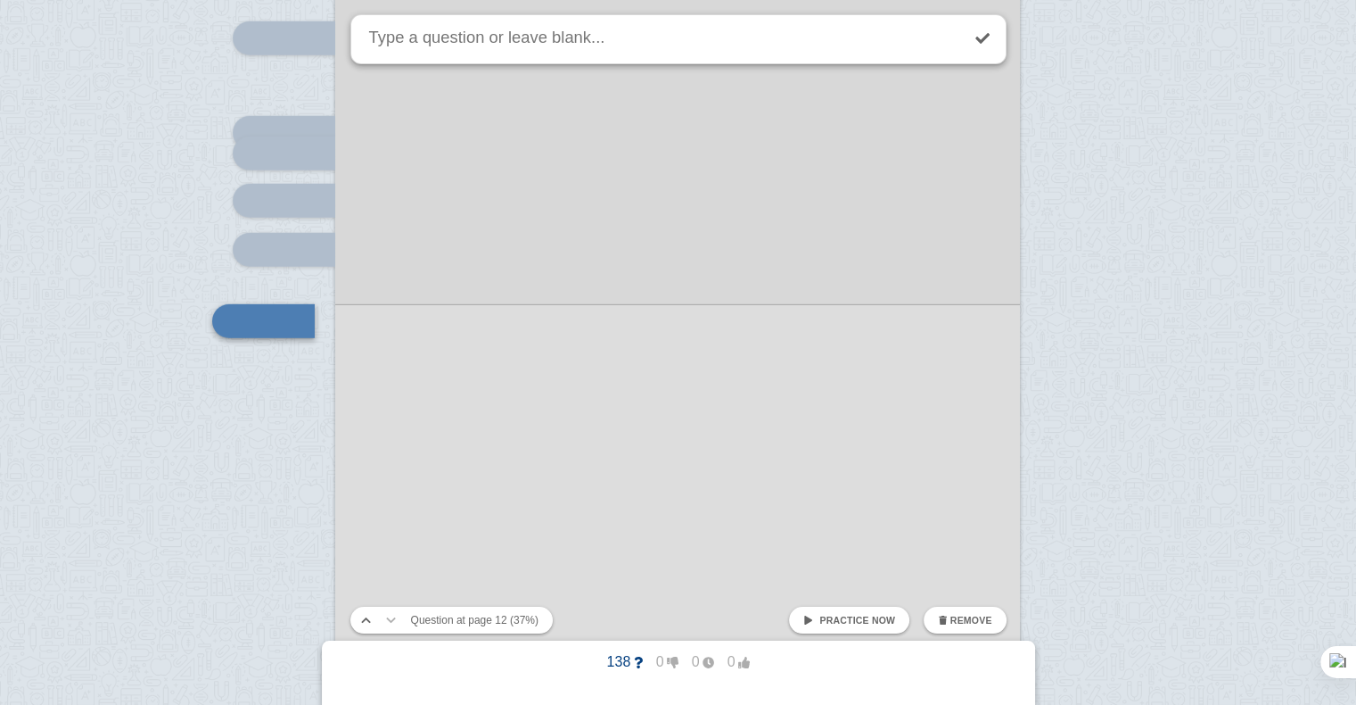
scroll to position [11865, 0]
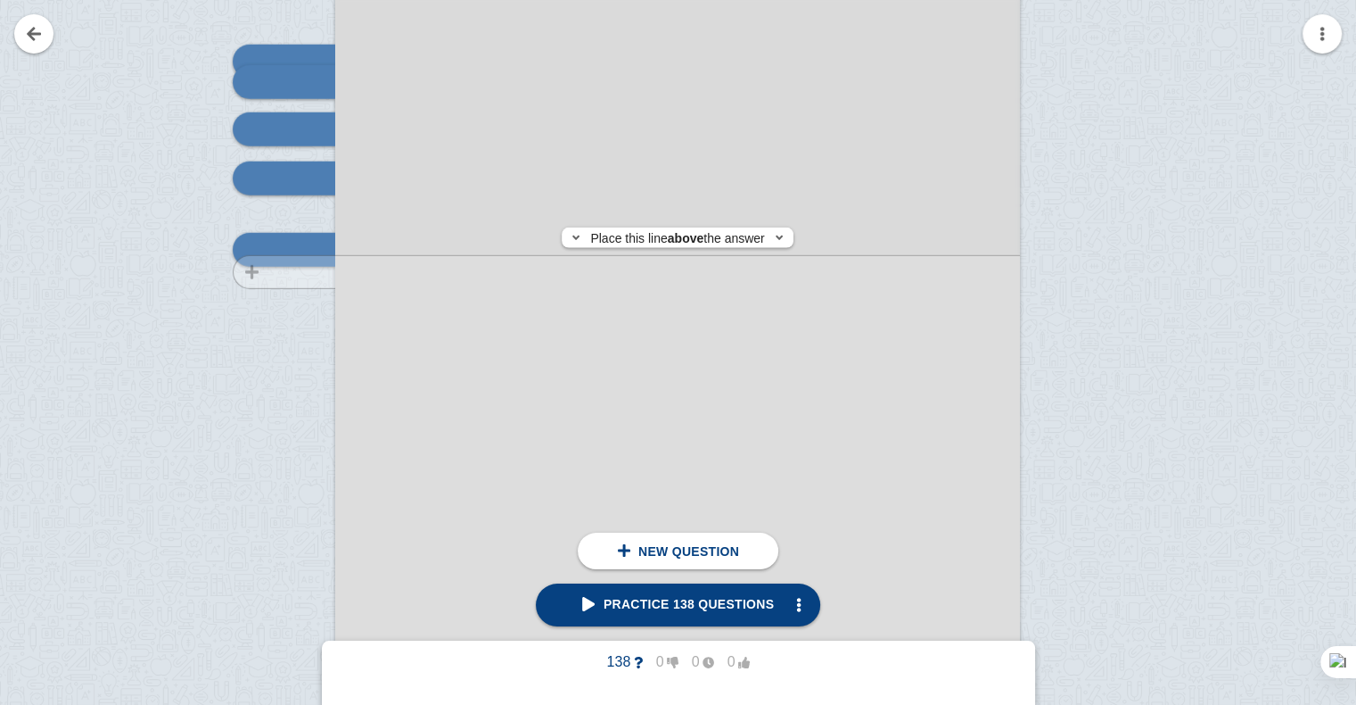
click at [305, 272] on div at bounding box center [276, 376] width 120 height 969
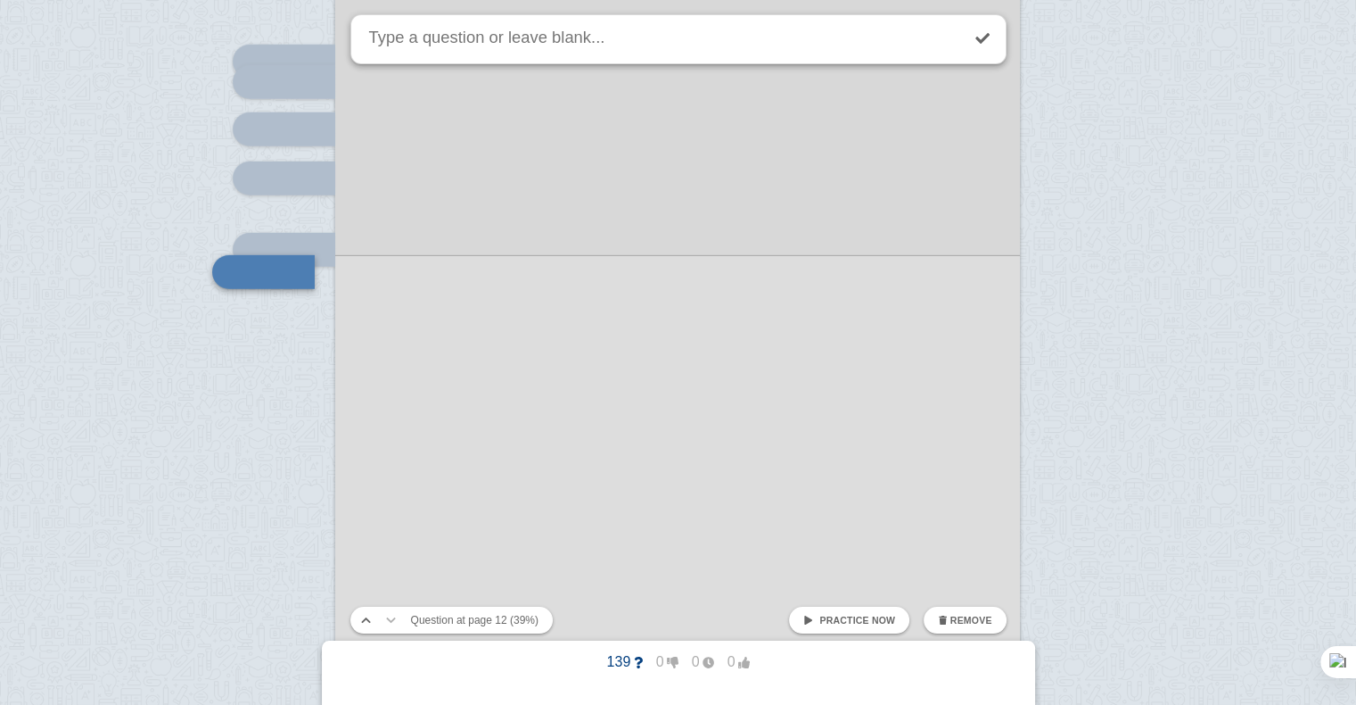
scroll to position [11886, 0]
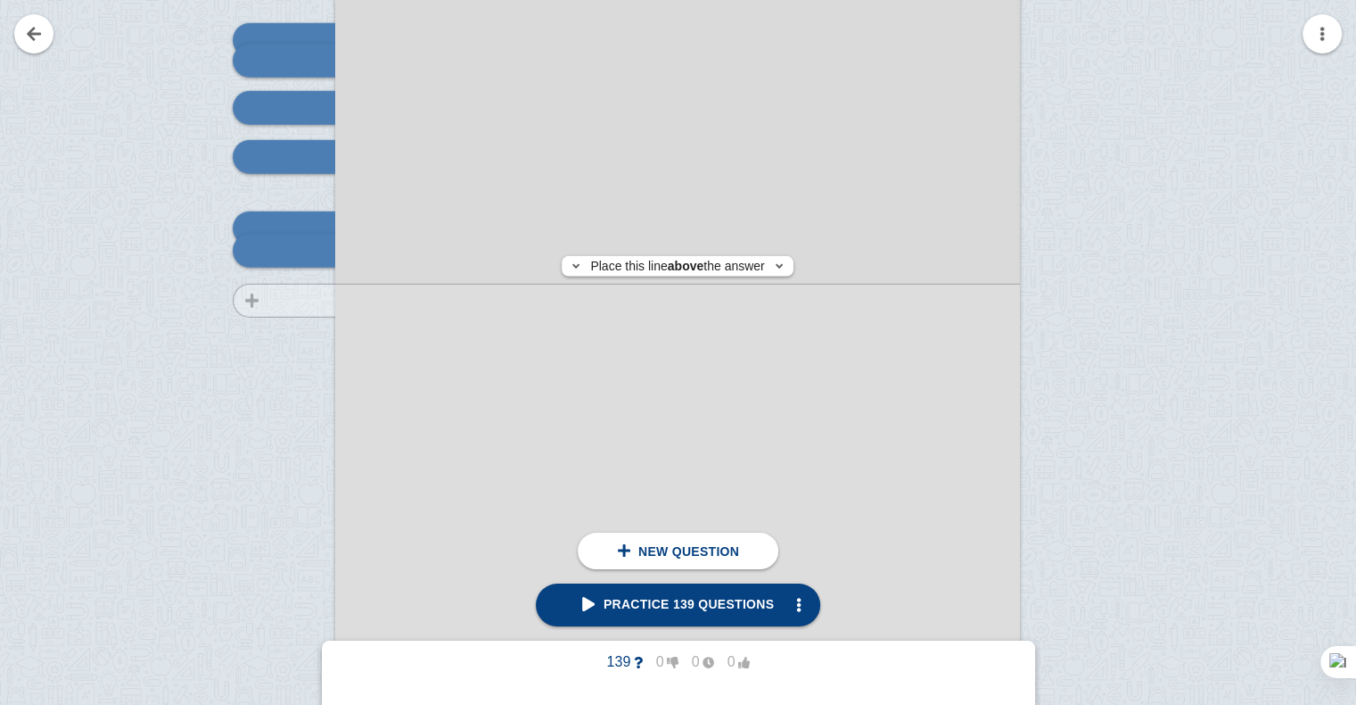
click at [301, 300] on div at bounding box center [276, 355] width 120 height 969
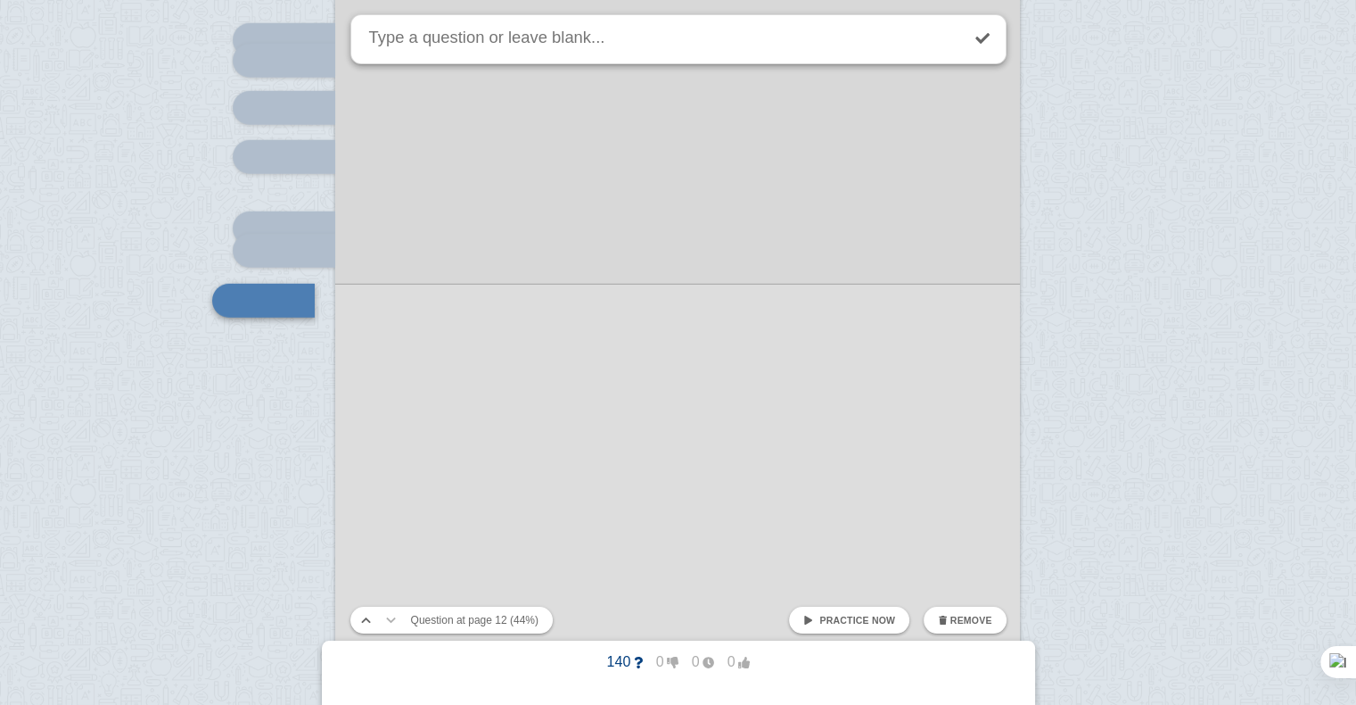
scroll to position [11936, 0]
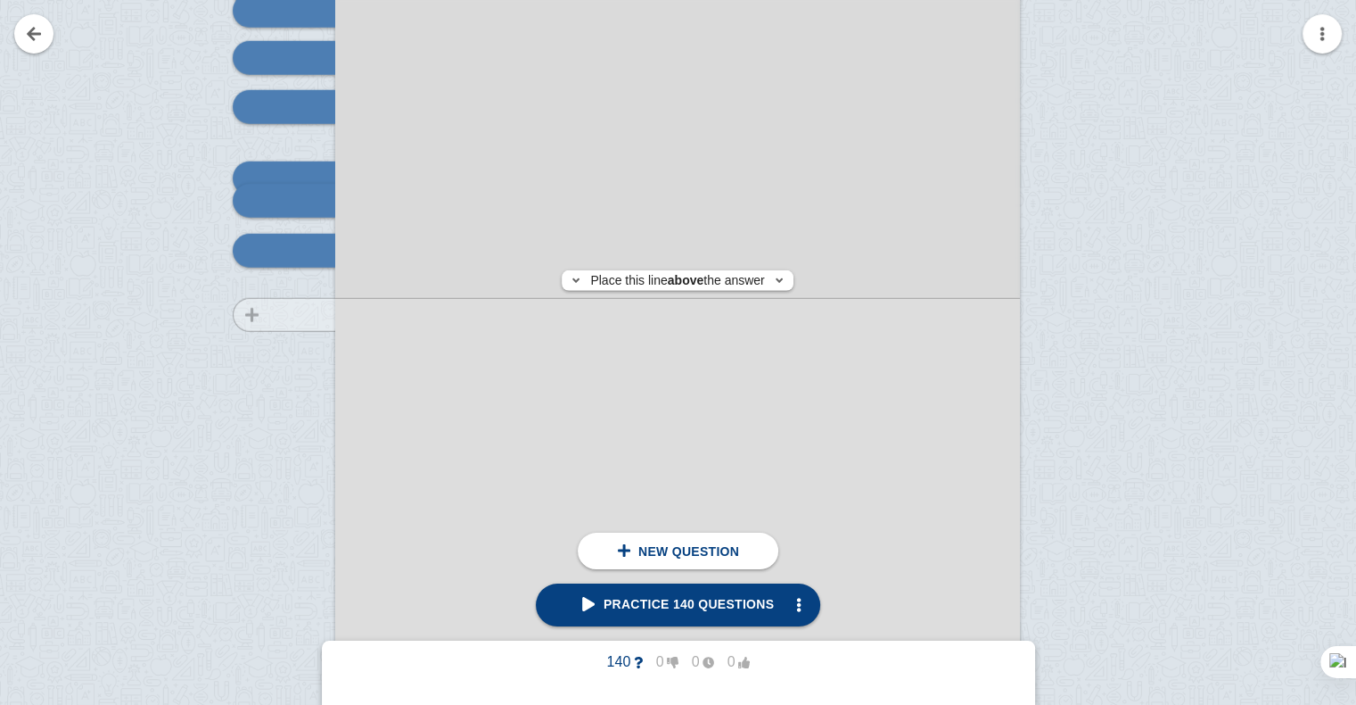
click at [300, 314] on div at bounding box center [276, 305] width 120 height 969
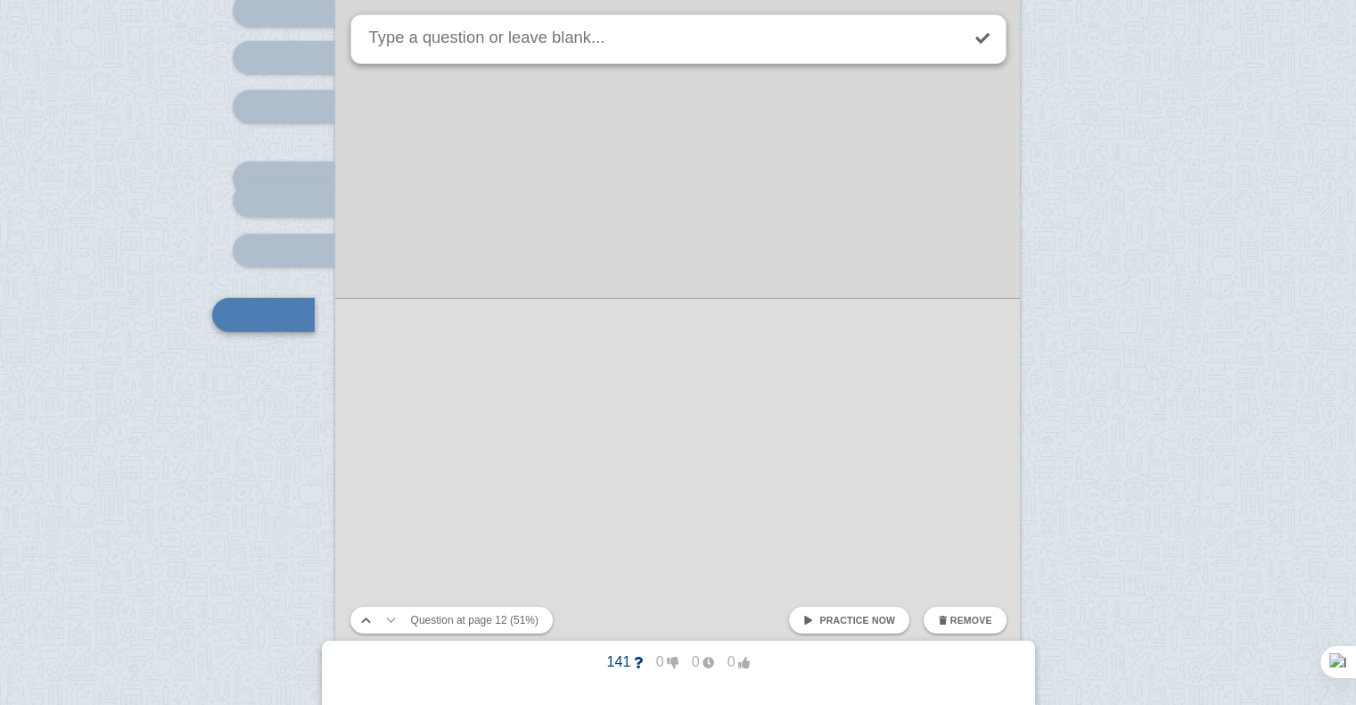
scroll to position [12000, 0]
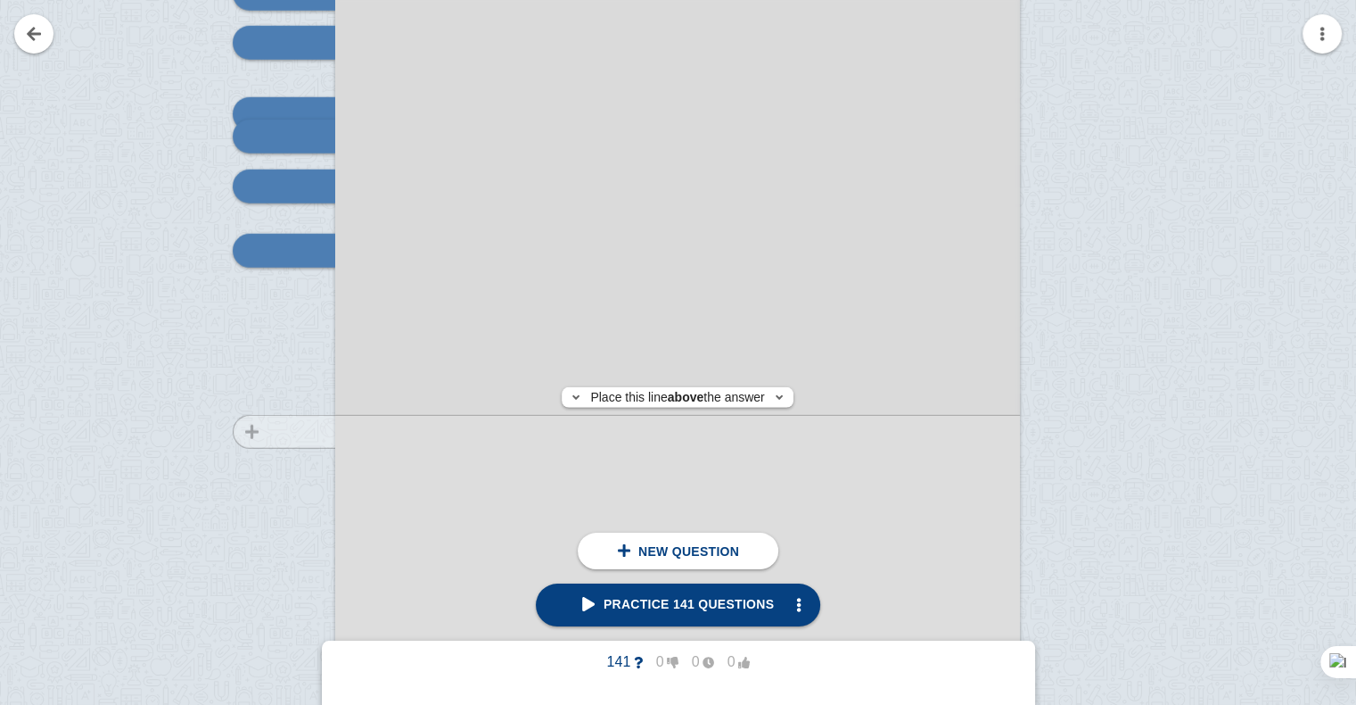
click at [300, 431] on div at bounding box center [276, 241] width 120 height 969
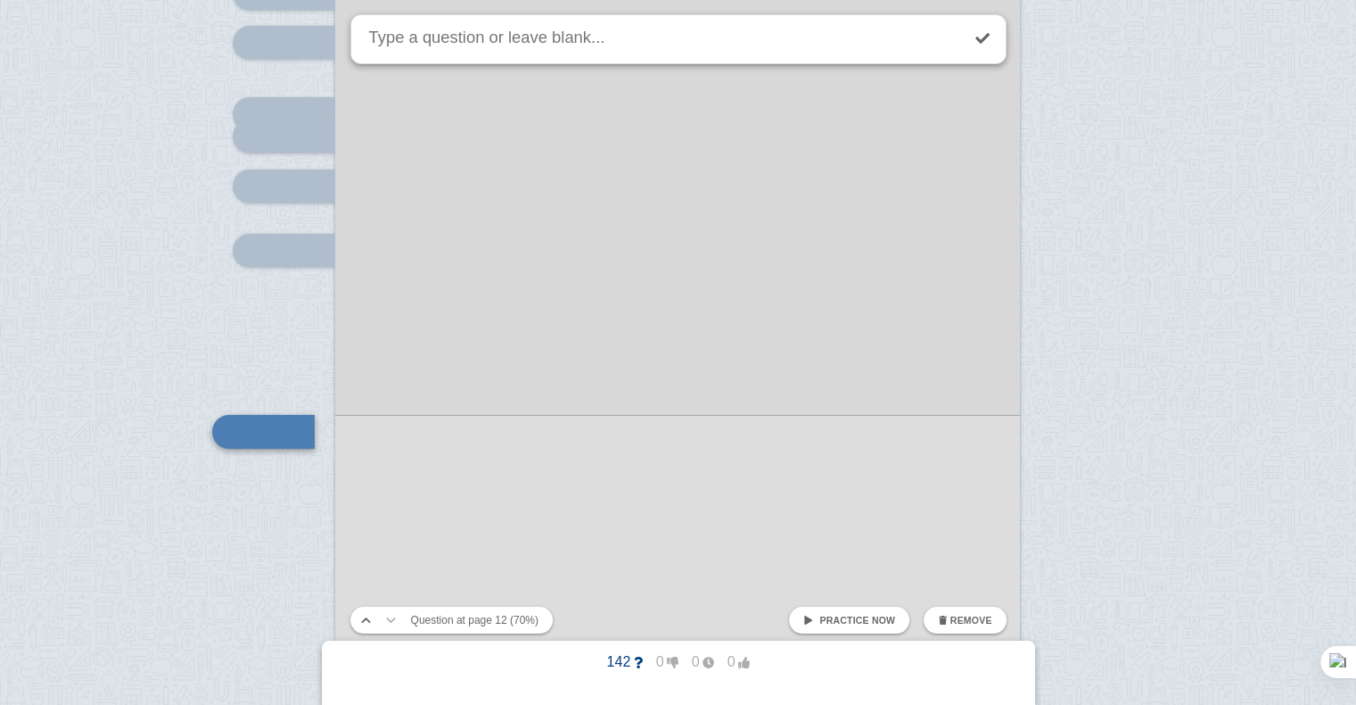
scroll to position [12182, 0]
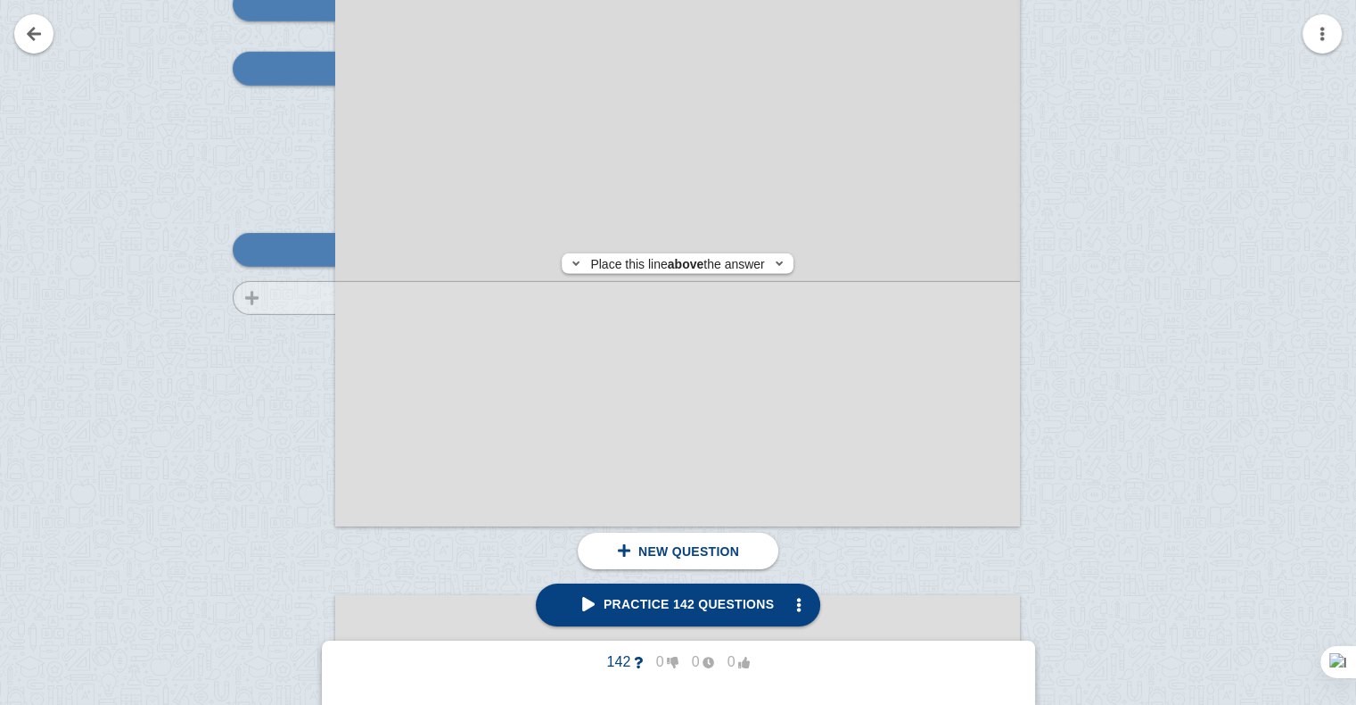
click at [312, 298] on div at bounding box center [276, 59] width 120 height 969
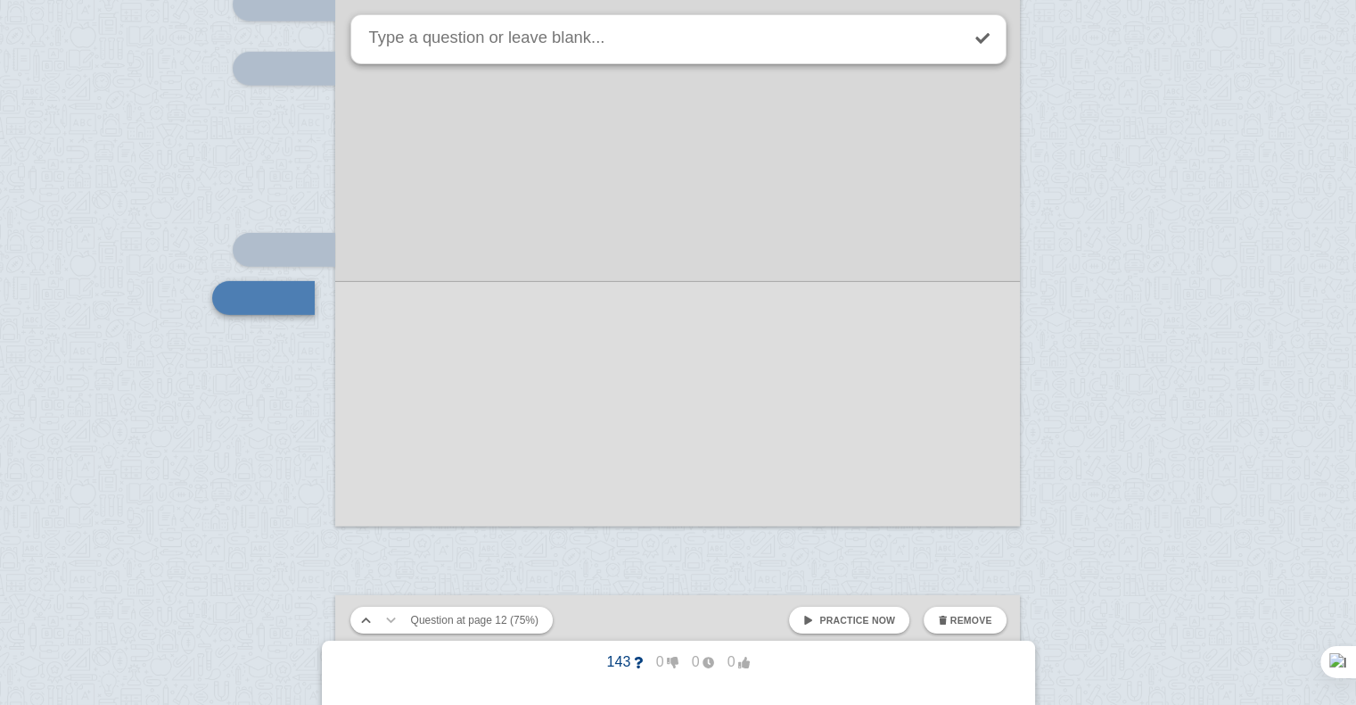
scroll to position [12230, 0]
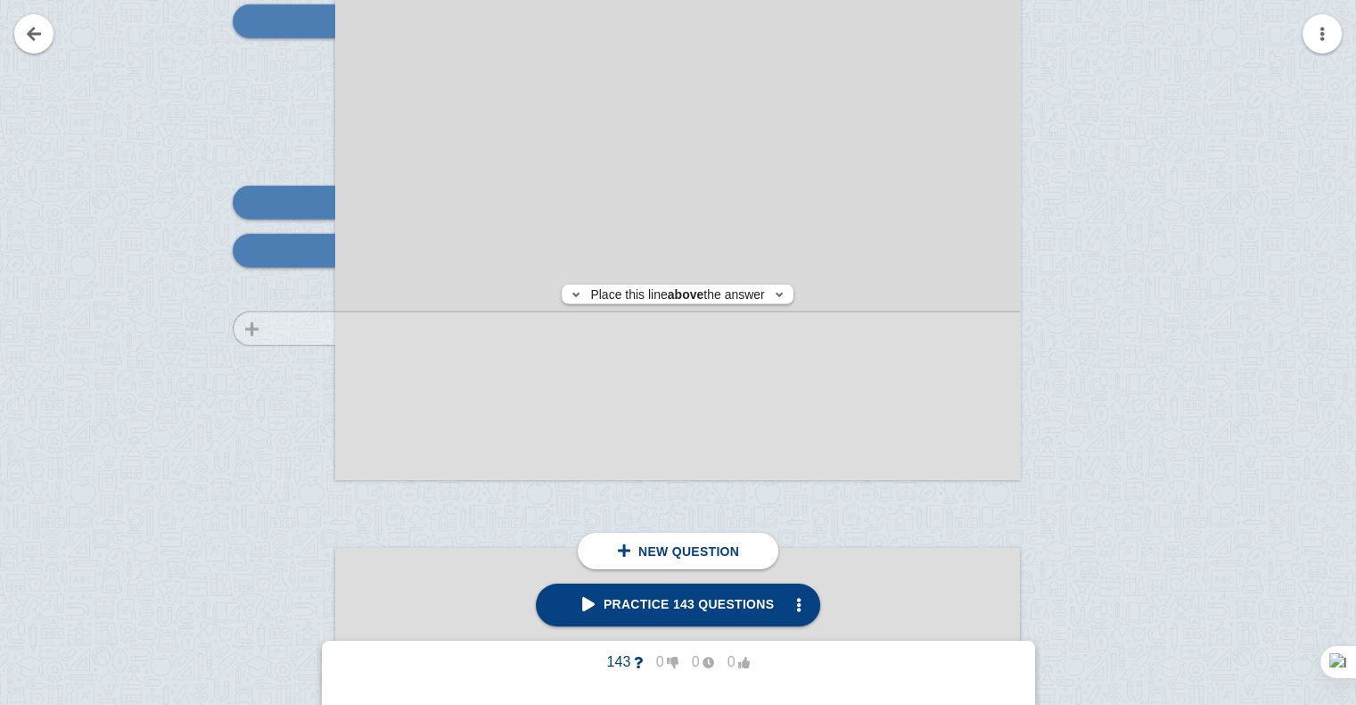
click at [296, 328] on div at bounding box center [276, 11] width 120 height 969
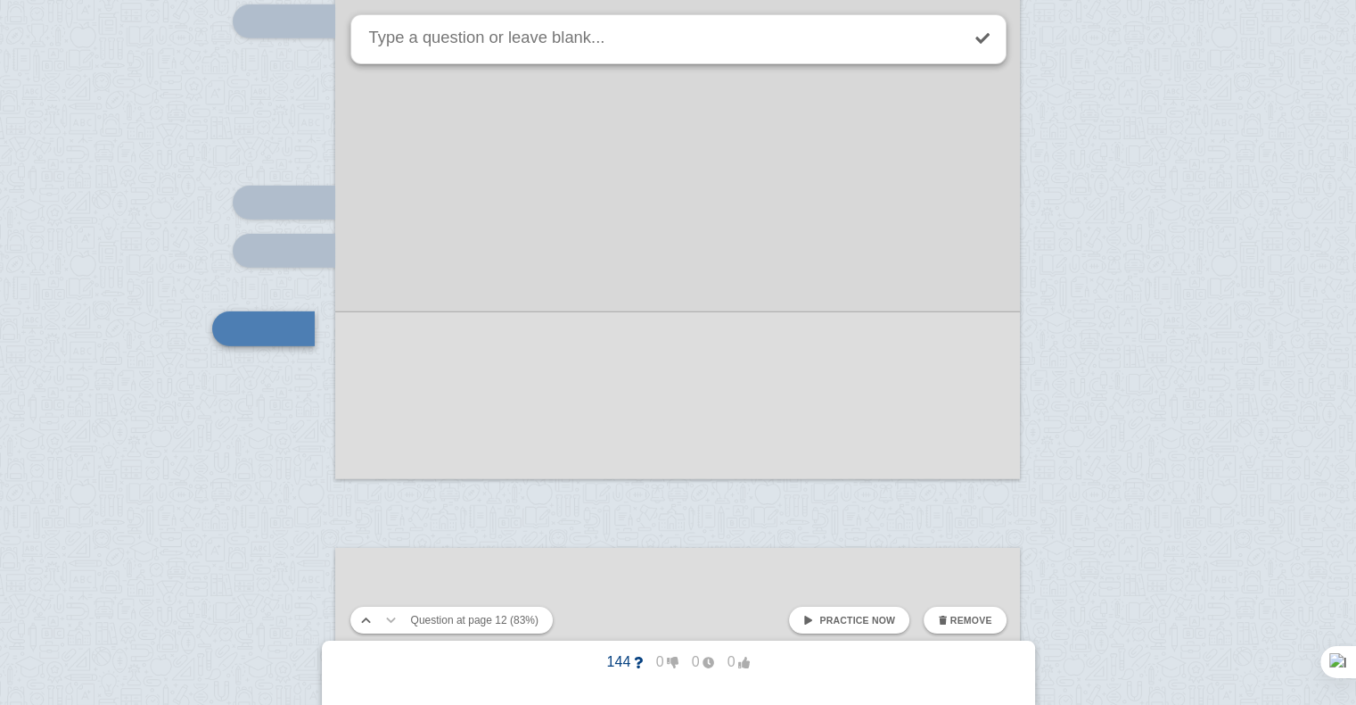
scroll to position [12308, 0]
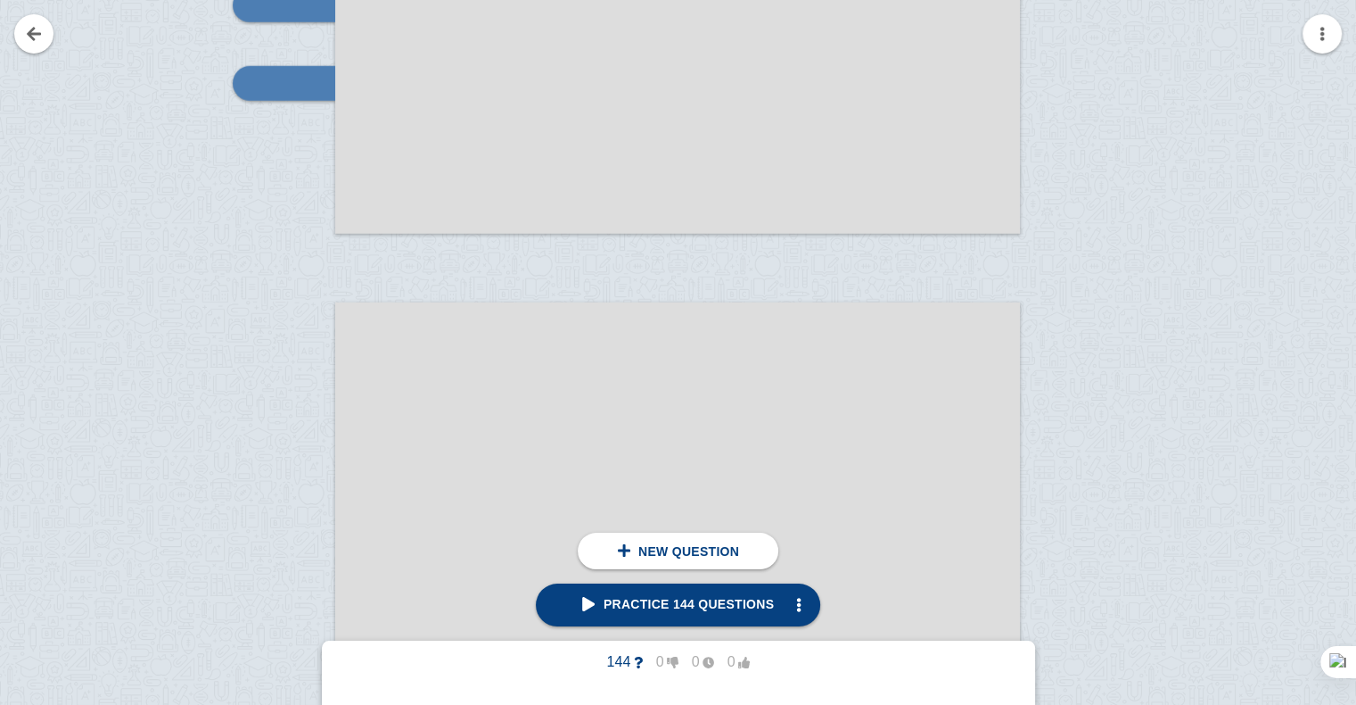
scroll to position [12536, 0]
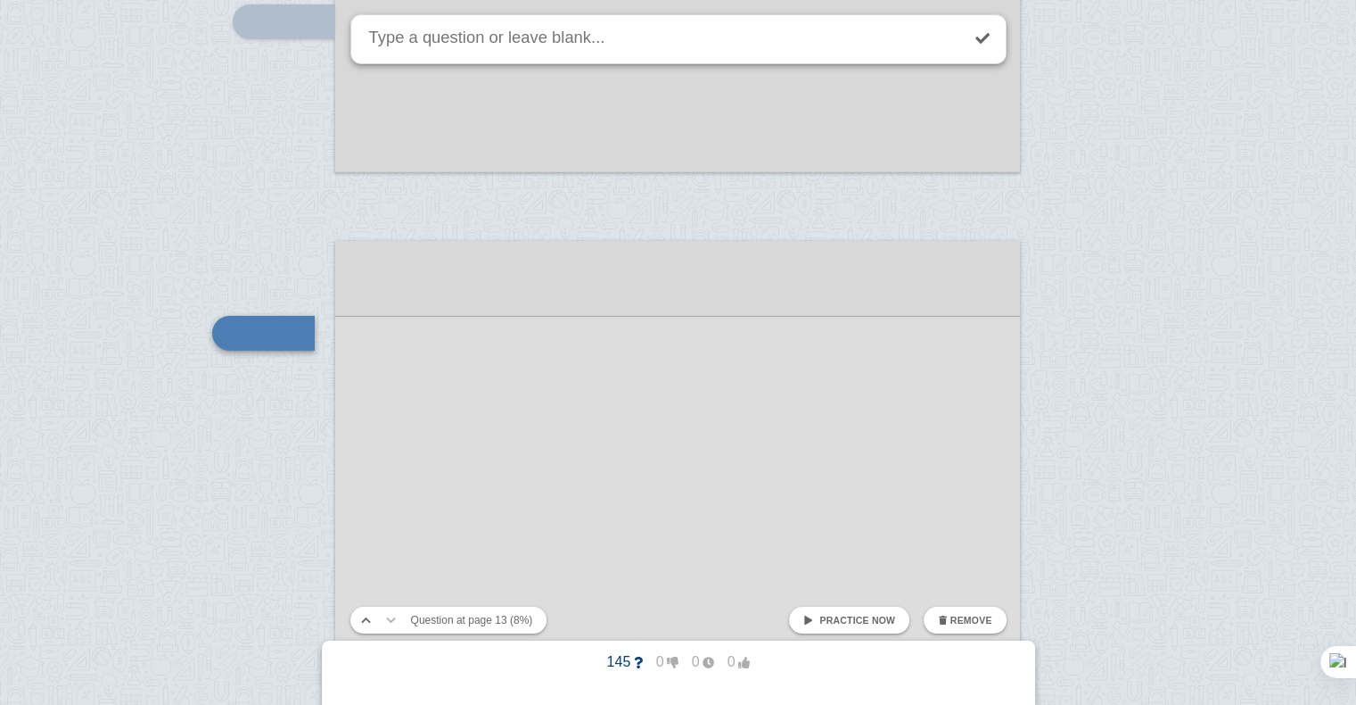
scroll to position [12619, 0]
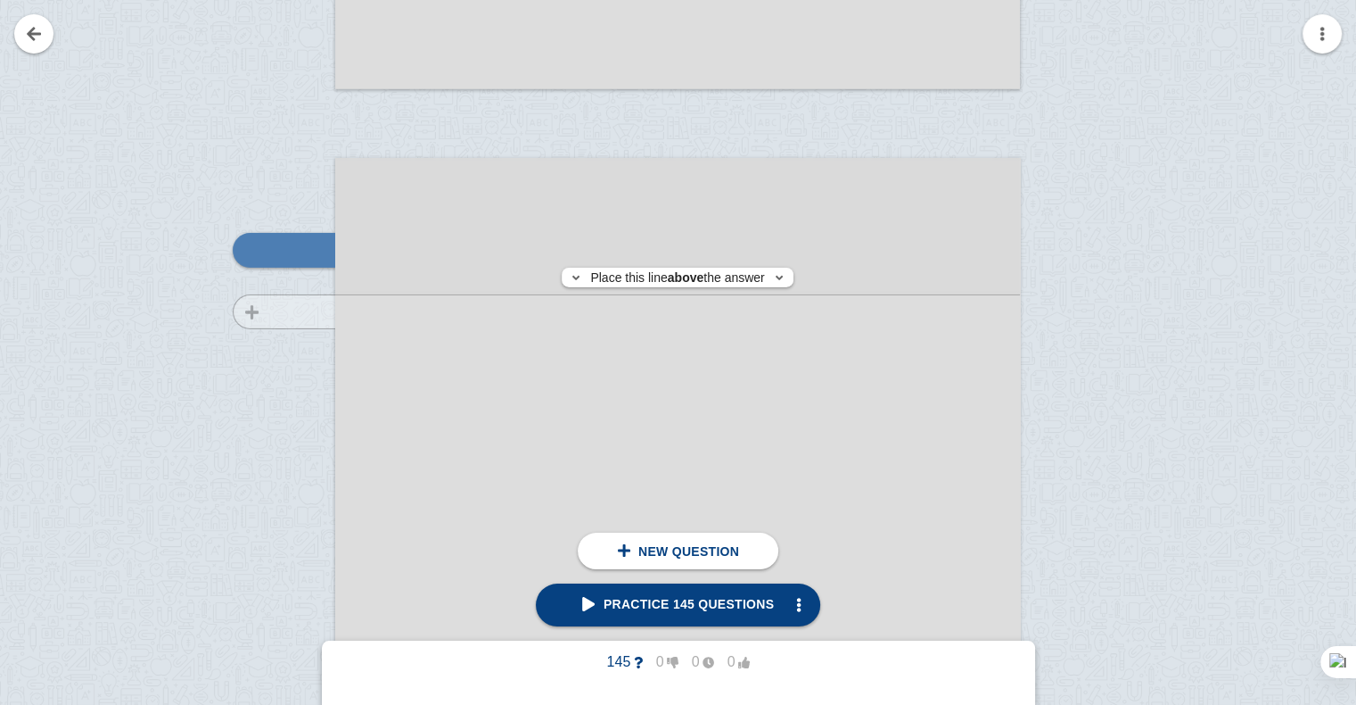
click at [303, 311] on div at bounding box center [276, 659] width 120 height 969
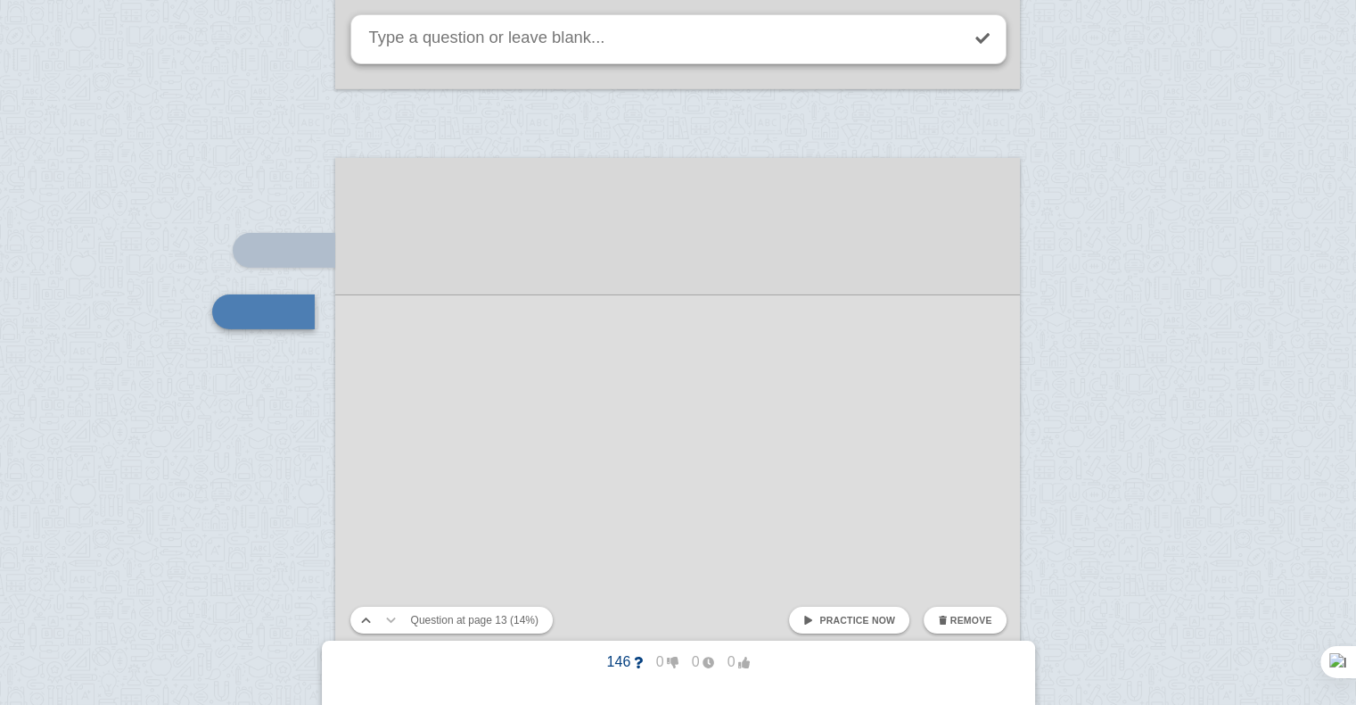
scroll to position [12681, 0]
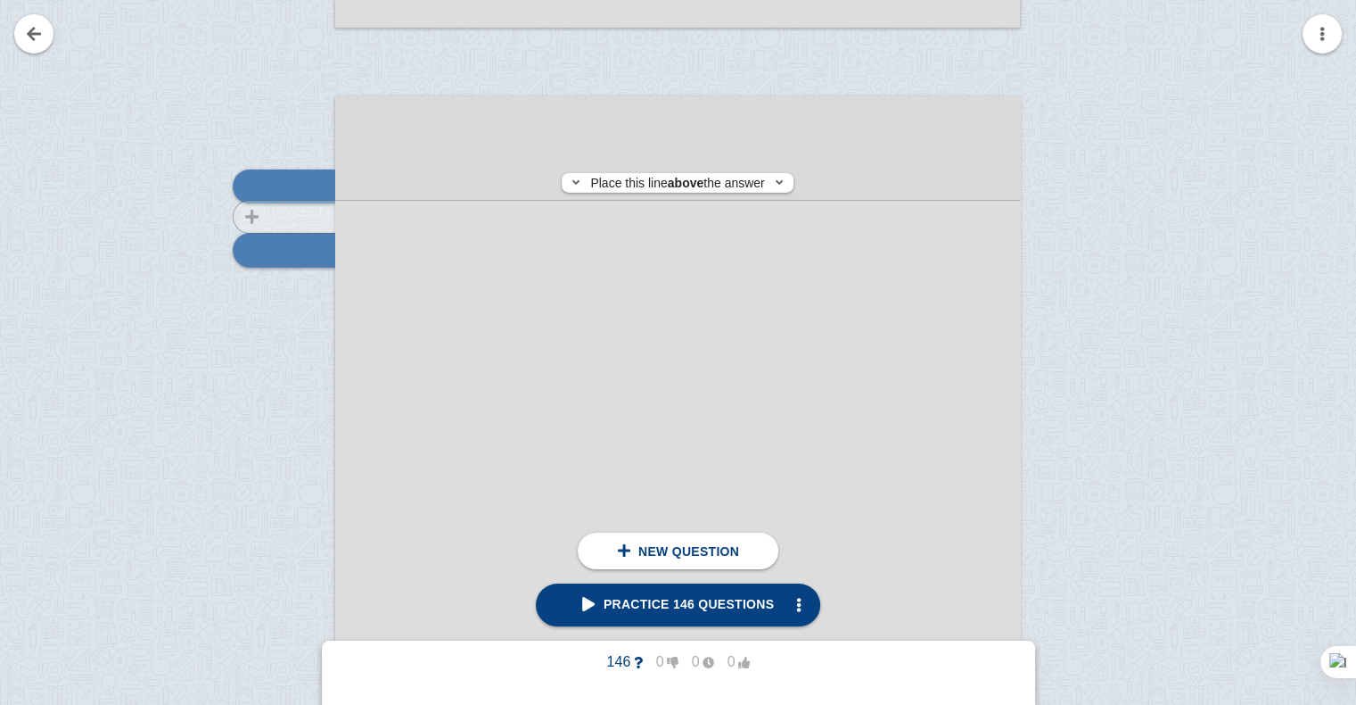
click at [260, 217] on div at bounding box center [276, 597] width 120 height 969
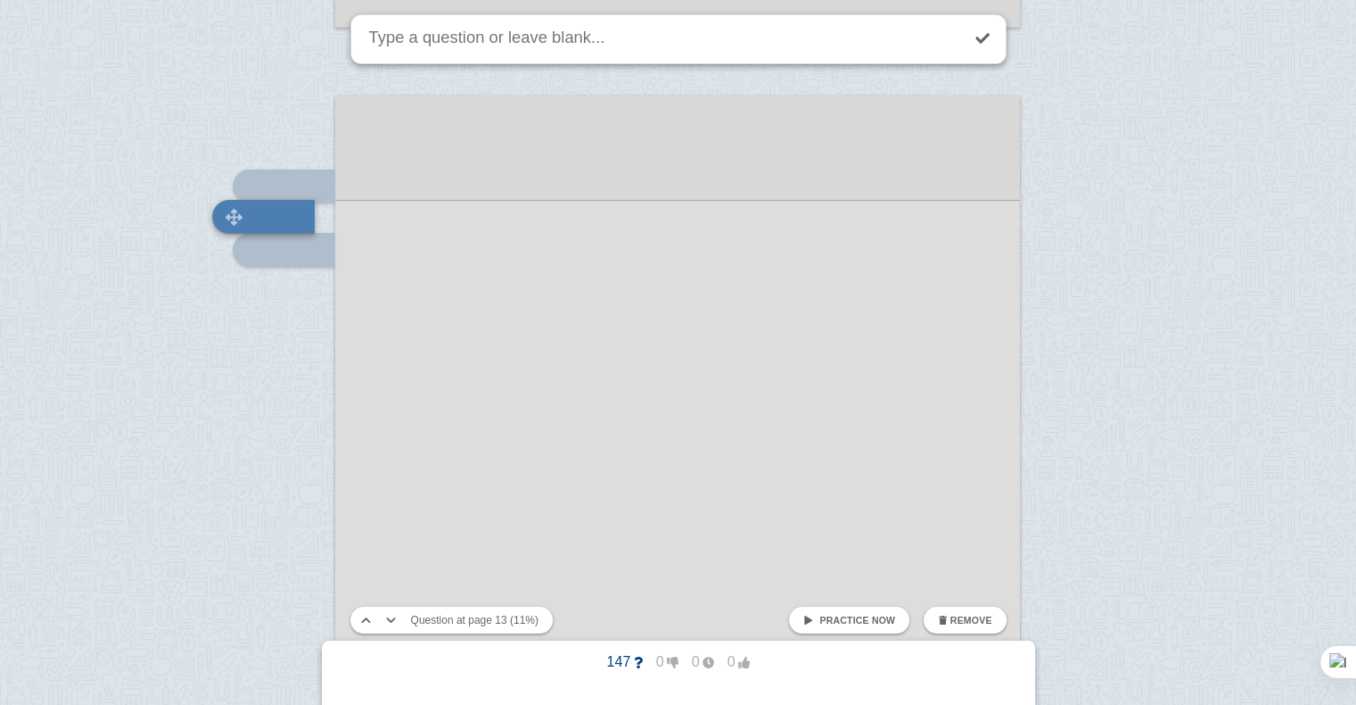
scroll to position [12648, 0]
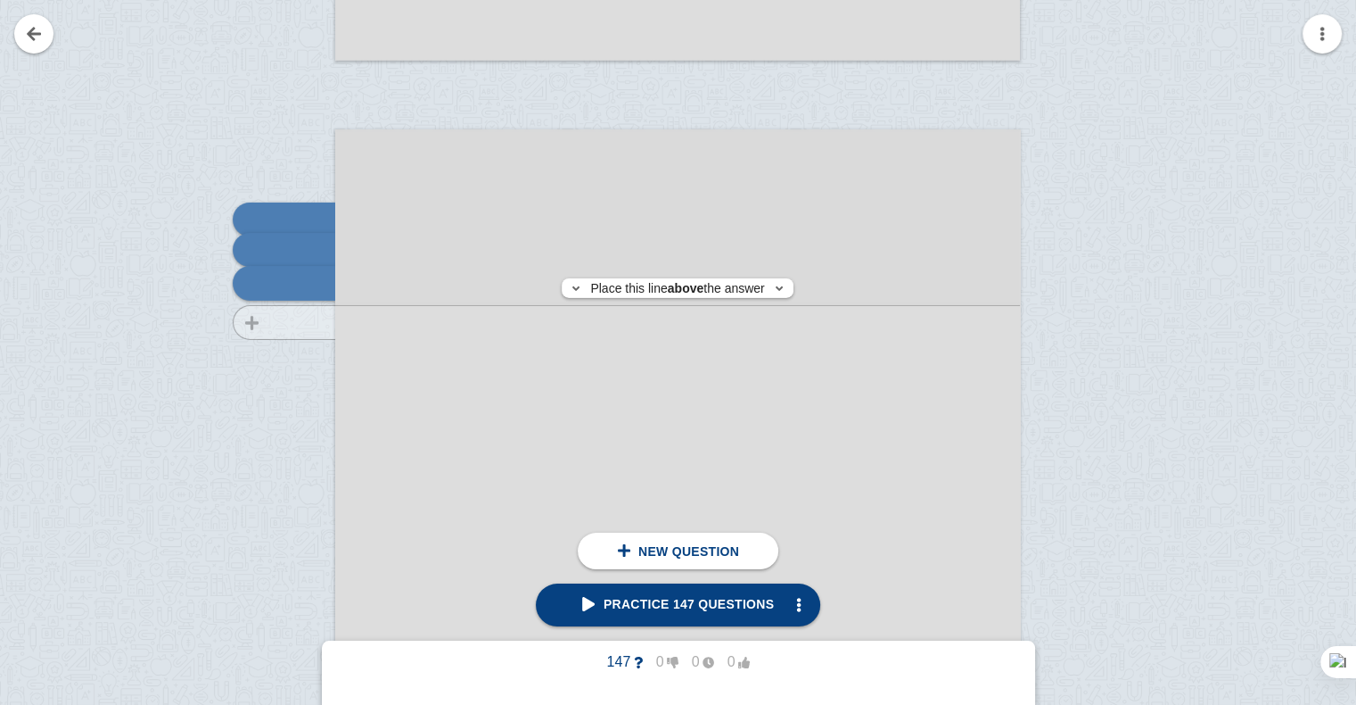
click at [289, 322] on div at bounding box center [276, 630] width 120 height 969
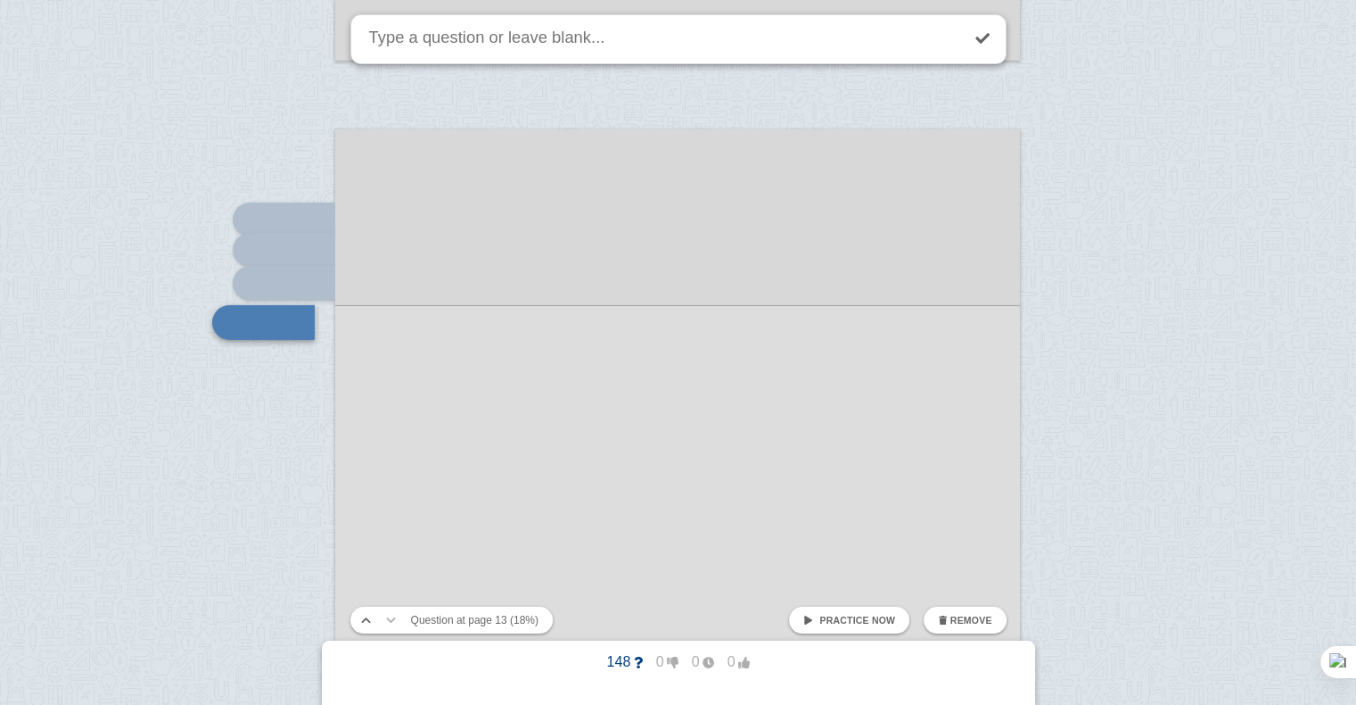
scroll to position [12720, 0]
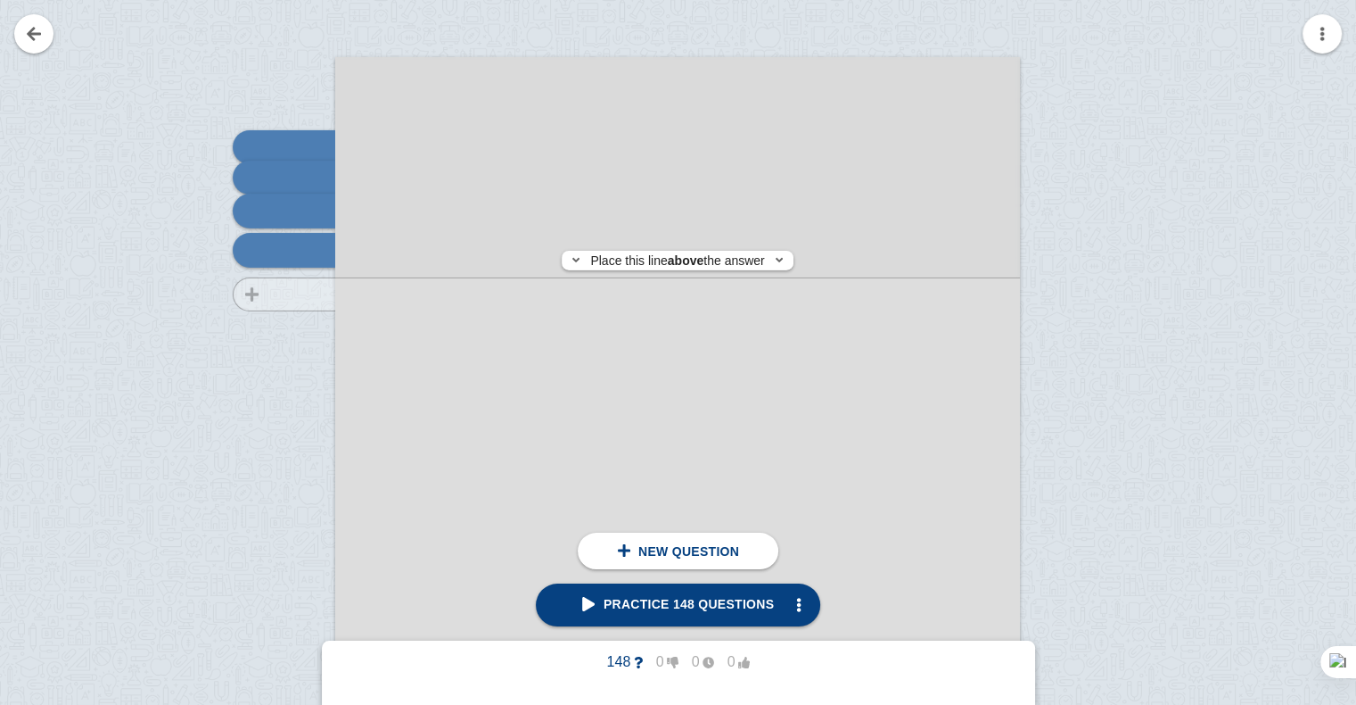
click at [292, 294] on div at bounding box center [276, 558] width 120 height 969
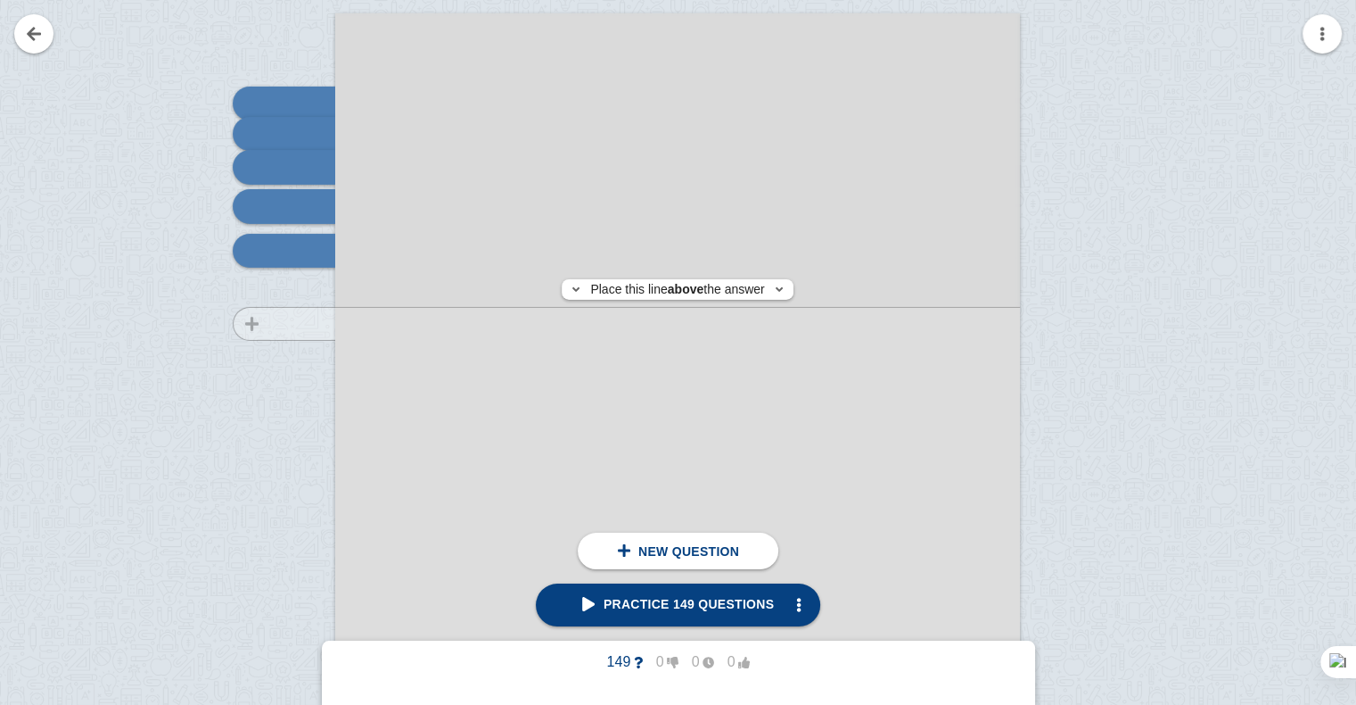
click at [303, 323] on div at bounding box center [276, 514] width 120 height 969
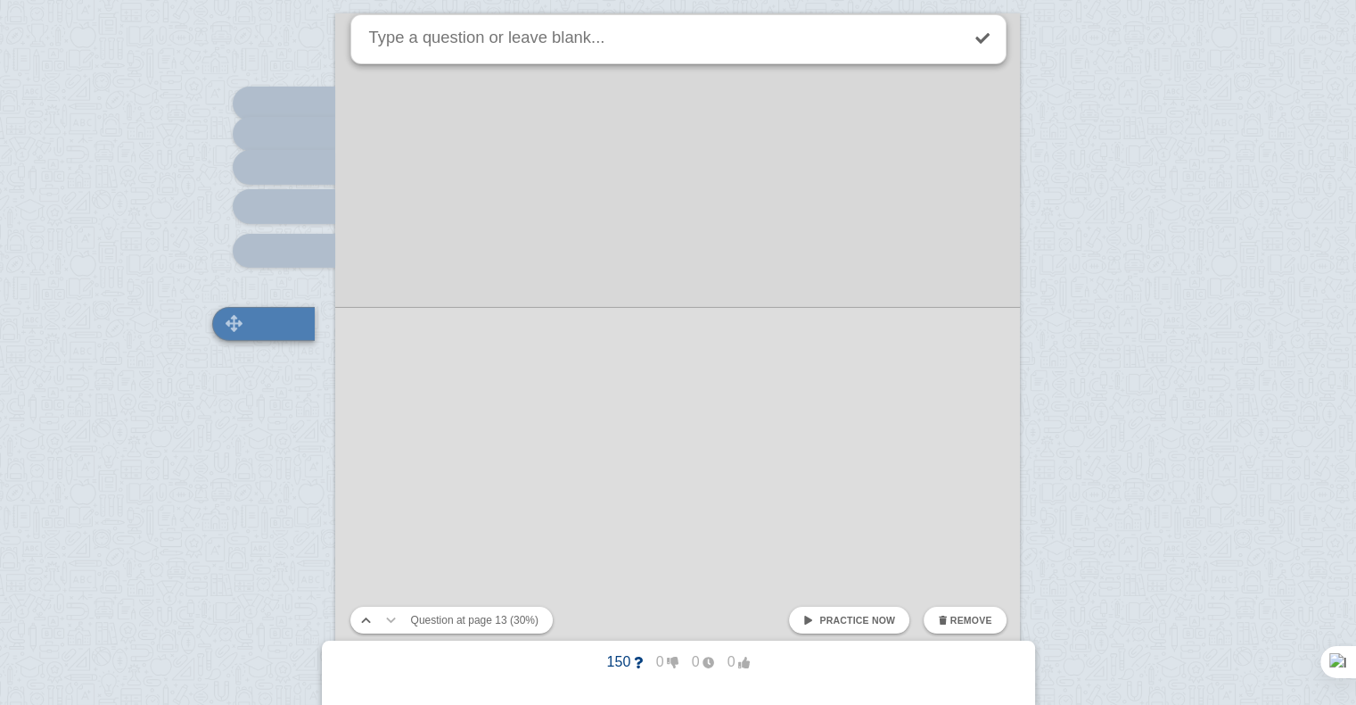
scroll to position [12837, 0]
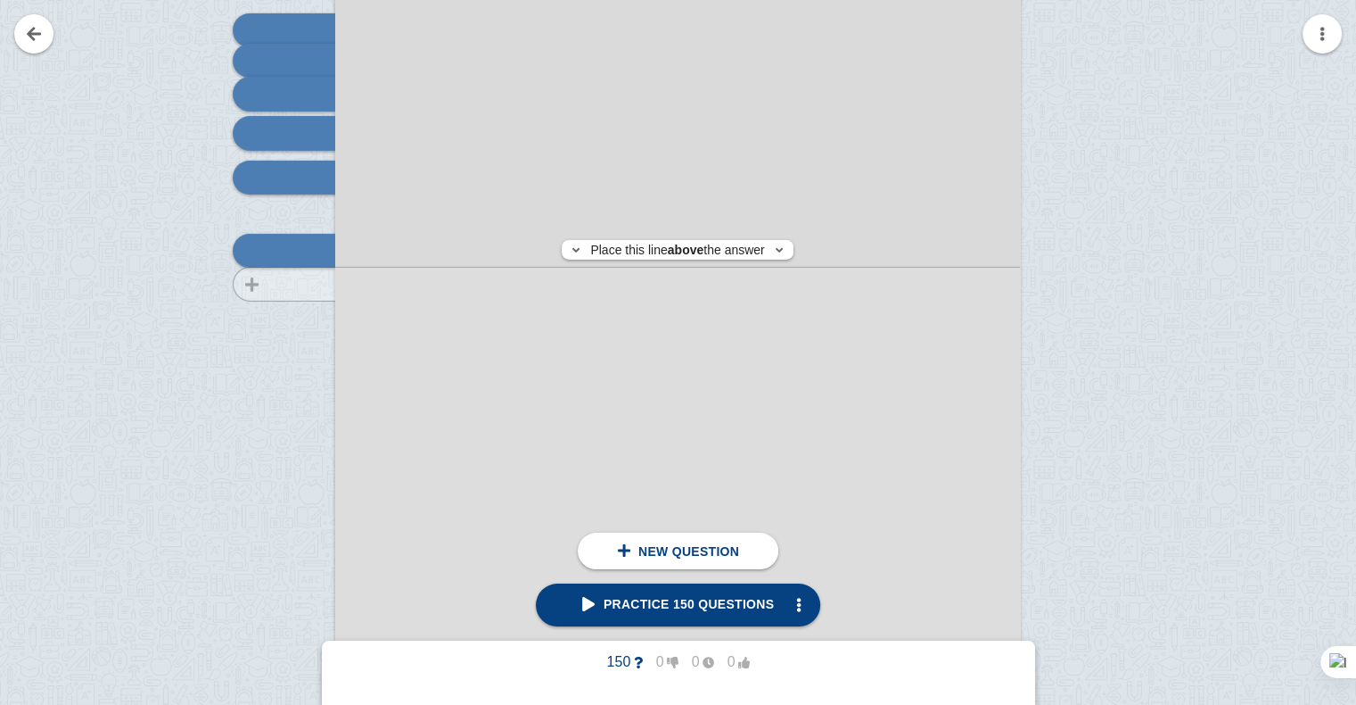
click at [307, 284] on div at bounding box center [276, 441] width 120 height 969
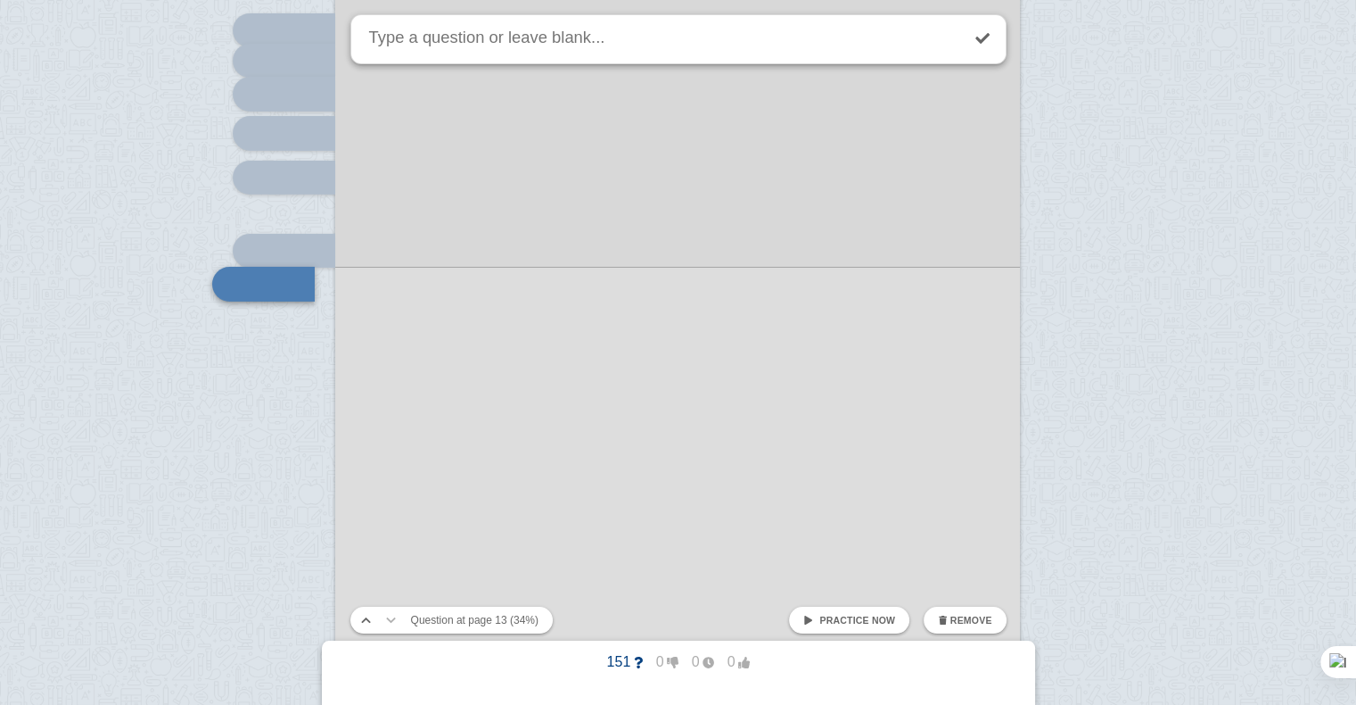
scroll to position [12871, 0]
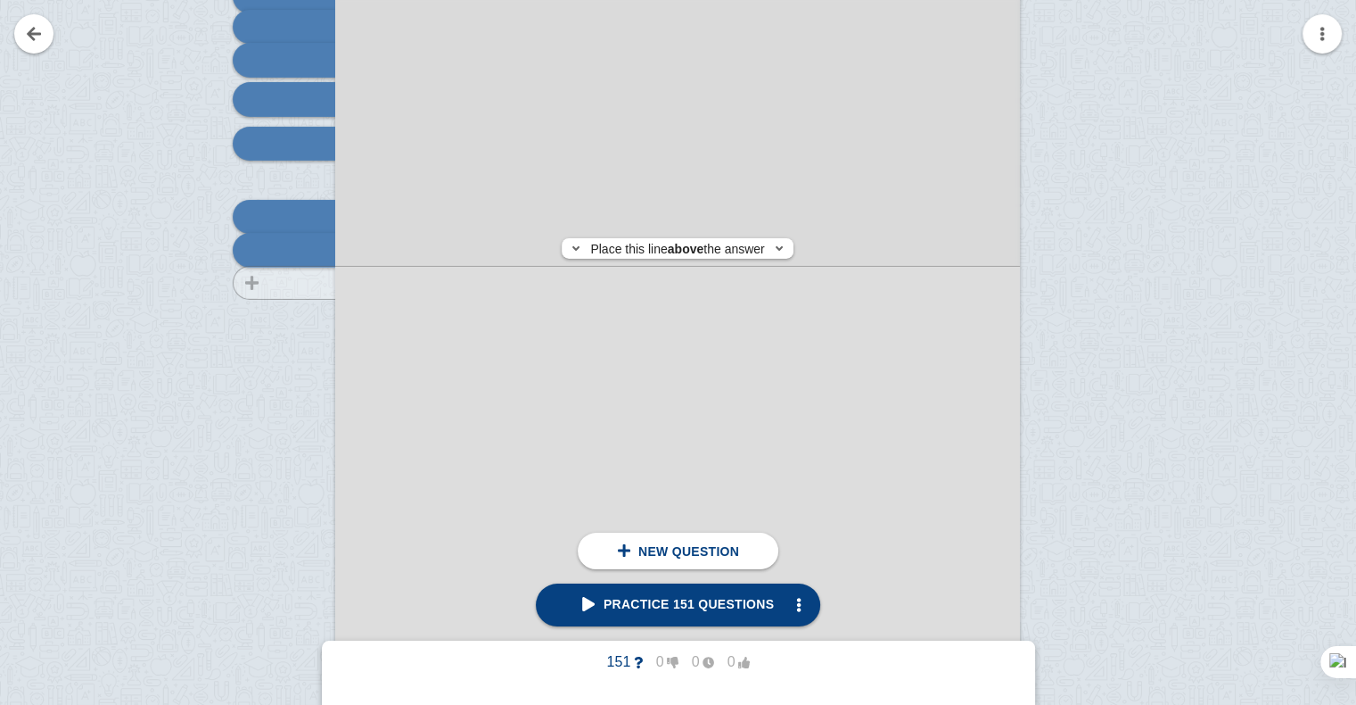
click at [308, 283] on div at bounding box center [276, 407] width 120 height 969
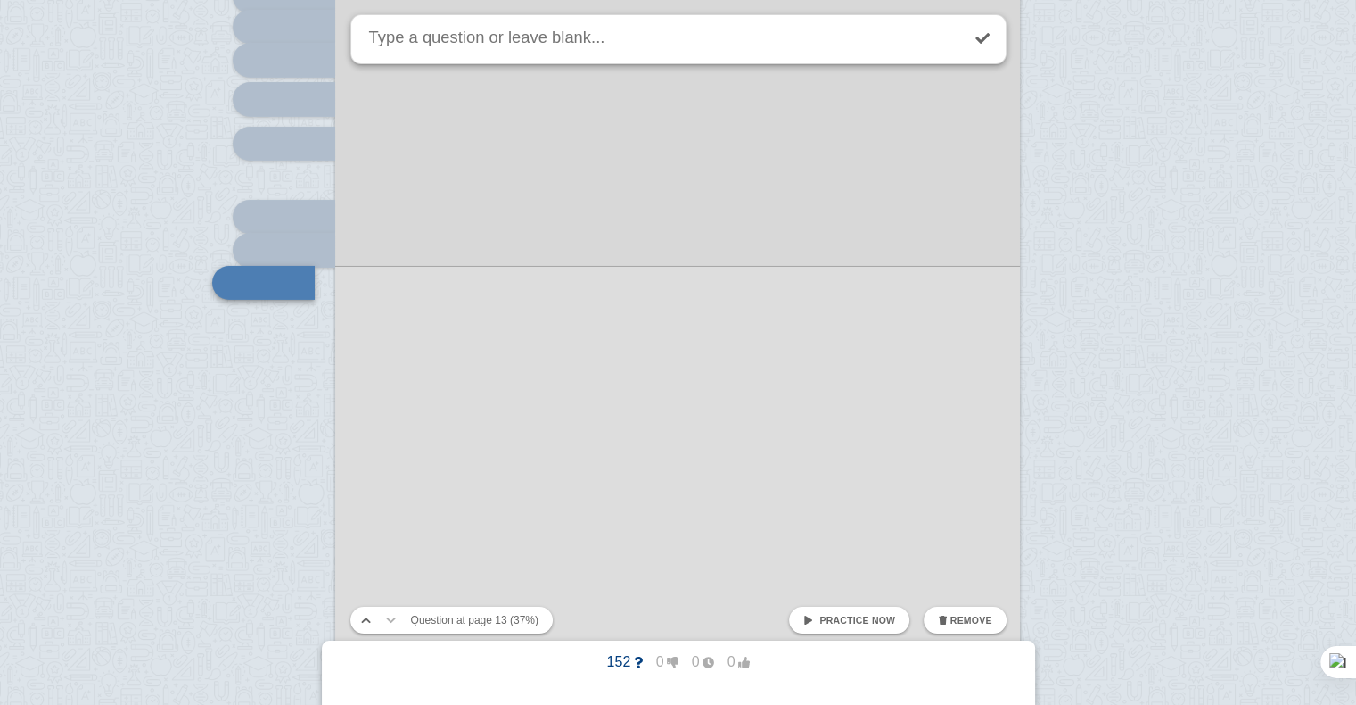
scroll to position [12903, 0]
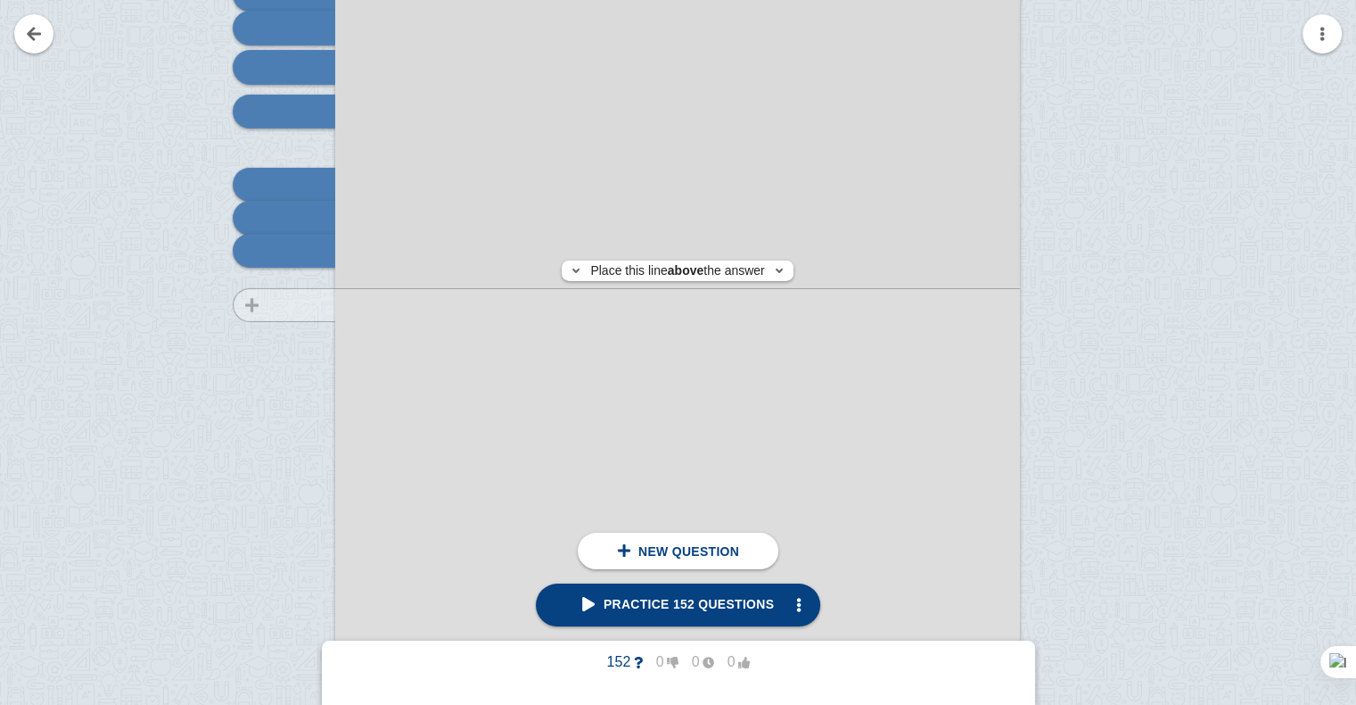
click at [309, 304] on div at bounding box center [276, 375] width 120 height 969
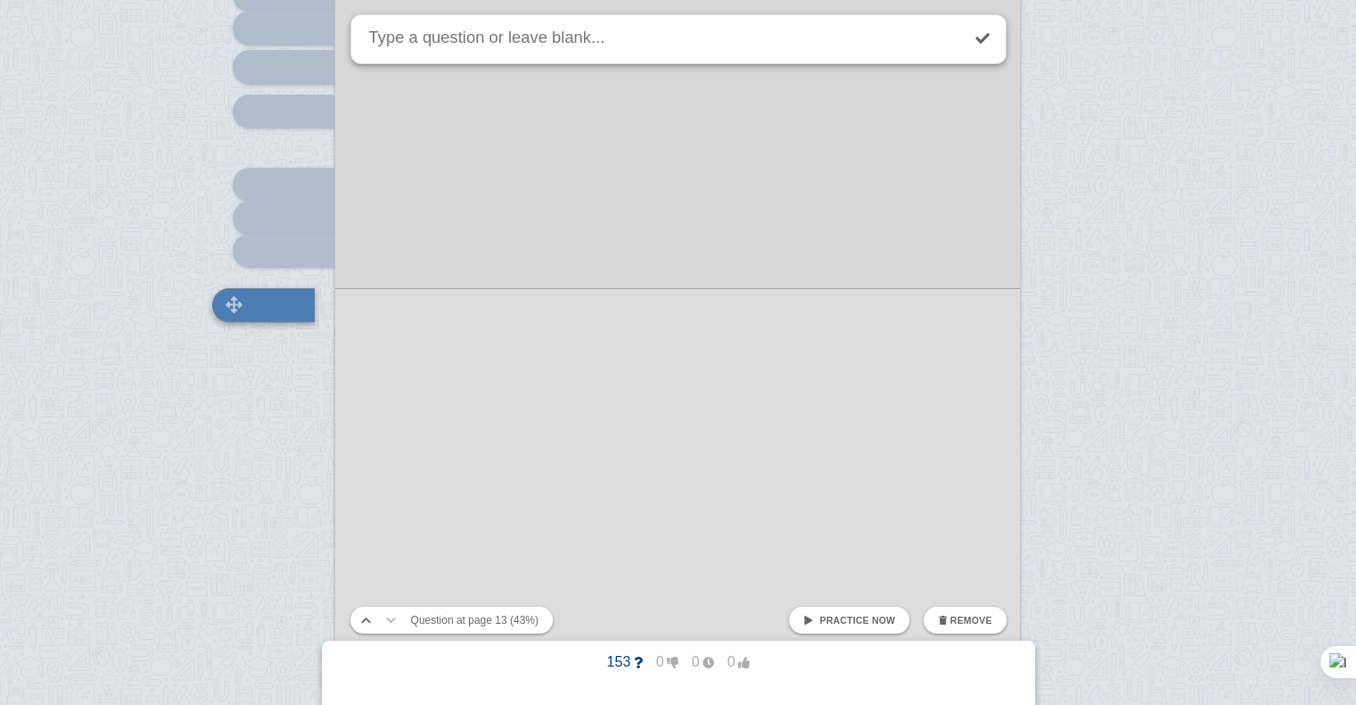
scroll to position [12957, 0]
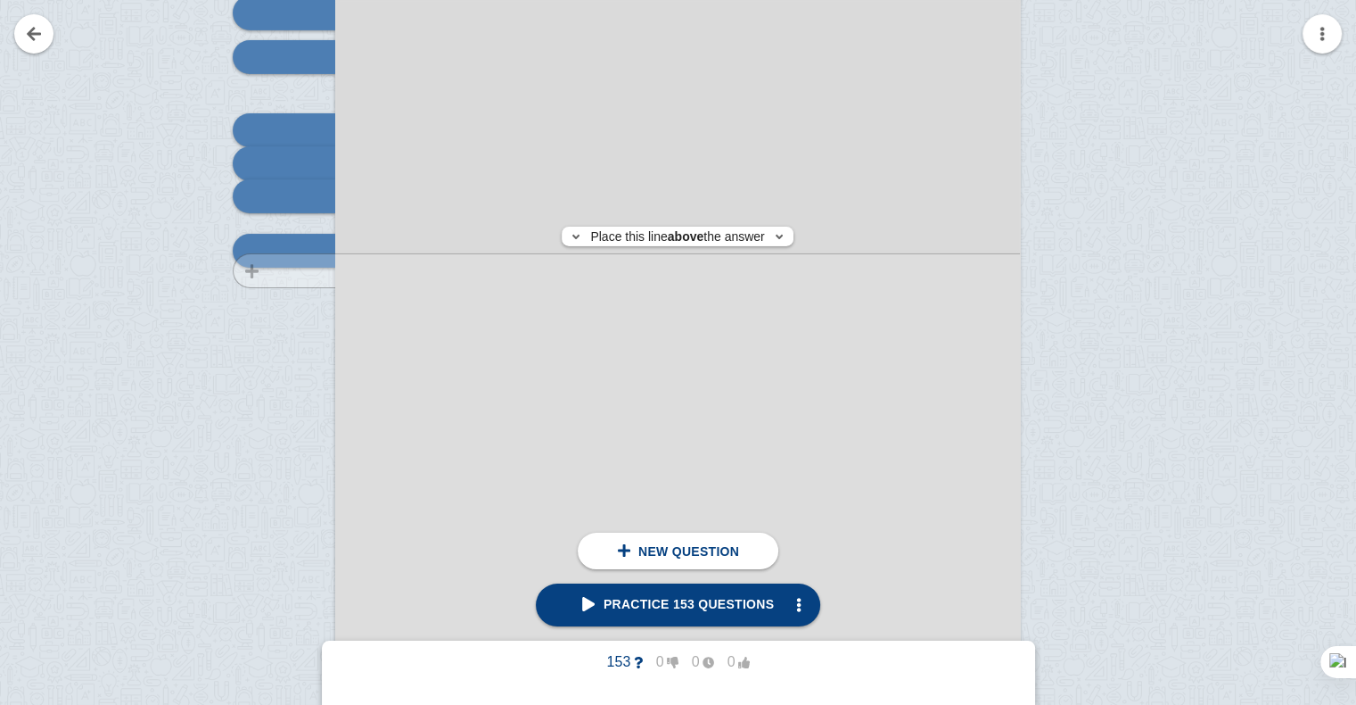
click at [314, 270] on div at bounding box center [276, 321] width 120 height 969
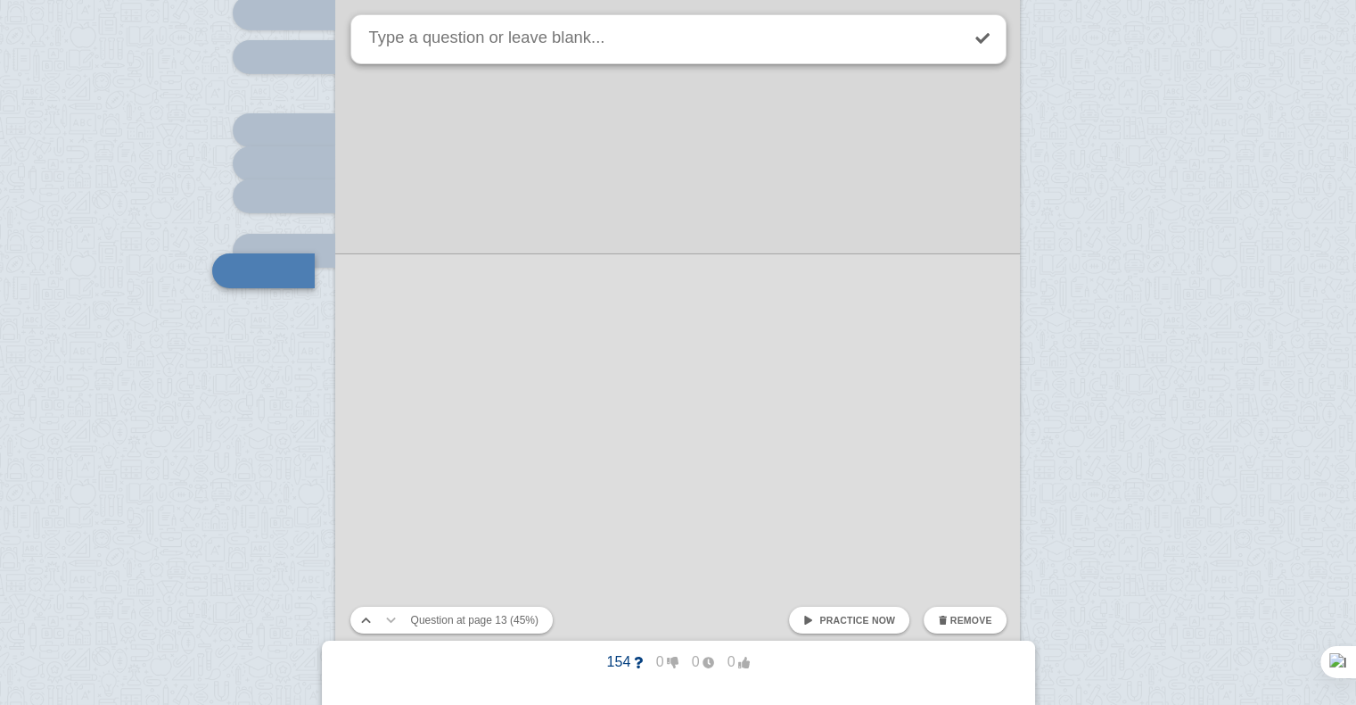
scroll to position [12978, 0]
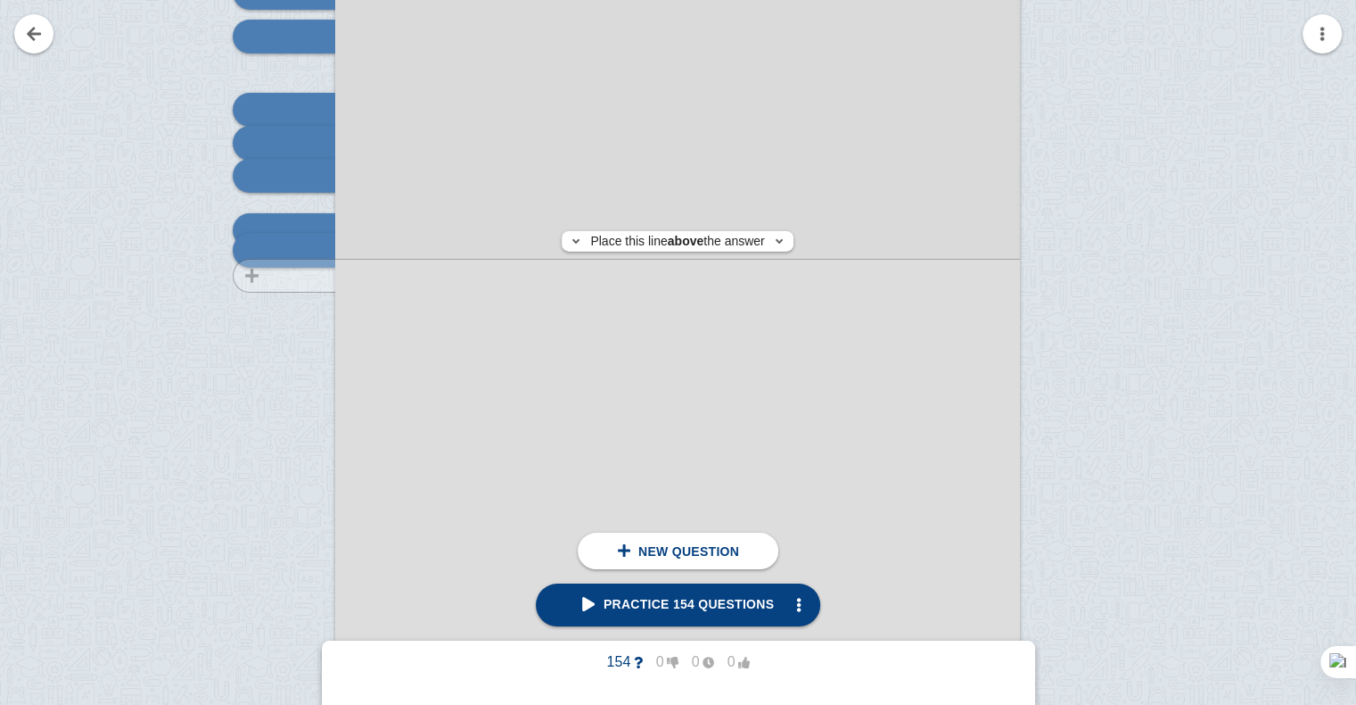
click at [310, 275] on div at bounding box center [276, 300] width 120 height 969
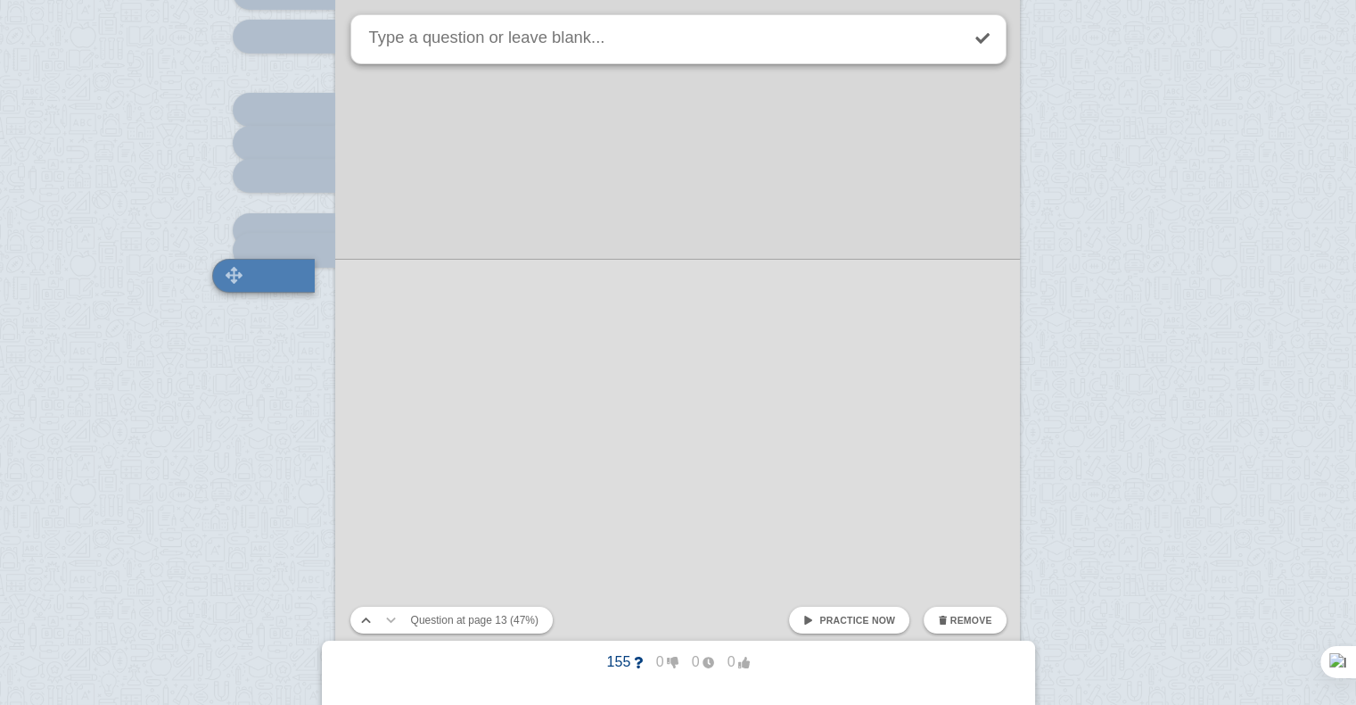
scroll to position [13003, 0]
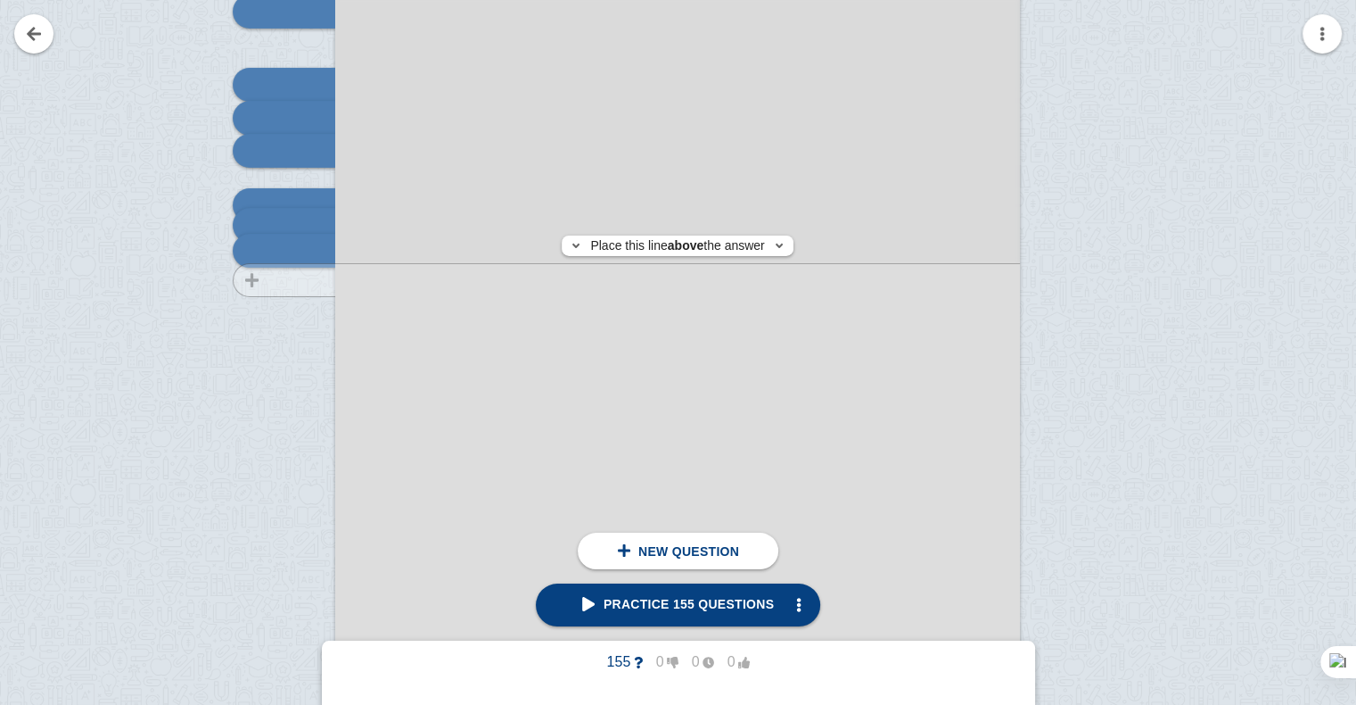
click at [316, 279] on div at bounding box center [276, 275] width 120 height 969
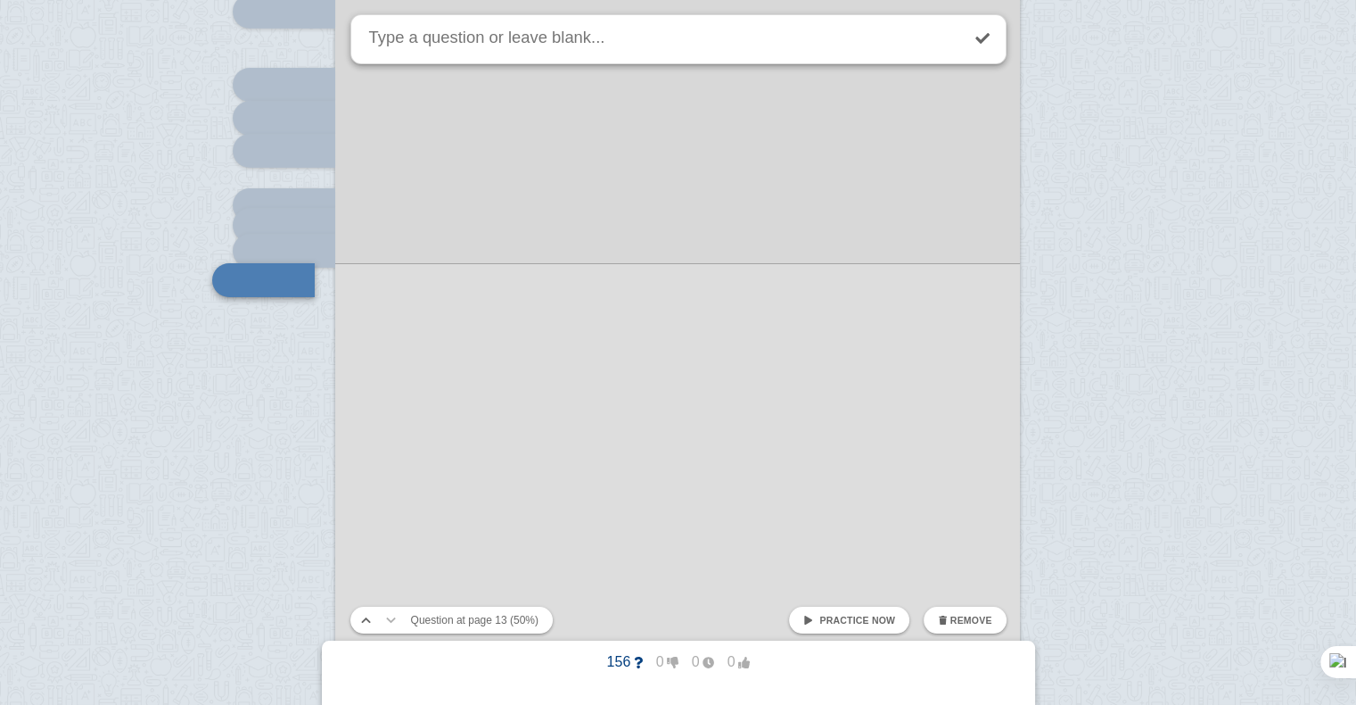
scroll to position [13032, 0]
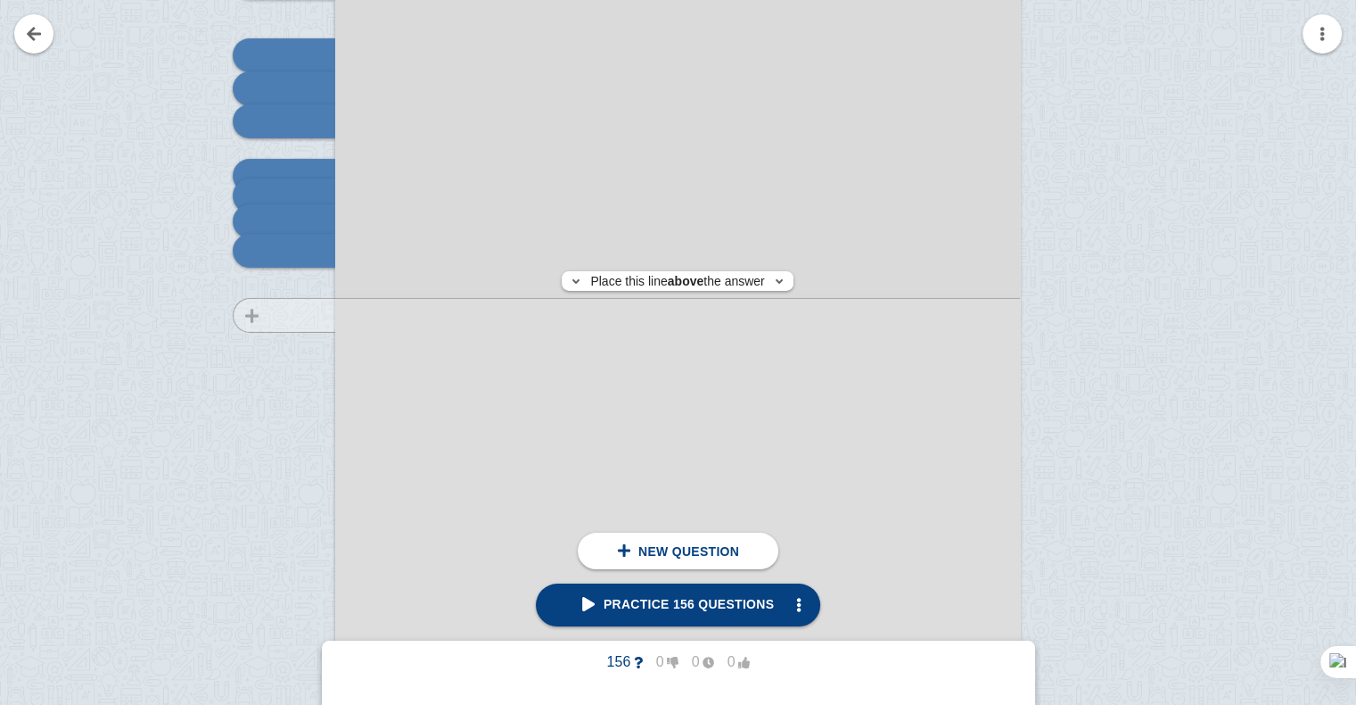
click at [281, 315] on div at bounding box center [276, 246] width 120 height 969
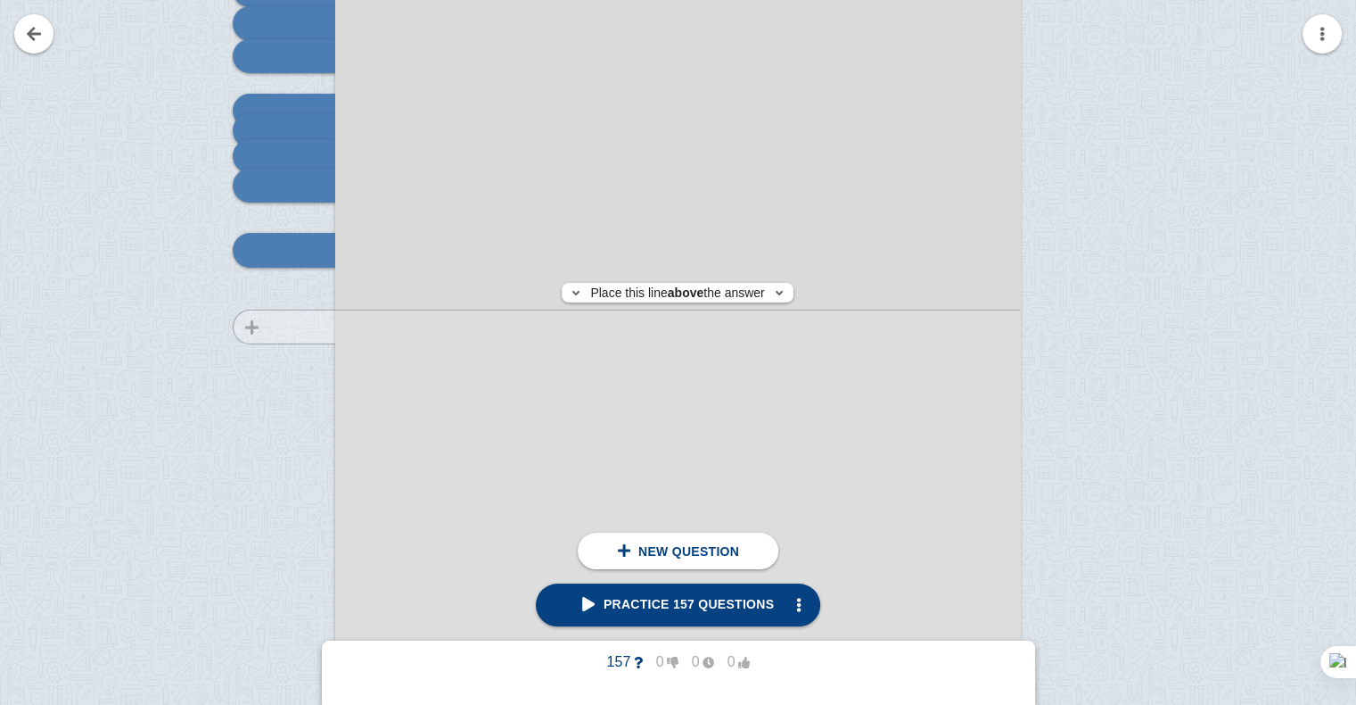
click at [292, 326] on div at bounding box center [276, 181] width 120 height 969
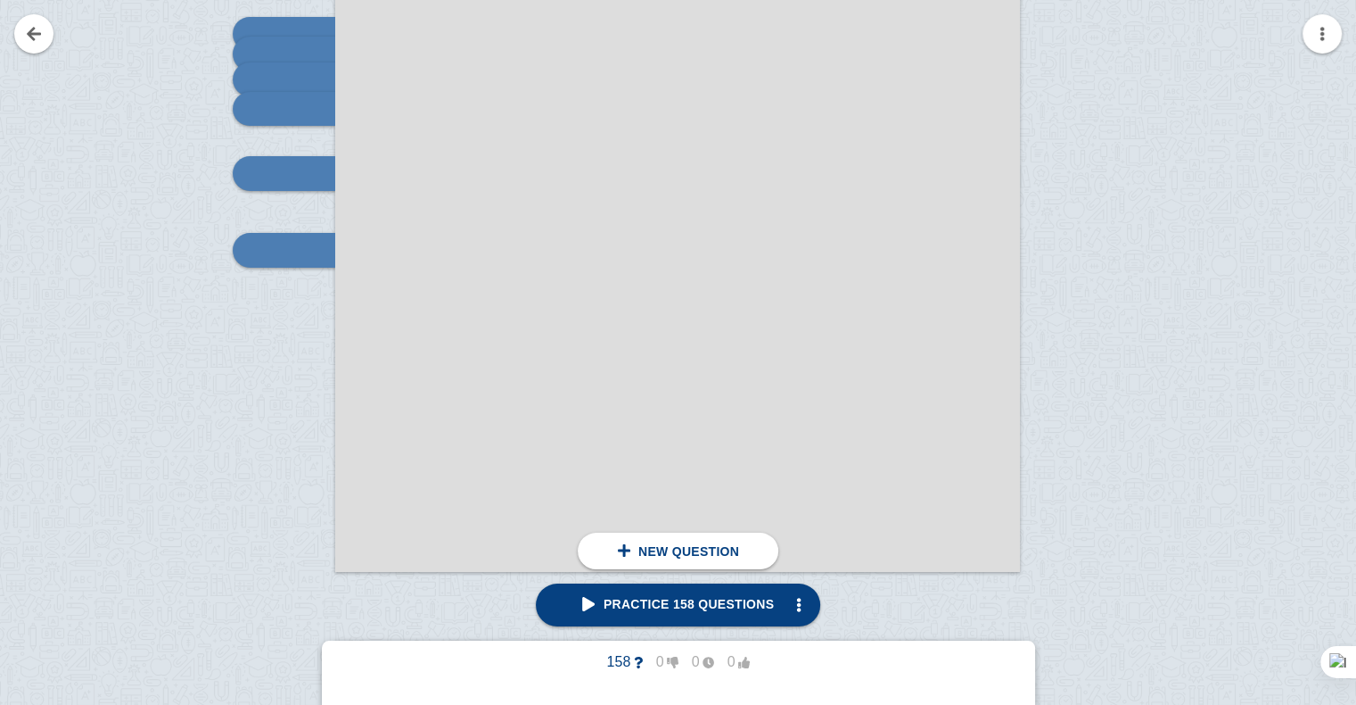
click at [292, 326] on div at bounding box center [276, 104] width 120 height 969
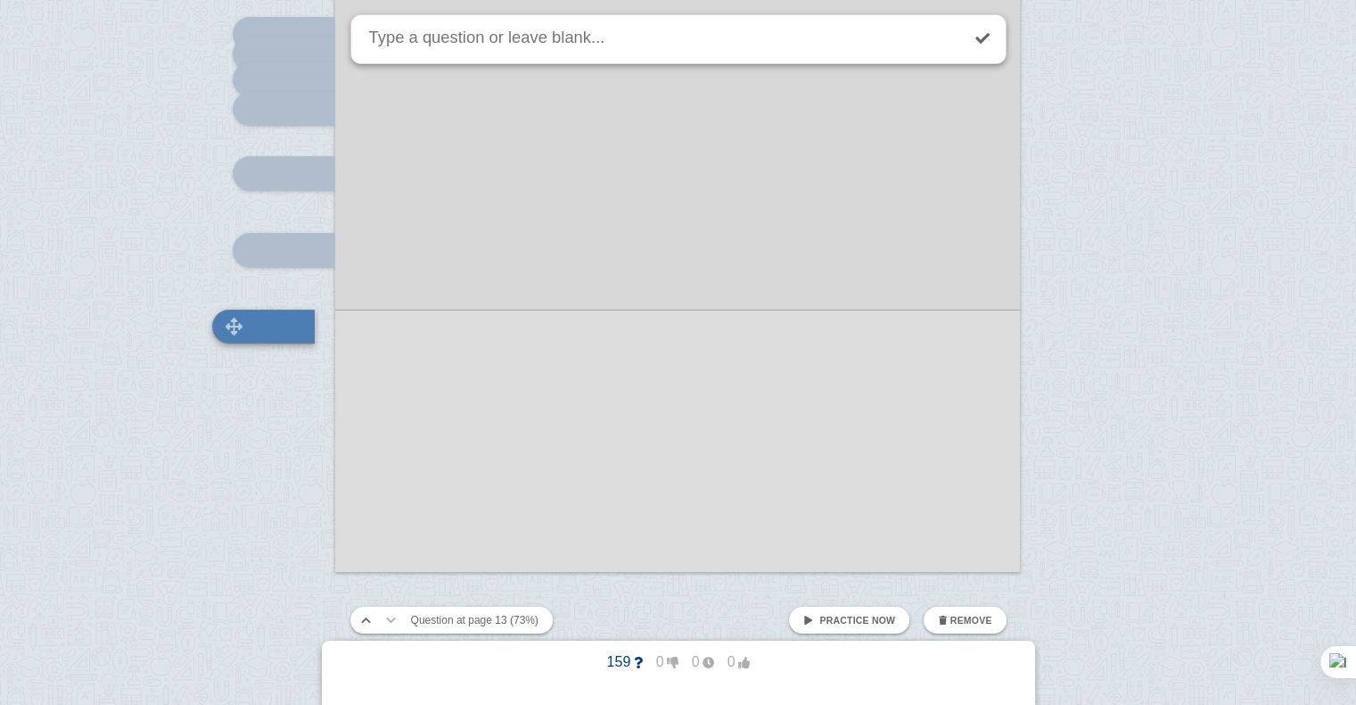
scroll to position [13250, 0]
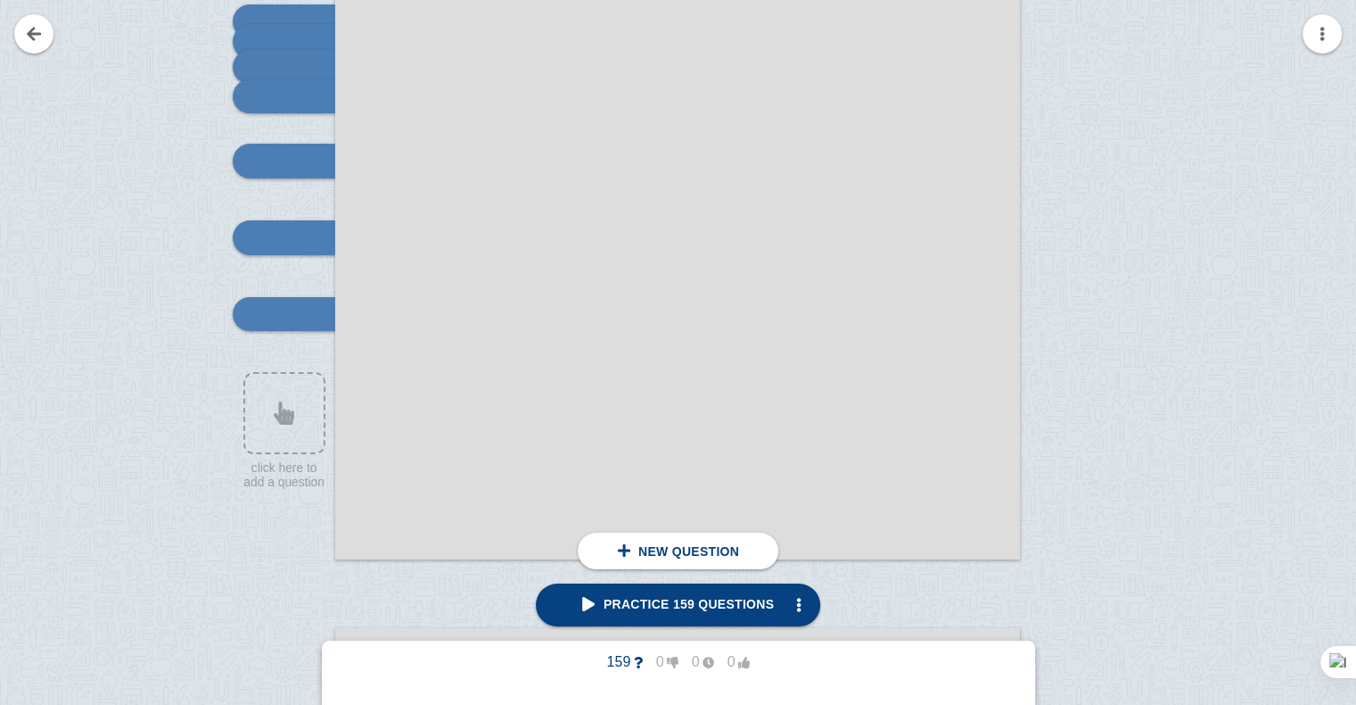
scroll to position [13376, 0]
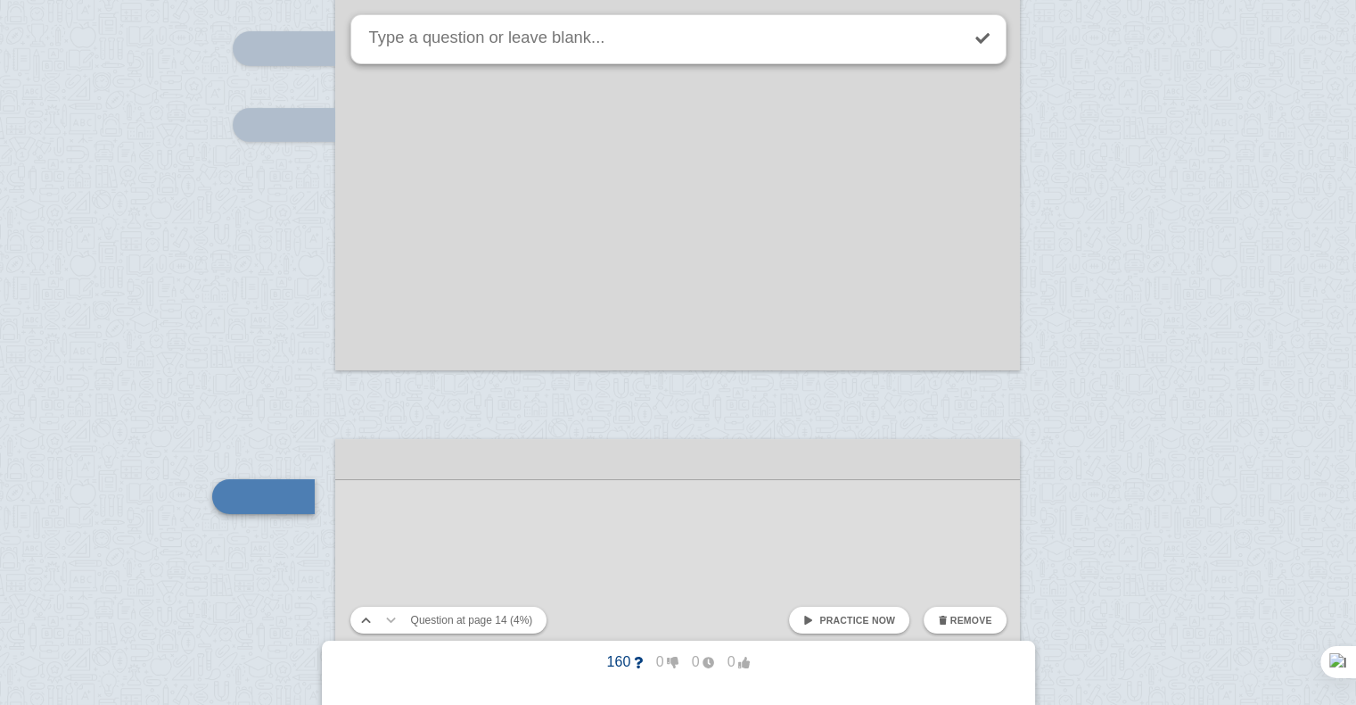
scroll to position [13622, 0]
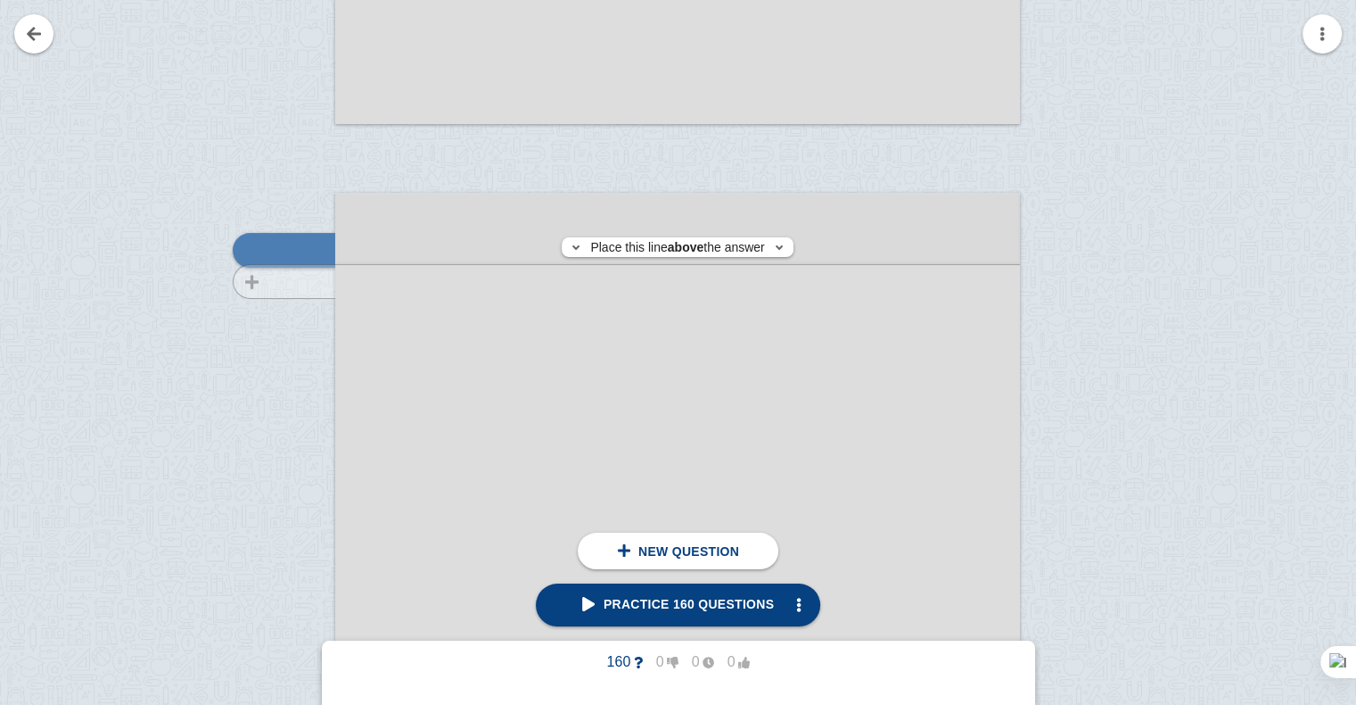
click at [312, 281] on div at bounding box center [276, 694] width 120 height 969
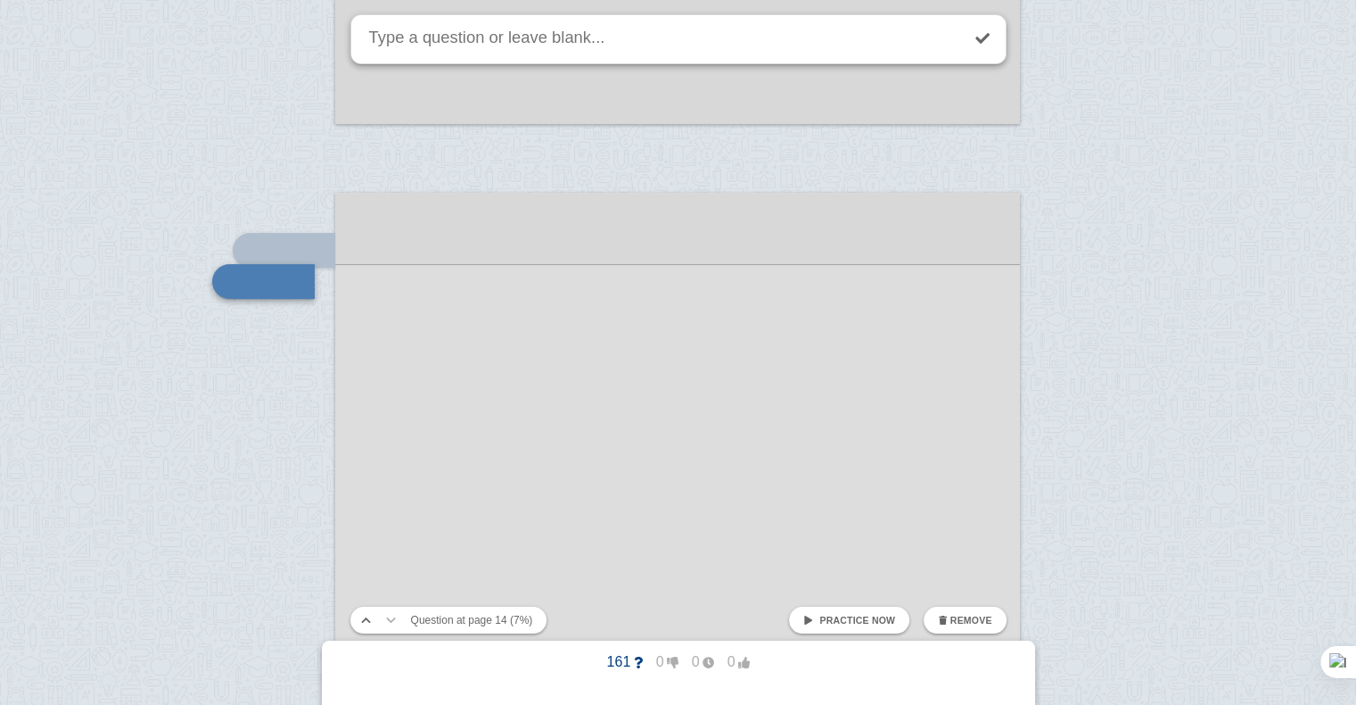
scroll to position [13653, 0]
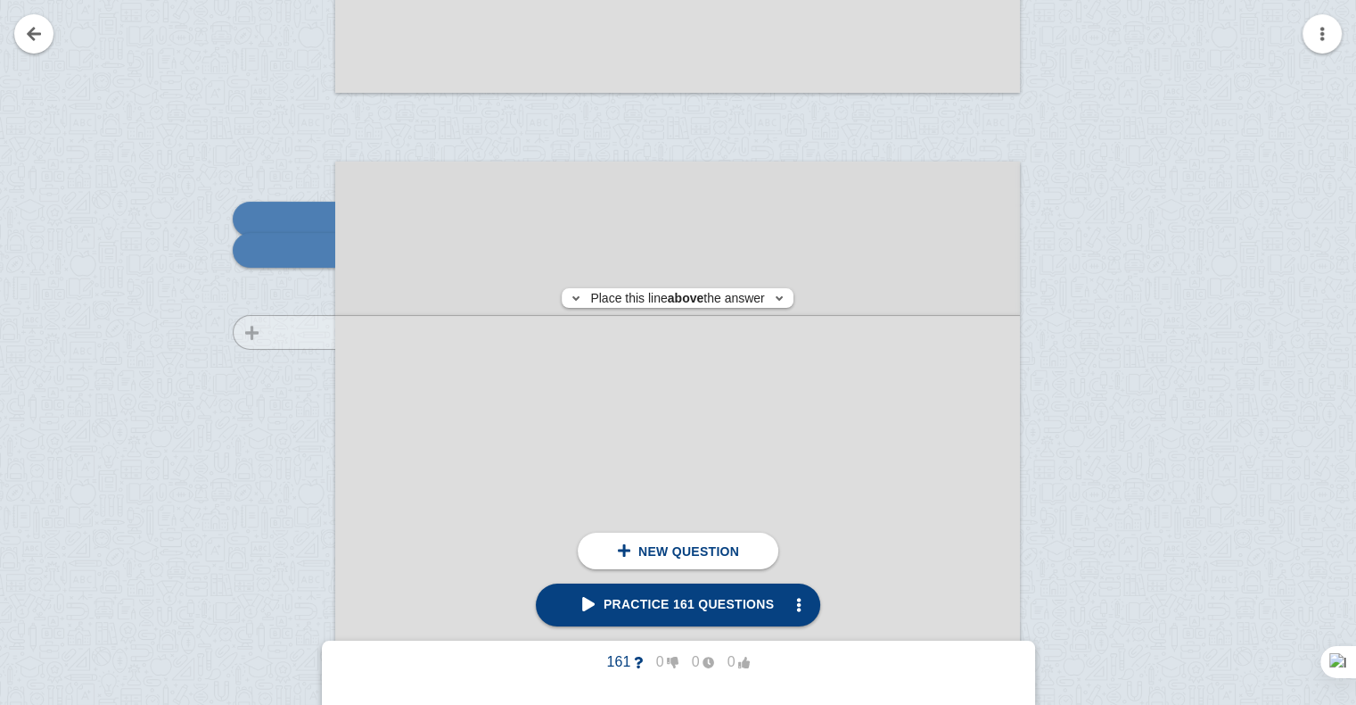
click at [301, 332] on div at bounding box center [276, 662] width 120 height 969
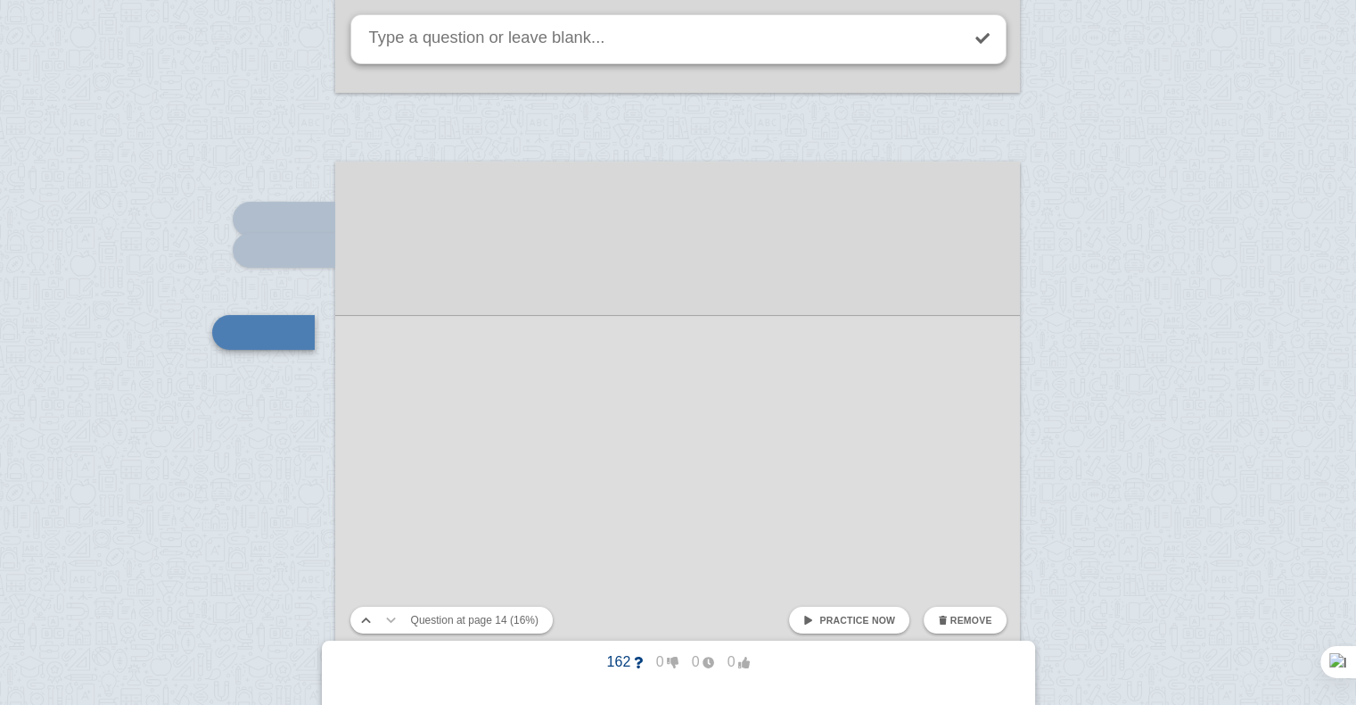
scroll to position [13735, 0]
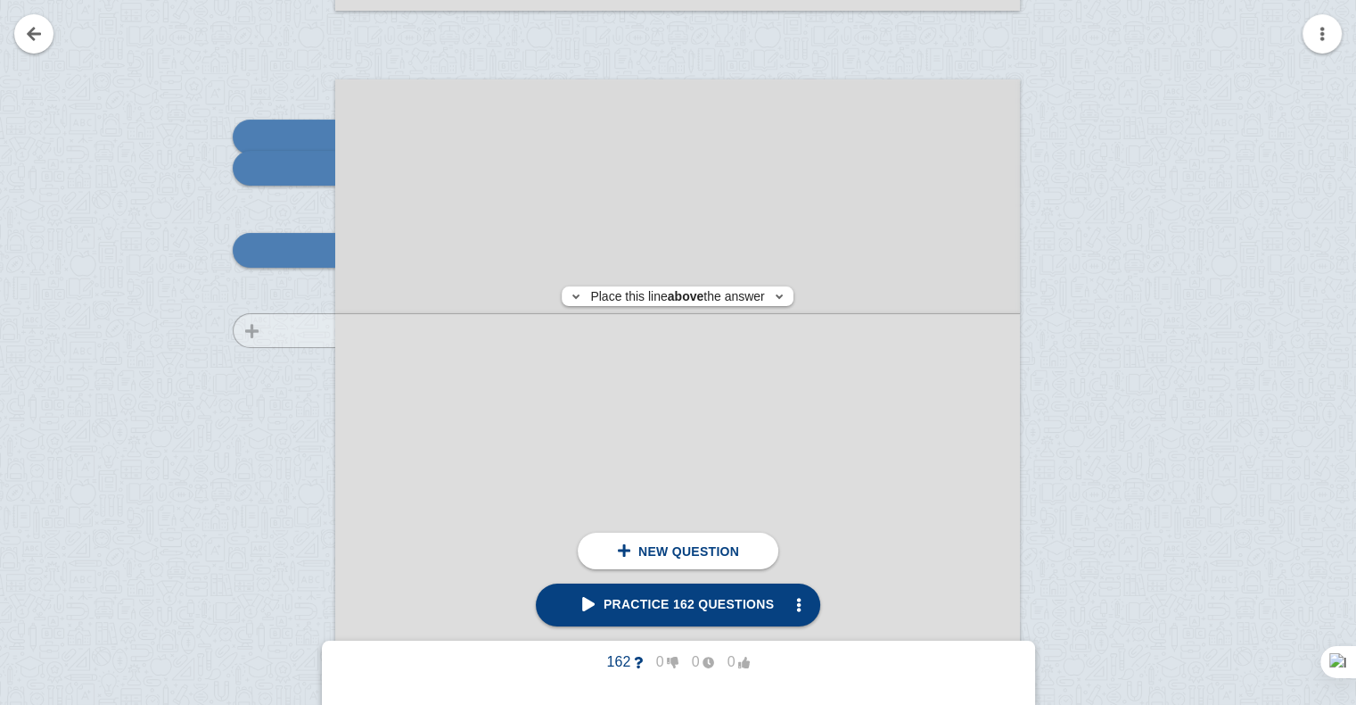
click at [300, 330] on div at bounding box center [276, 580] width 120 height 969
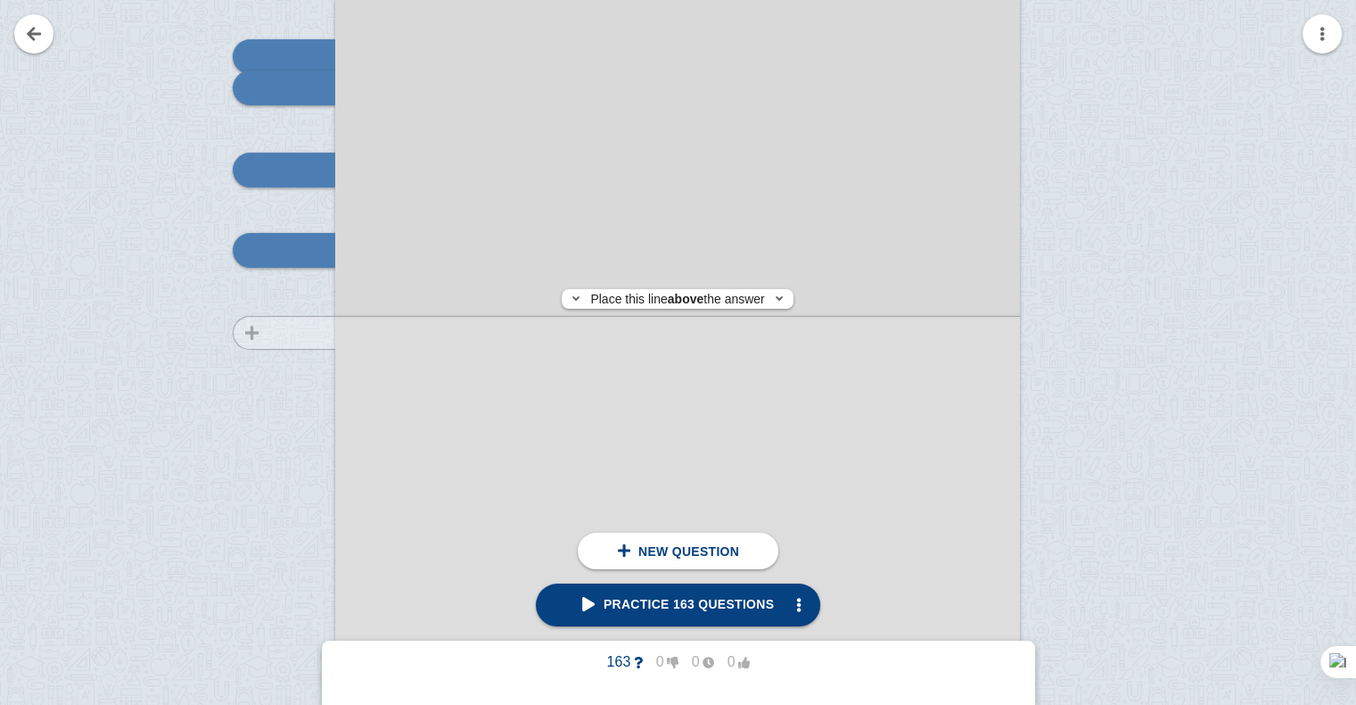
click at [303, 333] on div at bounding box center [276, 500] width 120 height 969
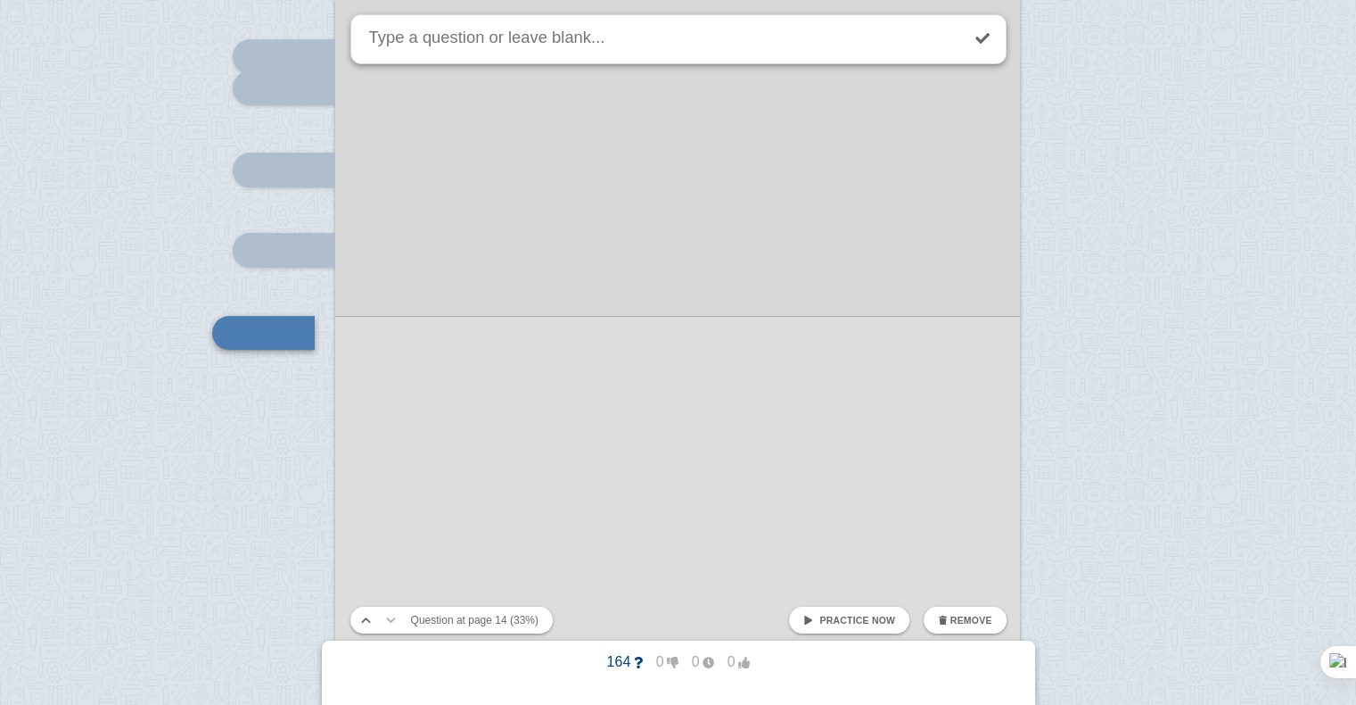
scroll to position [13898, 0]
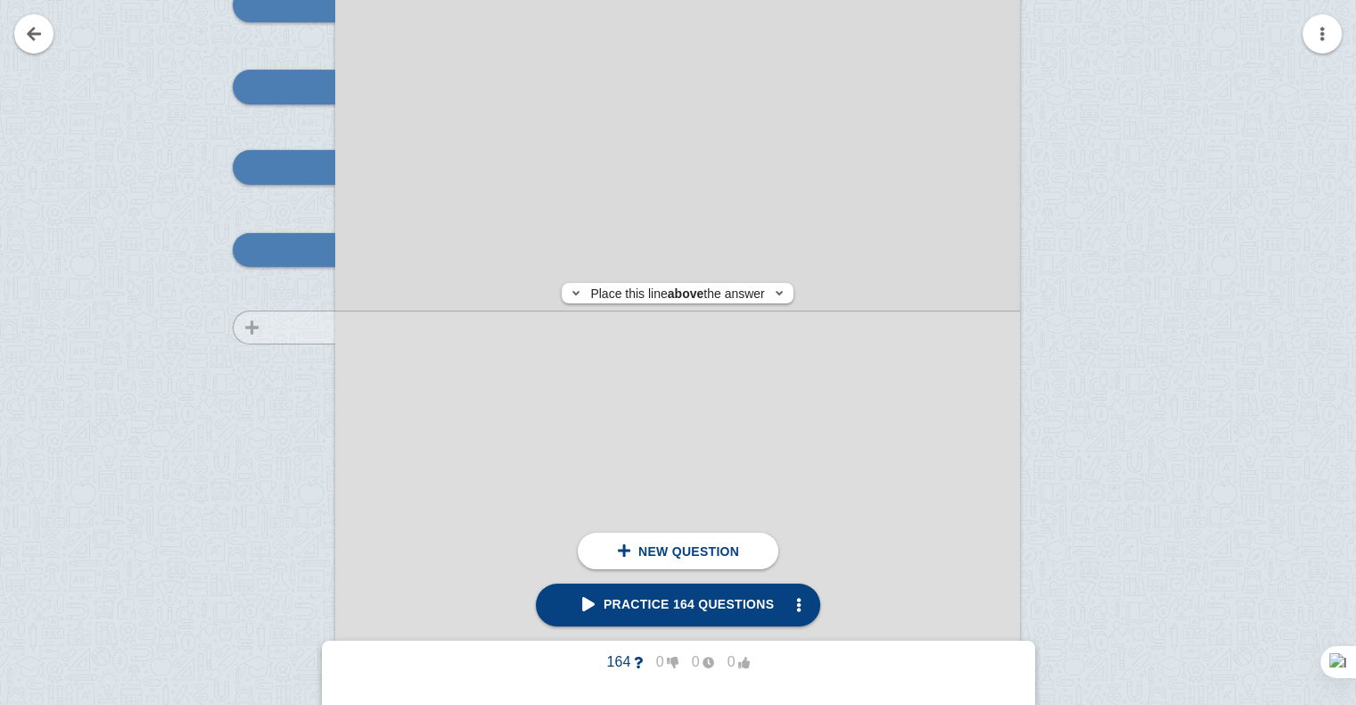
click at [310, 327] on div at bounding box center [276, 417] width 120 height 969
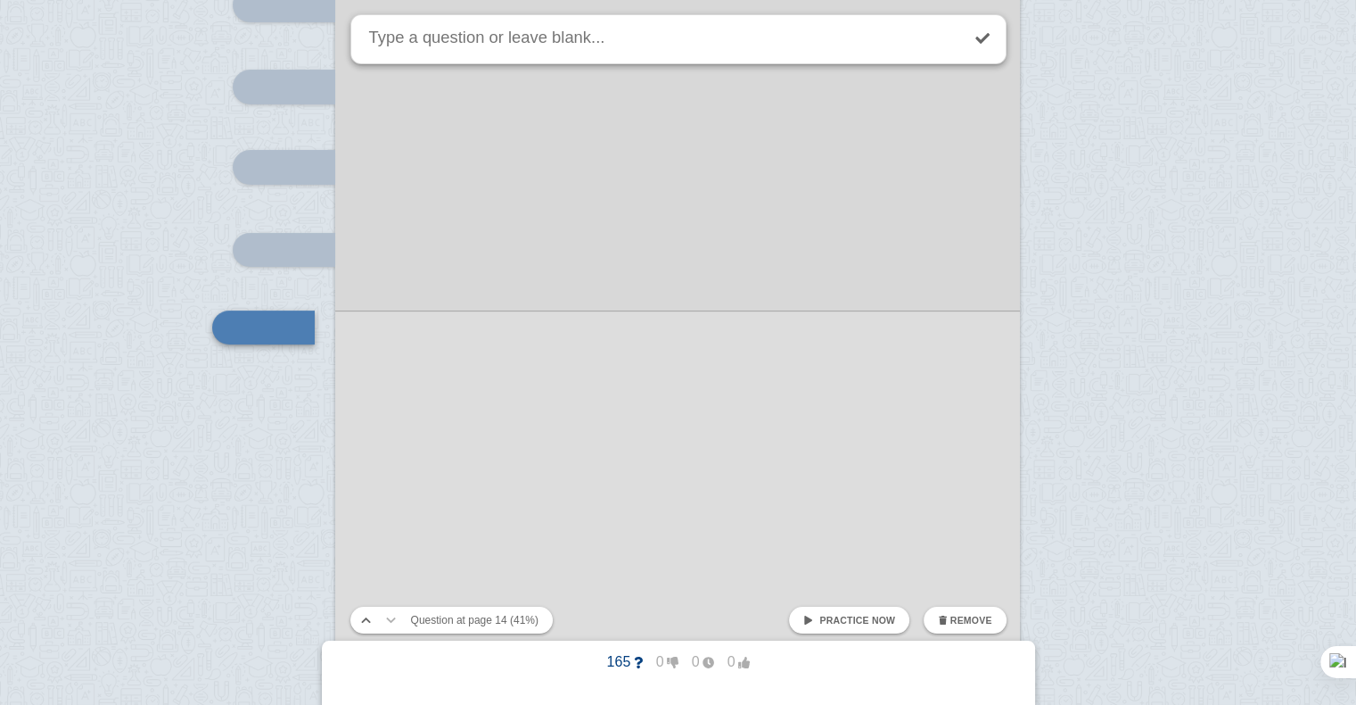
scroll to position [13976, 0]
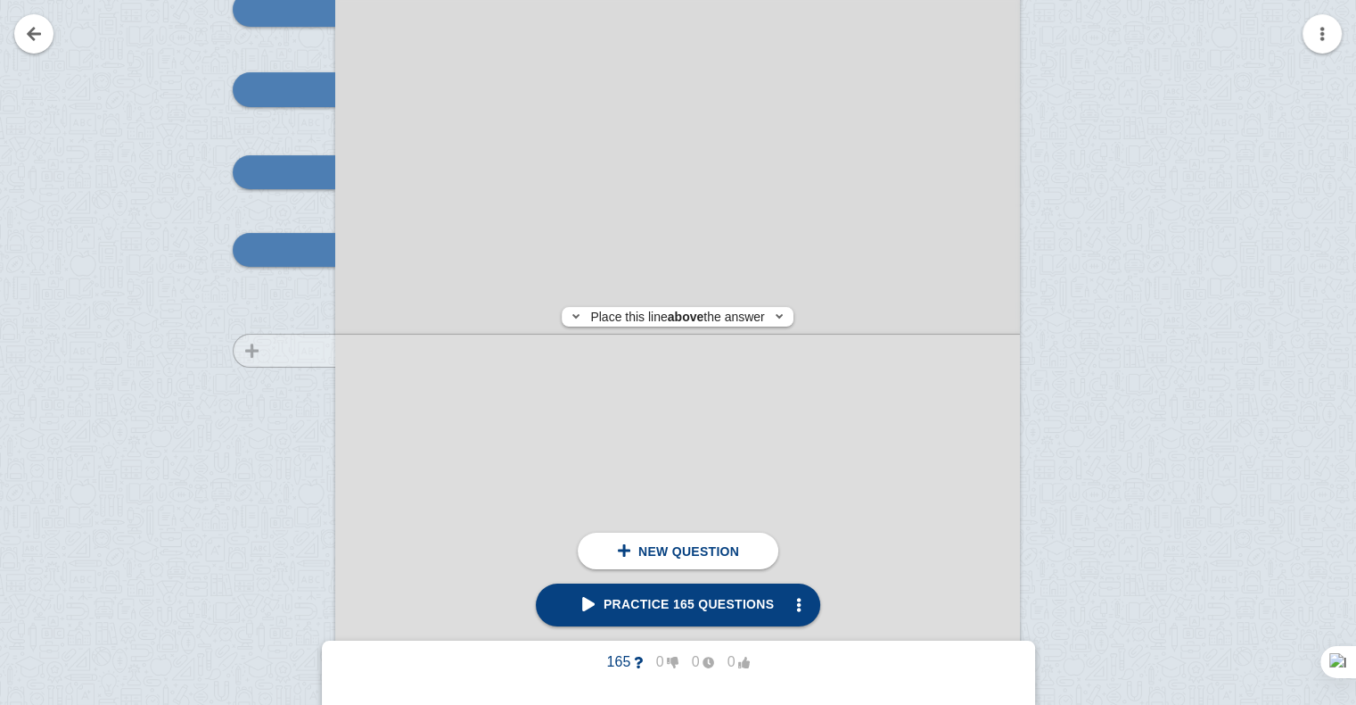
click at [299, 350] on div at bounding box center [276, 340] width 120 height 969
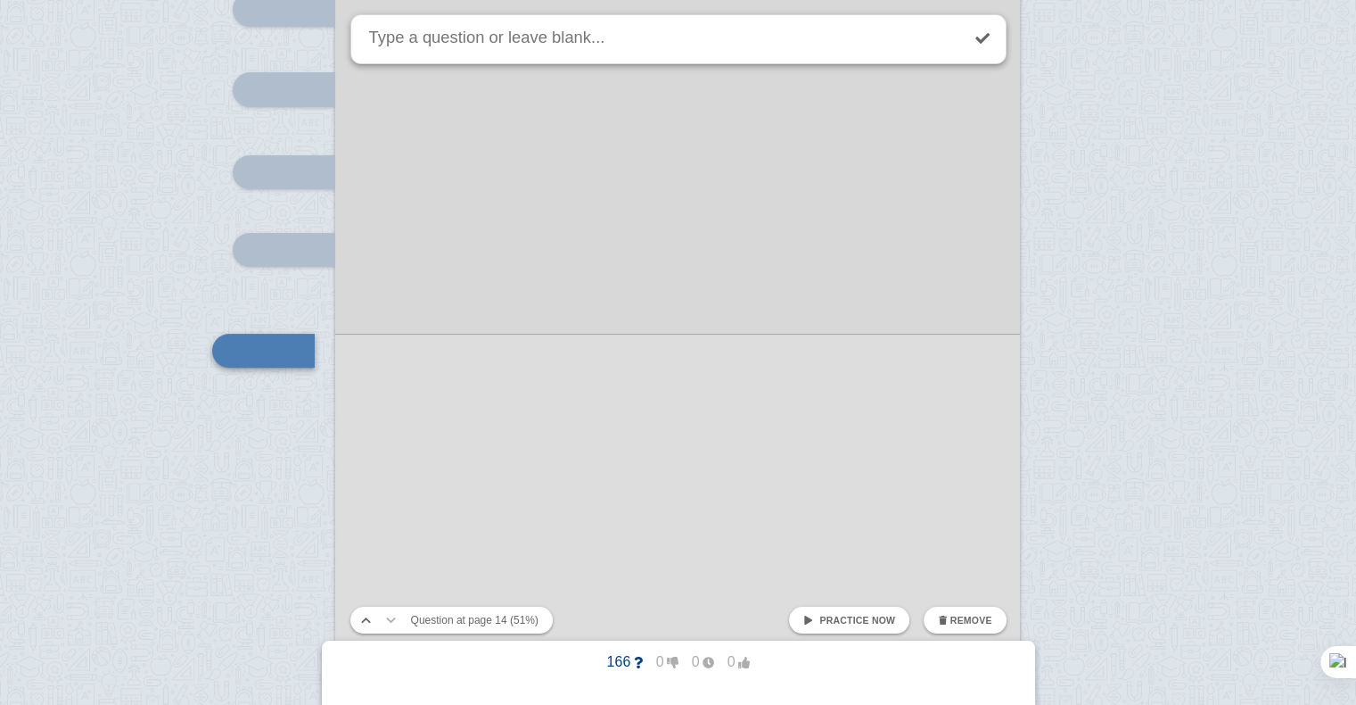
scroll to position [14076, 0]
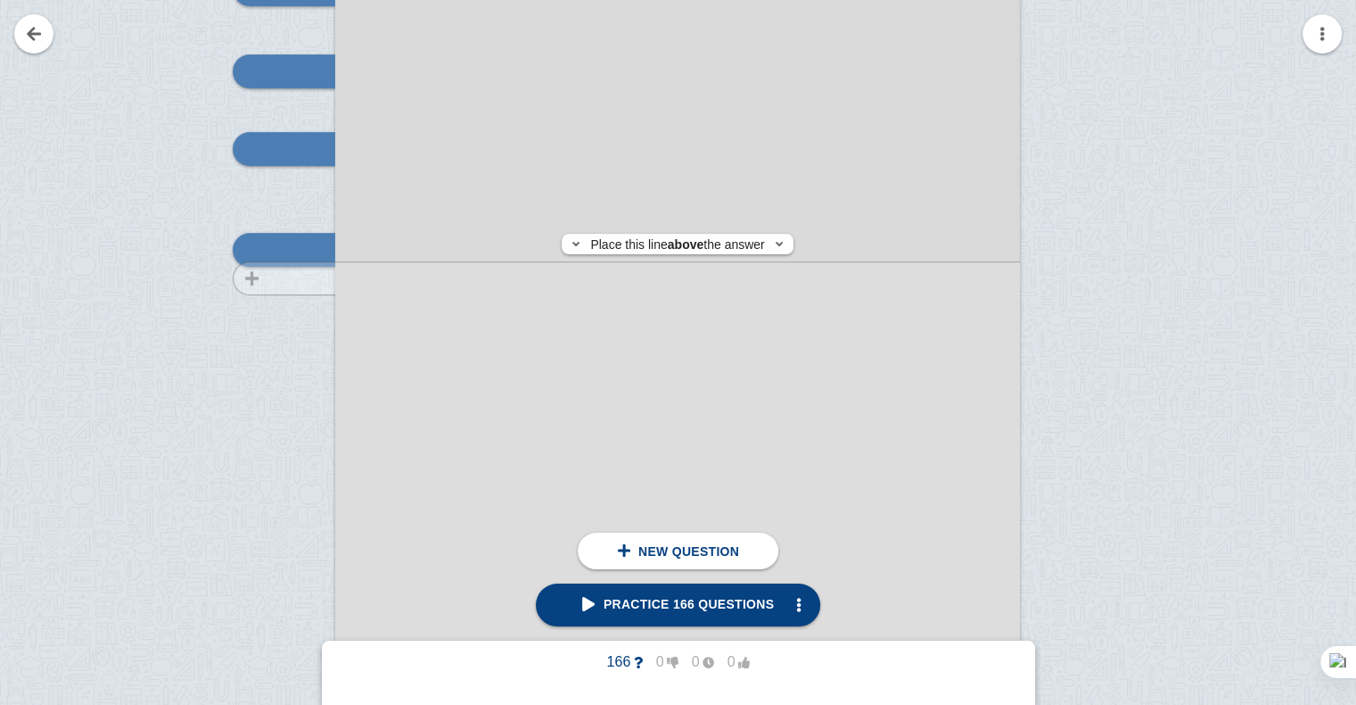
click at [300, 278] on div at bounding box center [276, 239] width 120 height 969
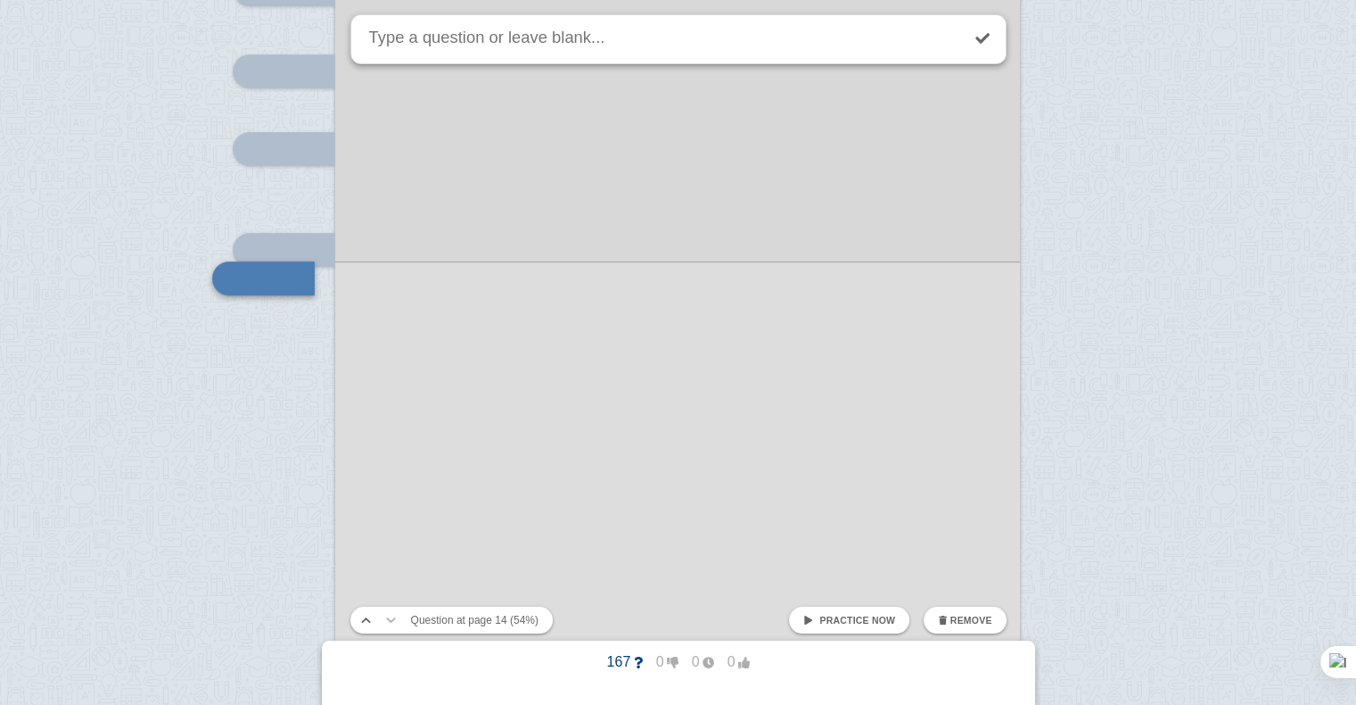
scroll to position [14105, 0]
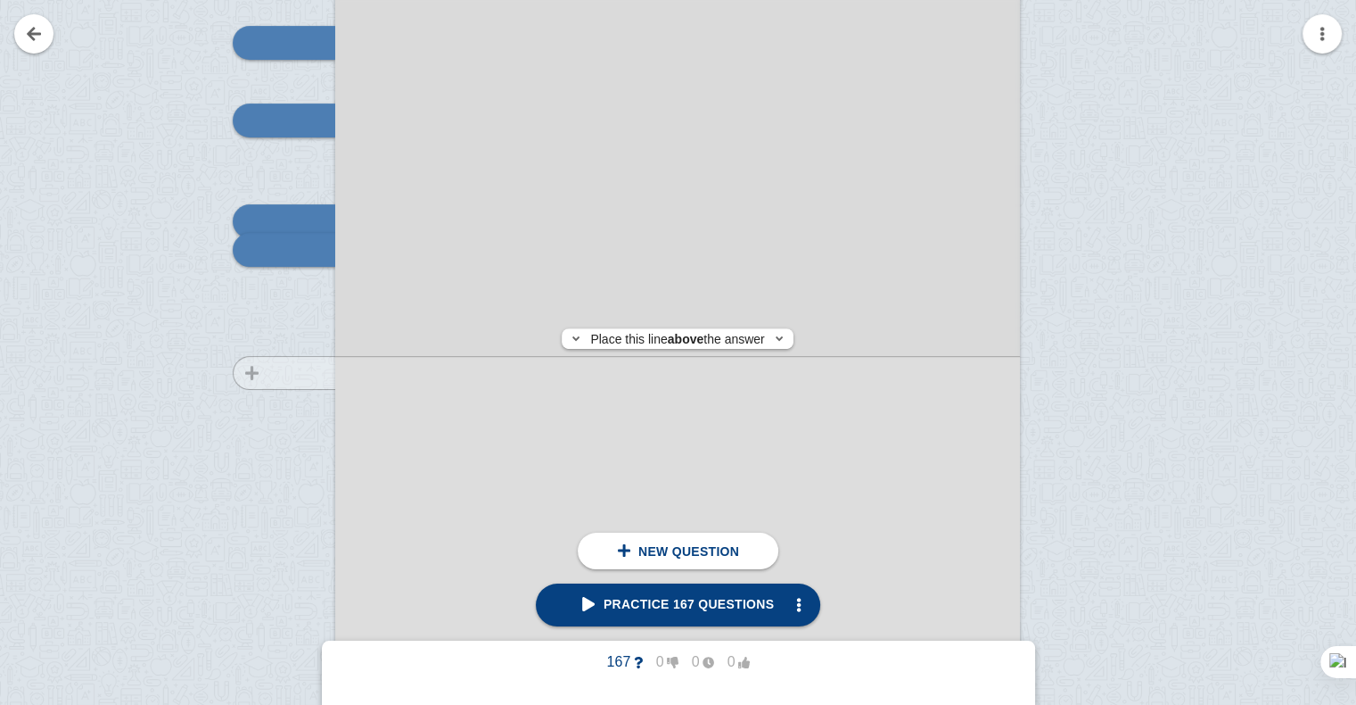
click at [296, 373] on div at bounding box center [276, 210] width 120 height 969
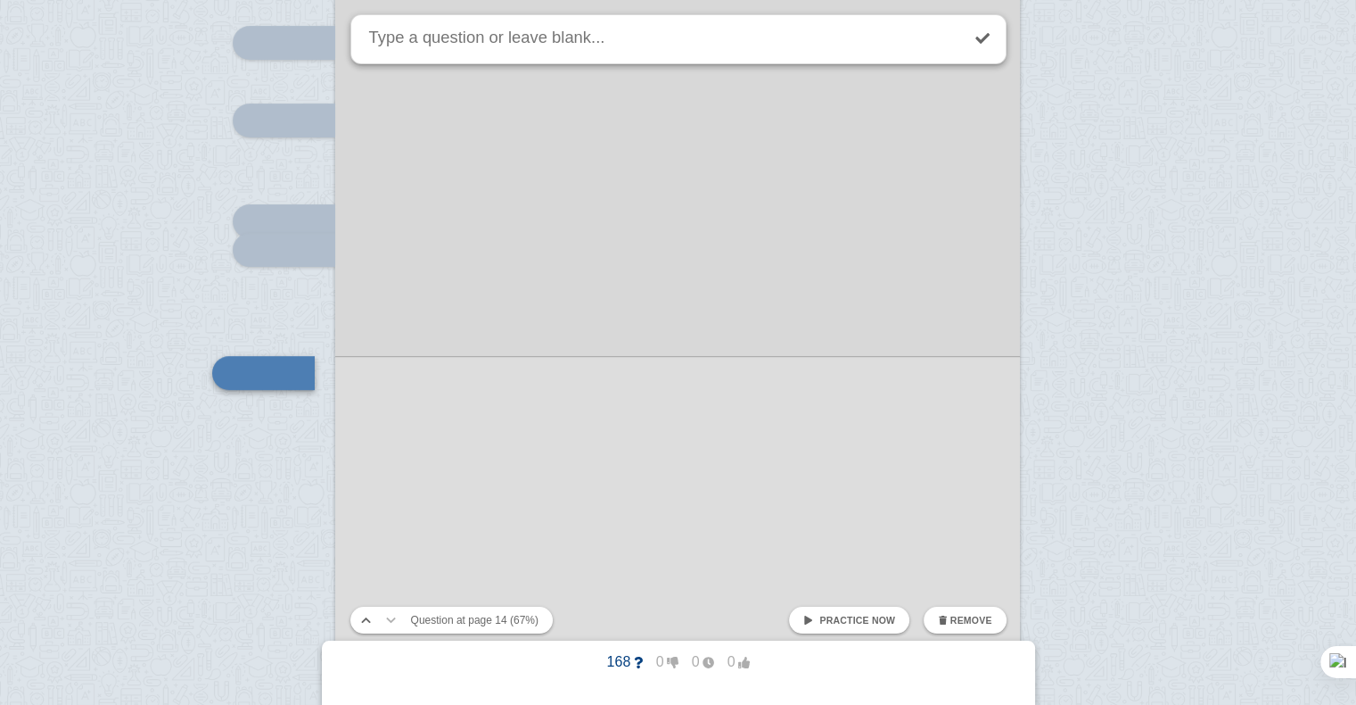
scroll to position [14227, 0]
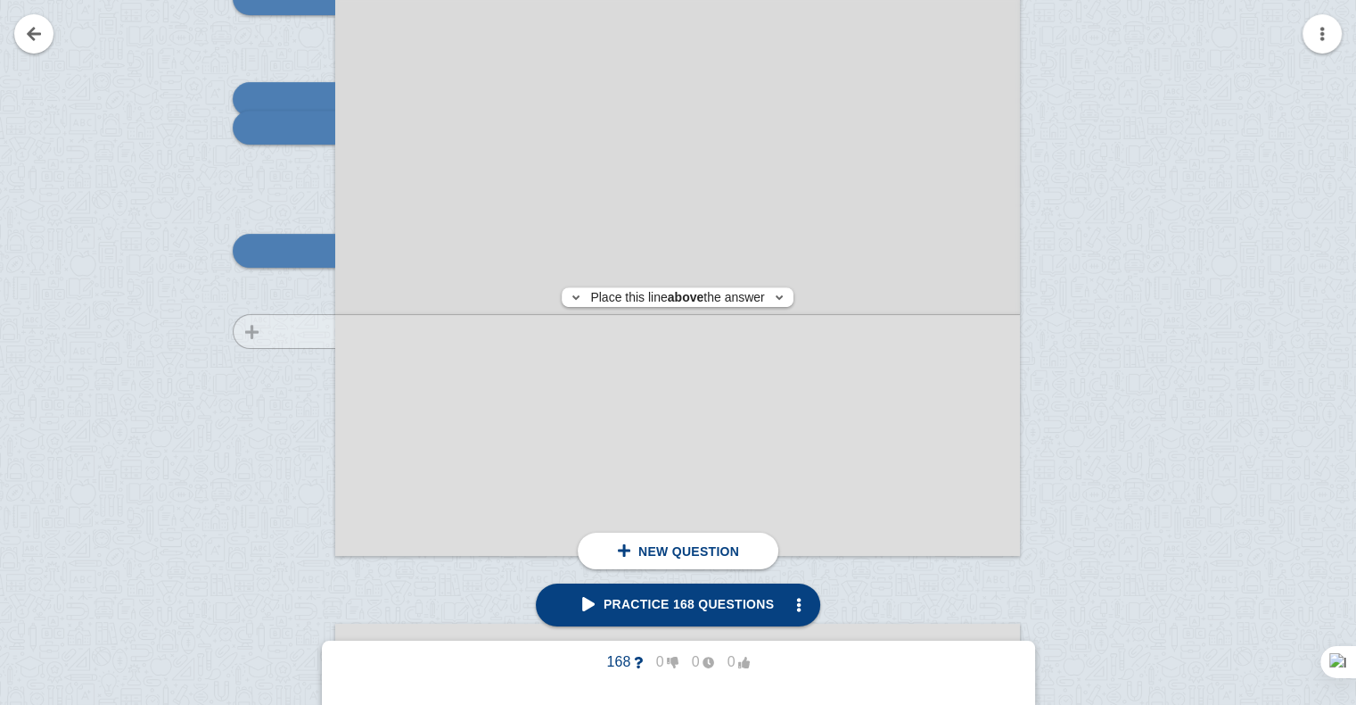
click at [298, 331] on div at bounding box center [276, 88] width 120 height 969
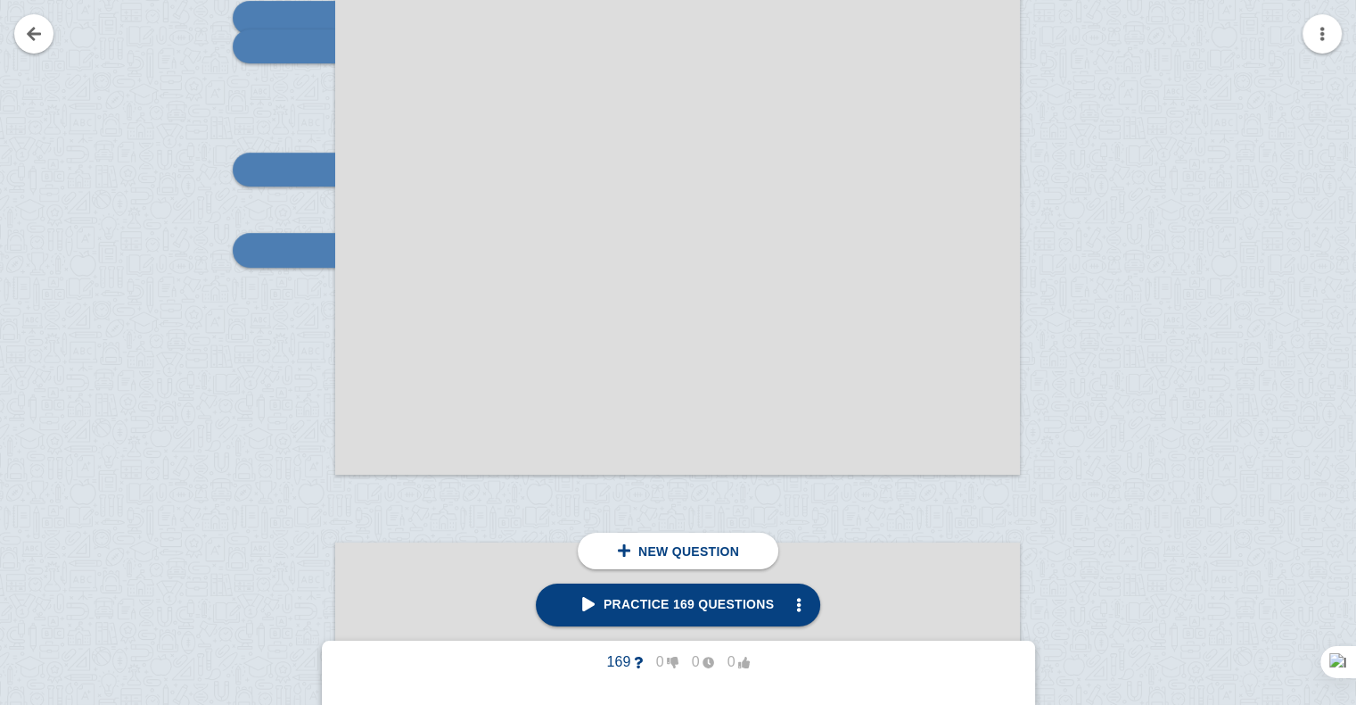
scroll to position [14606, 0]
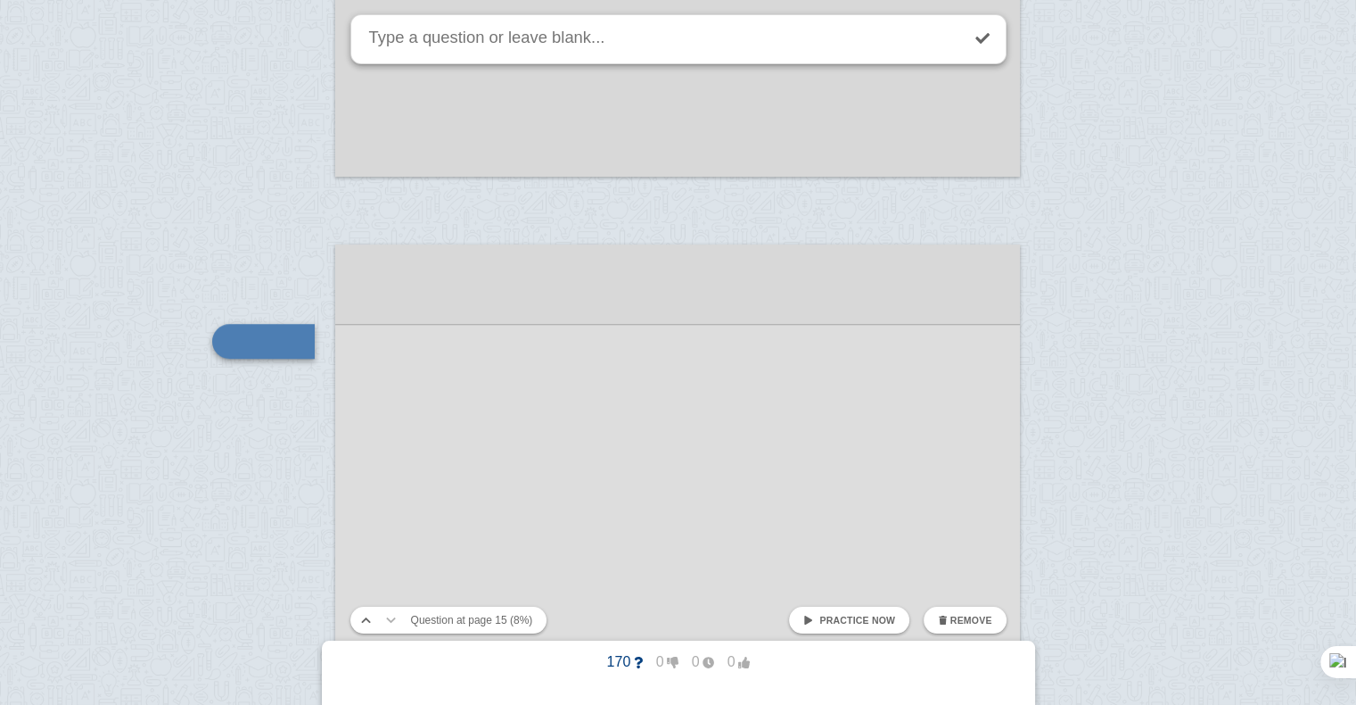
scroll to position [14697, 0]
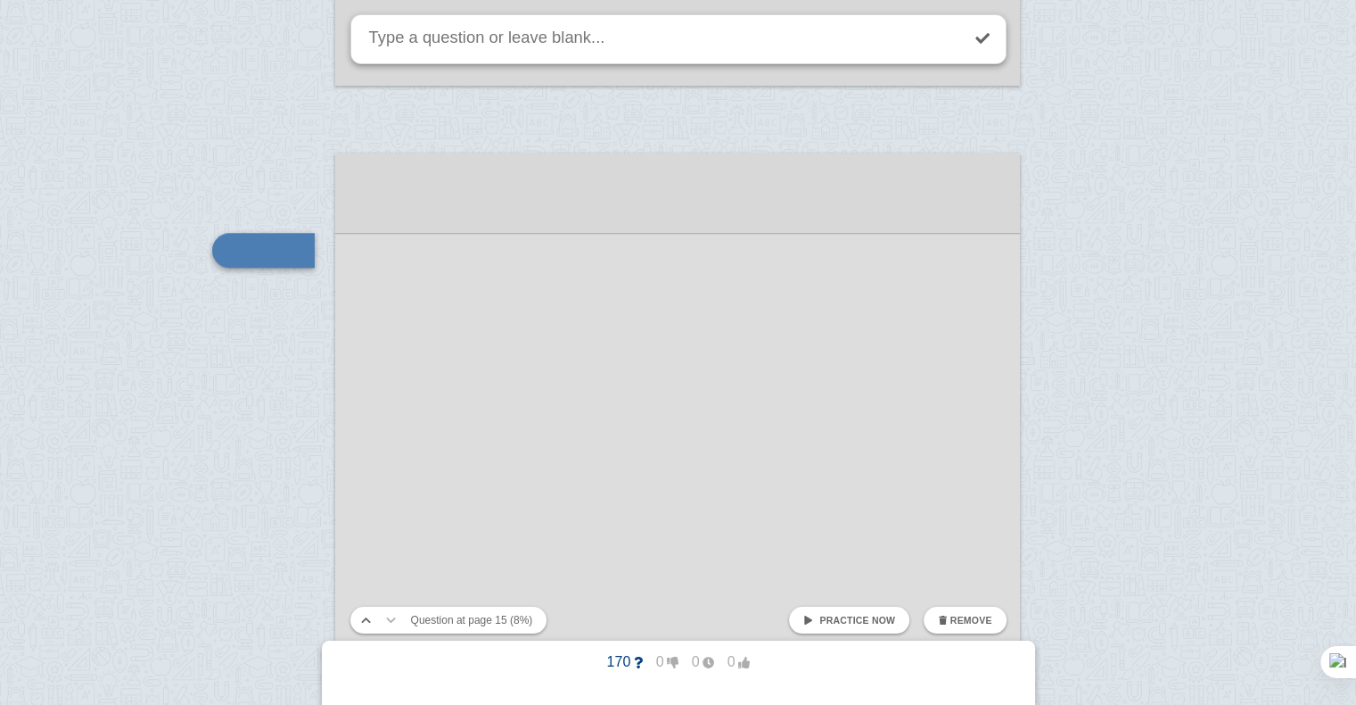
drag, startPoint x: 292, startPoint y: 341, endPoint x: 303, endPoint y: 287, distance: 54.8
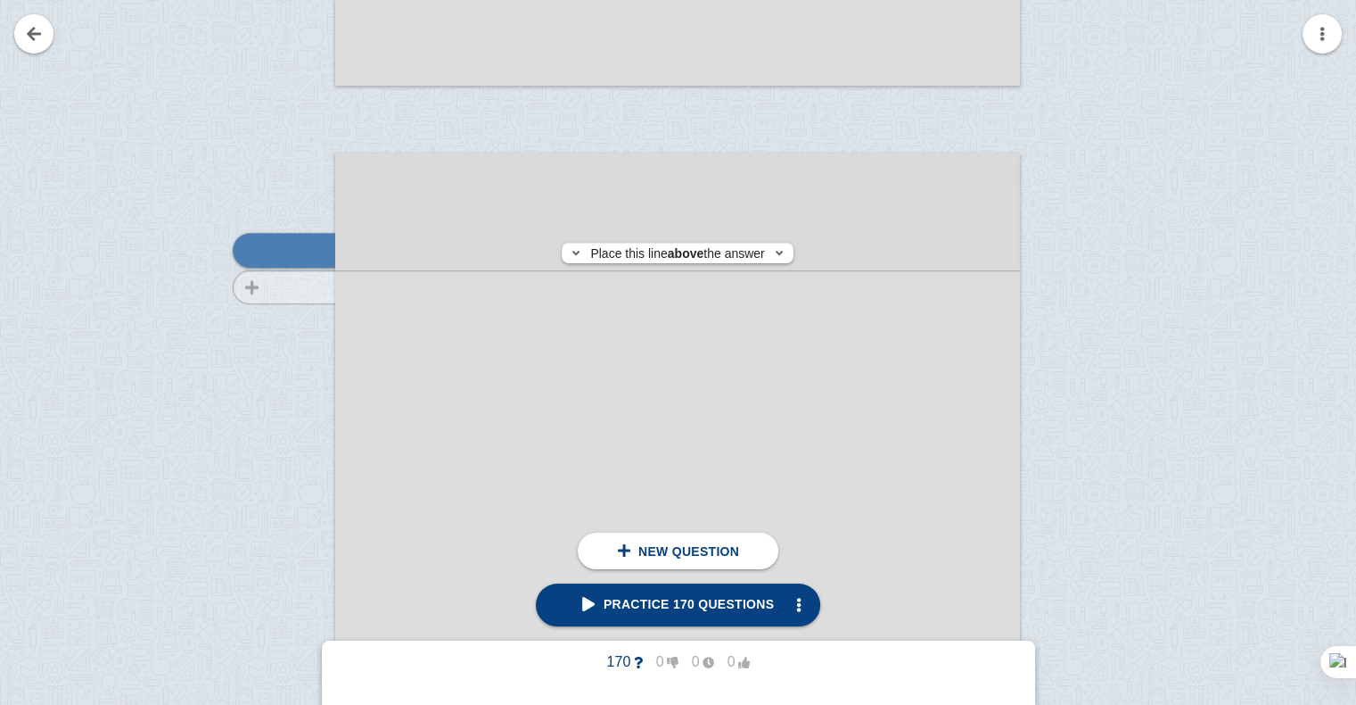
click at [303, 287] on div at bounding box center [276, 654] width 120 height 969
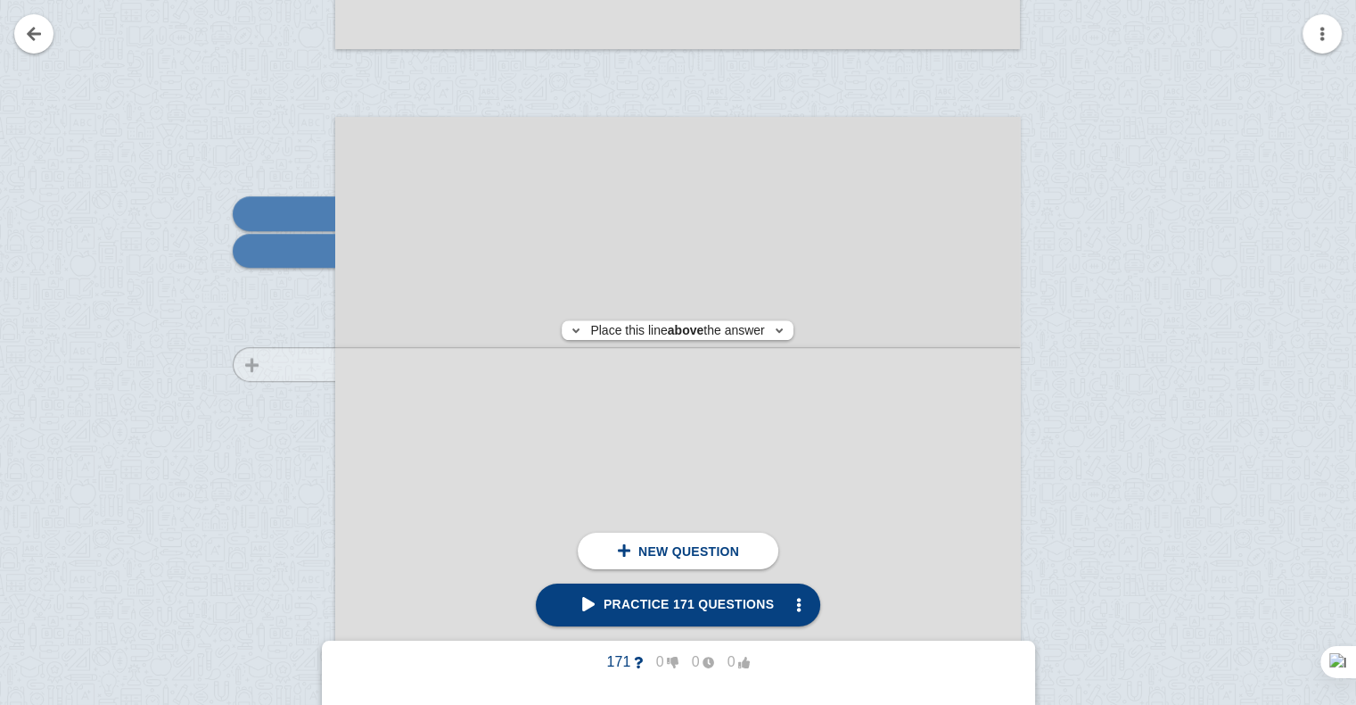
click at [296, 364] on div at bounding box center [276, 618] width 120 height 969
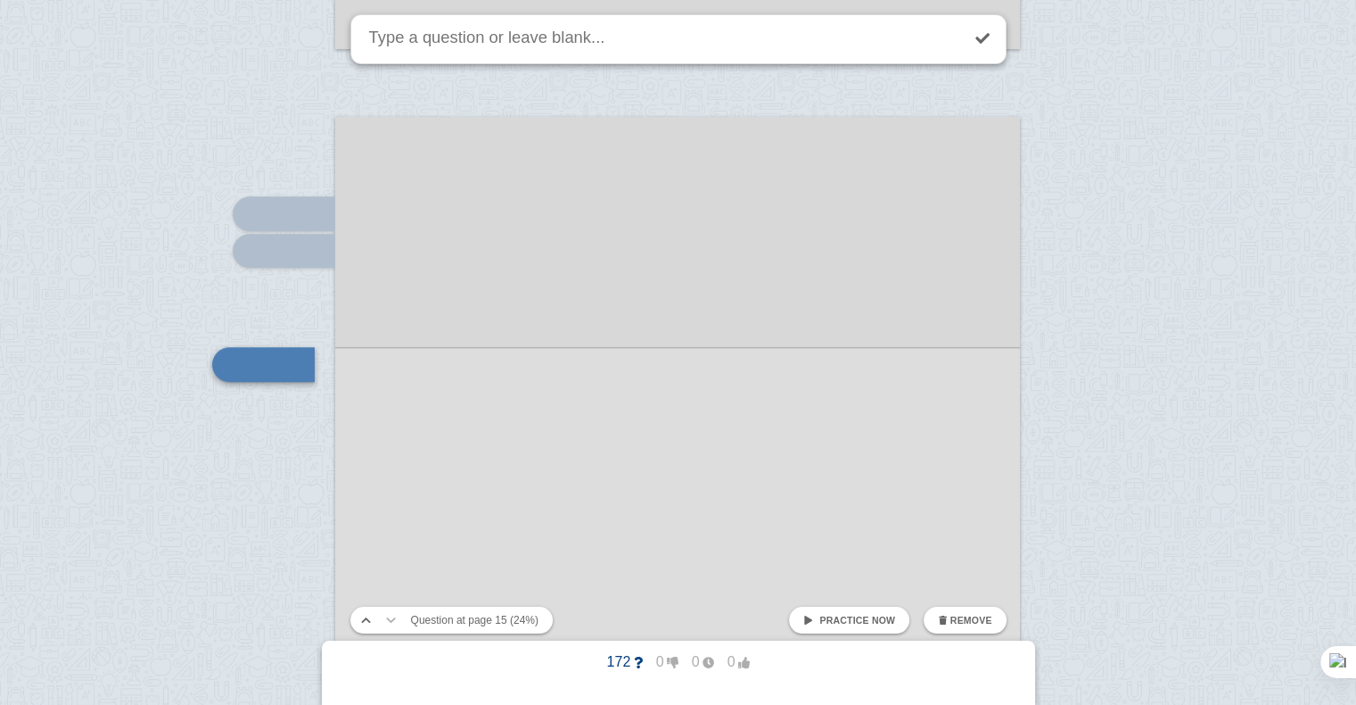
scroll to position [14848, 0]
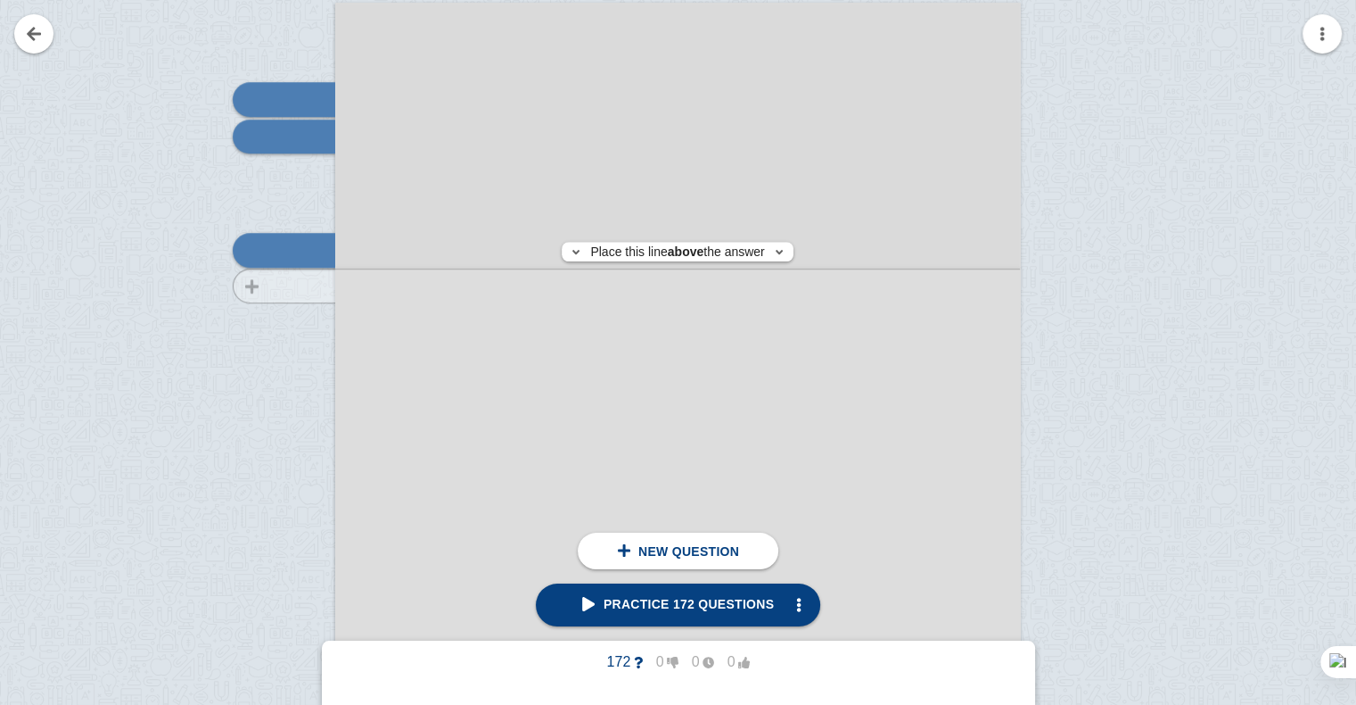
click at [302, 285] on div at bounding box center [276, 504] width 120 height 969
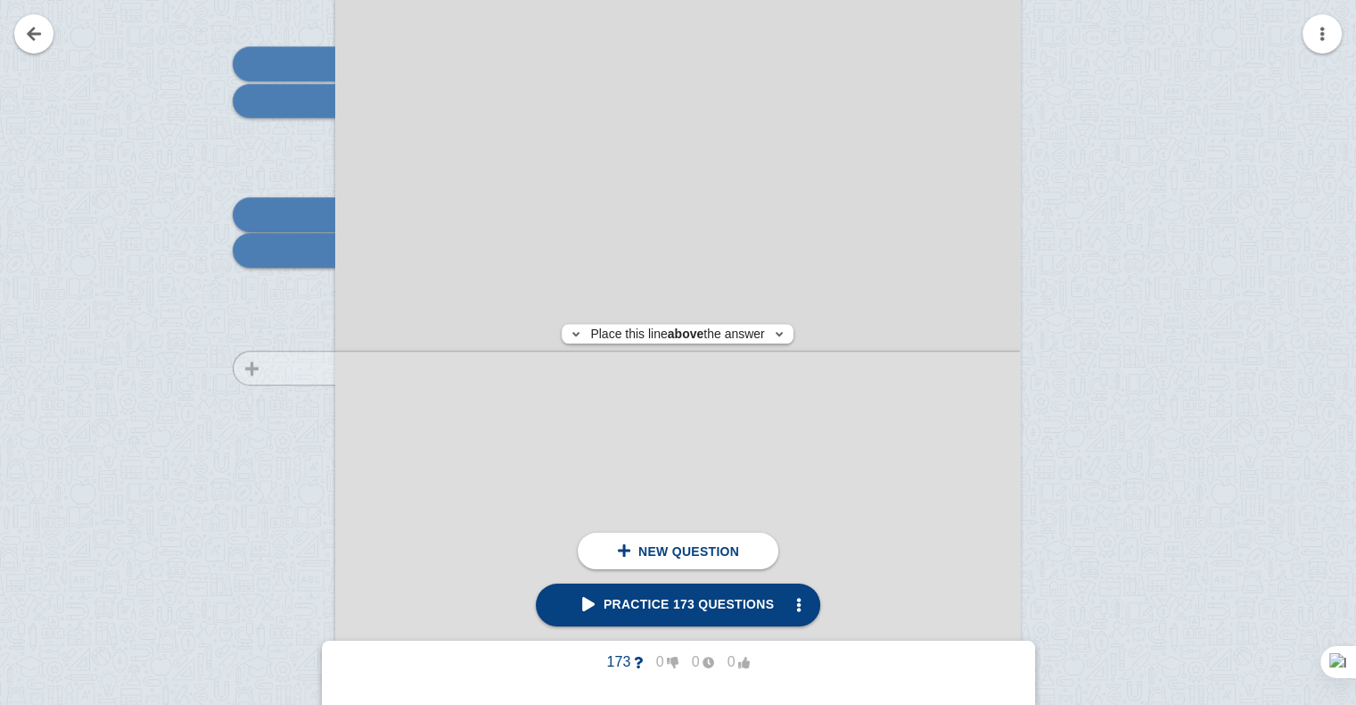
click at [298, 367] on div at bounding box center [276, 468] width 120 height 969
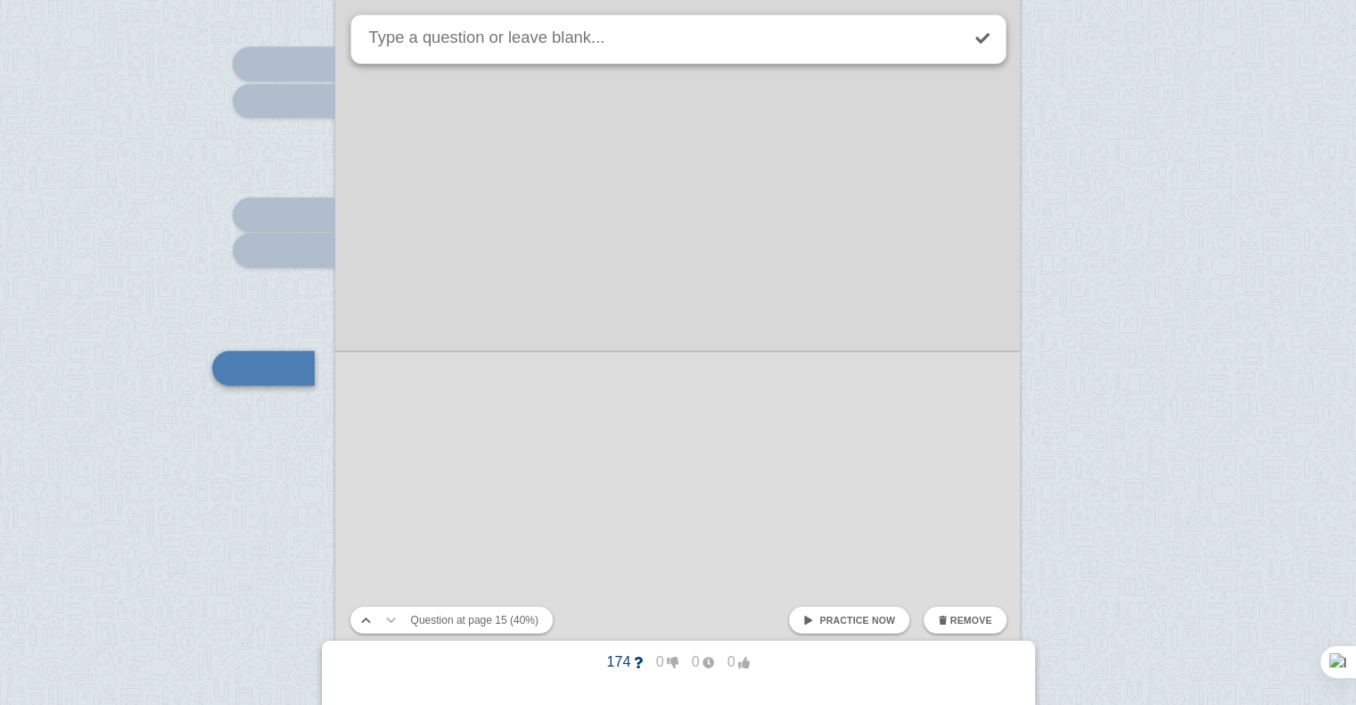
scroll to position [15001, 0]
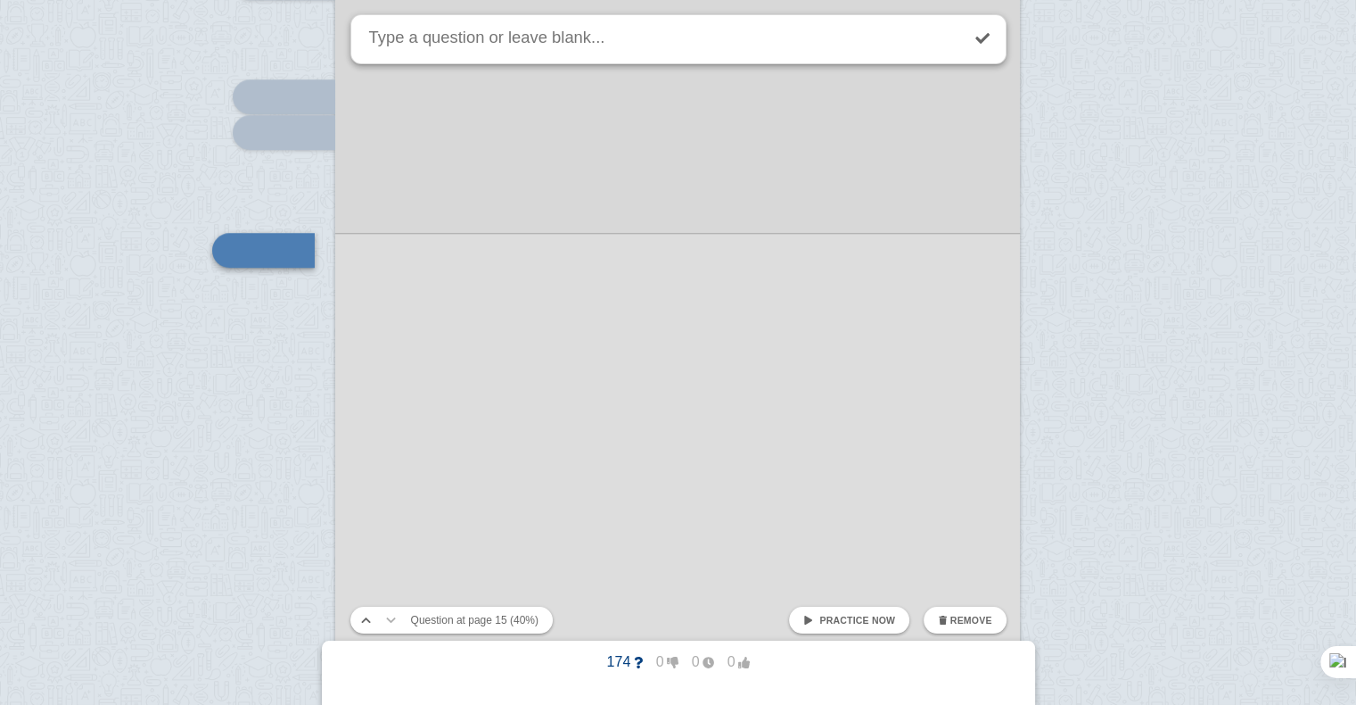
drag, startPoint x: 298, startPoint y: 367, endPoint x: 310, endPoint y: 284, distance: 84.8
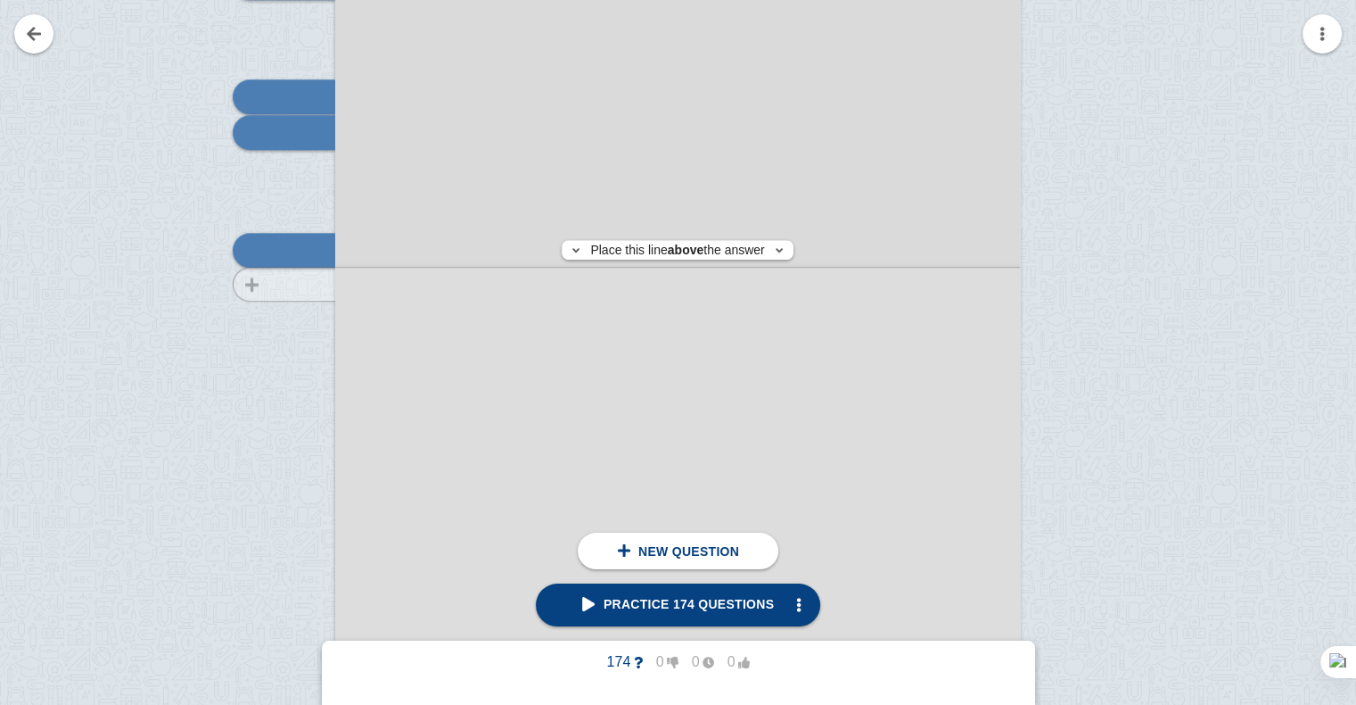
click at [310, 284] on div at bounding box center [276, 350] width 120 height 969
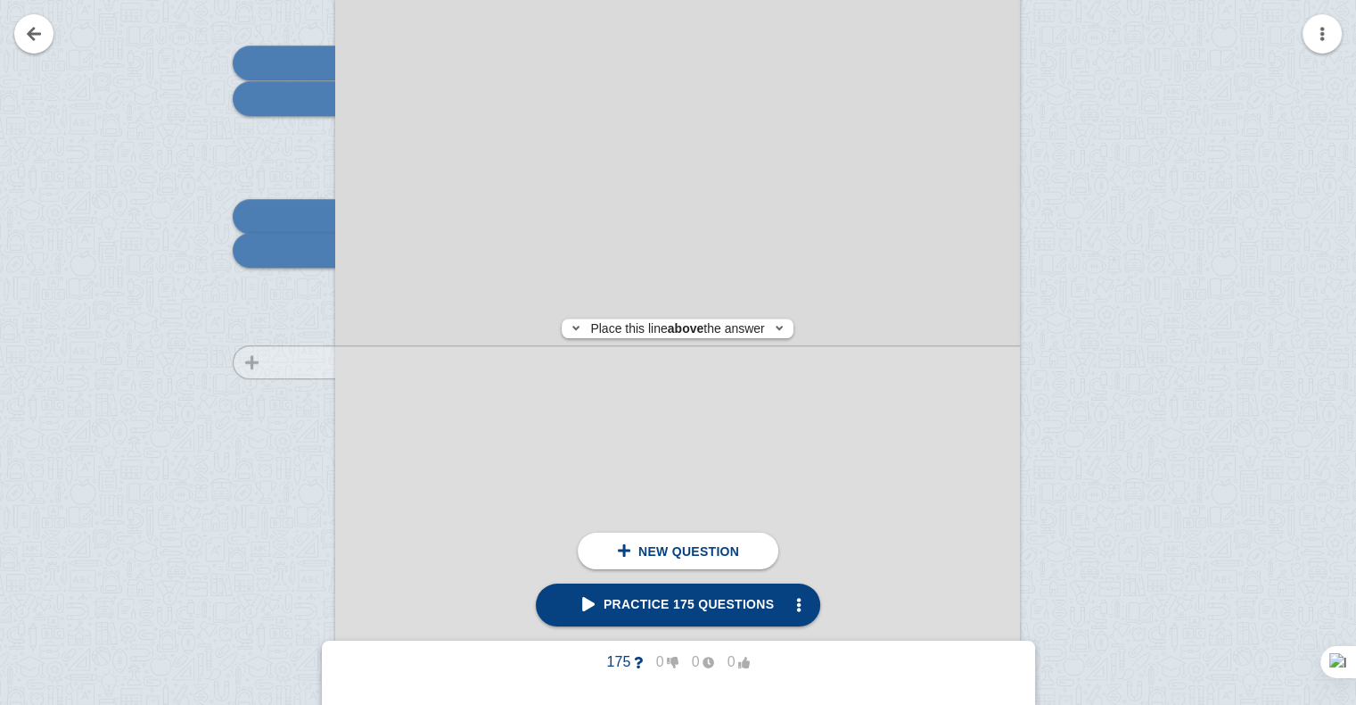
click at [301, 362] on div at bounding box center [276, 316] width 120 height 969
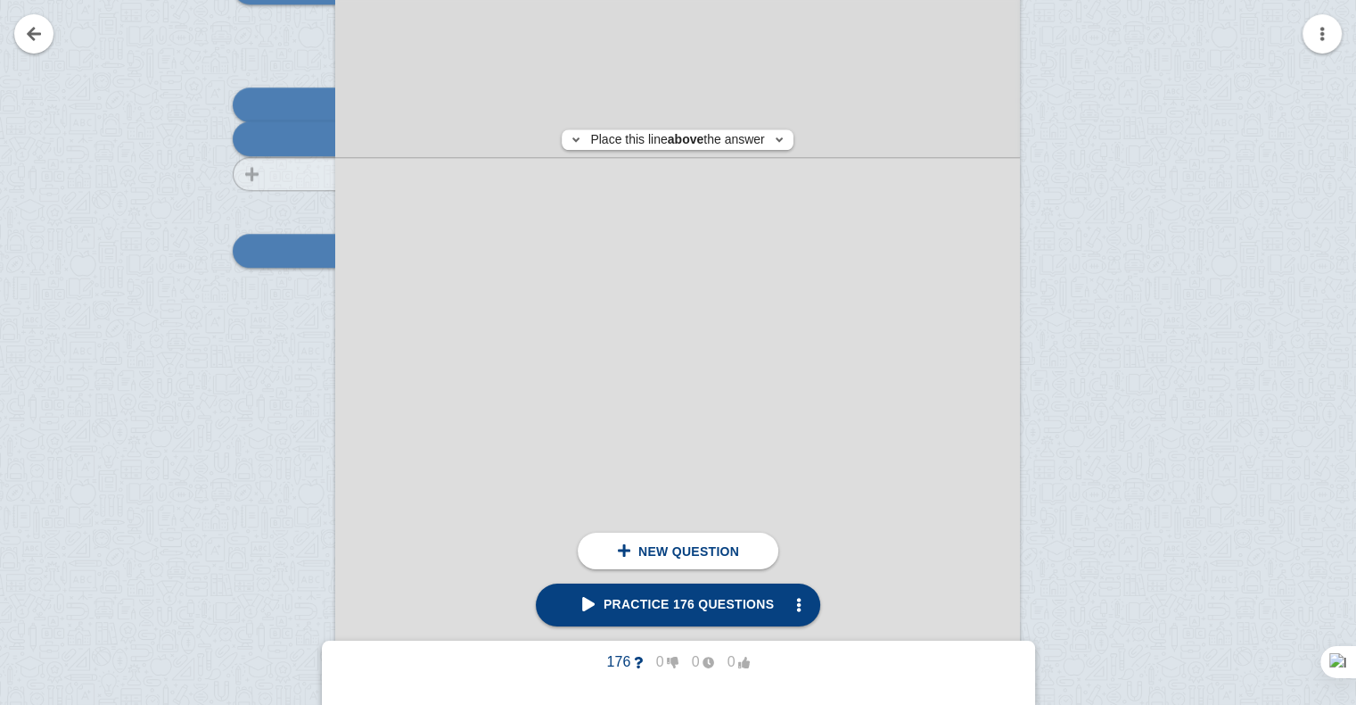
scroll to position [14956, 0]
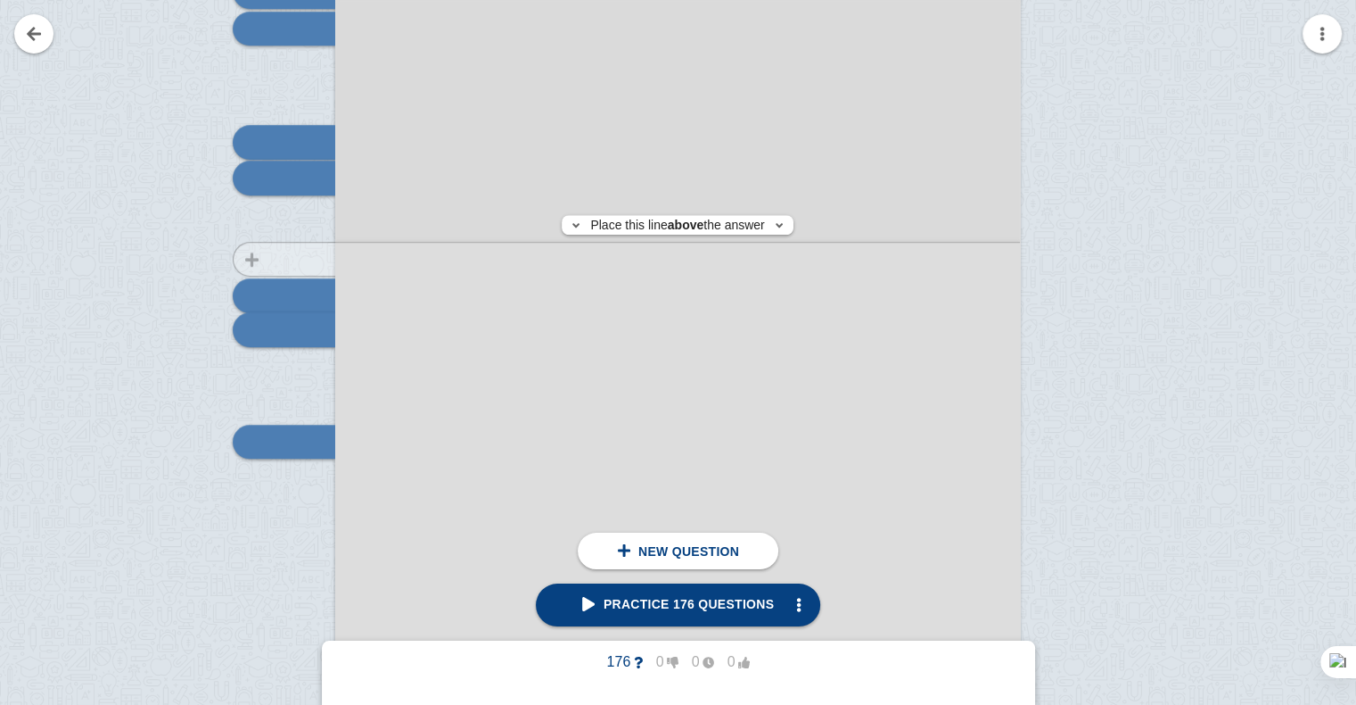
click at [272, 259] on div at bounding box center [276, 396] width 120 height 969
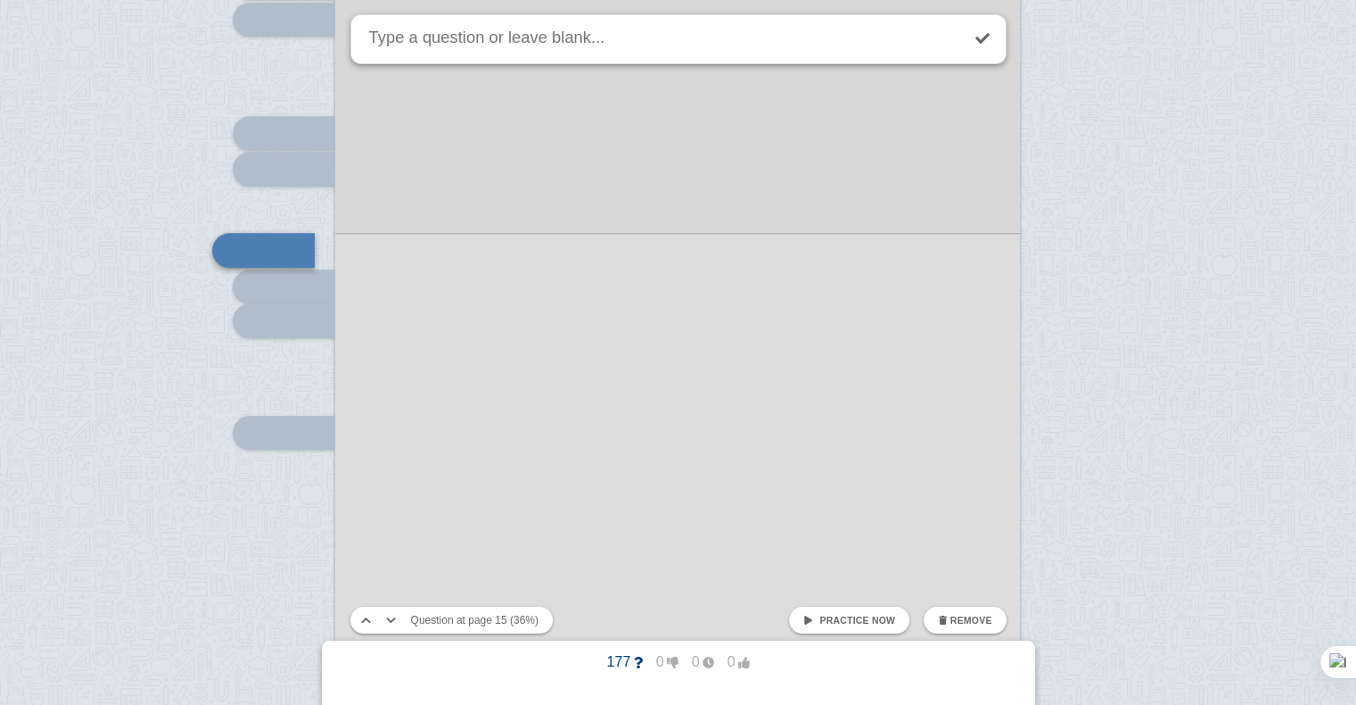
click at [549, 418] on div at bounding box center [677, 370] width 685 height 969
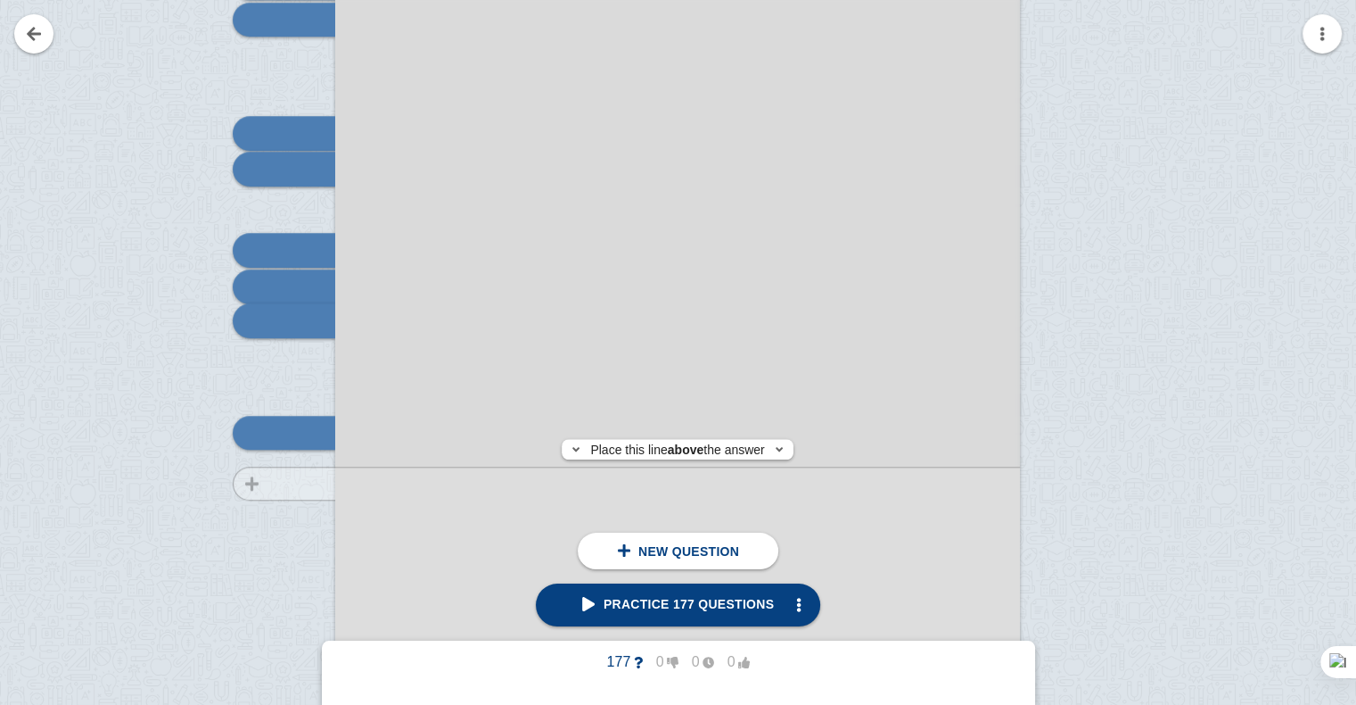
click at [304, 483] on div at bounding box center [276, 387] width 120 height 969
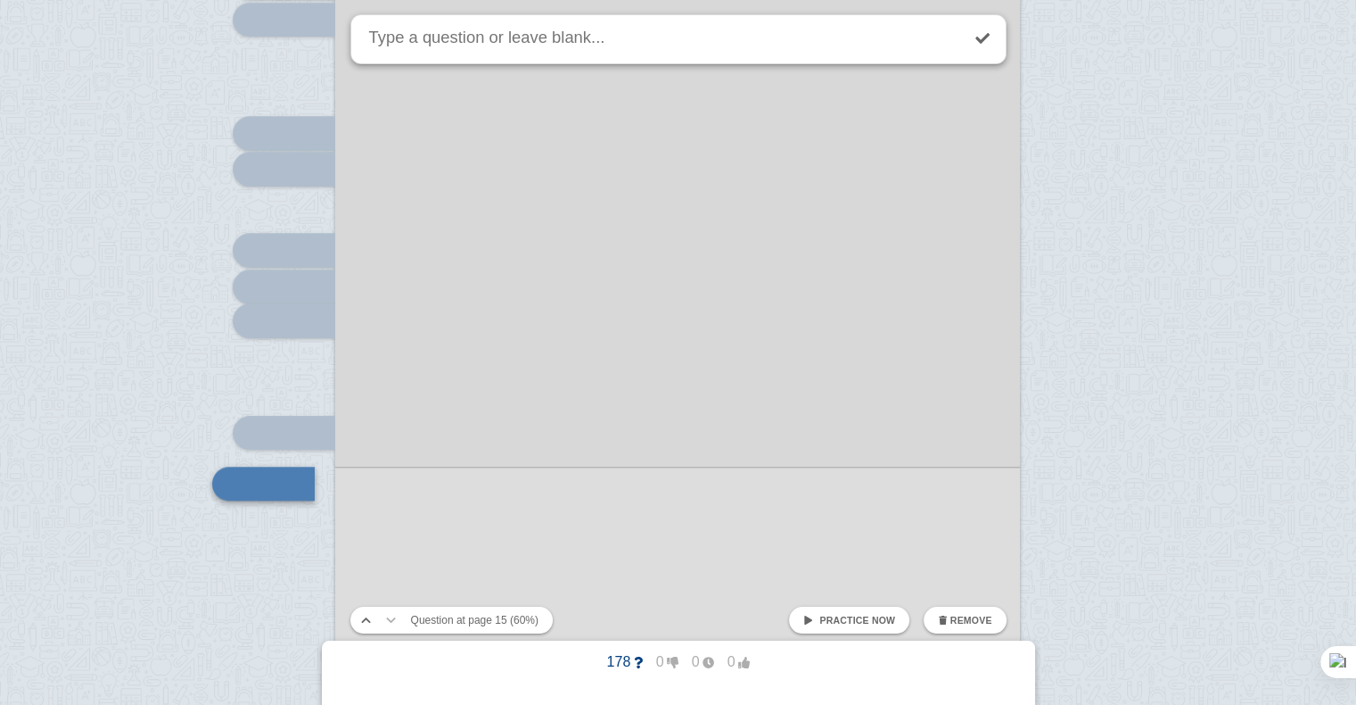
scroll to position [15198, 0]
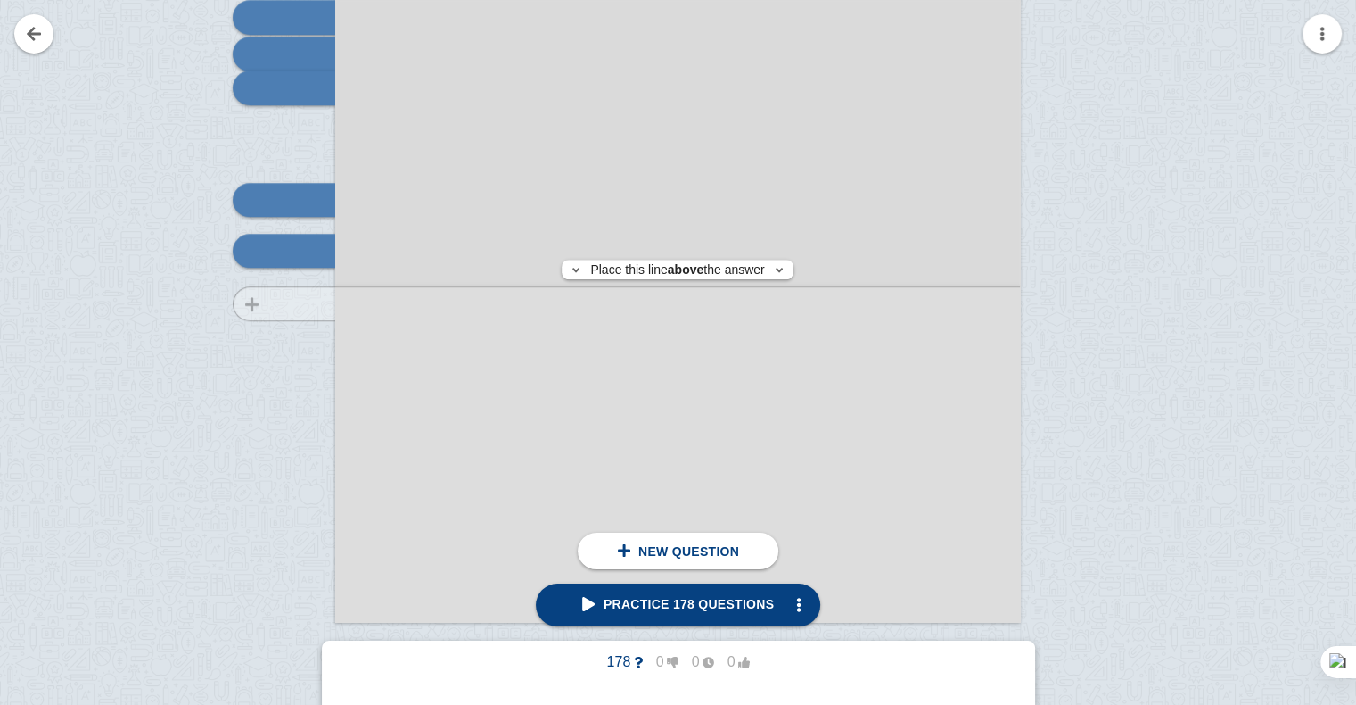
click at [303, 303] on div at bounding box center [276, 154] width 120 height 969
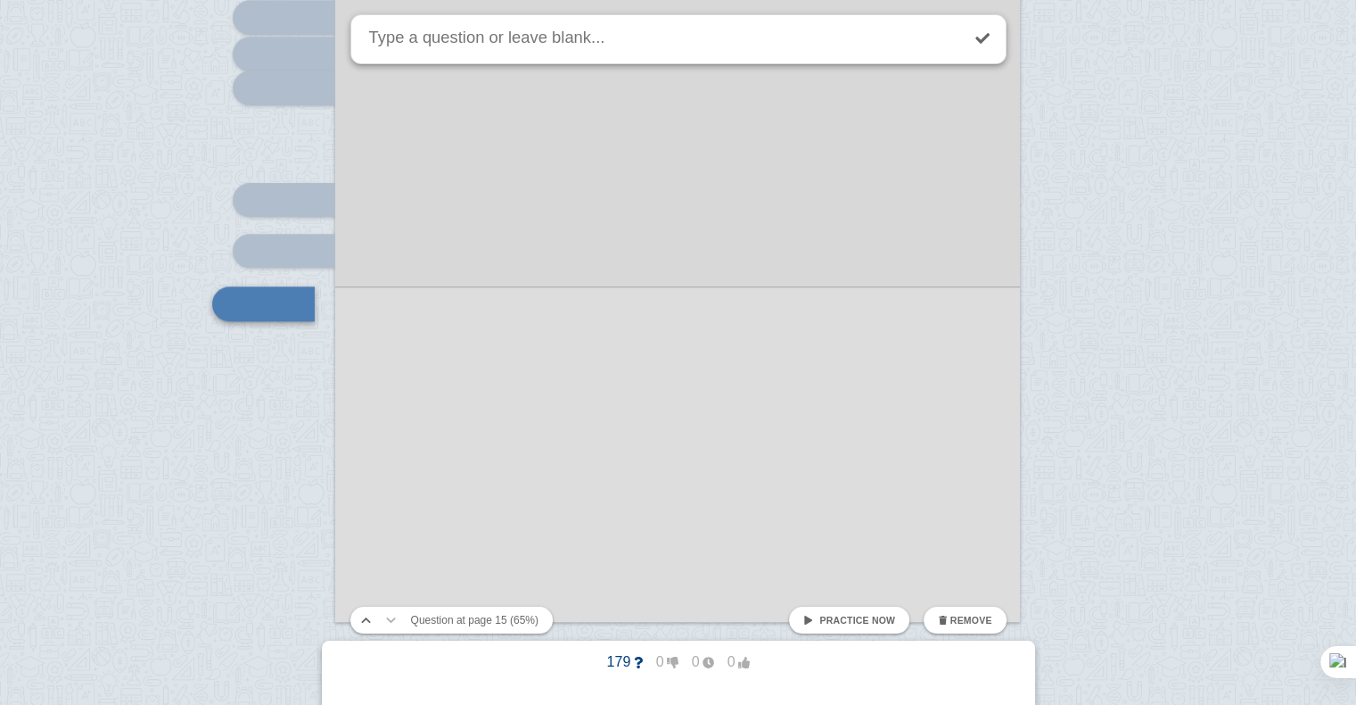
scroll to position [15251, 0]
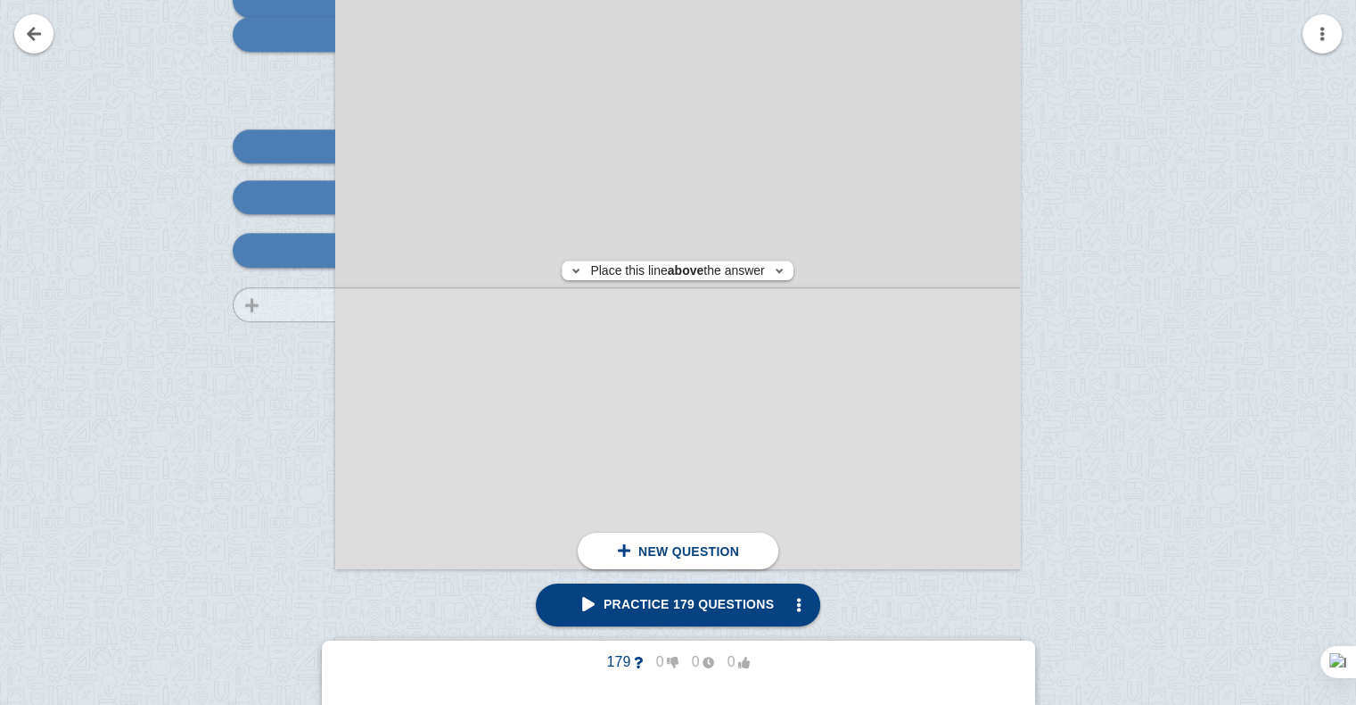
click at [284, 304] on div at bounding box center [276, 101] width 120 height 969
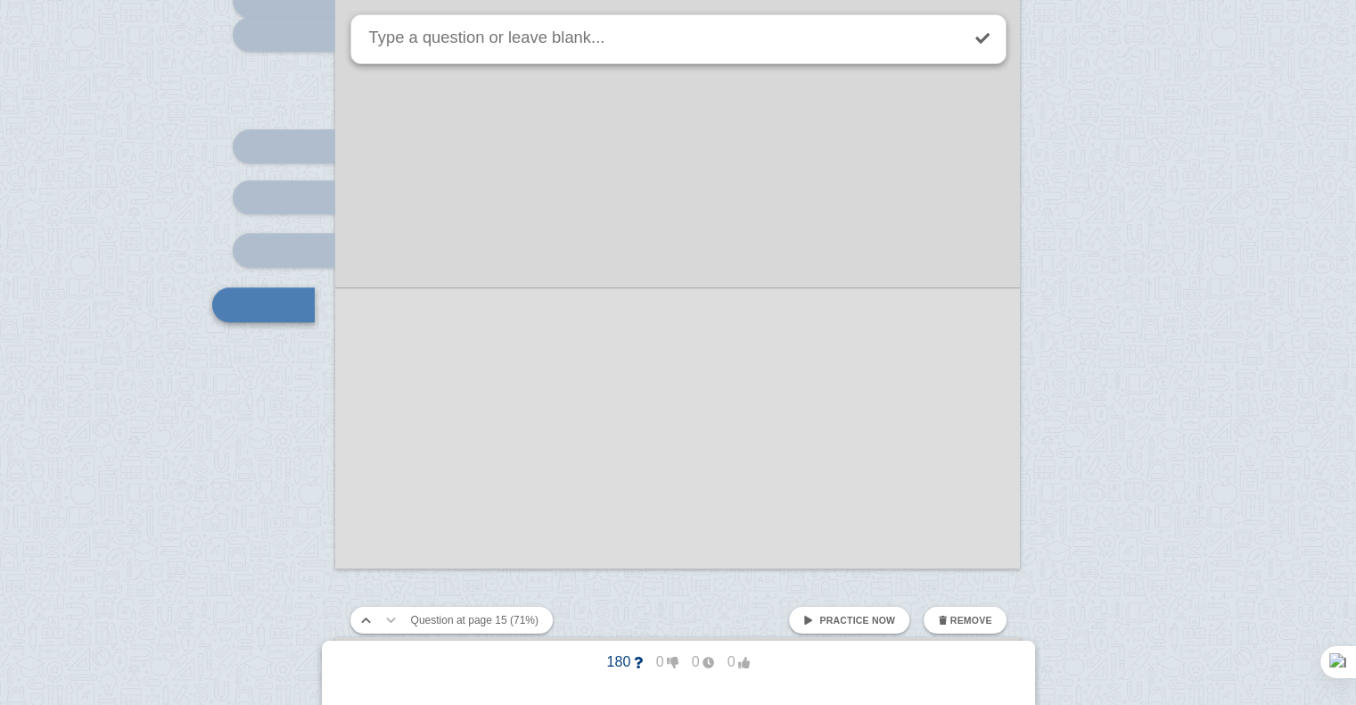
scroll to position [15305, 0]
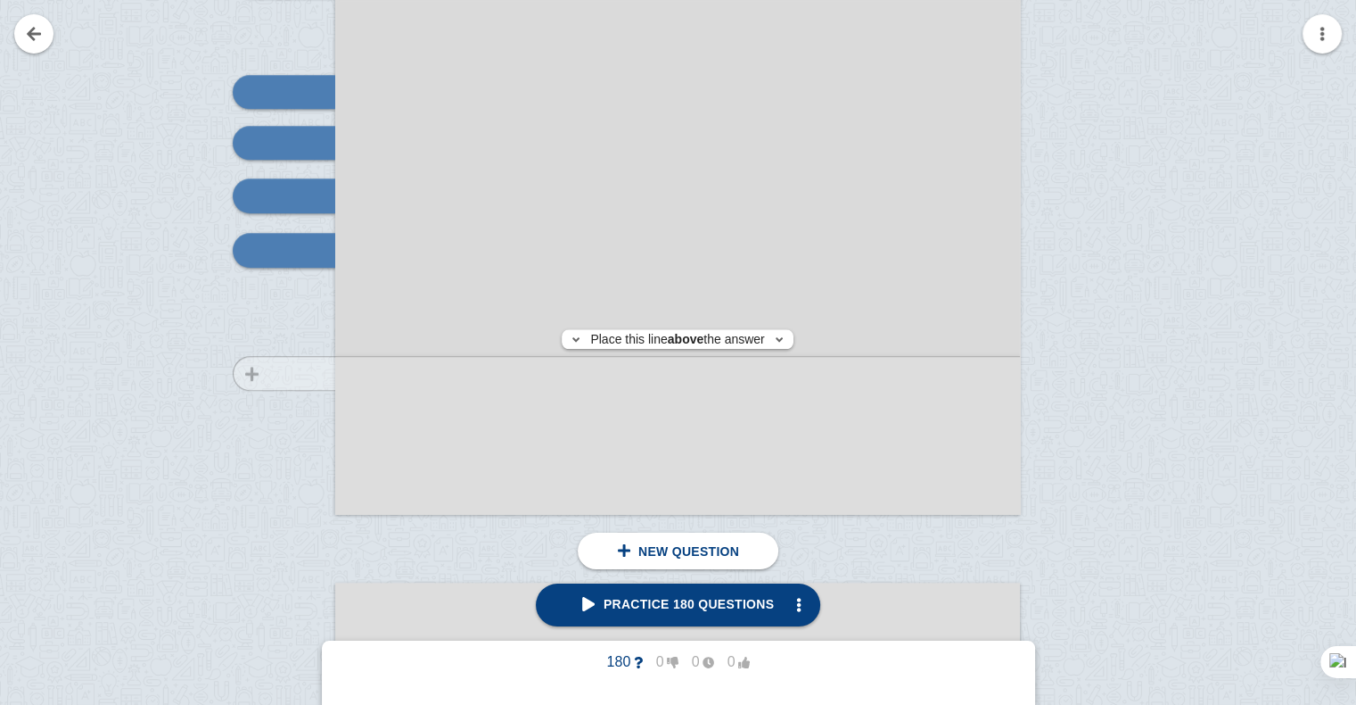
click at [293, 373] on div at bounding box center [276, 46] width 120 height 969
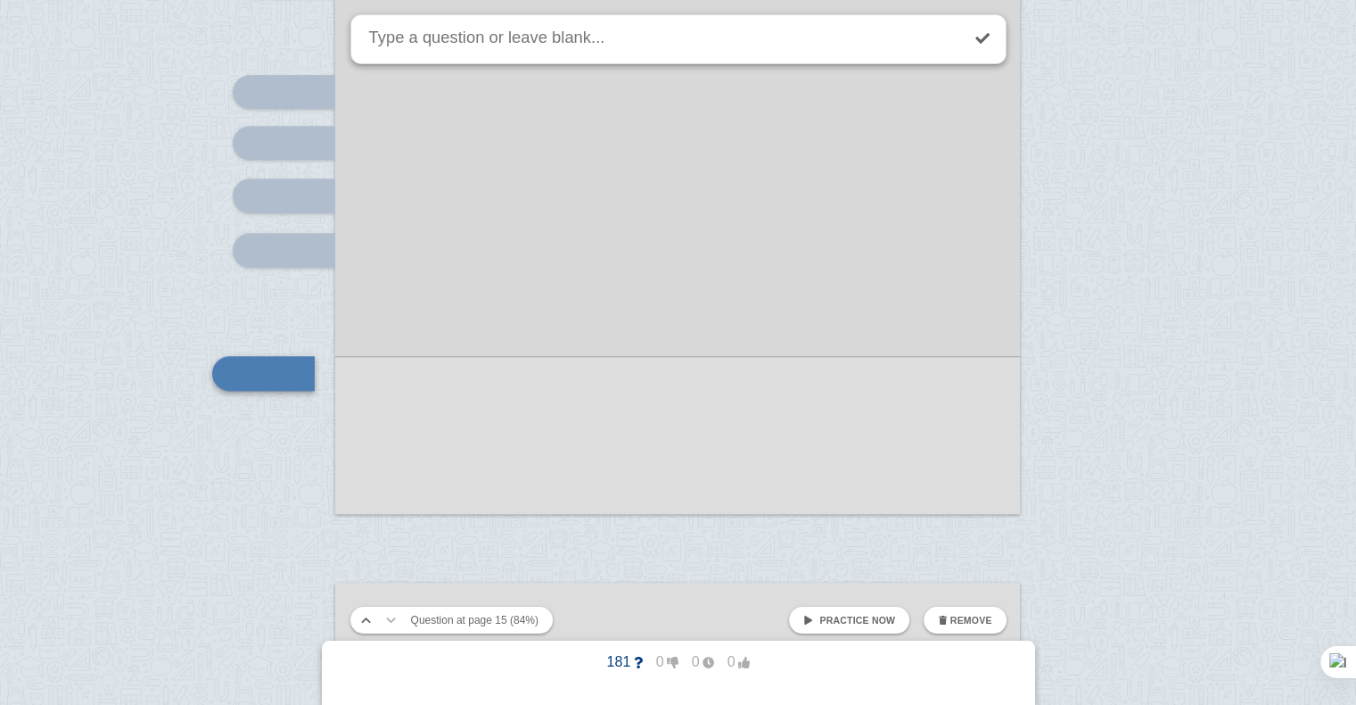
scroll to position [15428, 0]
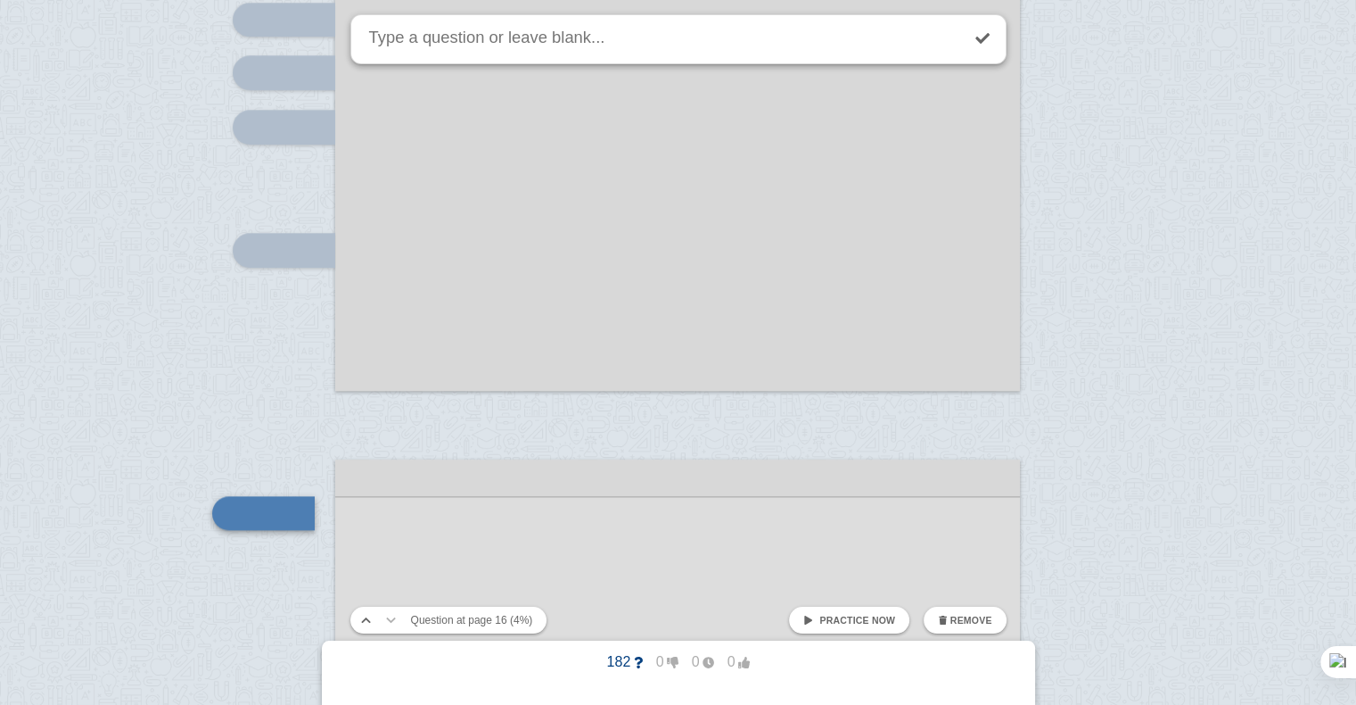
scroll to position [15692, 0]
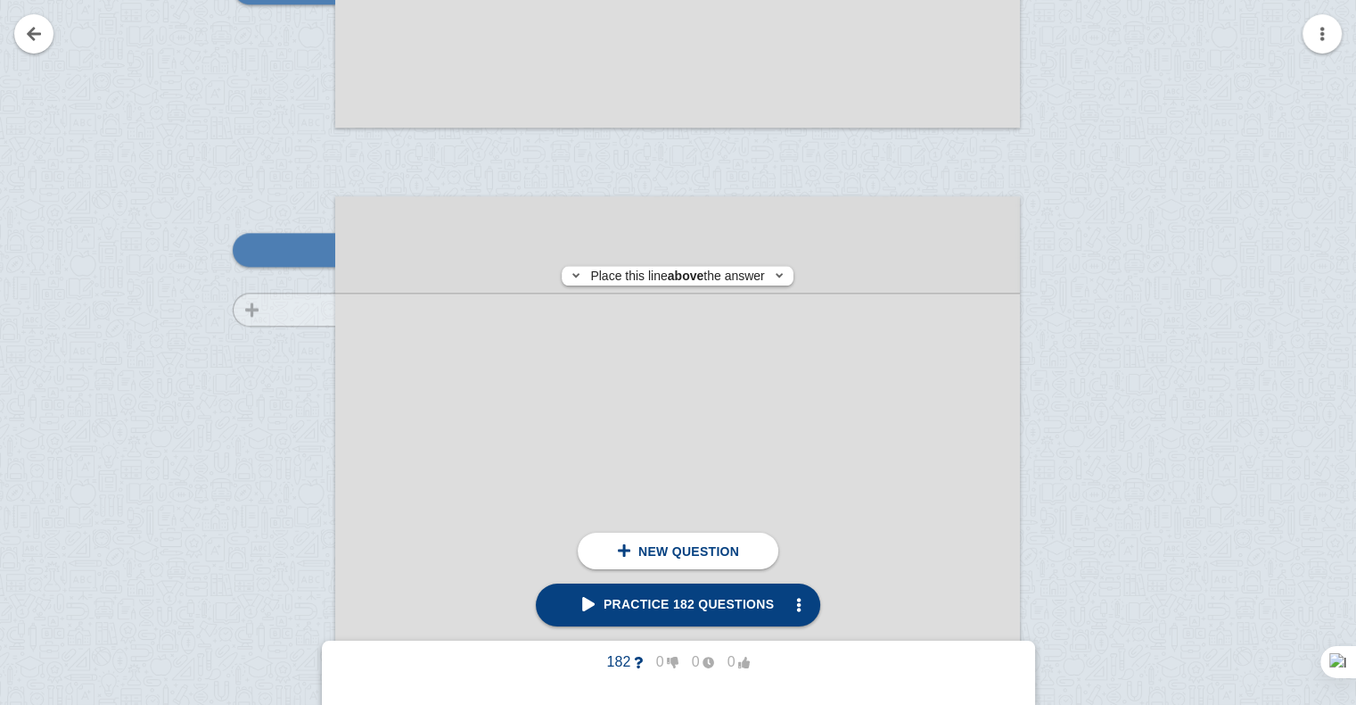
click at [302, 309] on div at bounding box center [276, 697] width 120 height 969
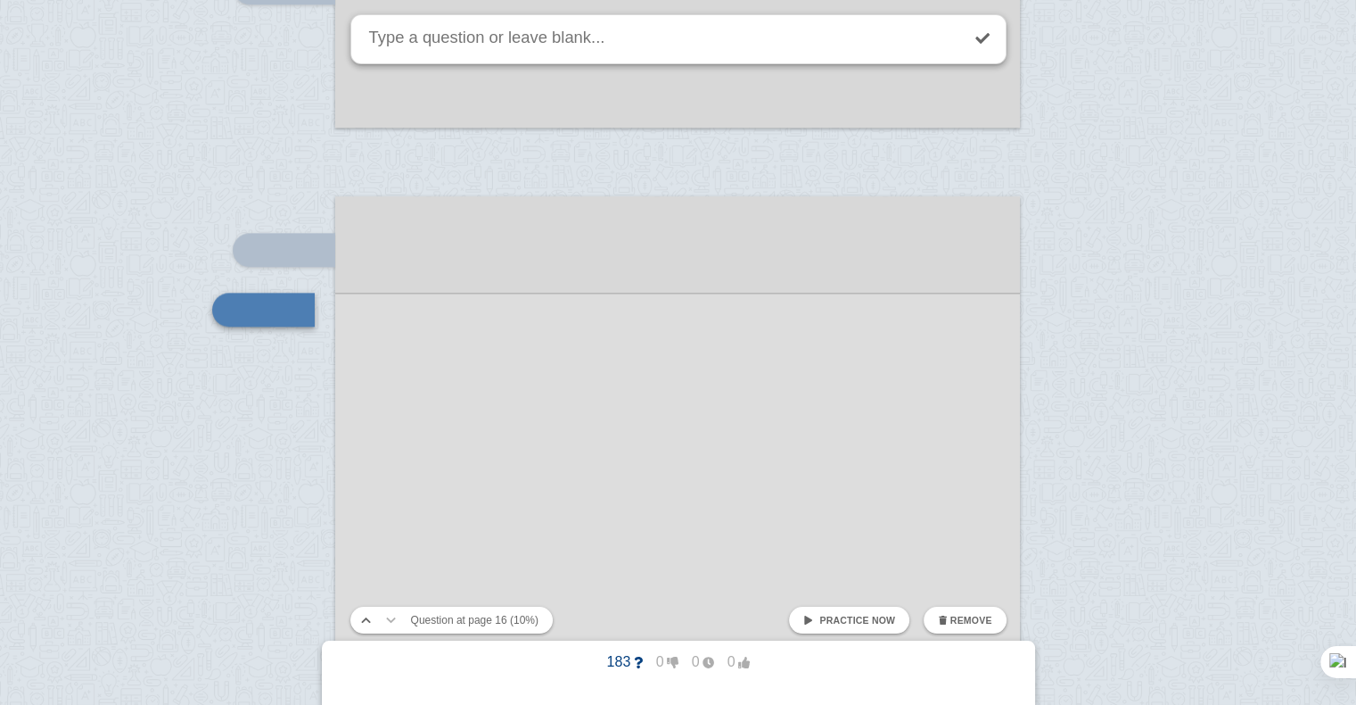
scroll to position [15751, 0]
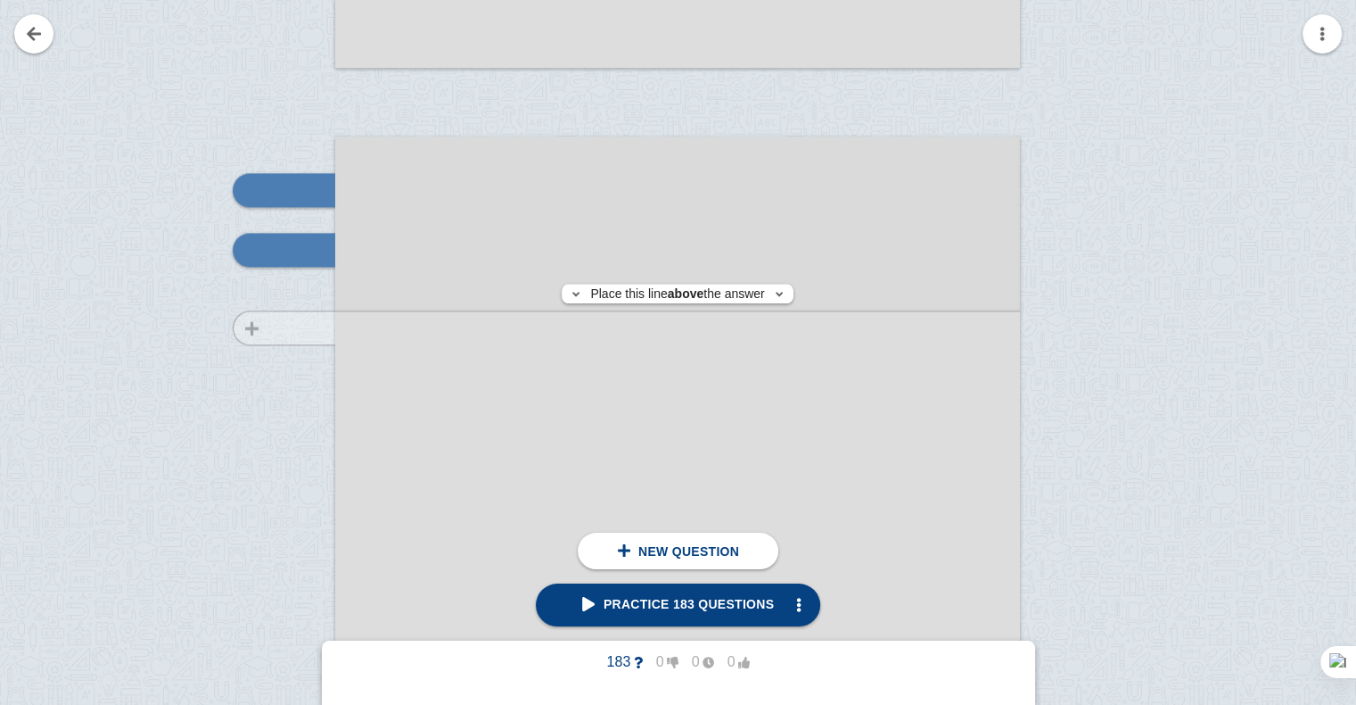
click at [302, 327] on div at bounding box center [276, 637] width 120 height 969
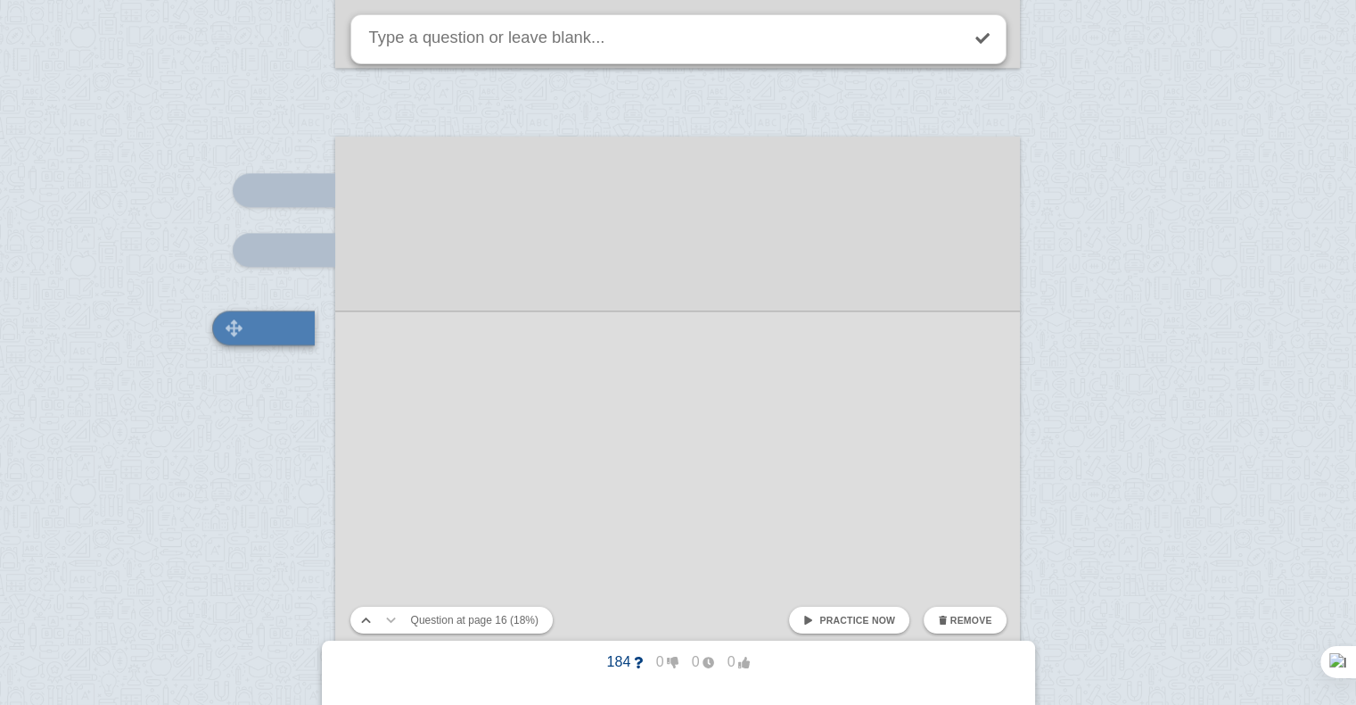
scroll to position [15829, 0]
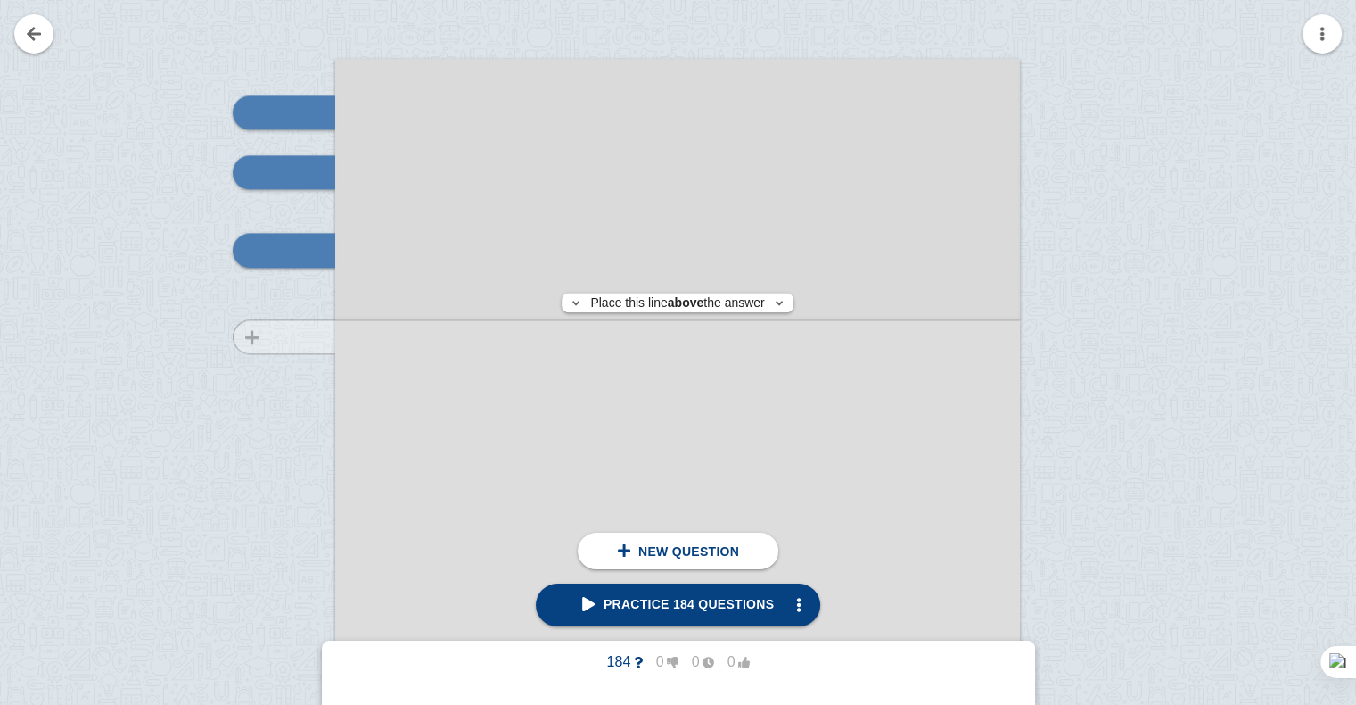
click at [299, 336] on div at bounding box center [276, 560] width 120 height 969
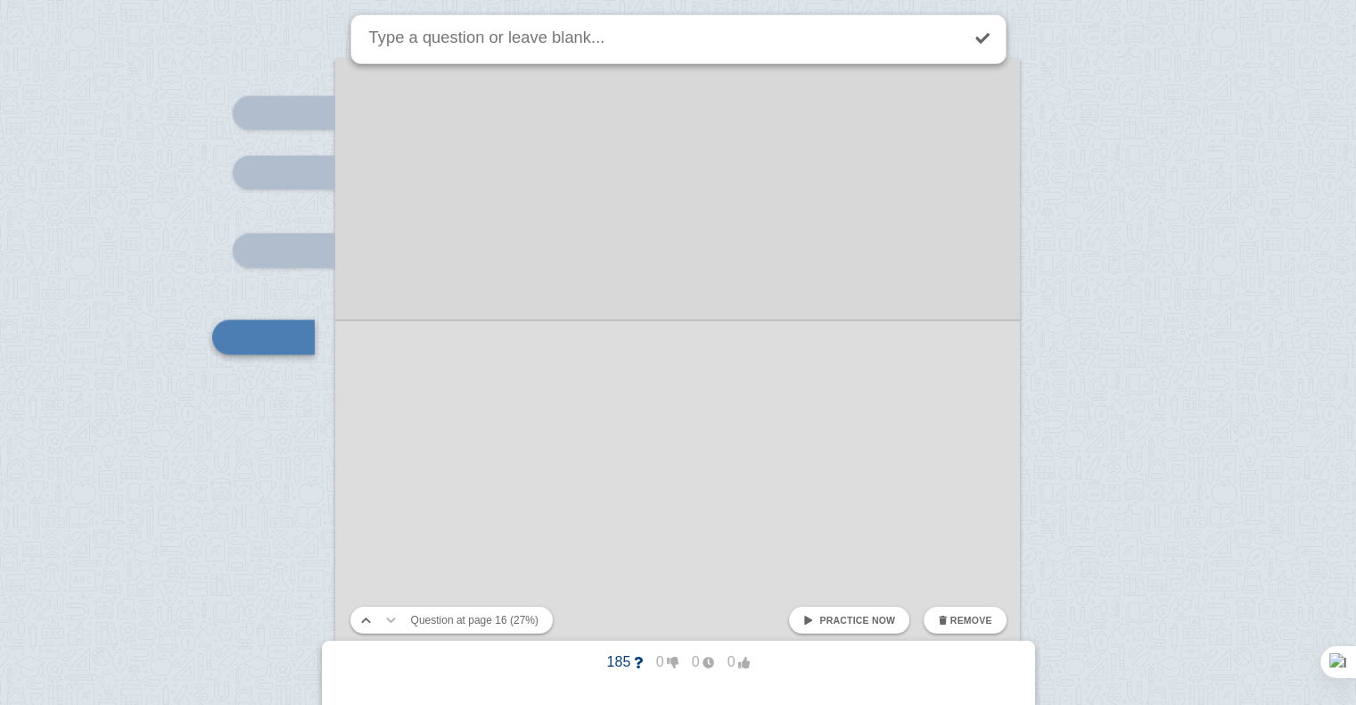
scroll to position [15915, 0]
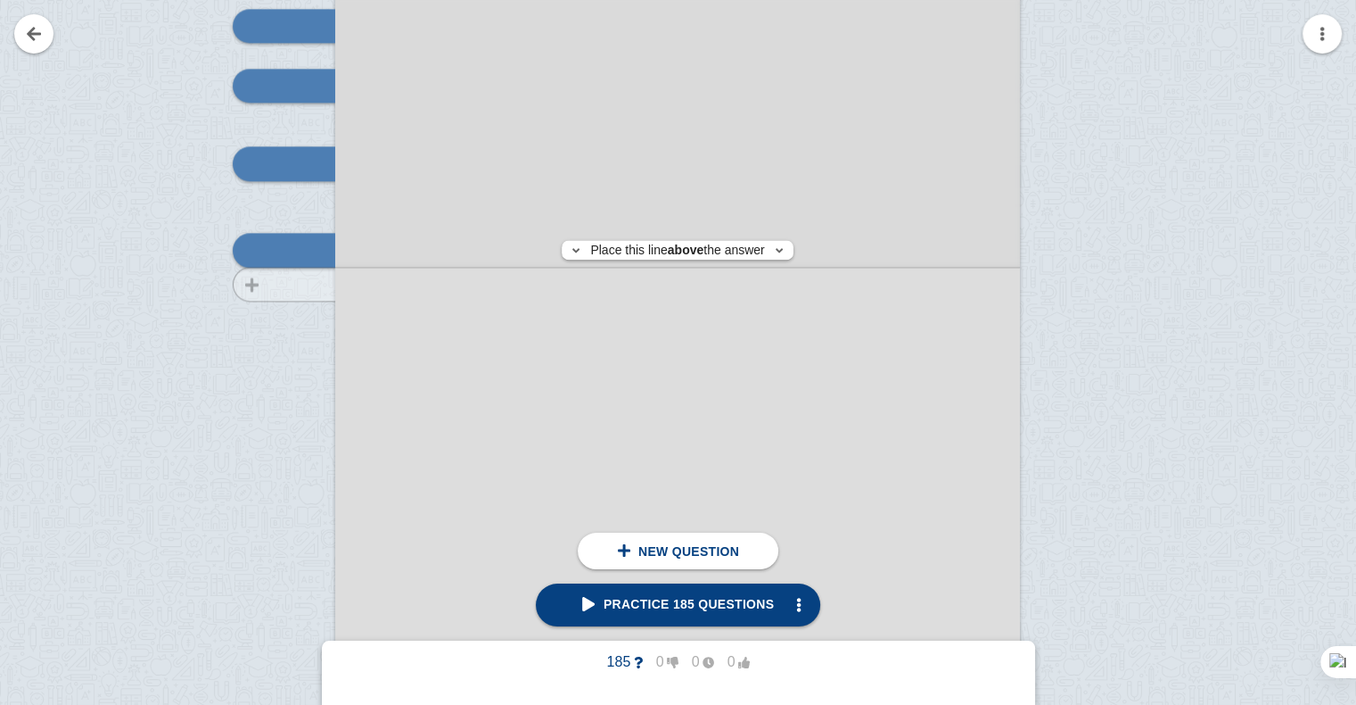
click at [308, 284] on div at bounding box center [276, 473] width 120 height 969
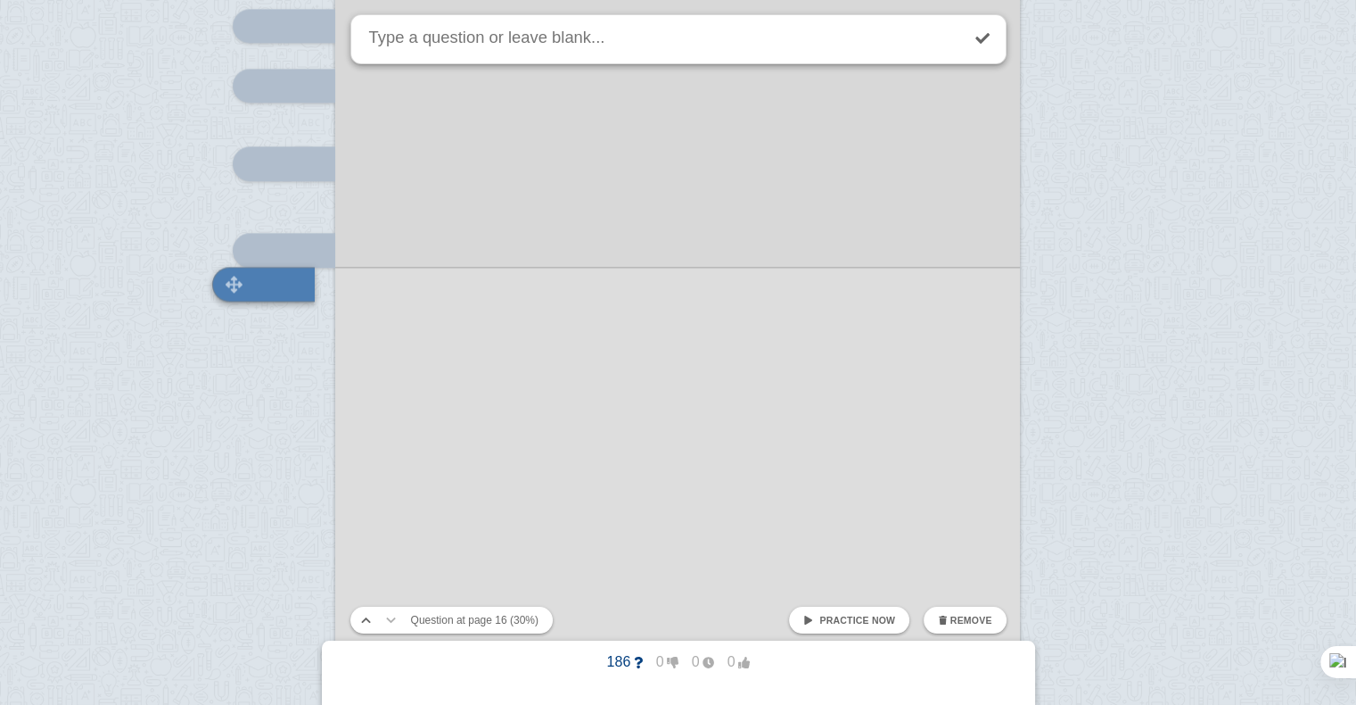
scroll to position [15949, 0]
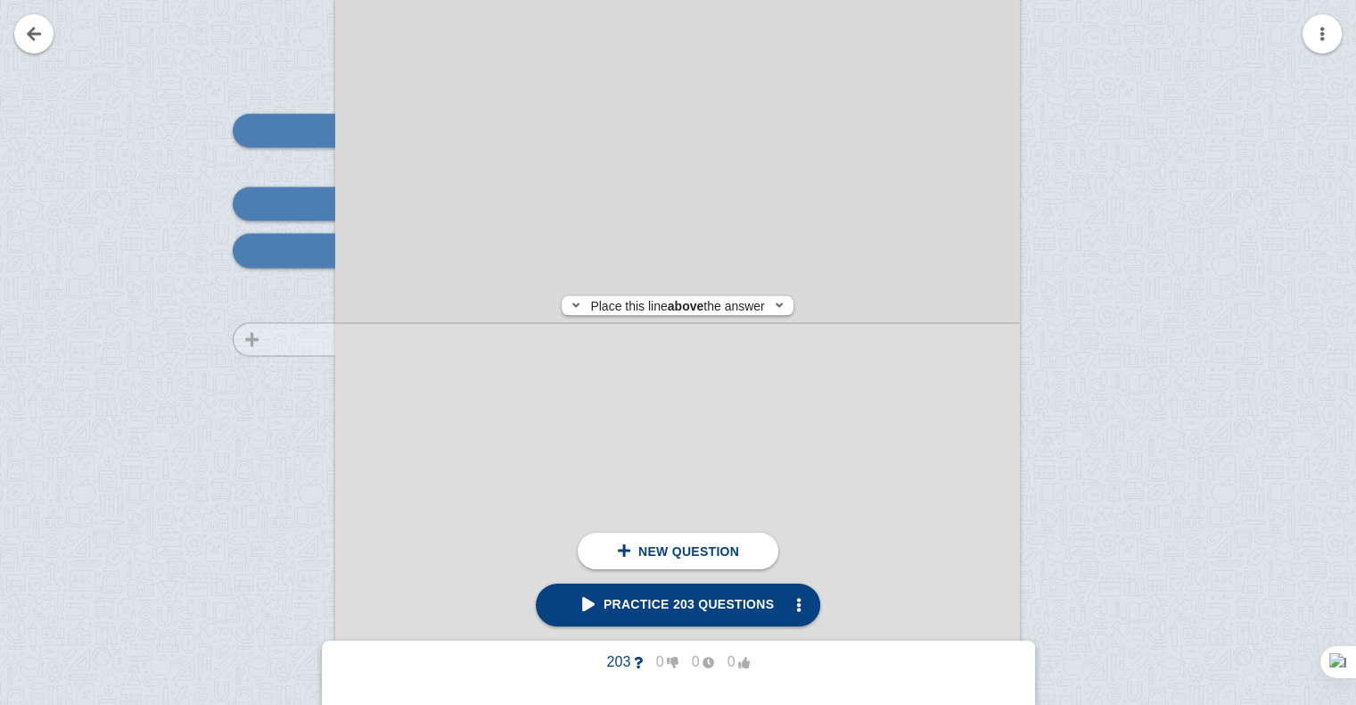
click at [295, 339] on div at bounding box center [276, 489] width 120 height 969
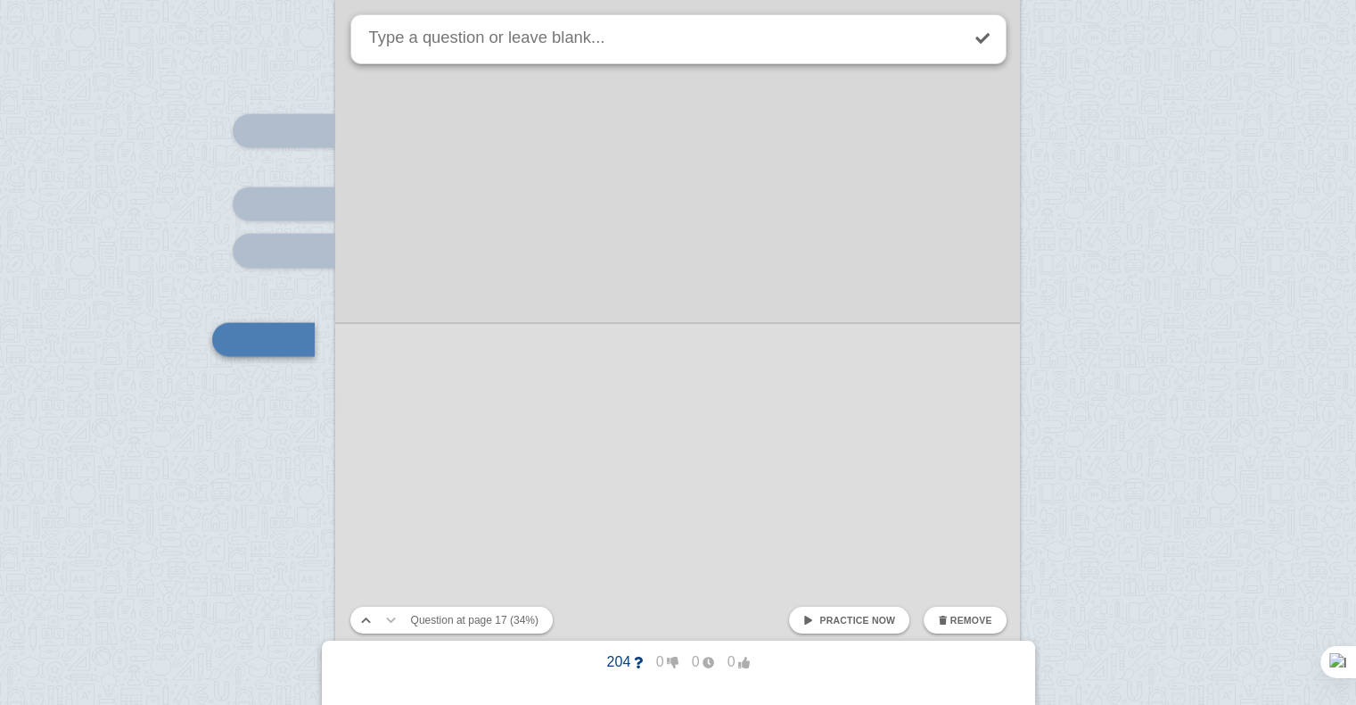
scroll to position [17026, 0]
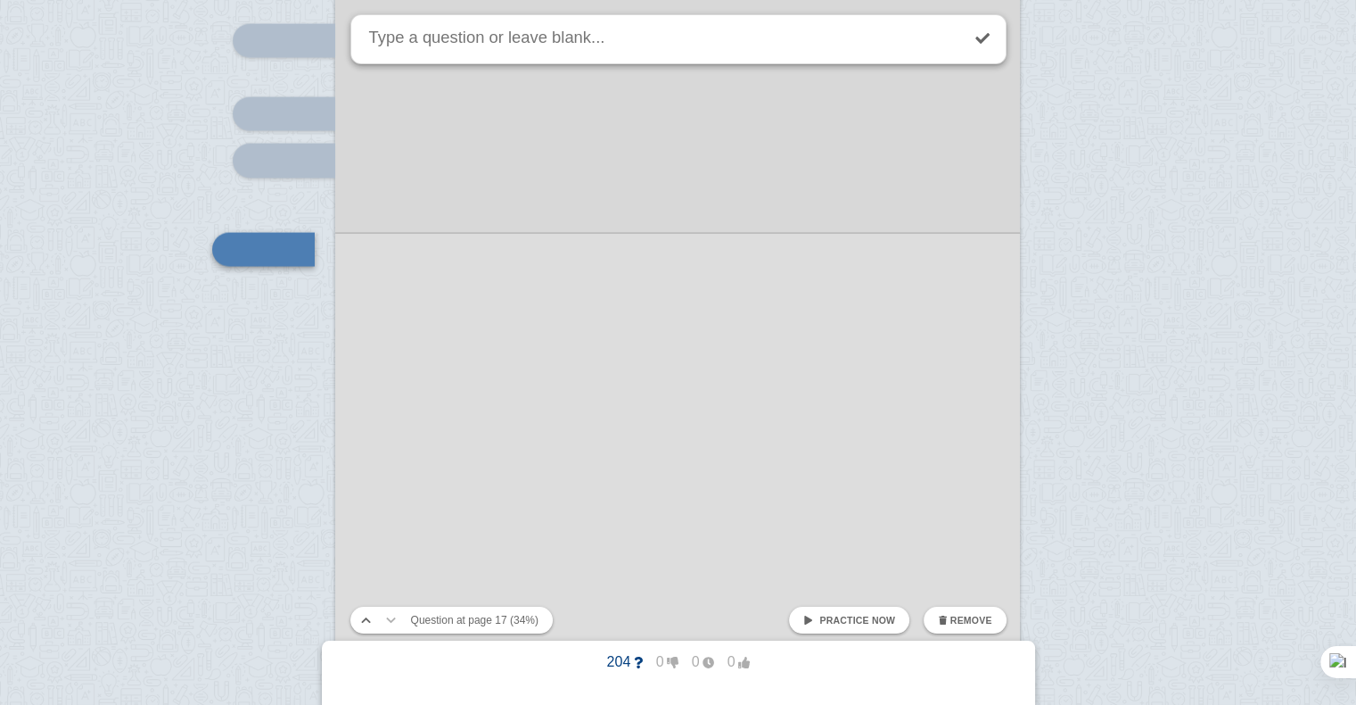
drag, startPoint x: 0, startPoint y: 0, endPoint x: 310, endPoint y: 278, distance: 416.8
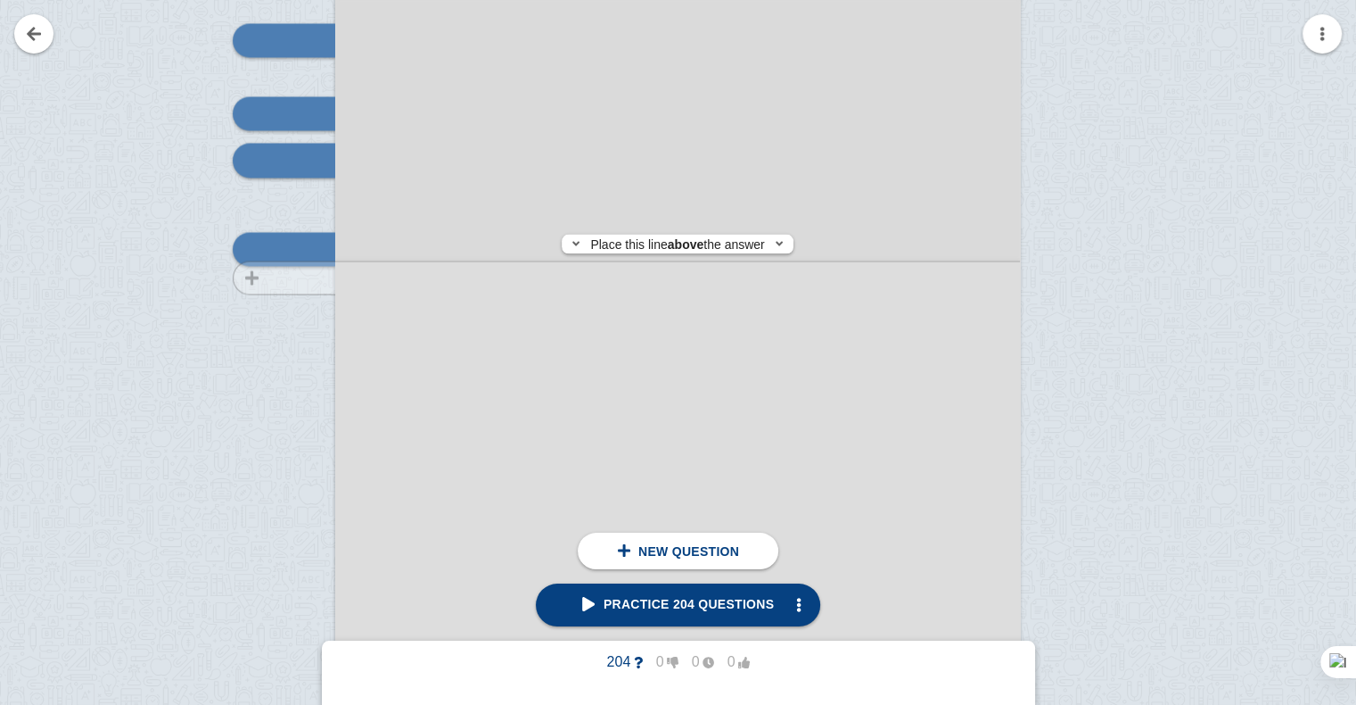
click at [310, 278] on div at bounding box center [276, 400] width 120 height 969
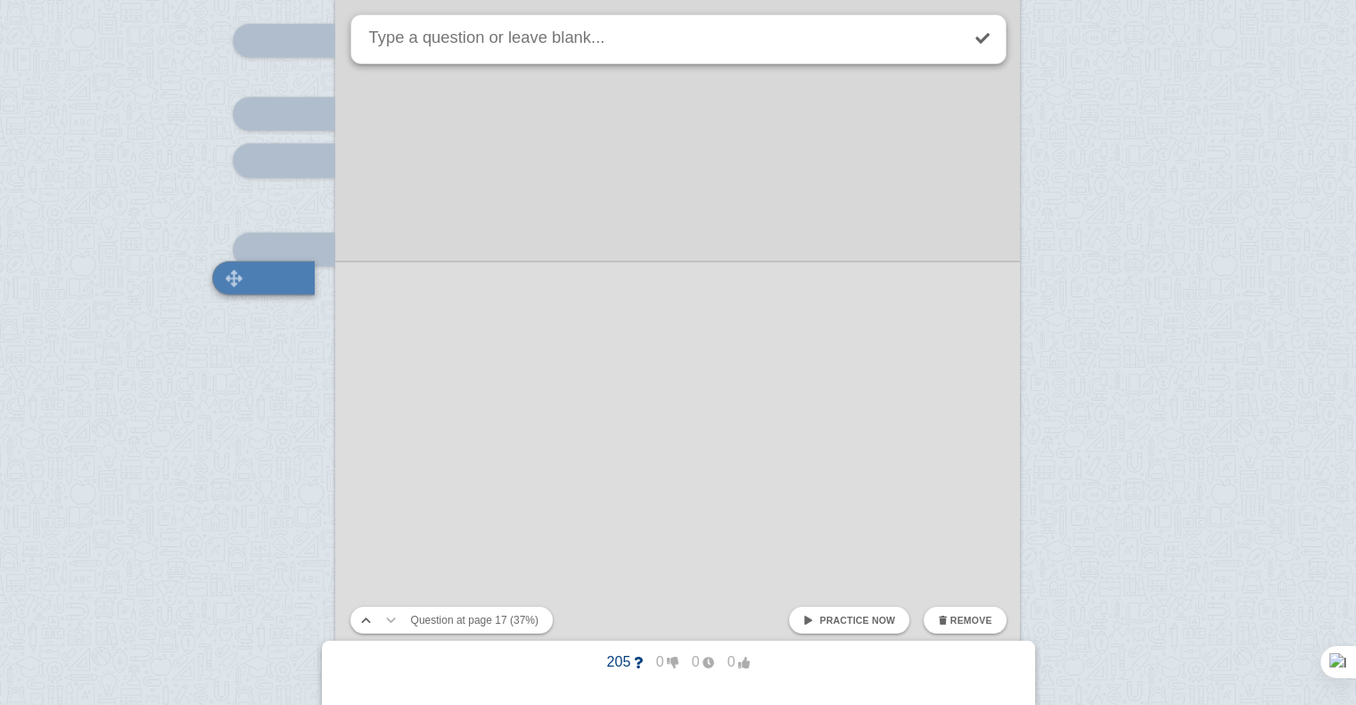
scroll to position [17054, 0]
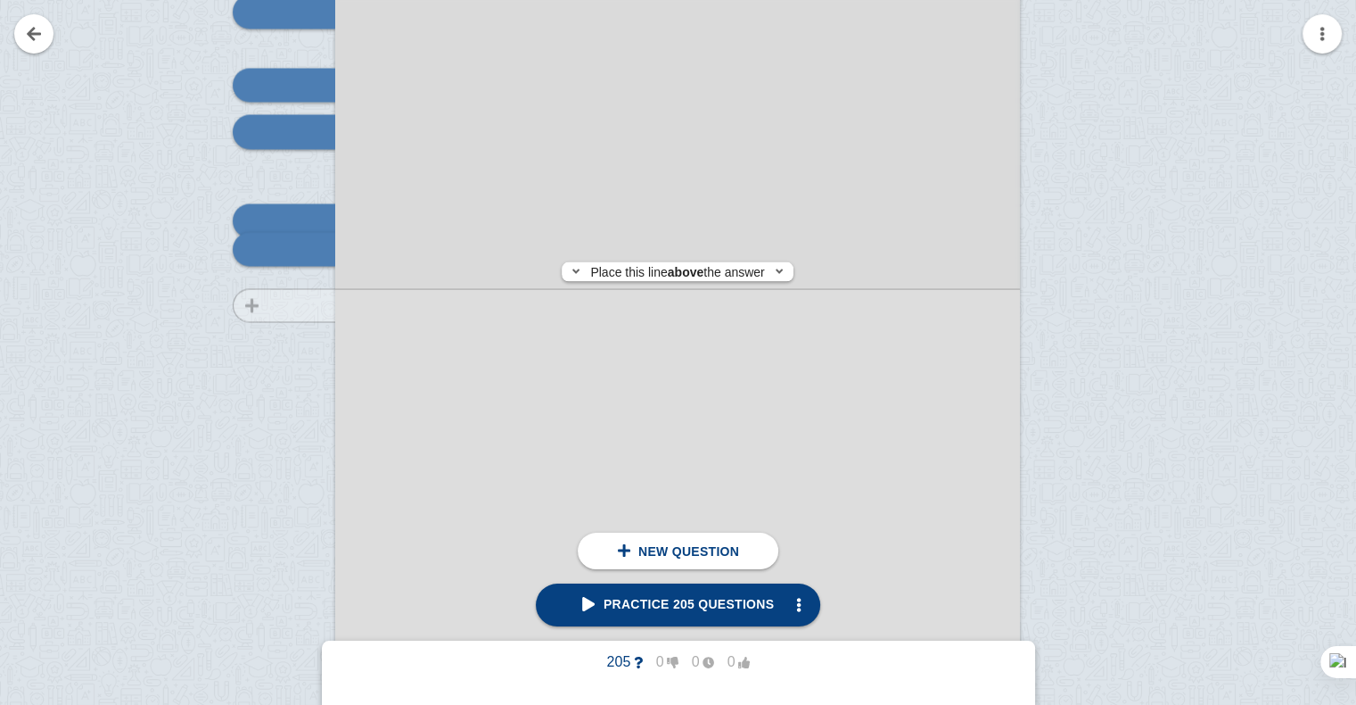
click at [305, 306] on div at bounding box center [276, 372] width 120 height 969
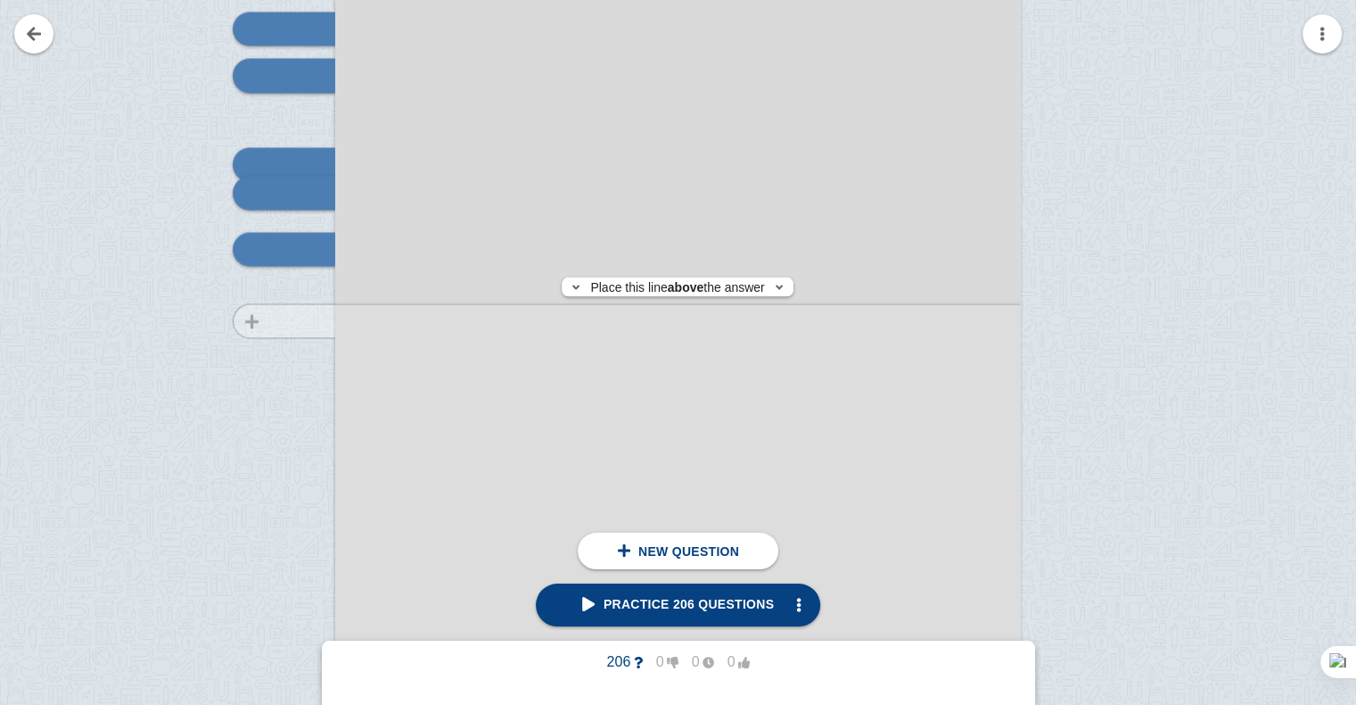
click at [294, 321] on div at bounding box center [276, 315] width 120 height 969
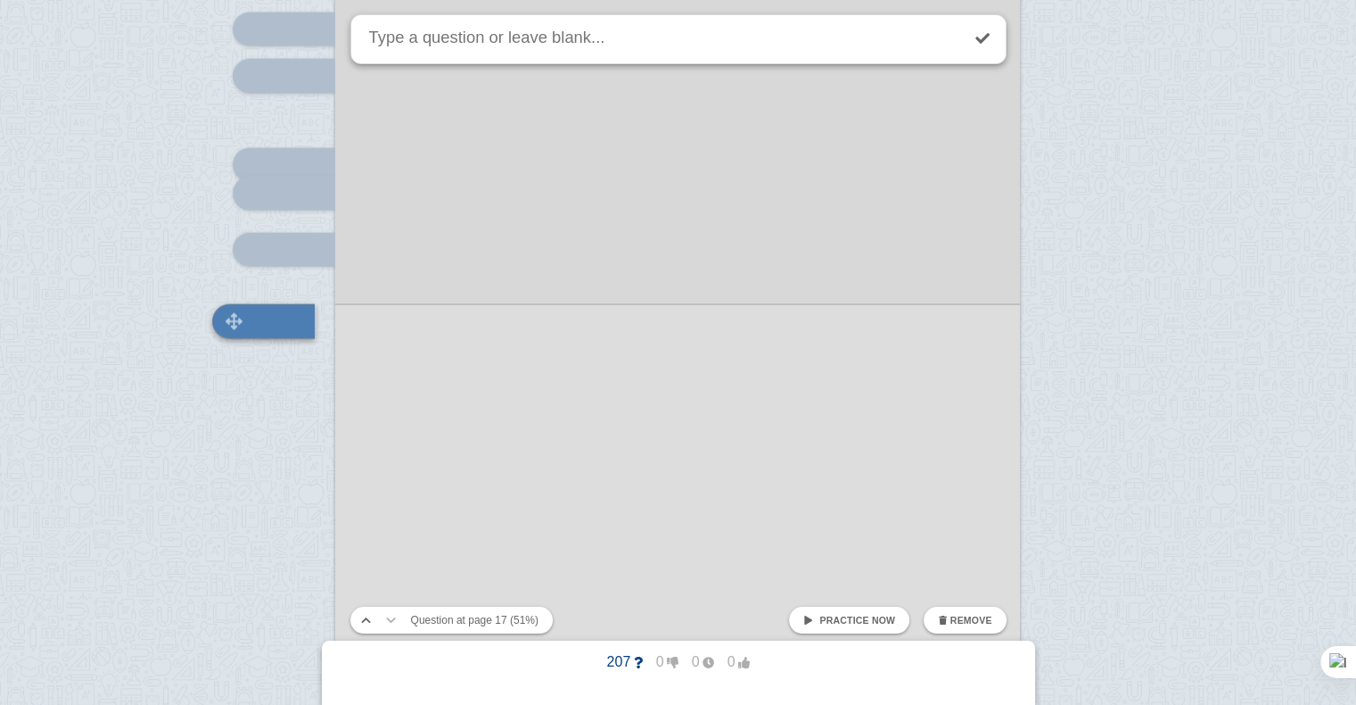
scroll to position [17182, 0]
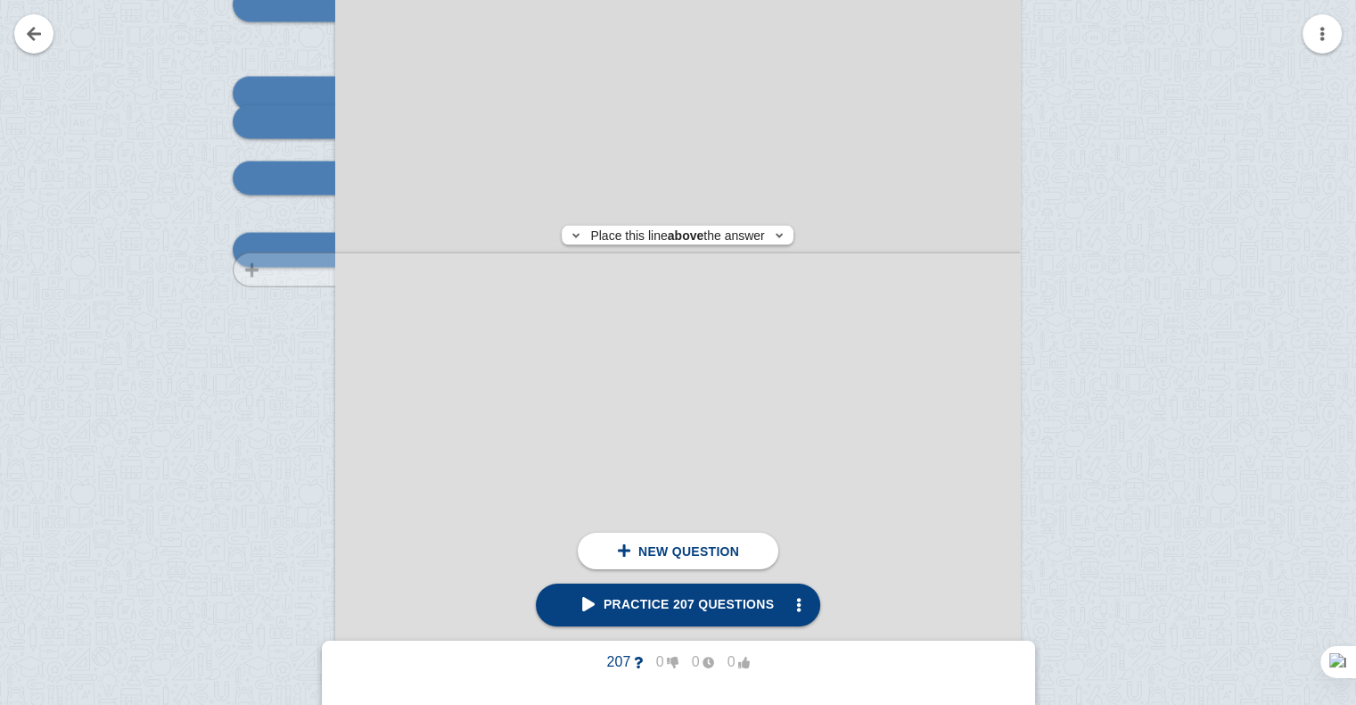
click at [291, 269] on div at bounding box center [276, 244] width 120 height 969
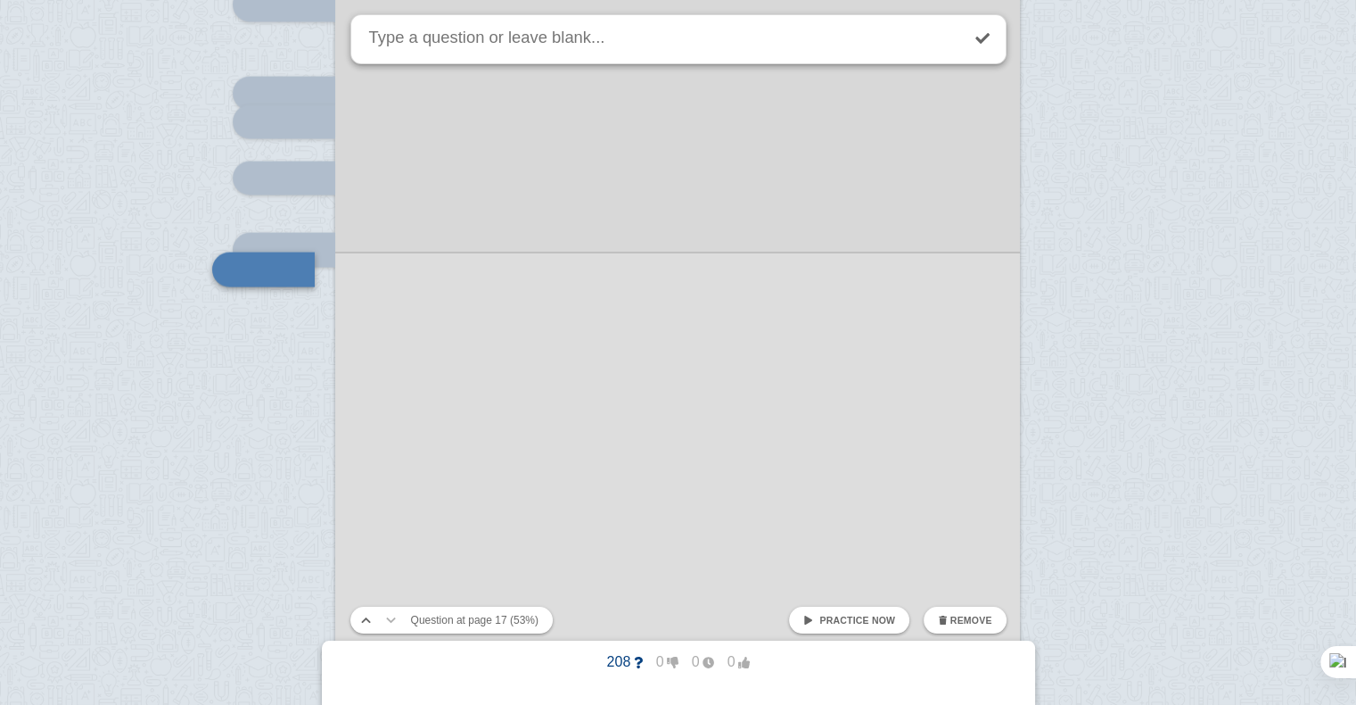
scroll to position [17201, 0]
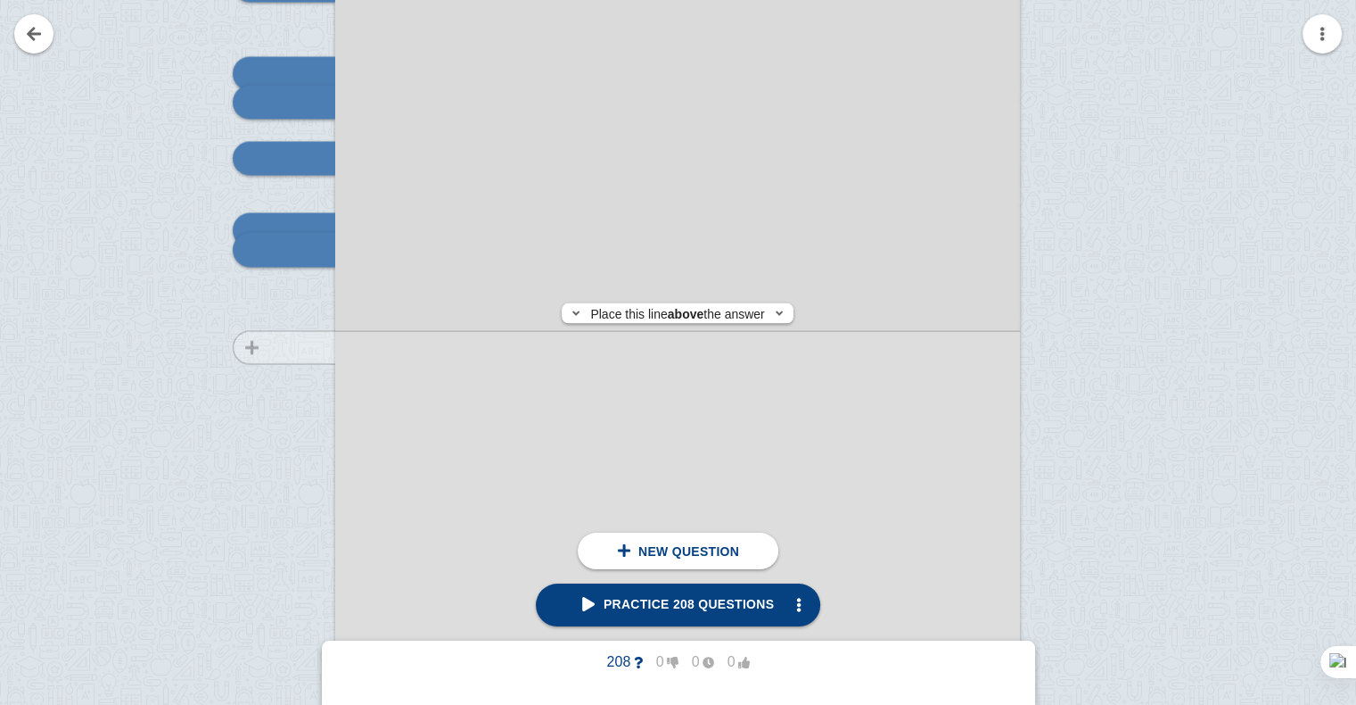
click at [293, 348] on div at bounding box center [276, 224] width 120 height 969
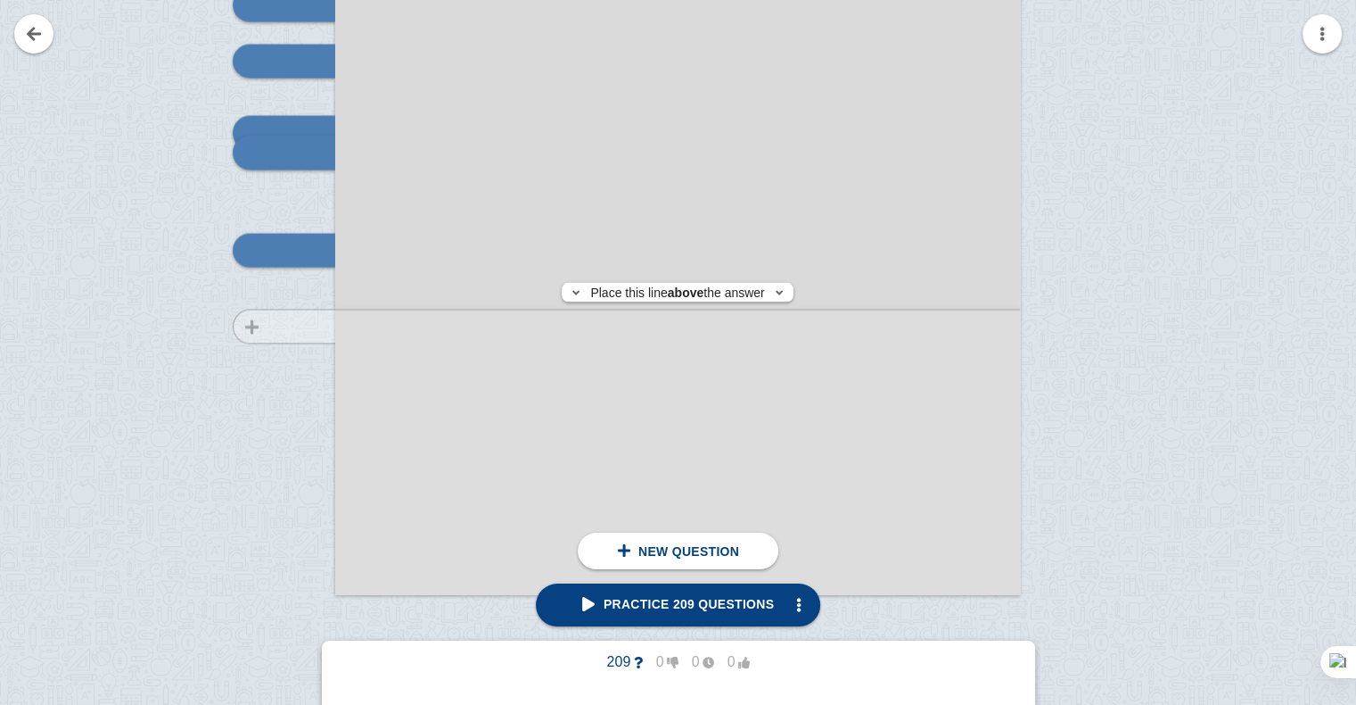
click at [299, 326] on div at bounding box center [276, 127] width 120 height 969
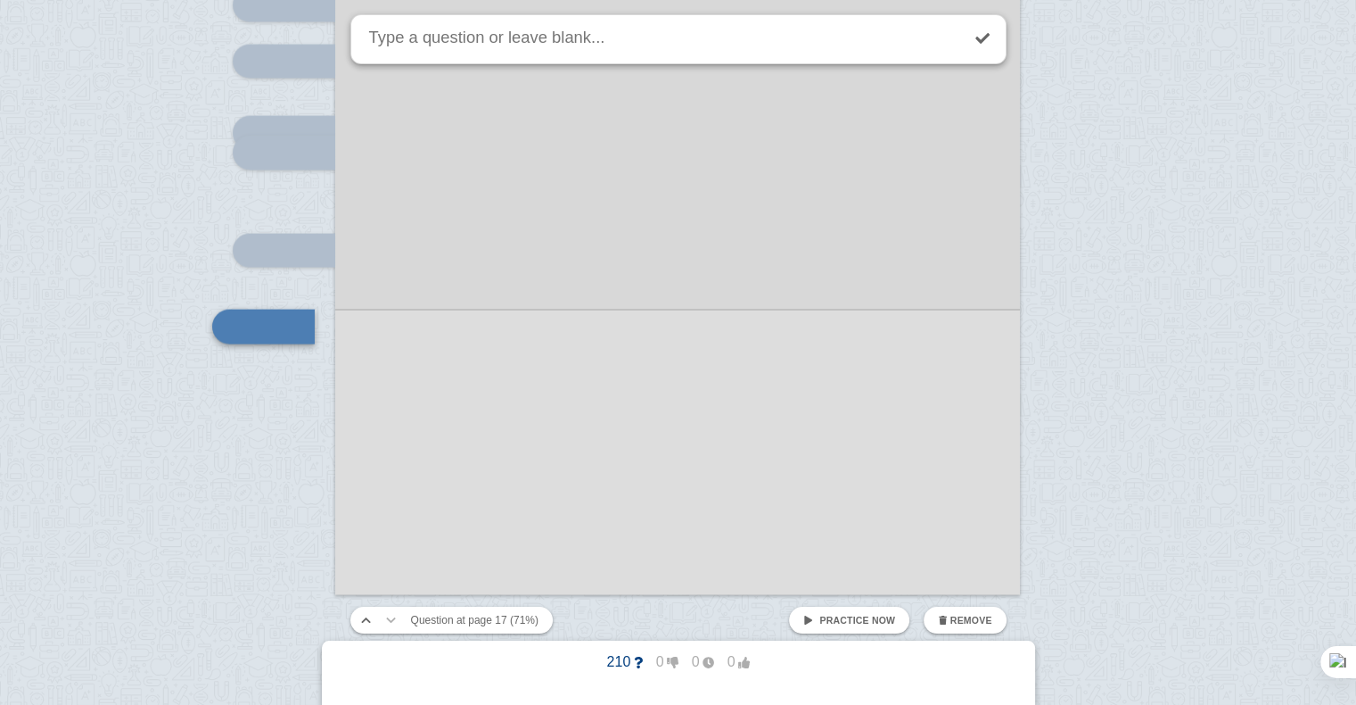
scroll to position [17375, 0]
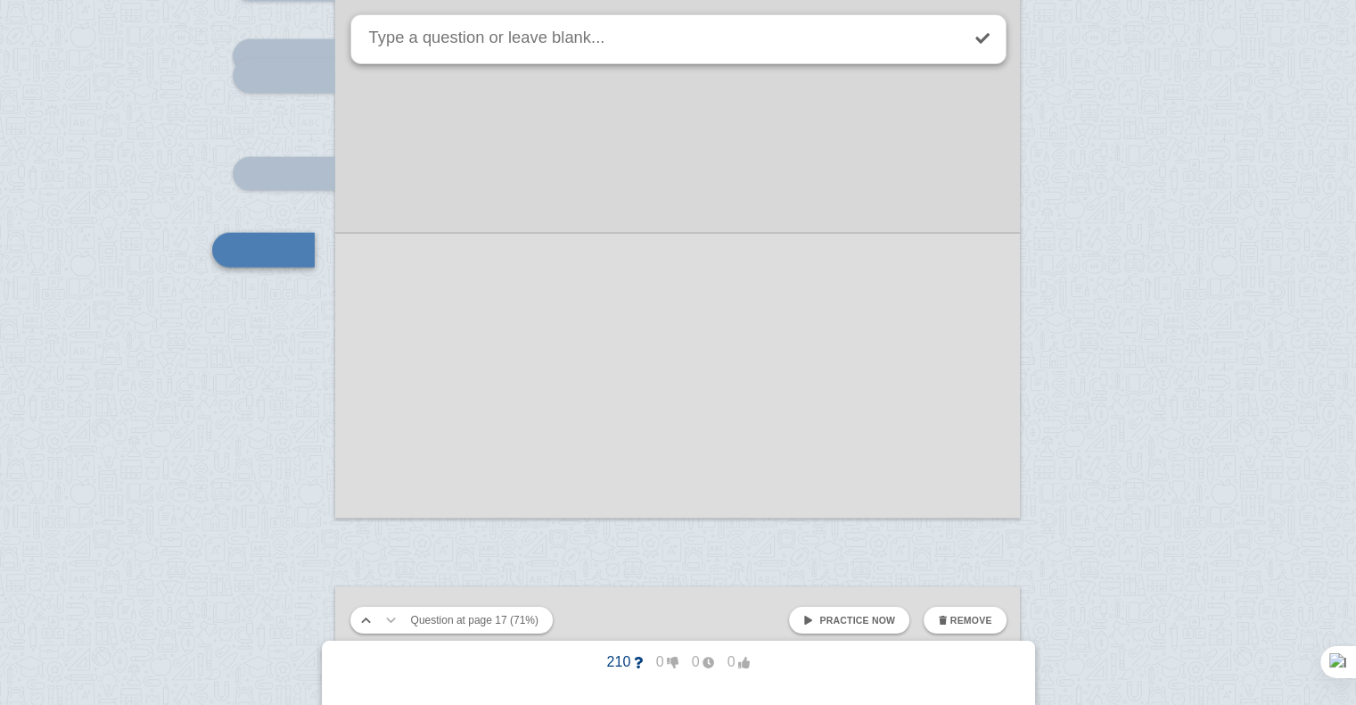
drag, startPoint x: 299, startPoint y: 326, endPoint x: 303, endPoint y: 272, distance: 54.6
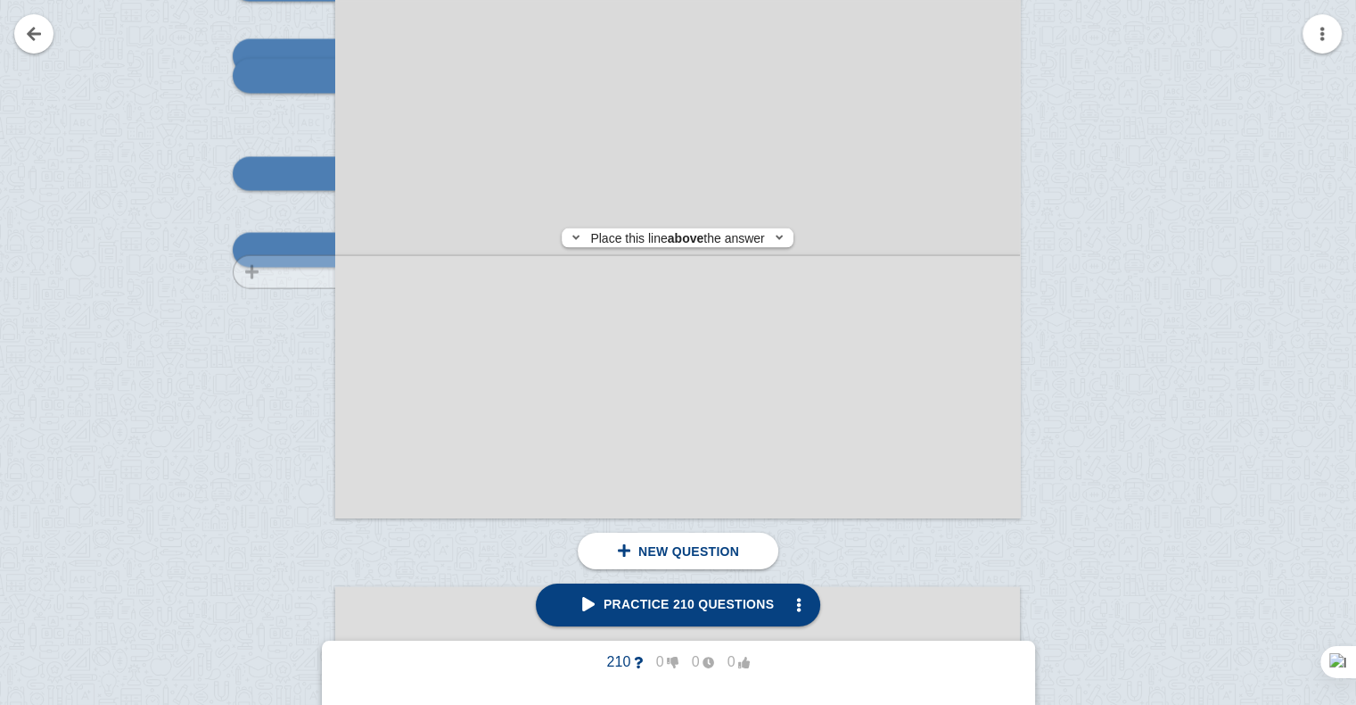
click at [303, 272] on div at bounding box center [276, 51] width 120 height 969
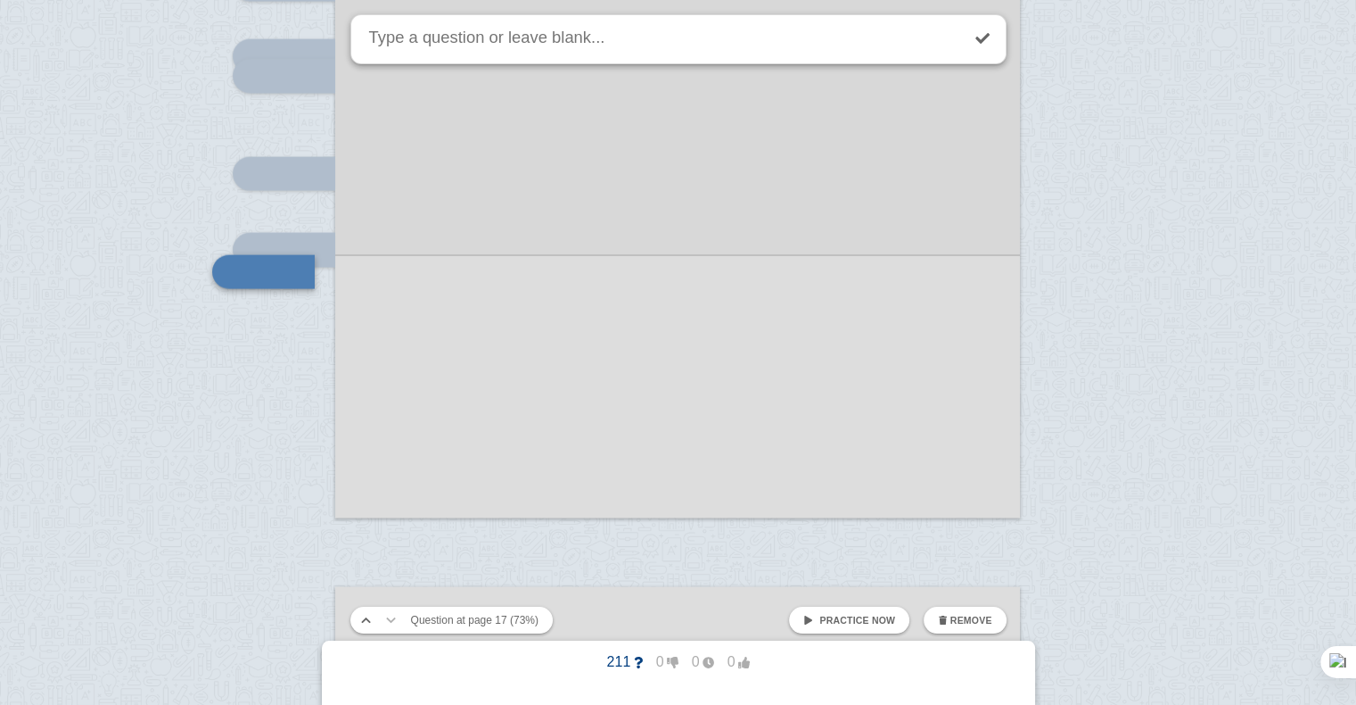
scroll to position [17398, 0]
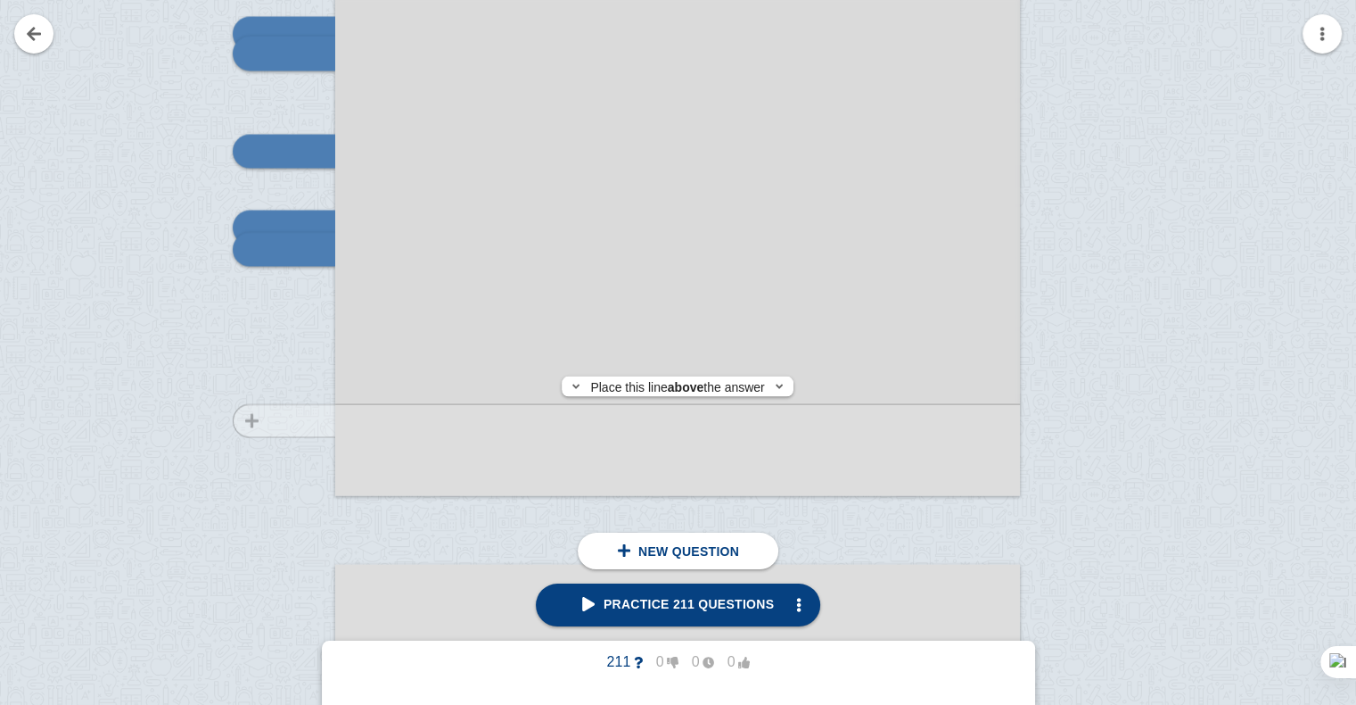
click at [308, 421] on div at bounding box center [276, 28] width 120 height 969
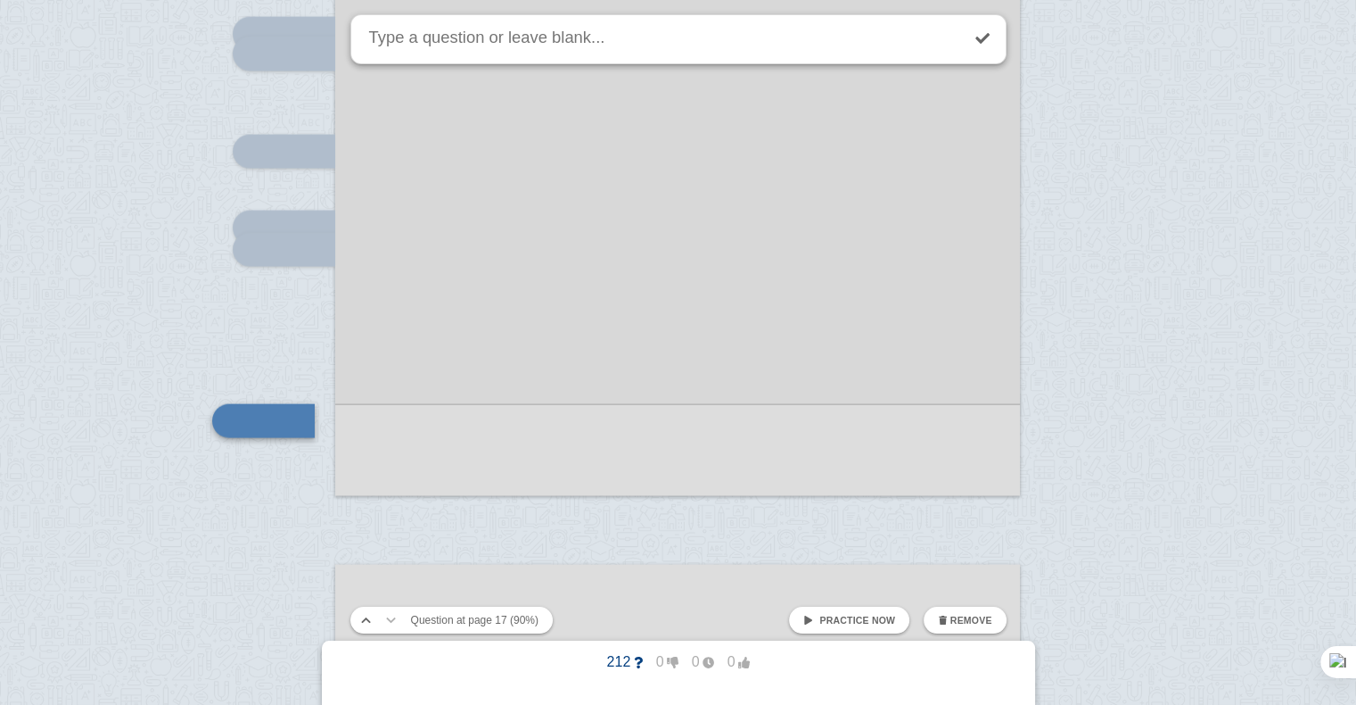
scroll to position [17569, 0]
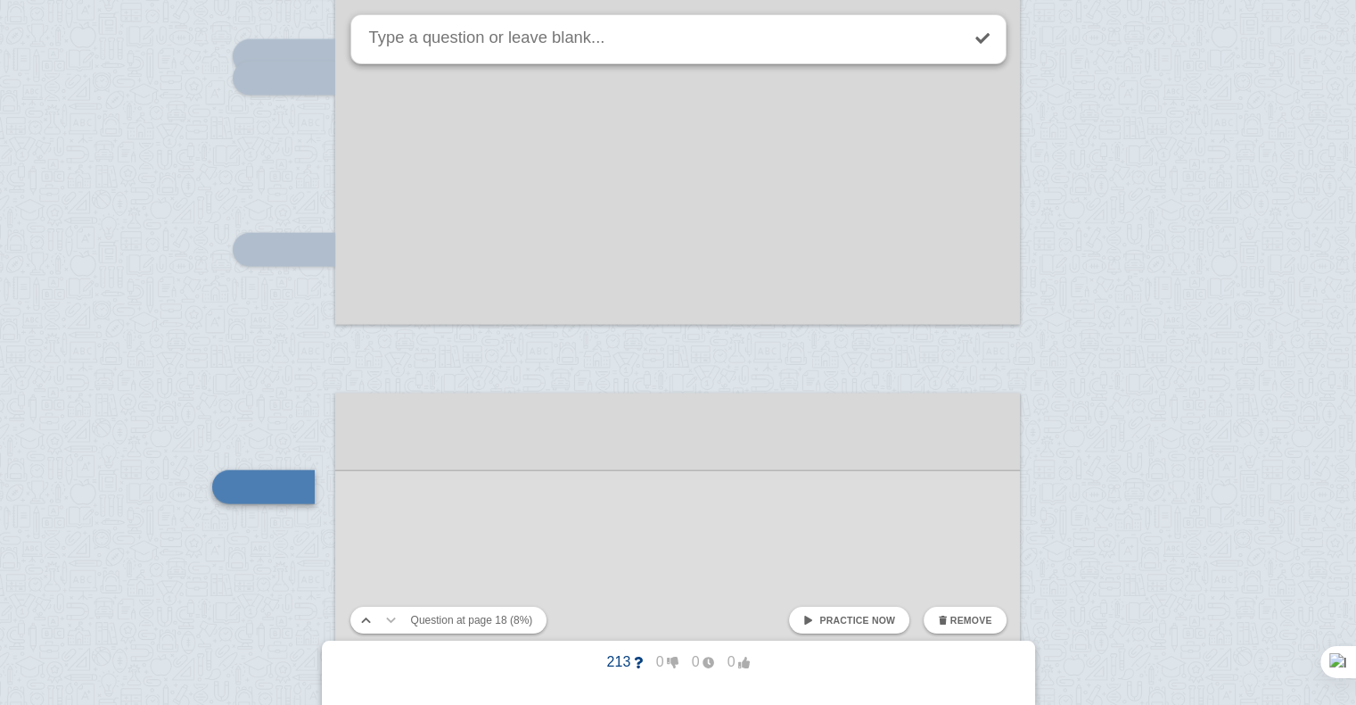
scroll to position [17805, 0]
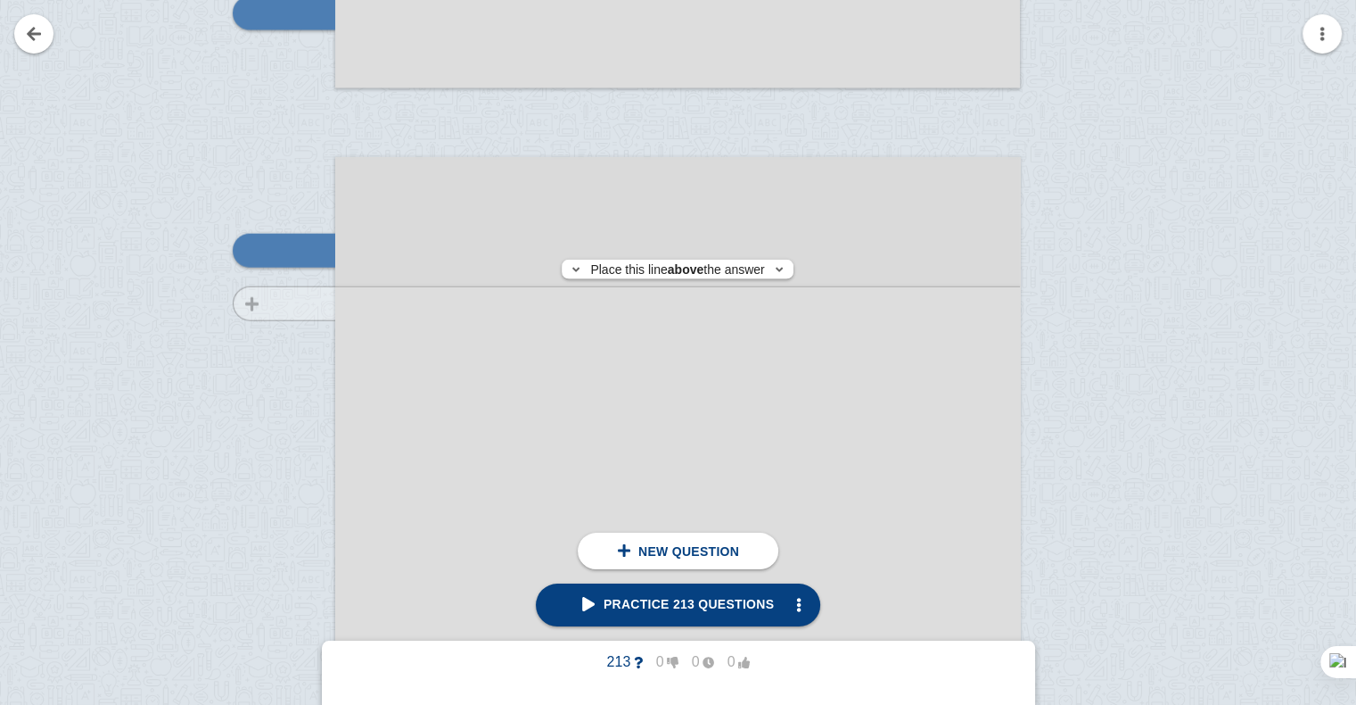
click at [301, 303] on div at bounding box center [276, 658] width 120 height 969
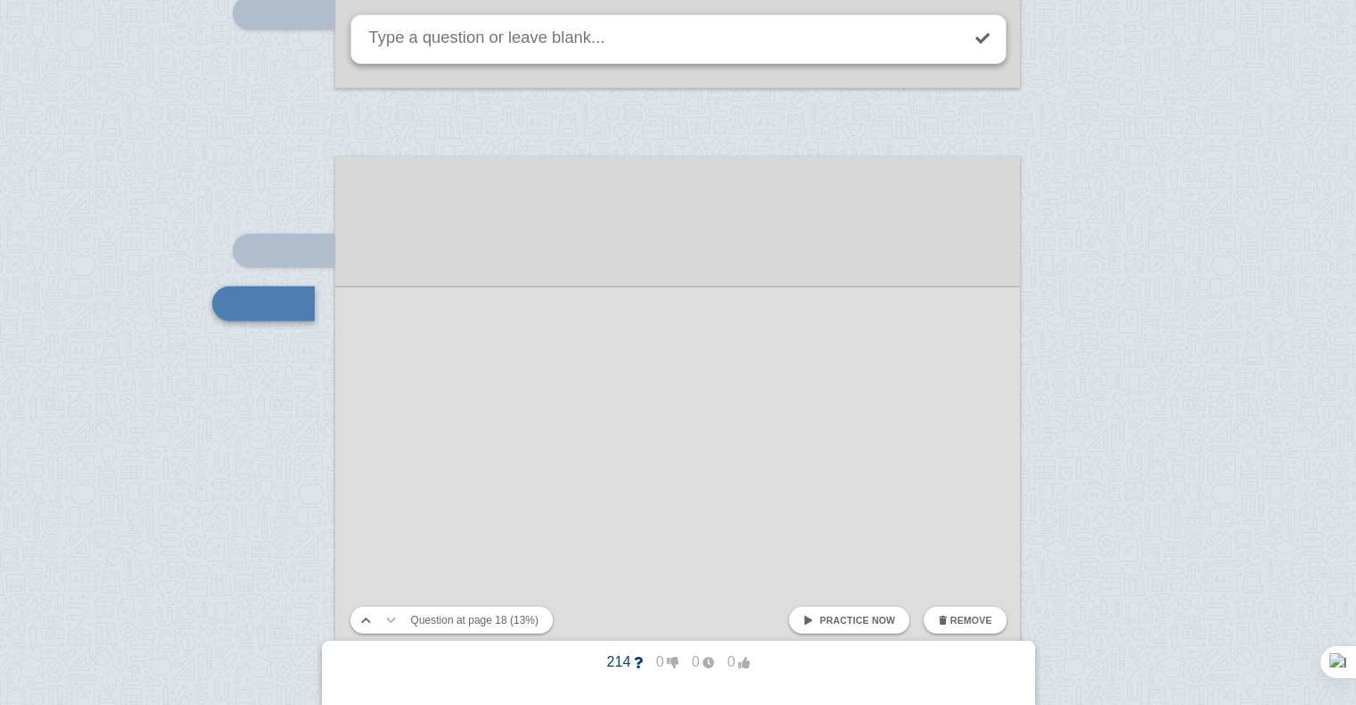
scroll to position [17859, 0]
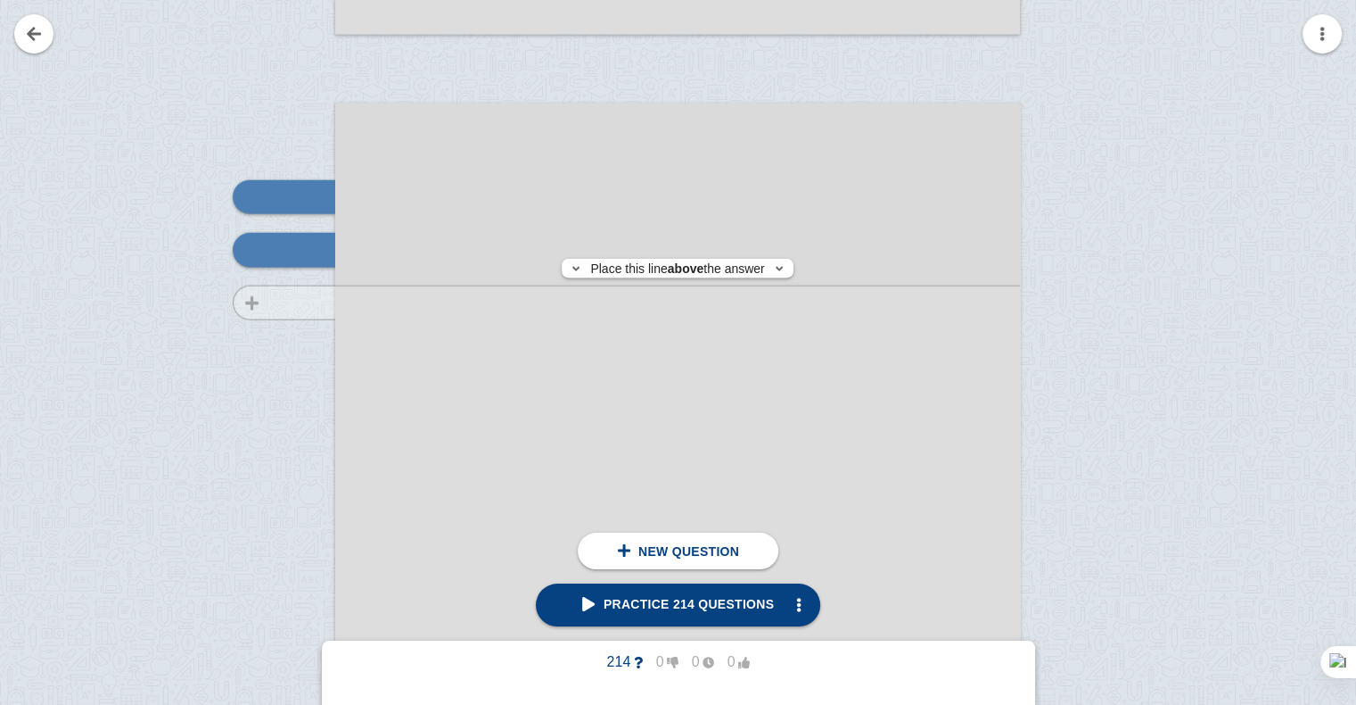
click at [305, 302] on div at bounding box center [276, 604] width 120 height 969
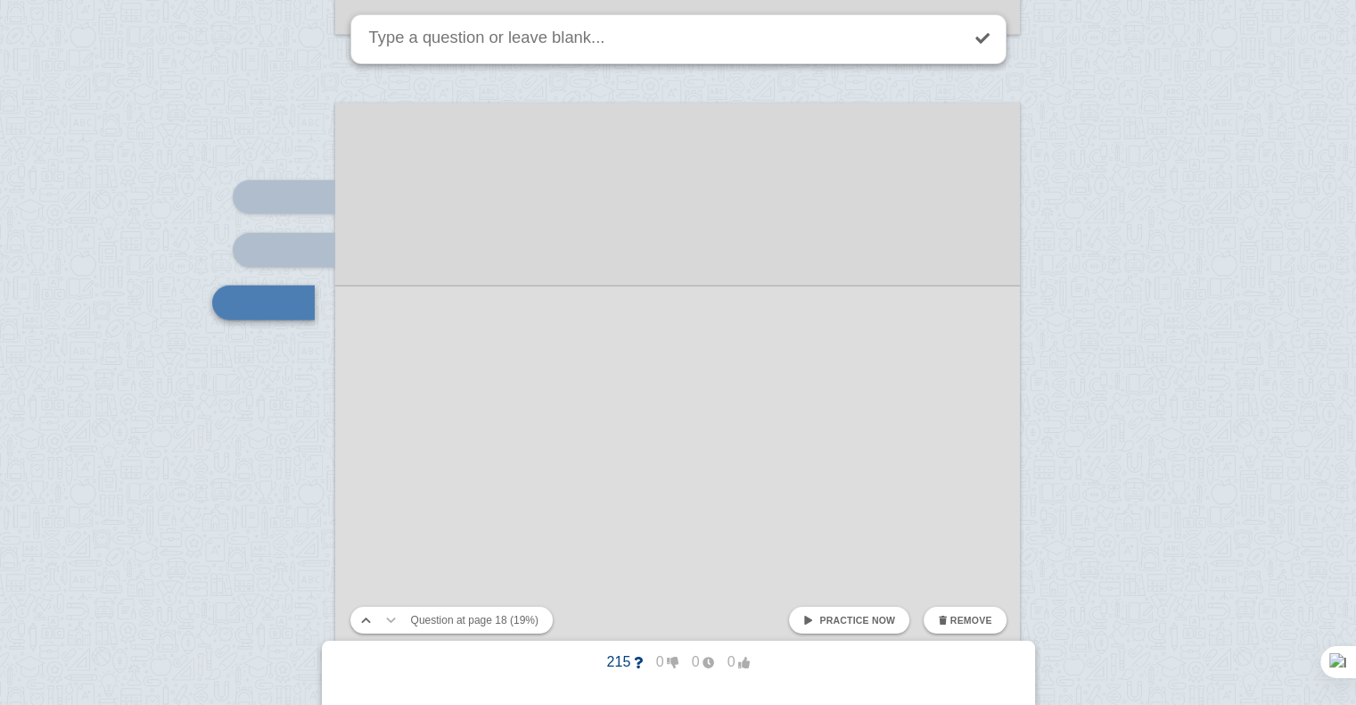
scroll to position [17911, 0]
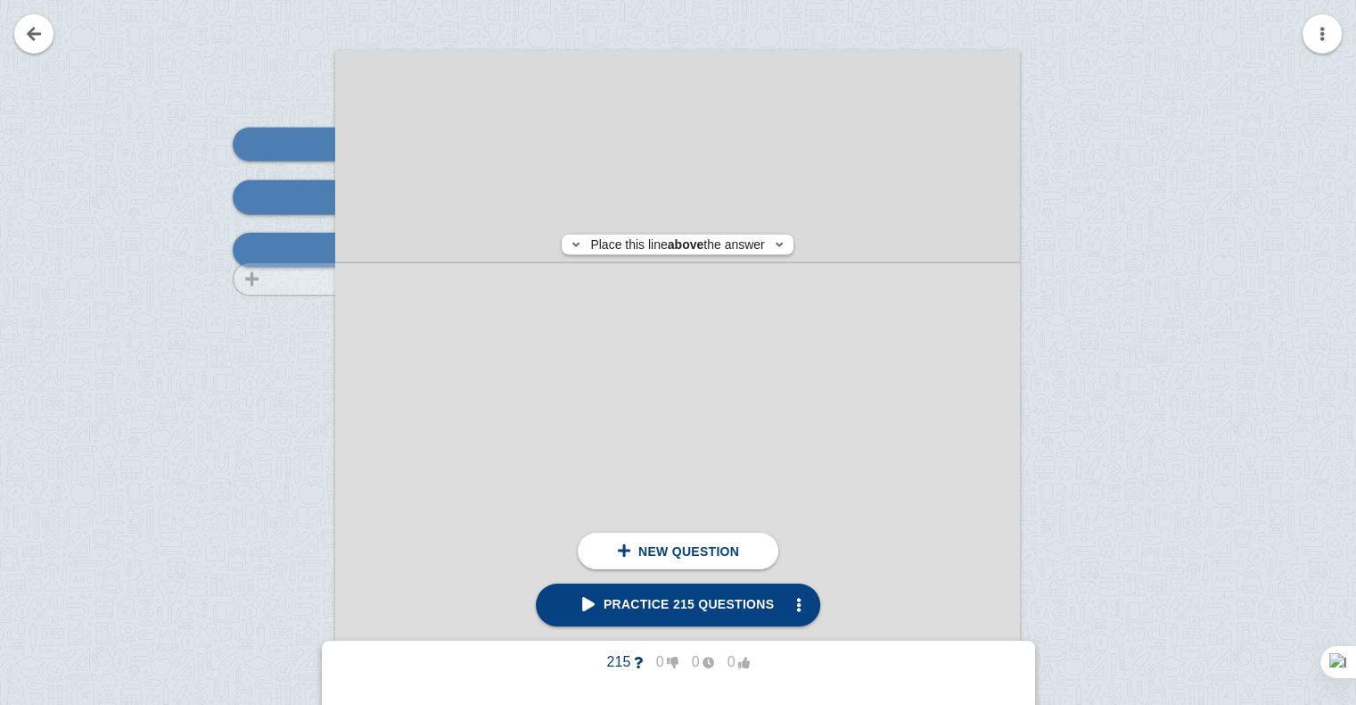
click at [301, 278] on div at bounding box center [276, 552] width 120 height 969
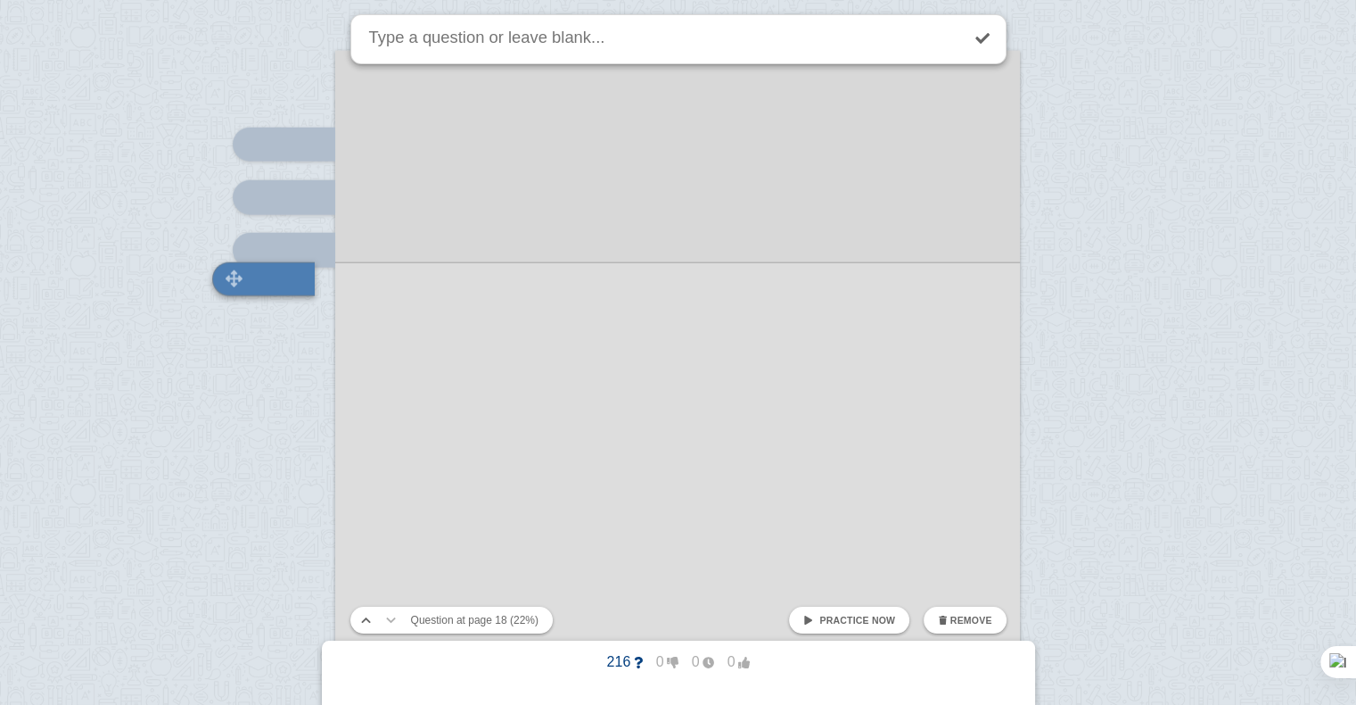
scroll to position [17940, 0]
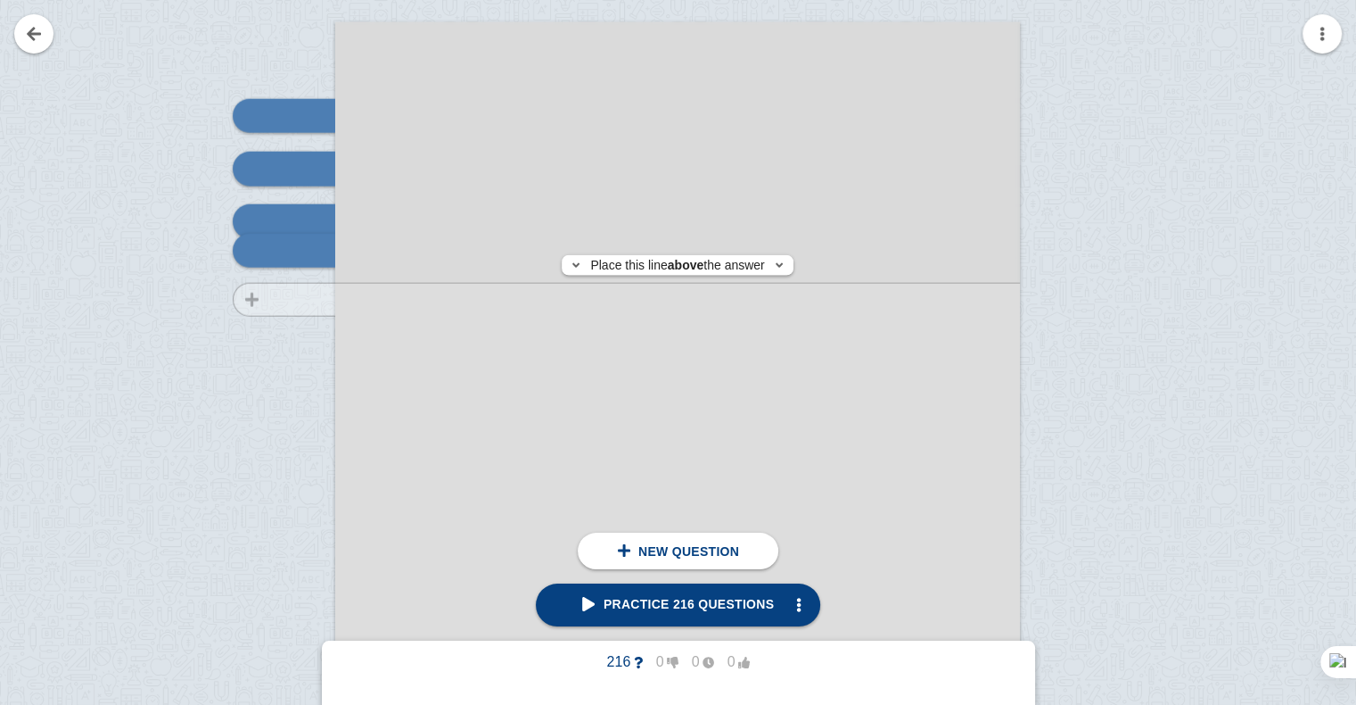
click at [316, 299] on div at bounding box center [276, 523] width 120 height 969
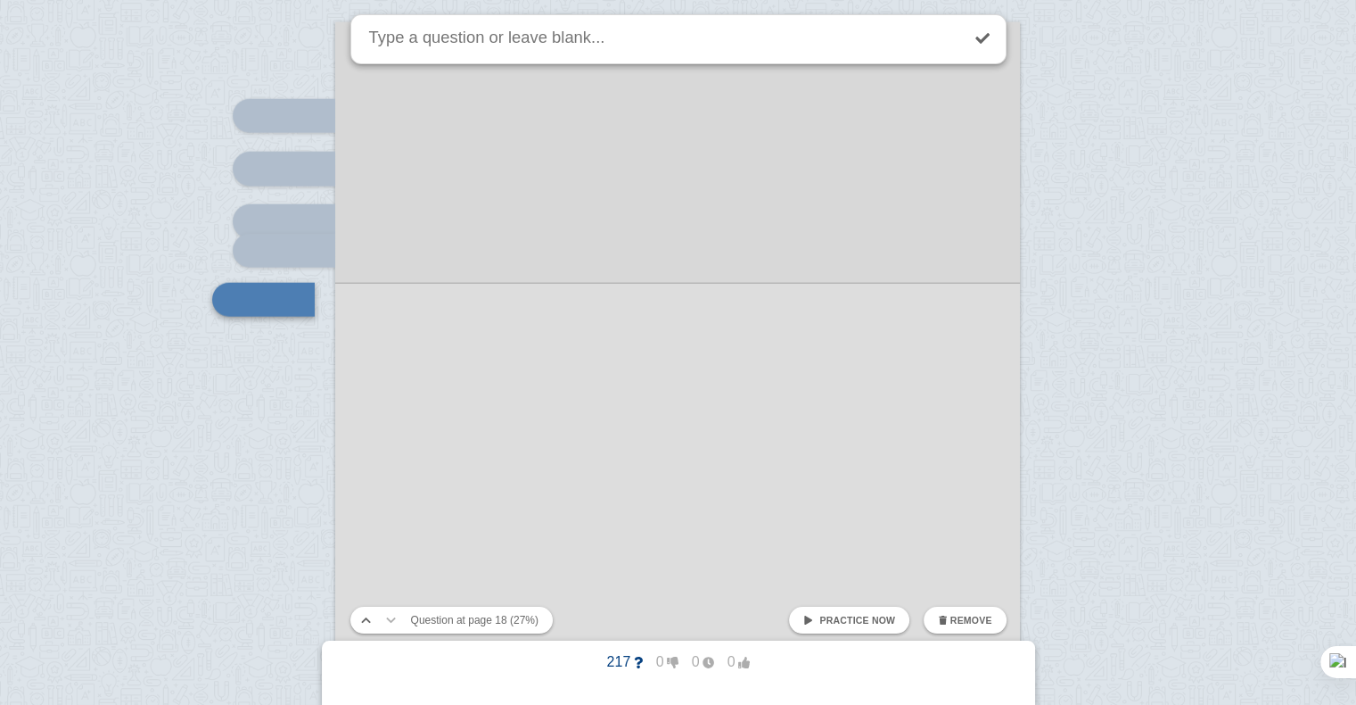
scroll to position [17990, 0]
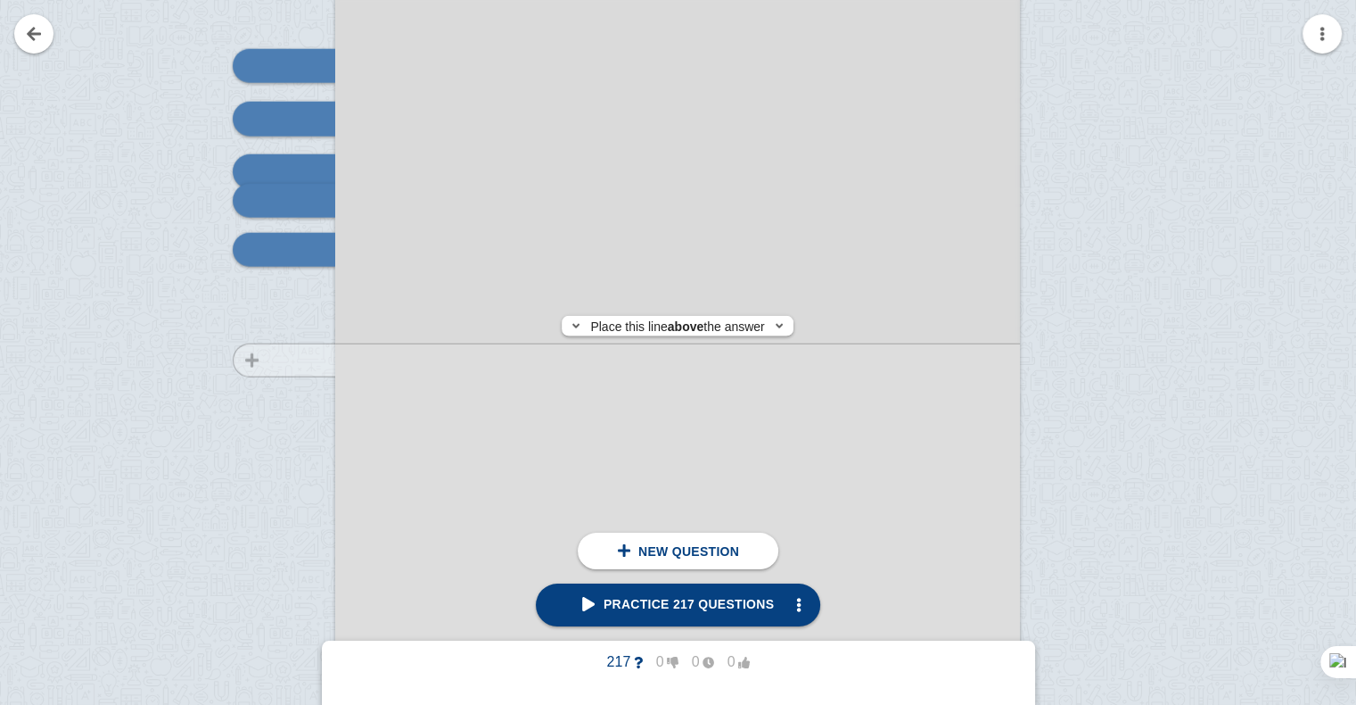
click at [314, 360] on div at bounding box center [276, 473] width 120 height 969
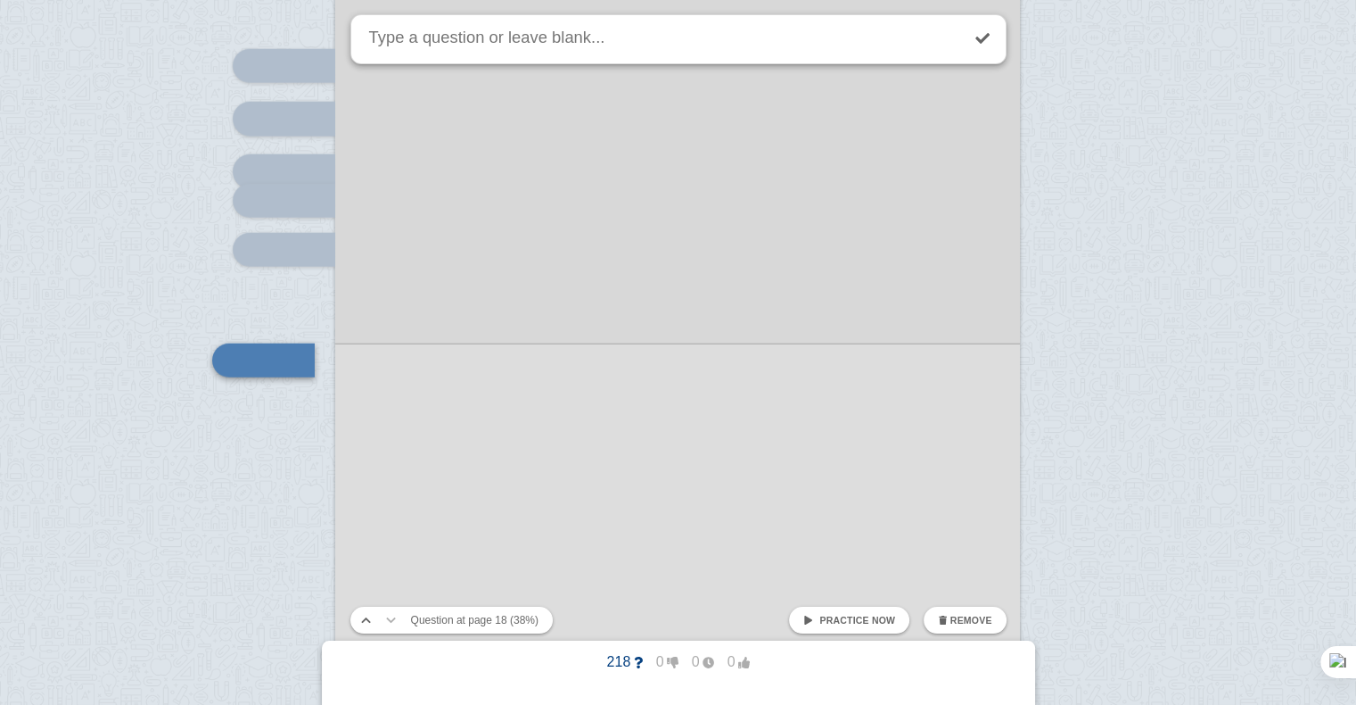
scroll to position [18100, 0]
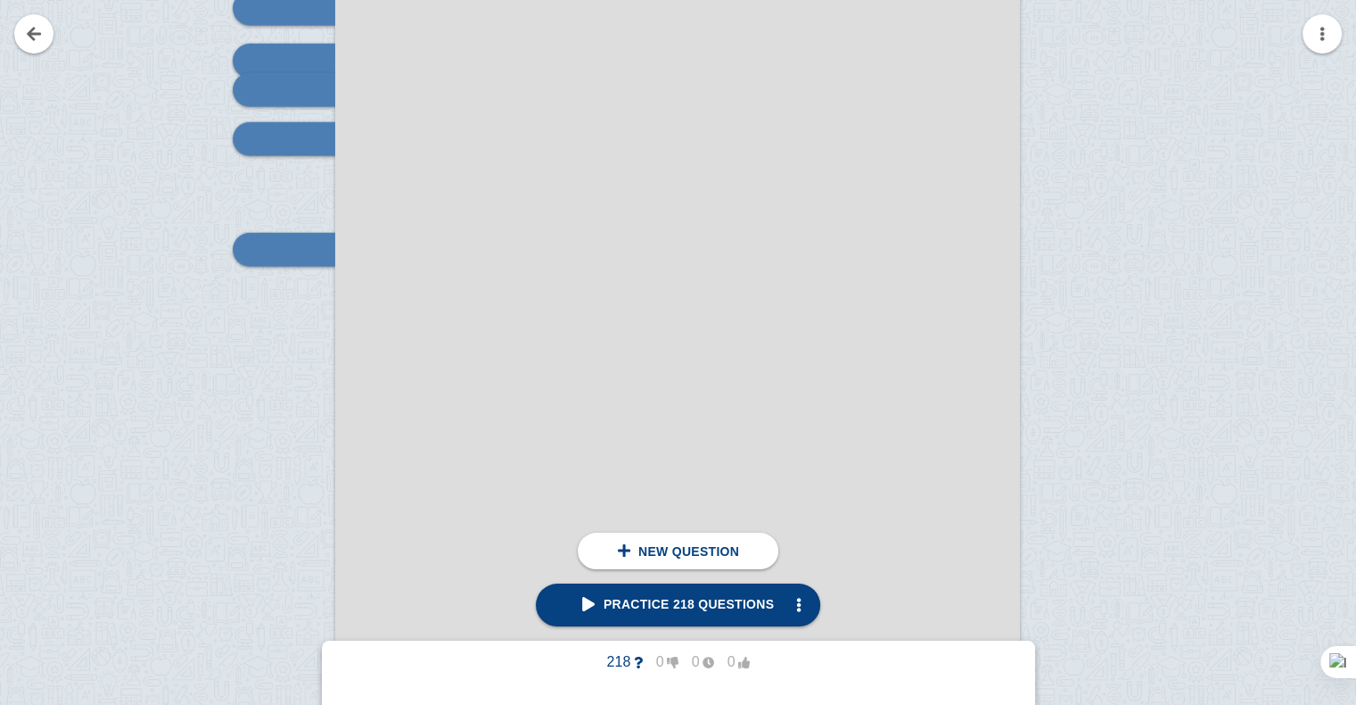
click at [304, 285] on div at bounding box center [276, 363] width 120 height 969
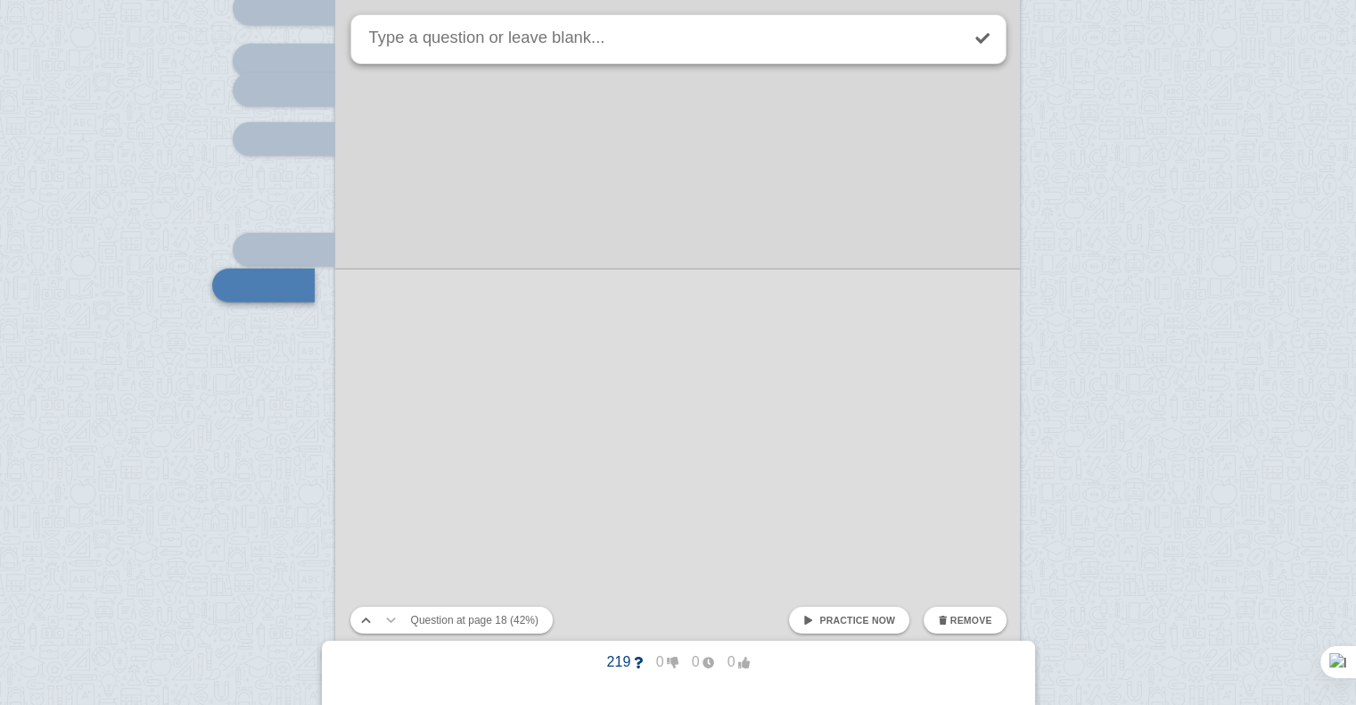
scroll to position [18136, 0]
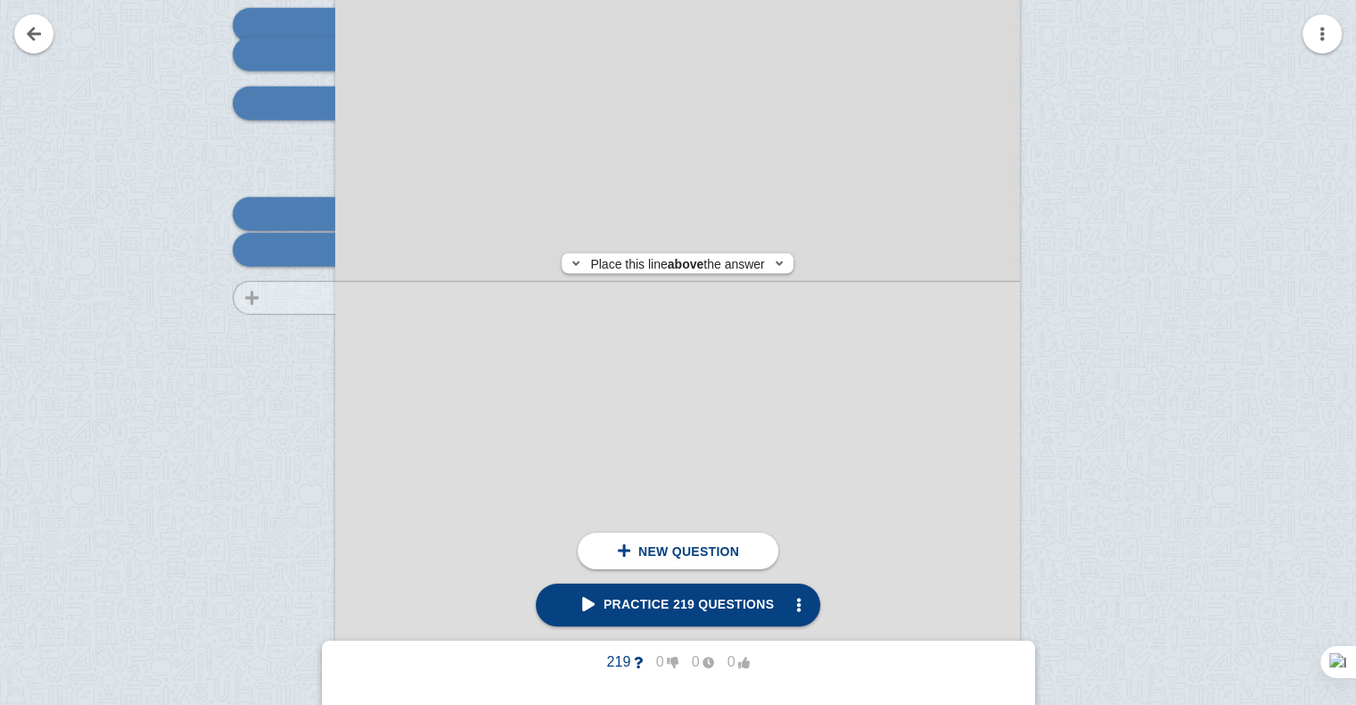
click at [315, 298] on div at bounding box center [276, 327] width 120 height 969
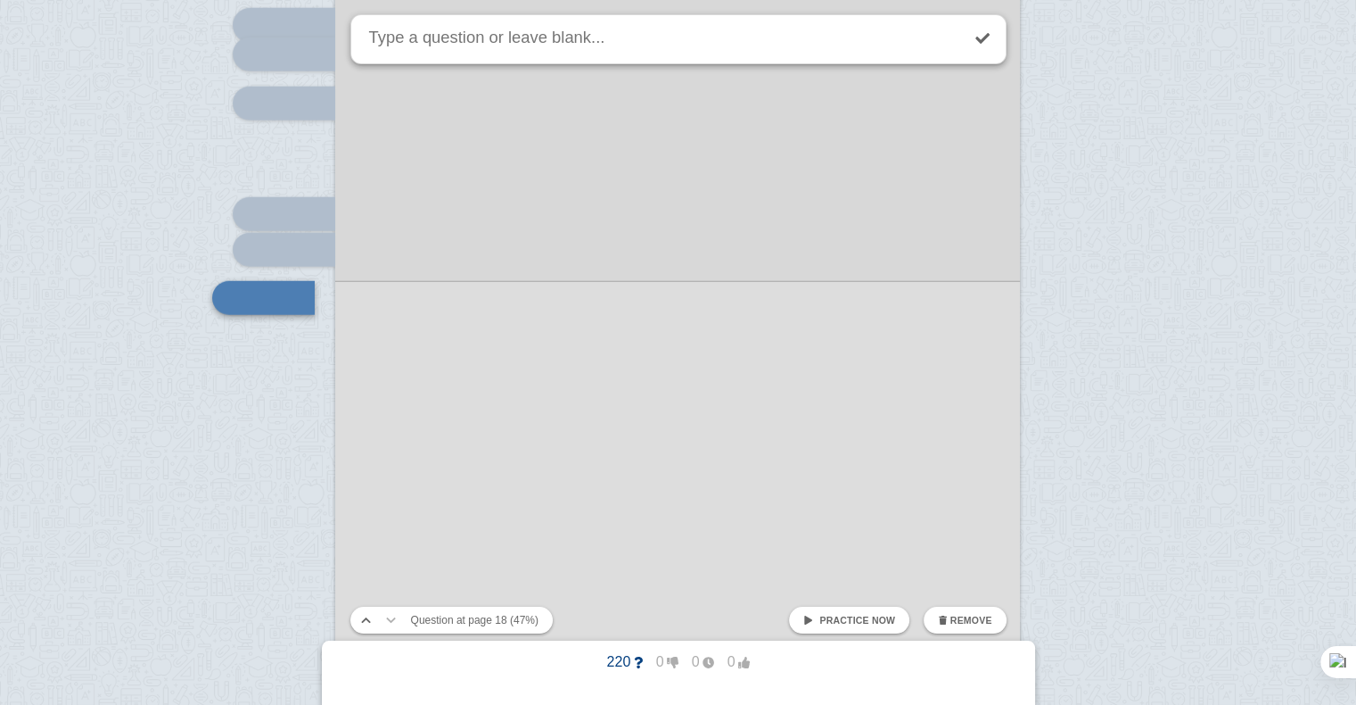
scroll to position [18183, 0]
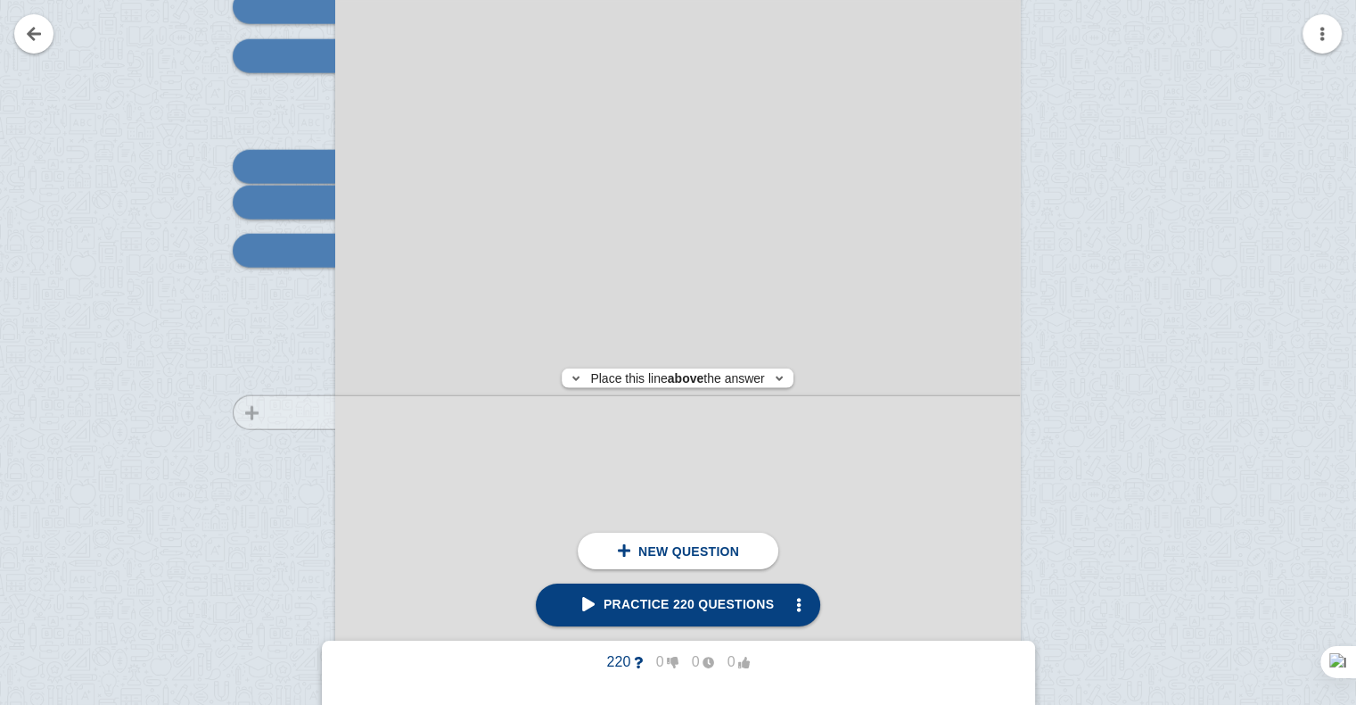
click at [301, 412] on div at bounding box center [276, 280] width 120 height 969
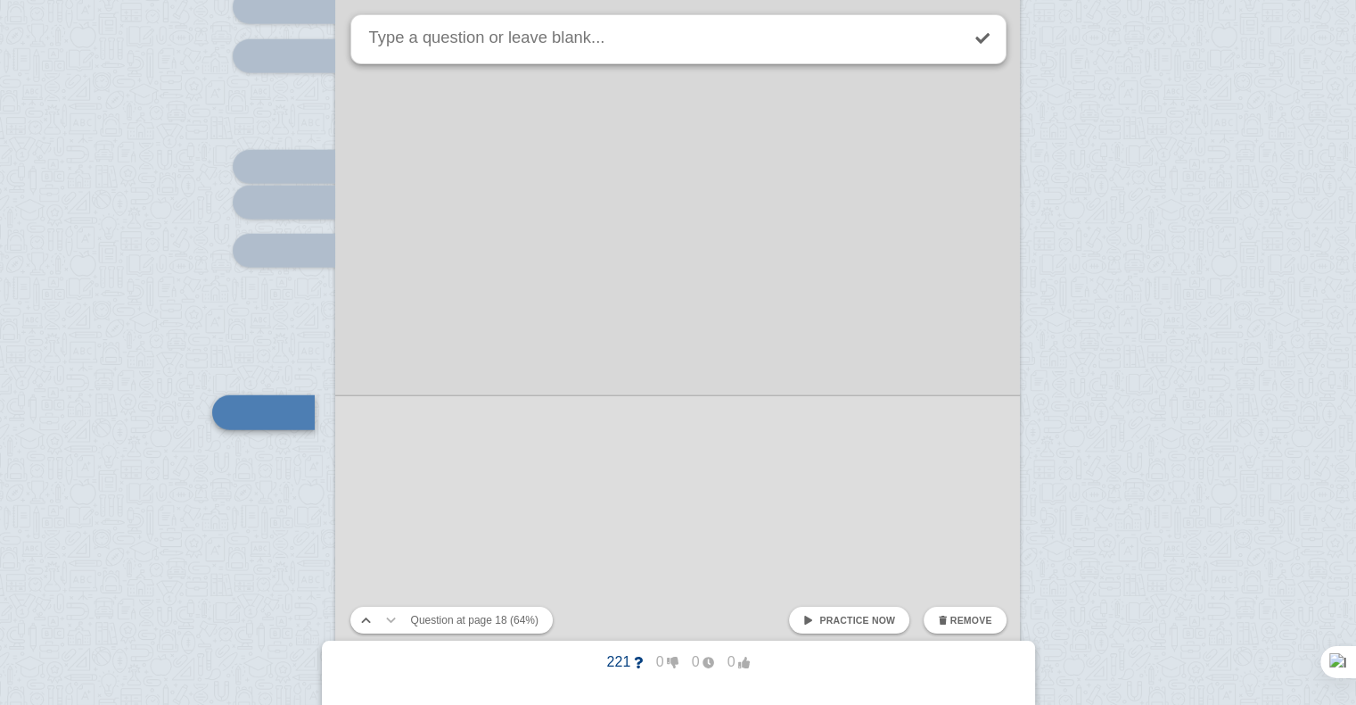
scroll to position [18346, 0]
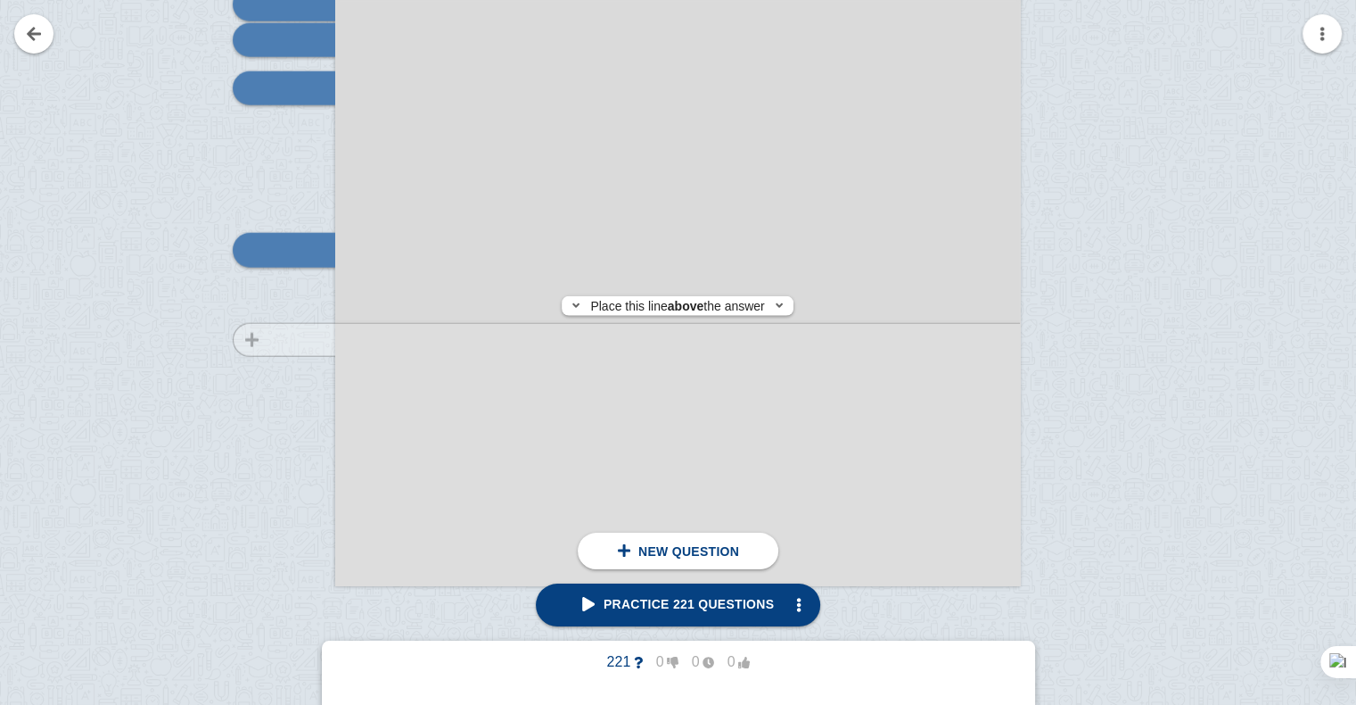
click at [304, 340] on div at bounding box center [276, 117] width 120 height 969
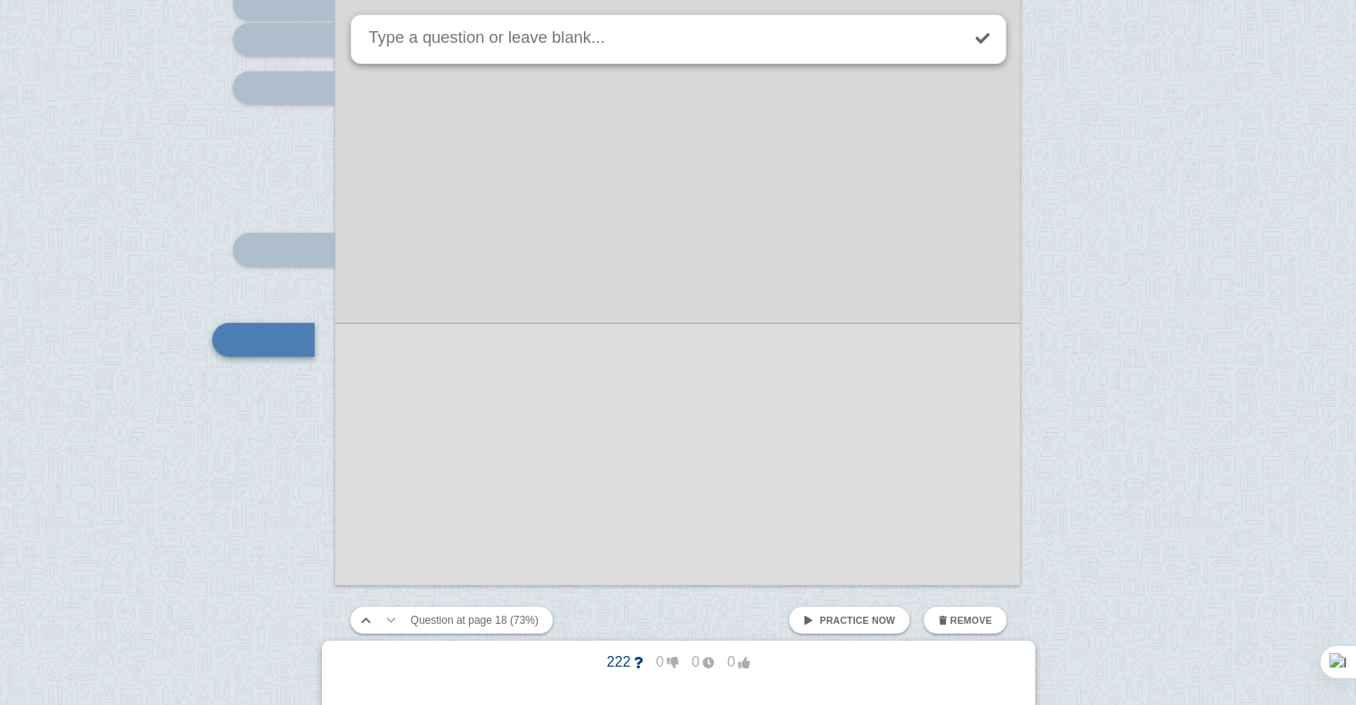
scroll to position [18436, 0]
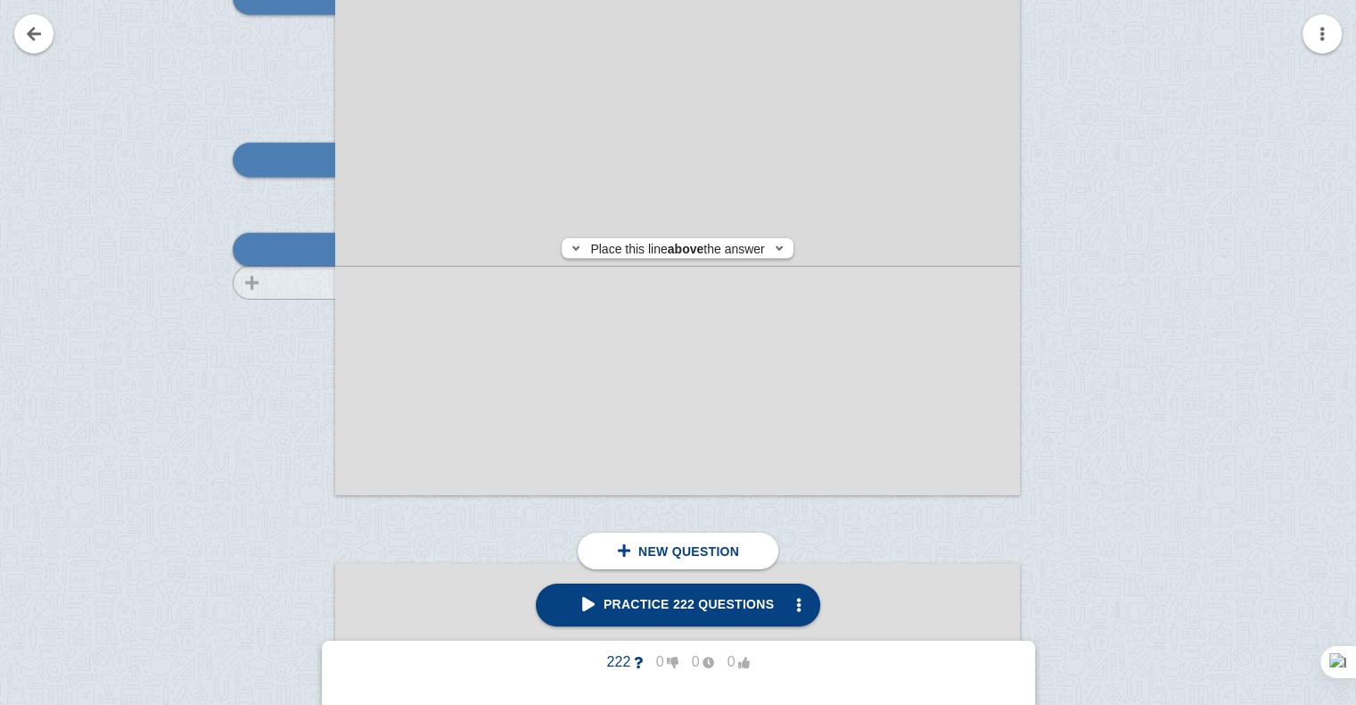
click at [306, 283] on div at bounding box center [276, 27] width 120 height 969
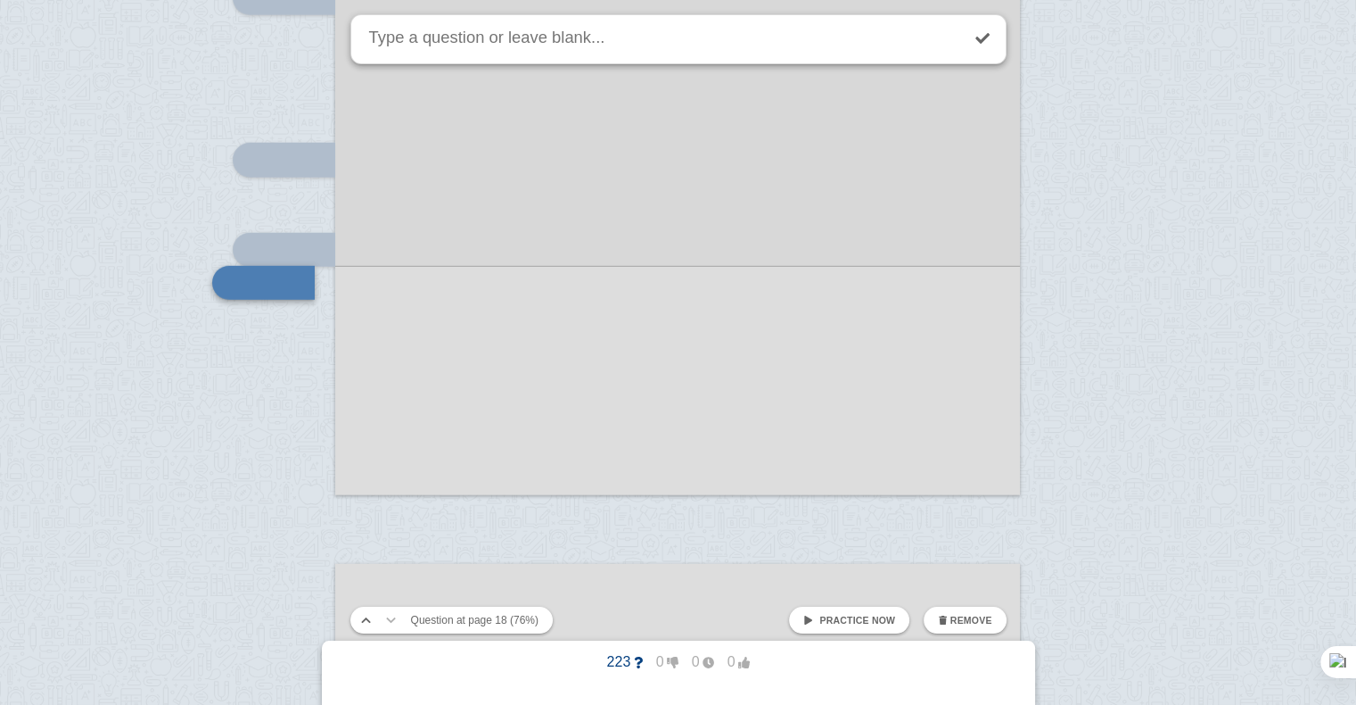
scroll to position [18468, 0]
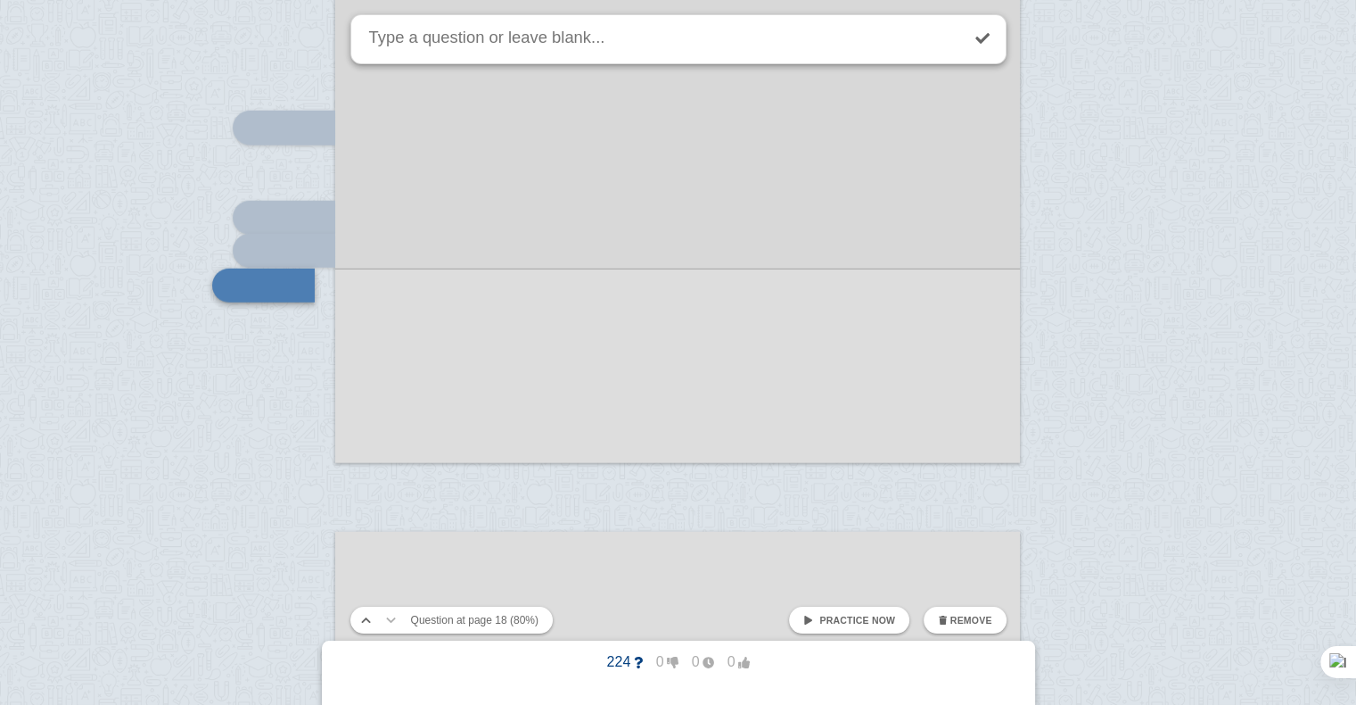
scroll to position [18503, 0]
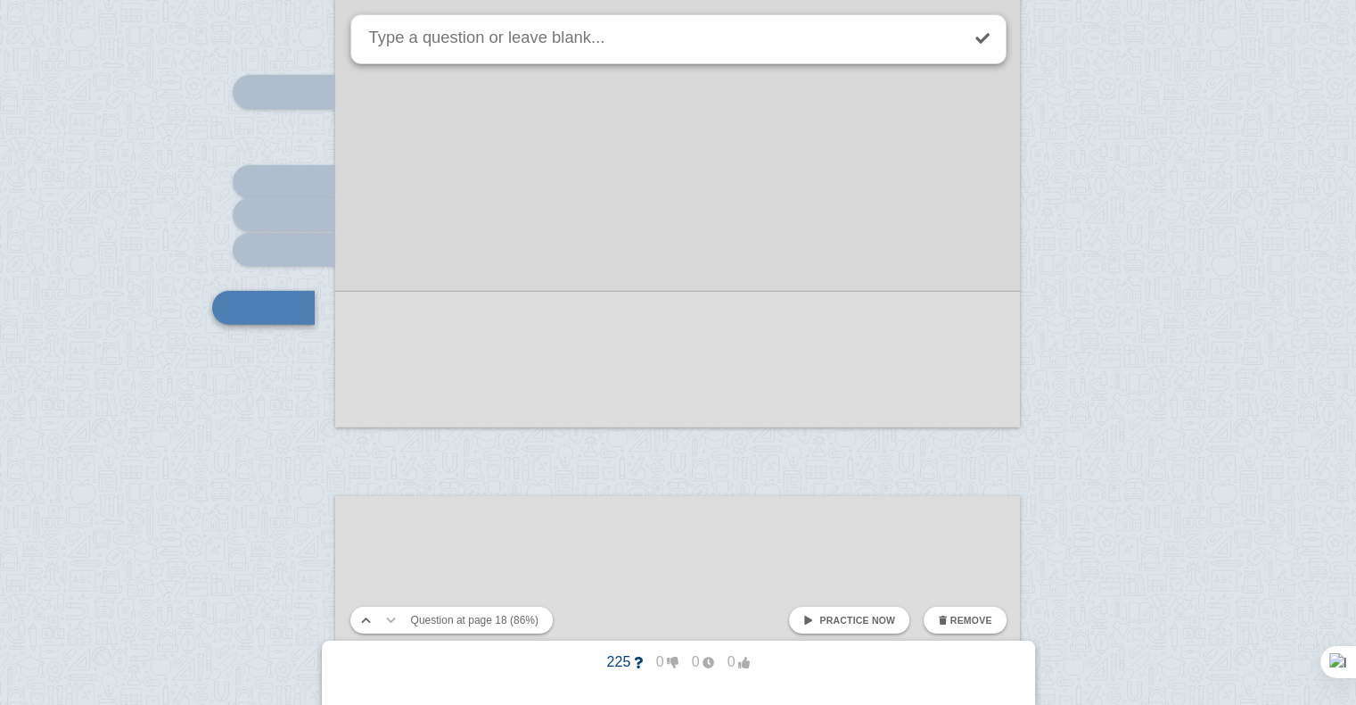
scroll to position [18561, 0]
